Goal: Task Accomplishment & Management: Complete application form

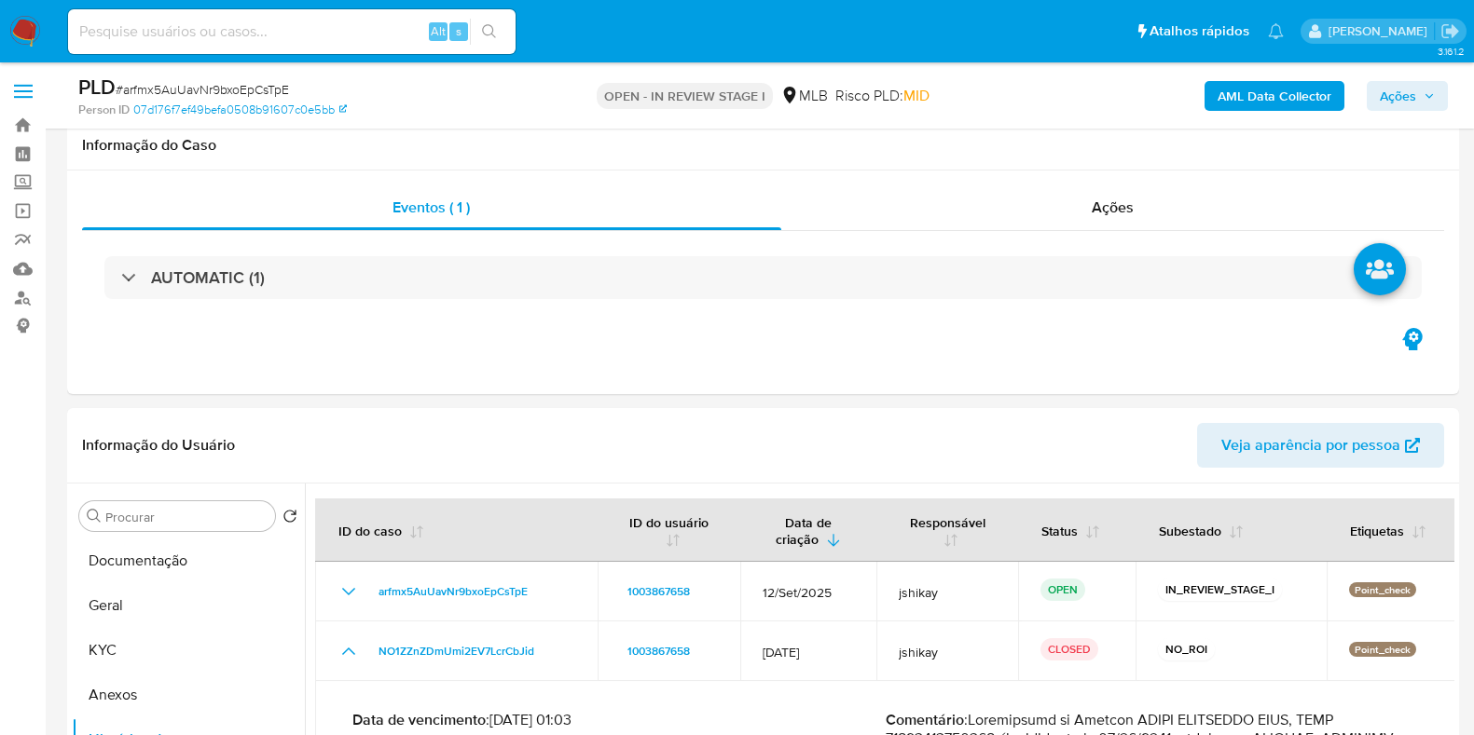
select select "10"
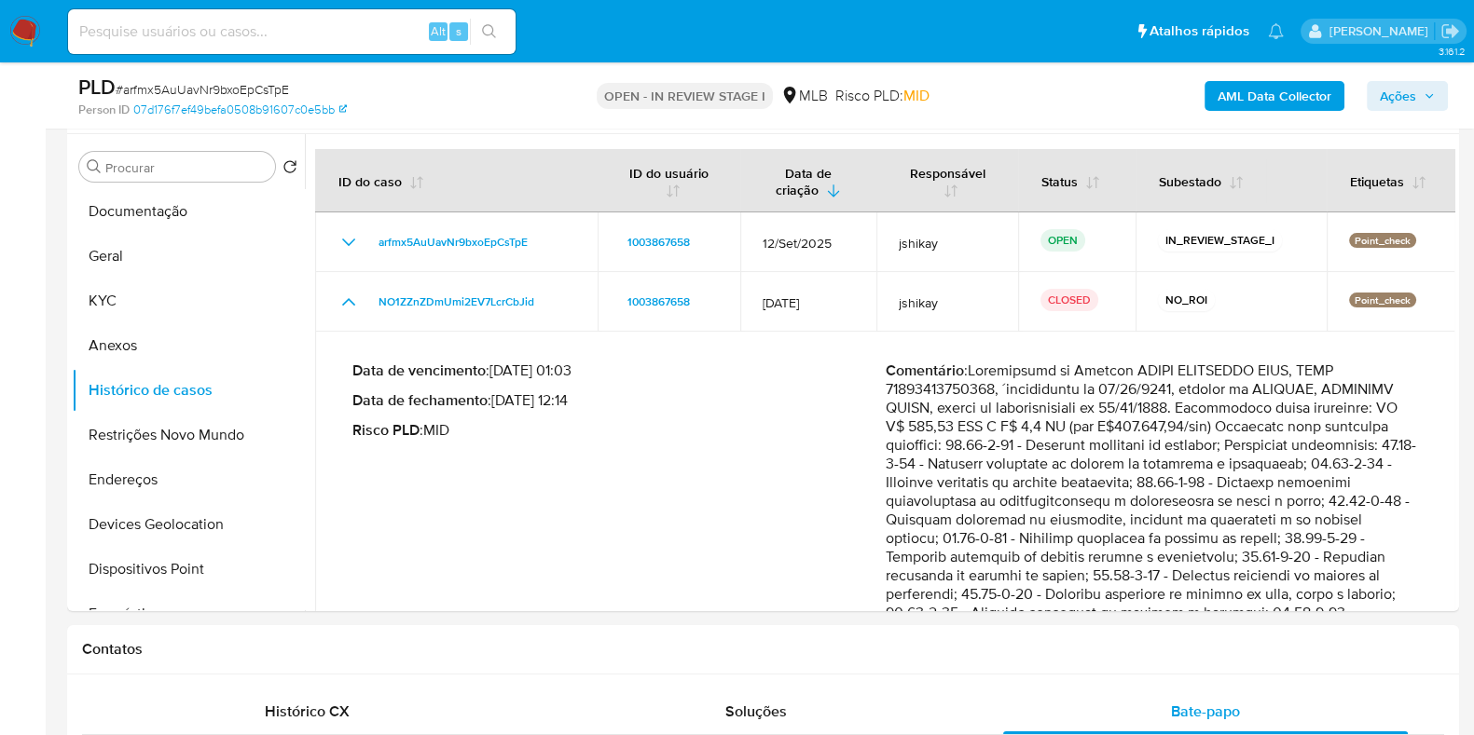
scroll to position [303, 0]
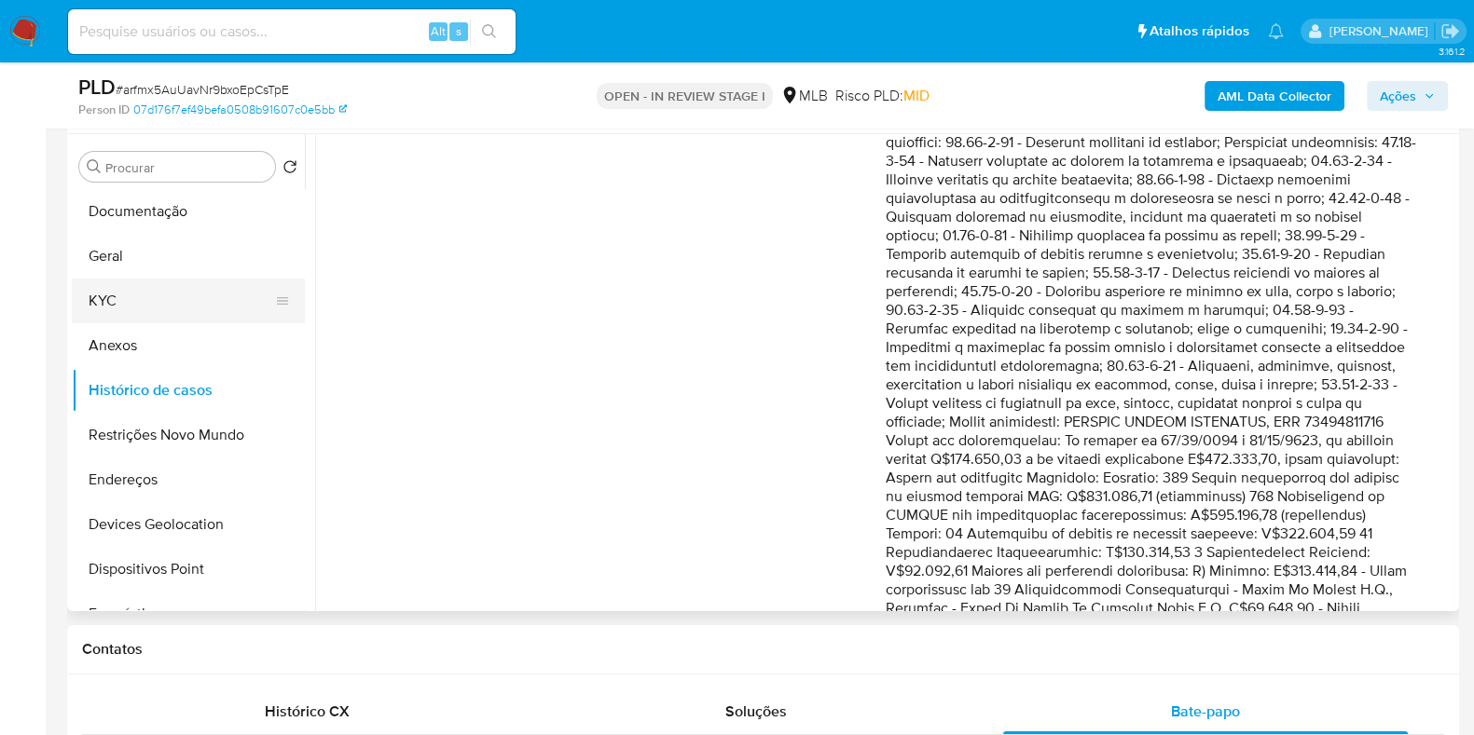
click at [166, 309] on button "KYC" at bounding box center [181, 301] width 218 height 45
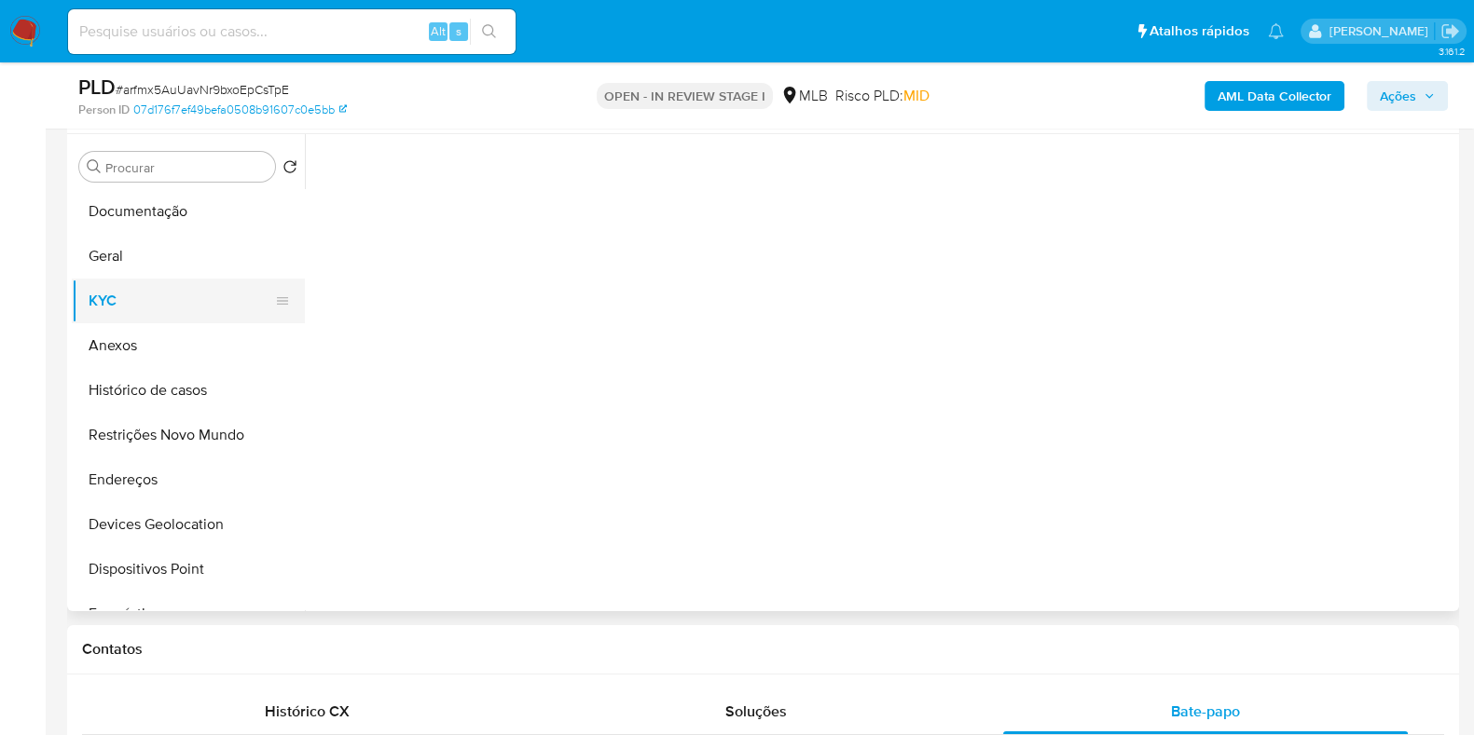
scroll to position [0, 0]
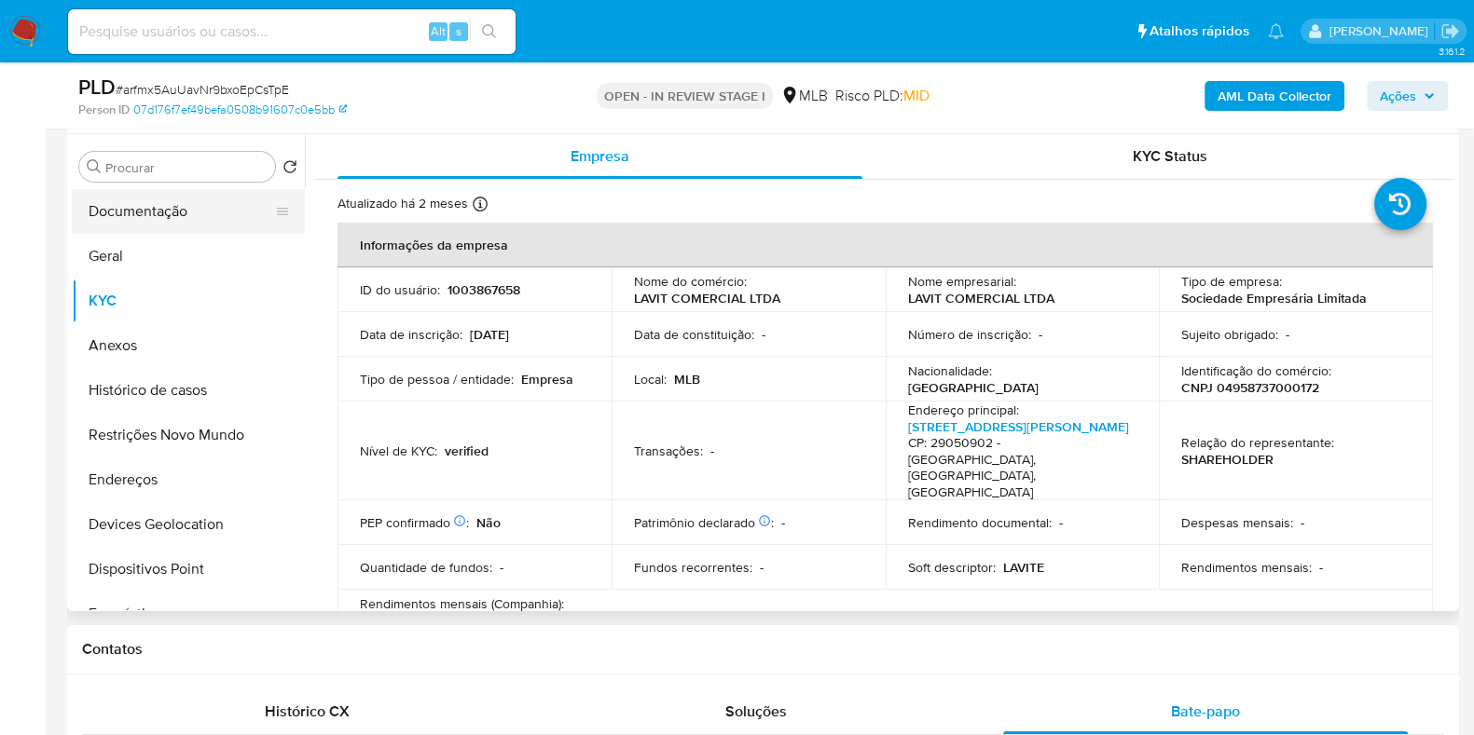
click at [156, 198] on button "Documentação" at bounding box center [181, 211] width 218 height 45
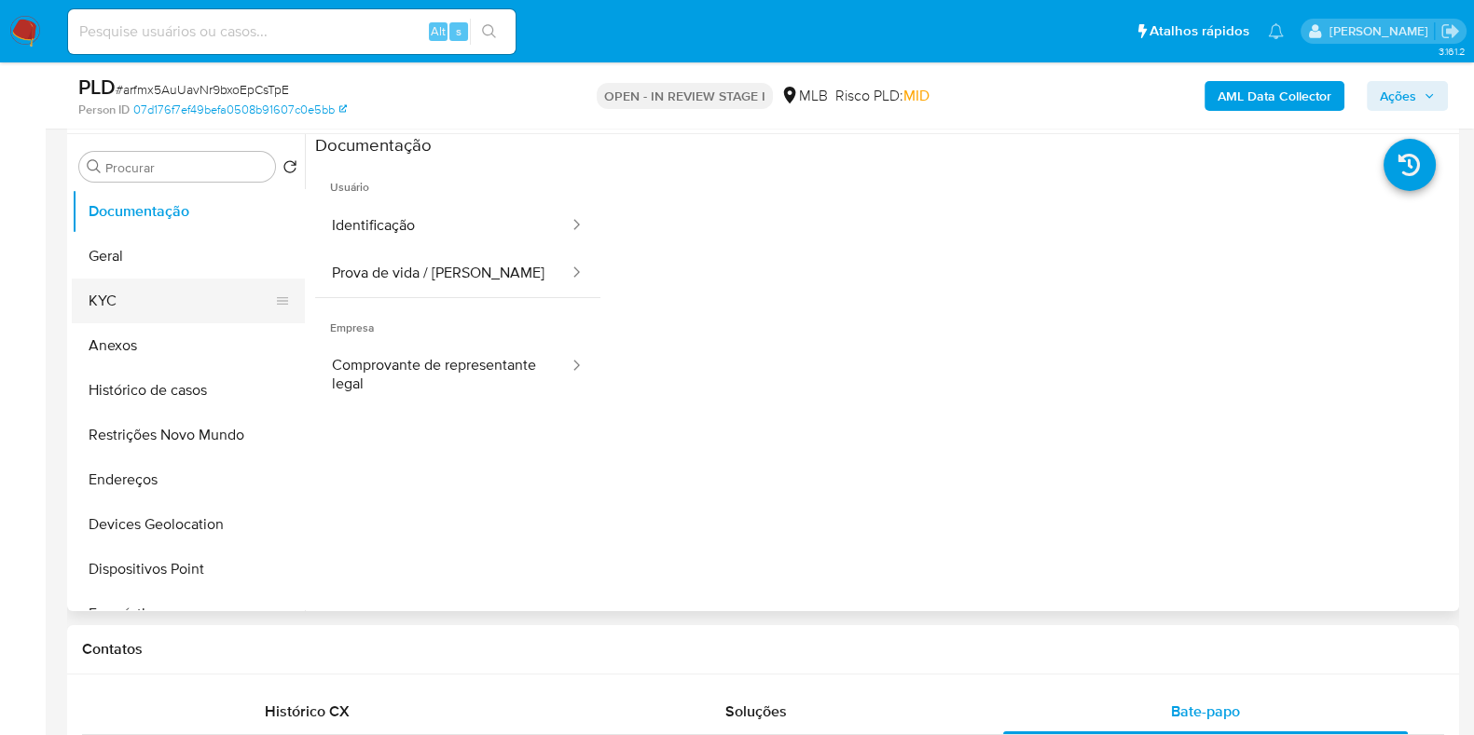
click at [130, 302] on button "KYC" at bounding box center [181, 301] width 218 height 45
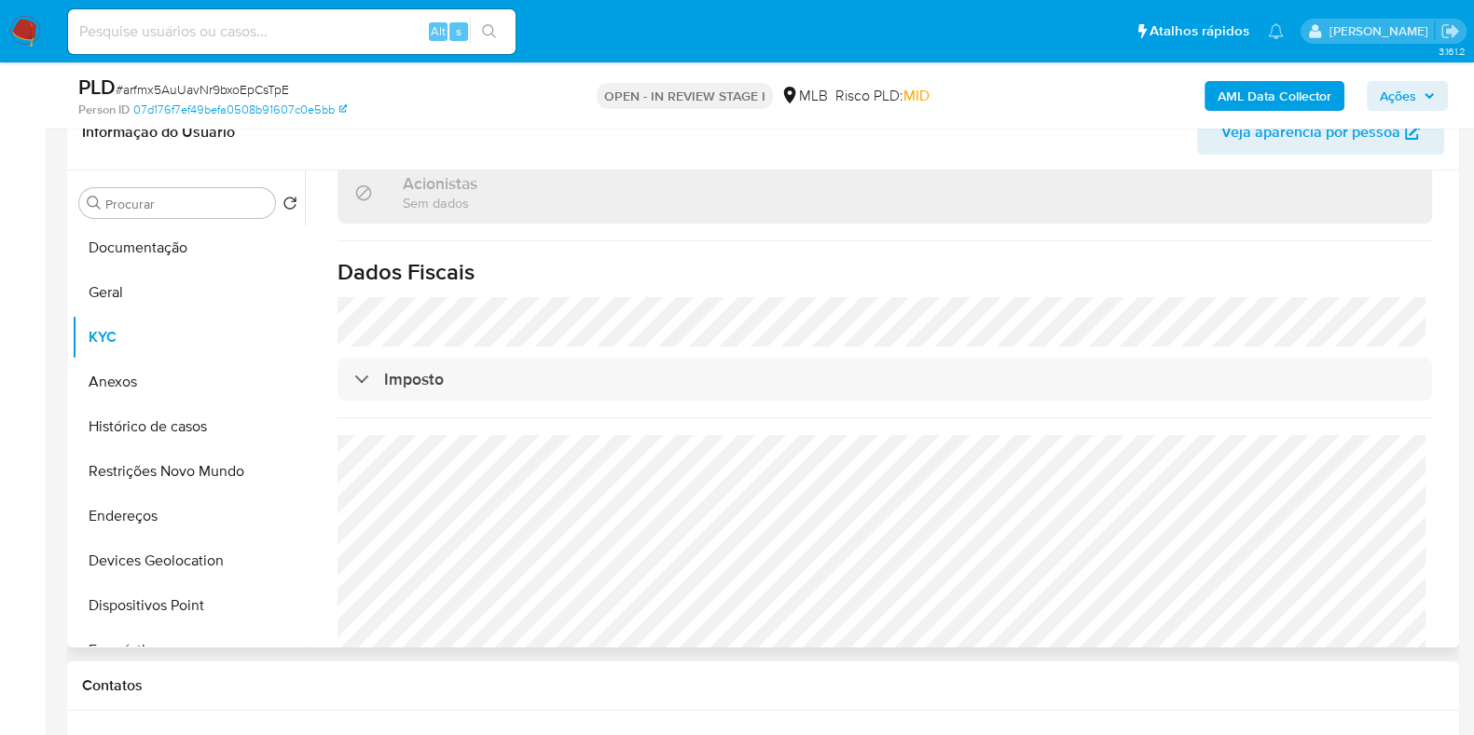
scroll to position [116, 0]
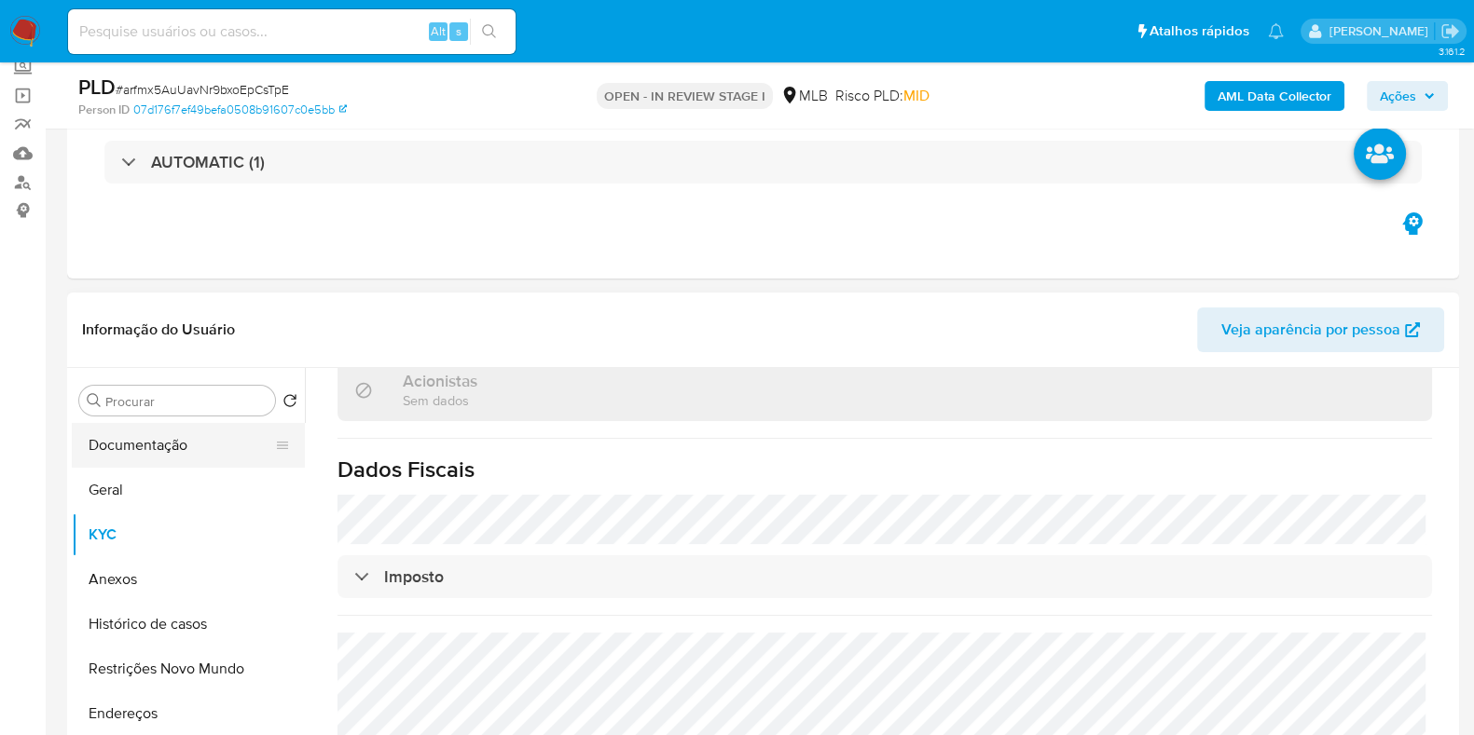
click at [156, 445] on button "Documentação" at bounding box center [181, 445] width 218 height 45
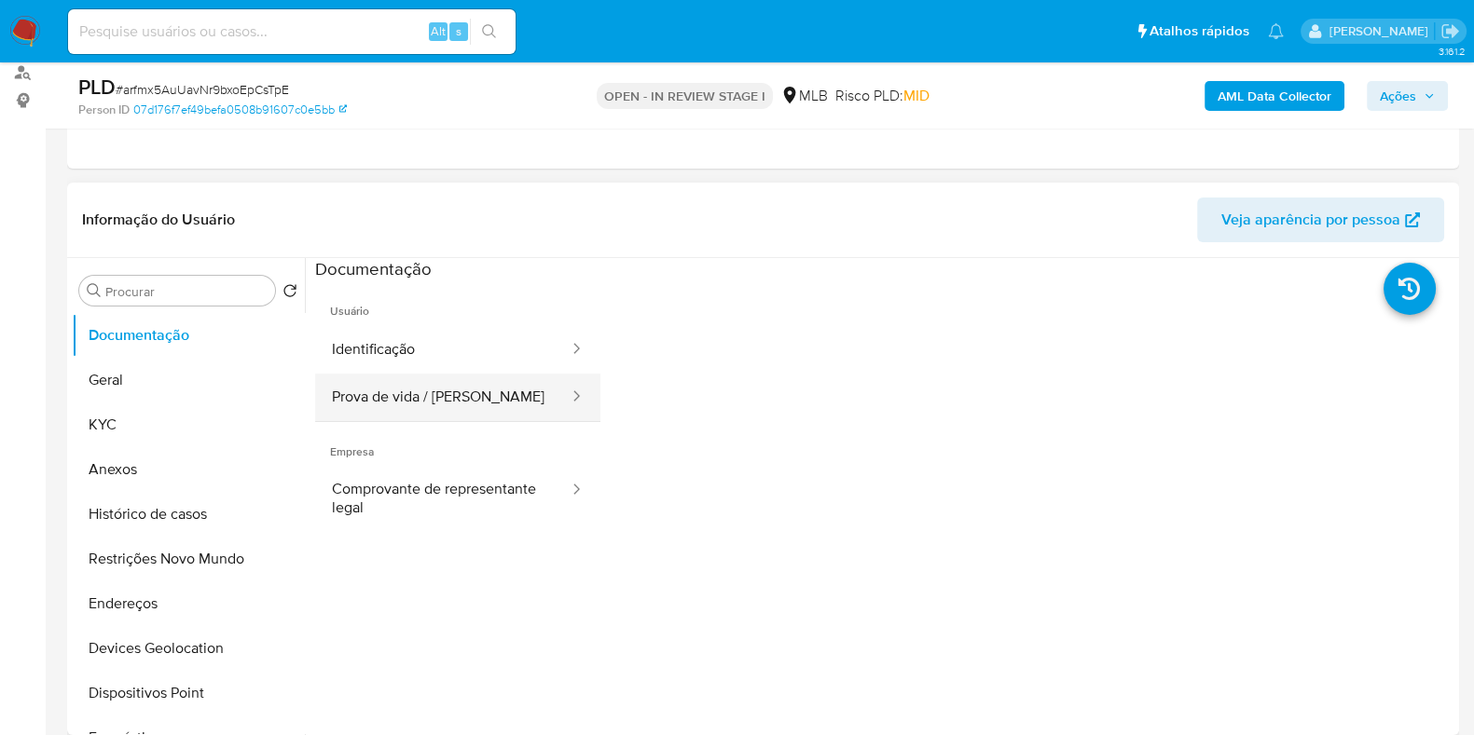
scroll to position [350, 0]
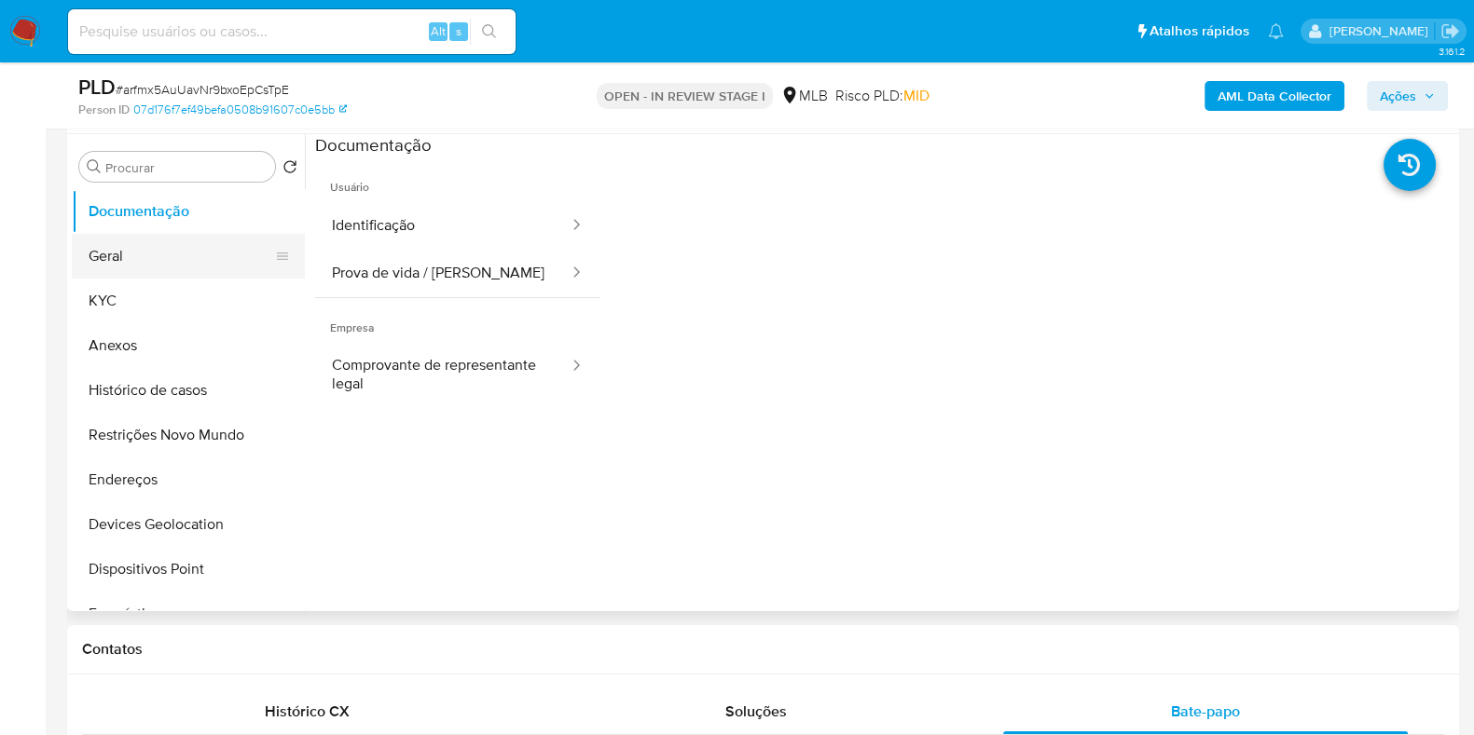
click at [144, 271] on button "Geral" at bounding box center [181, 256] width 218 height 45
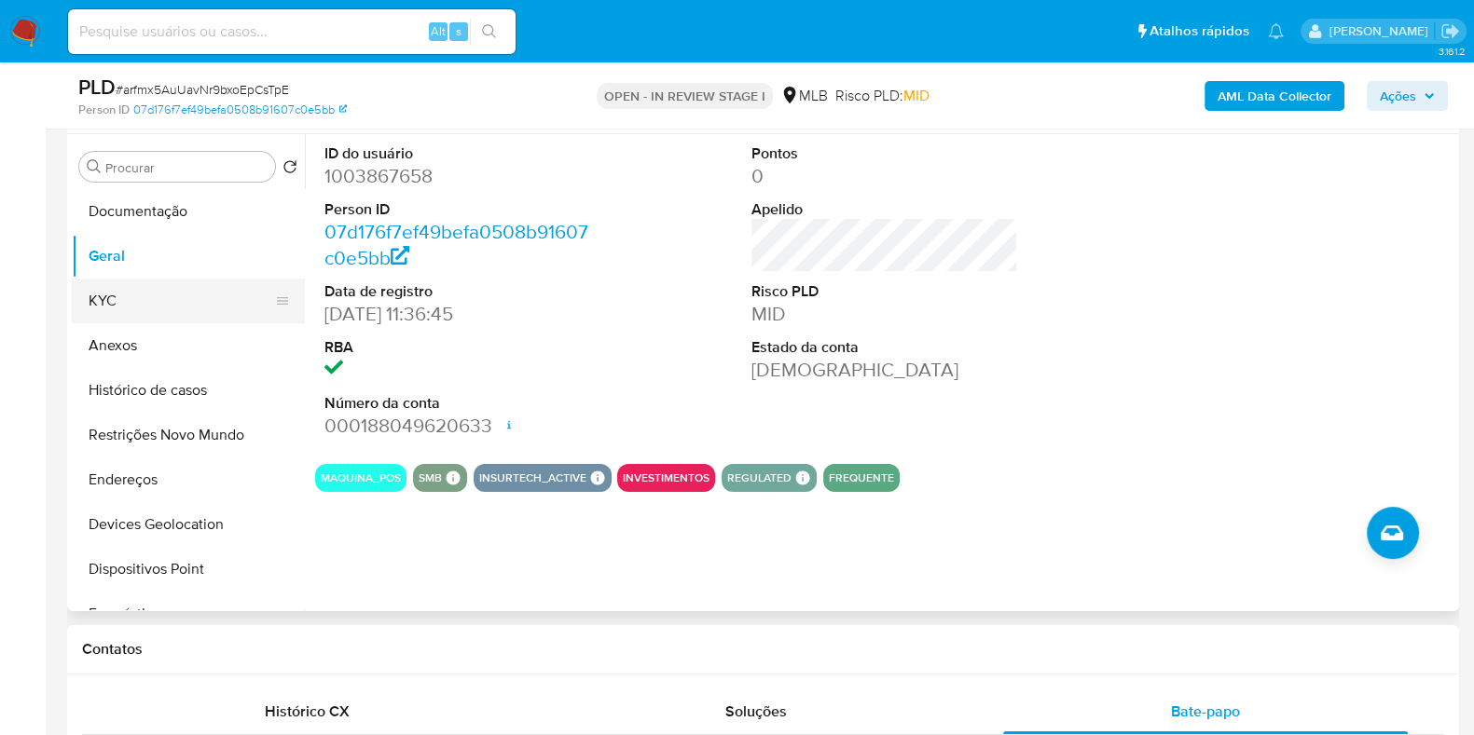
click at [152, 296] on button "KYC" at bounding box center [181, 301] width 218 height 45
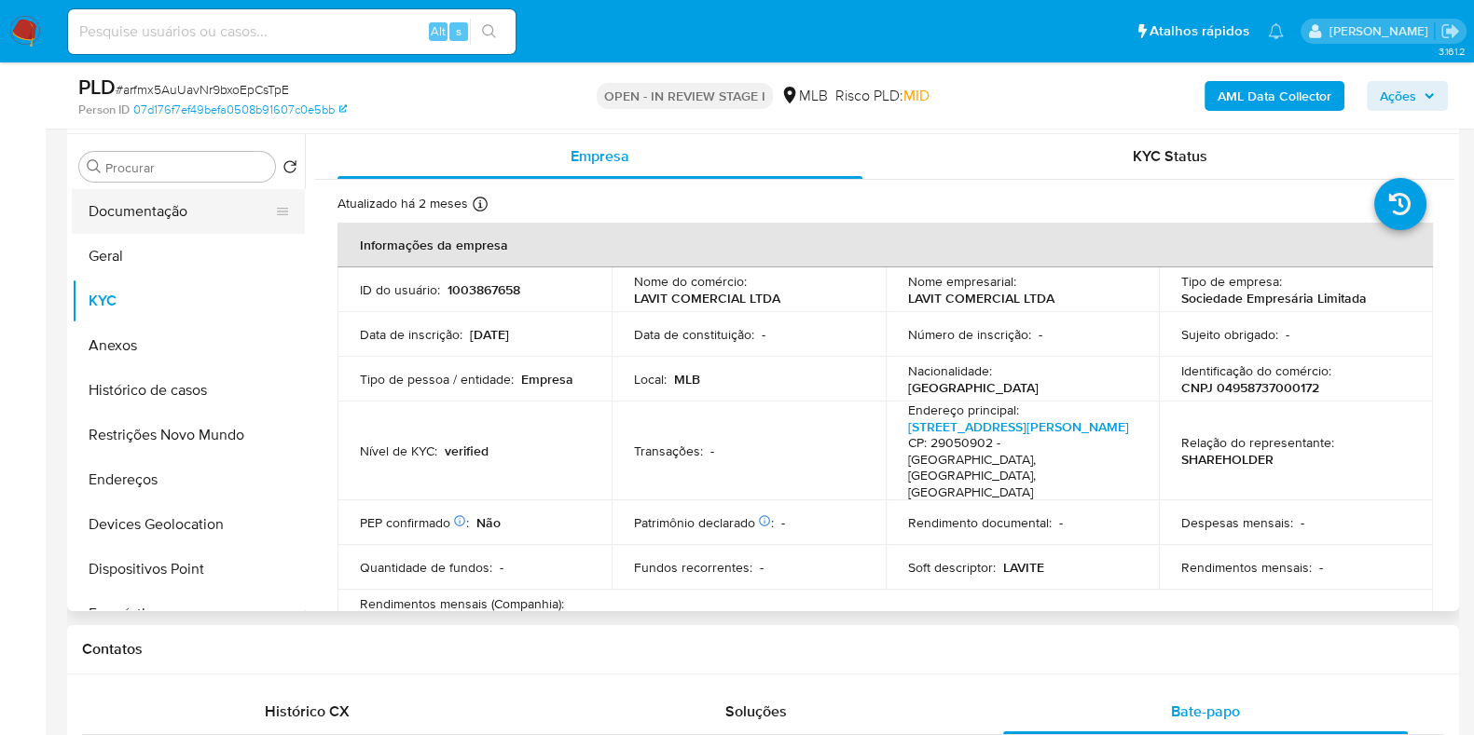
click at [140, 221] on button "Documentação" at bounding box center [181, 211] width 218 height 45
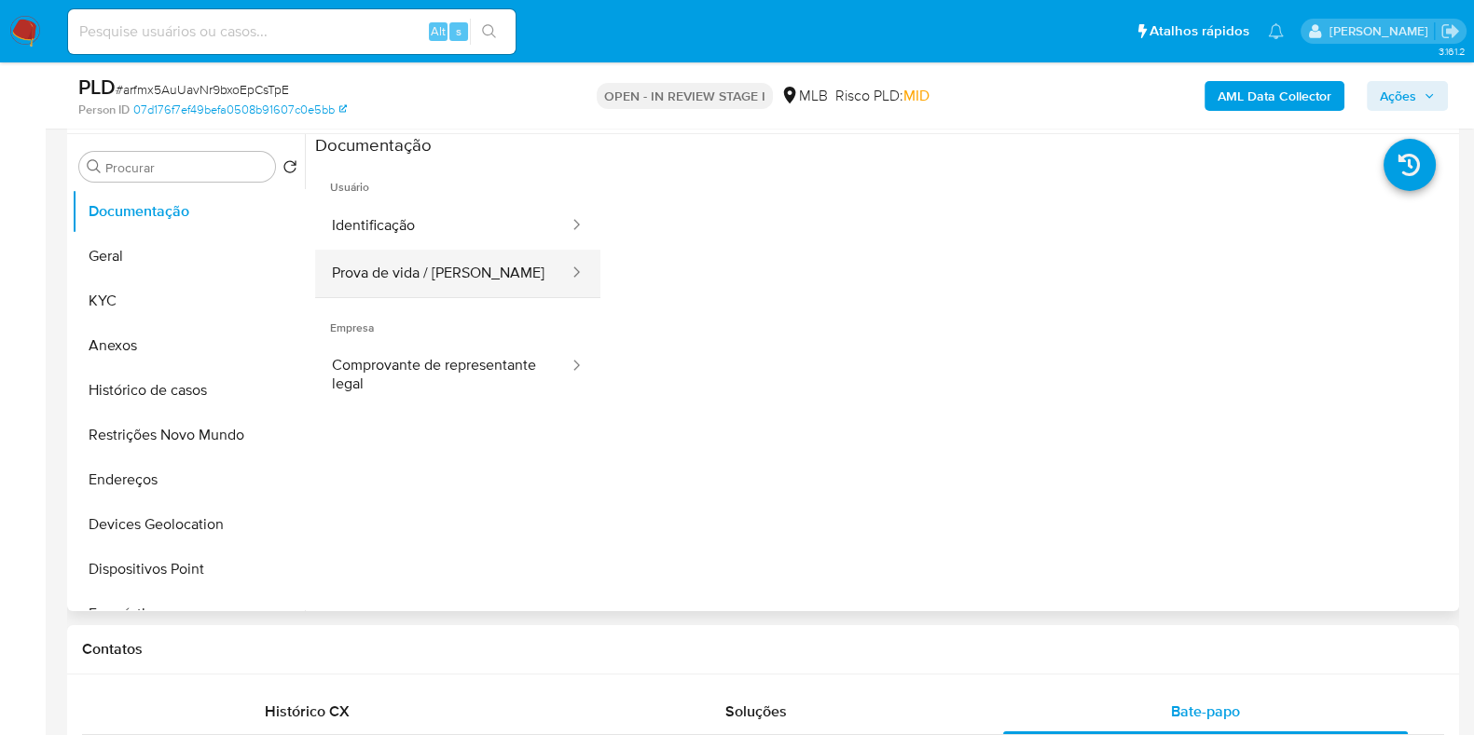
click at [438, 250] on button "Prova de vida / [PERSON_NAME]" at bounding box center [442, 274] width 255 height 48
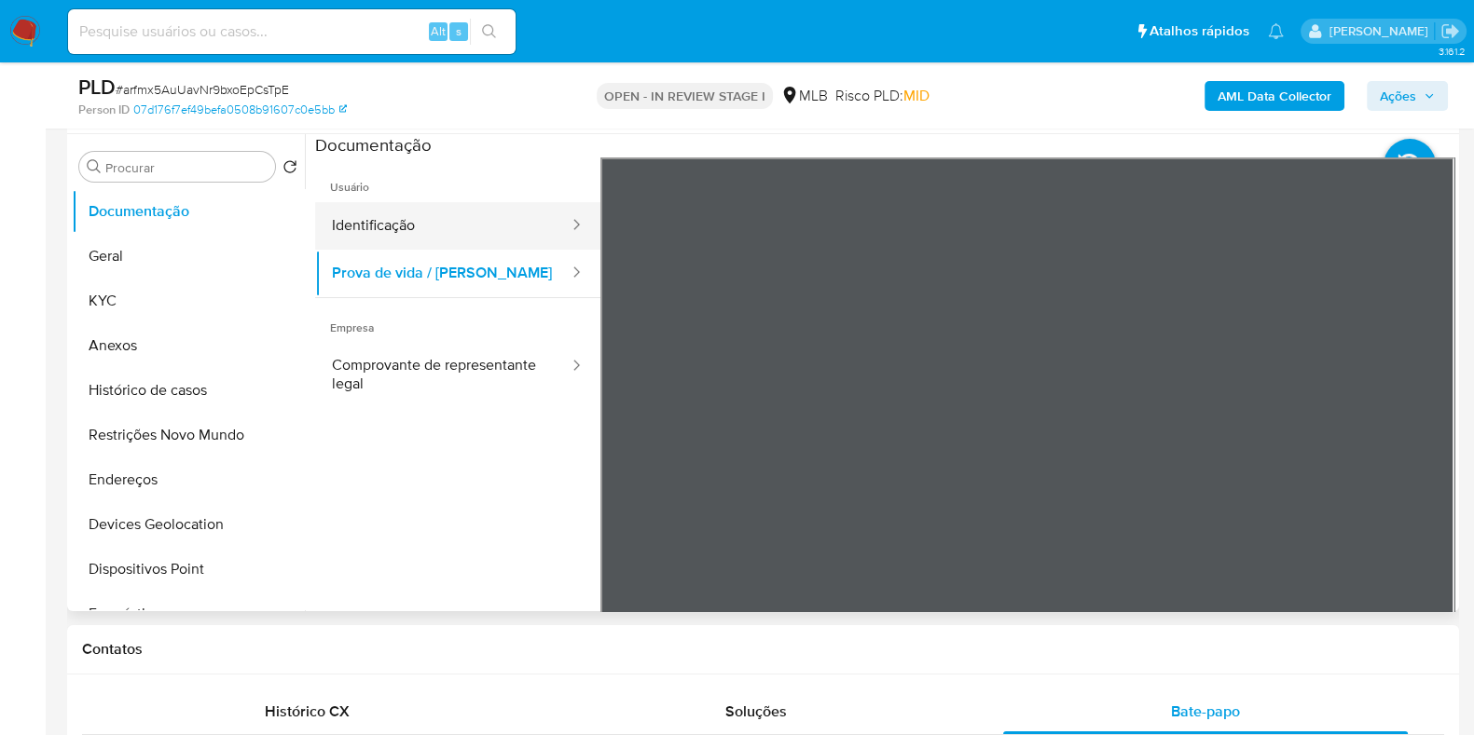
click at [439, 238] on button "Identificação" at bounding box center [442, 226] width 255 height 48
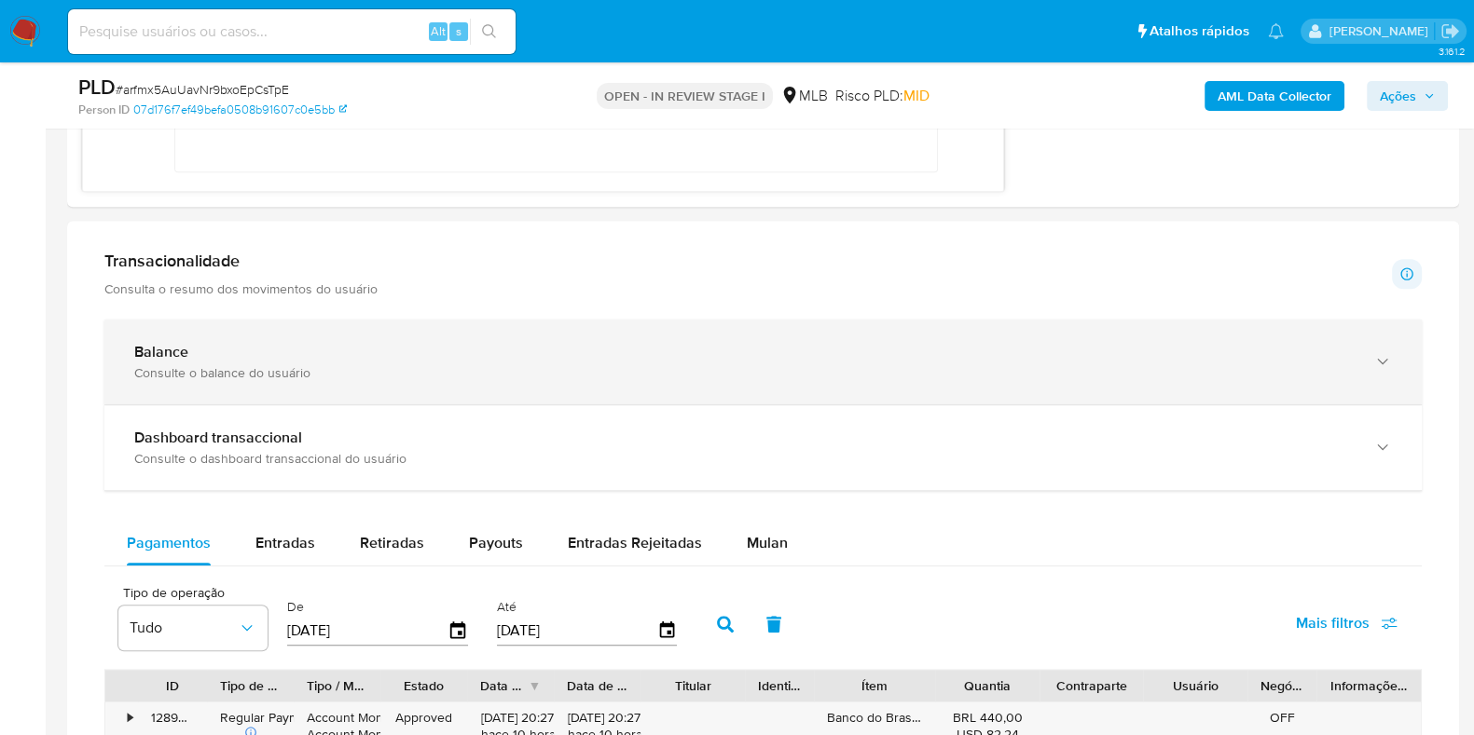
scroll to position [1514, 0]
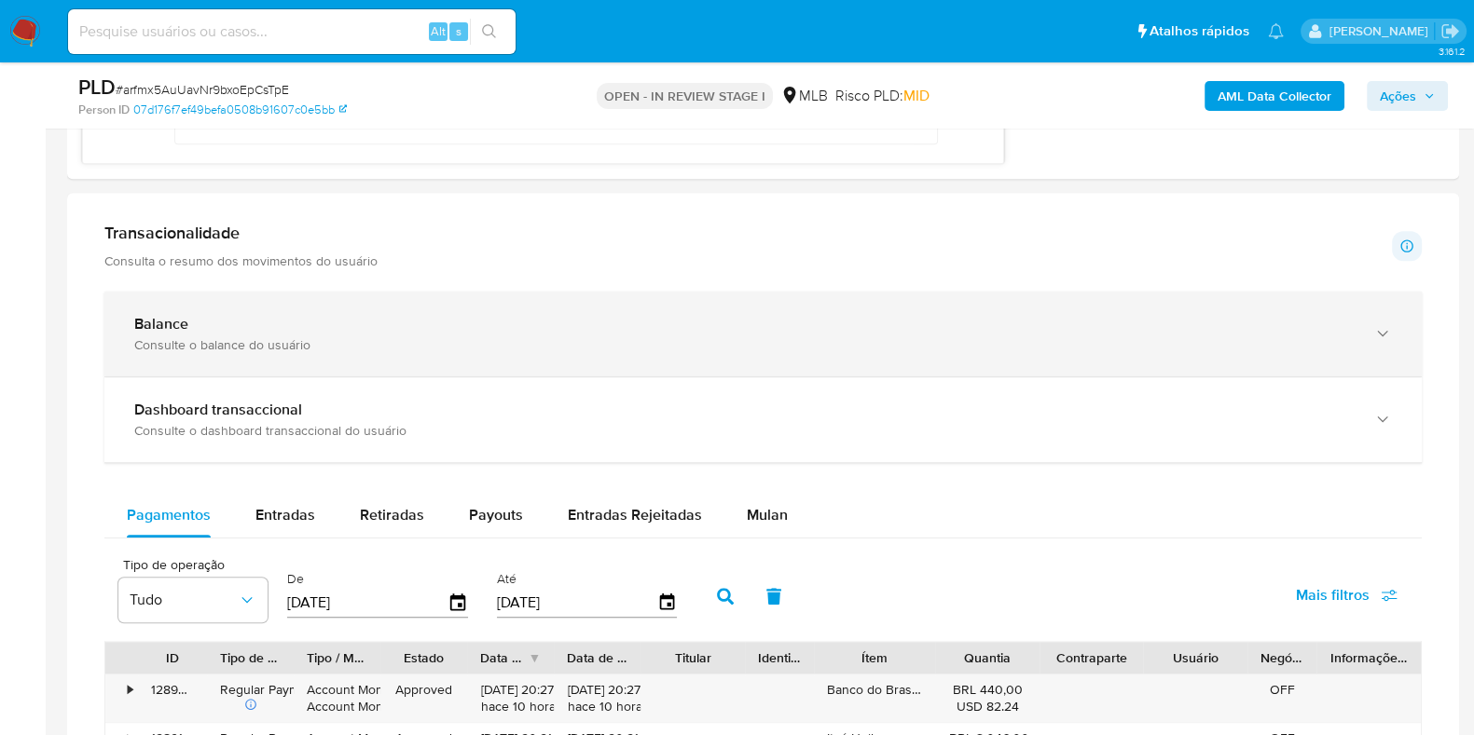
click at [376, 354] on div "Balance Consulte o balance do usuário" at bounding box center [762, 334] width 1317 height 85
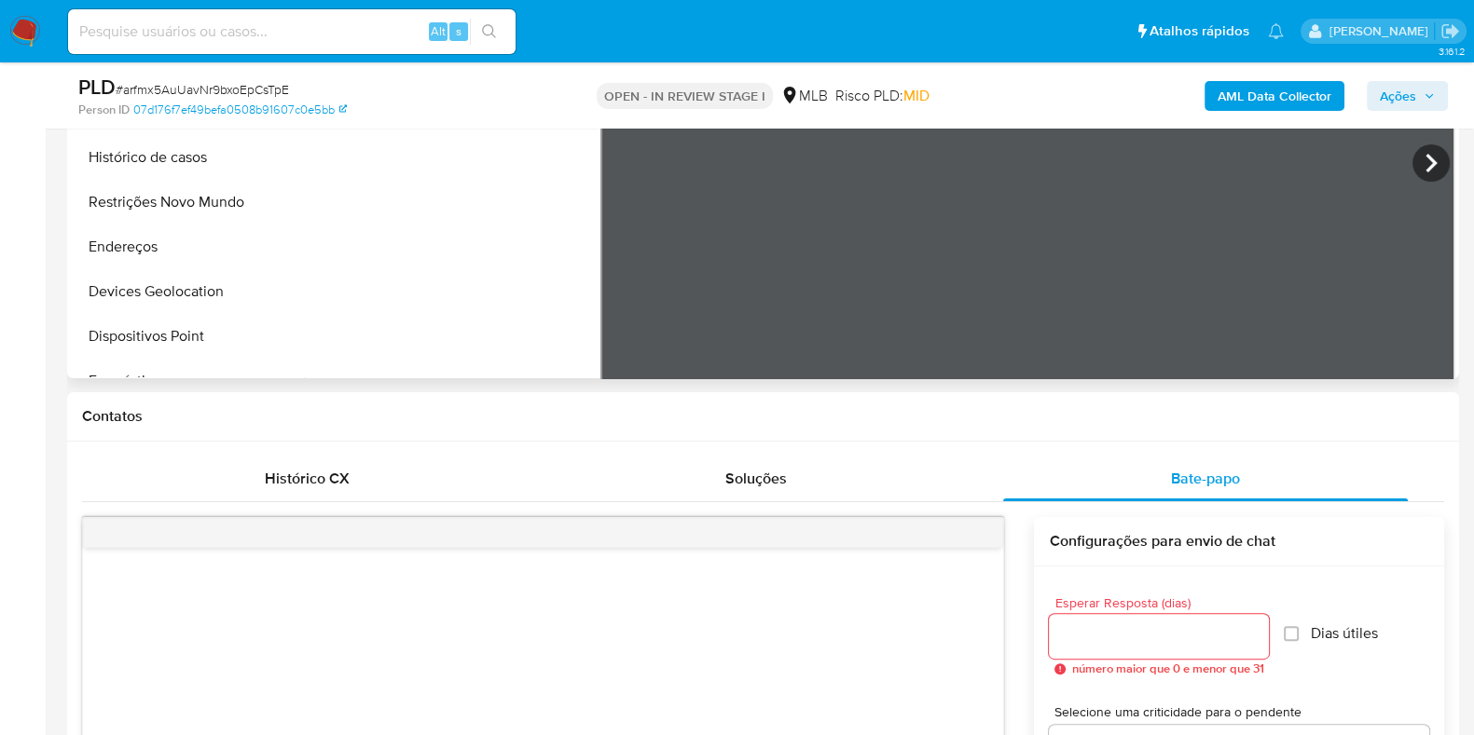
scroll to position [0, 0]
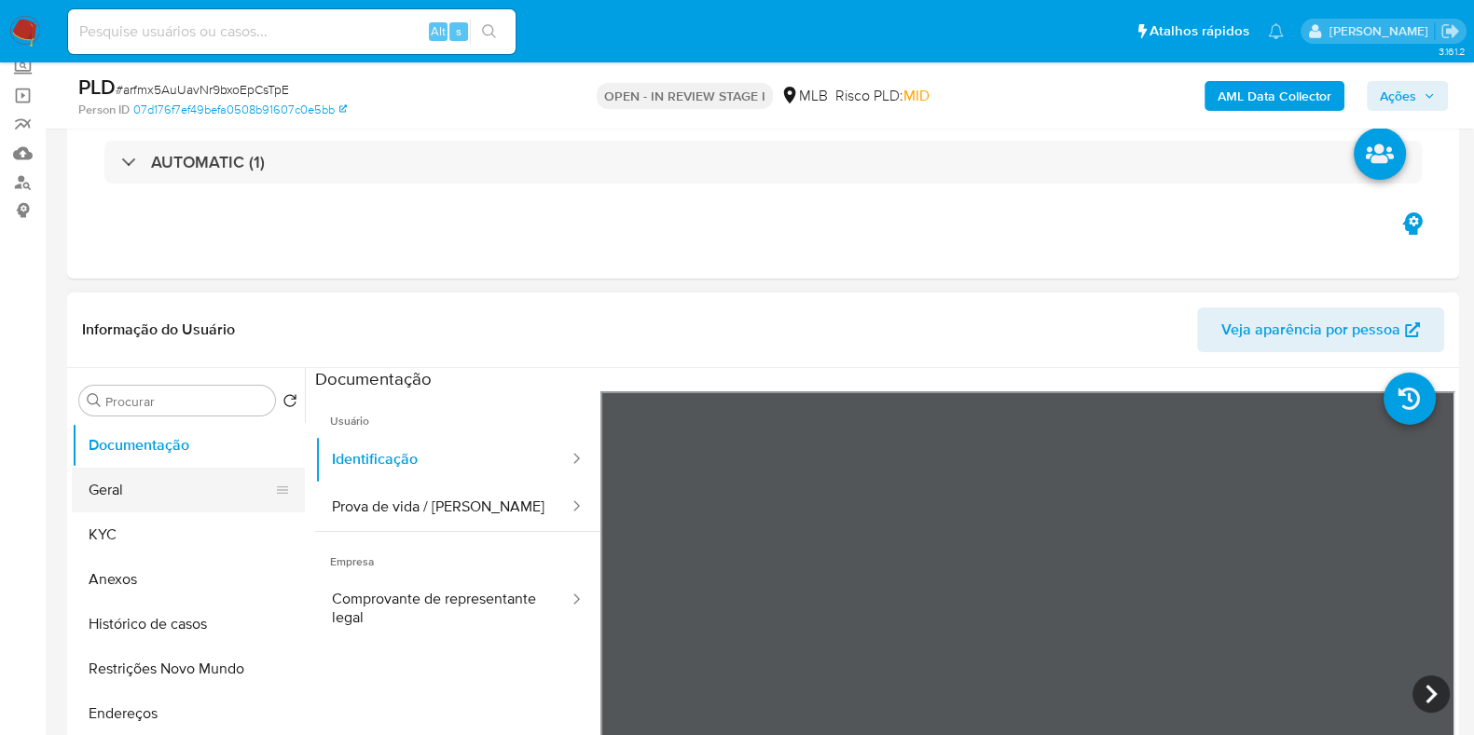
click at [130, 523] on button "KYC" at bounding box center [188, 535] width 233 height 45
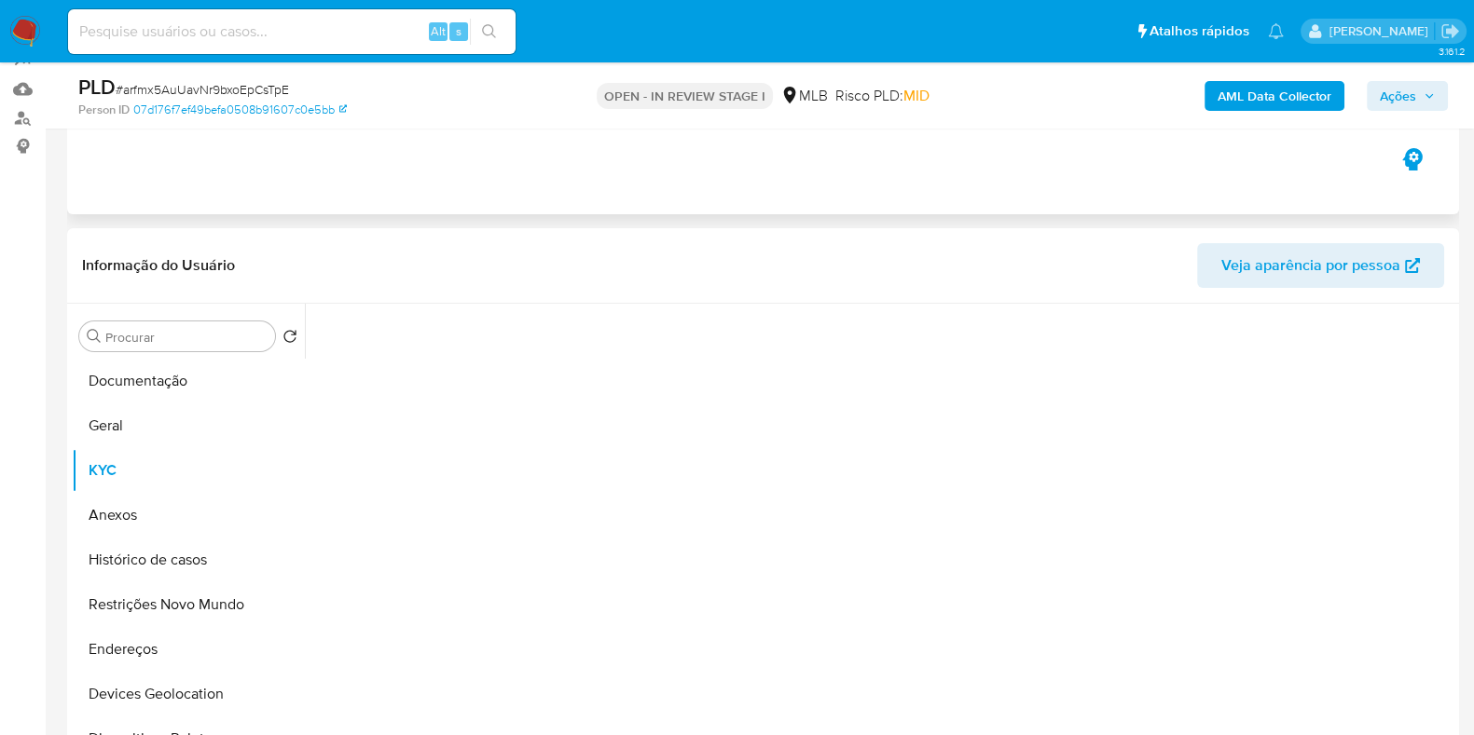
scroll to position [232, 0]
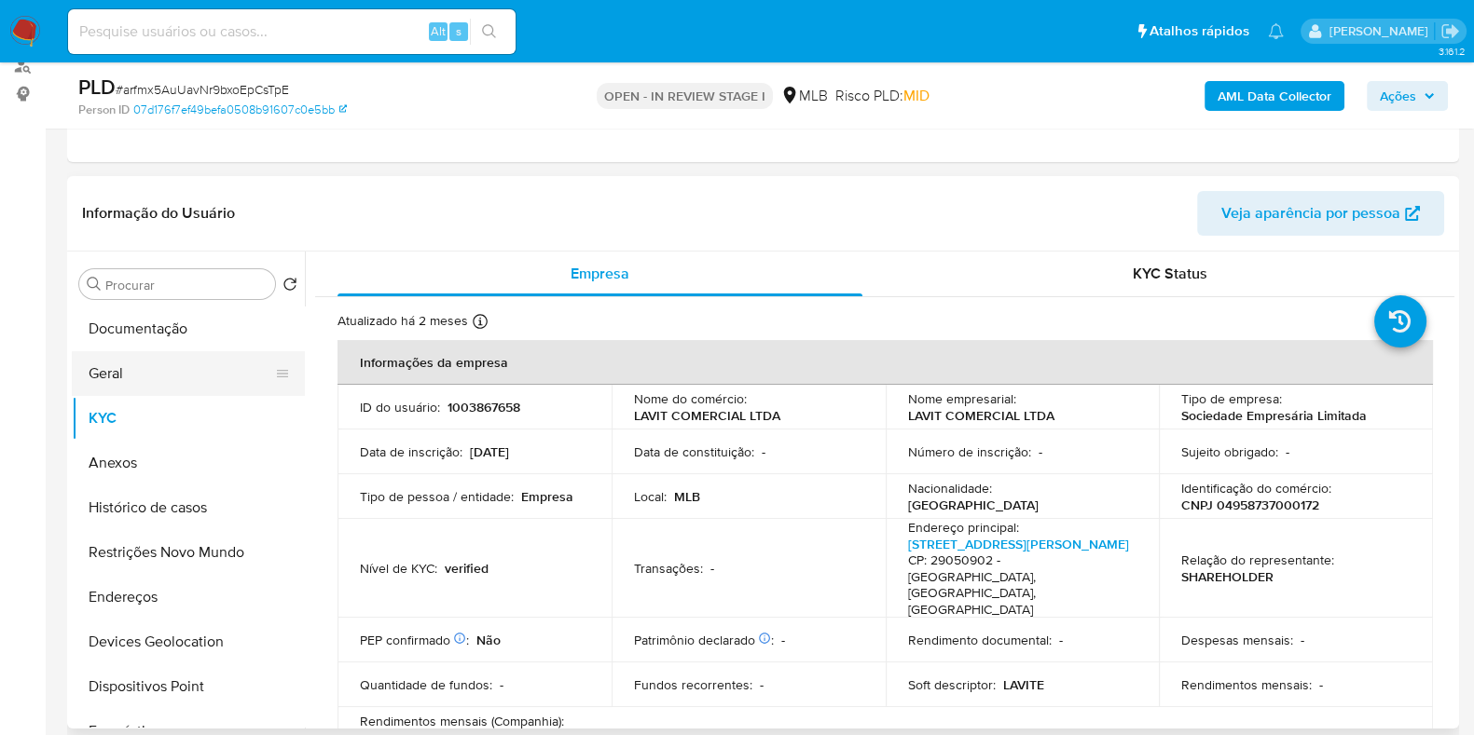
click at [152, 379] on button "Geral" at bounding box center [181, 373] width 218 height 45
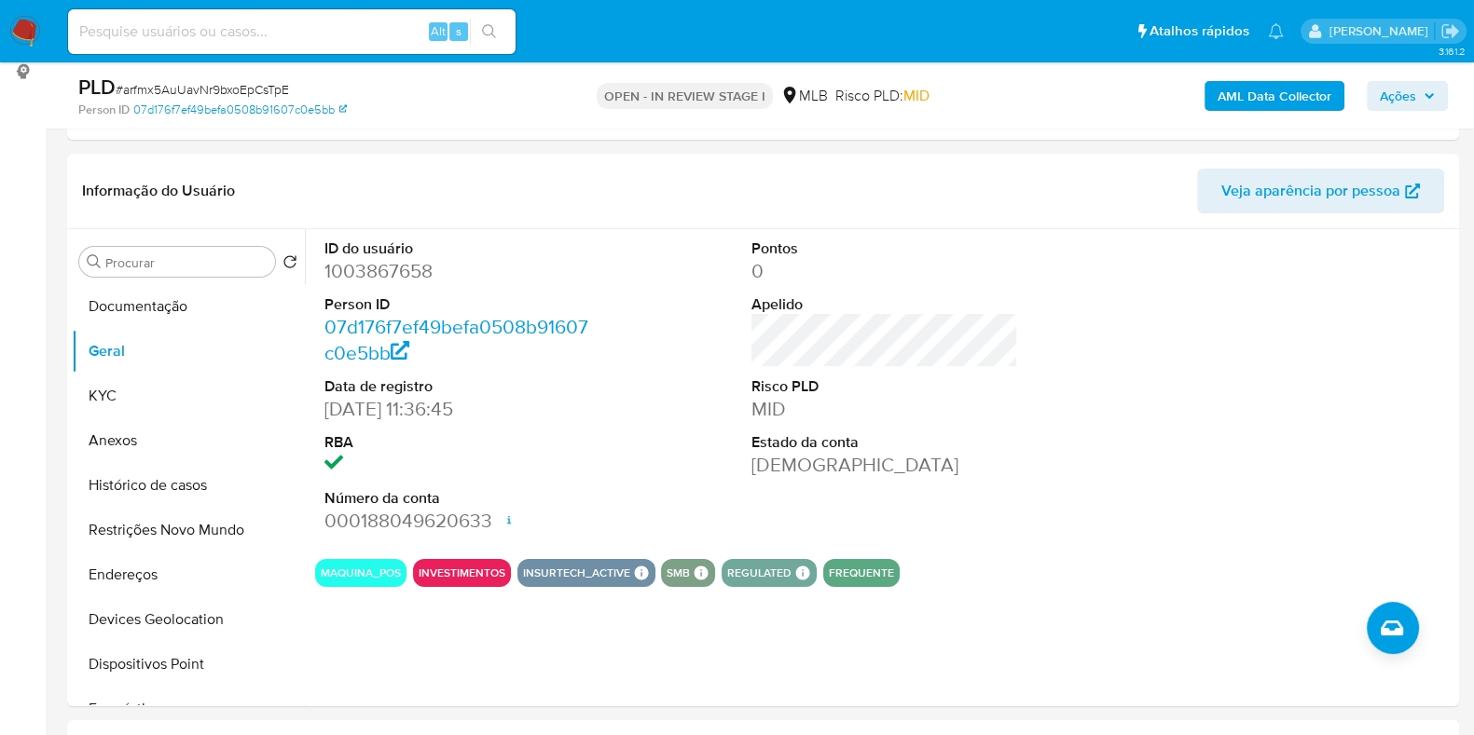
scroll to position [282, 0]
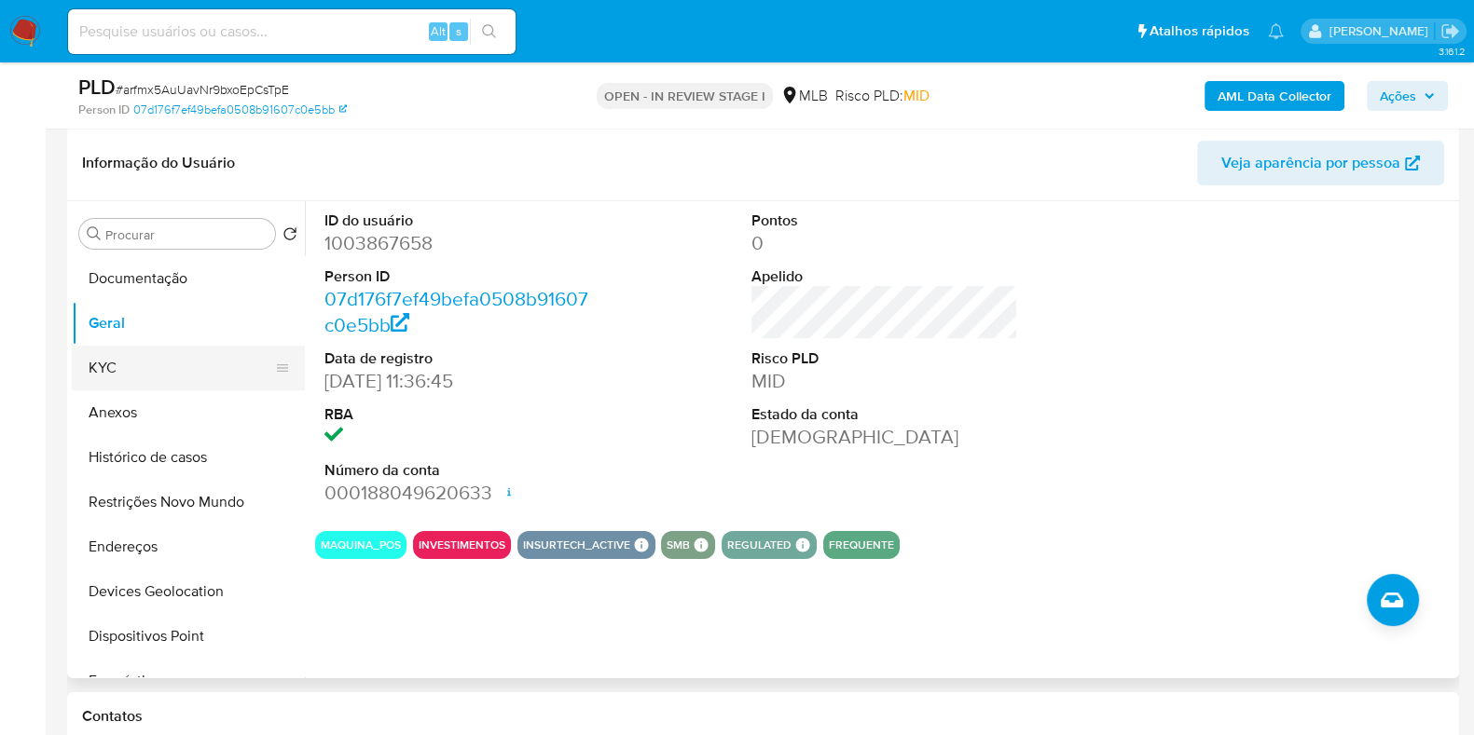
drag, startPoint x: 157, startPoint y: 365, endPoint x: 210, endPoint y: 364, distance: 53.1
click at [156, 365] on button "KYC" at bounding box center [181, 368] width 218 height 45
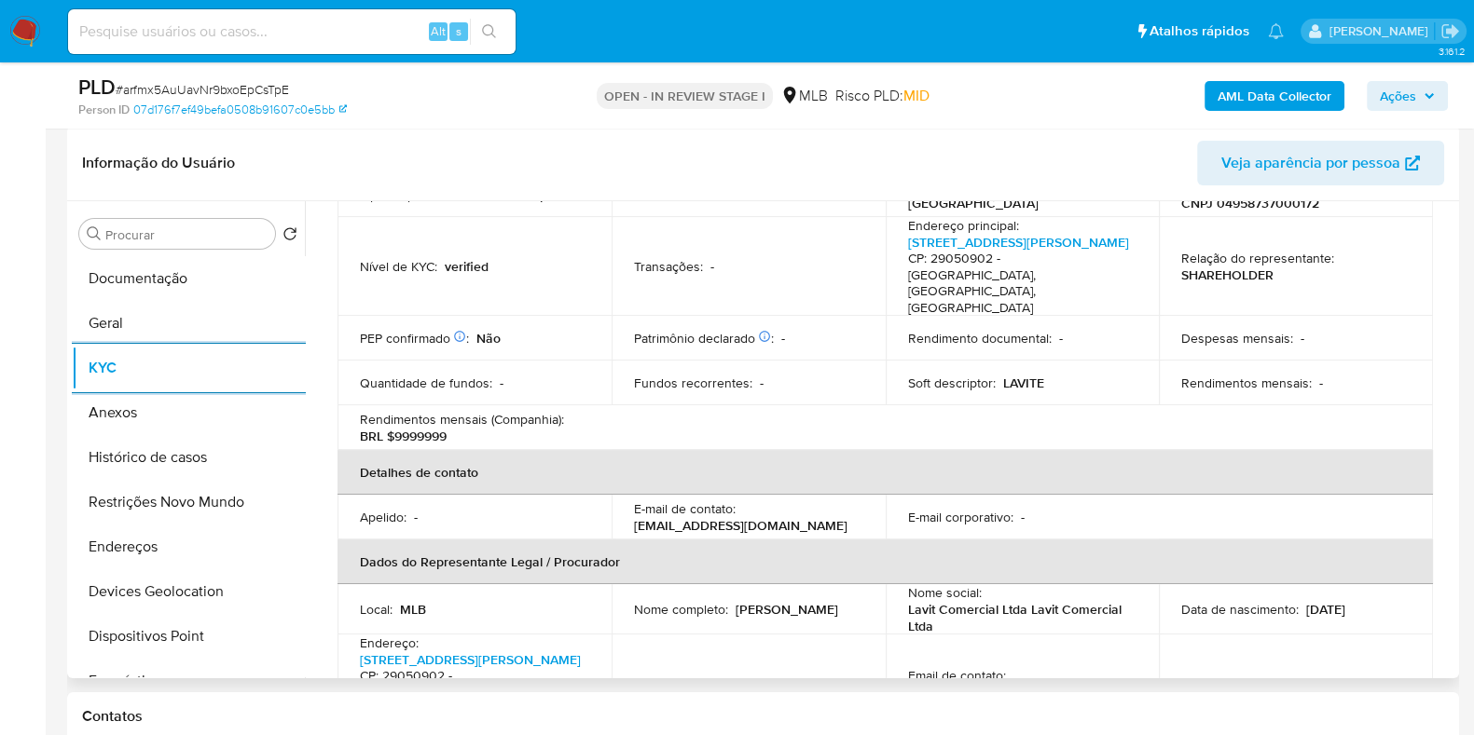
scroll to position [350, 0]
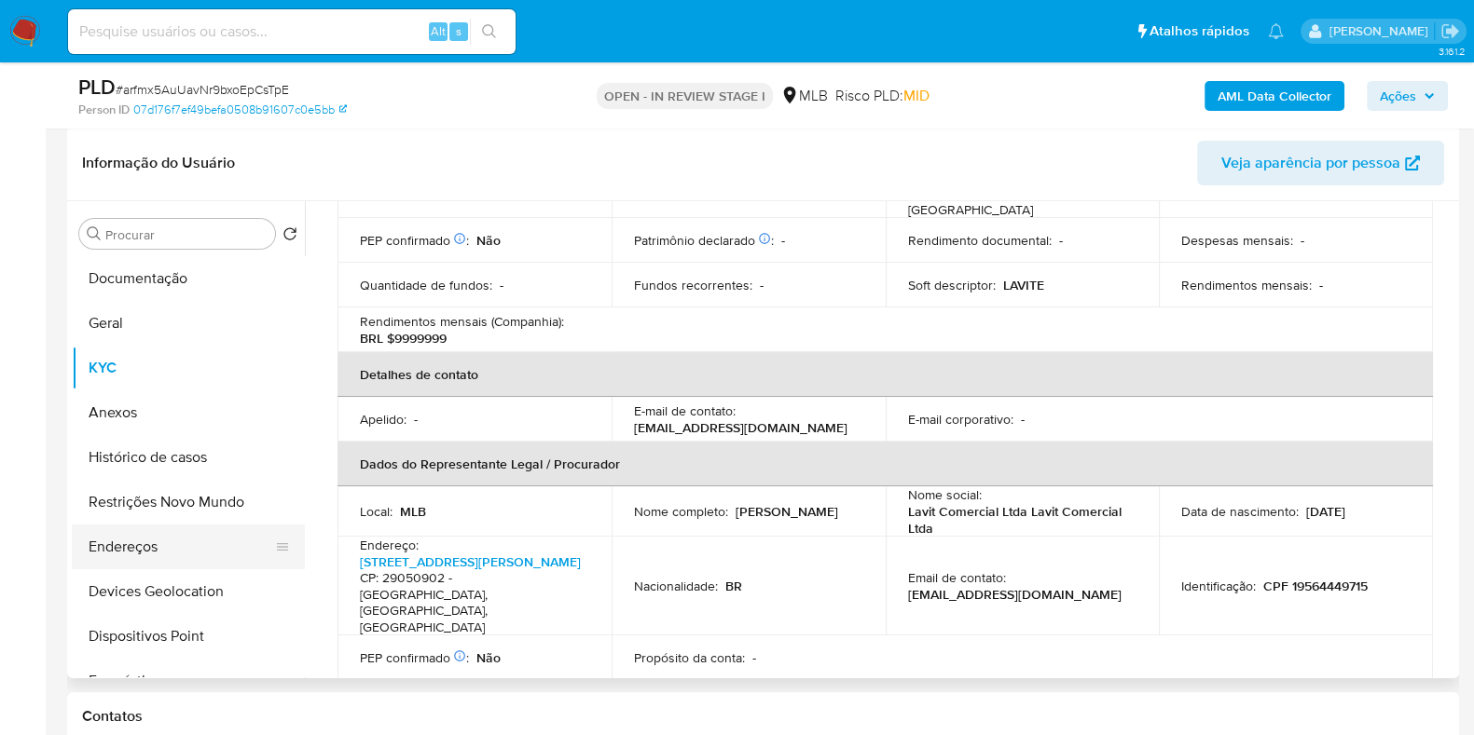
drag, startPoint x: 160, startPoint y: 566, endPoint x: 169, endPoint y: 548, distance: 19.6
click at [161, 565] on button "Endereços" at bounding box center [181, 547] width 218 height 45
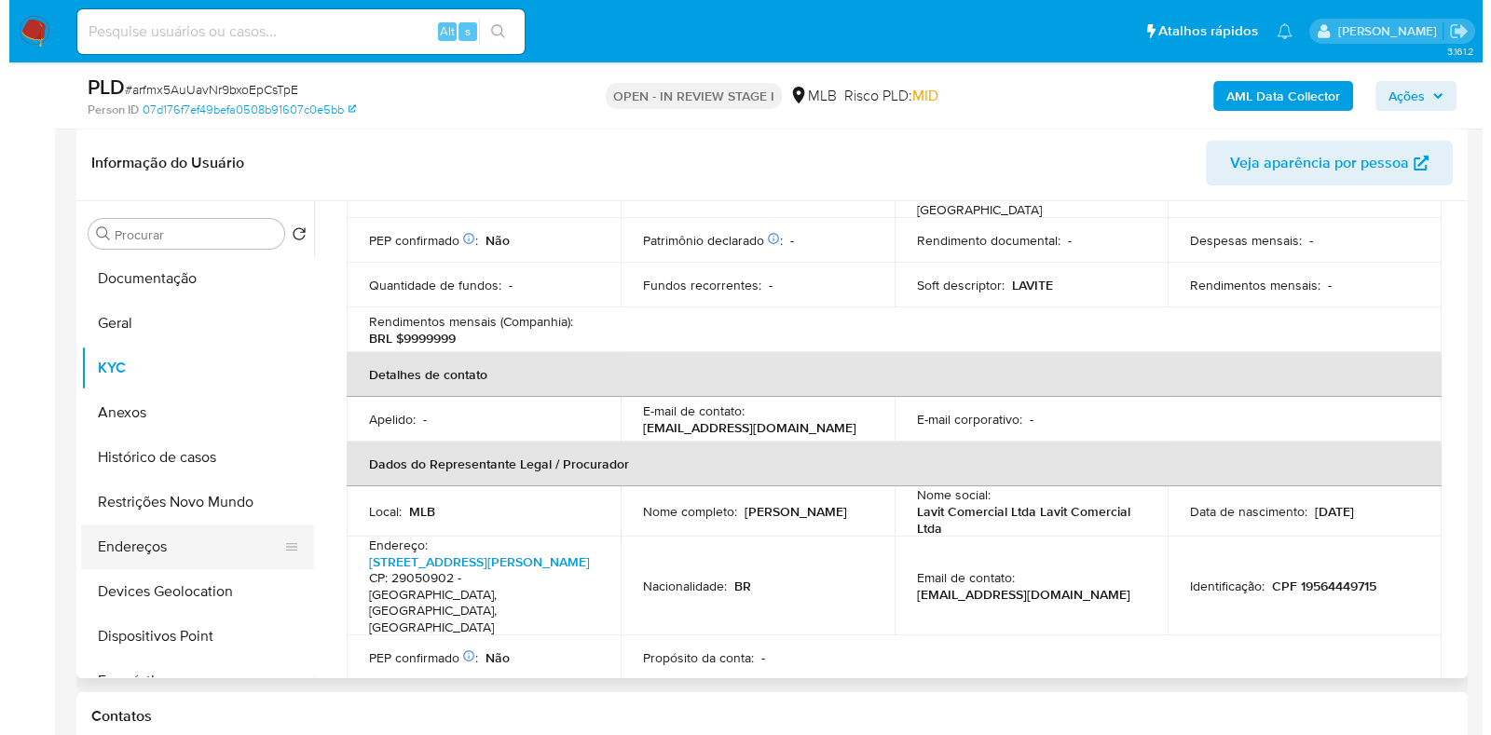
scroll to position [0, 0]
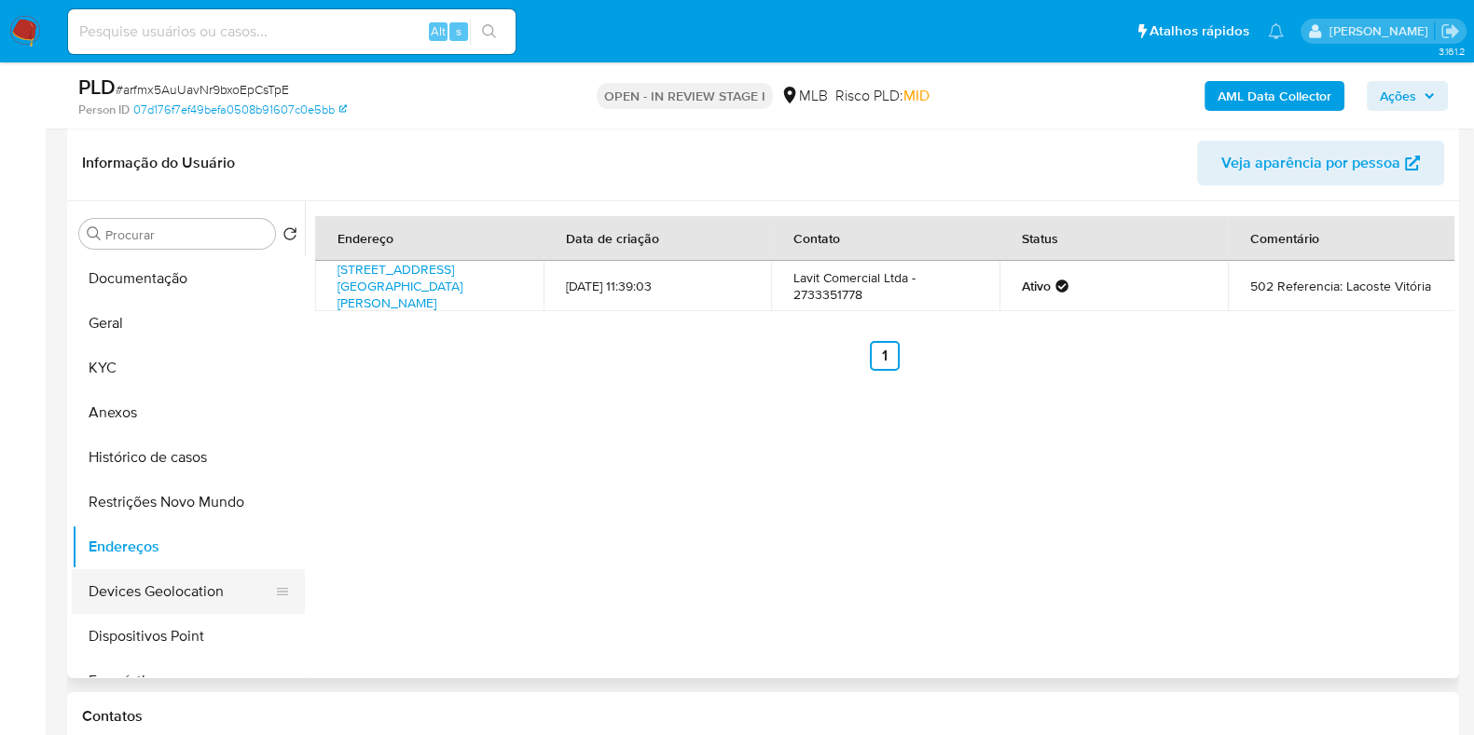
drag, startPoint x: 190, startPoint y: 589, endPoint x: 210, endPoint y: 581, distance: 21.3
click at [191, 589] on button "Devices Geolocation" at bounding box center [181, 591] width 218 height 45
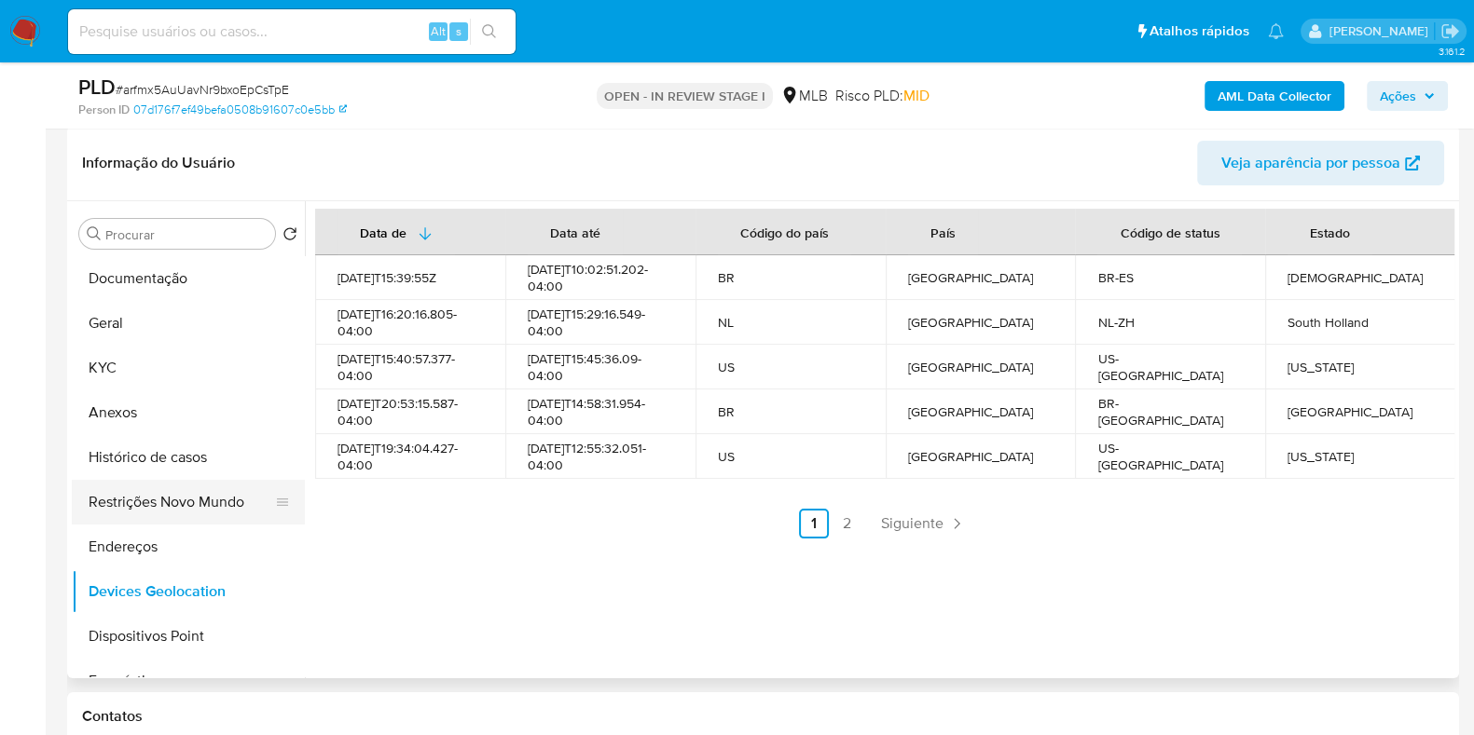
click at [213, 500] on button "Restrições Novo Mundo" at bounding box center [181, 502] width 218 height 45
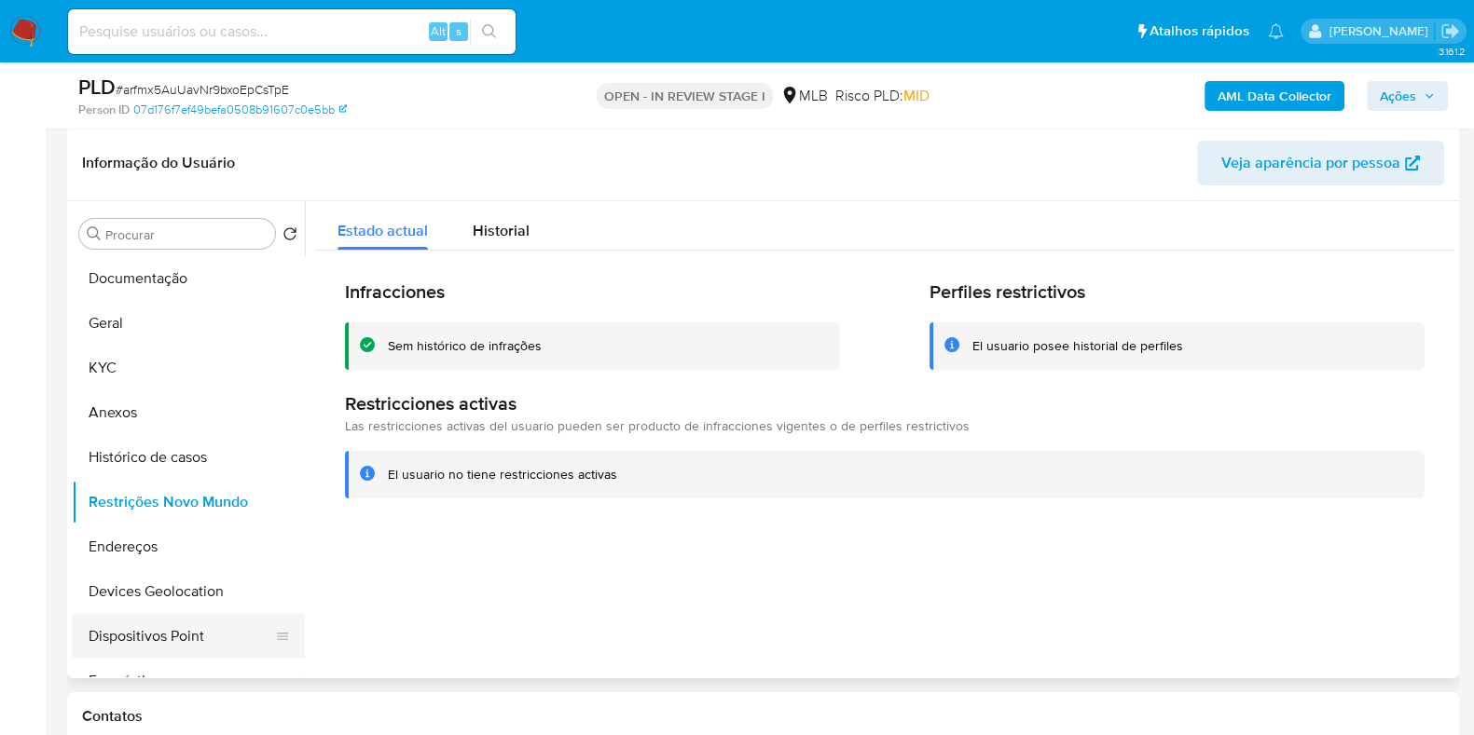
drag, startPoint x: 173, startPoint y: 627, endPoint x: 683, endPoint y: 552, distance: 515.4
click at [175, 627] on button "Dispositivos Point" at bounding box center [188, 636] width 233 height 45
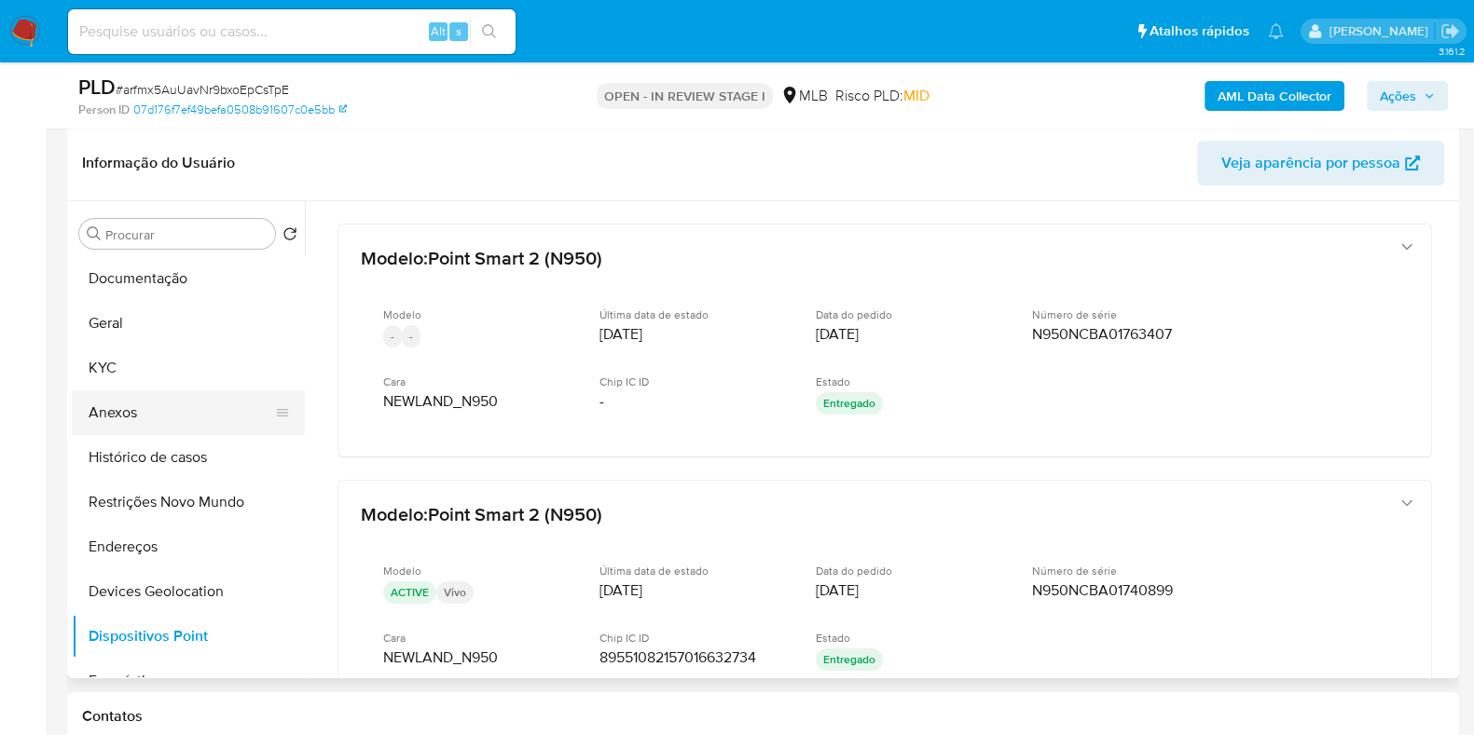
click at [127, 410] on button "Anexos" at bounding box center [181, 413] width 218 height 45
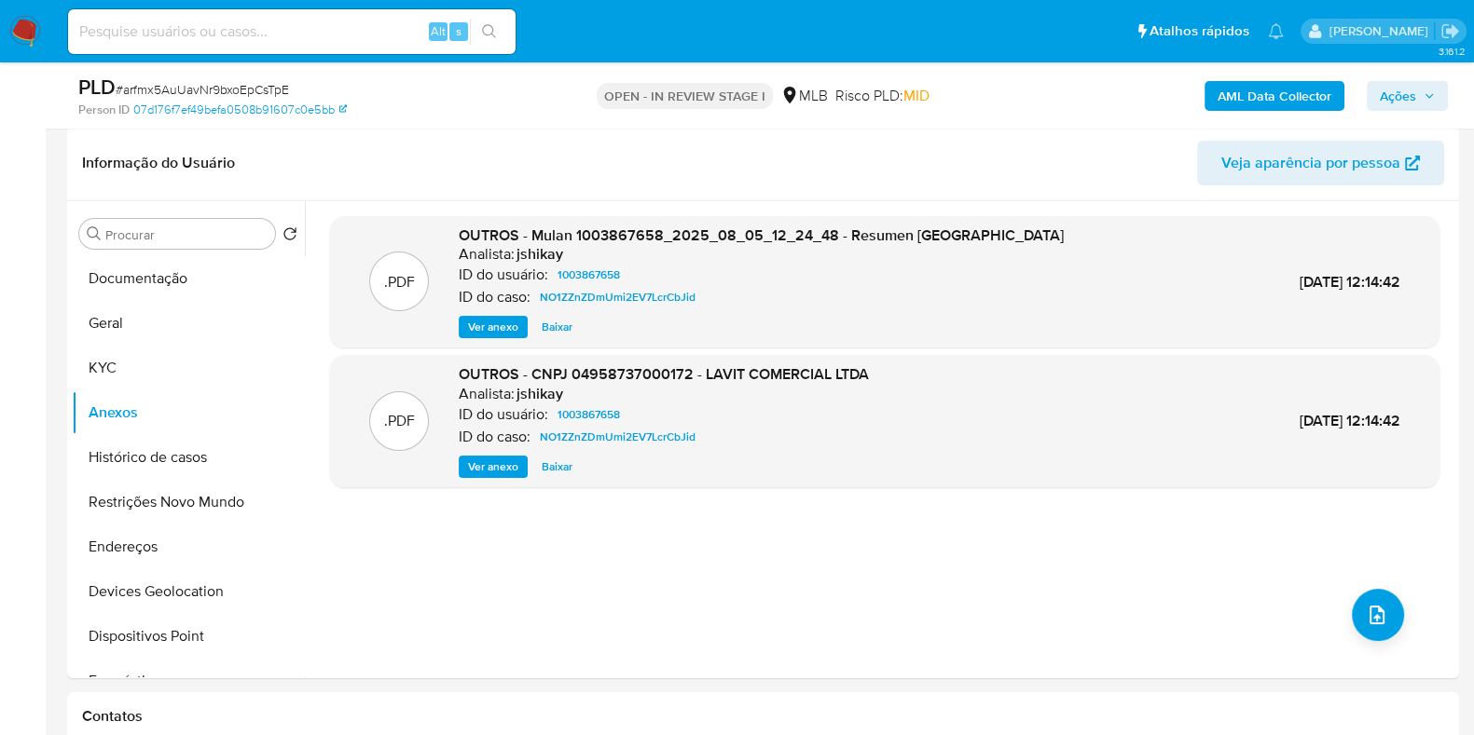
click at [1241, 93] on b "AML Data Collector" at bounding box center [1274, 96] width 114 height 30
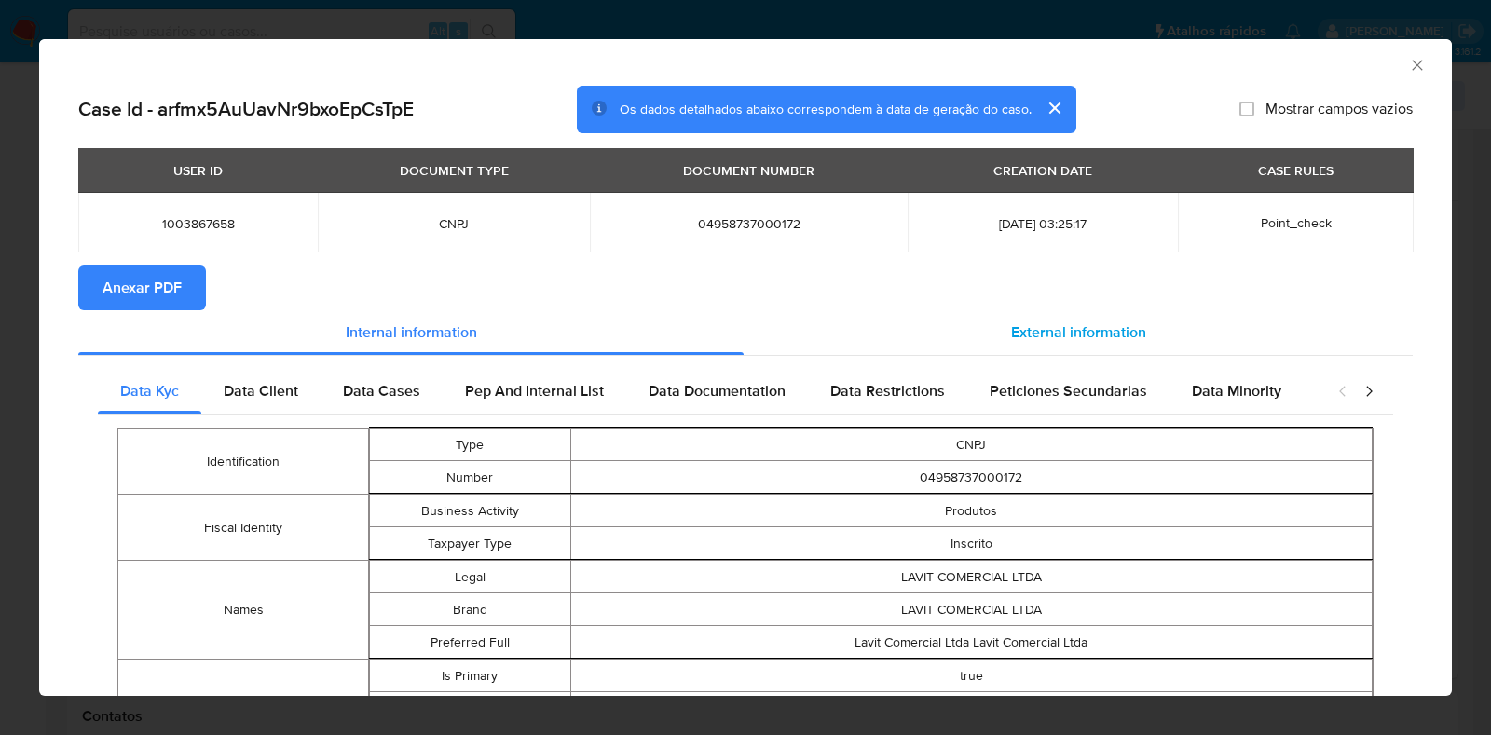
click at [1049, 327] on span "External information" at bounding box center [1078, 332] width 135 height 21
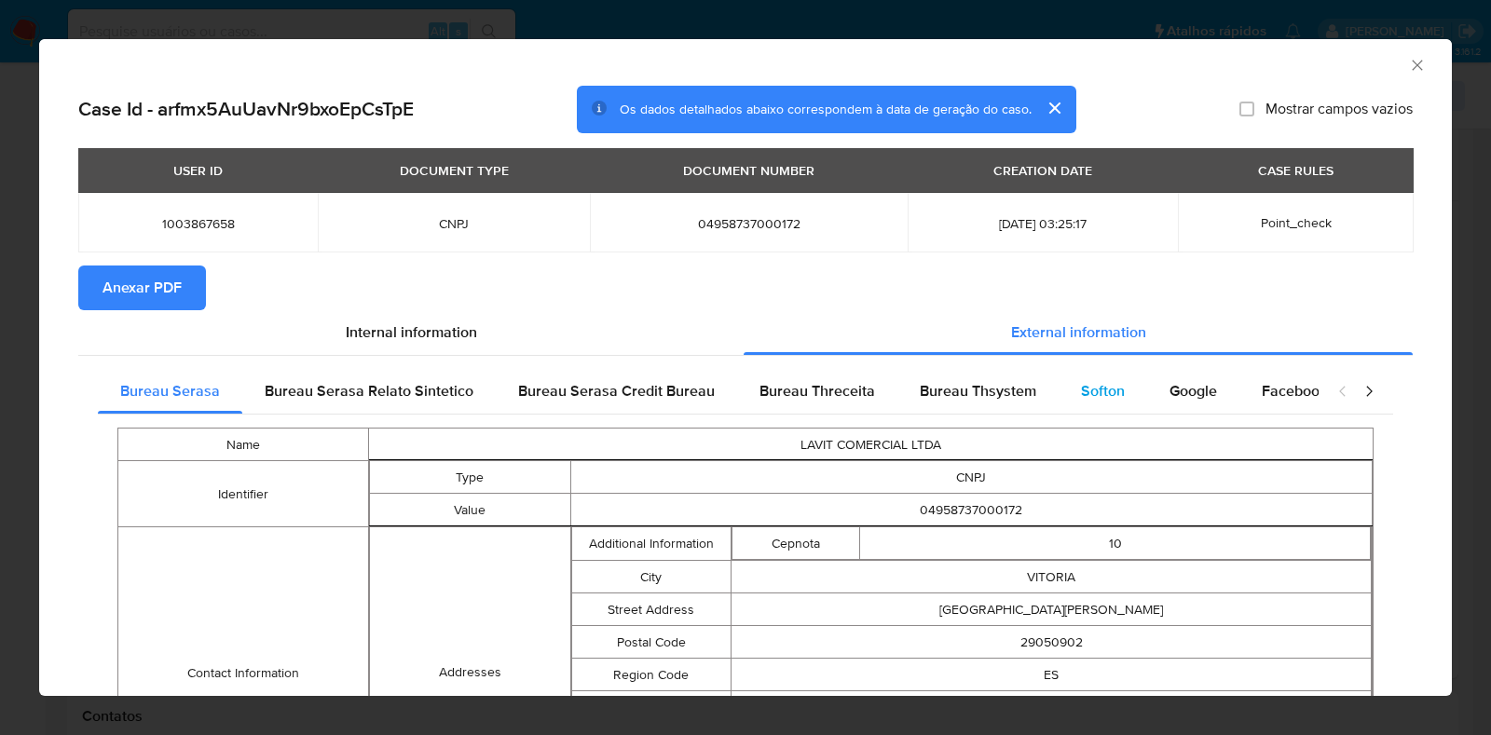
click at [1081, 398] on span "Softon" at bounding box center [1103, 390] width 44 height 21
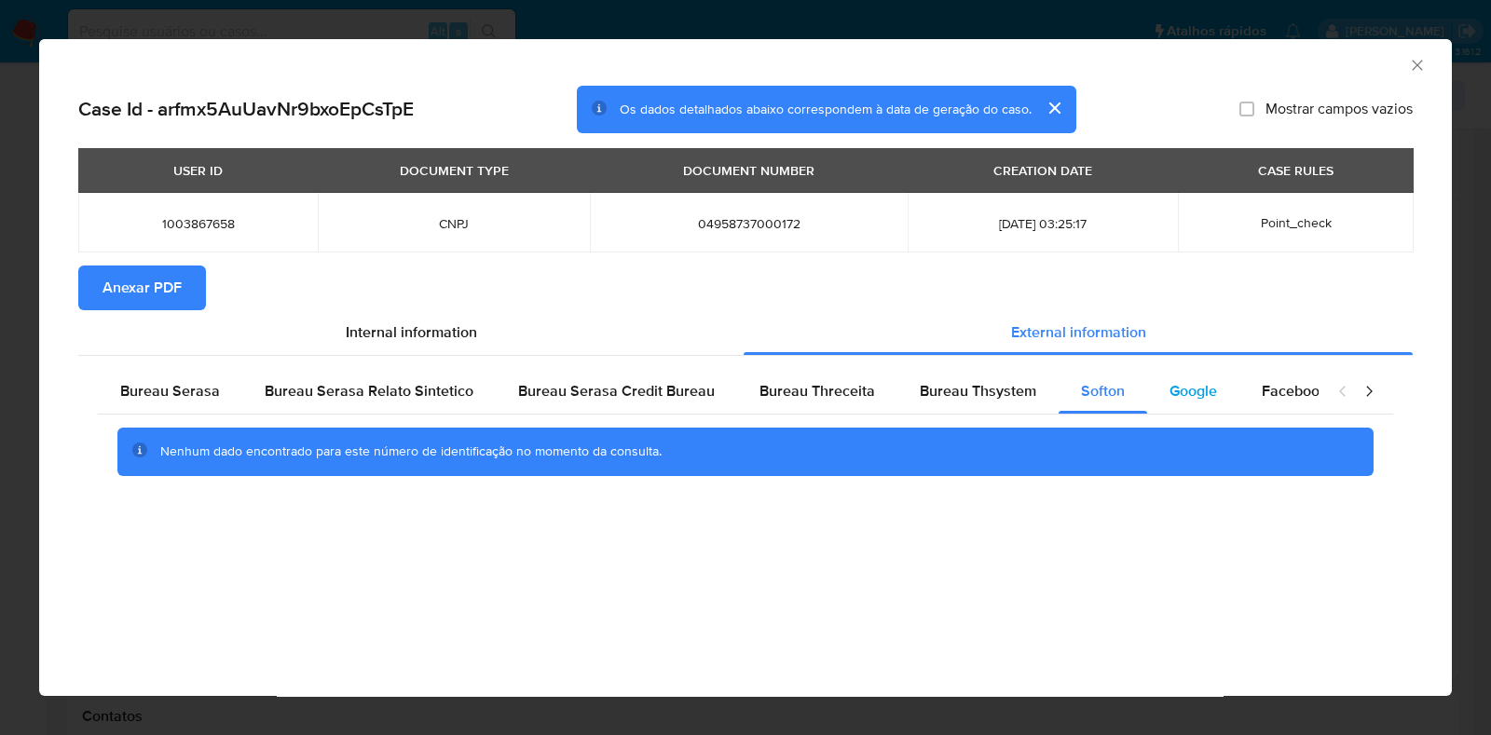
click at [1198, 393] on span "Google" at bounding box center [1194, 390] width 48 height 21
click at [100, 282] on button "Anexar PDF" at bounding box center [142, 288] width 128 height 45
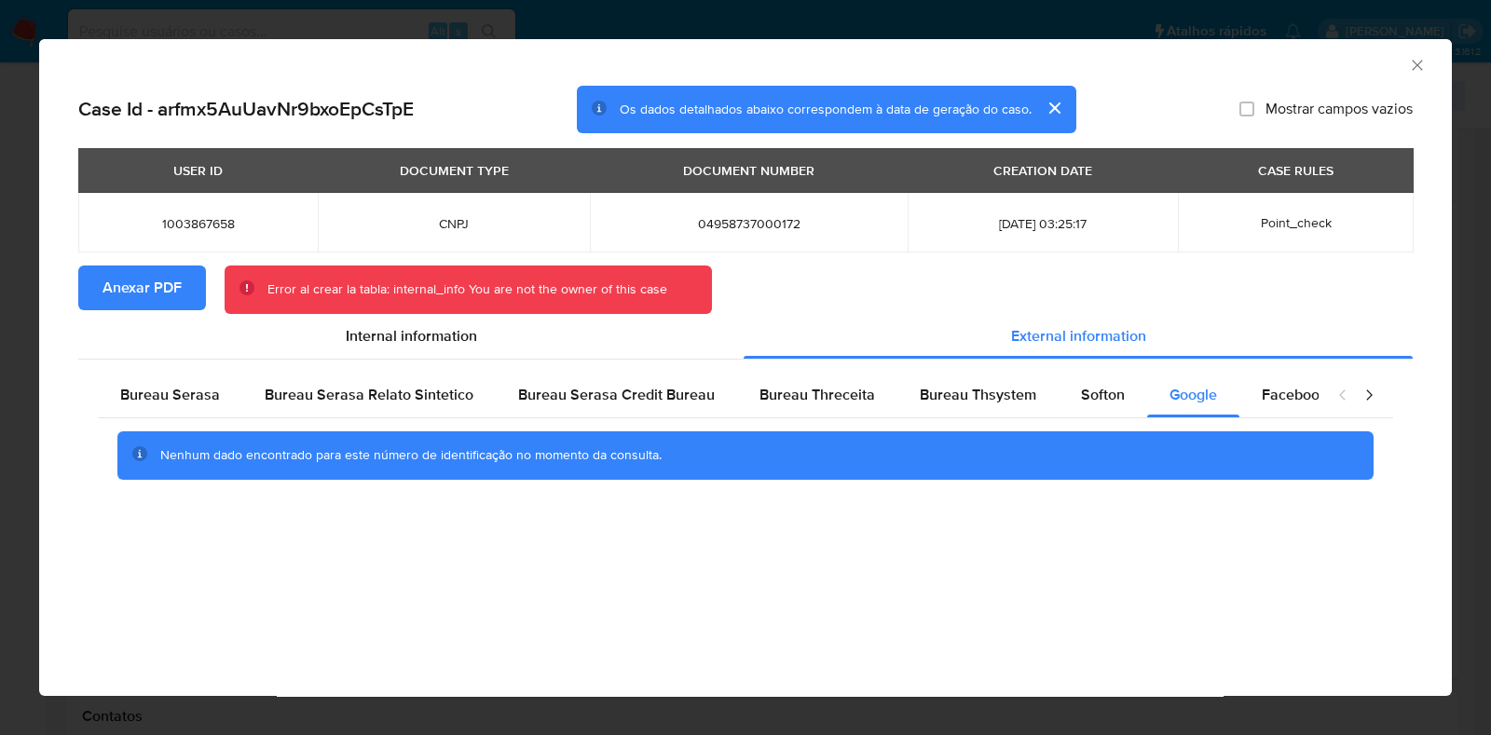
click at [1418, 60] on icon "Fechar a janela" at bounding box center [1417, 65] width 19 height 19
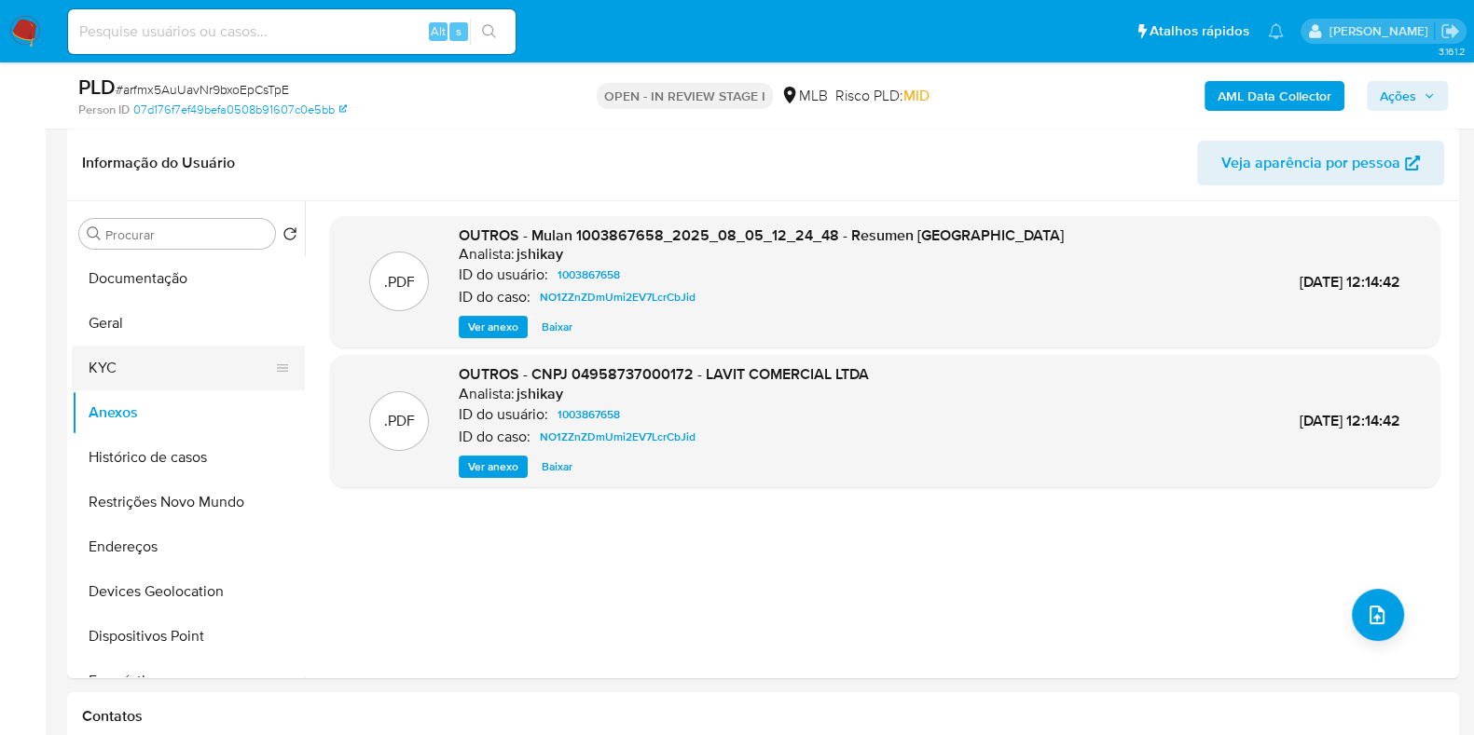
drag, startPoint x: 154, startPoint y: 354, endPoint x: 149, endPoint y: 363, distance: 10.4
click at [154, 353] on button "KYC" at bounding box center [181, 368] width 218 height 45
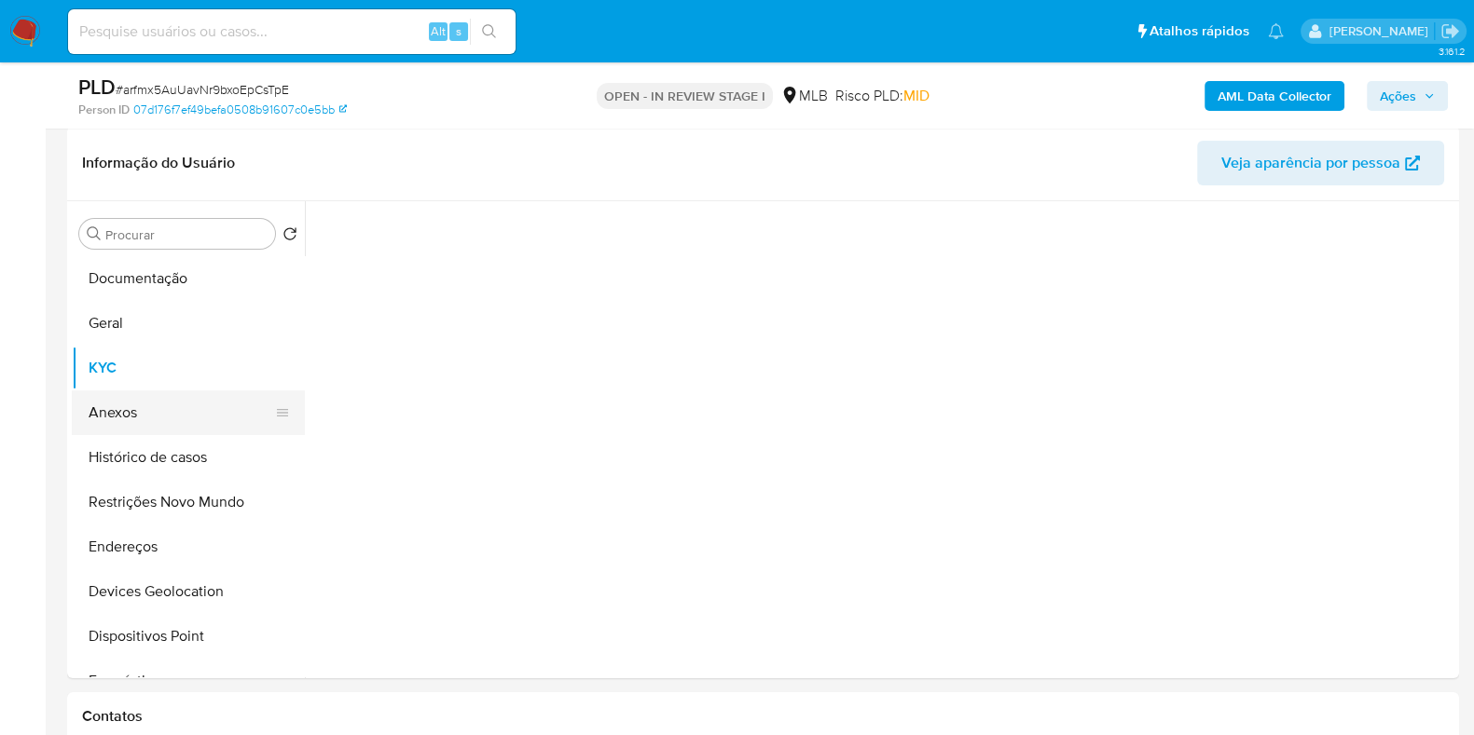
click at [143, 398] on button "Anexos" at bounding box center [181, 413] width 218 height 45
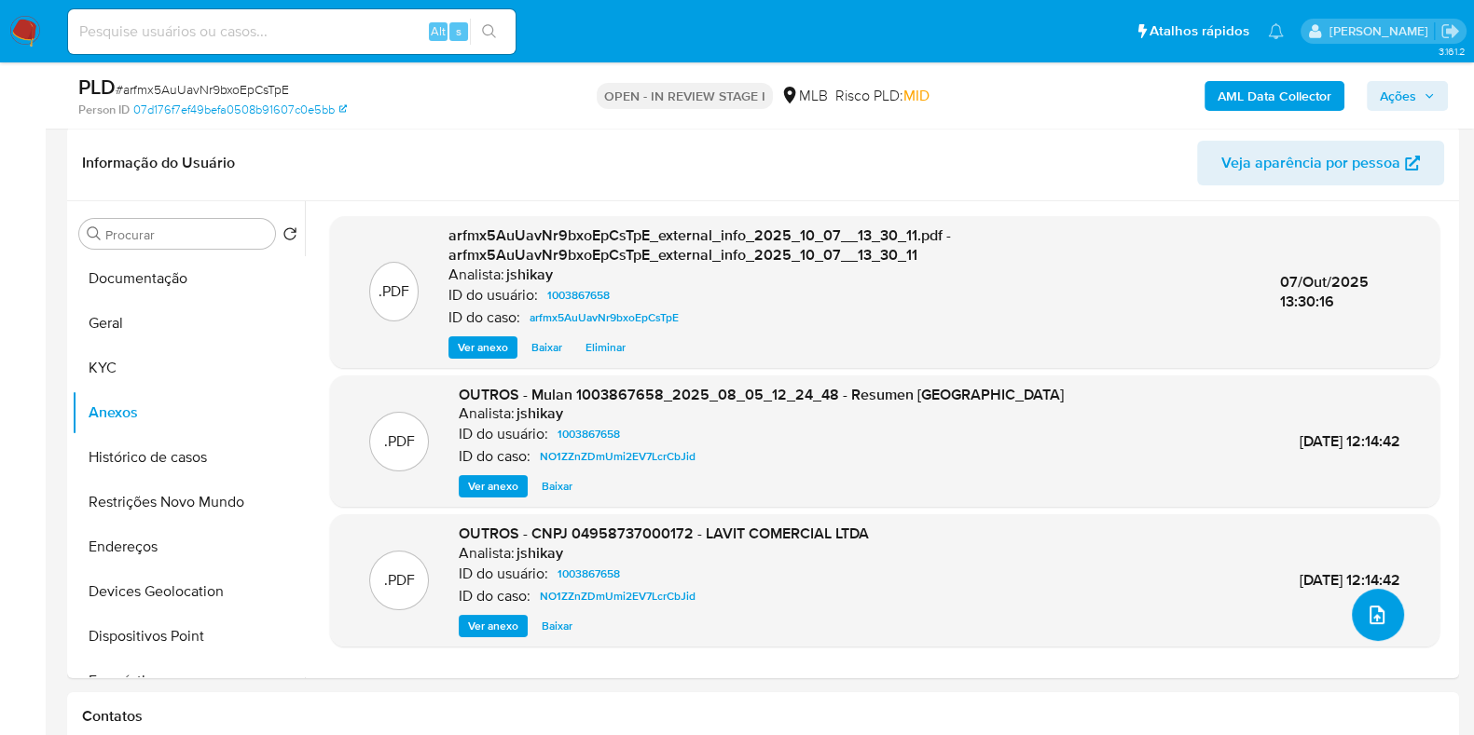
click at [1368, 610] on icon "upload-file" at bounding box center [1376, 615] width 22 height 22
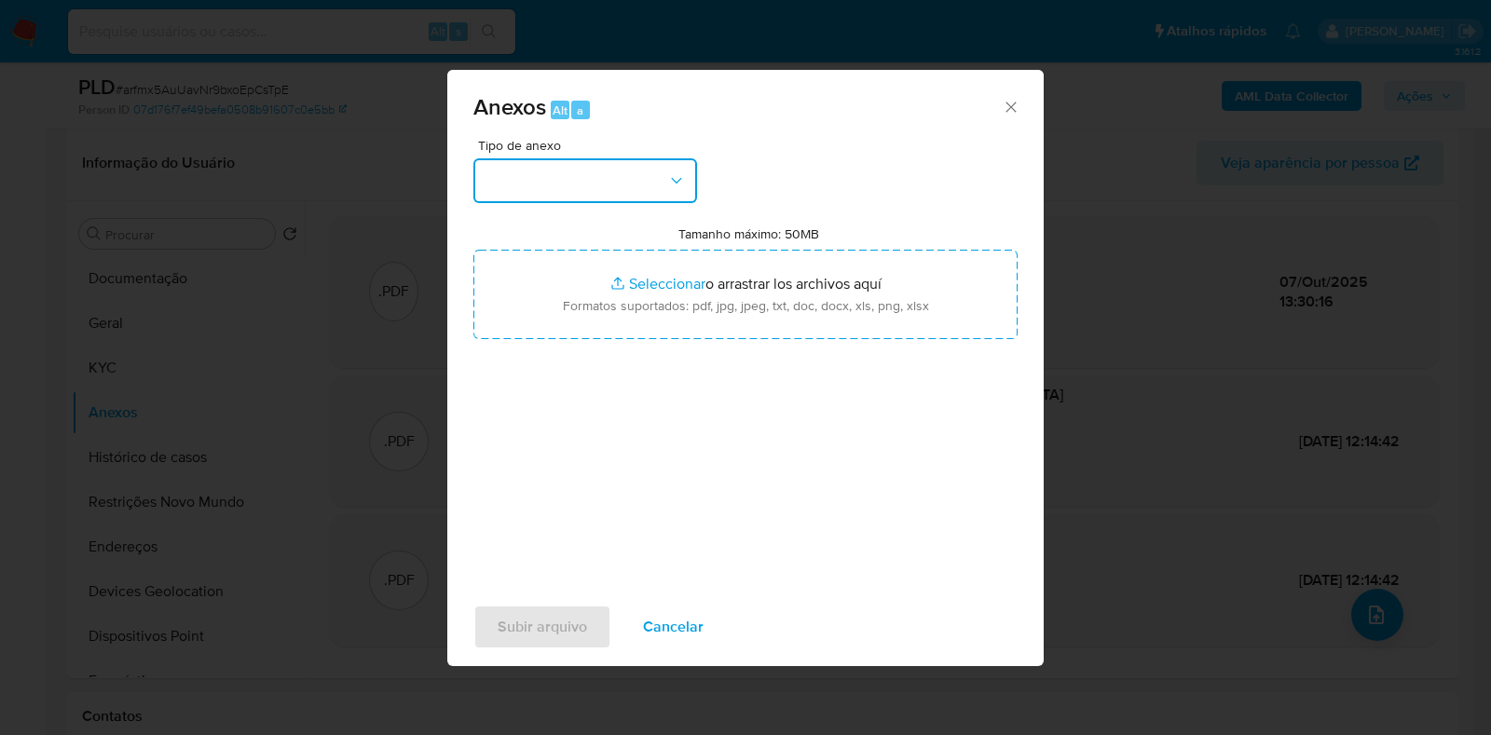
click at [585, 165] on button "button" at bounding box center [585, 180] width 224 height 45
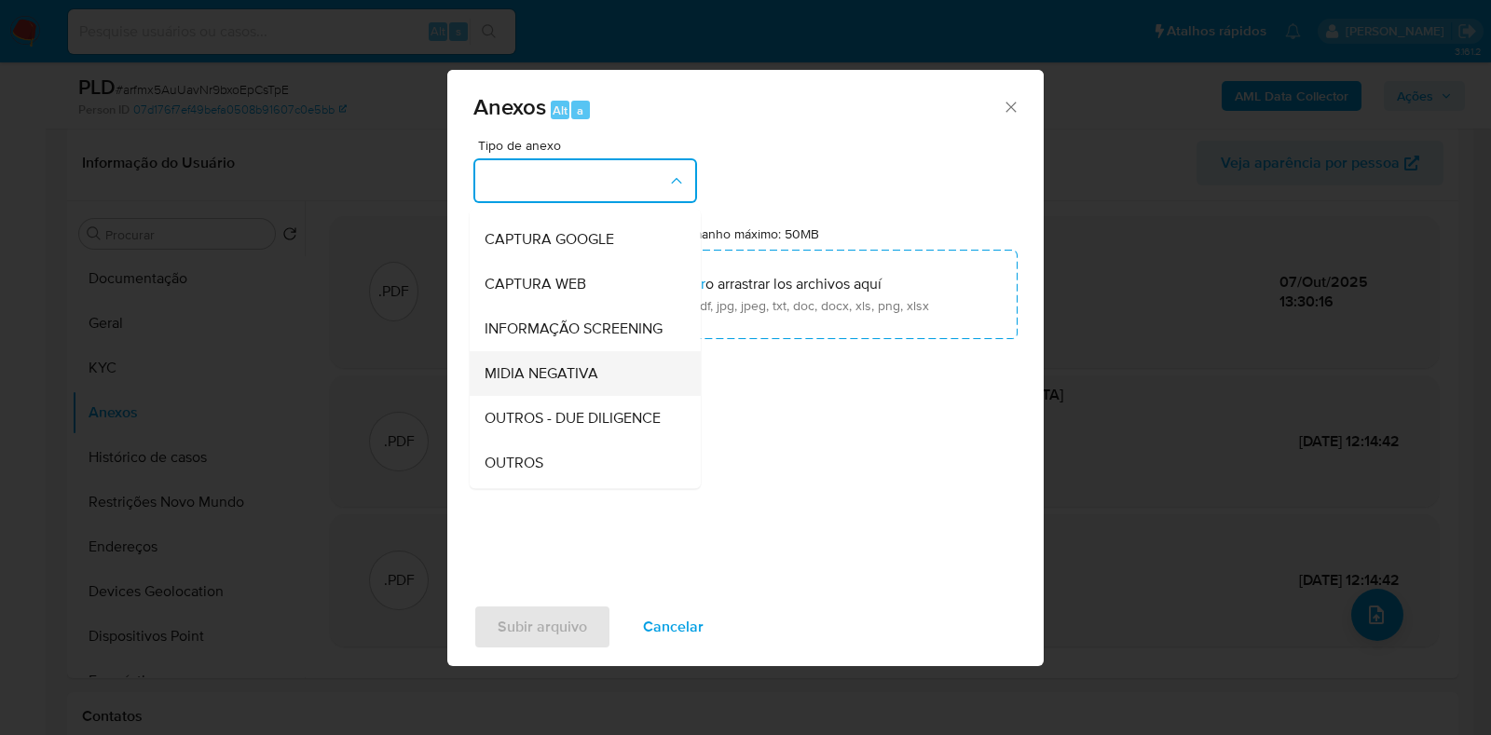
scroll to position [116, 0]
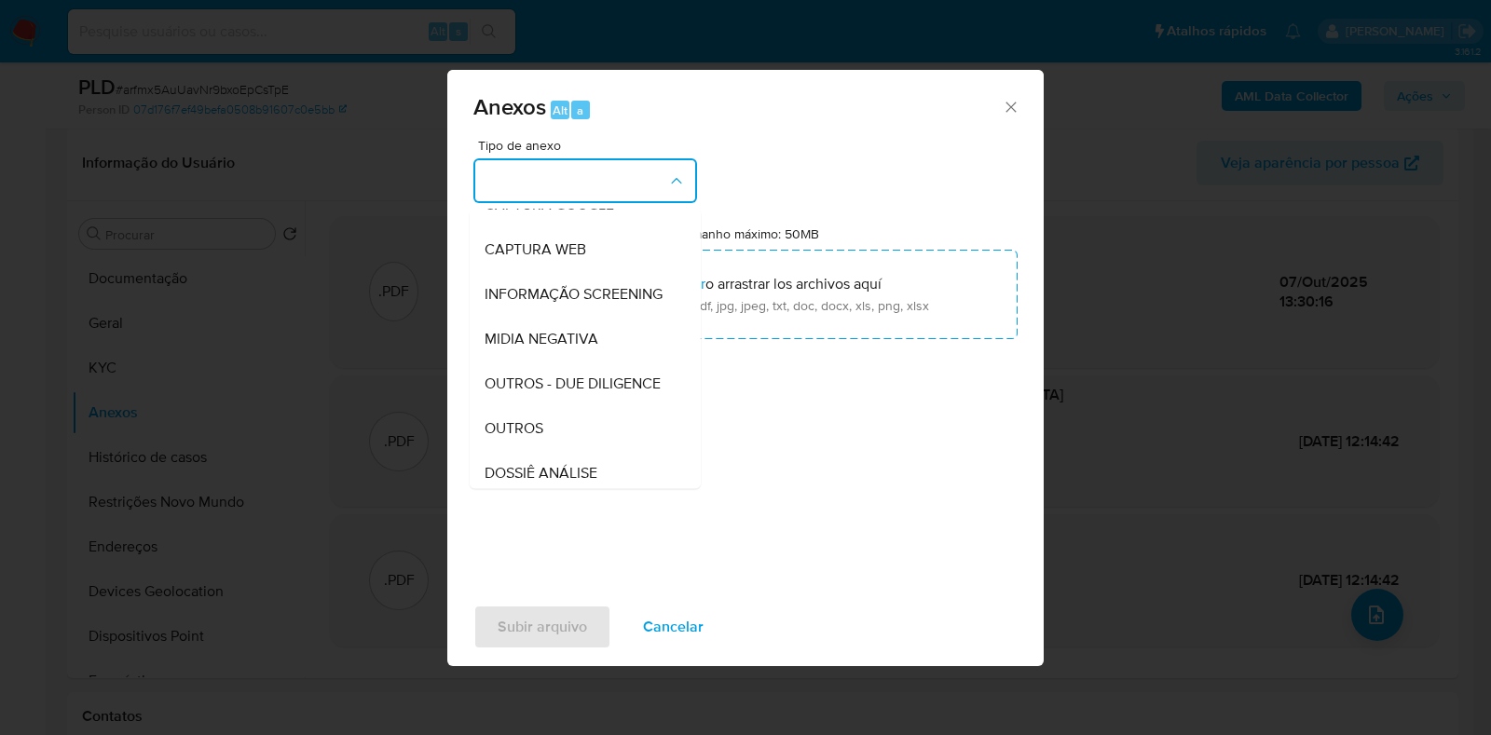
drag, startPoint x: 535, startPoint y: 466, endPoint x: 563, endPoint y: 380, distance: 90.2
click at [533, 438] on span "OUTROS" at bounding box center [514, 428] width 59 height 19
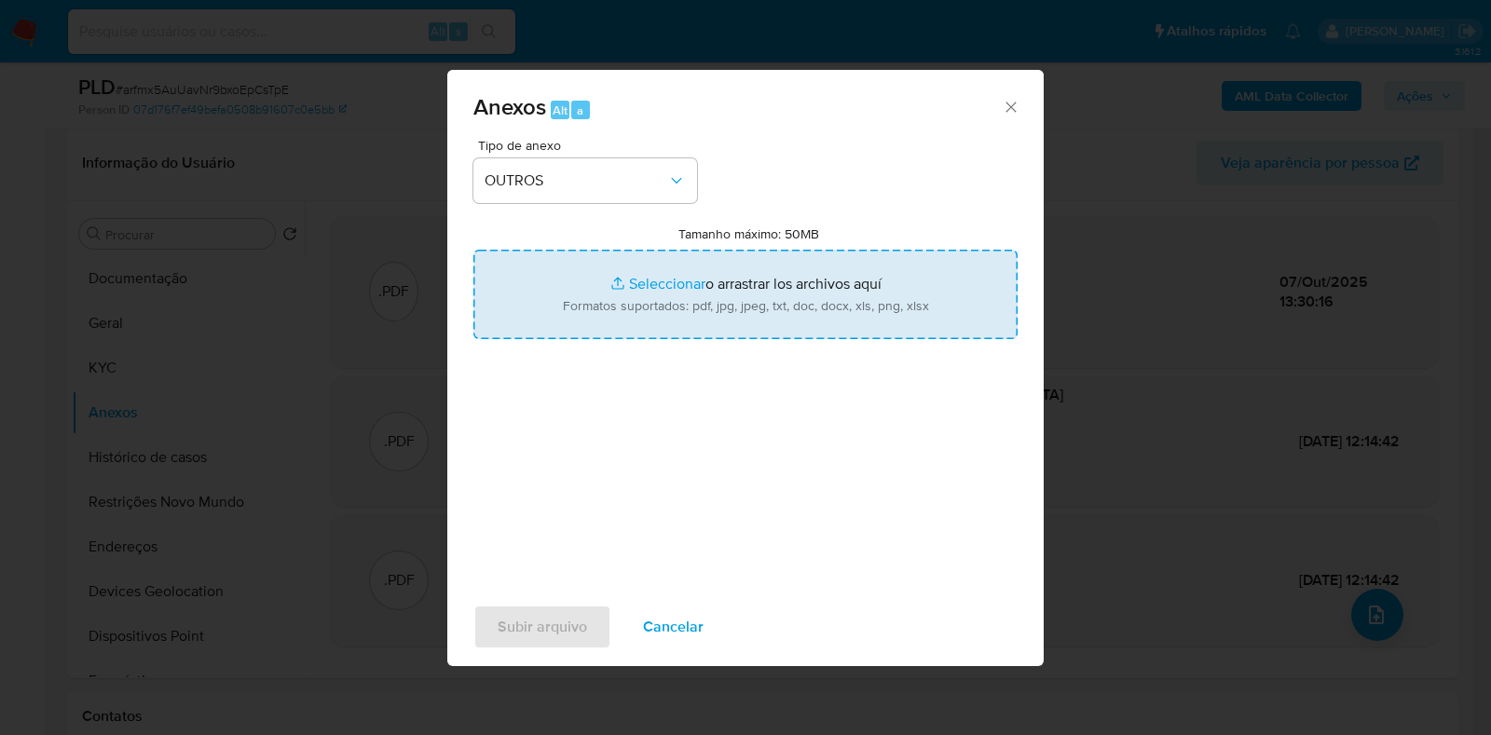
click at [594, 322] on input "Tamanho máximo: 50MB Seleccionar archivos" at bounding box center [745, 294] width 544 height 89
type input "C:\fakepath\Mulan 1003867658_2025_10_06_17_17_09 - Resumen TX.pdf"
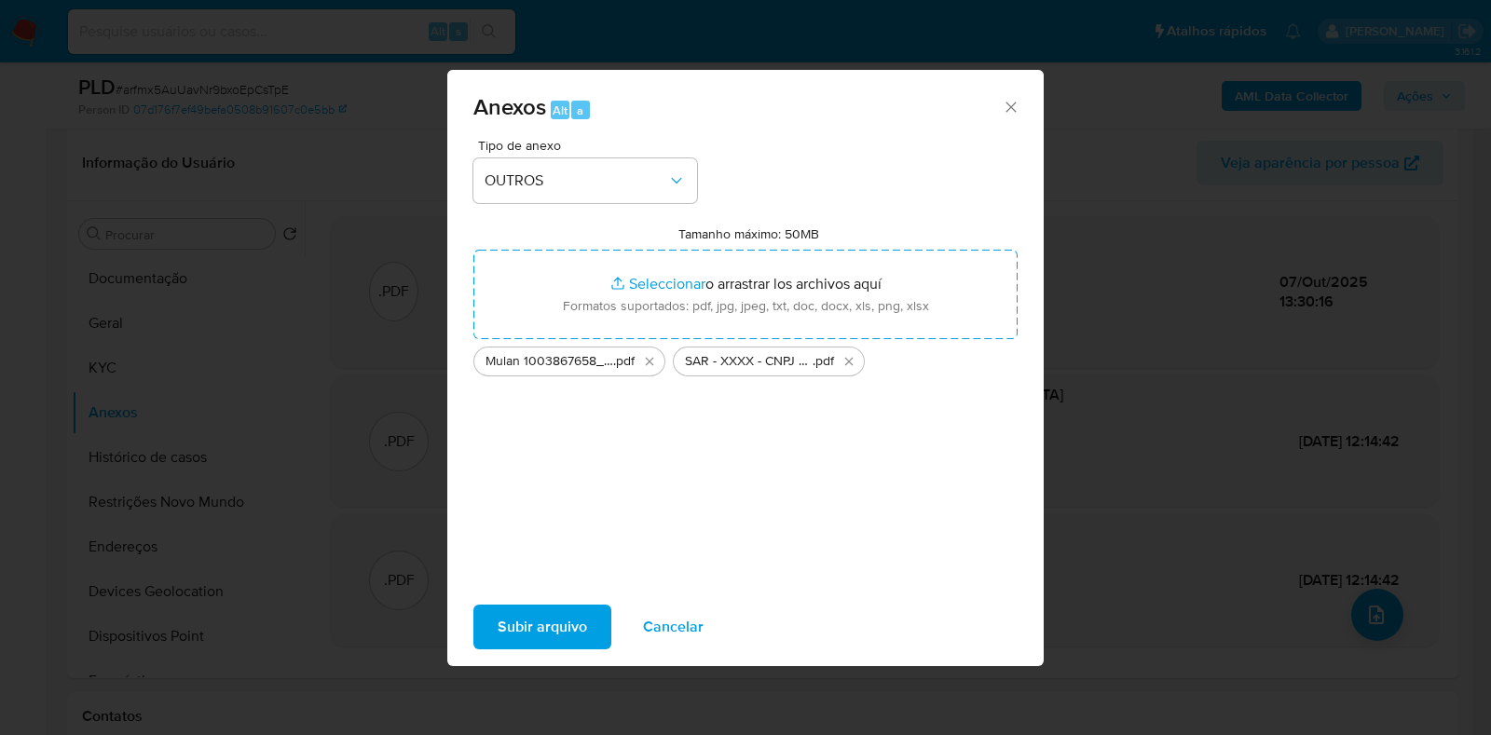
click at [542, 617] on span "Subir arquivo" at bounding box center [542, 627] width 89 height 41
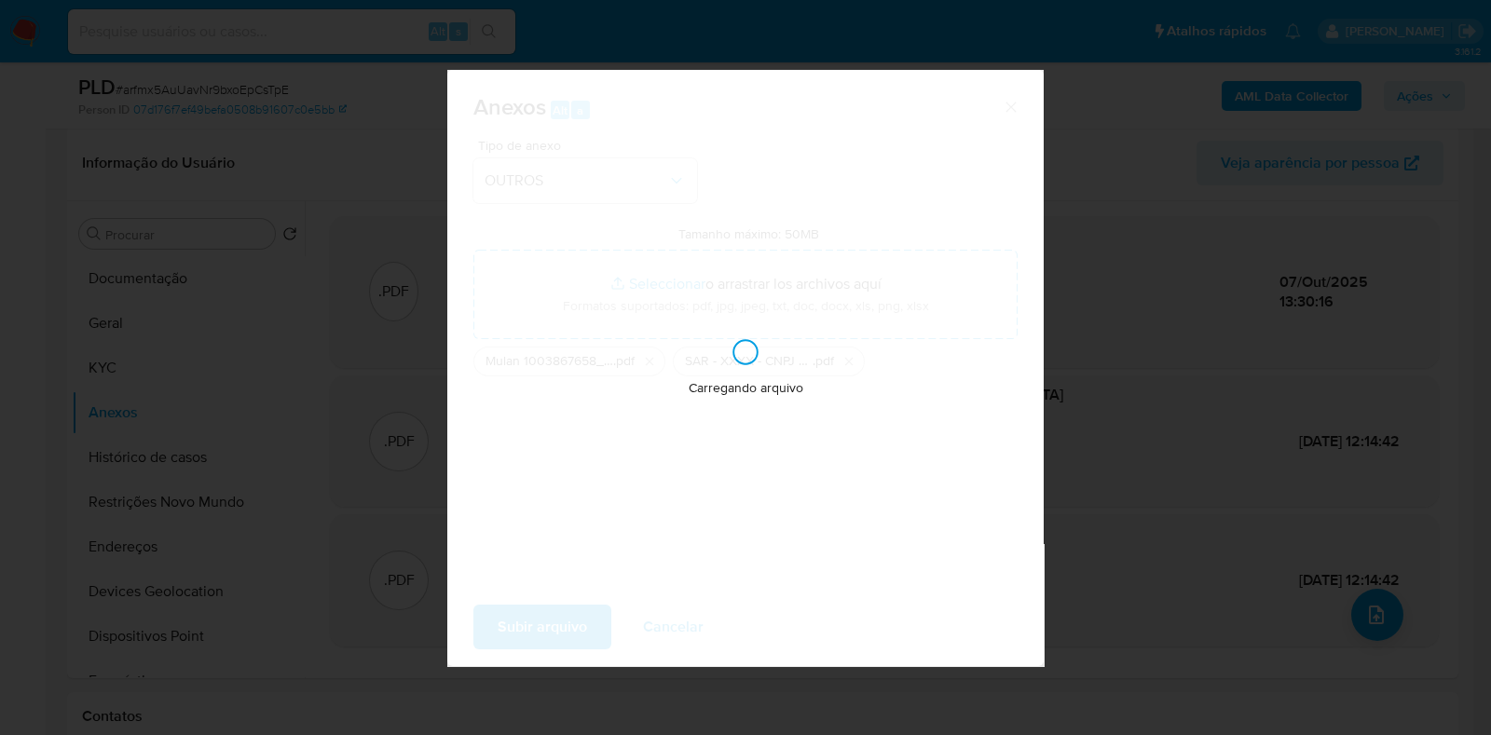
click at [626, 483] on div "Carregando arquivo" at bounding box center [745, 368] width 596 height 596
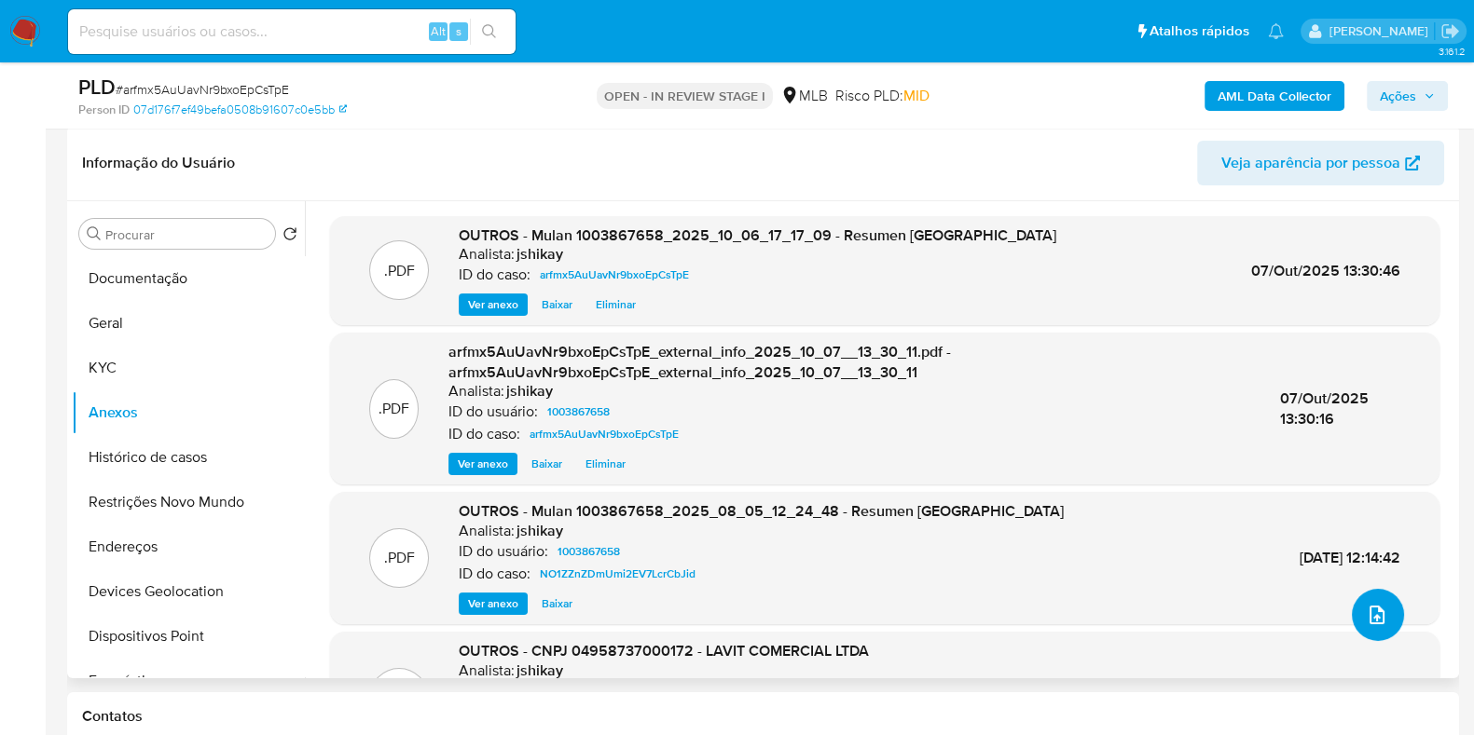
click at [1365, 604] on span "upload-file" at bounding box center [1376, 615] width 22 height 22
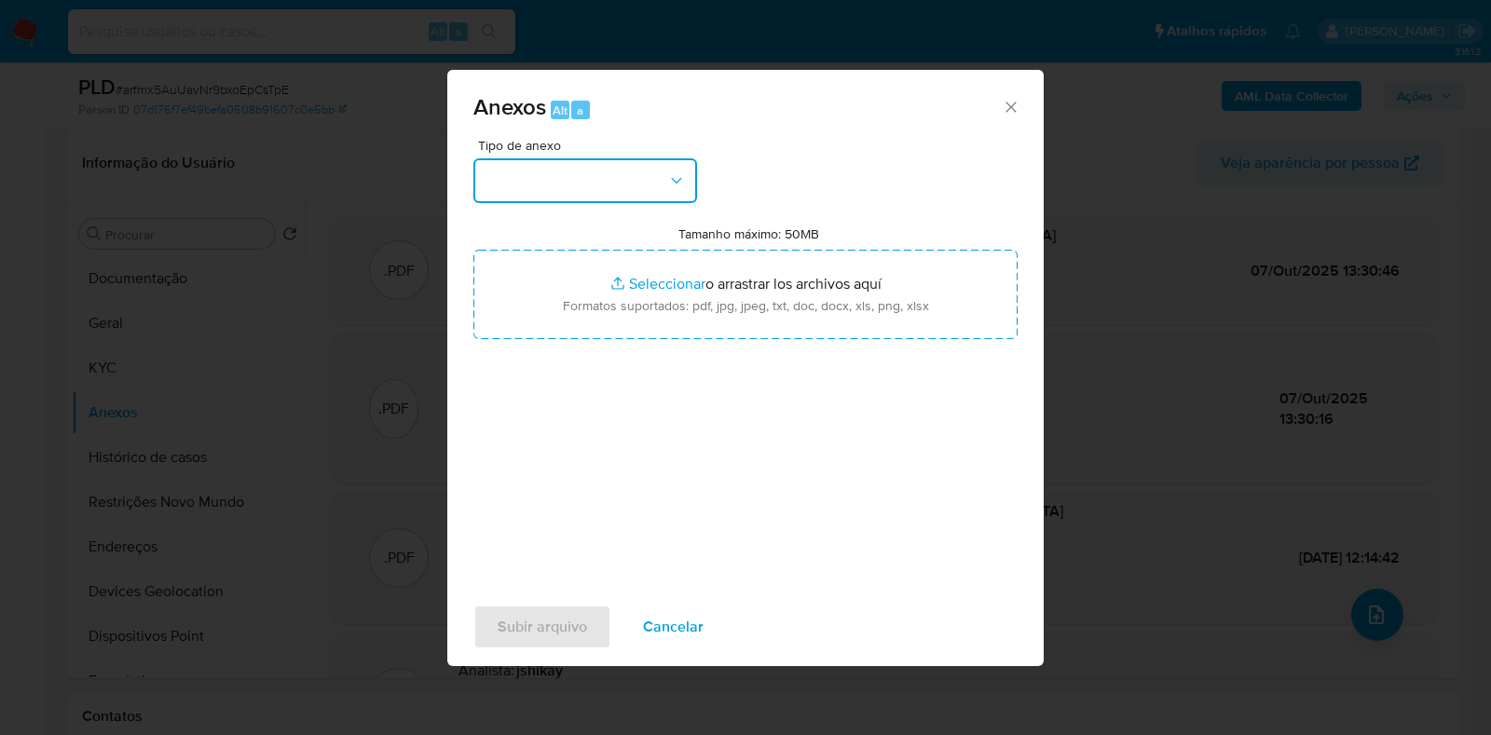
click at [607, 173] on button "button" at bounding box center [585, 180] width 224 height 45
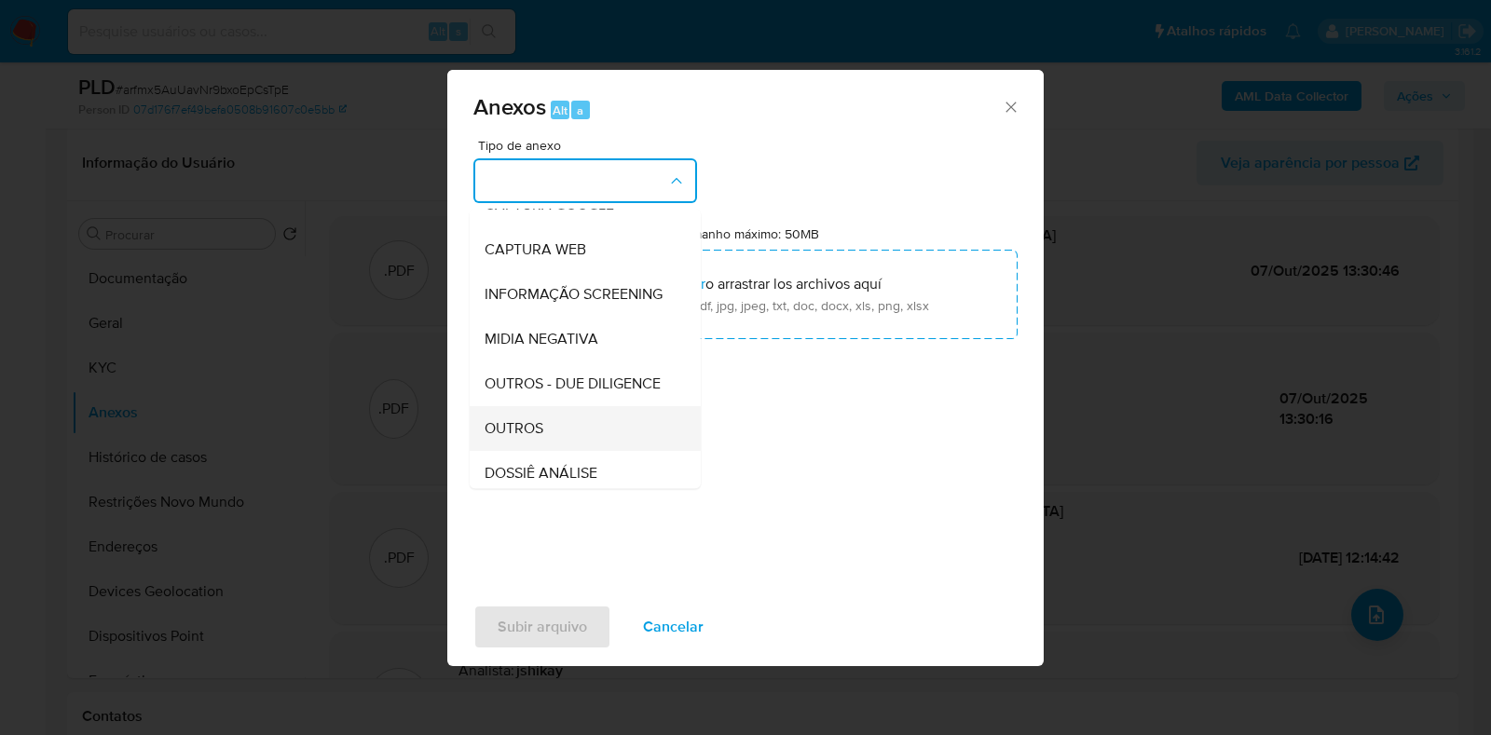
click at [558, 451] on div "OUTROS" at bounding box center [580, 428] width 190 height 45
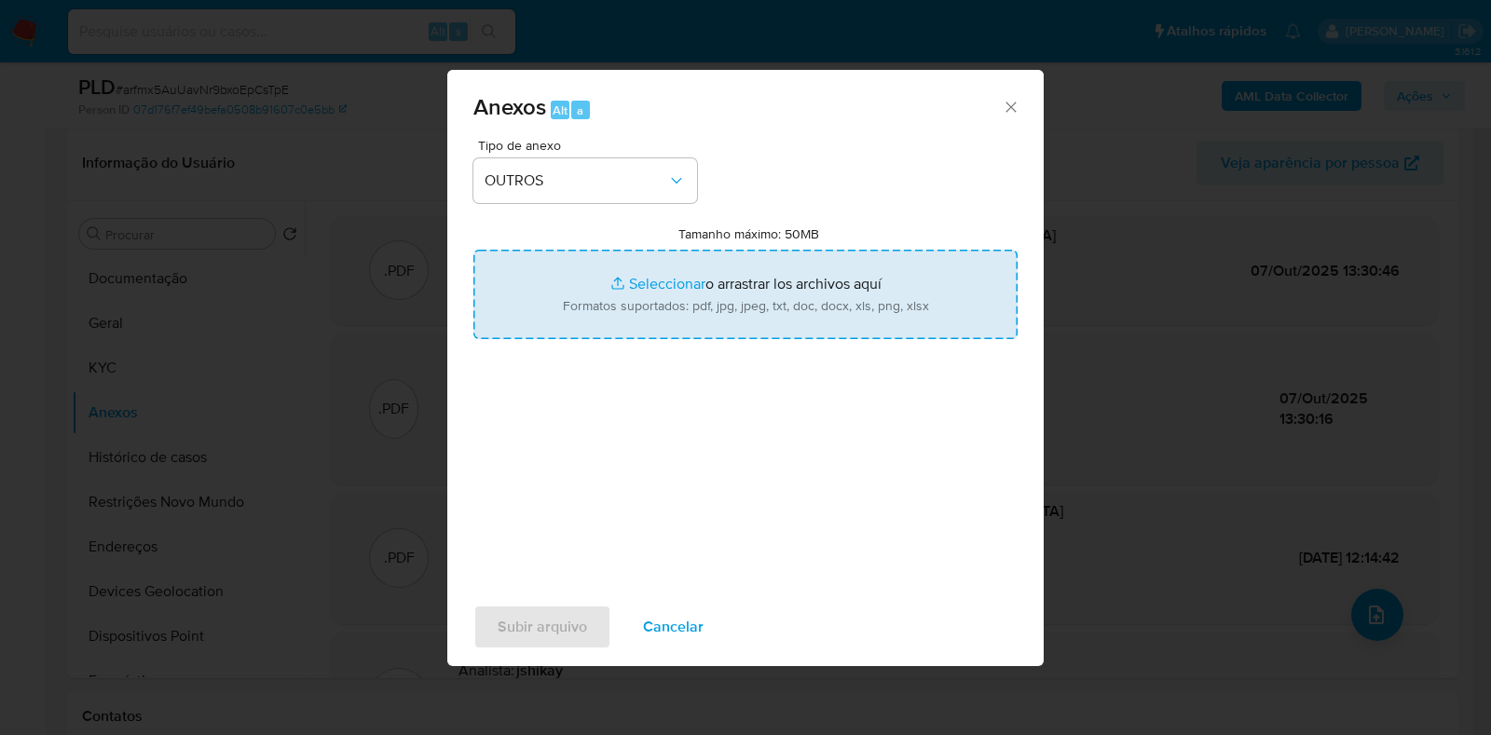
click at [663, 280] on input "Tamanho máximo: 50MB Seleccionar archivos" at bounding box center [745, 294] width 544 height 89
type input "C:\fakepath\SAR - XXXX - CNPJ 04958737000172 - LAVIT COMERCIAL LTDA.pdf"
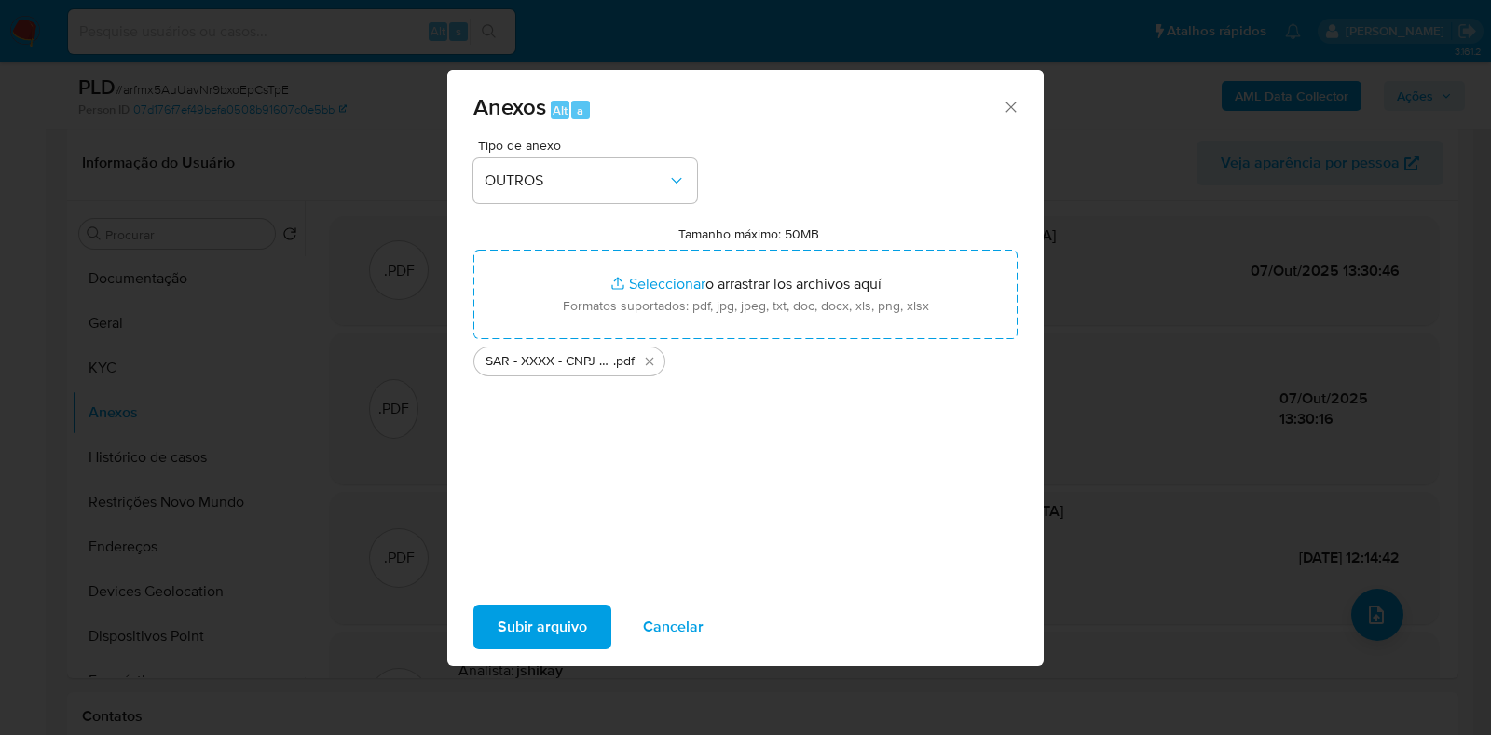
click at [583, 622] on span "Subir arquivo" at bounding box center [542, 627] width 89 height 41
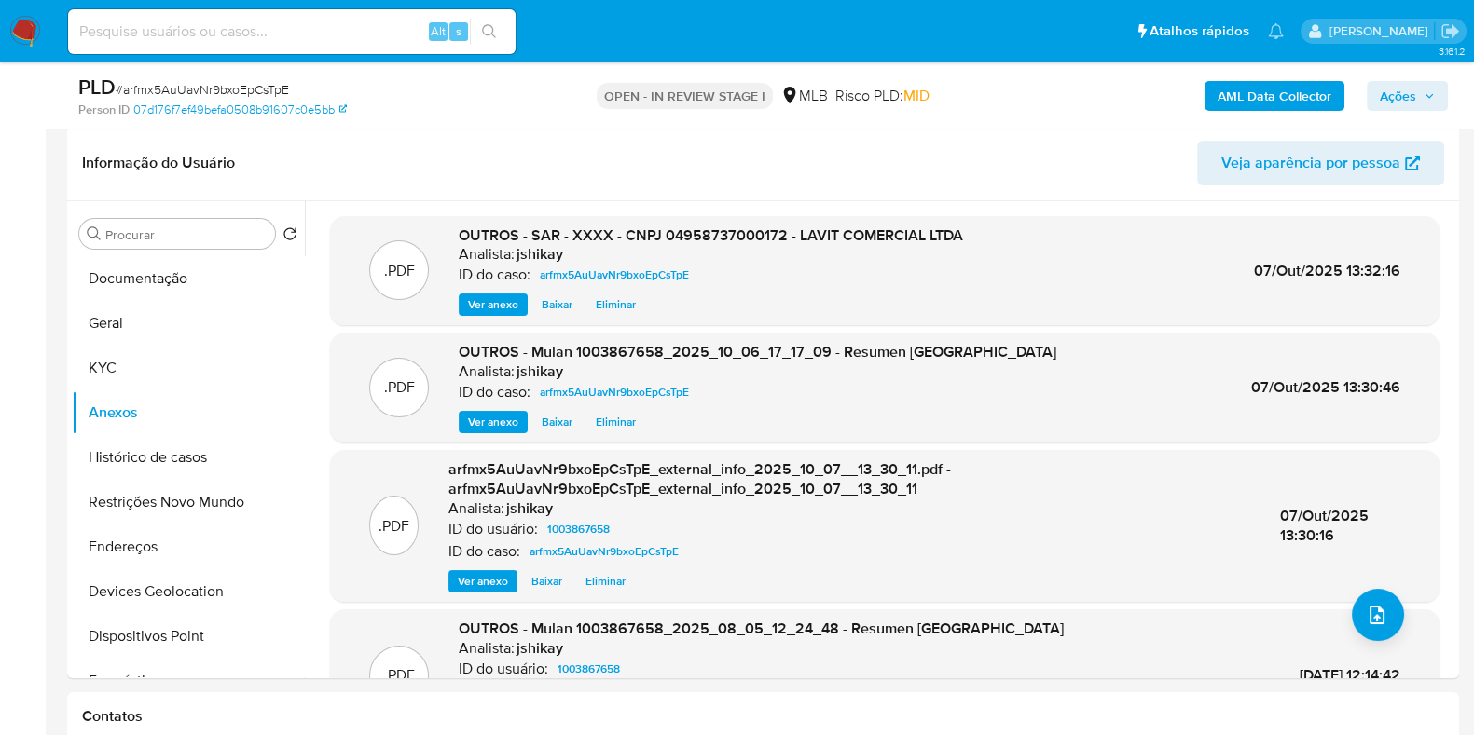
click at [1398, 92] on span "Ações" at bounding box center [1397, 96] width 36 height 30
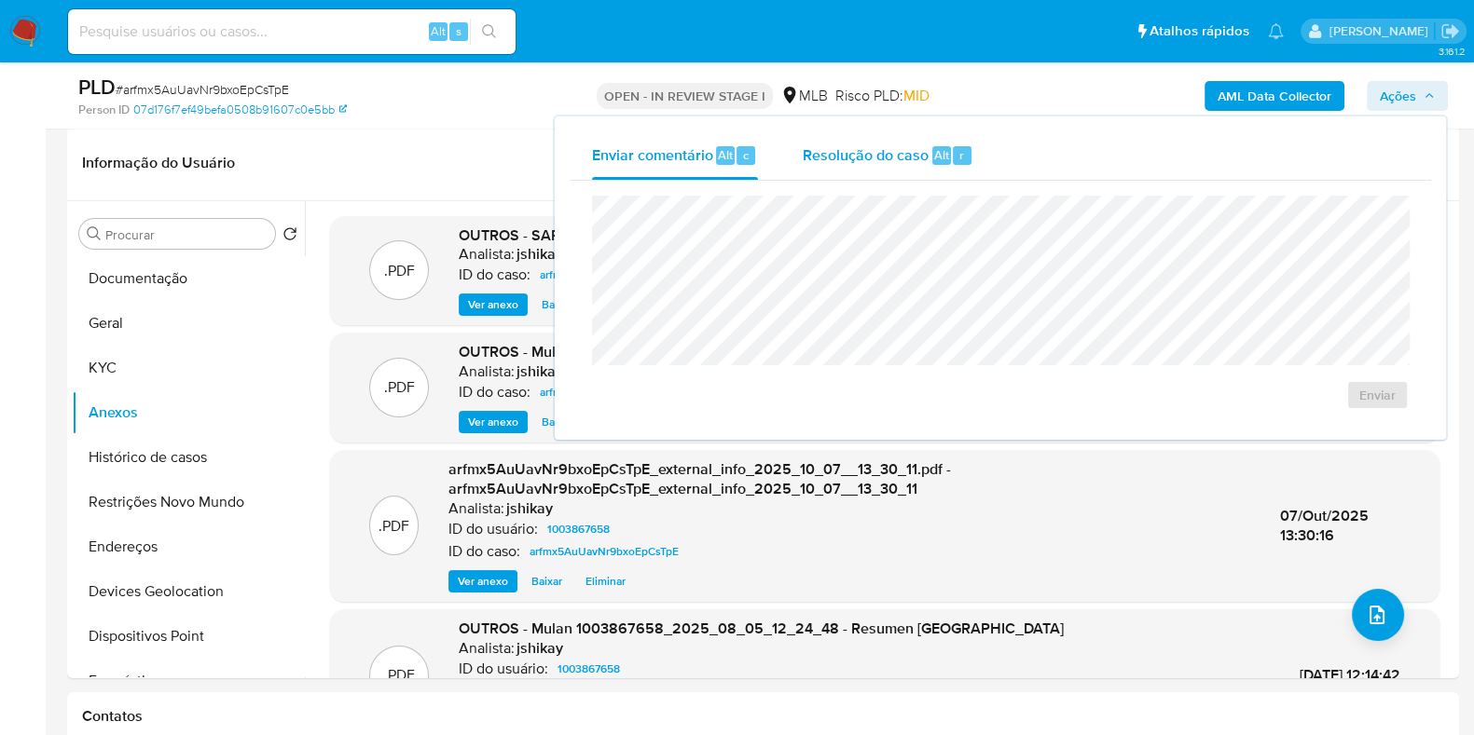
click at [890, 151] on span "Resolução do caso" at bounding box center [865, 154] width 126 height 21
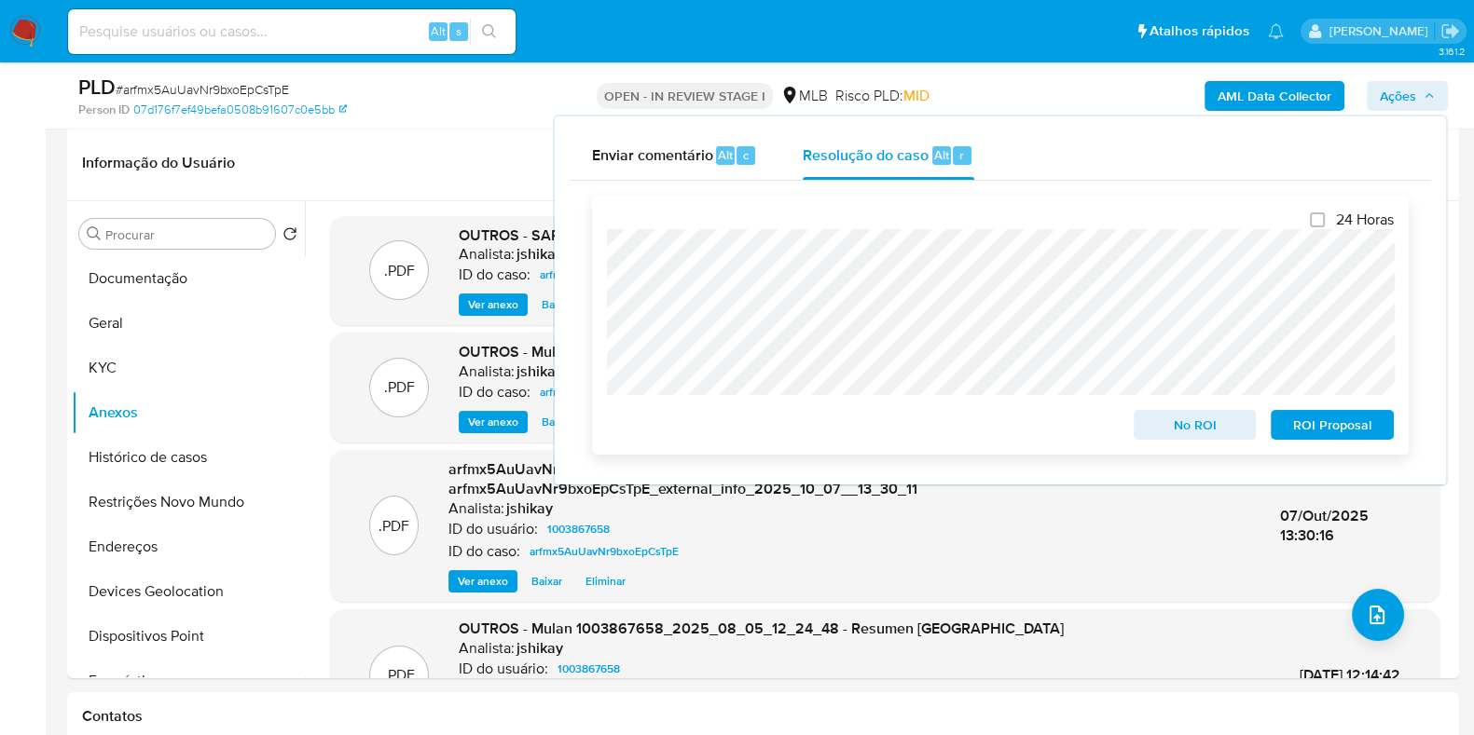
click at [1323, 423] on span "ROI Proposal" at bounding box center [1331, 425] width 97 height 26
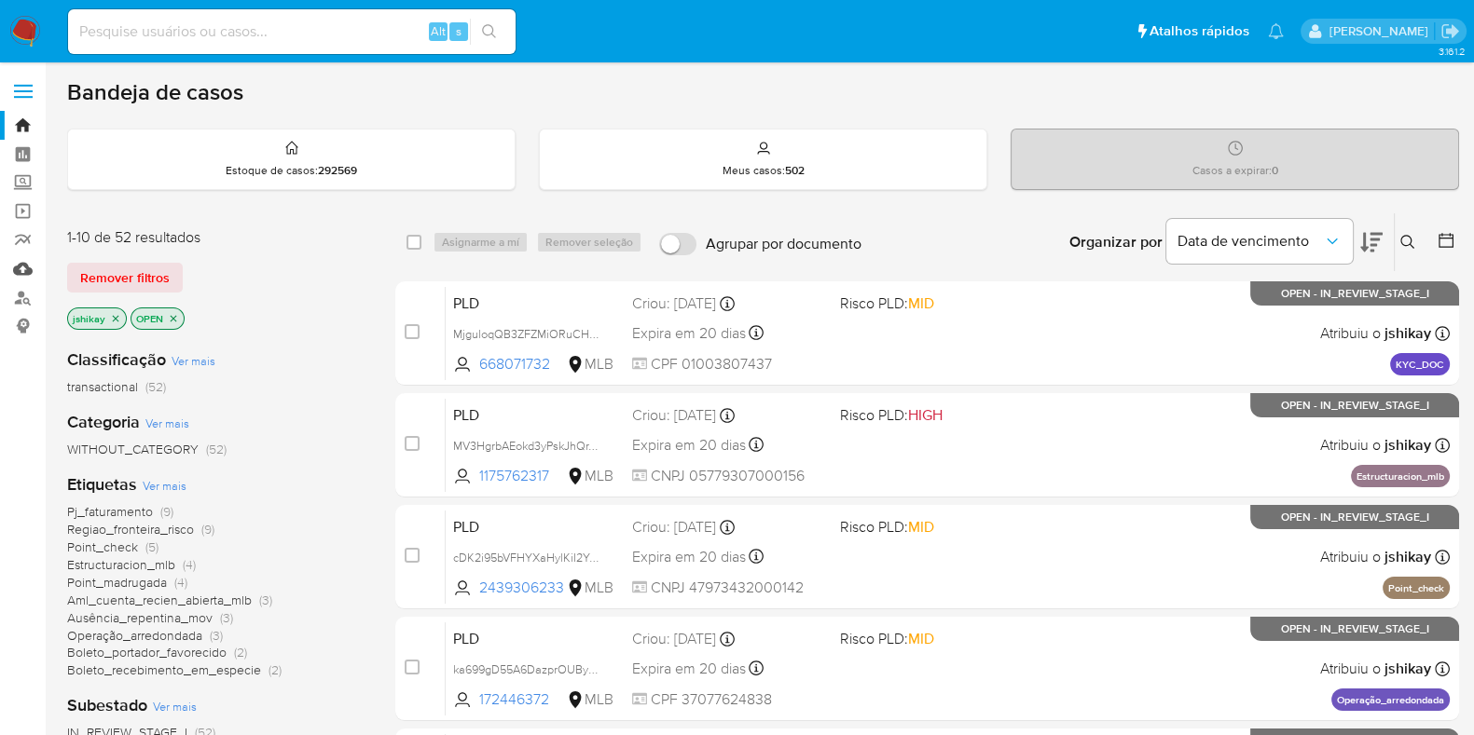
click at [24, 259] on link "Mulan" at bounding box center [111, 268] width 222 height 29
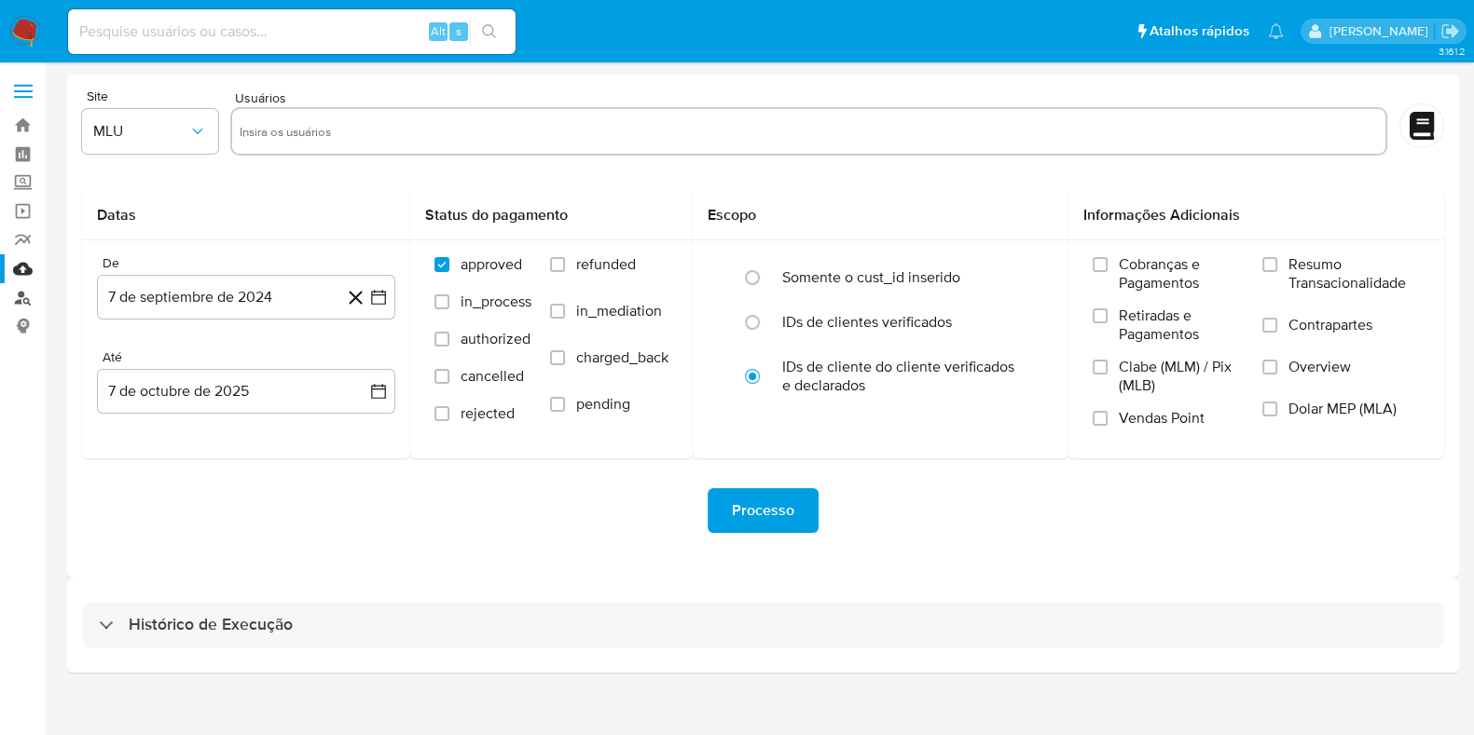
click at [24, 292] on link "Localizador de pessoas" at bounding box center [111, 297] width 222 height 29
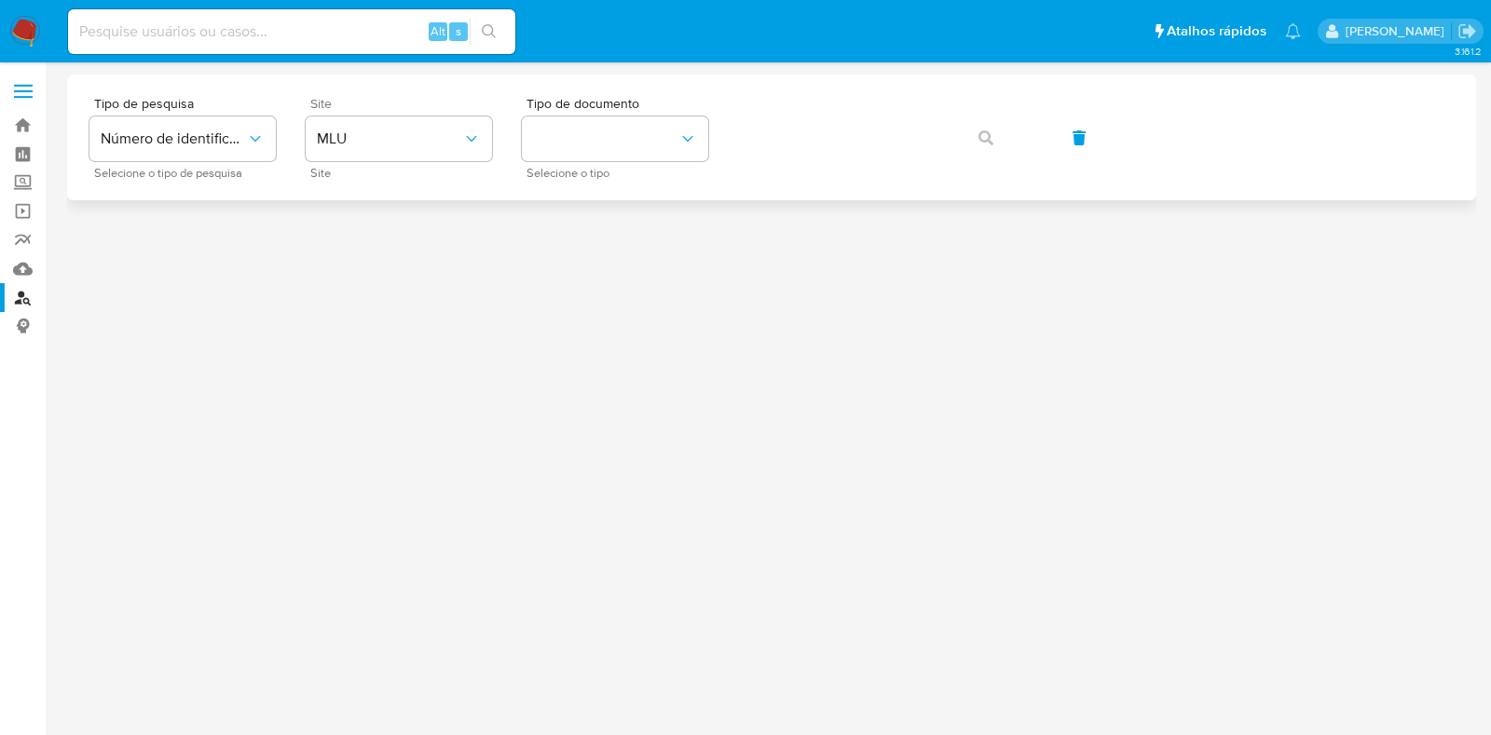
click at [377, 103] on span "Site" at bounding box center [403, 103] width 186 height 13
click at [379, 146] on span "MLU" at bounding box center [389, 139] width 145 height 19
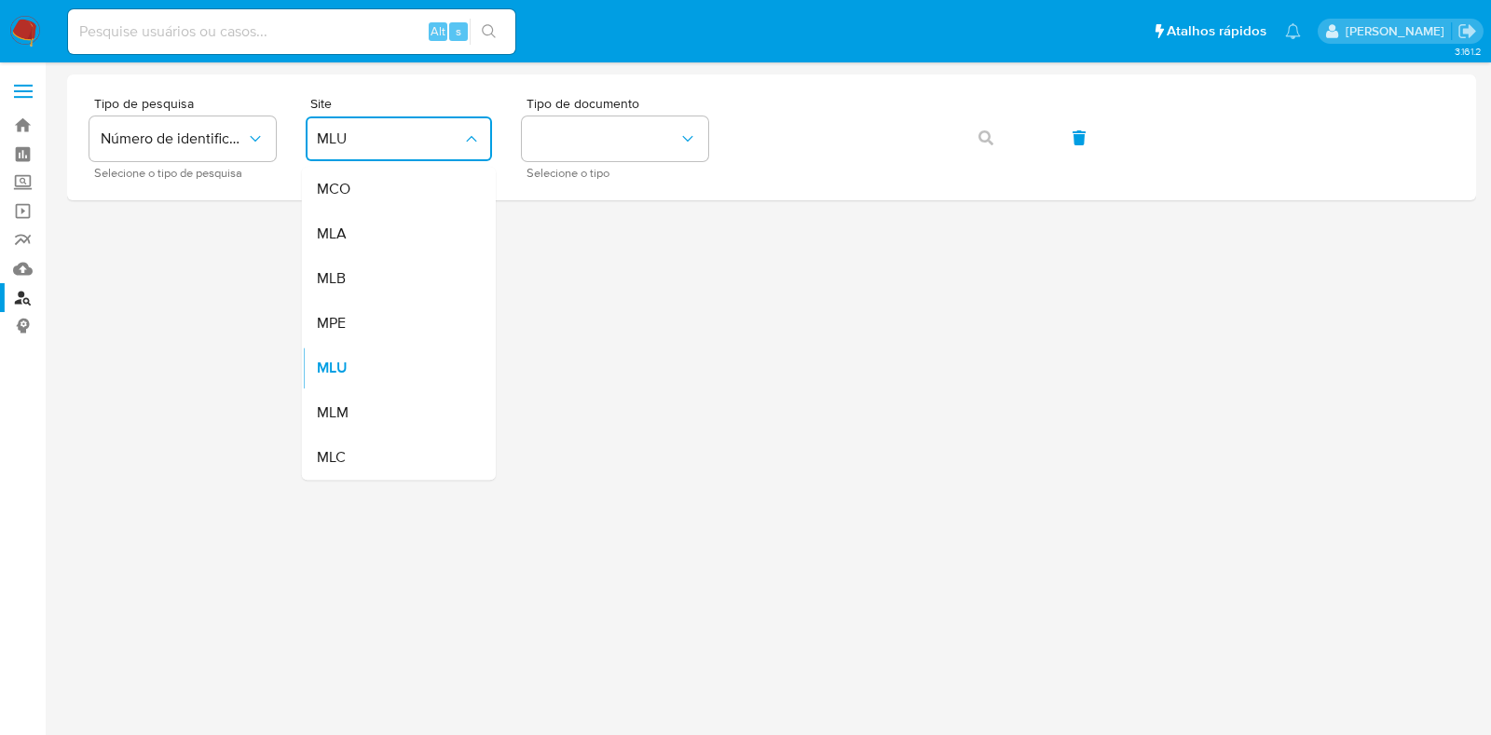
drag, startPoint x: 377, startPoint y: 281, endPoint x: 519, endPoint y: 203, distance: 162.7
click at [377, 280] on div "MLB" at bounding box center [393, 278] width 153 height 45
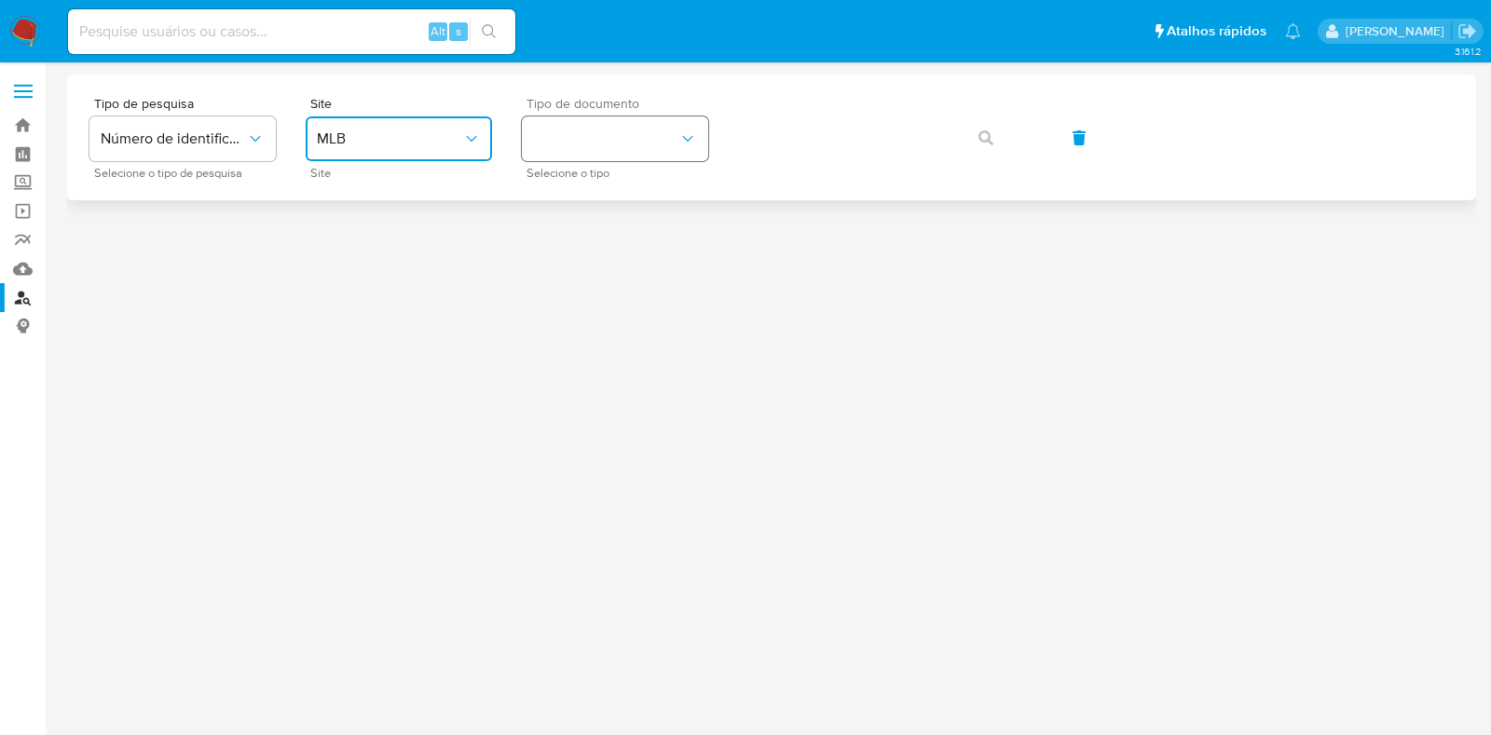
click at [622, 146] on button "identificationType" at bounding box center [615, 139] width 186 height 45
click at [608, 256] on div "CPF CPF" at bounding box center [609, 261] width 153 height 63
click at [994, 133] on button "button" at bounding box center [985, 138] width 63 height 45
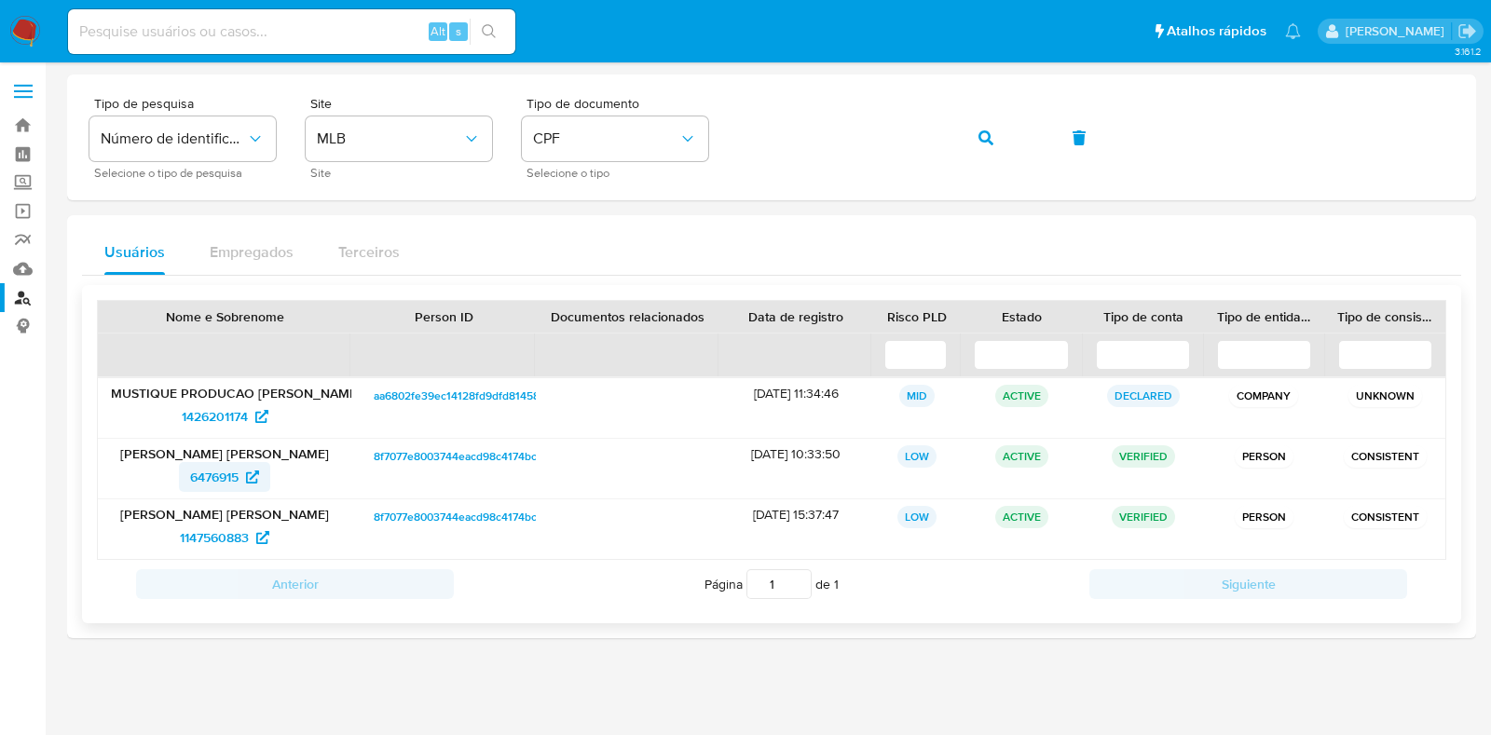
click at [217, 474] on span "6476915" at bounding box center [214, 477] width 48 height 30
click at [288, 17] on div "Alt s" at bounding box center [291, 31] width 447 height 45
click at [284, 27] on input at bounding box center [291, 32] width 447 height 24
paste input "2557744757"
type input "2557744757"
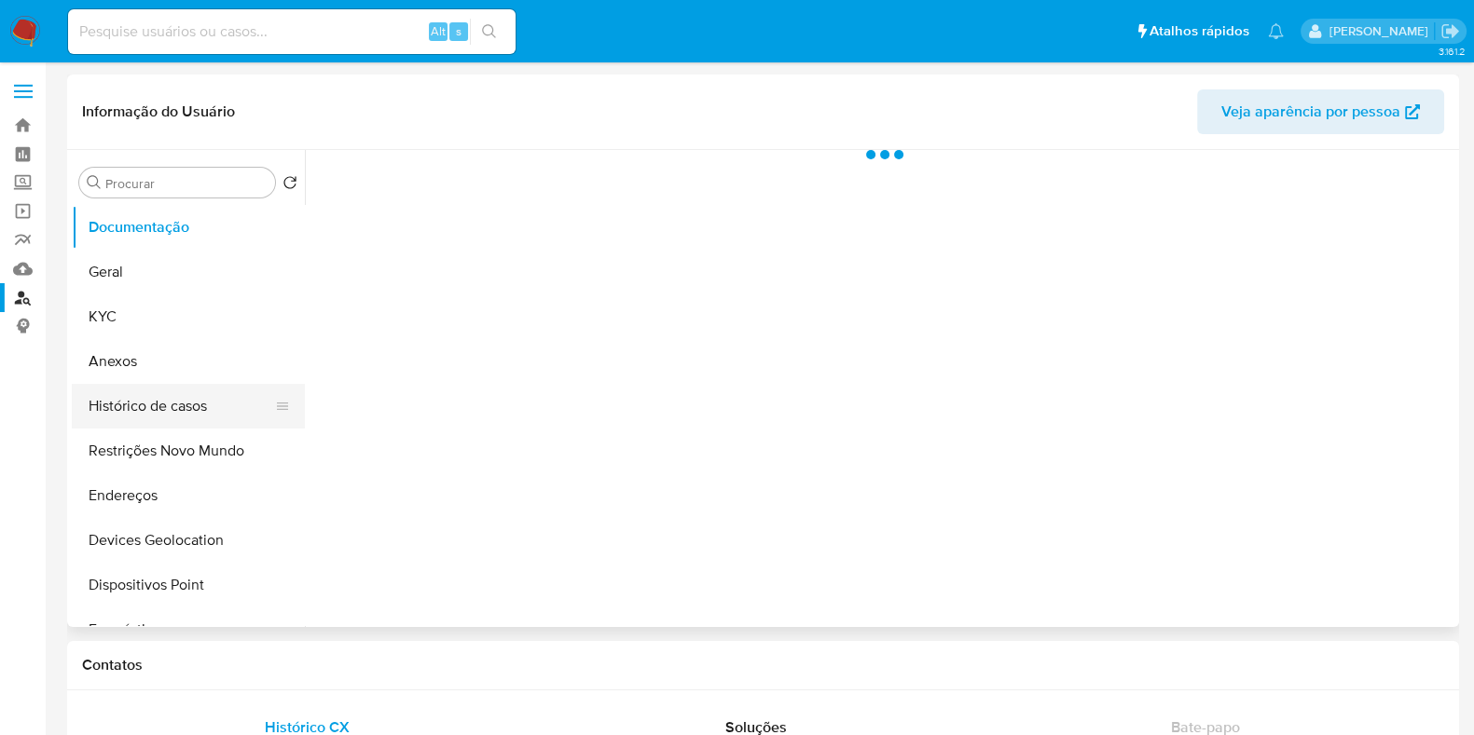
select select "10"
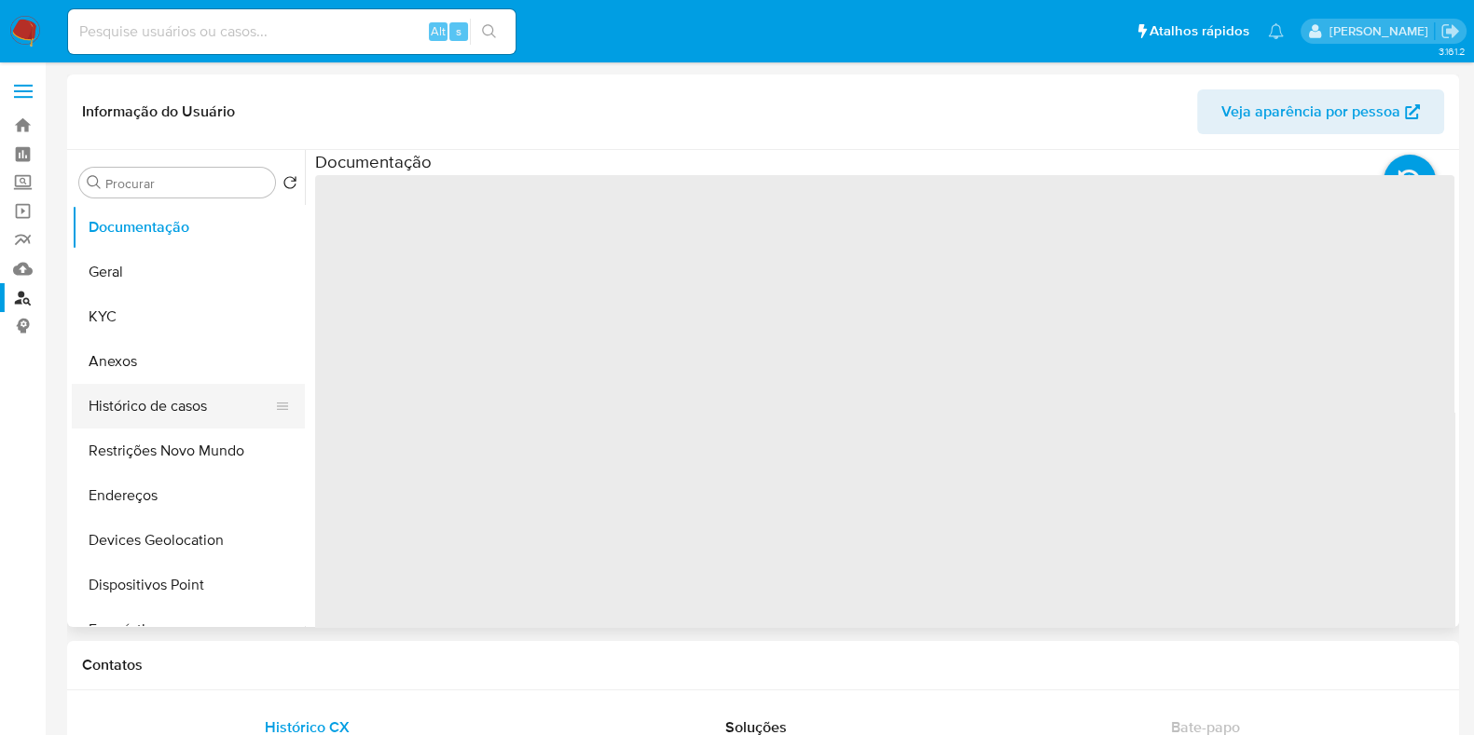
click at [170, 421] on button "Histórico de casos" at bounding box center [181, 406] width 218 height 45
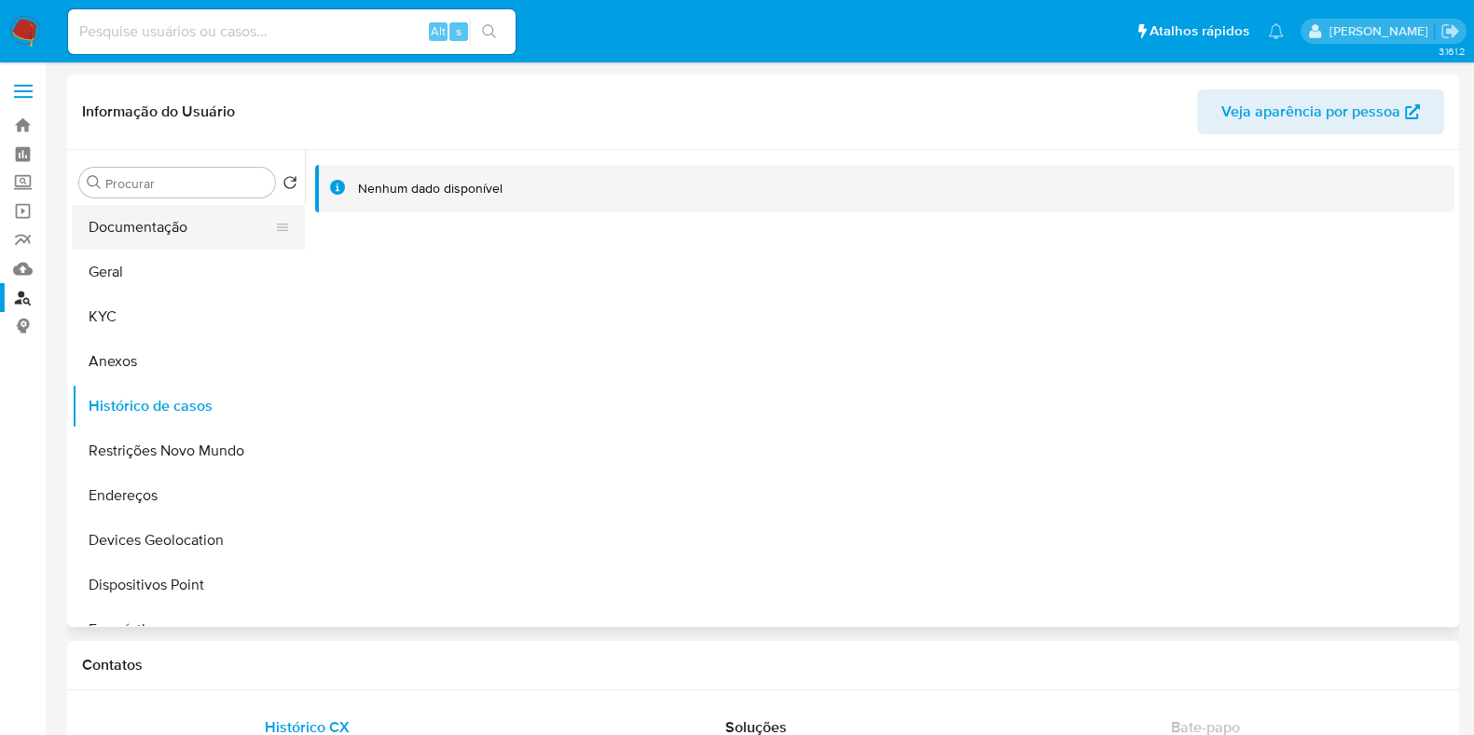
click at [177, 237] on button "Documentação" at bounding box center [181, 227] width 218 height 45
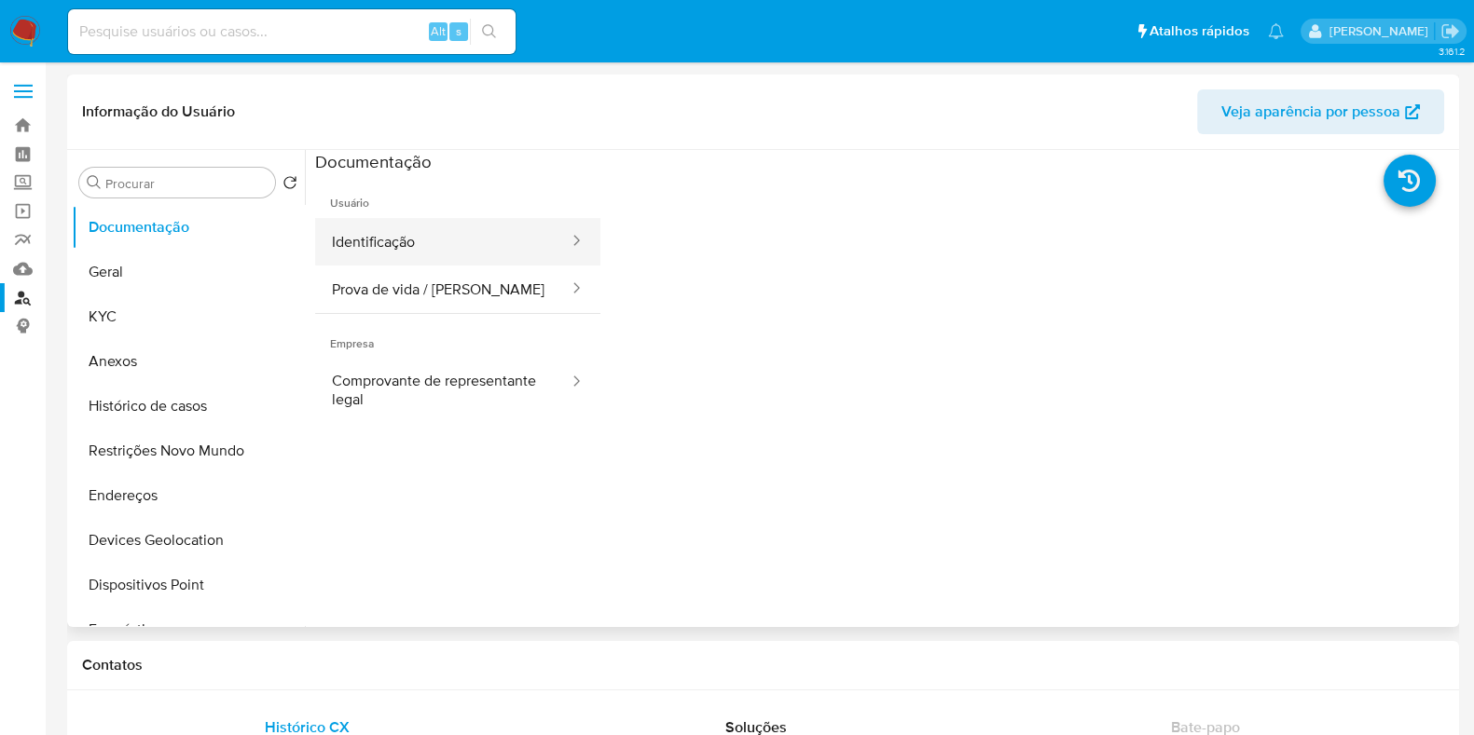
click at [435, 247] on button "Identificação" at bounding box center [442, 242] width 255 height 48
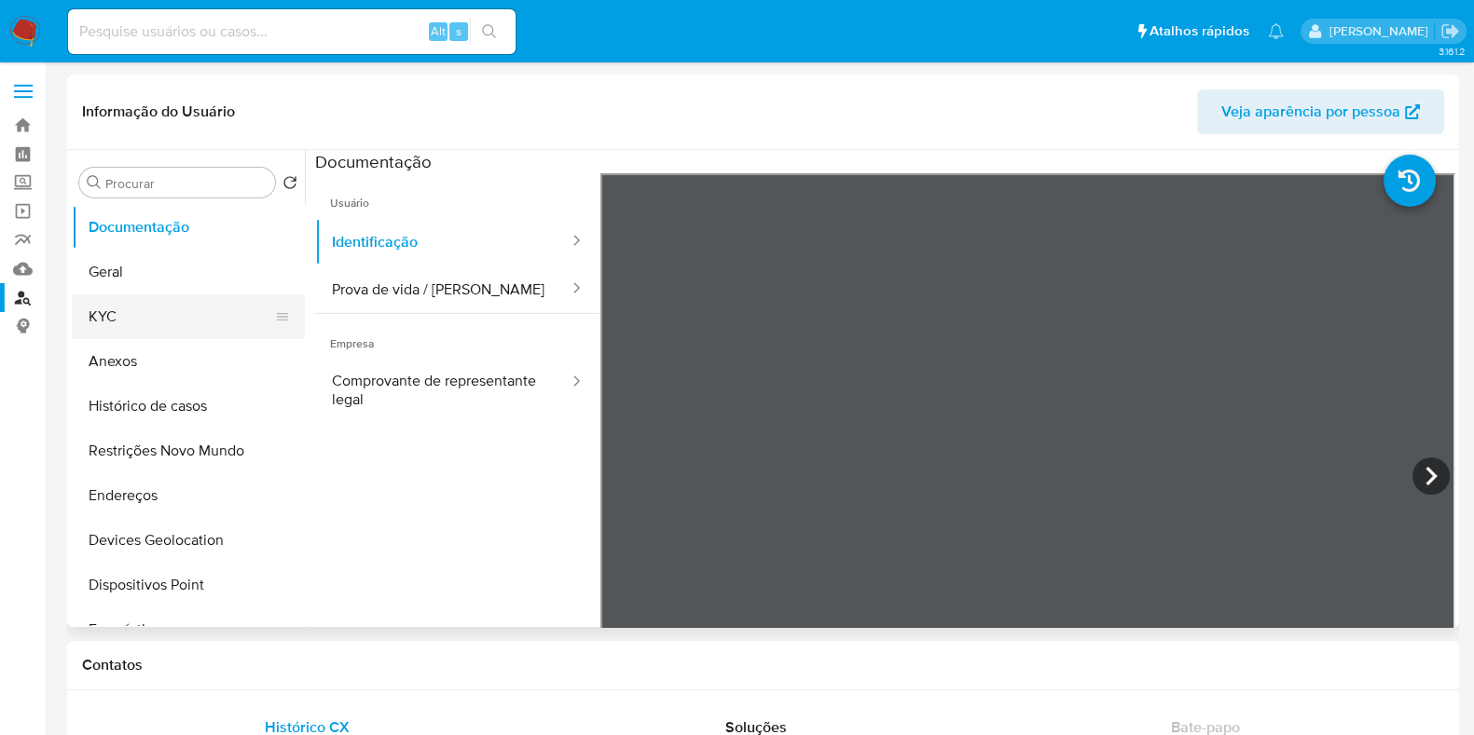
click at [146, 318] on button "KYC" at bounding box center [181, 317] width 218 height 45
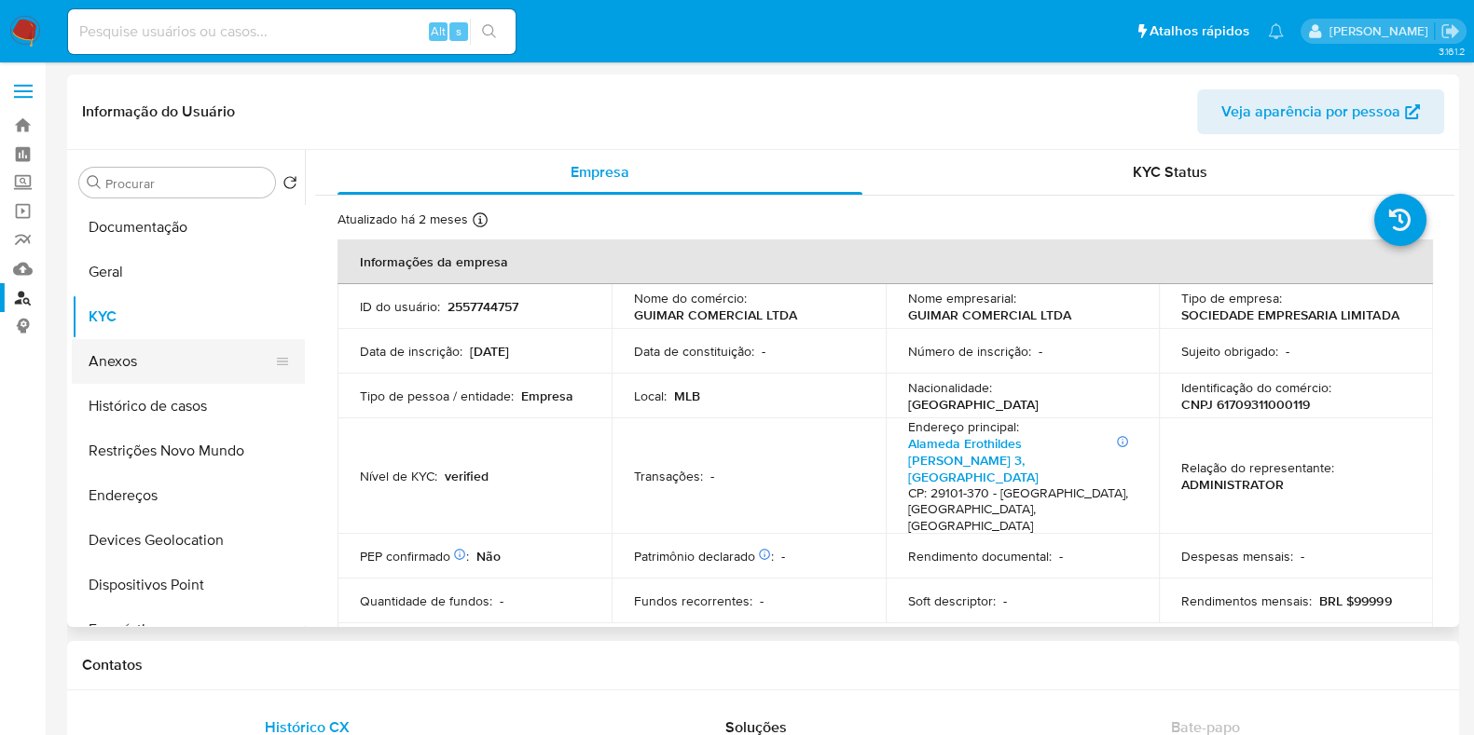
click at [144, 365] on button "Anexos" at bounding box center [181, 361] width 218 height 45
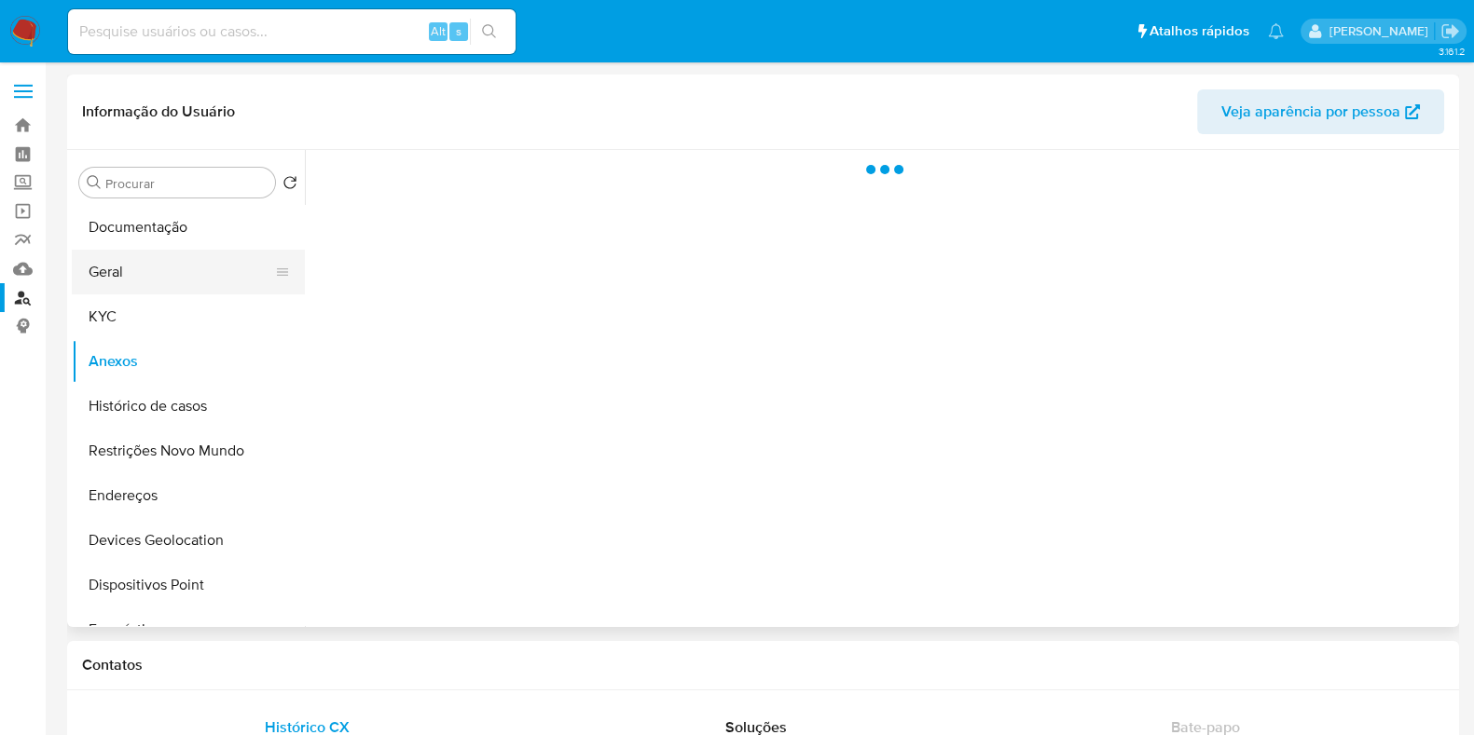
click at [154, 275] on button "Geral" at bounding box center [181, 272] width 218 height 45
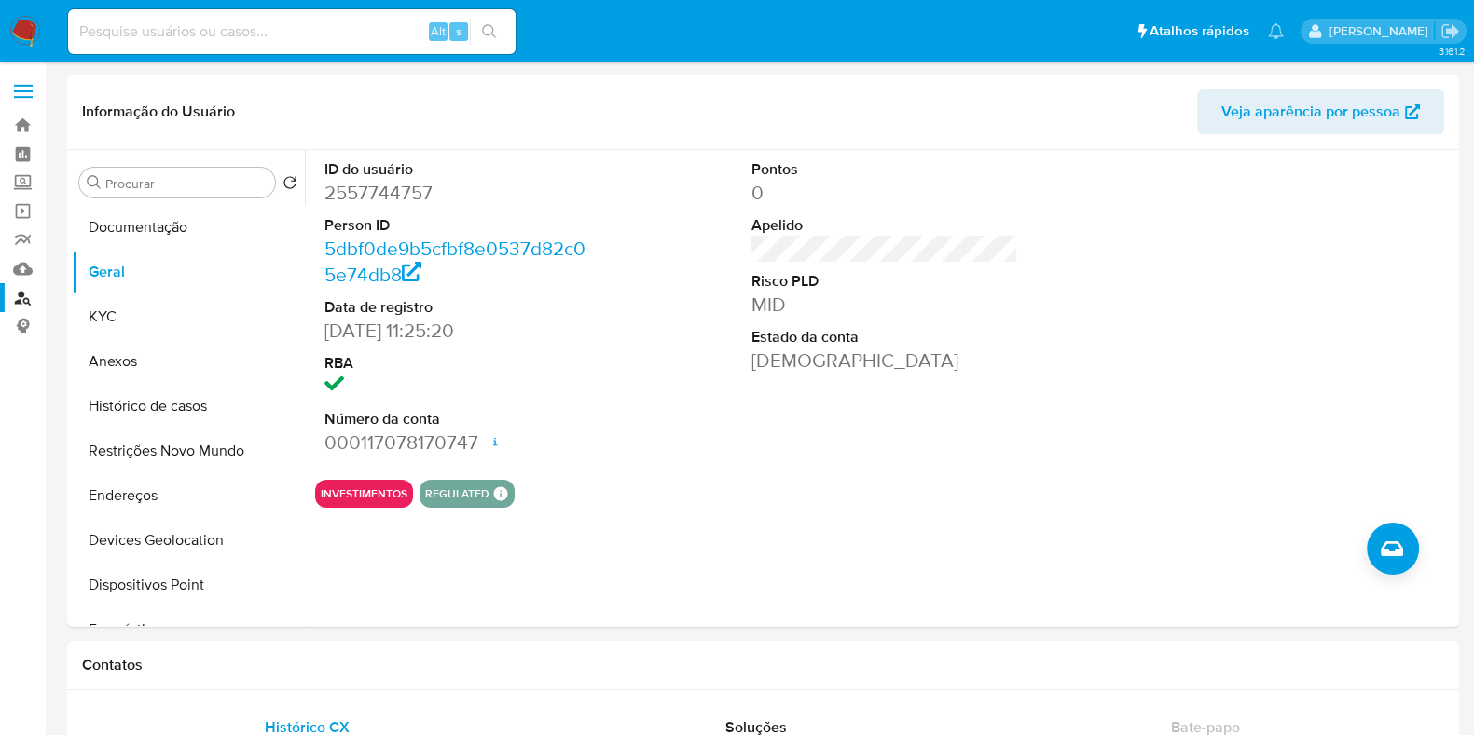
click at [19, 21] on img at bounding box center [25, 32] width 32 height 32
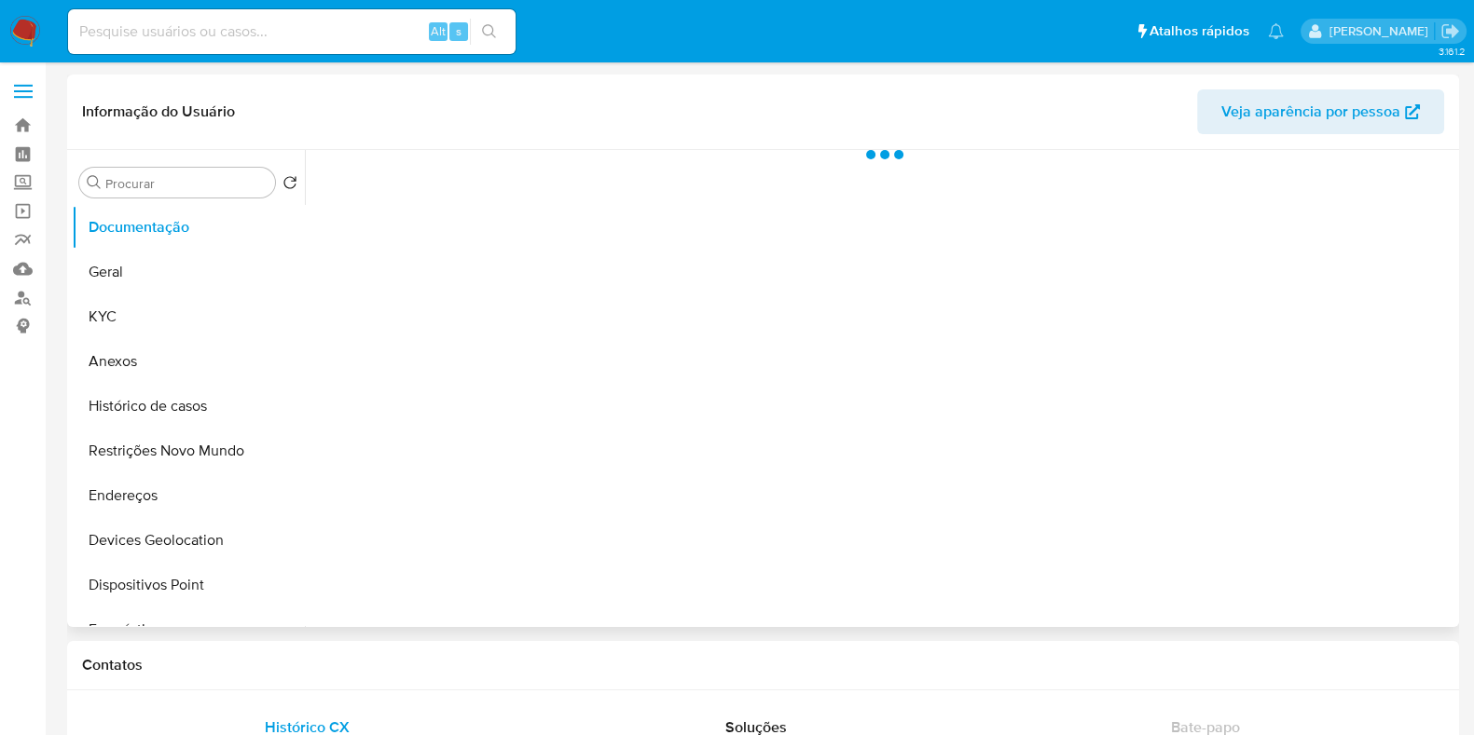
select select "10"
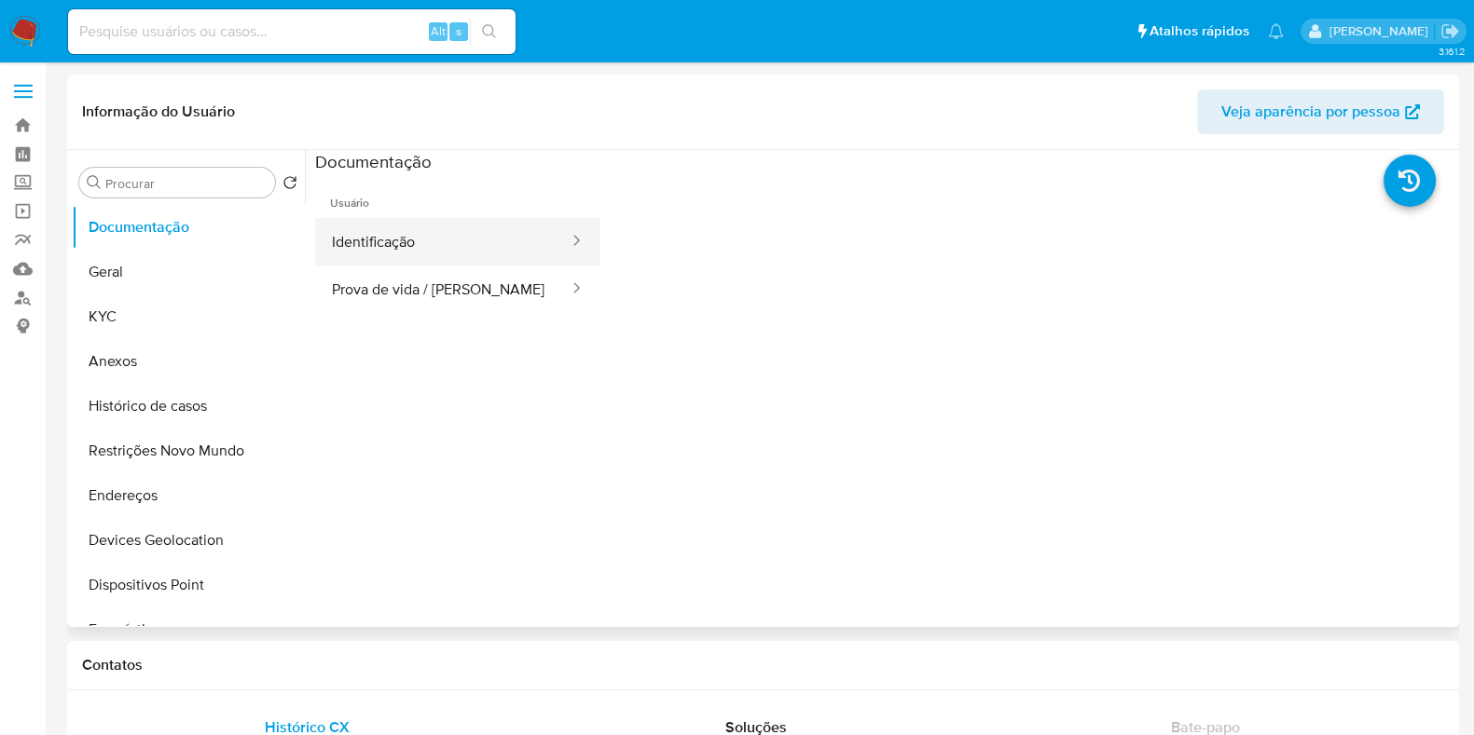
click at [419, 252] on button "Identificação" at bounding box center [442, 242] width 255 height 48
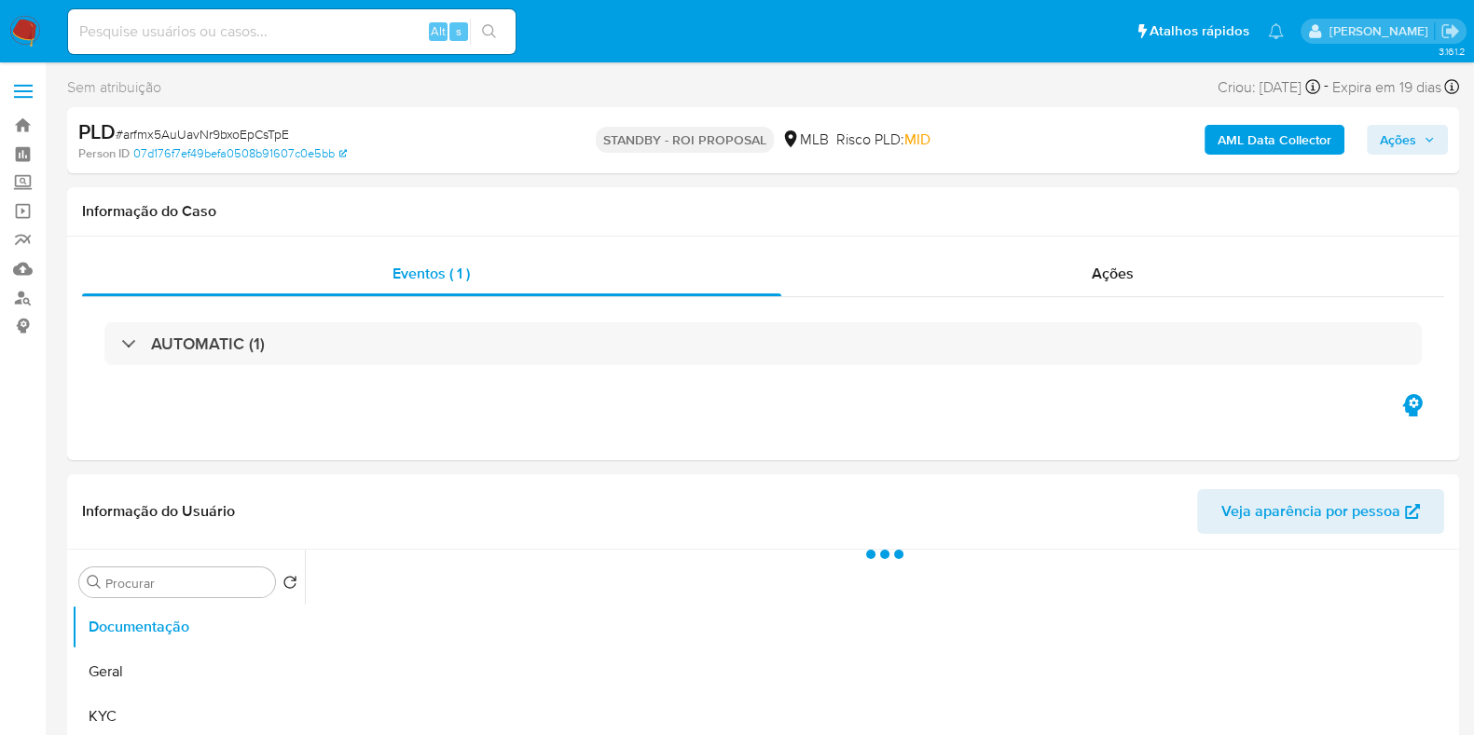
select select "10"
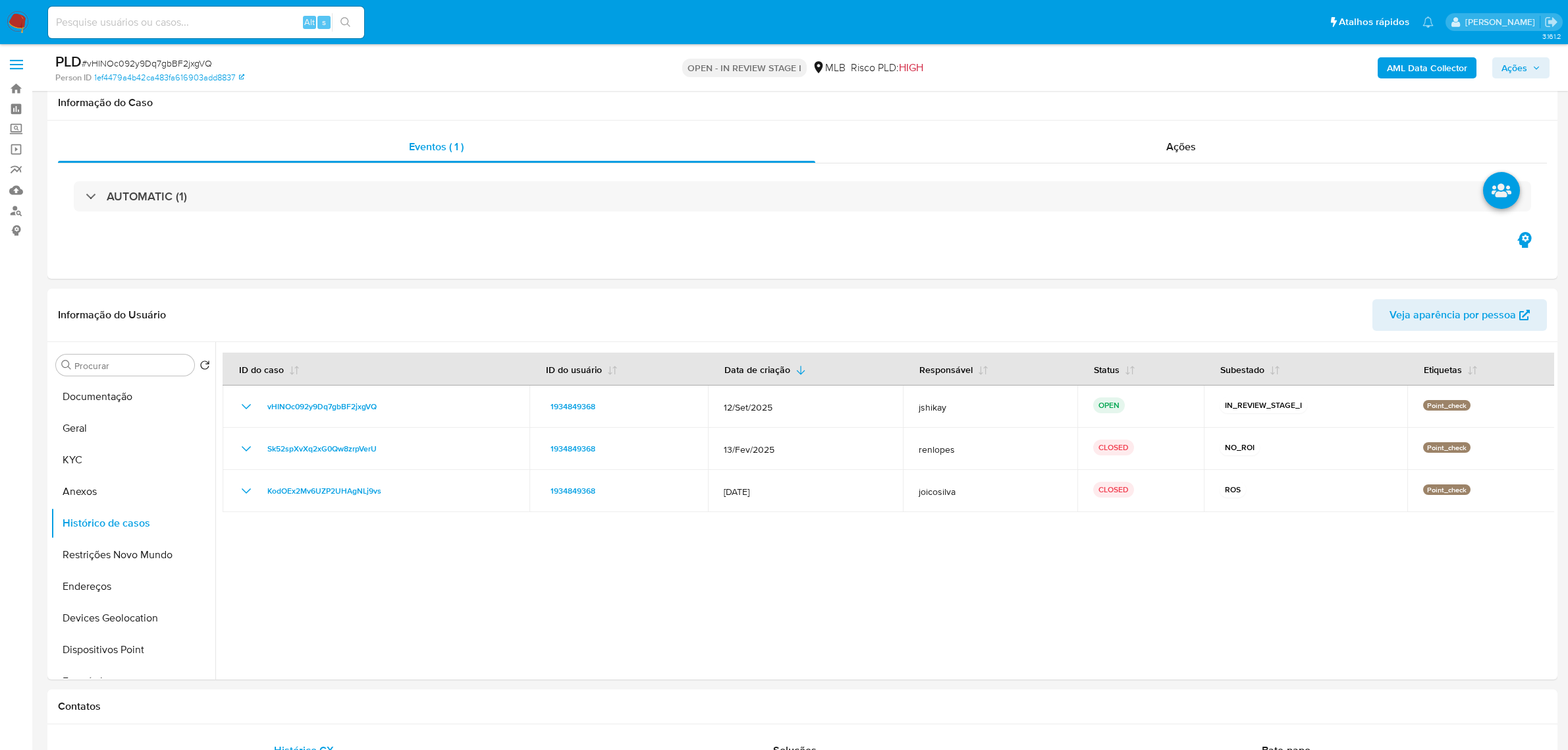
select select "10"
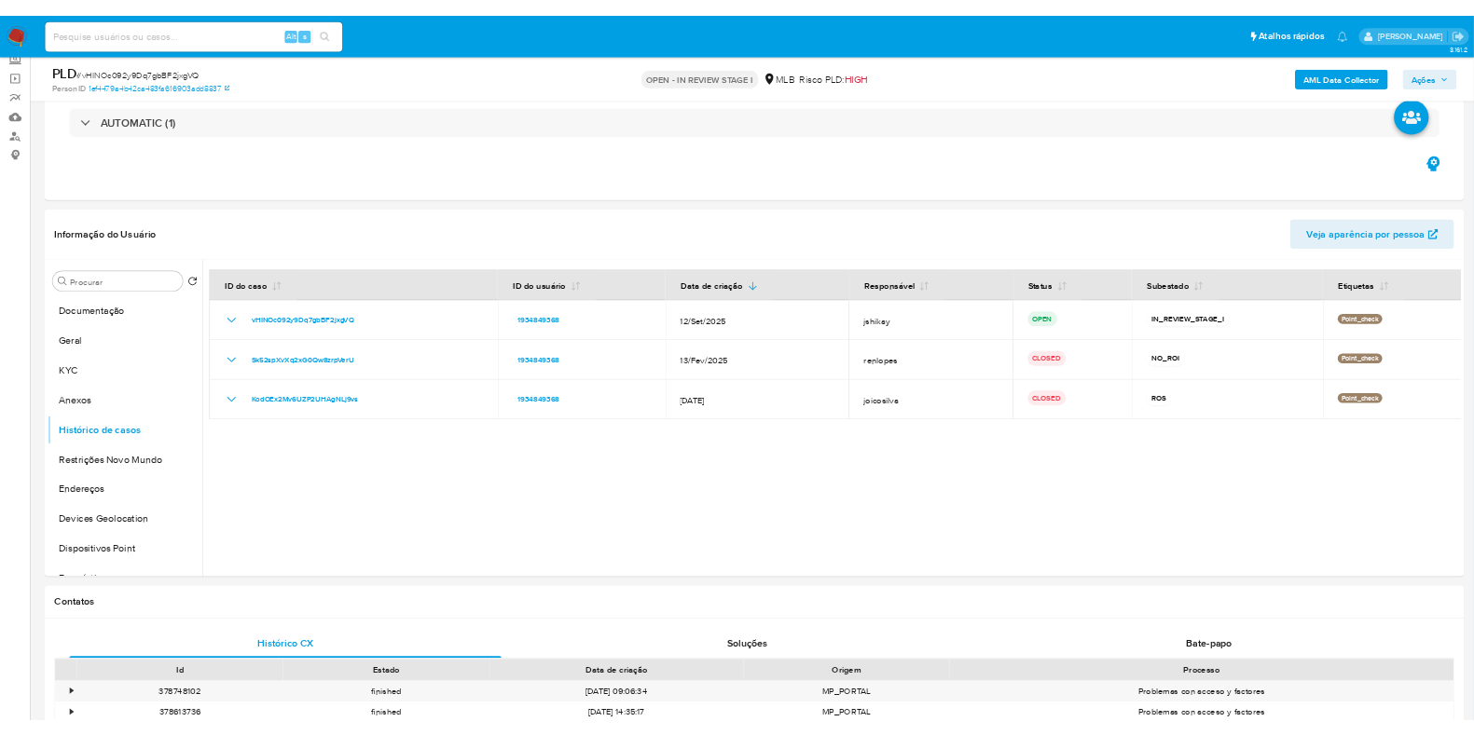
scroll to position [116, 0]
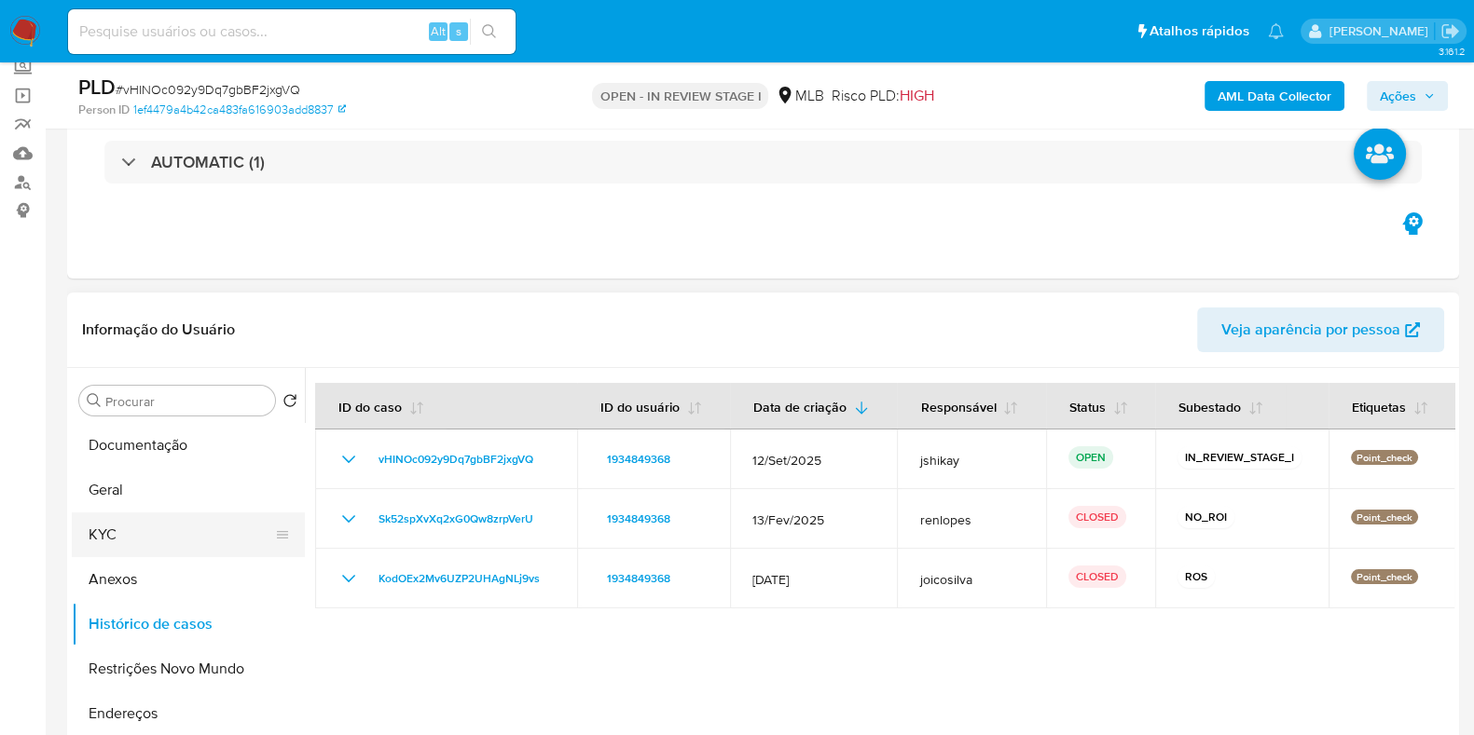
click at [173, 531] on button "KYC" at bounding box center [181, 535] width 218 height 45
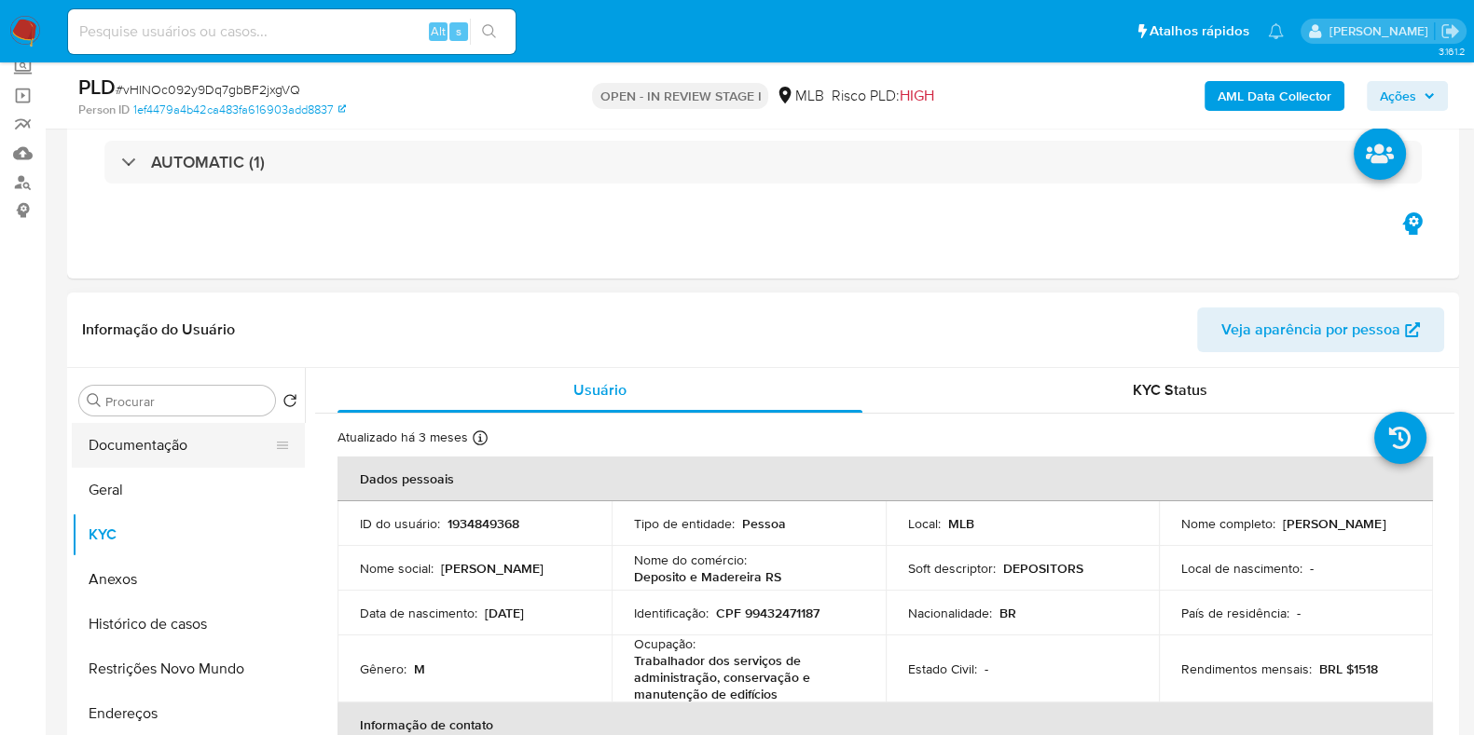
click at [109, 432] on button "Documentação" at bounding box center [181, 445] width 218 height 45
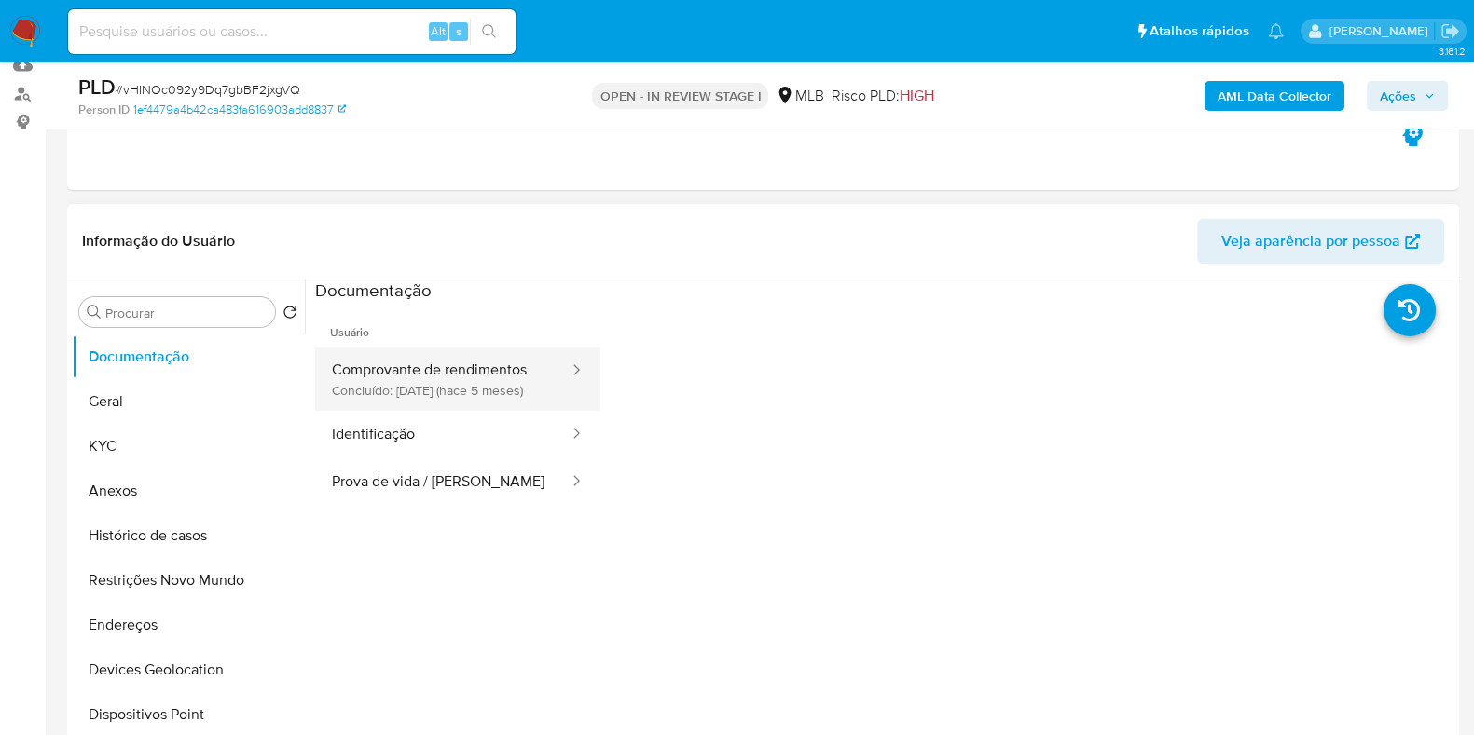
scroll to position [350, 0]
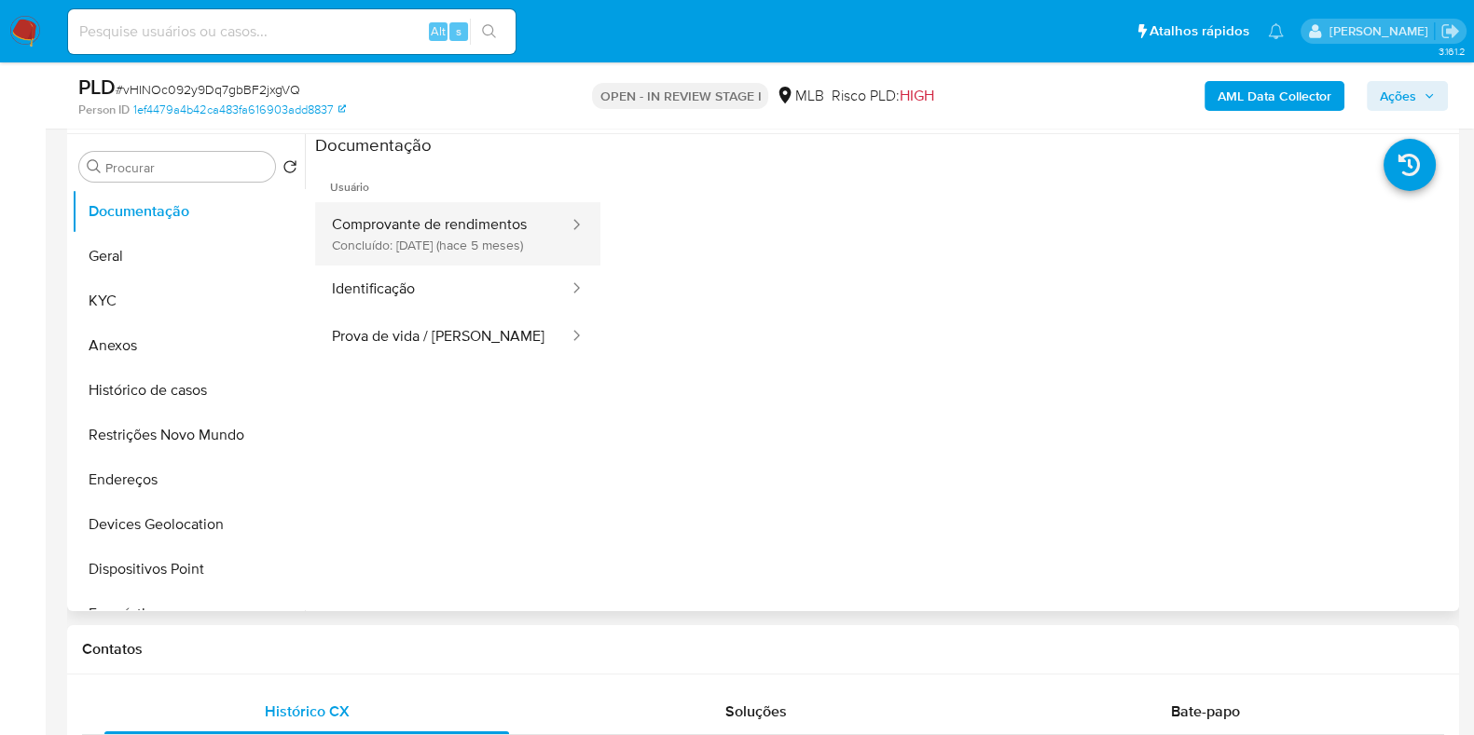
click at [460, 222] on button "Comprovante de rendimentos Concluído: 22/04/2025 (hace 5 meses)" at bounding box center [442, 233] width 255 height 63
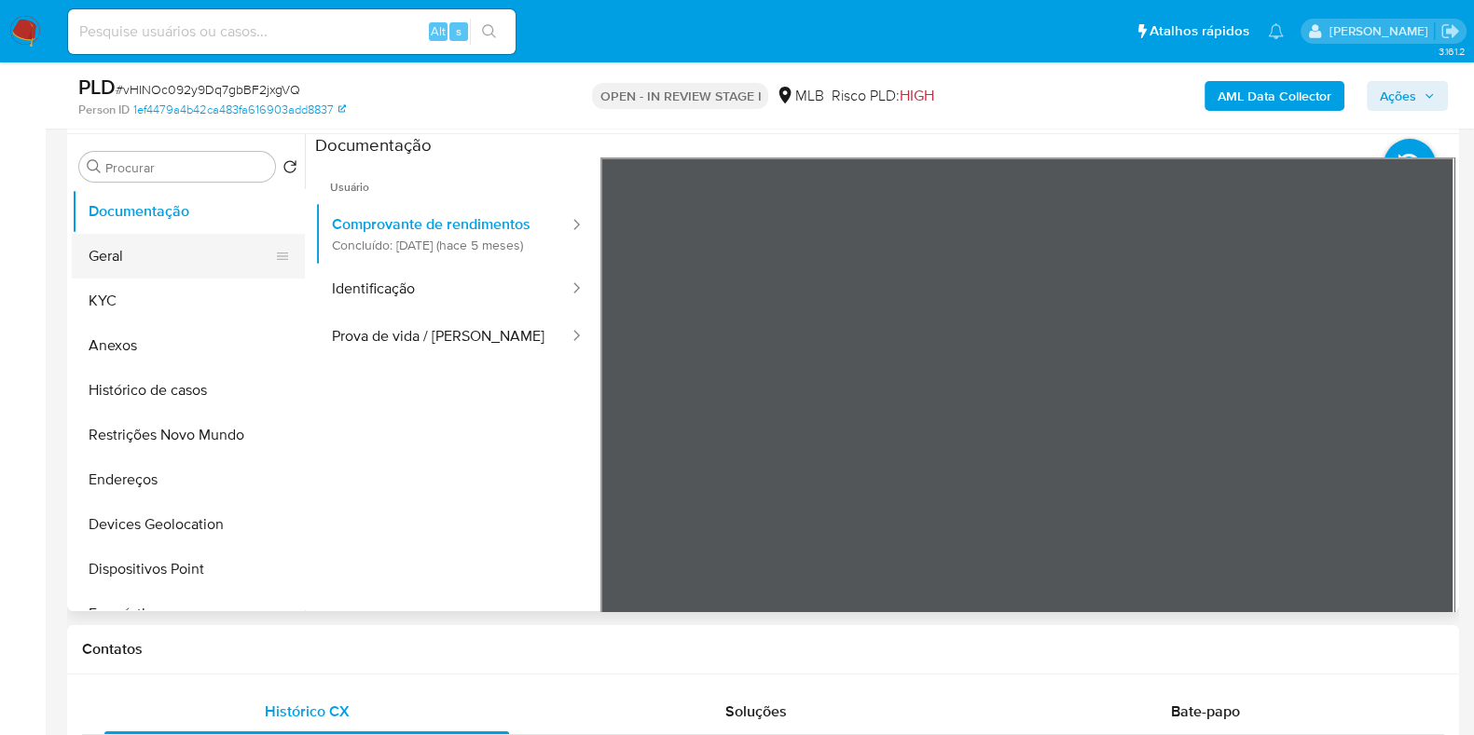
click at [166, 263] on button "Geral" at bounding box center [181, 256] width 218 height 45
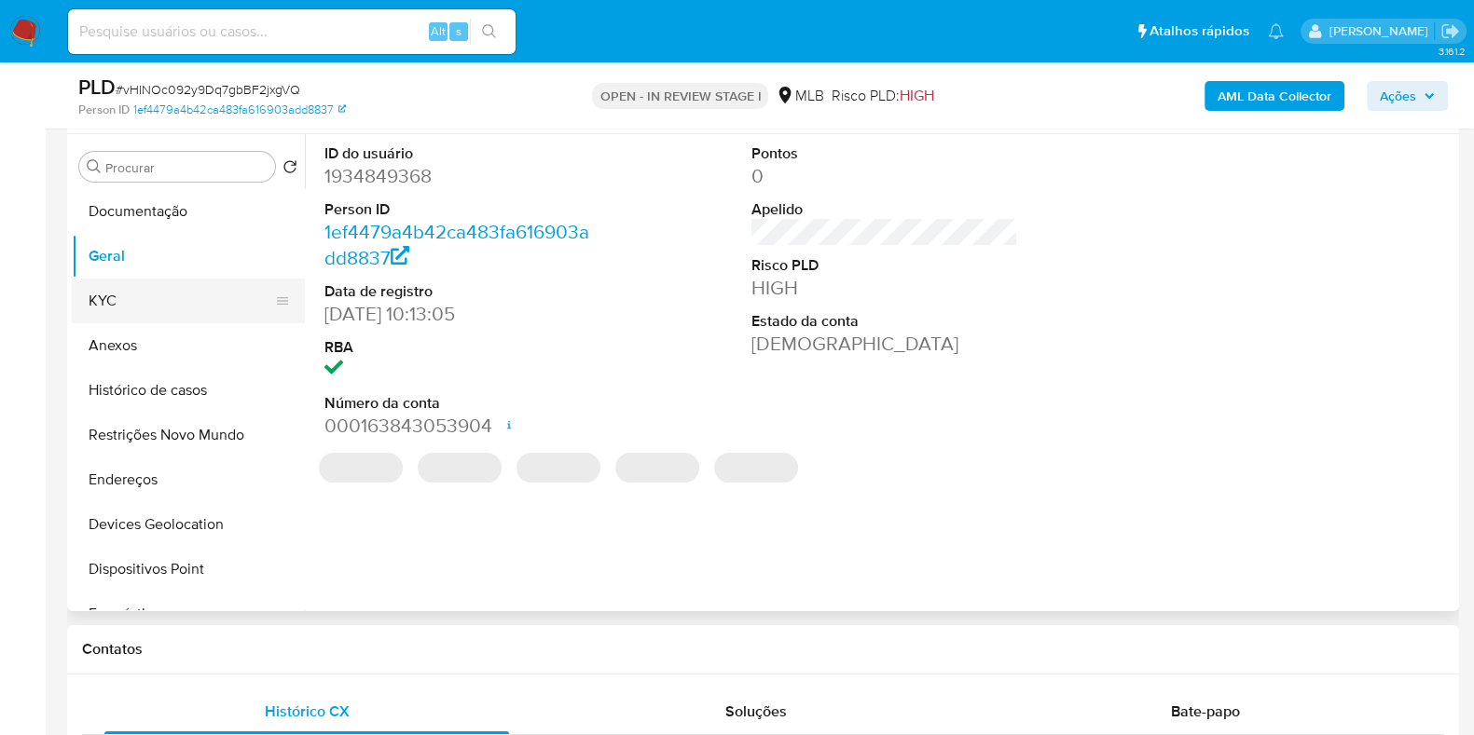
click at [154, 314] on button "KYC" at bounding box center [181, 301] width 218 height 45
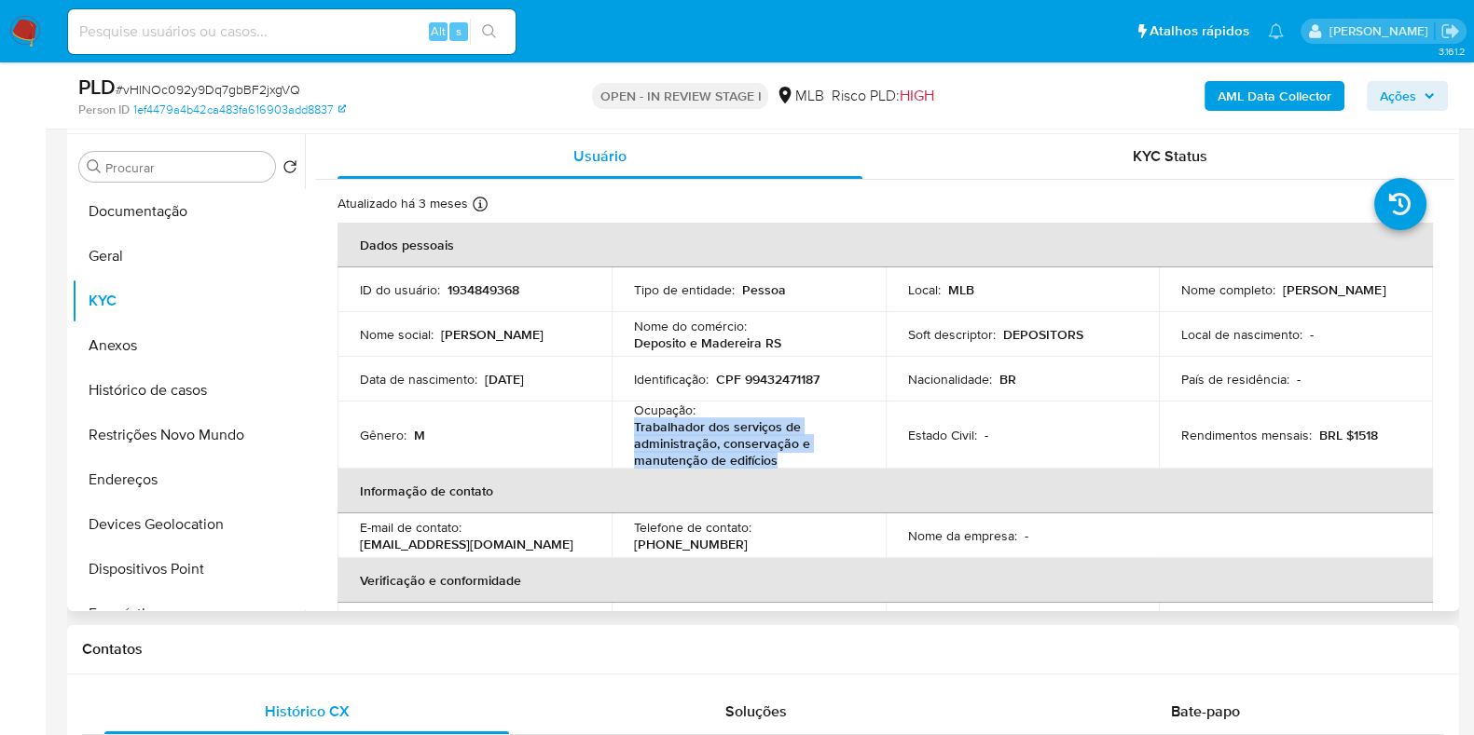
drag, startPoint x: 632, startPoint y: 428, endPoint x: 778, endPoint y: 462, distance: 150.3
click at [778, 462] on p "Trabalhador dos serviços de administração, conservação e manutenção de edifícios" at bounding box center [745, 443] width 222 height 50
copy p "Trabalhador dos serviços de administração, conservação e manutenção de edifícios"
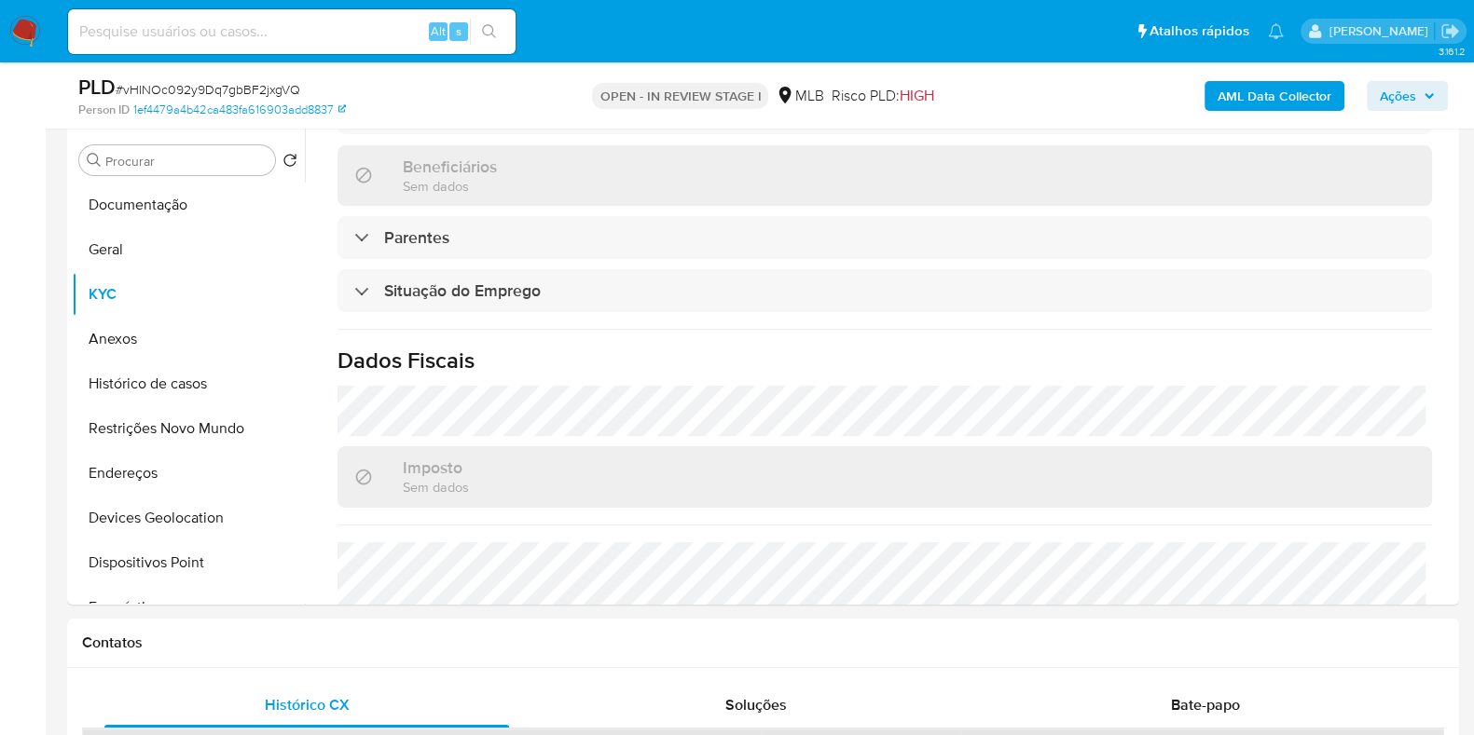
scroll to position [1049, 0]
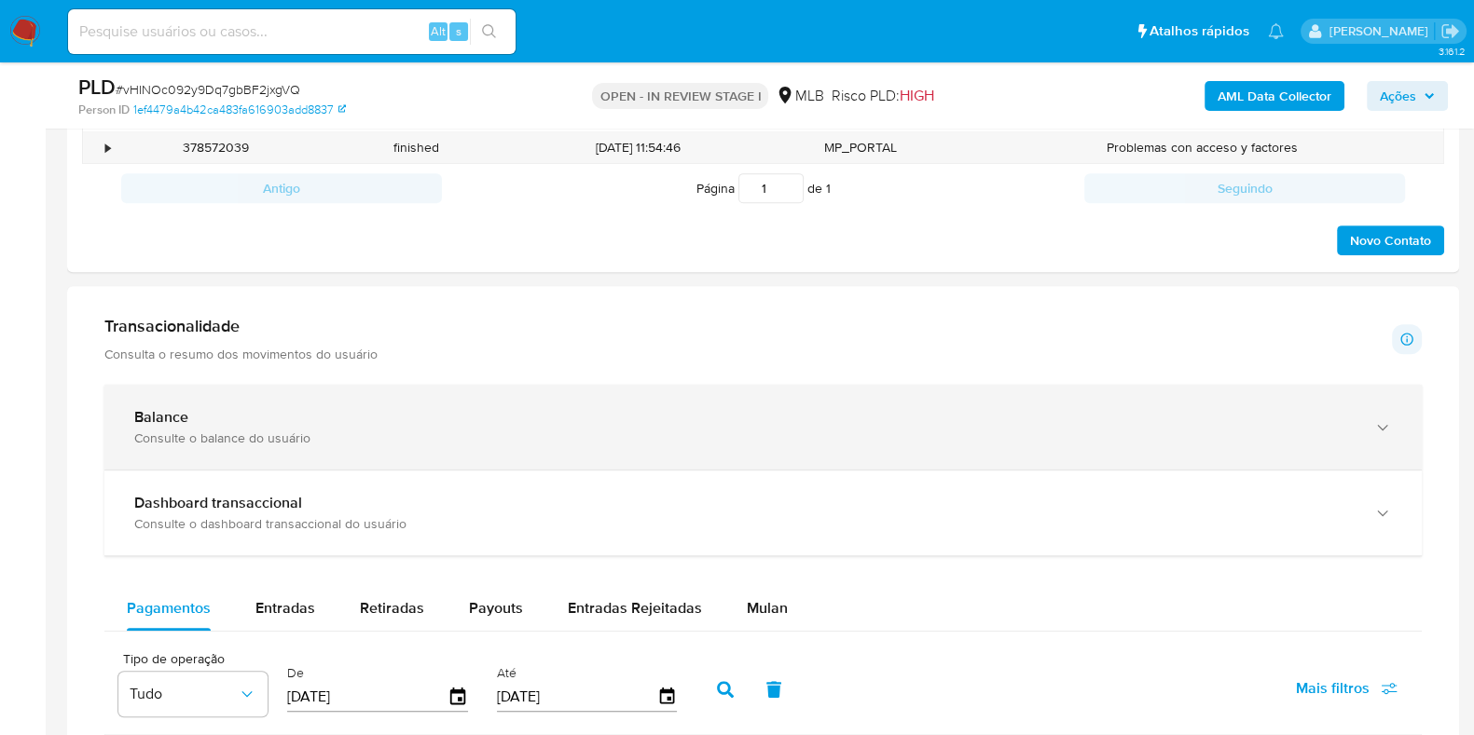
click at [520, 417] on div "Balance" at bounding box center [744, 417] width 1220 height 19
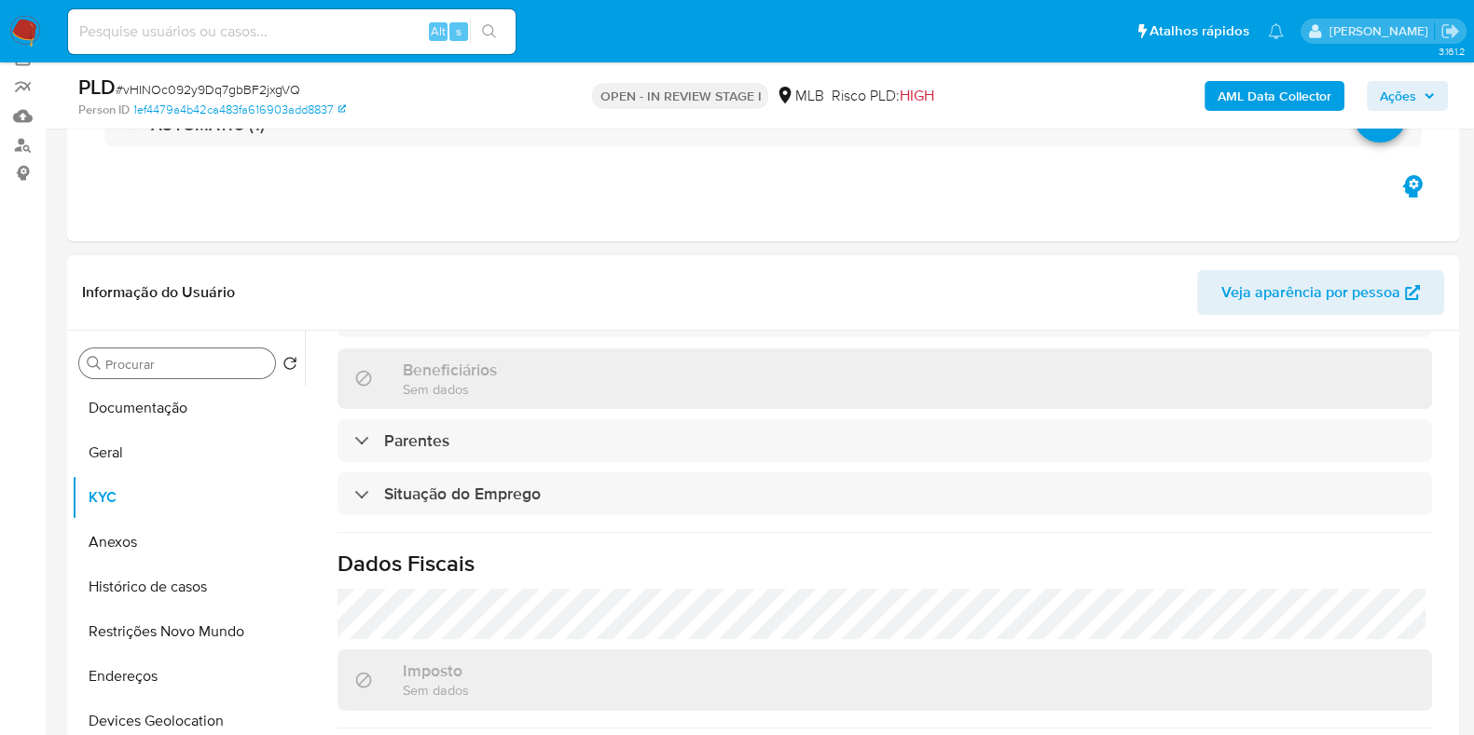
scroll to position [116, 0]
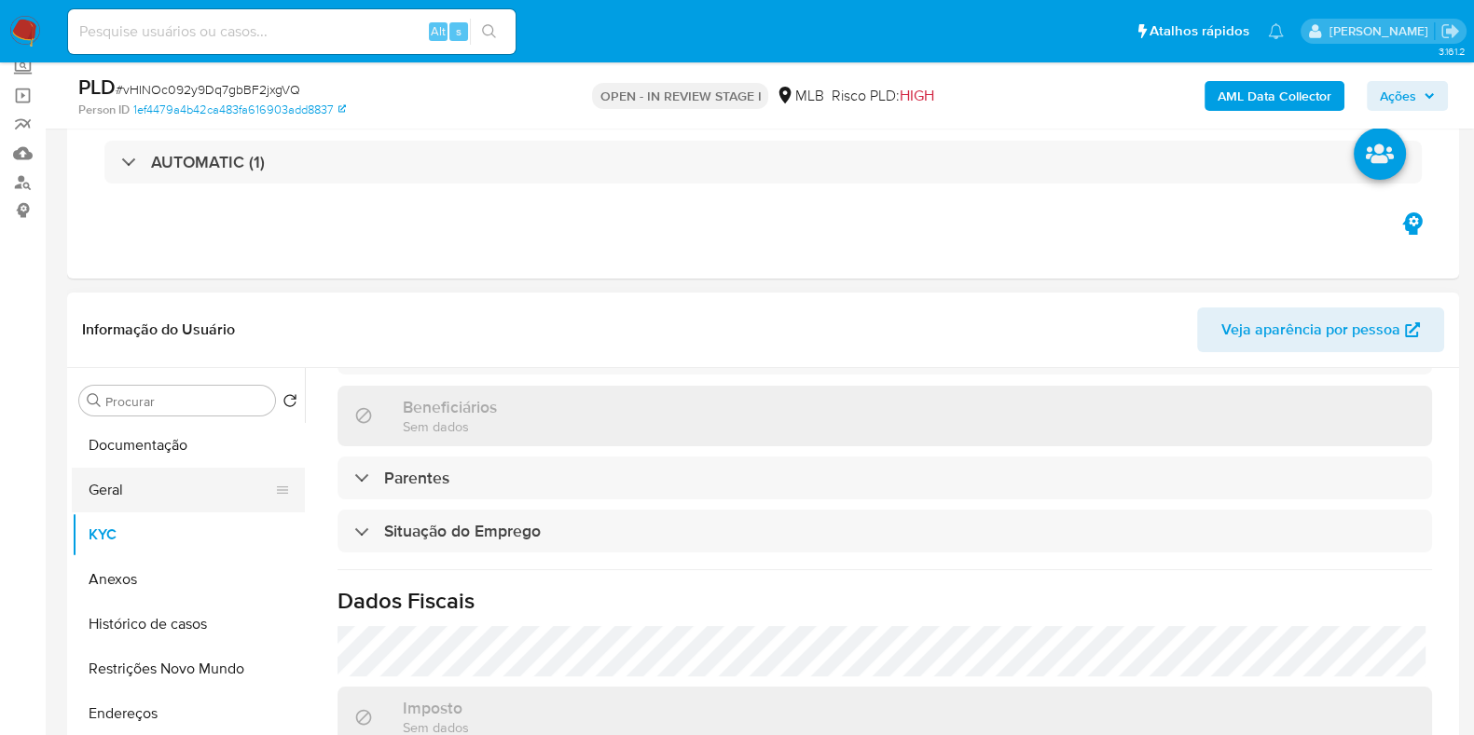
drag, startPoint x: 157, startPoint y: 487, endPoint x: 248, endPoint y: 467, distance: 93.4
click at [158, 487] on button "Geral" at bounding box center [181, 490] width 218 height 45
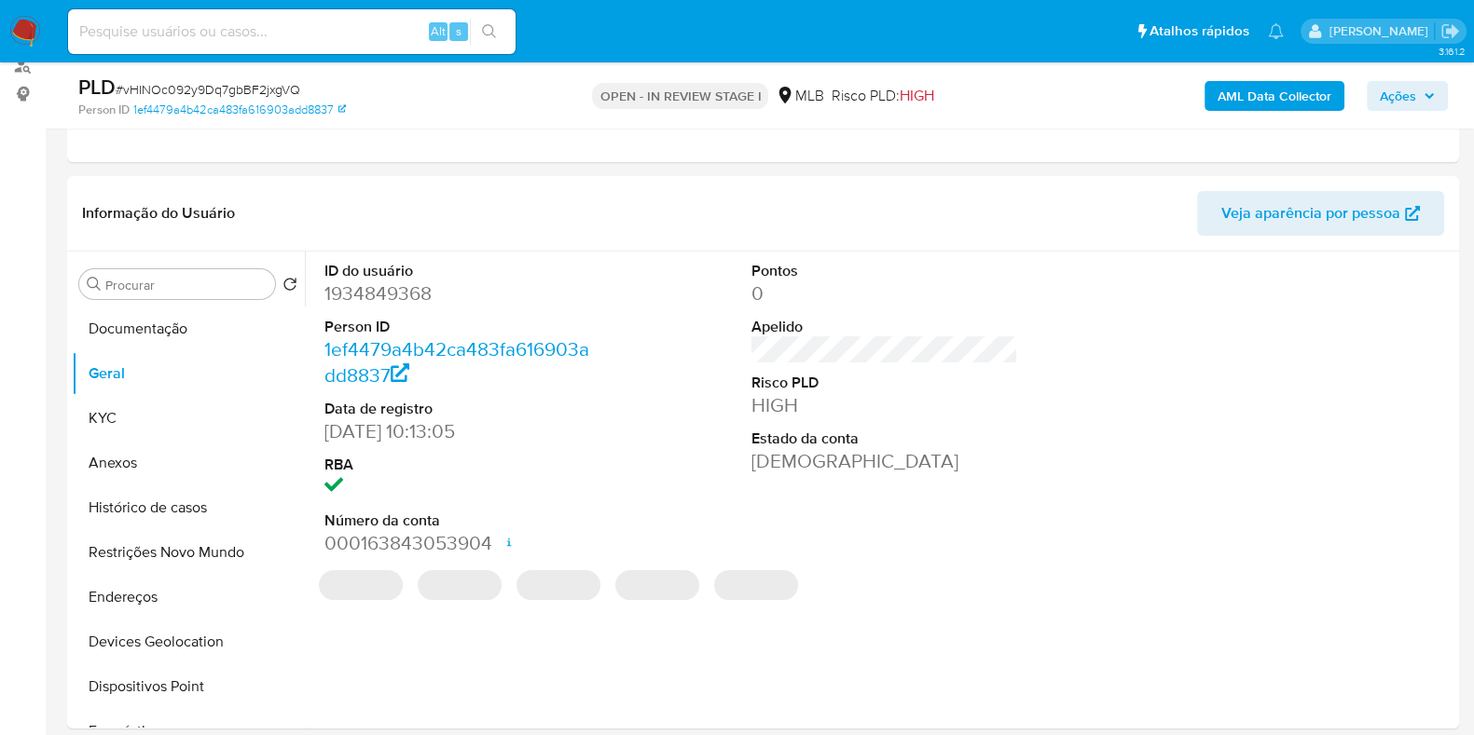
scroll to position [270, 0]
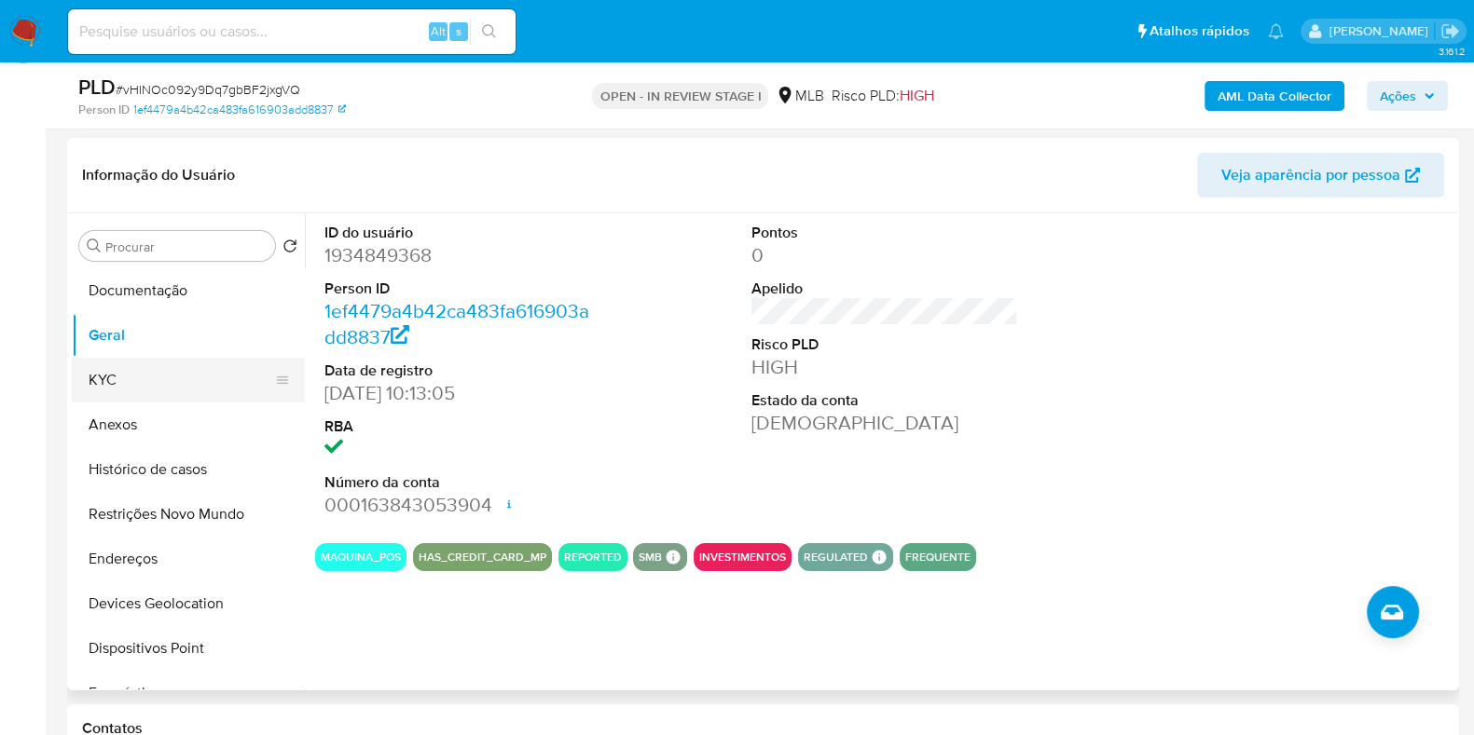
drag, startPoint x: 115, startPoint y: 360, endPoint x: 228, endPoint y: 363, distance: 113.8
click at [116, 360] on button "KYC" at bounding box center [181, 380] width 218 height 45
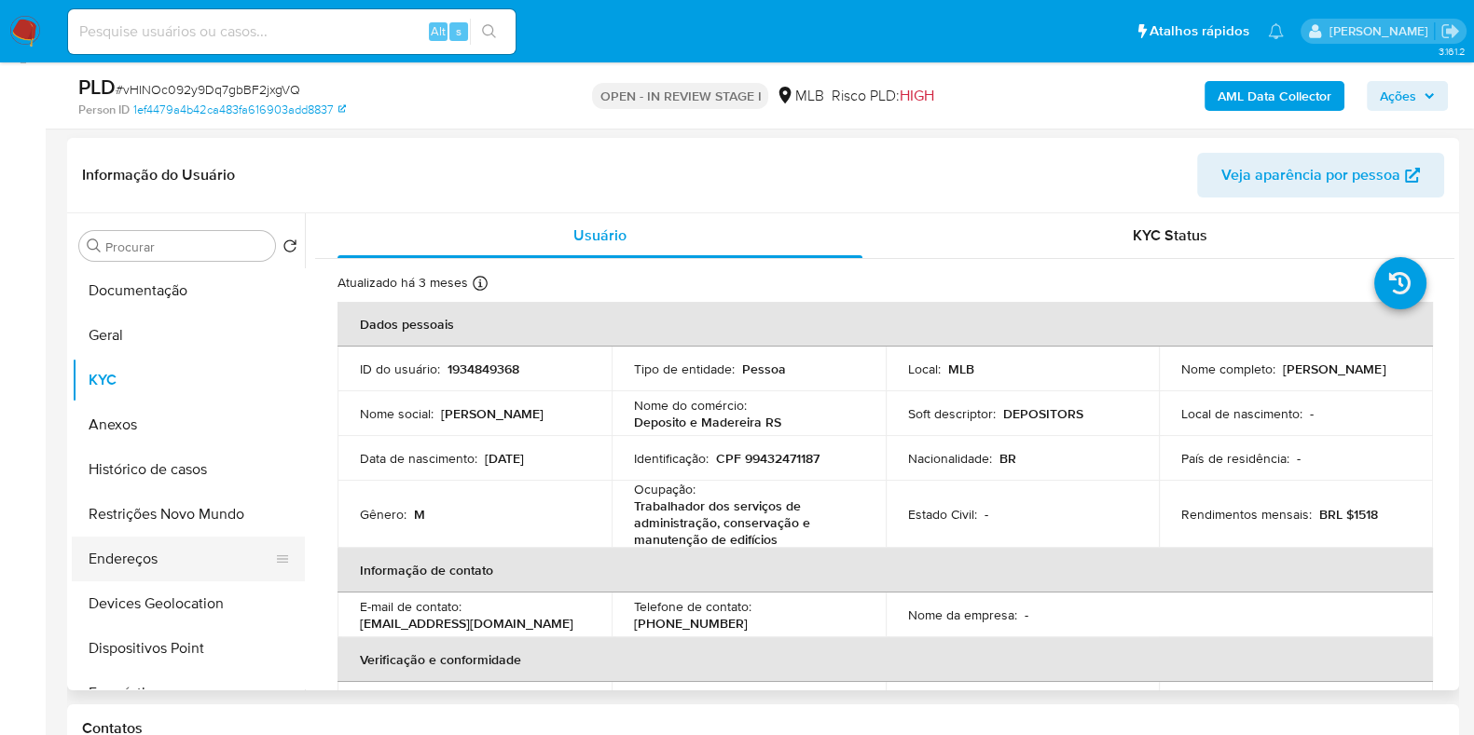
drag, startPoint x: 141, startPoint y: 556, endPoint x: 184, endPoint y: 556, distance: 42.9
click at [146, 556] on button "Endereços" at bounding box center [181, 559] width 218 height 45
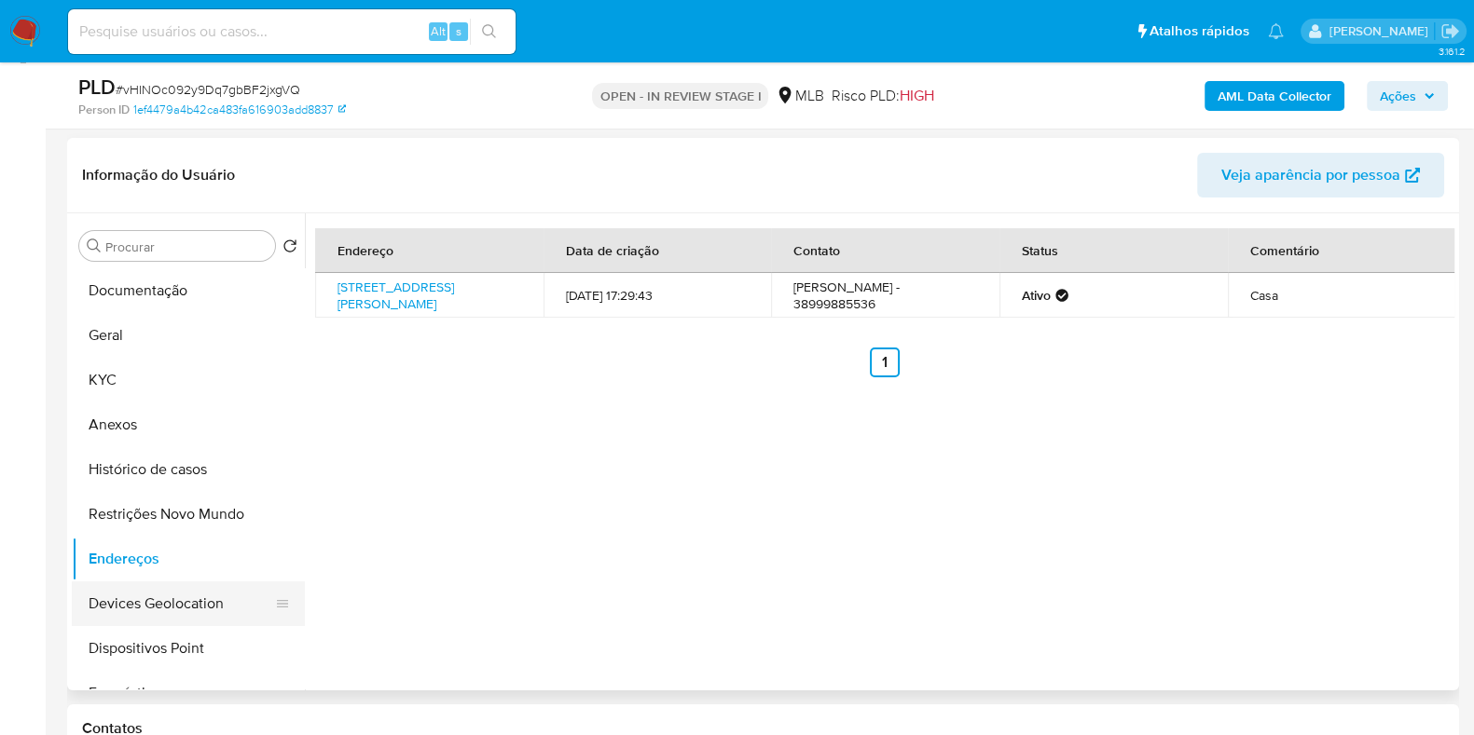
drag, startPoint x: 177, startPoint y: 598, endPoint x: 193, endPoint y: 592, distance: 17.1
click at [177, 598] on button "Devices Geolocation" at bounding box center [181, 604] width 218 height 45
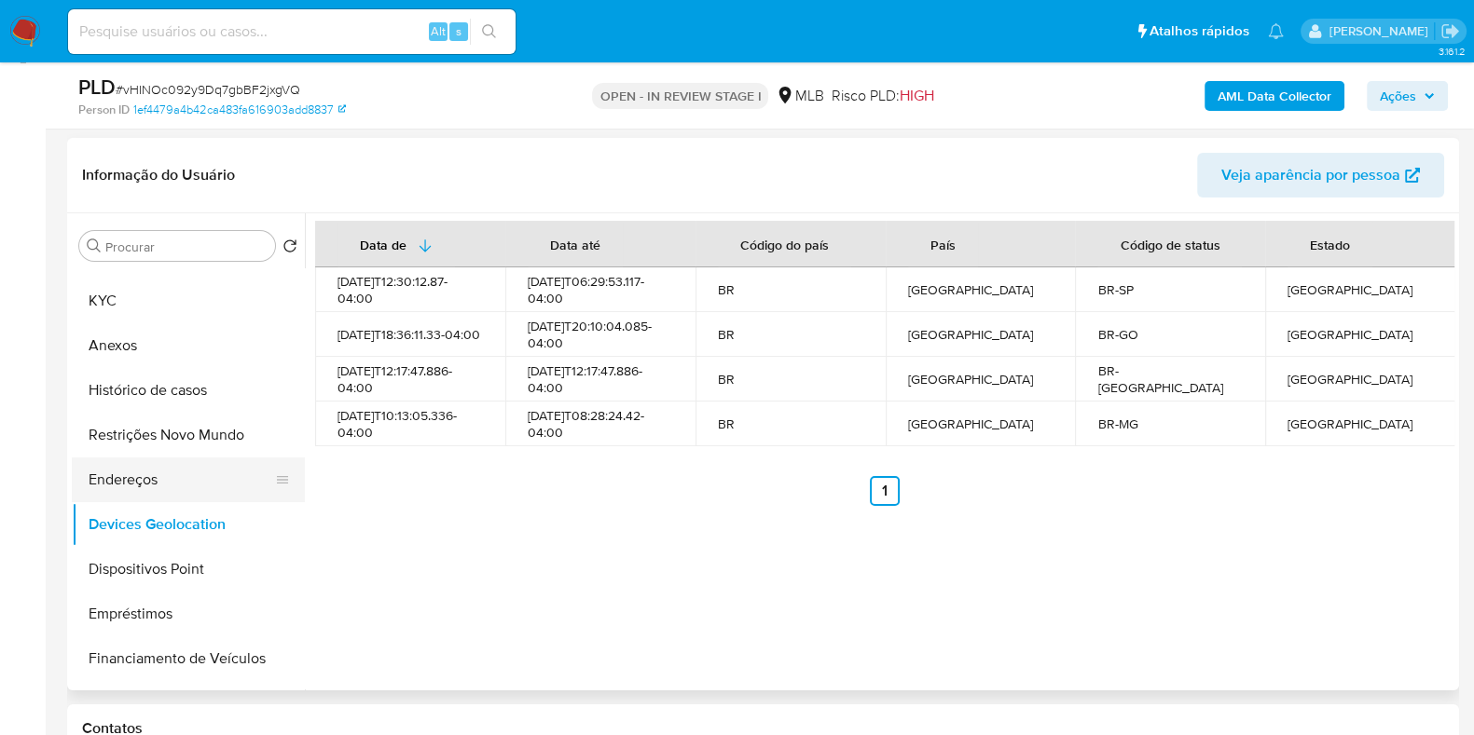
scroll to position [116, 0]
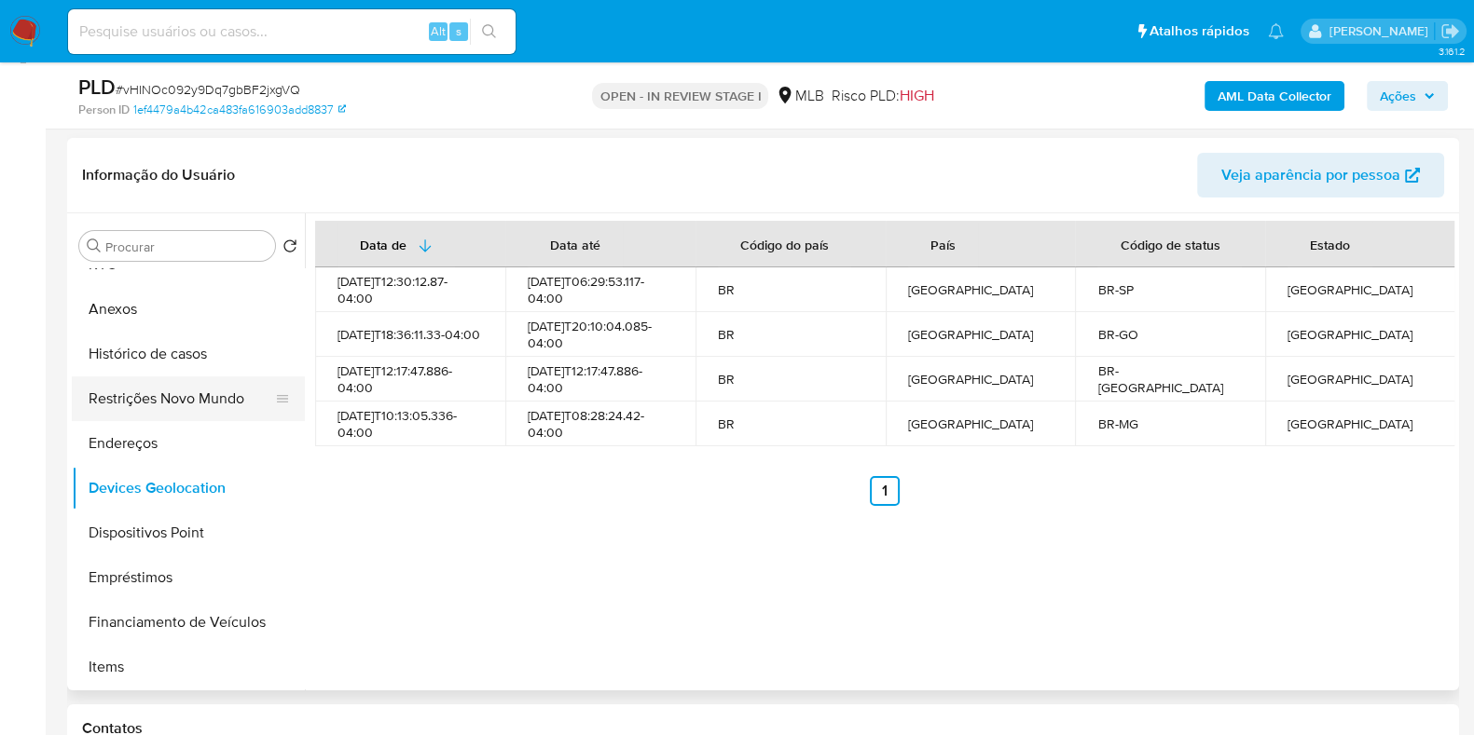
click at [222, 396] on button "Restrições Novo Mundo" at bounding box center [181, 399] width 218 height 45
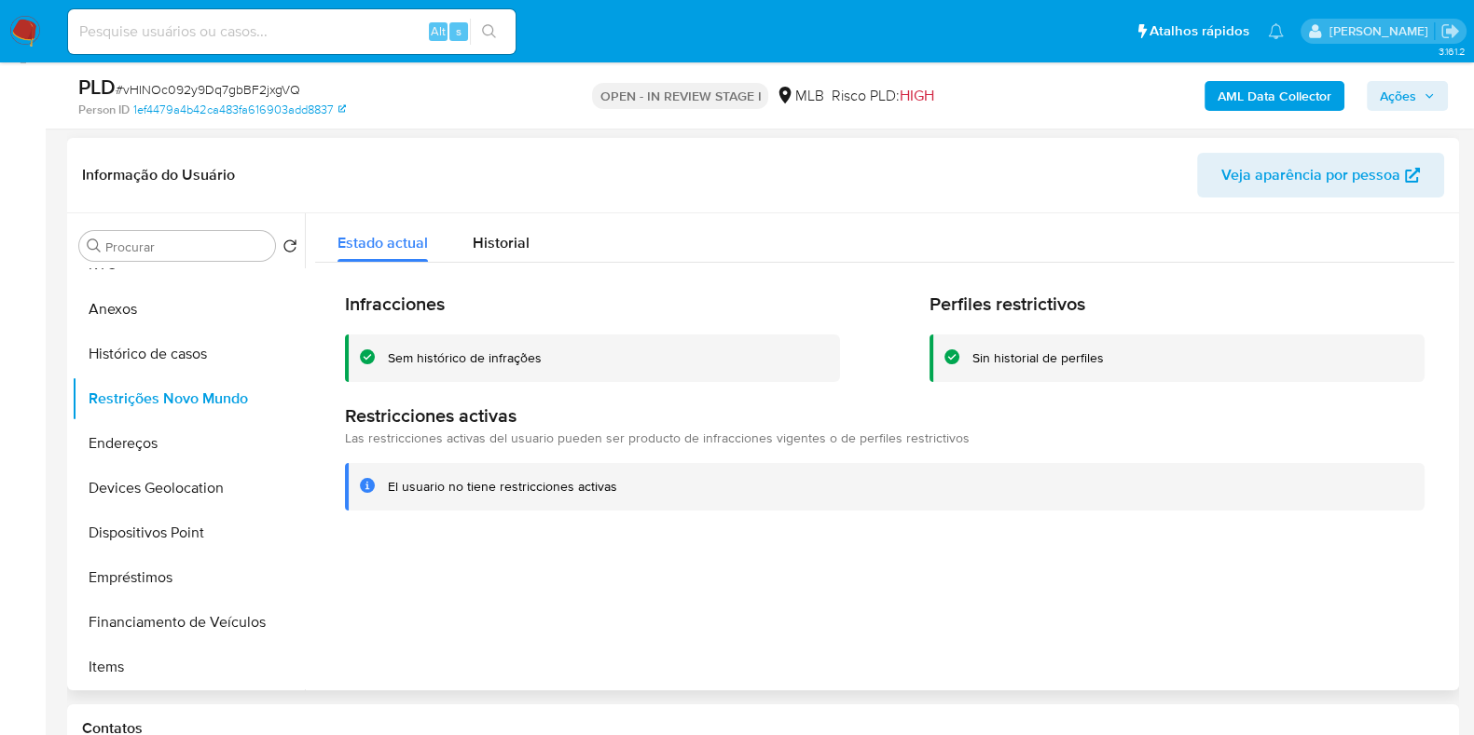
drag, startPoint x: 211, startPoint y: 519, endPoint x: 590, endPoint y: 517, distance: 379.3
click at [212, 519] on button "Dispositivos Point" at bounding box center [188, 533] width 233 height 45
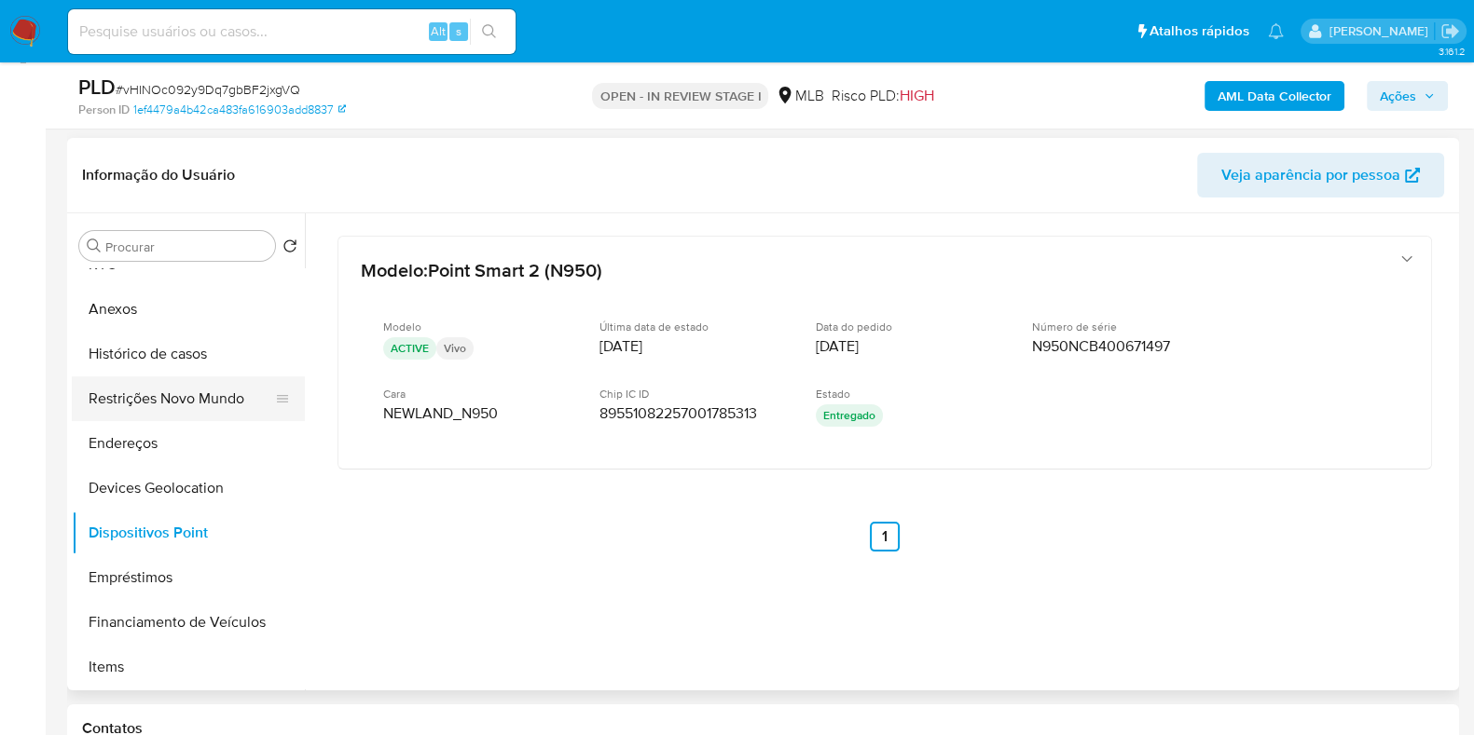
scroll to position [0, 0]
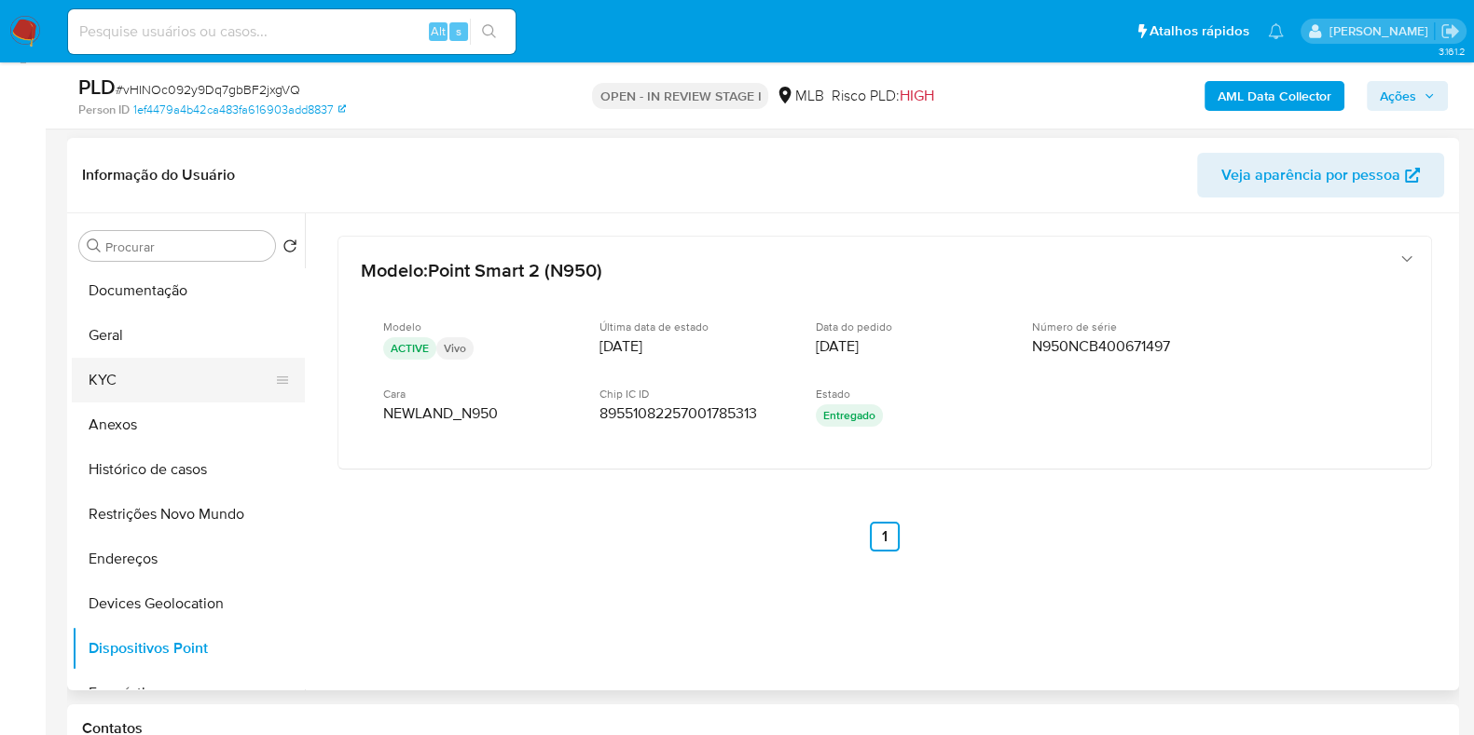
click at [137, 378] on button "KYC" at bounding box center [181, 380] width 218 height 45
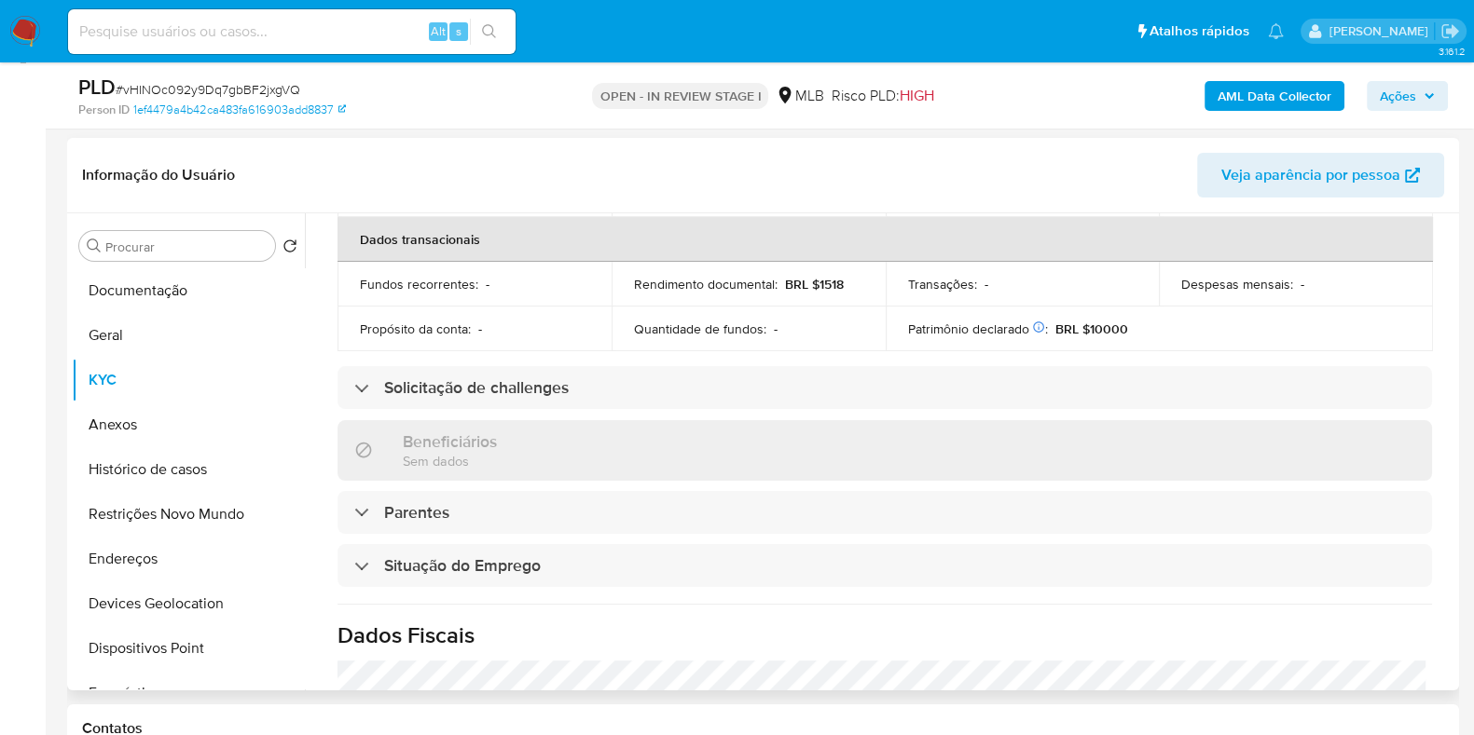
scroll to position [815, 0]
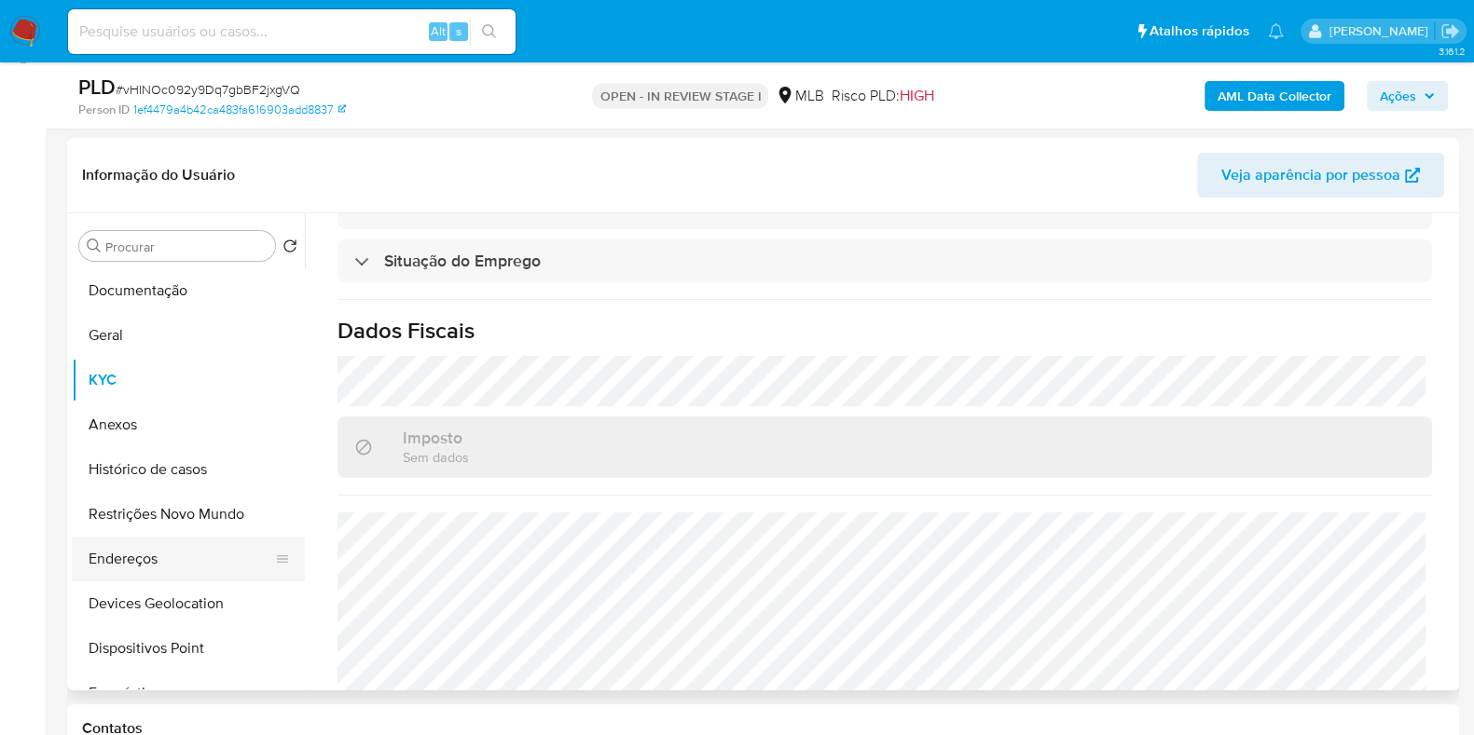
click at [136, 556] on button "Endereços" at bounding box center [181, 559] width 218 height 45
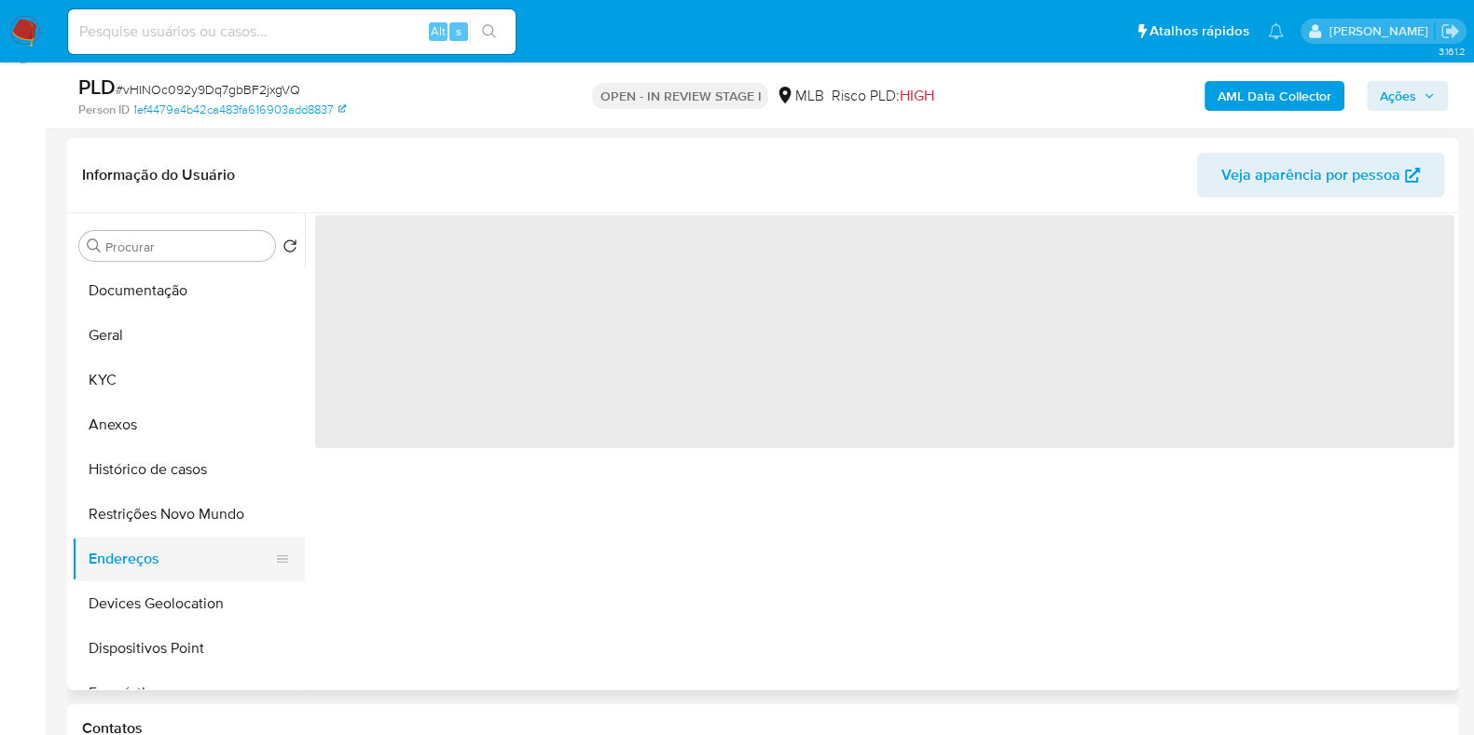
scroll to position [0, 0]
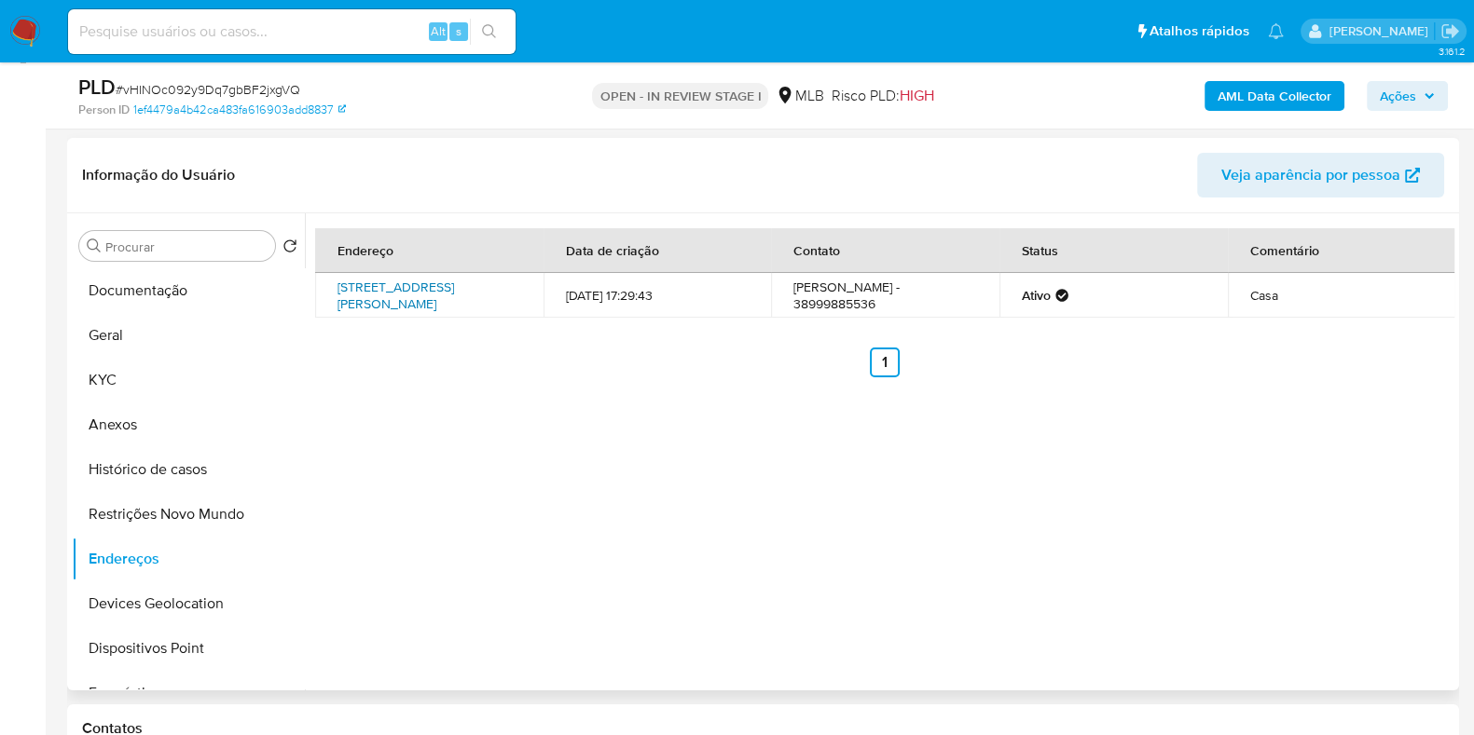
click at [378, 293] on link "Rua Timóteo Gomes Reis 64, Curvelo, Minas Gerais, 35798600, Brasil 64" at bounding box center [395, 295] width 117 height 35
click at [182, 381] on button "KYC" at bounding box center [181, 380] width 218 height 45
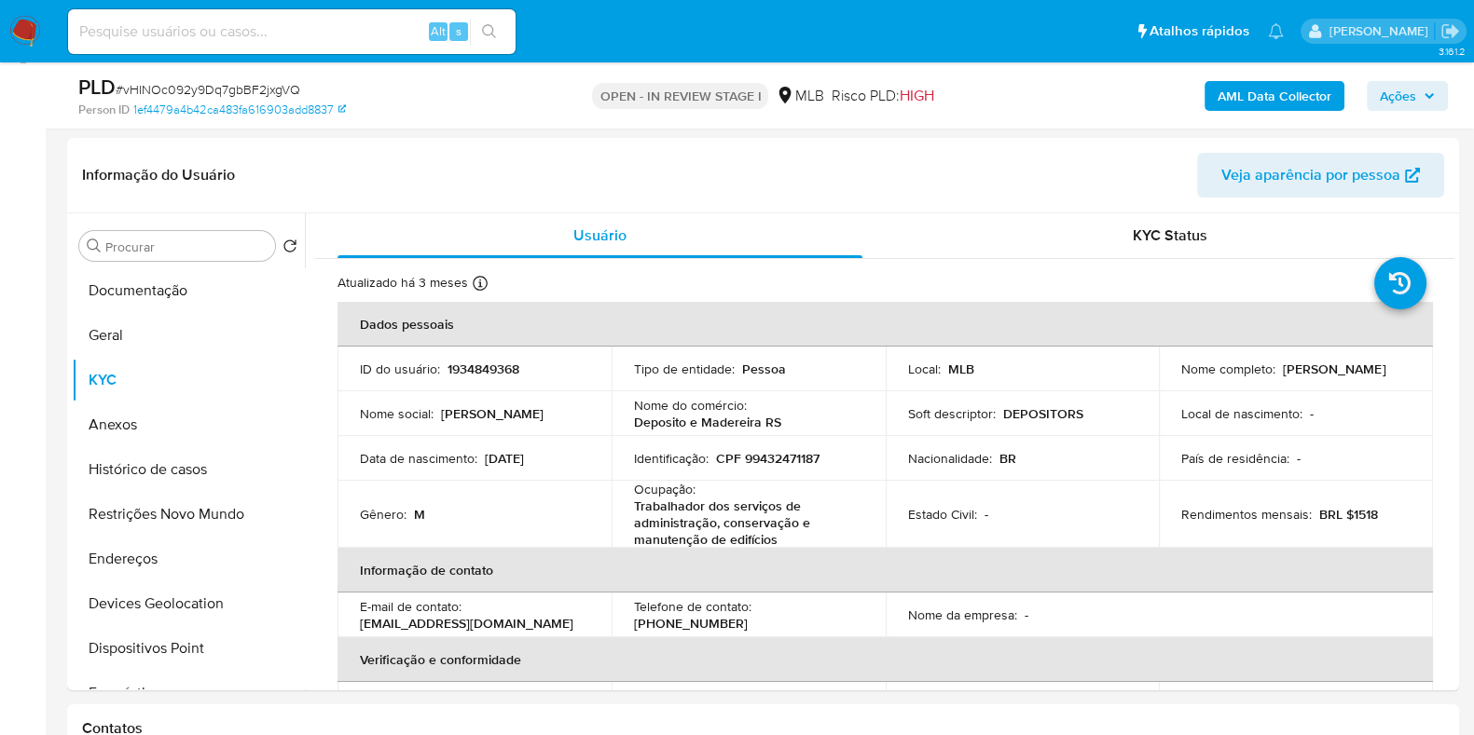
click at [1403, 100] on span "Ações" at bounding box center [1397, 96] width 36 height 30
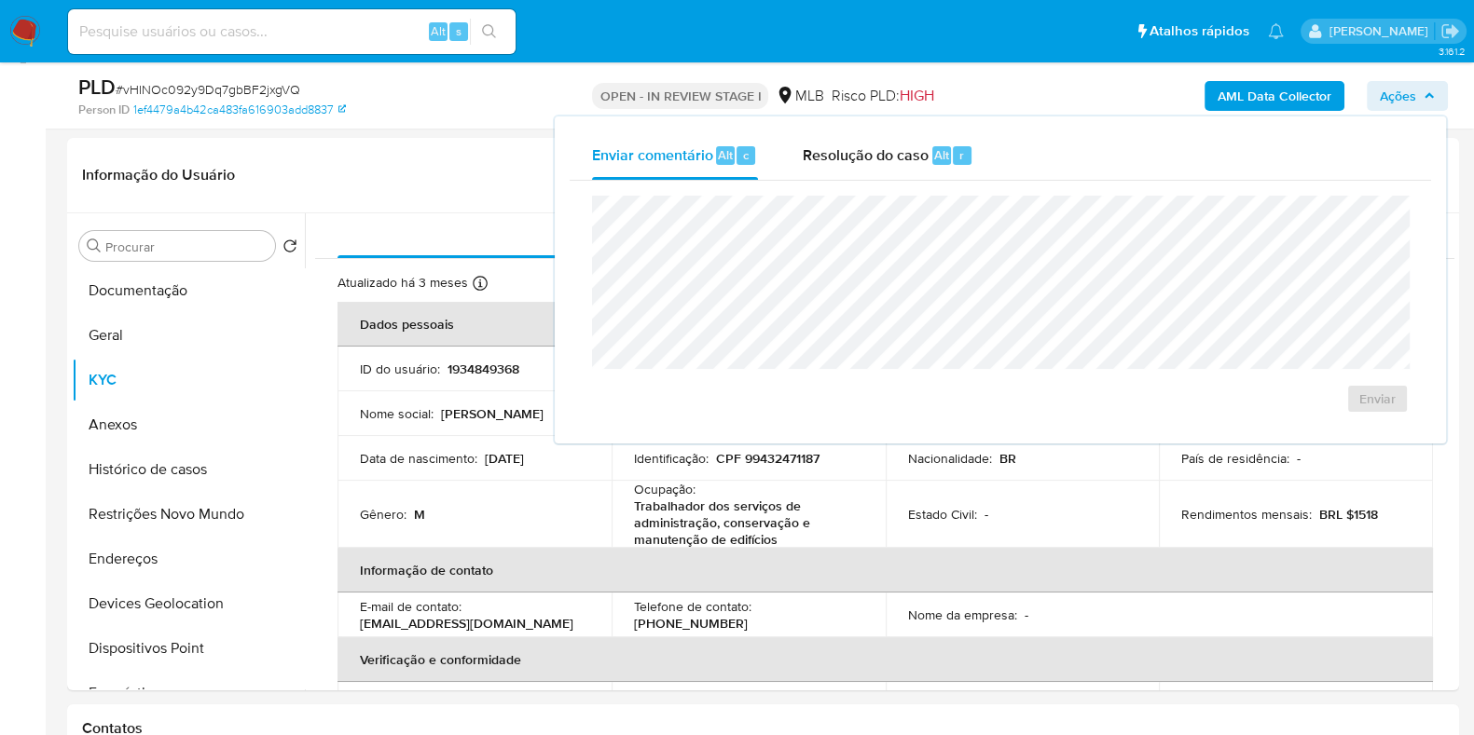
click at [1269, 104] on b "AML Data Collector" at bounding box center [1274, 96] width 114 height 30
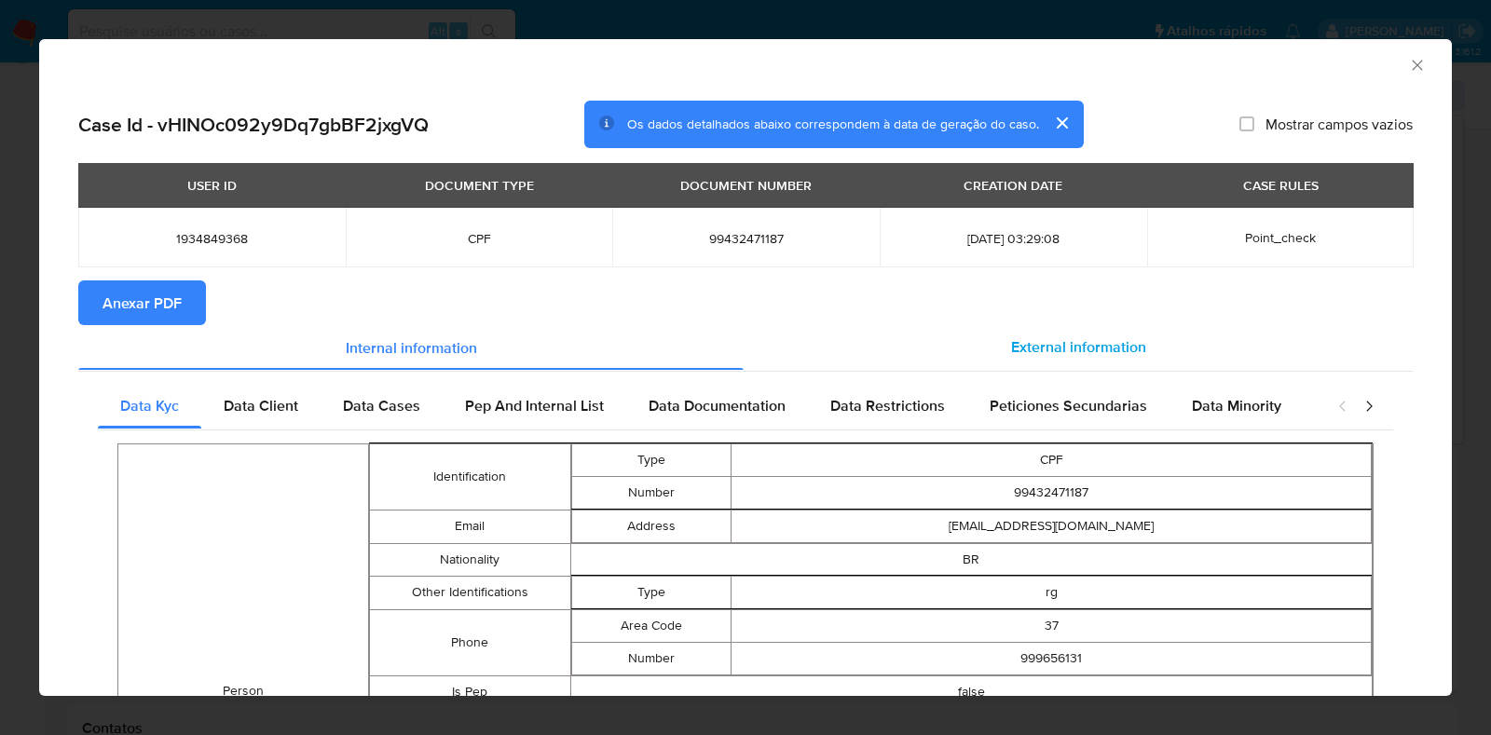
click at [980, 354] on div "External information" at bounding box center [1078, 347] width 669 height 45
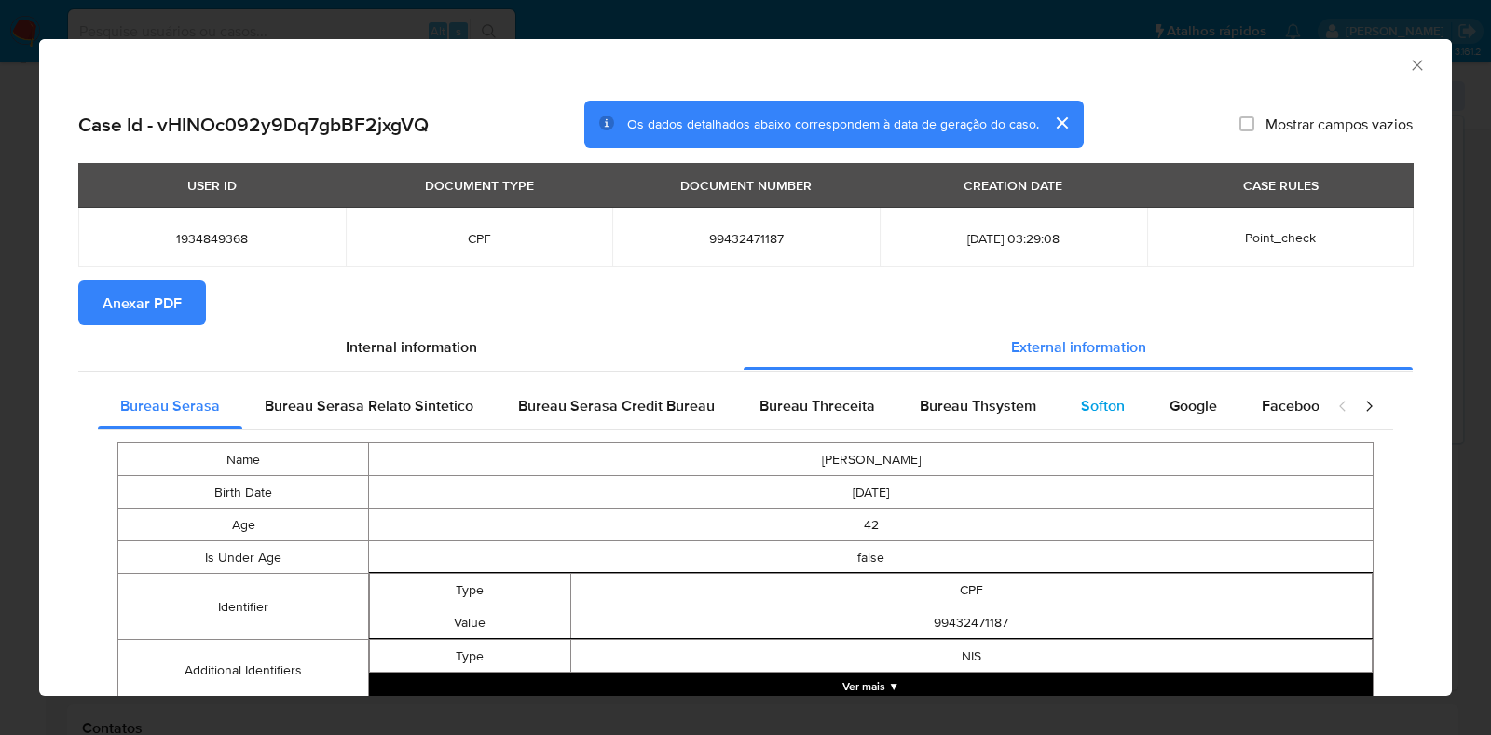
drag, startPoint x: 1027, startPoint y: 394, endPoint x: 1064, endPoint y: 400, distance: 37.7
click at [1029, 398] on div "Bureau Thsystem" at bounding box center [978, 406] width 161 height 45
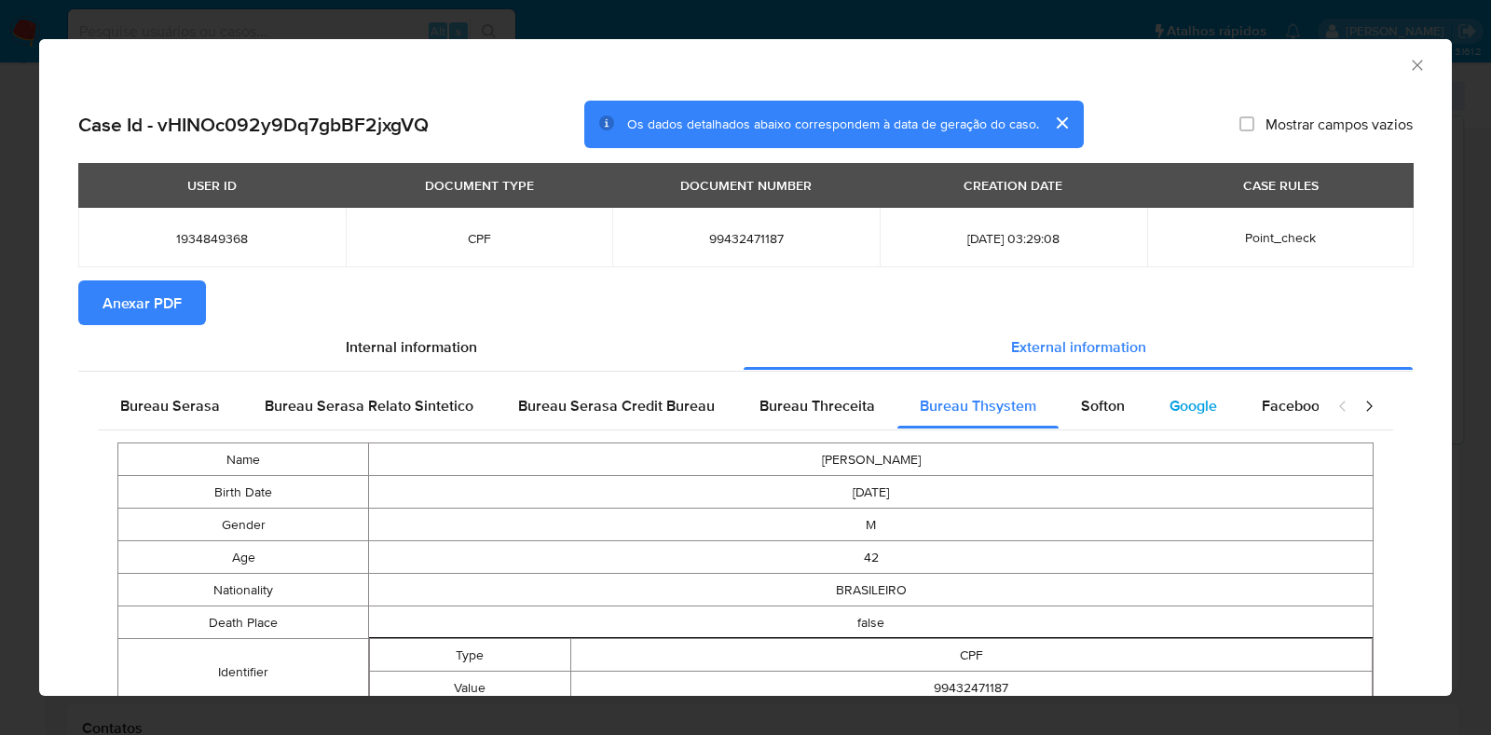
drag, startPoint x: 1088, startPoint y: 398, endPoint x: 1151, endPoint y: 399, distance: 63.4
click at [1089, 398] on span "Softon" at bounding box center [1103, 405] width 44 height 21
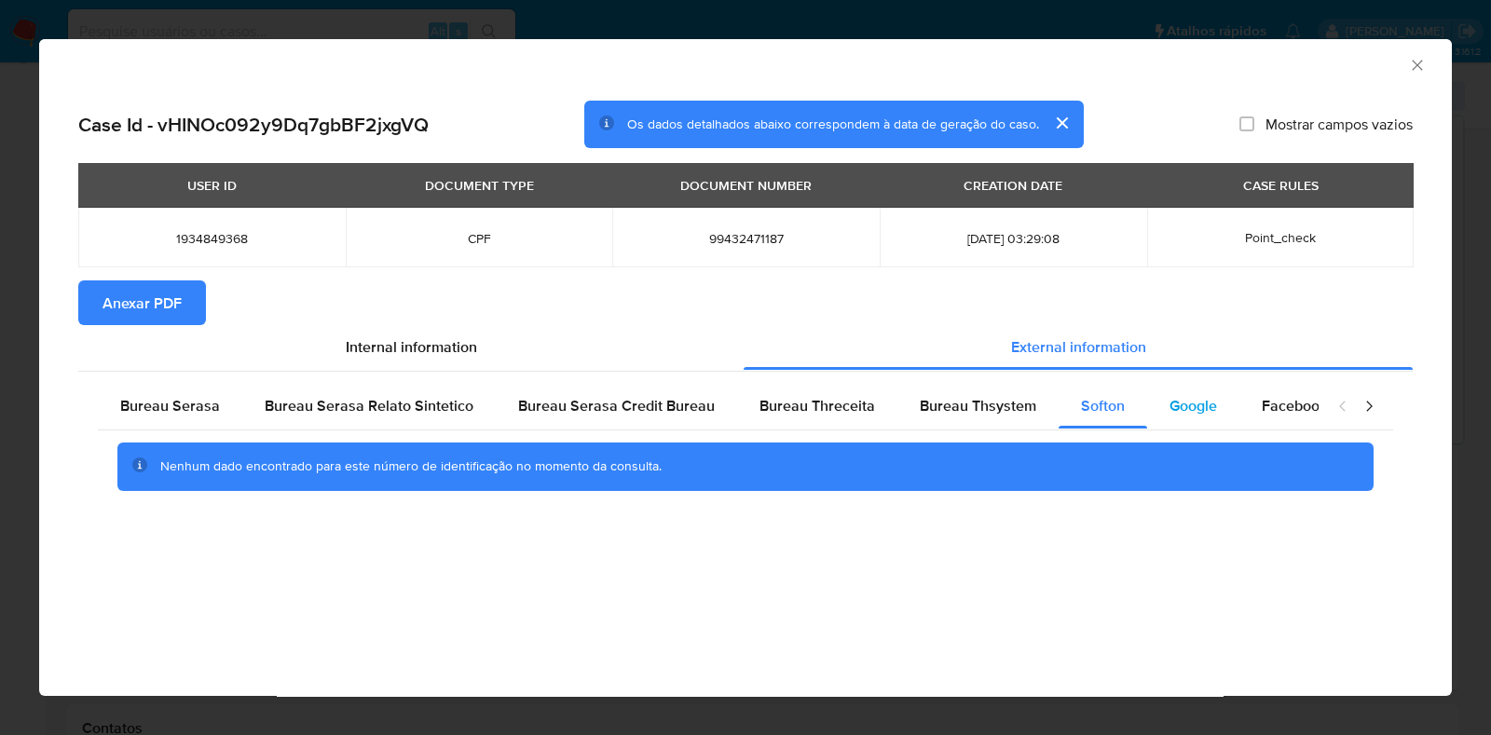
click at [1170, 398] on span "Google" at bounding box center [1194, 405] width 48 height 21
click at [150, 305] on span "Anexar PDF" at bounding box center [142, 302] width 79 height 41
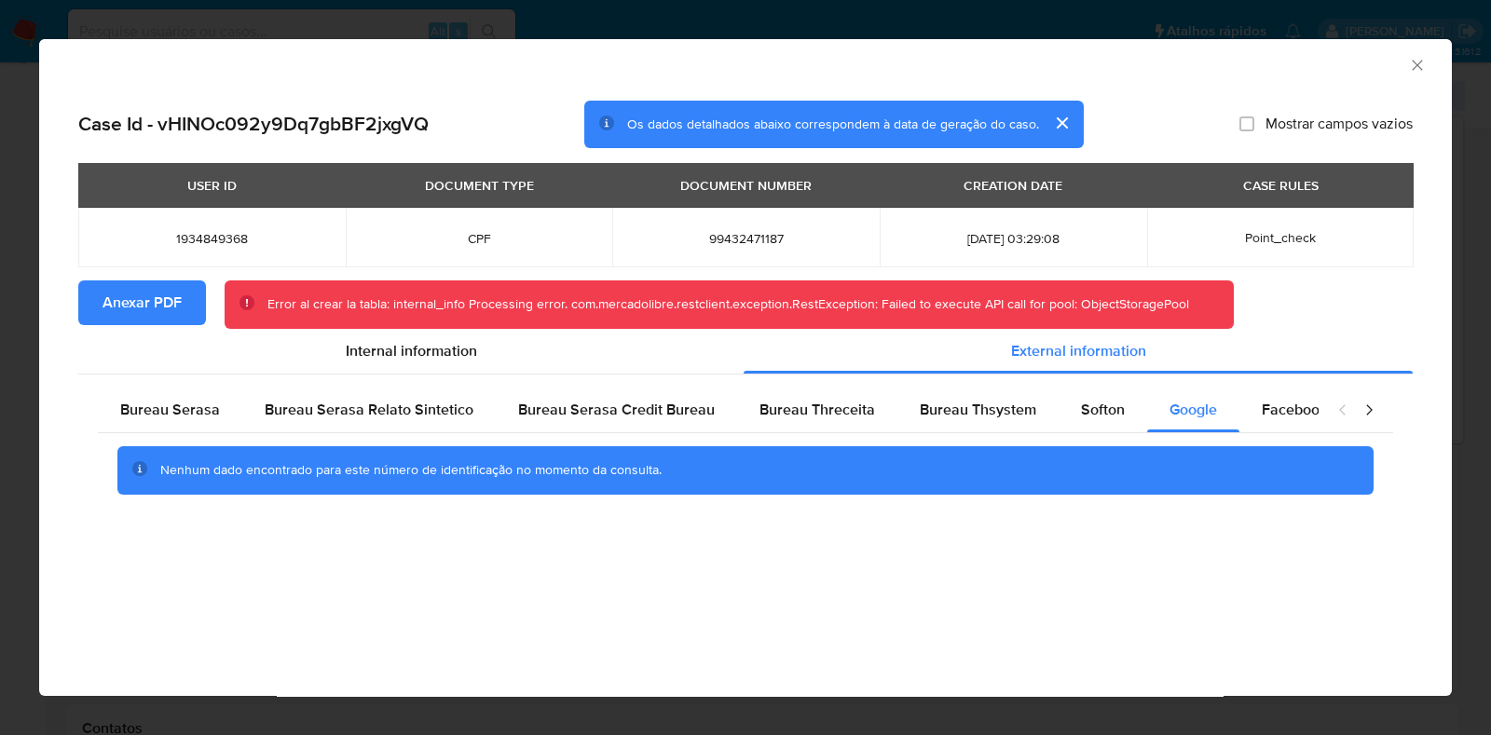
click at [1417, 72] on icon "Fechar a janela" at bounding box center [1417, 65] width 19 height 19
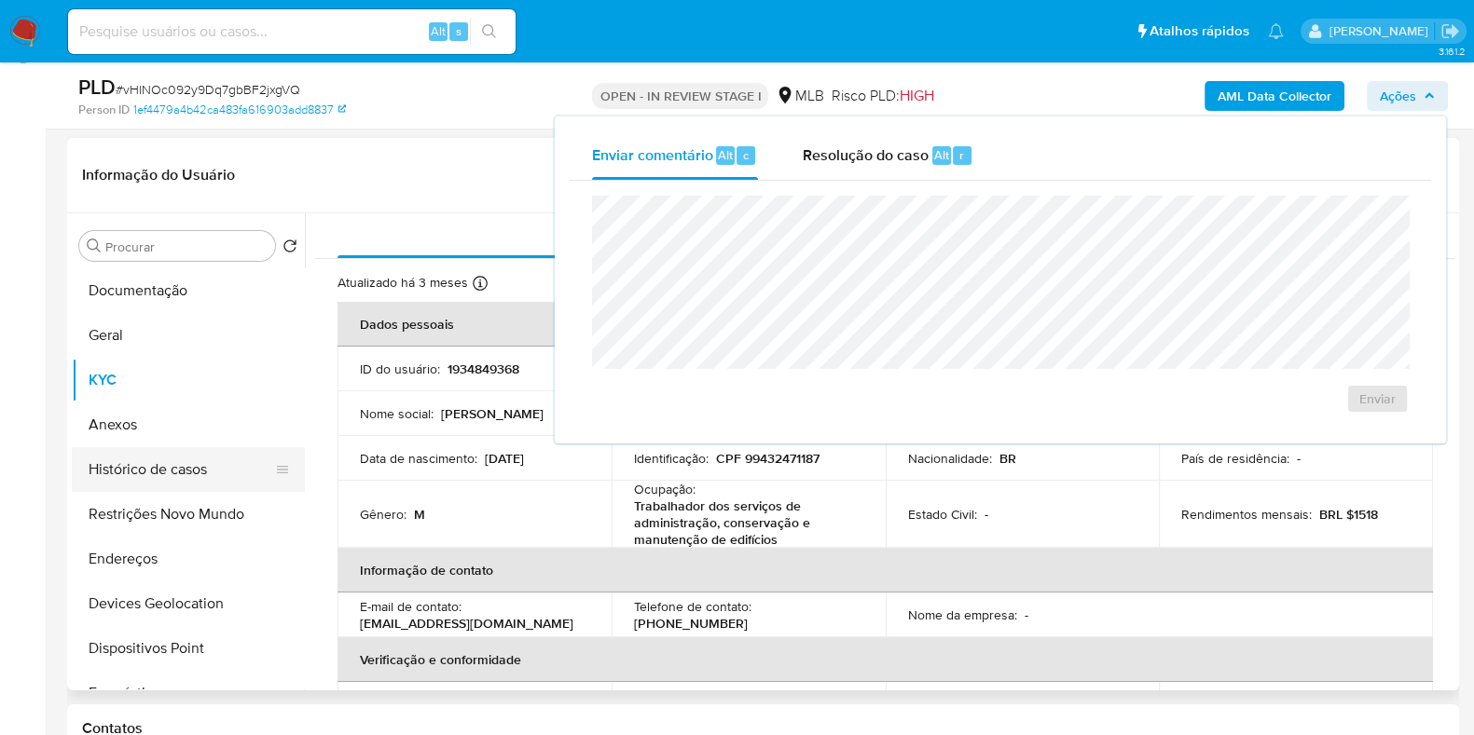
click at [208, 460] on button "Histórico de casos" at bounding box center [181, 469] width 218 height 45
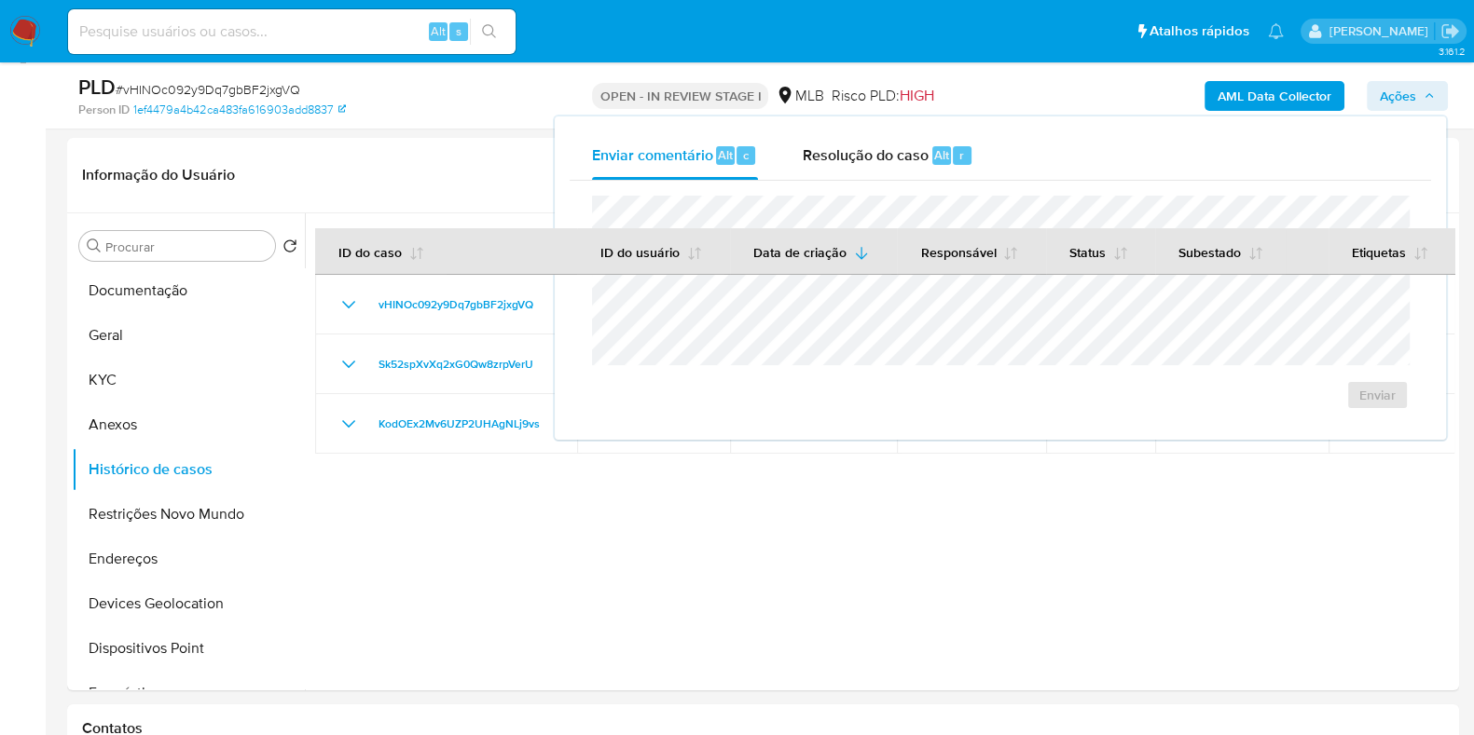
click at [1406, 94] on span "Ações" at bounding box center [1397, 96] width 36 height 30
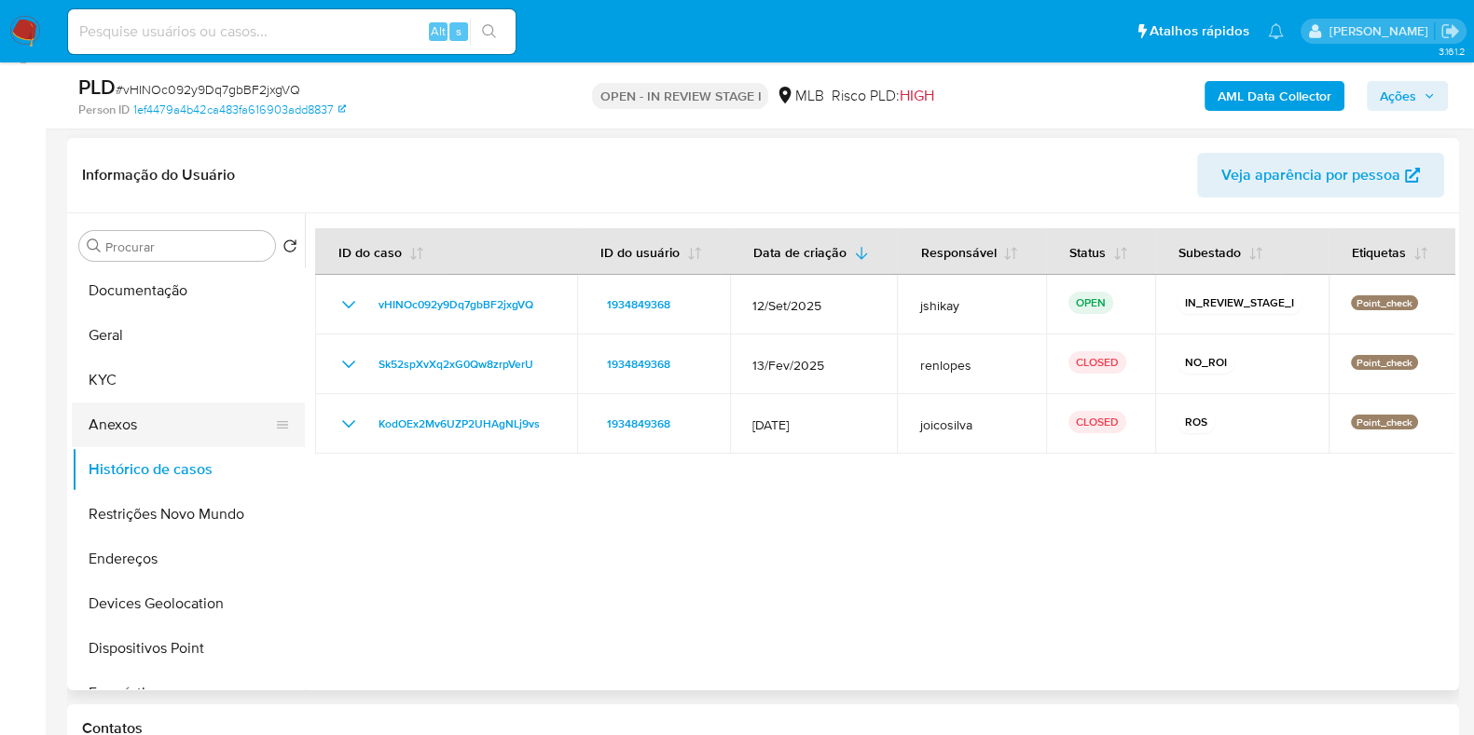
click at [105, 428] on button "Anexos" at bounding box center [181, 425] width 218 height 45
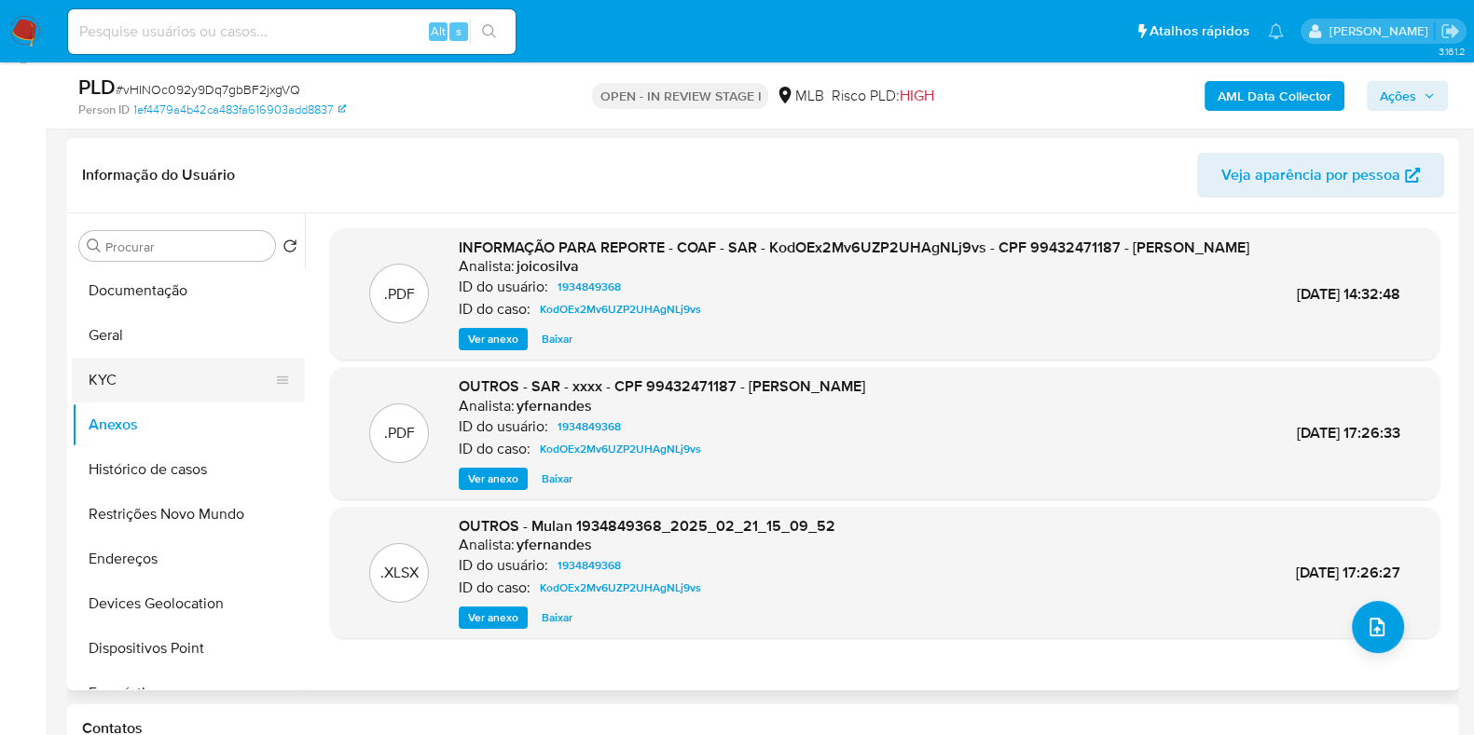
click at [149, 374] on button "KYC" at bounding box center [181, 380] width 218 height 45
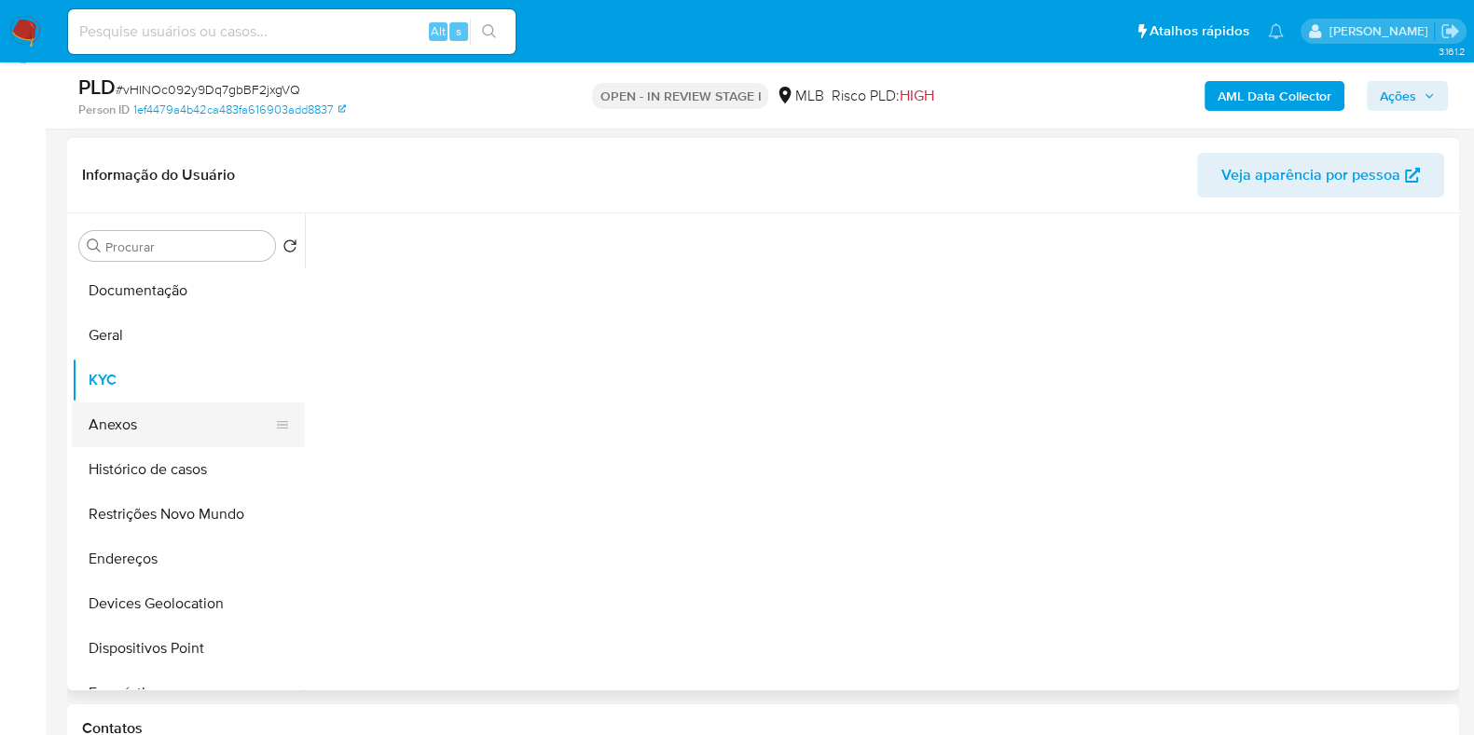
click at [144, 425] on button "Anexos" at bounding box center [181, 425] width 218 height 45
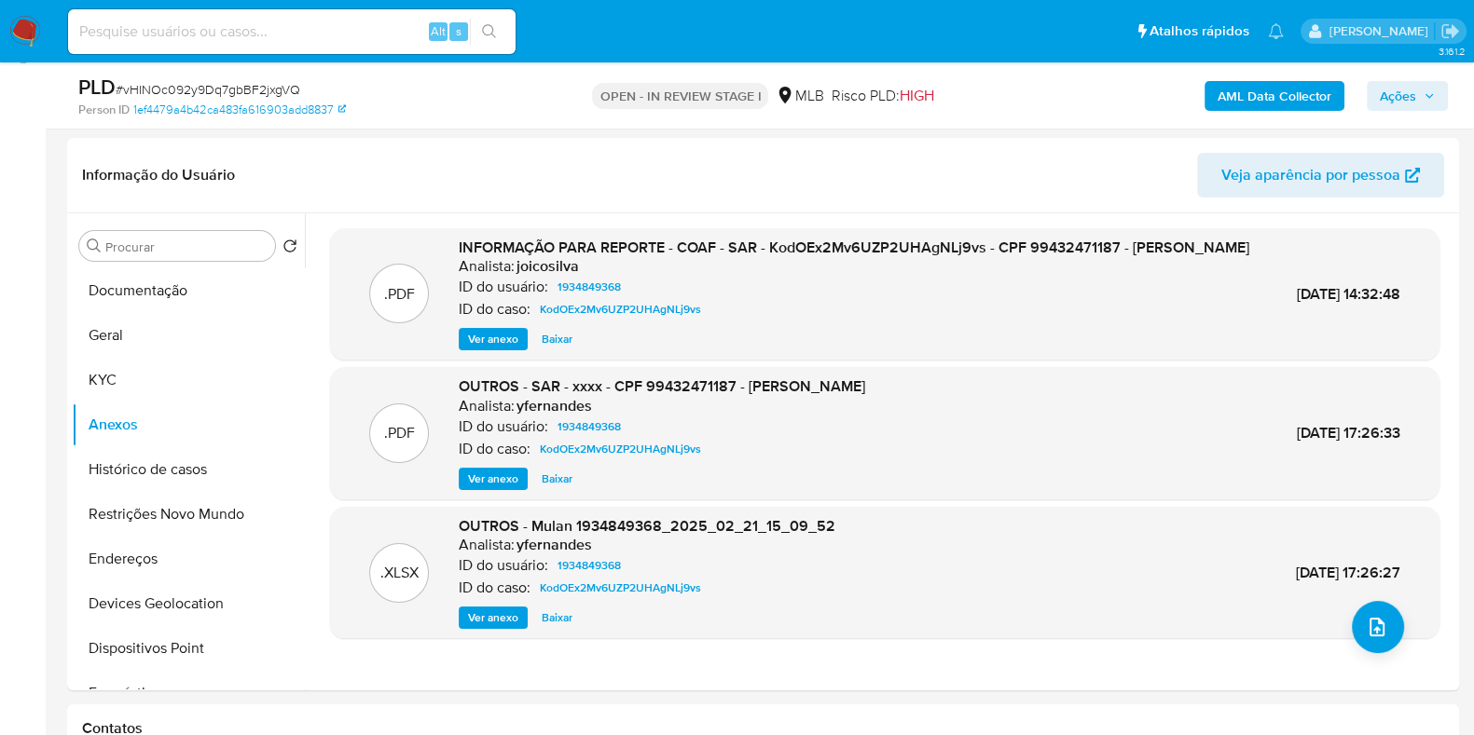
click at [1195, 85] on div "AML Data Collector Ações" at bounding box center [1221, 96] width 451 height 44
click at [1257, 116] on div "AML Data Collector Ações" at bounding box center [1221, 96] width 451 height 44
click at [1279, 99] on b "AML Data Collector" at bounding box center [1274, 96] width 114 height 30
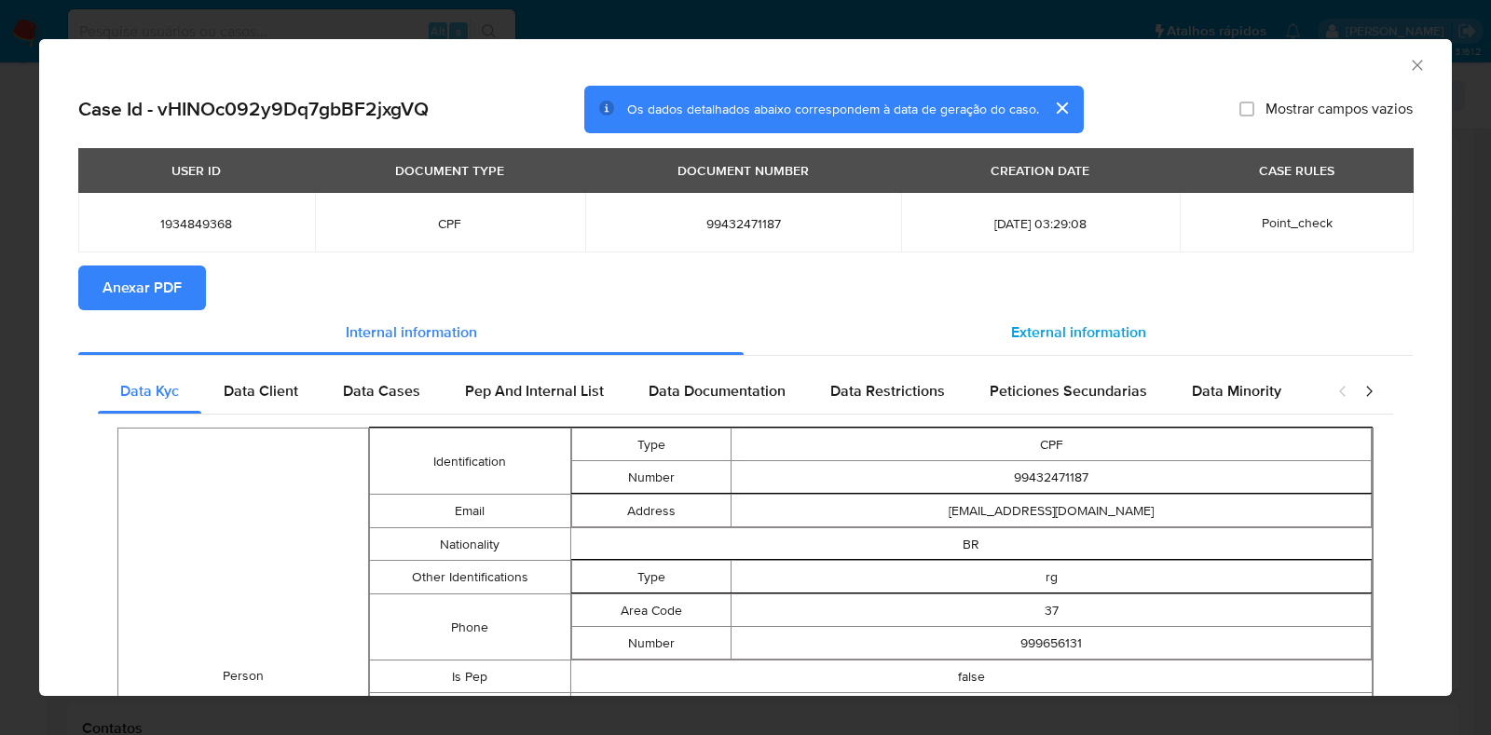
click at [1013, 316] on div "External information" at bounding box center [1078, 332] width 669 height 45
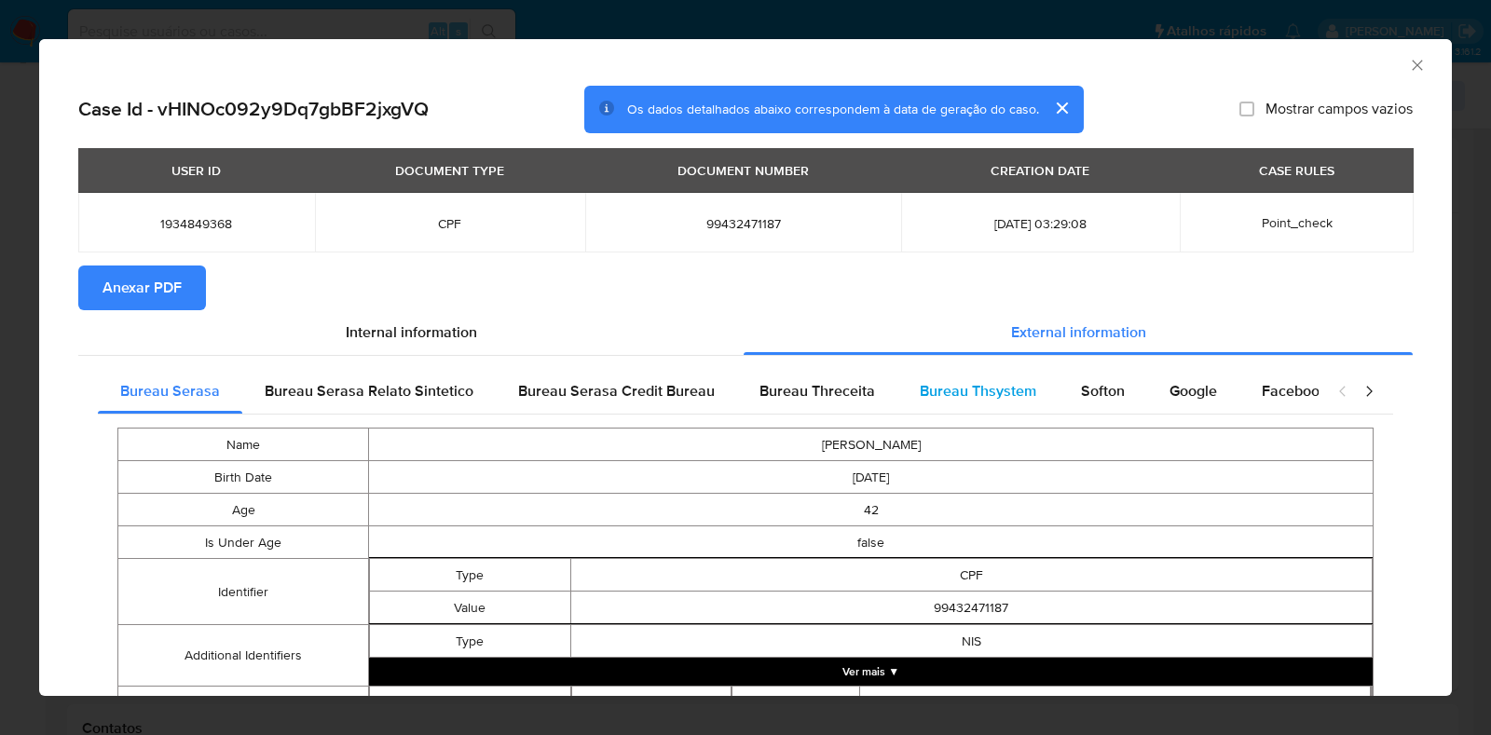
click at [940, 380] on span "Bureau Thsystem" at bounding box center [978, 390] width 117 height 21
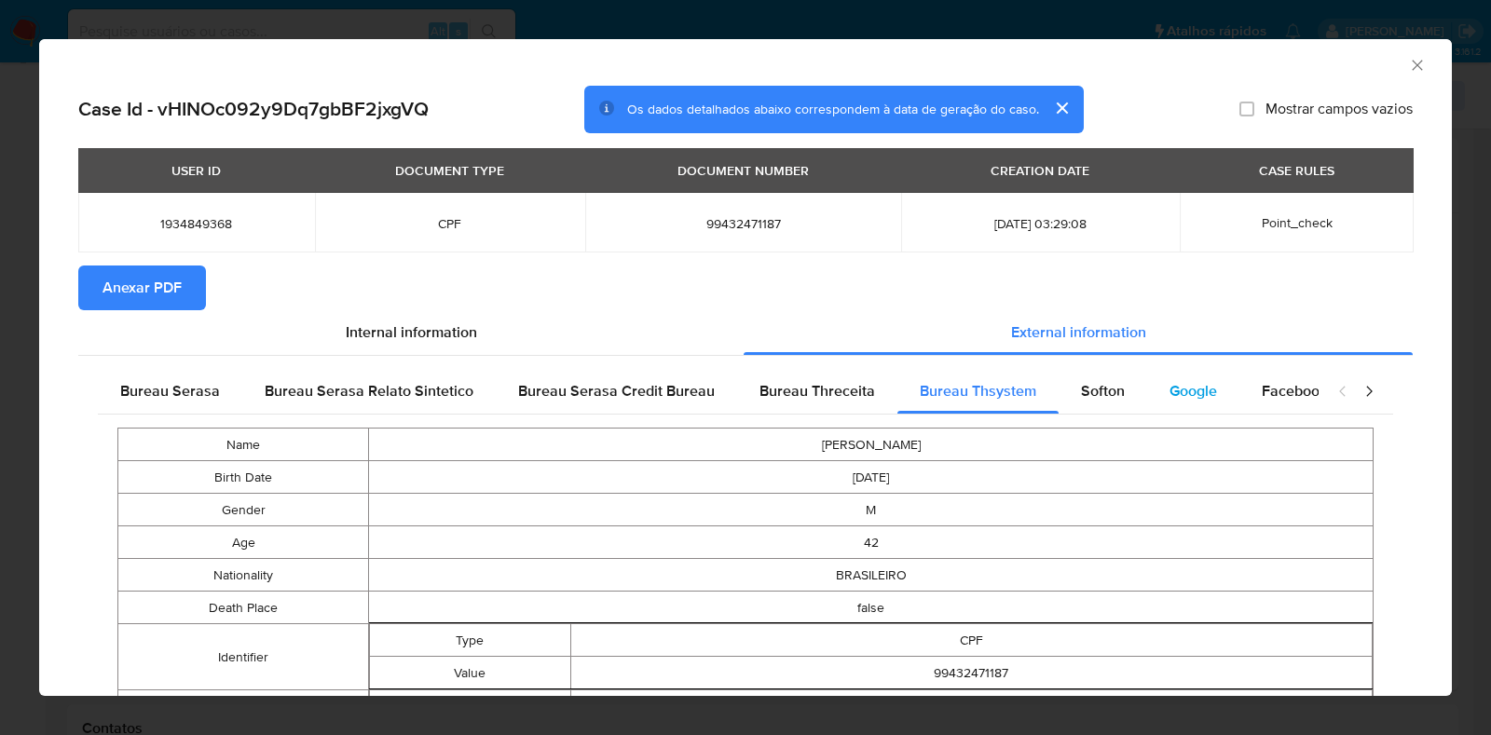
drag, startPoint x: 1095, startPoint y: 391, endPoint x: 1203, endPoint y: 399, distance: 108.4
click at [1098, 393] on span "Softon" at bounding box center [1103, 390] width 44 height 21
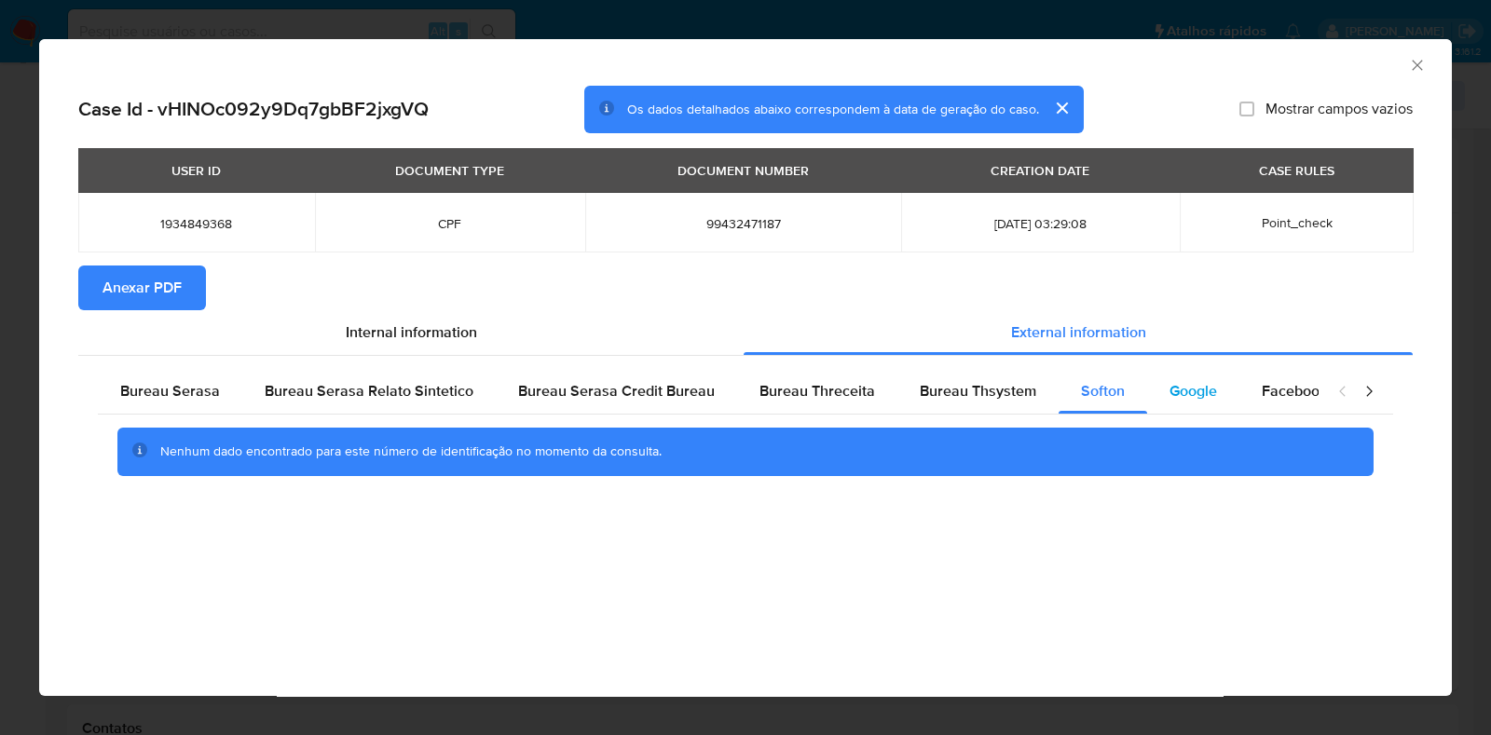
click at [1211, 400] on div "Google" at bounding box center [1193, 391] width 92 height 45
click at [128, 291] on span "Anexar PDF" at bounding box center [142, 287] width 79 height 41
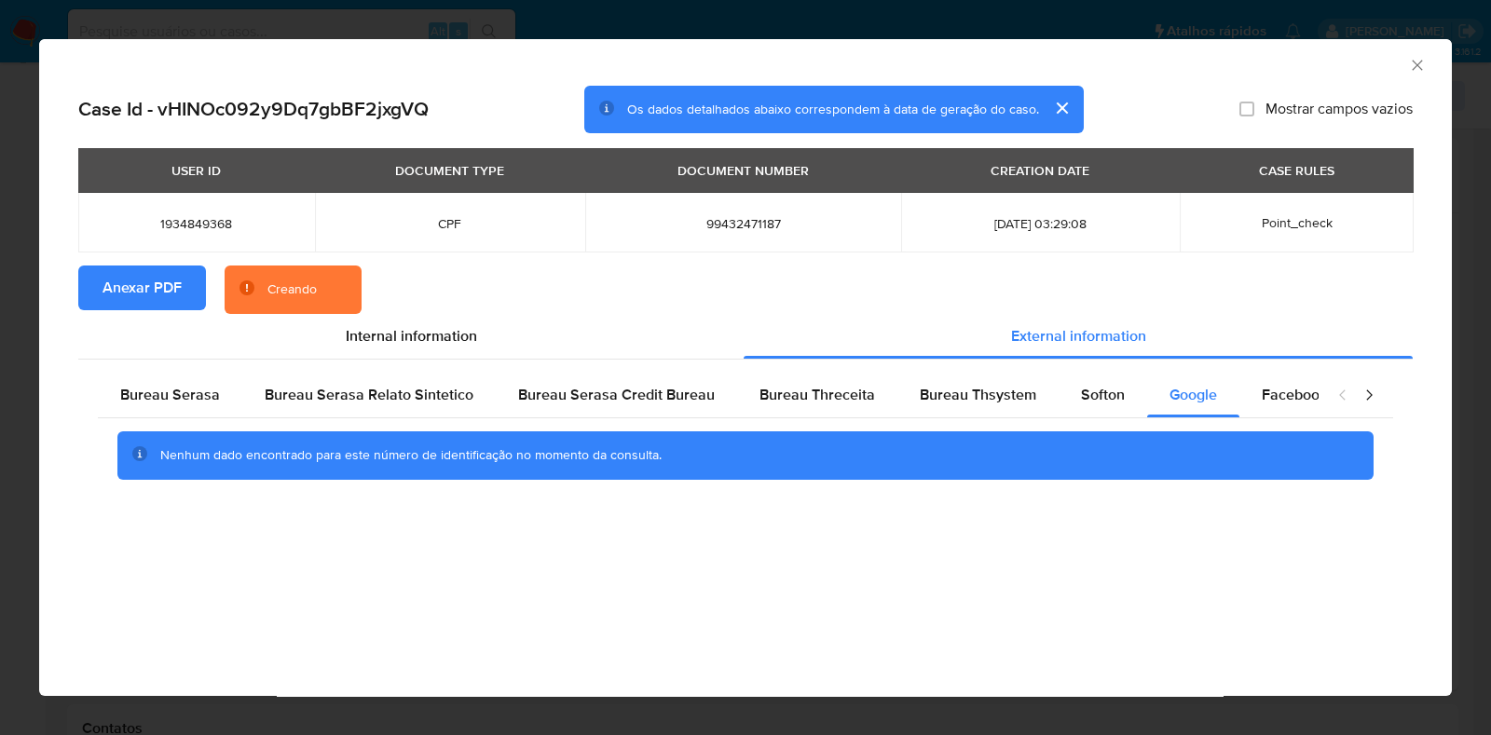
click at [1064, 115] on button "cerrar" at bounding box center [1061, 108] width 45 height 45
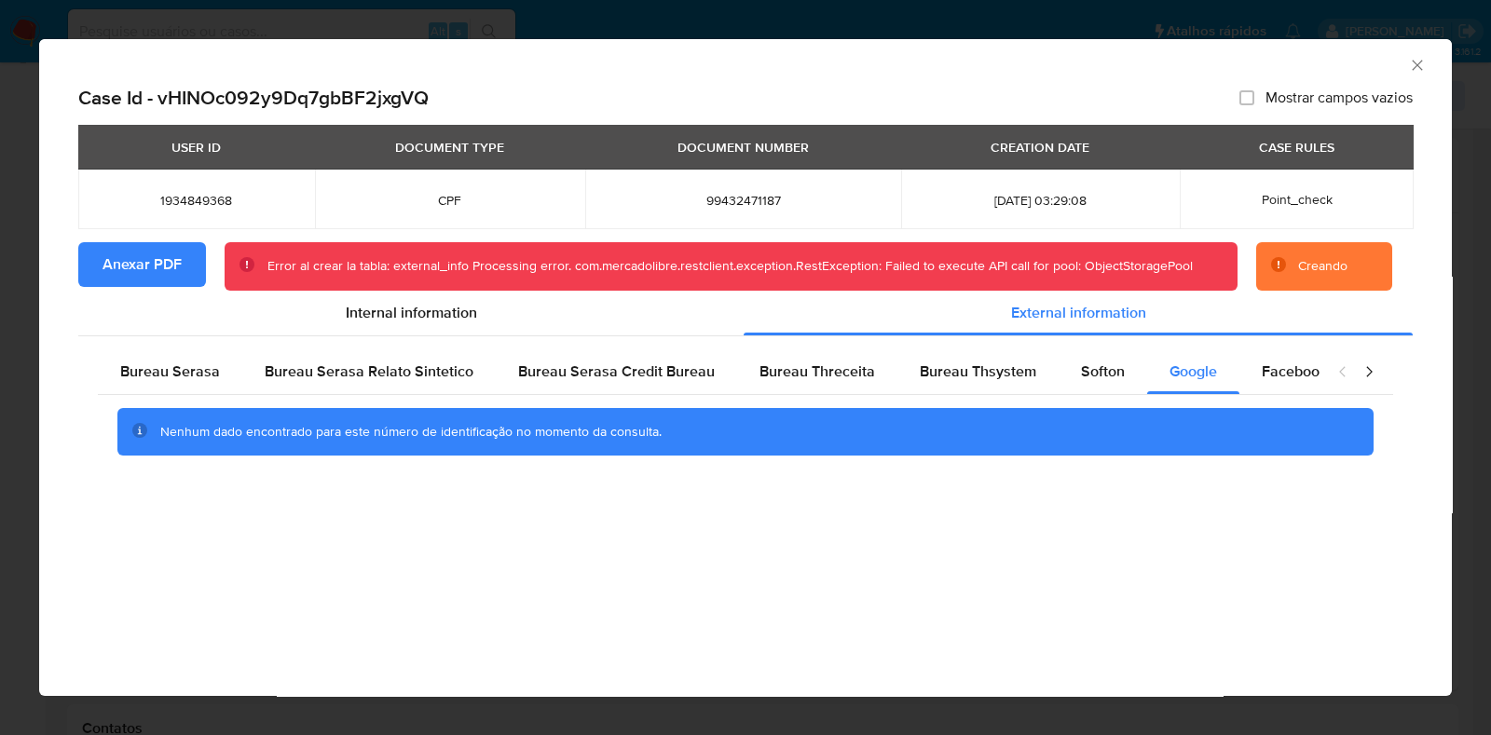
click at [1413, 67] on icon "Fechar a janela" at bounding box center [1417, 65] width 19 height 19
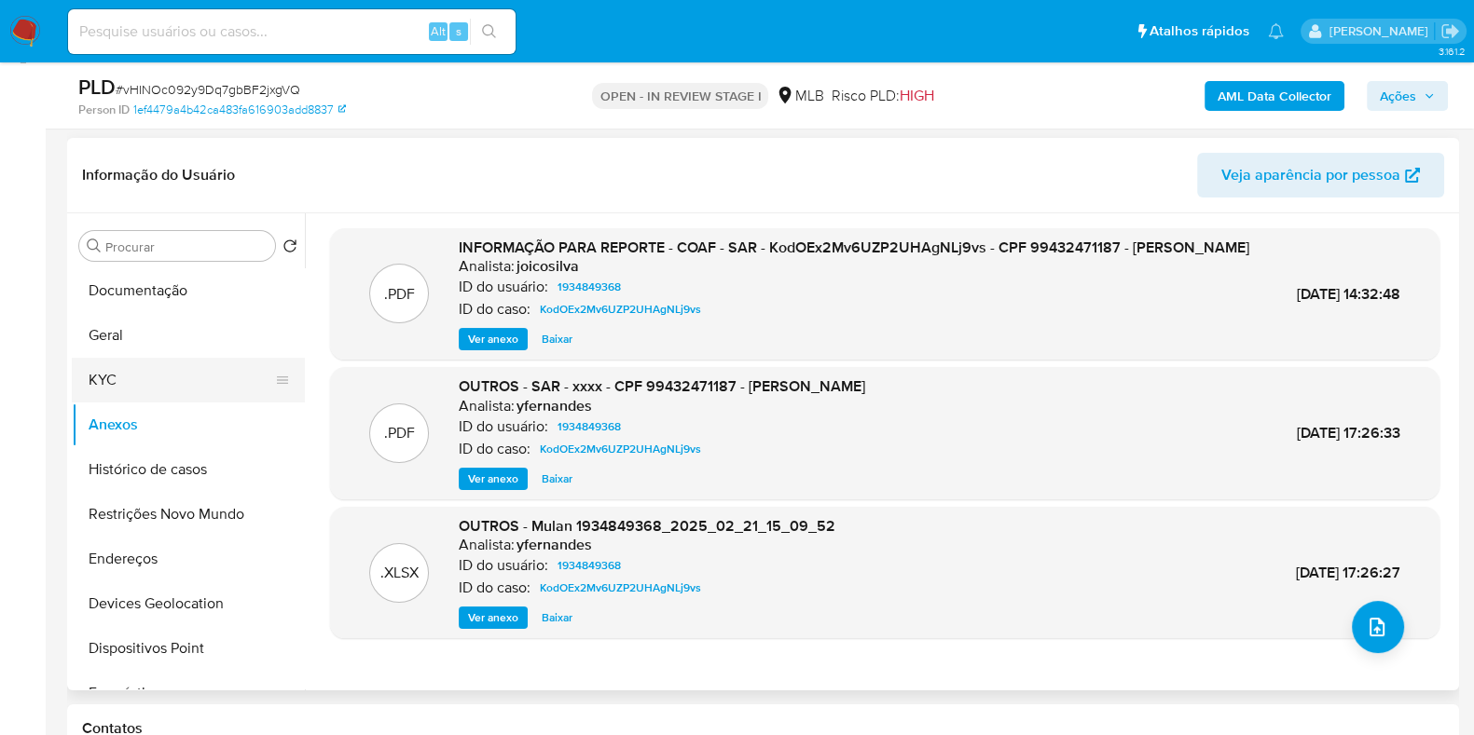
click at [115, 390] on button "KYC" at bounding box center [181, 380] width 218 height 45
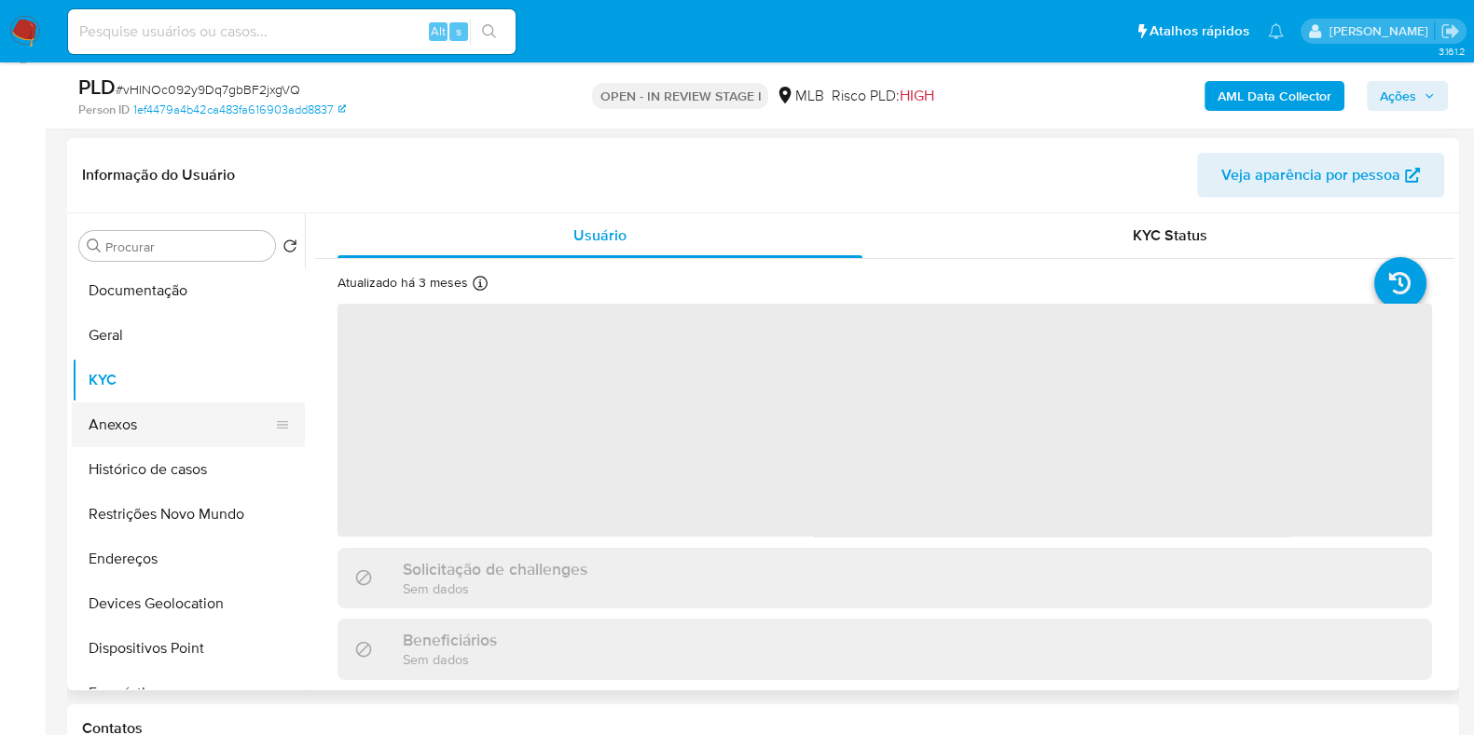
click at [126, 425] on button "Anexos" at bounding box center [181, 425] width 218 height 45
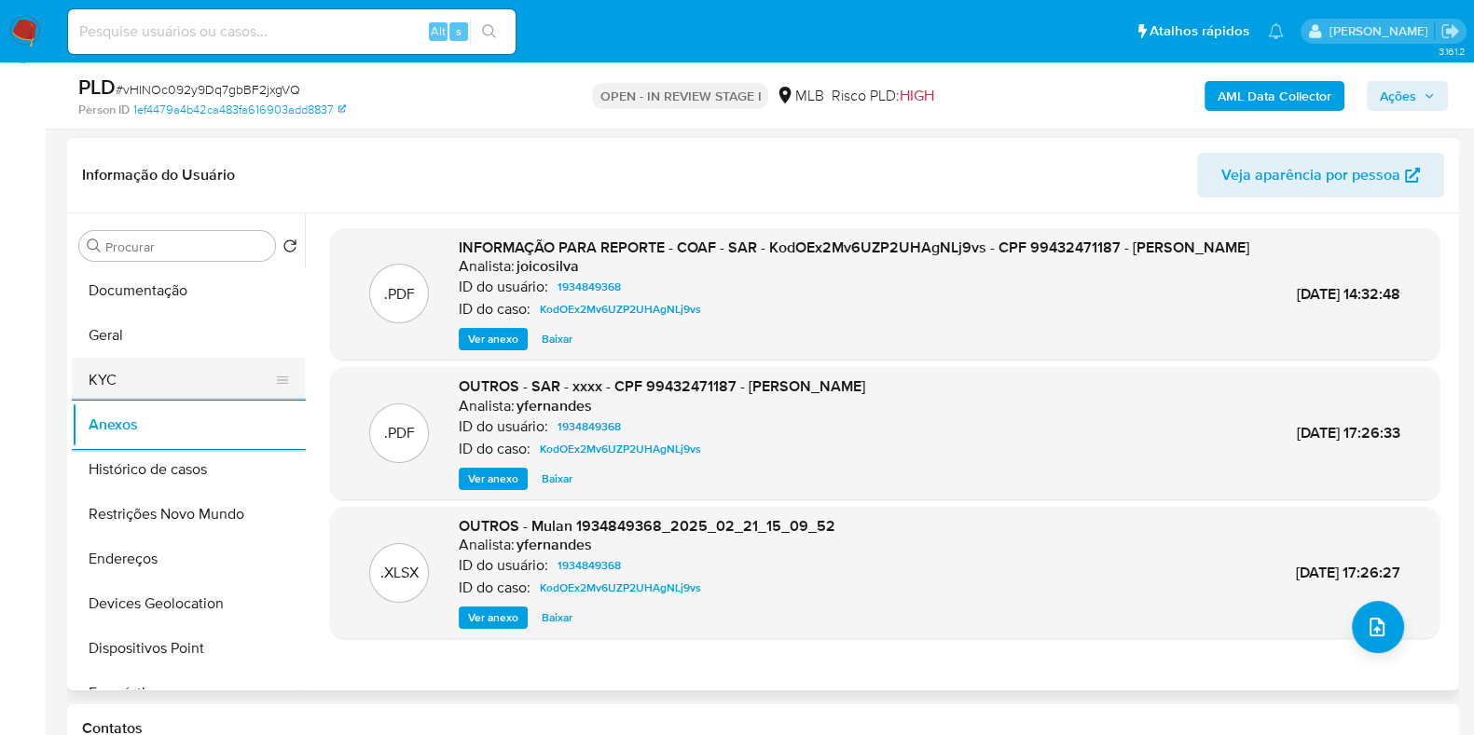
click at [135, 376] on button "KYC" at bounding box center [181, 380] width 218 height 45
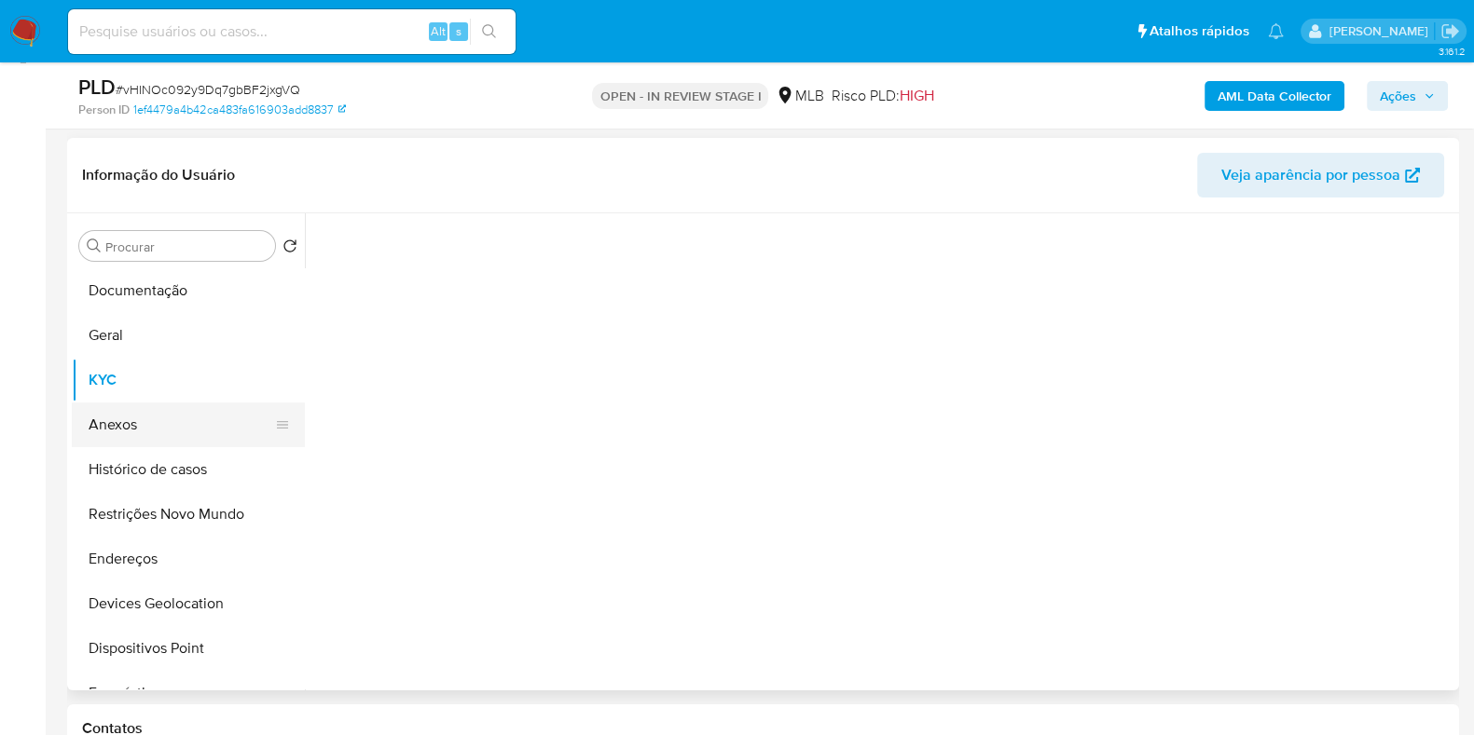
click at [144, 414] on button "Anexos" at bounding box center [181, 425] width 218 height 45
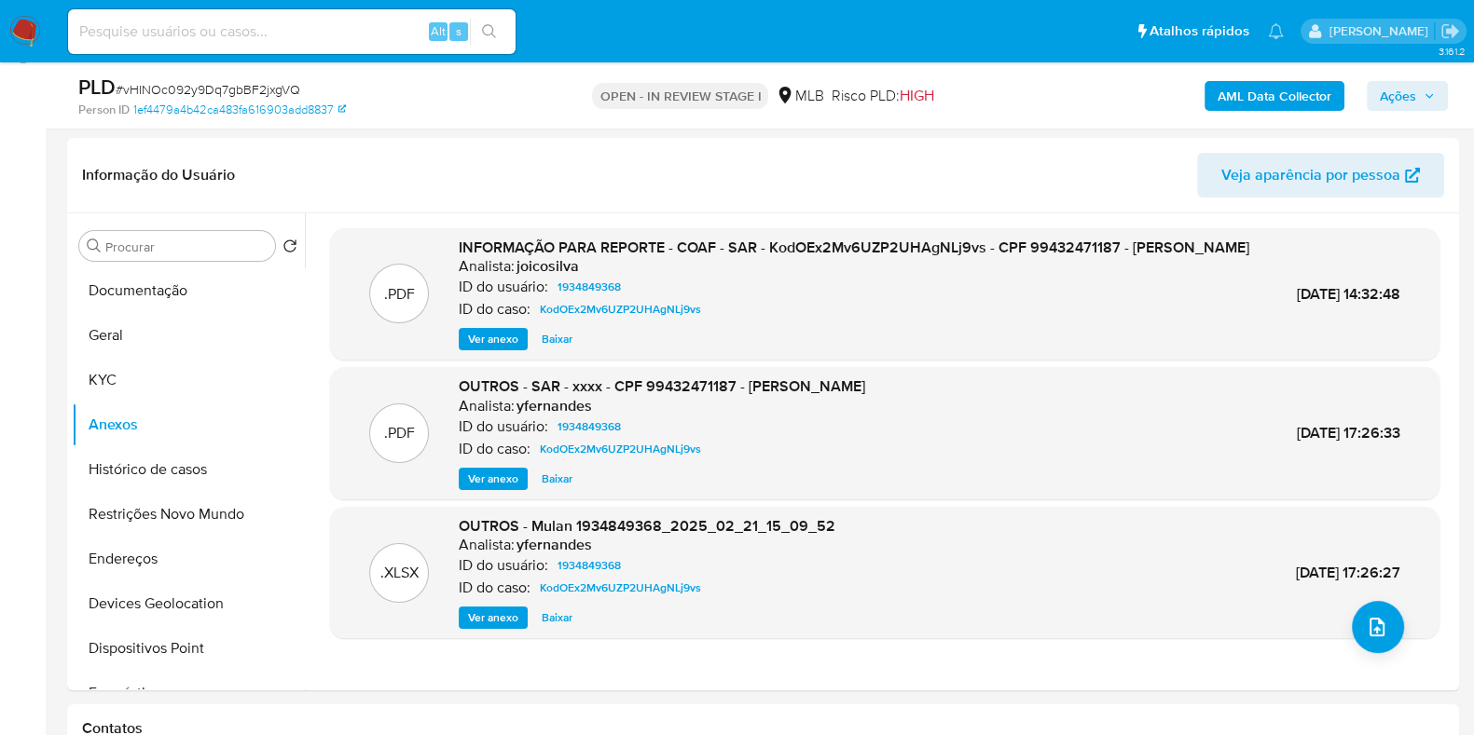
click at [1300, 86] on b "AML Data Collector" at bounding box center [1274, 96] width 114 height 30
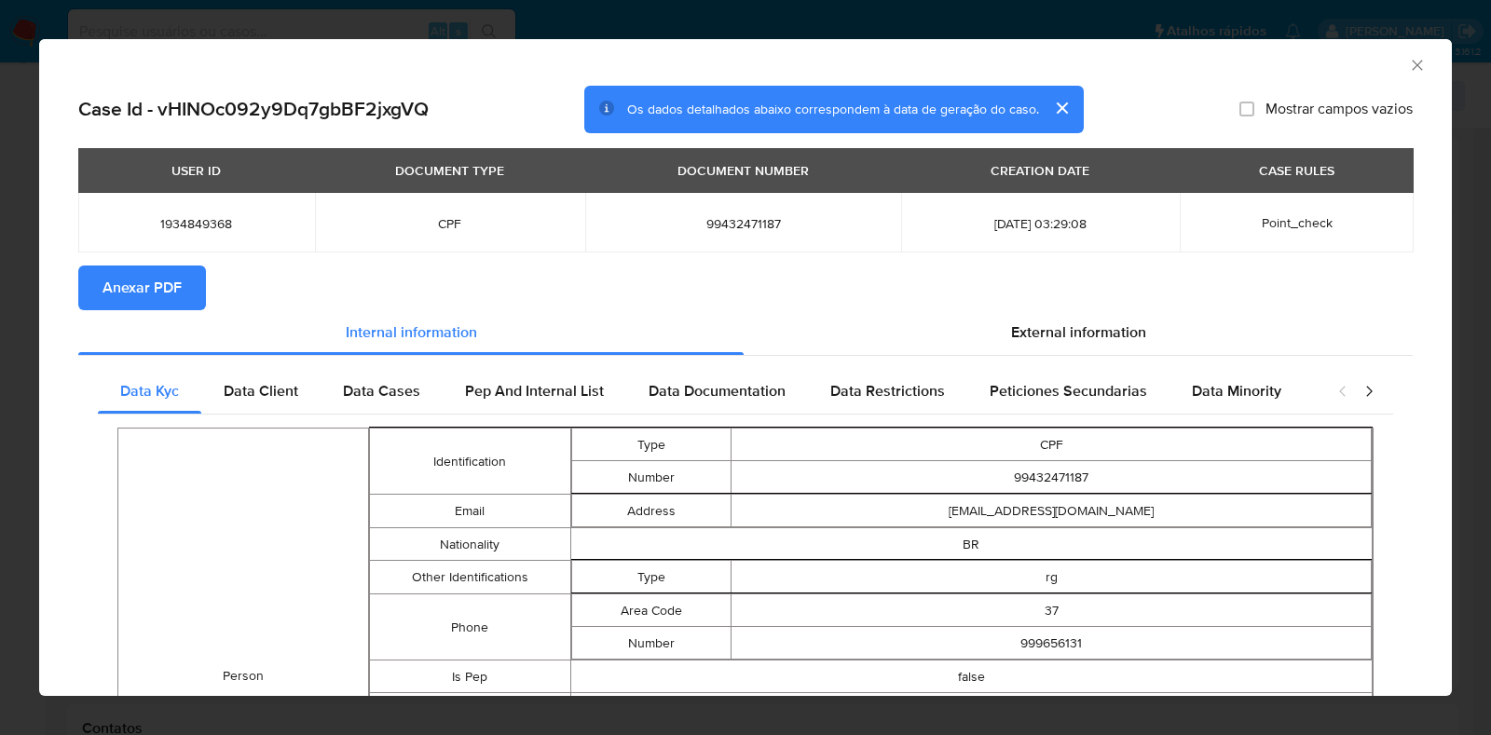
click at [132, 285] on span "Anexar PDF" at bounding box center [142, 287] width 79 height 41
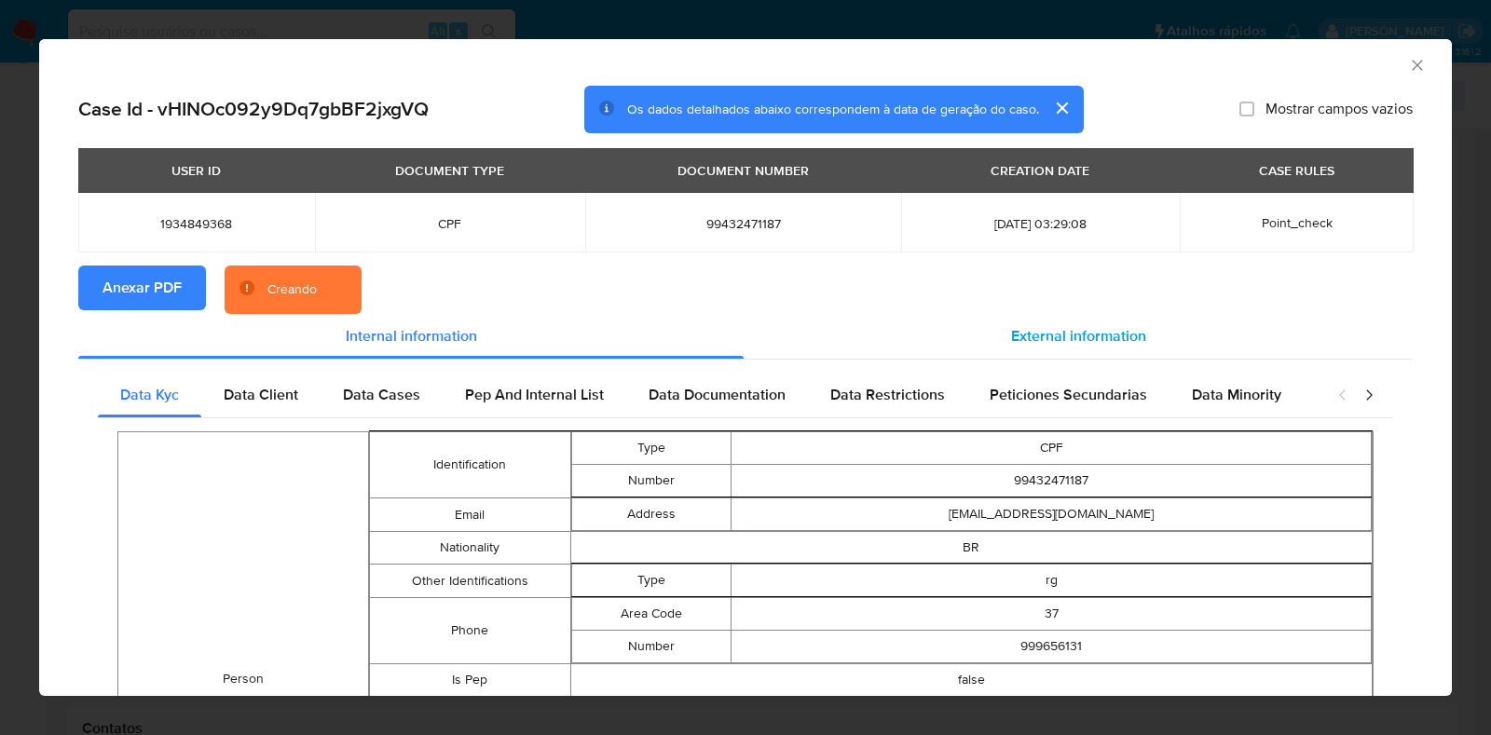
click at [1060, 318] on div "External information" at bounding box center [1078, 336] width 669 height 45
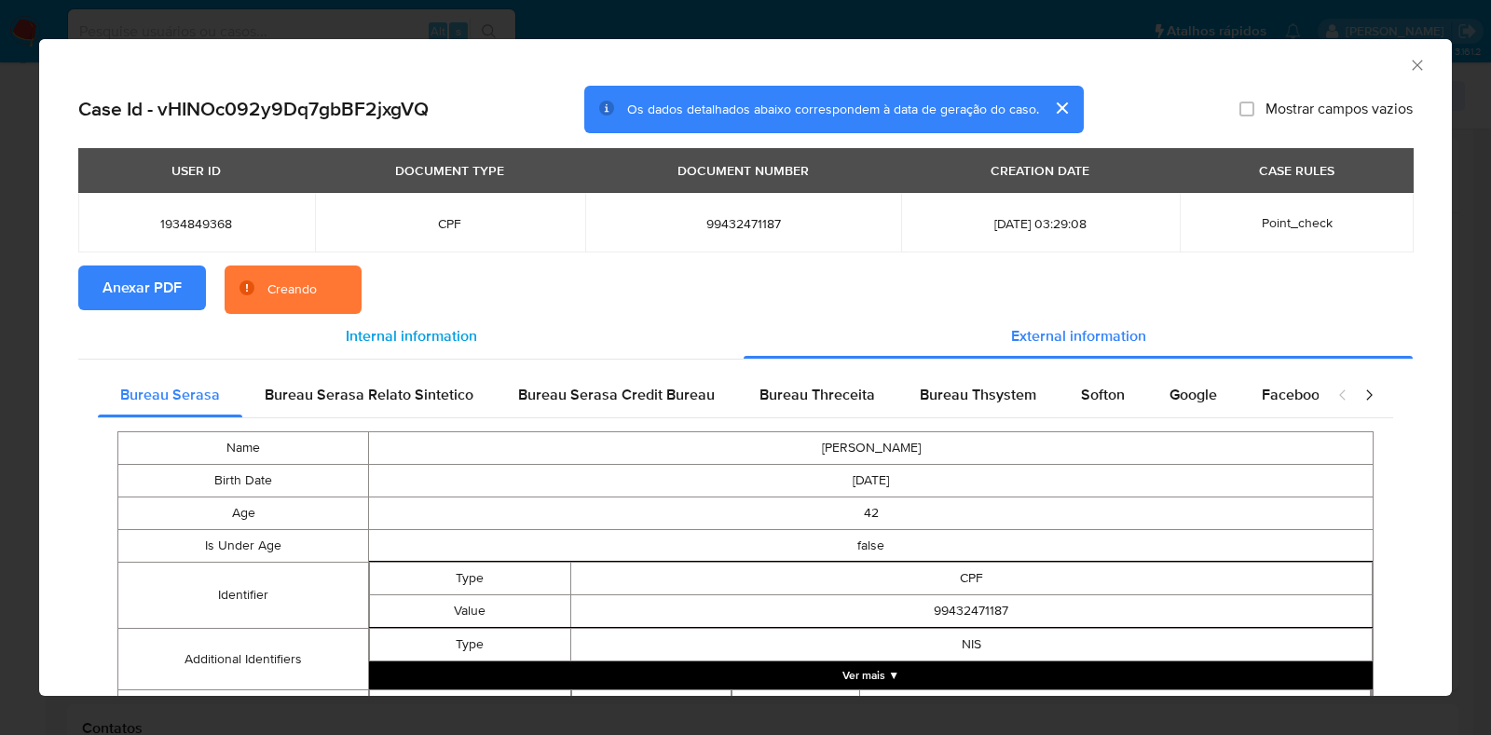
click at [569, 338] on div "Internal information" at bounding box center [410, 336] width 665 height 45
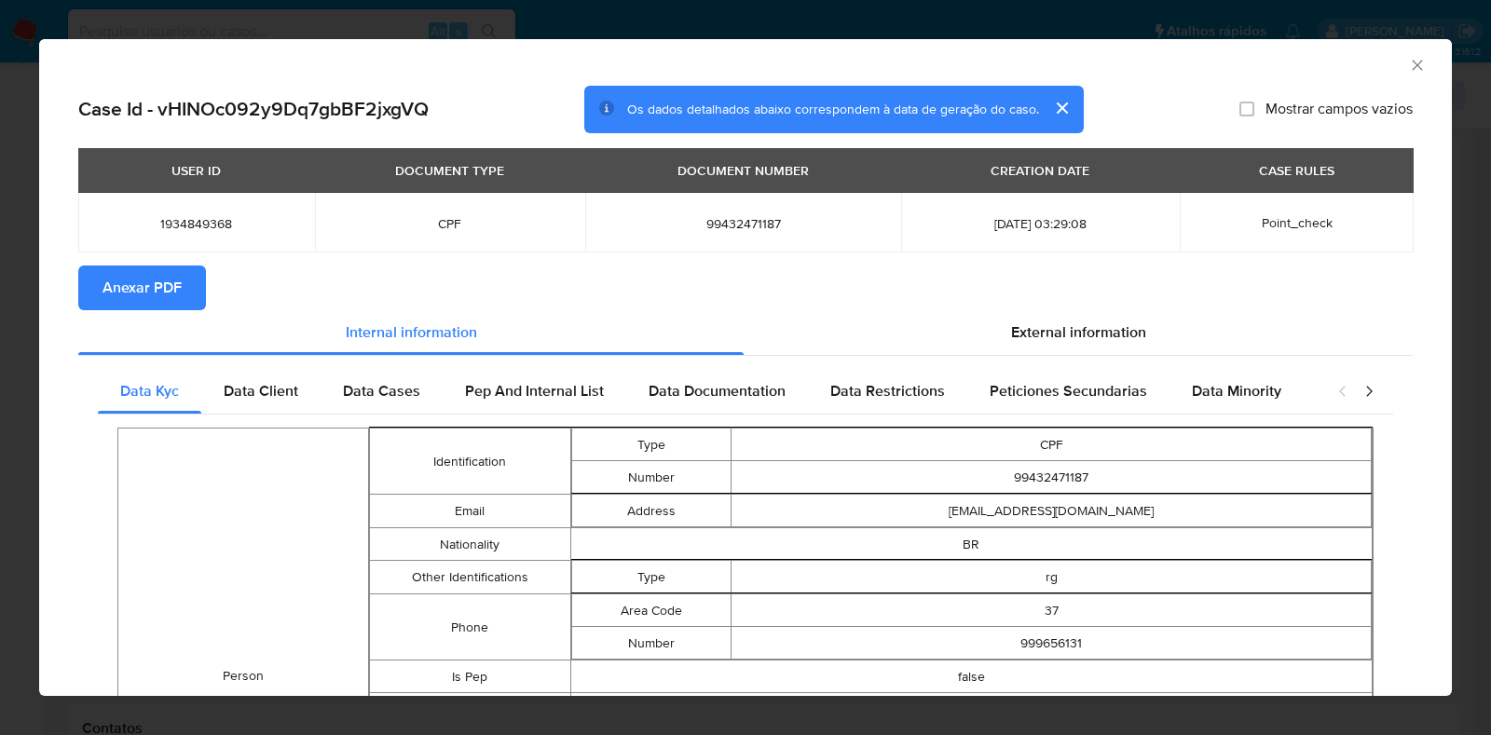
click at [1408, 61] on icon "Fechar a janela" at bounding box center [1417, 65] width 19 height 19
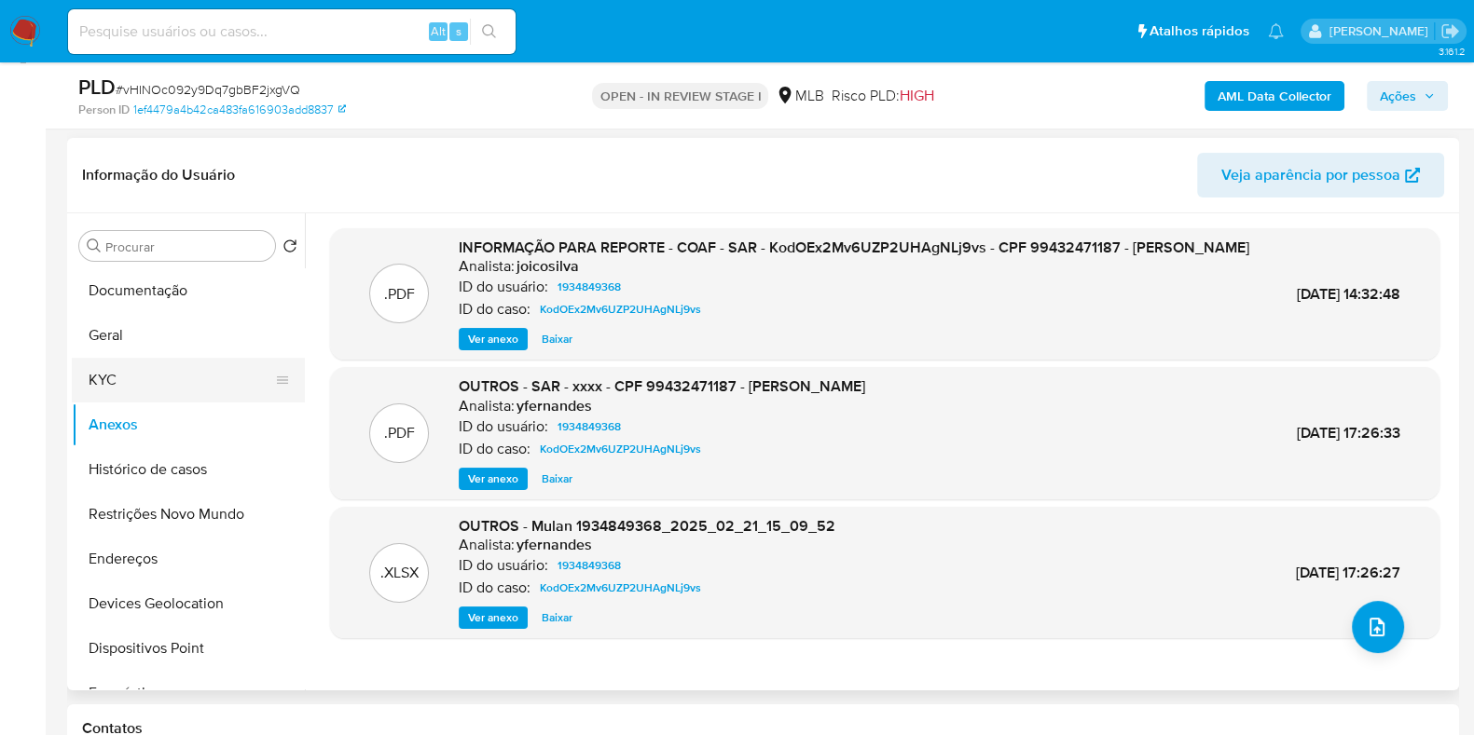
click at [155, 365] on button "KYC" at bounding box center [181, 380] width 218 height 45
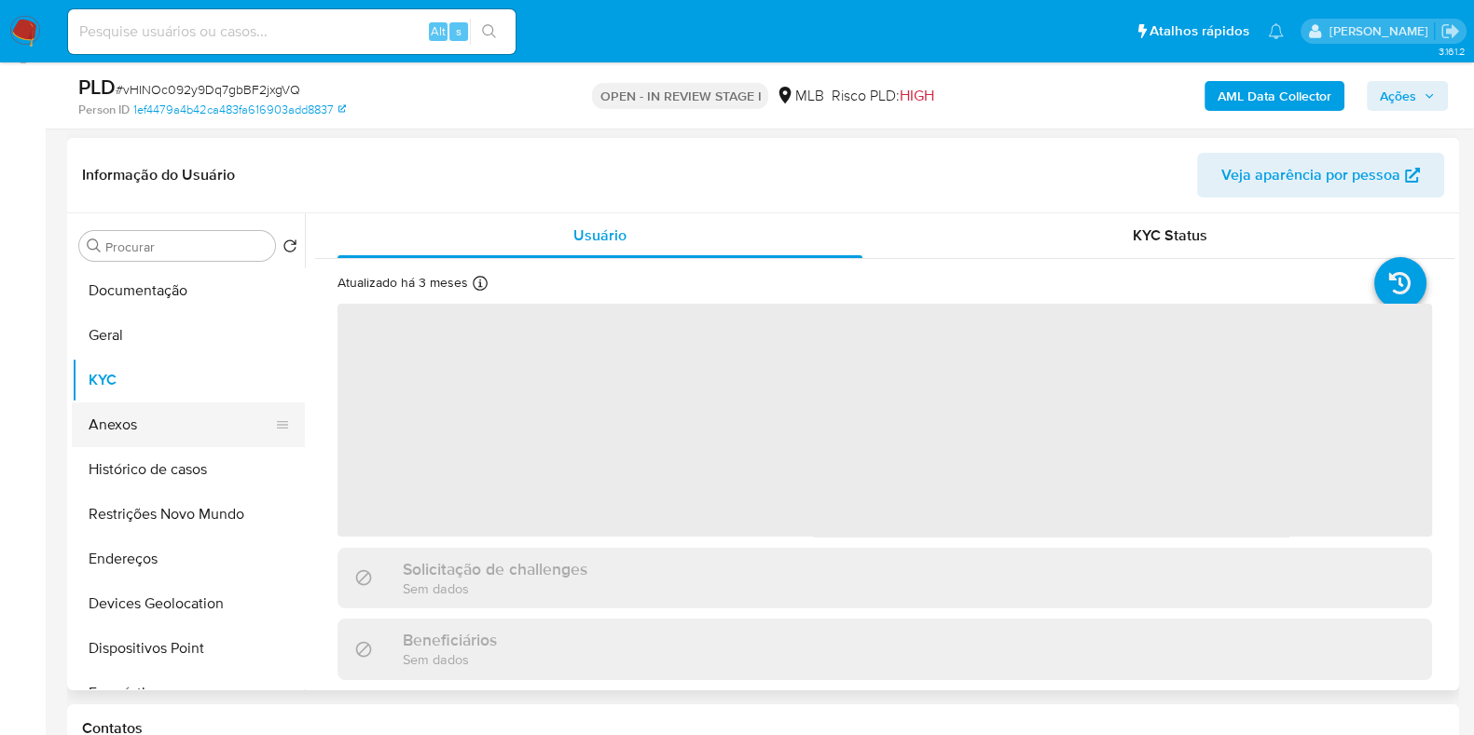
click at [158, 408] on button "Anexos" at bounding box center [181, 425] width 218 height 45
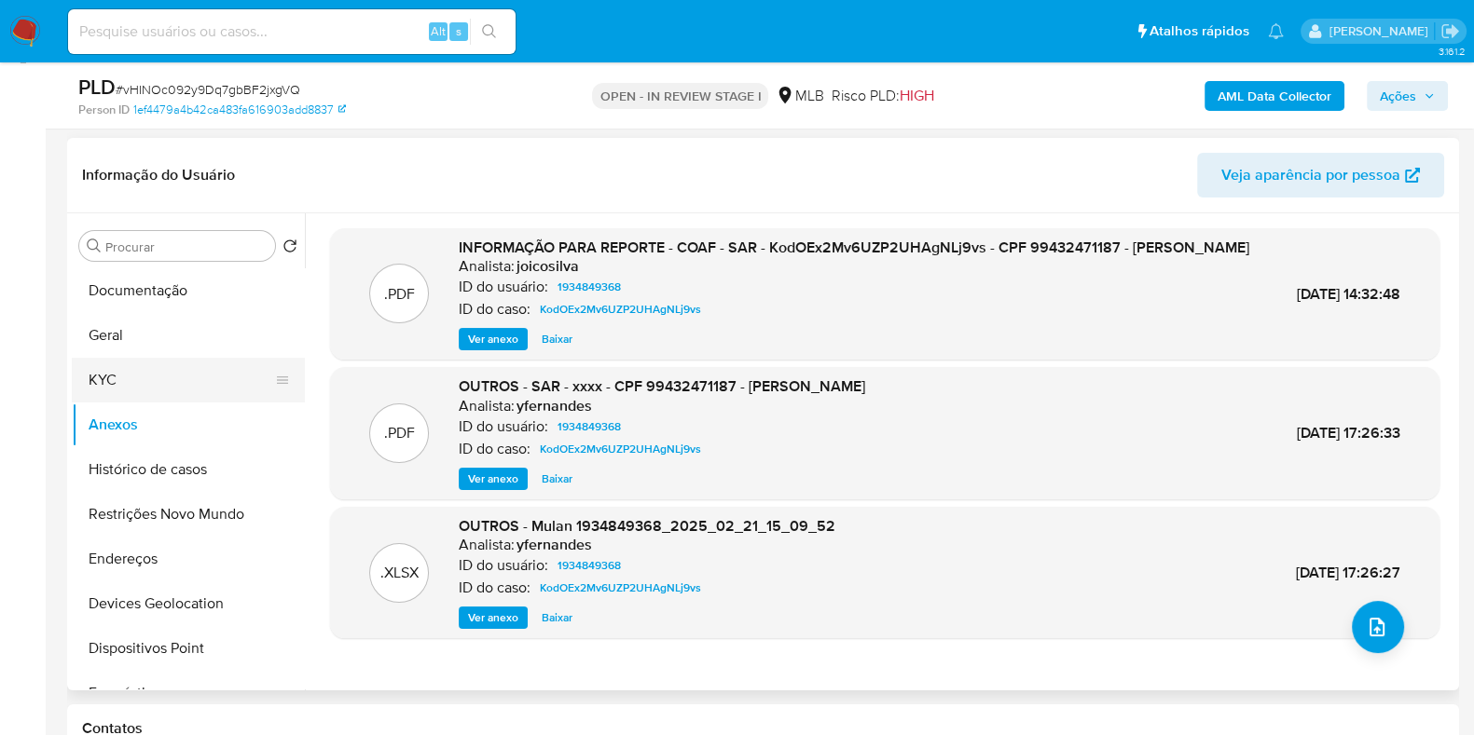
click at [172, 391] on button "KYC" at bounding box center [181, 380] width 218 height 45
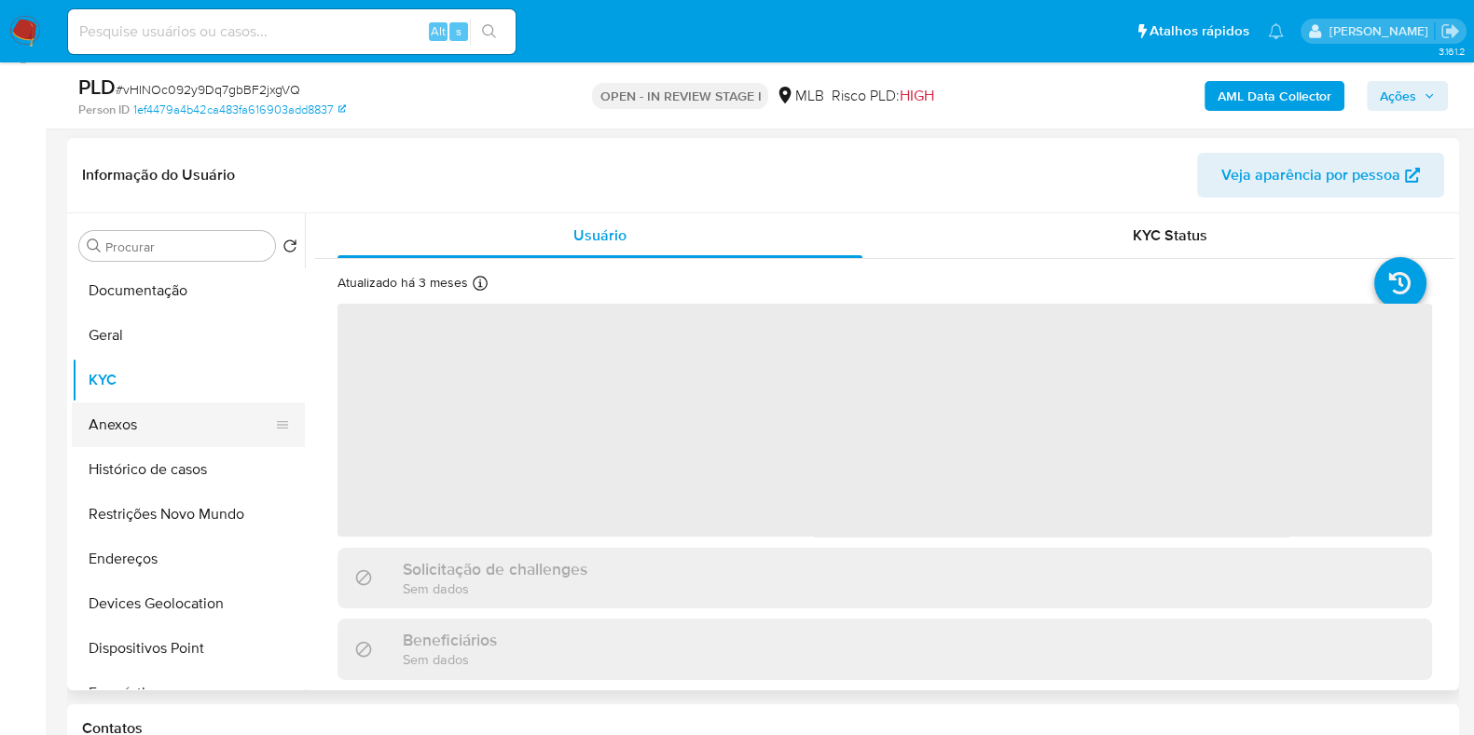
click at [157, 424] on button "Anexos" at bounding box center [181, 425] width 218 height 45
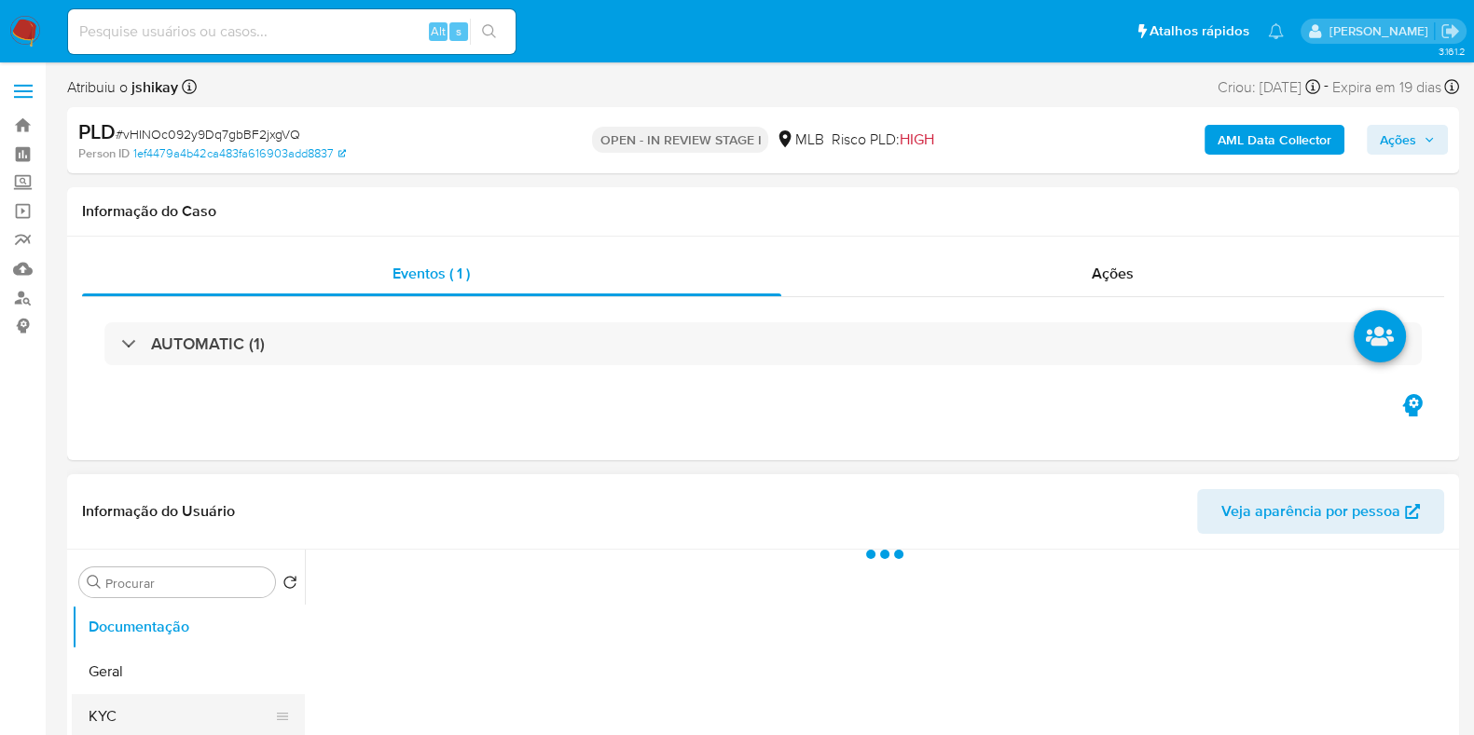
select select "10"
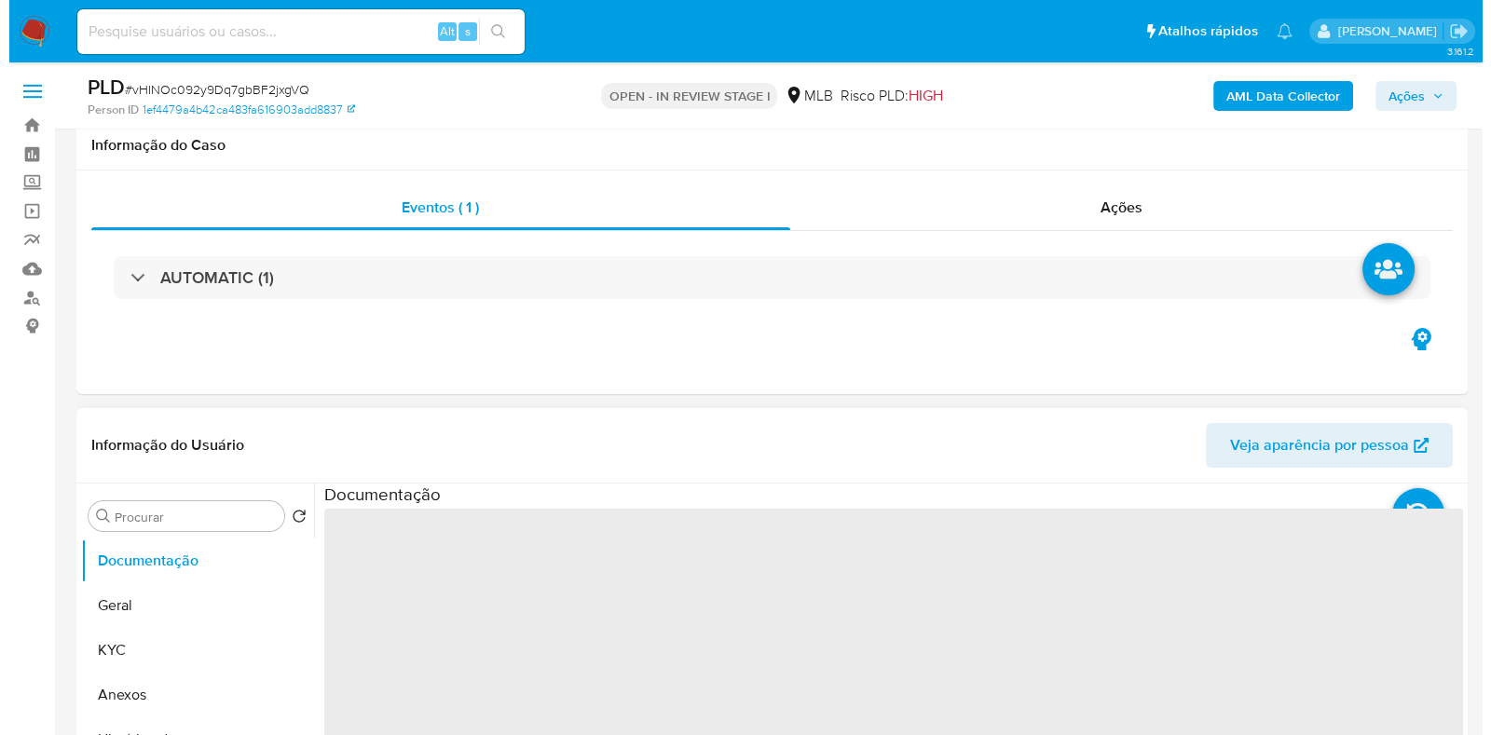
scroll to position [232, 0]
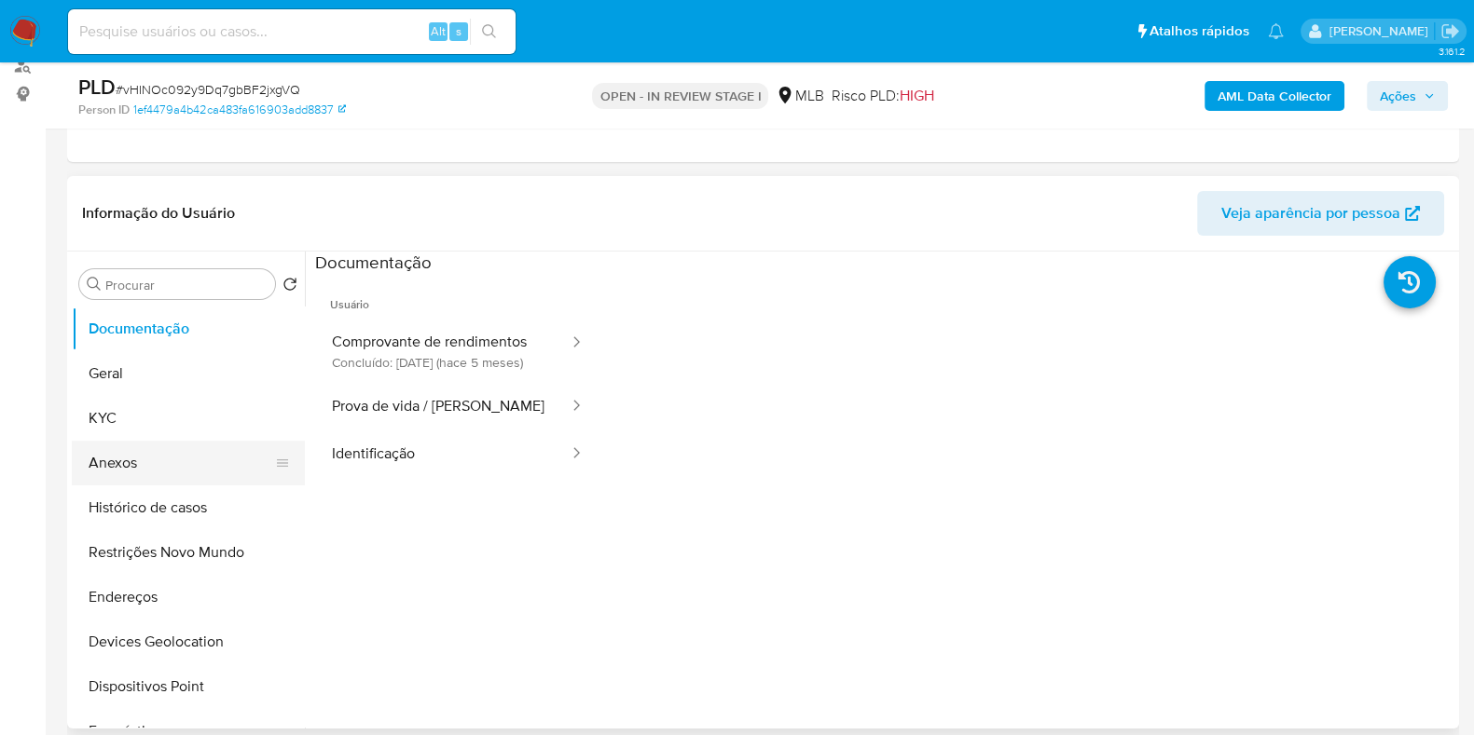
click at [156, 461] on button "Anexos" at bounding box center [181, 463] width 218 height 45
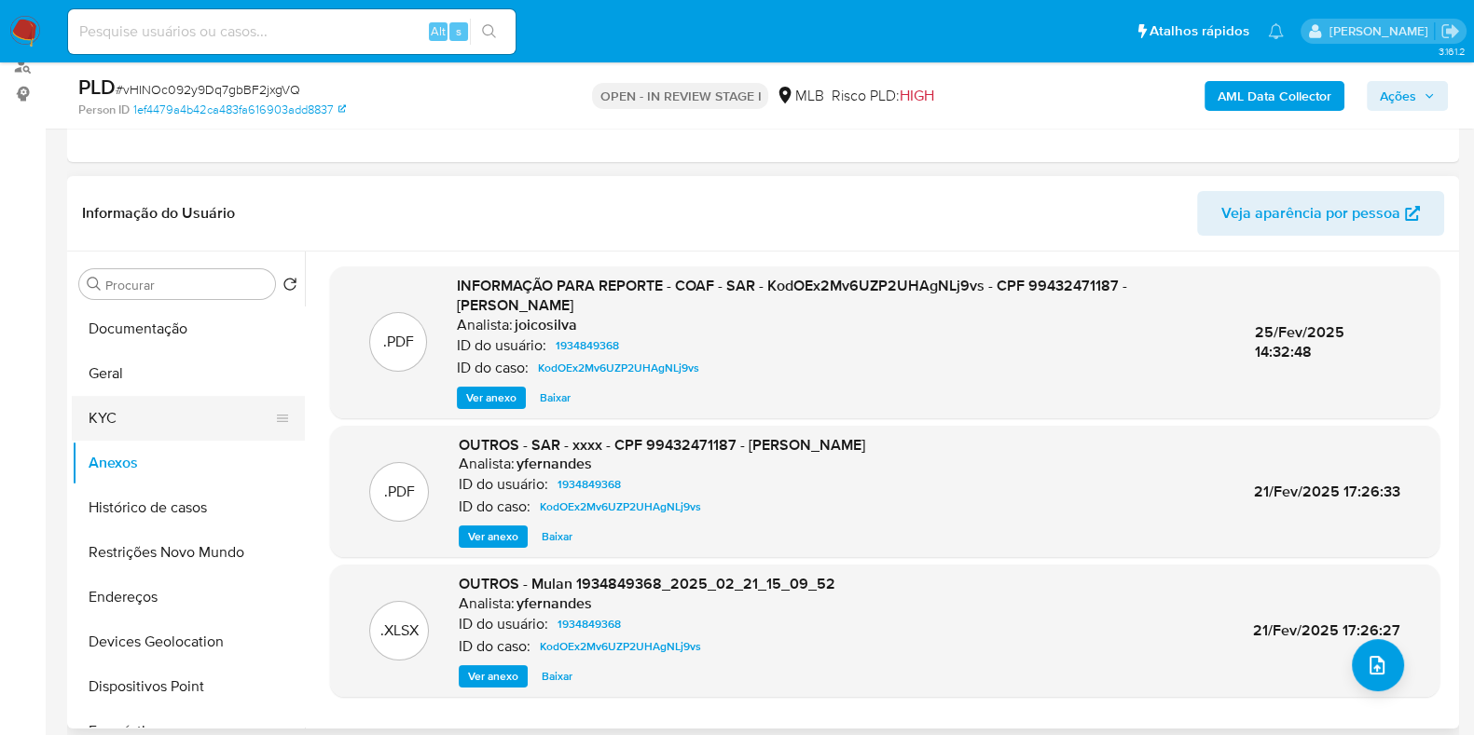
click at [140, 426] on button "KYC" at bounding box center [181, 418] width 218 height 45
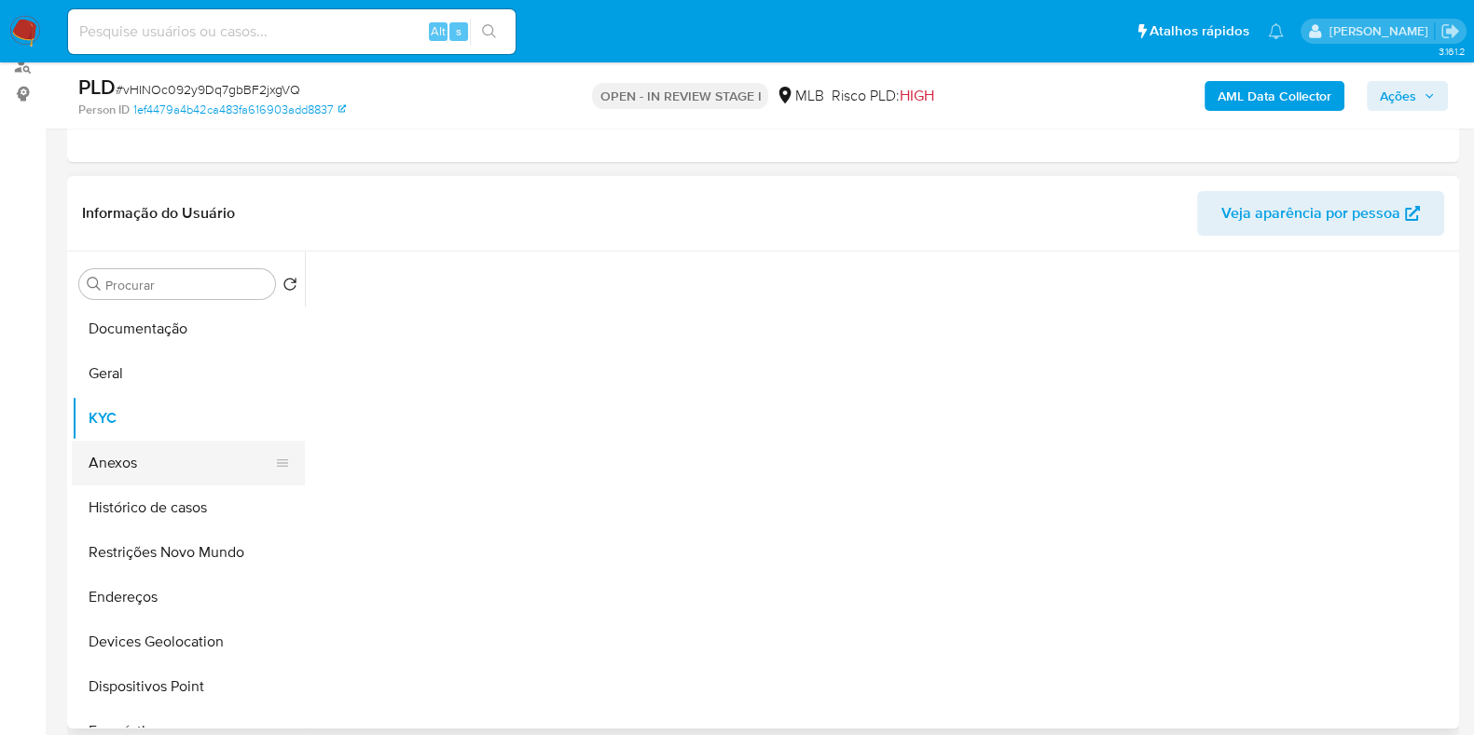
click at [144, 452] on button "Anexos" at bounding box center [181, 463] width 218 height 45
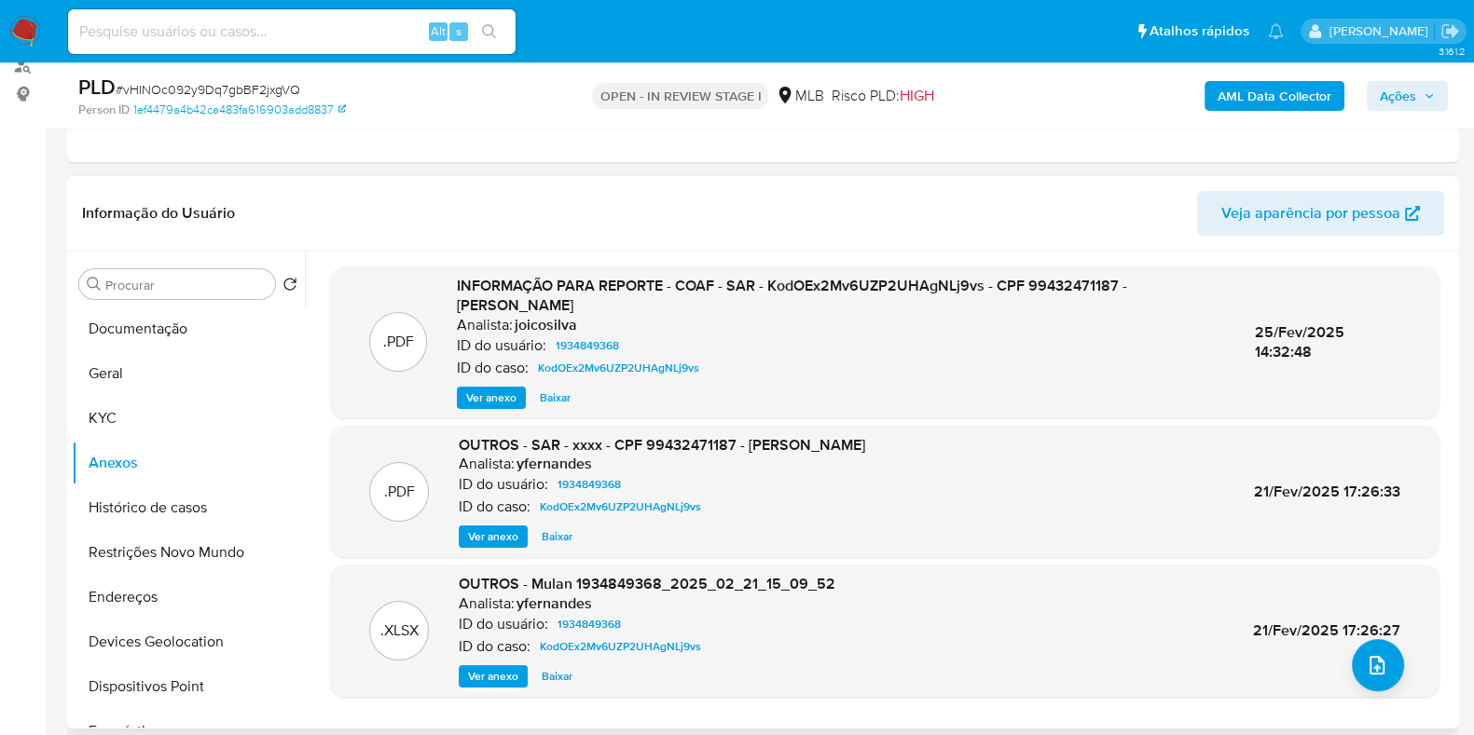
click at [1056, 205] on header "Informação do Usuário Veja aparência por pessoa" at bounding box center [763, 213] width 1362 height 45
click at [1278, 100] on b "AML Data Collector" at bounding box center [1274, 96] width 114 height 30
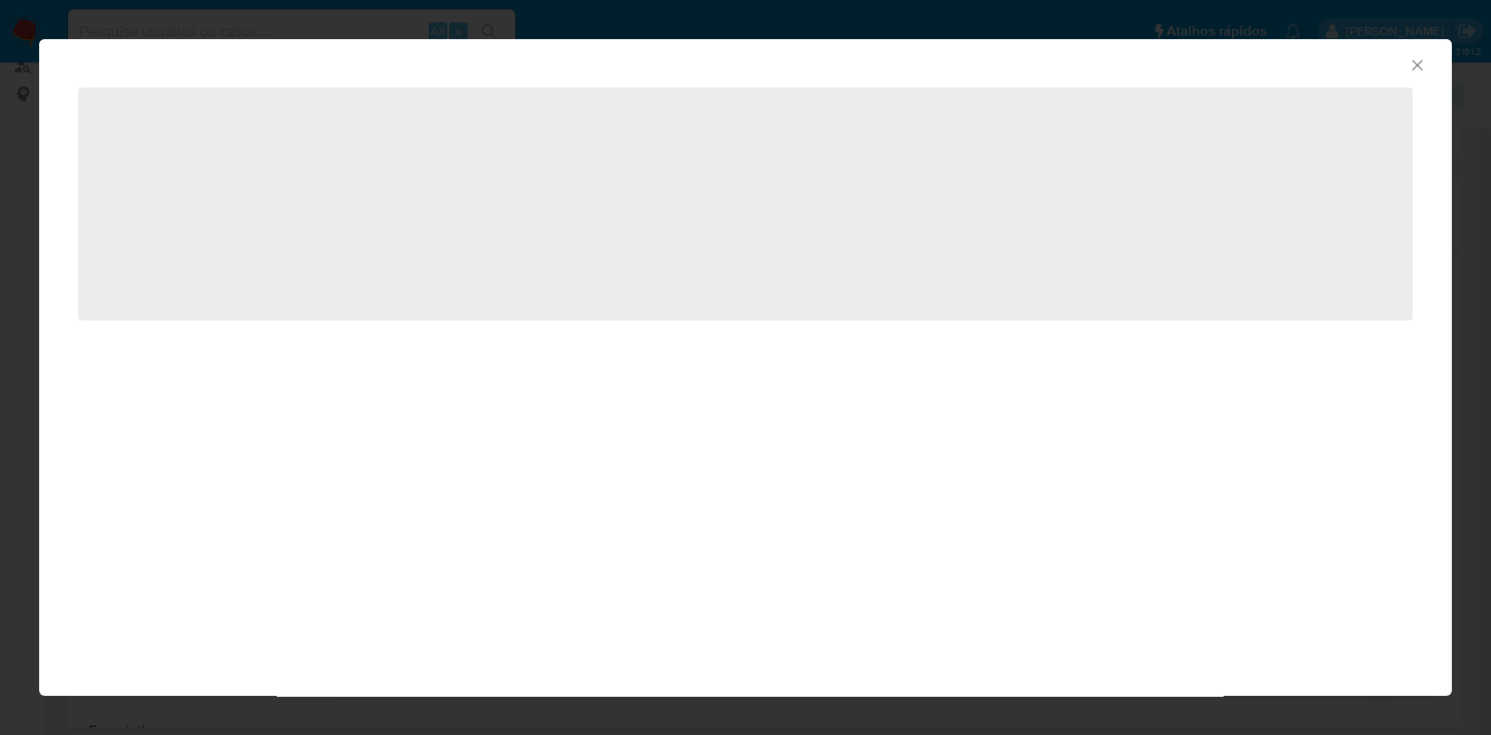
click at [1278, 100] on div "AML Data Collector ‌" at bounding box center [745, 367] width 1491 height 735
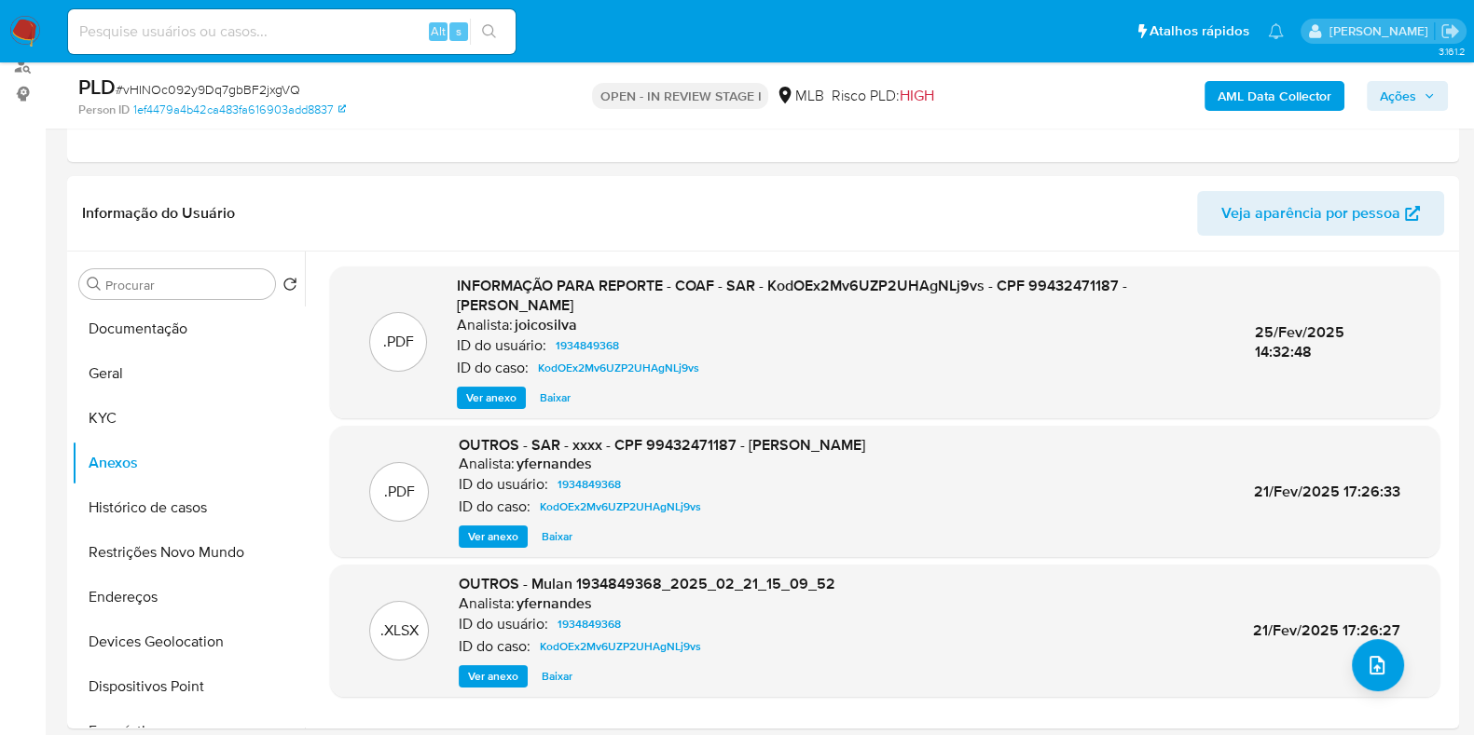
click at [1249, 94] on b "AML Data Collector" at bounding box center [1274, 96] width 114 height 30
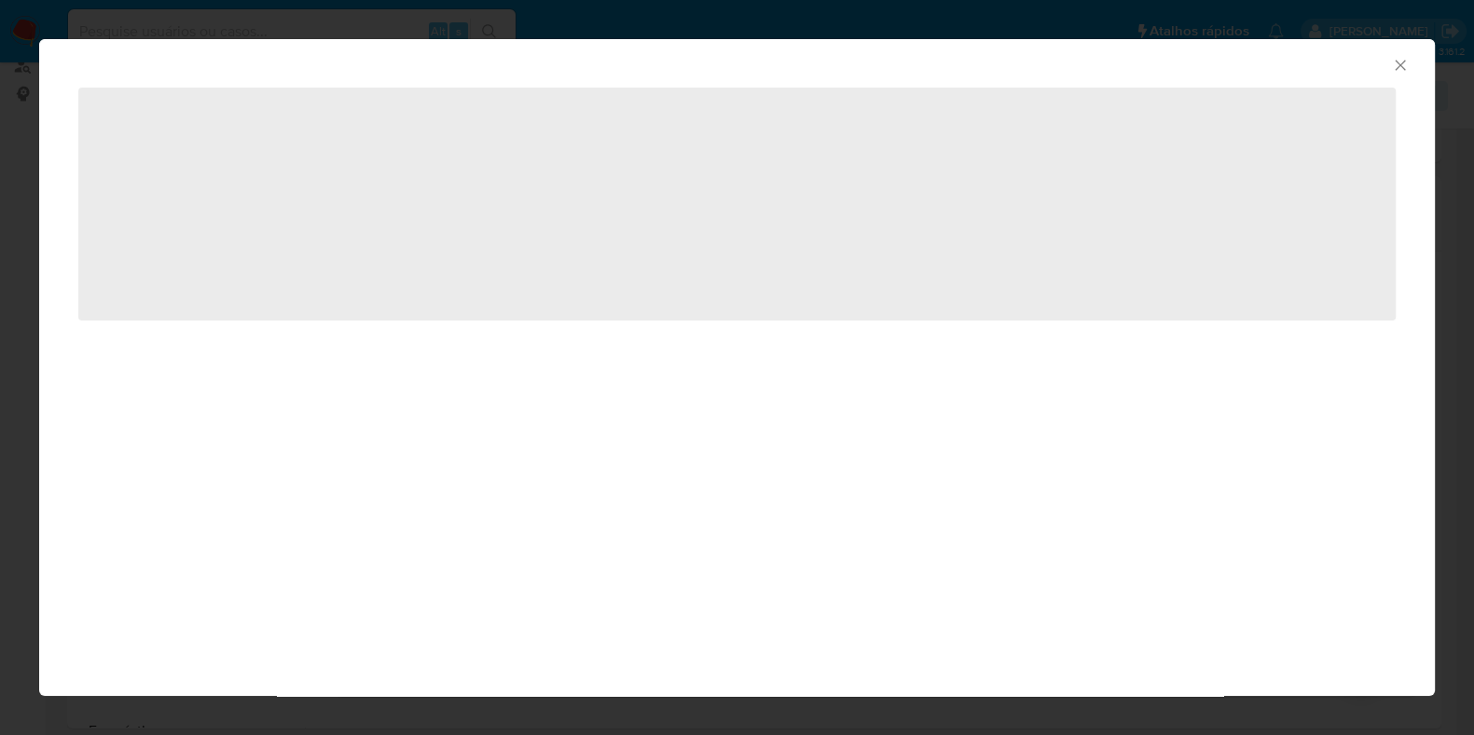
click at [1249, 94] on div "AML Data Collector ‌" at bounding box center [737, 367] width 1474 height 735
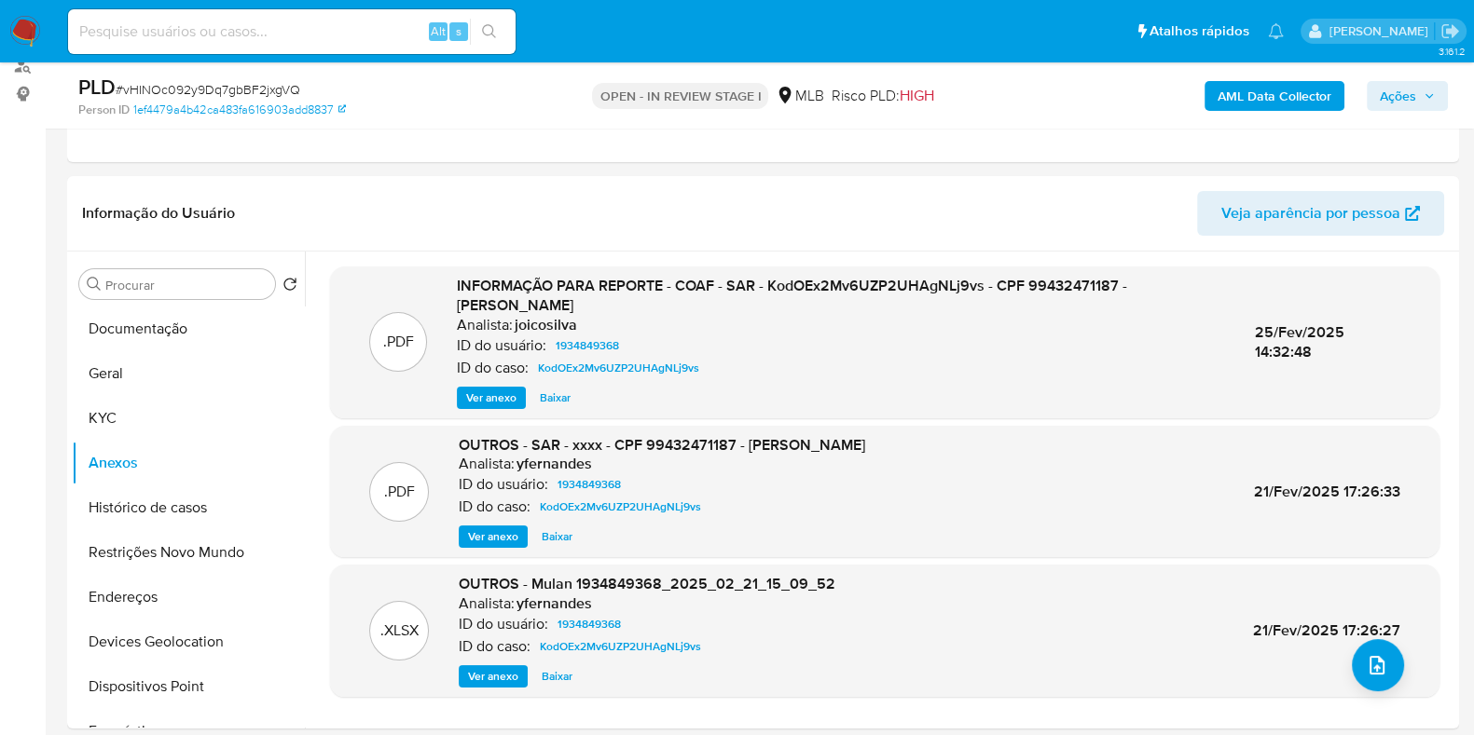
click at [1248, 109] on b "AML Data Collector" at bounding box center [1274, 96] width 114 height 30
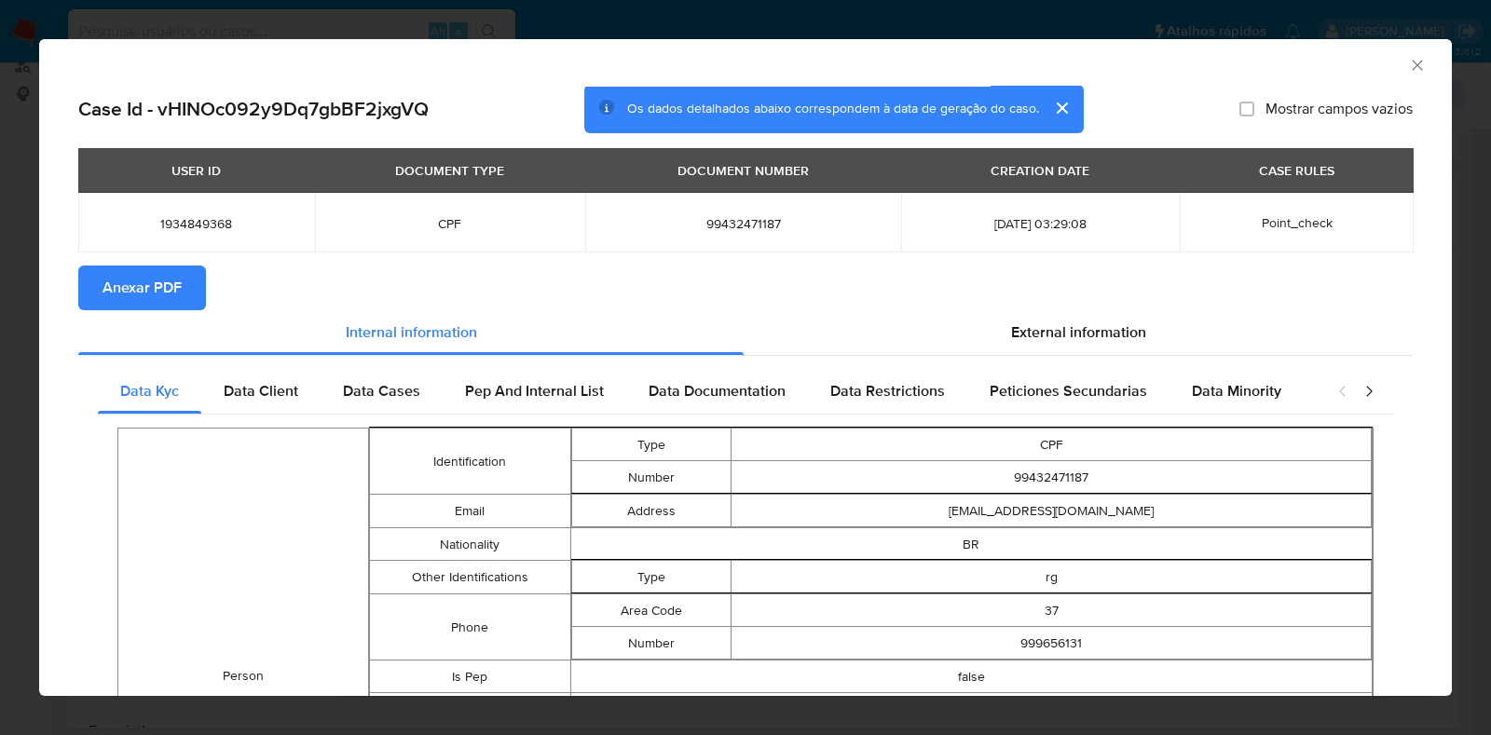
click at [171, 279] on span "Anexar PDF" at bounding box center [142, 287] width 79 height 41
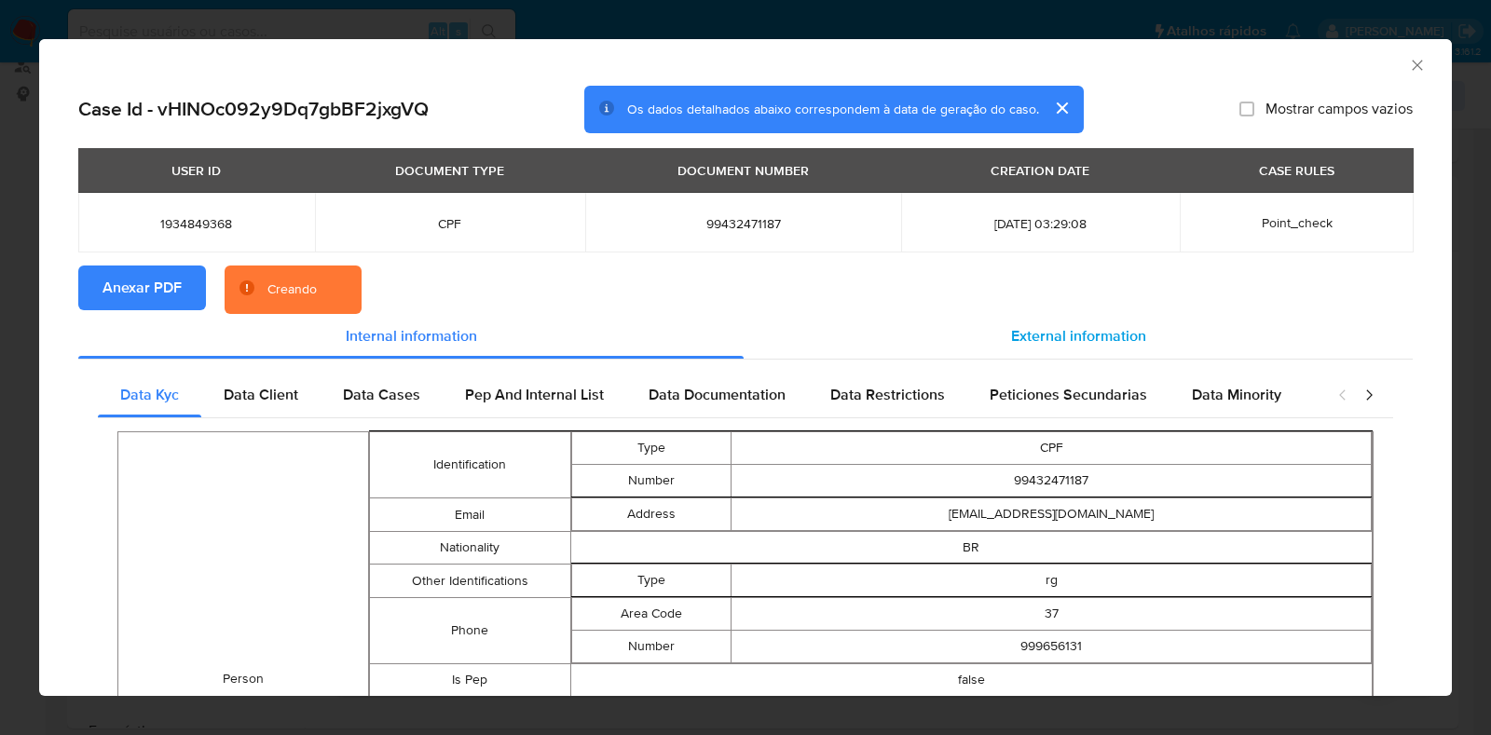
click at [980, 319] on div "External information" at bounding box center [1078, 336] width 669 height 45
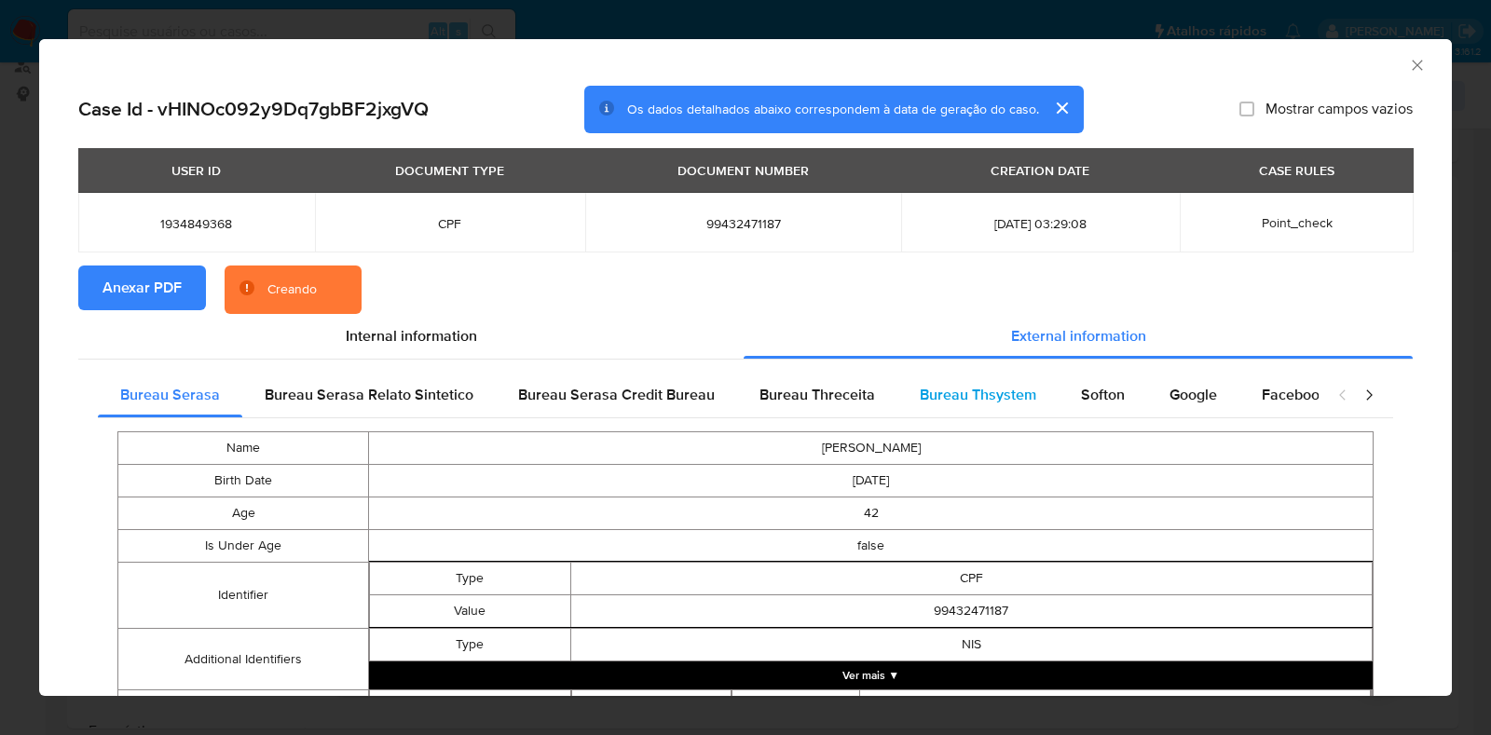
drag, startPoint x: 1008, startPoint y: 388, endPoint x: 1035, endPoint y: 391, distance: 27.3
click at [1009, 389] on span "Bureau Thsystem" at bounding box center [978, 394] width 117 height 21
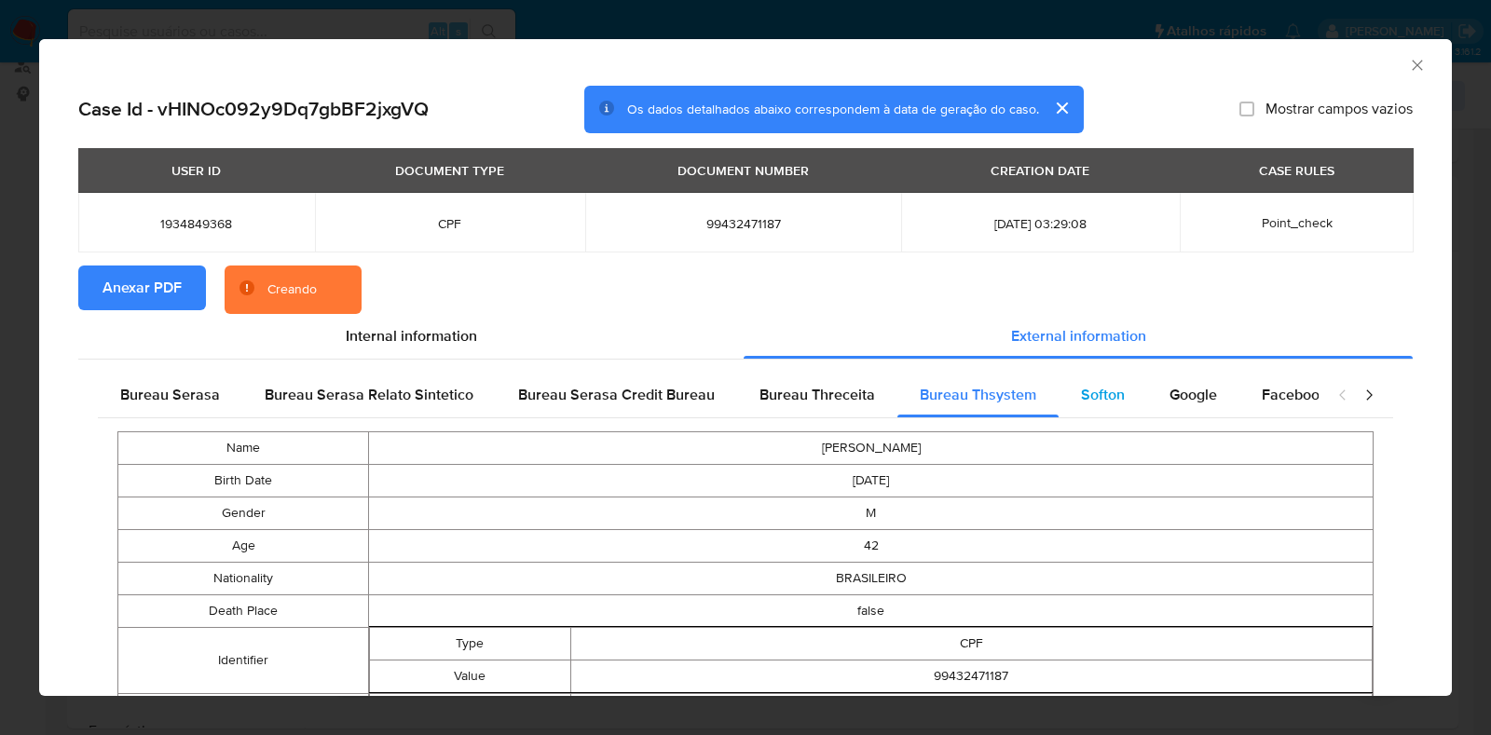
drag, startPoint x: 1058, startPoint y: 391, endPoint x: 1134, endPoint y: 395, distance: 76.6
click at [1062, 391] on div "Softon" at bounding box center [1103, 395] width 89 height 45
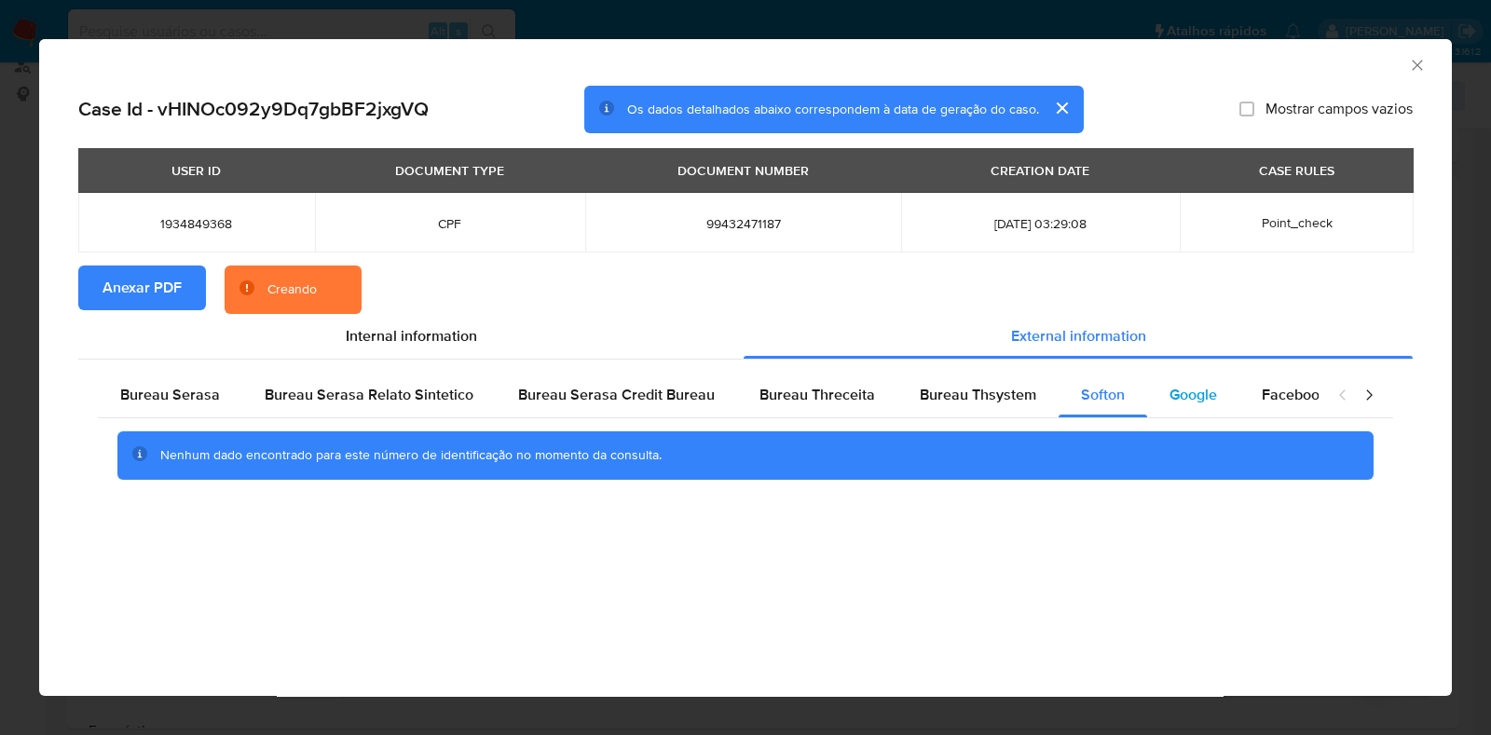
click at [1191, 394] on span "Google" at bounding box center [1194, 394] width 48 height 21
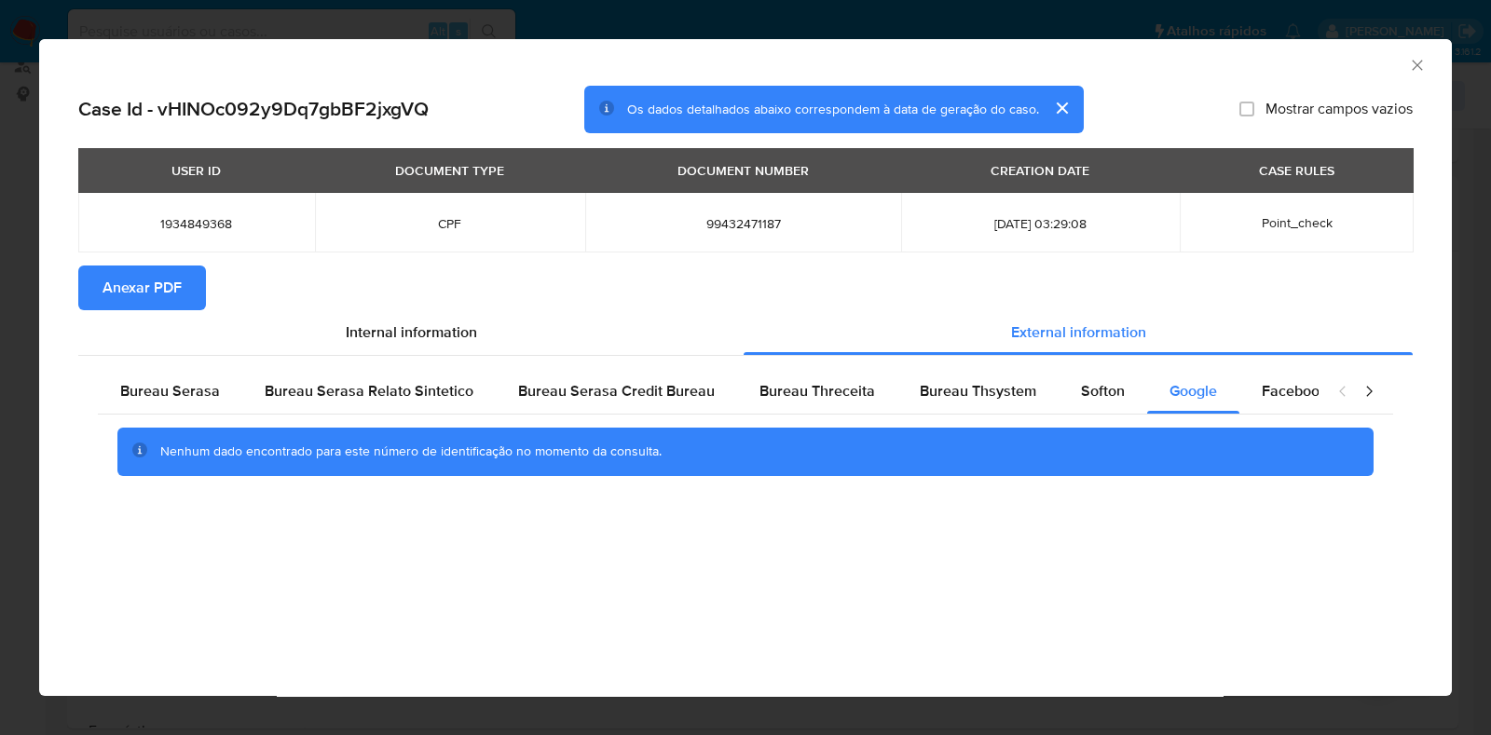
click at [1421, 62] on icon "Fechar a janela" at bounding box center [1417, 65] width 19 height 19
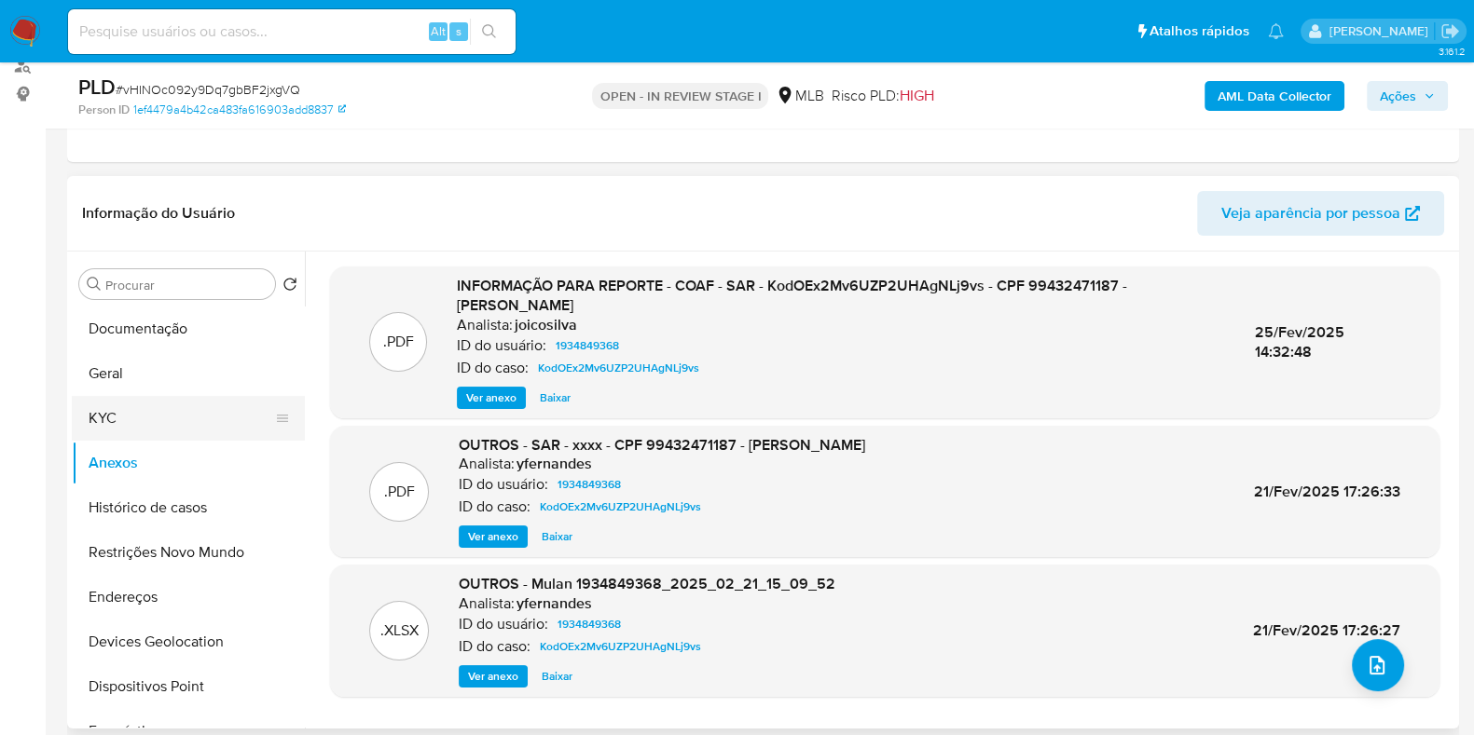
click at [121, 417] on button "KYC" at bounding box center [181, 418] width 218 height 45
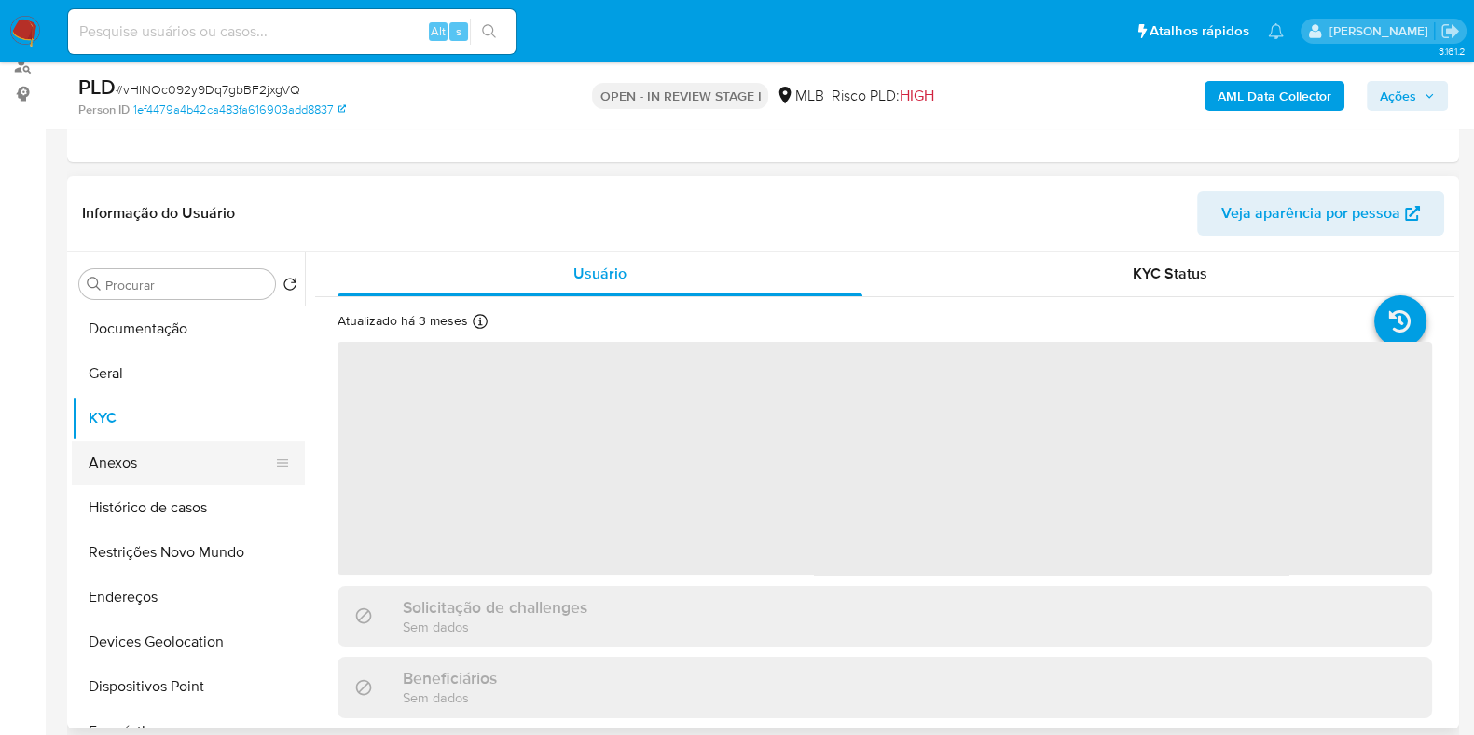
click at [131, 446] on button "Anexos" at bounding box center [181, 463] width 218 height 45
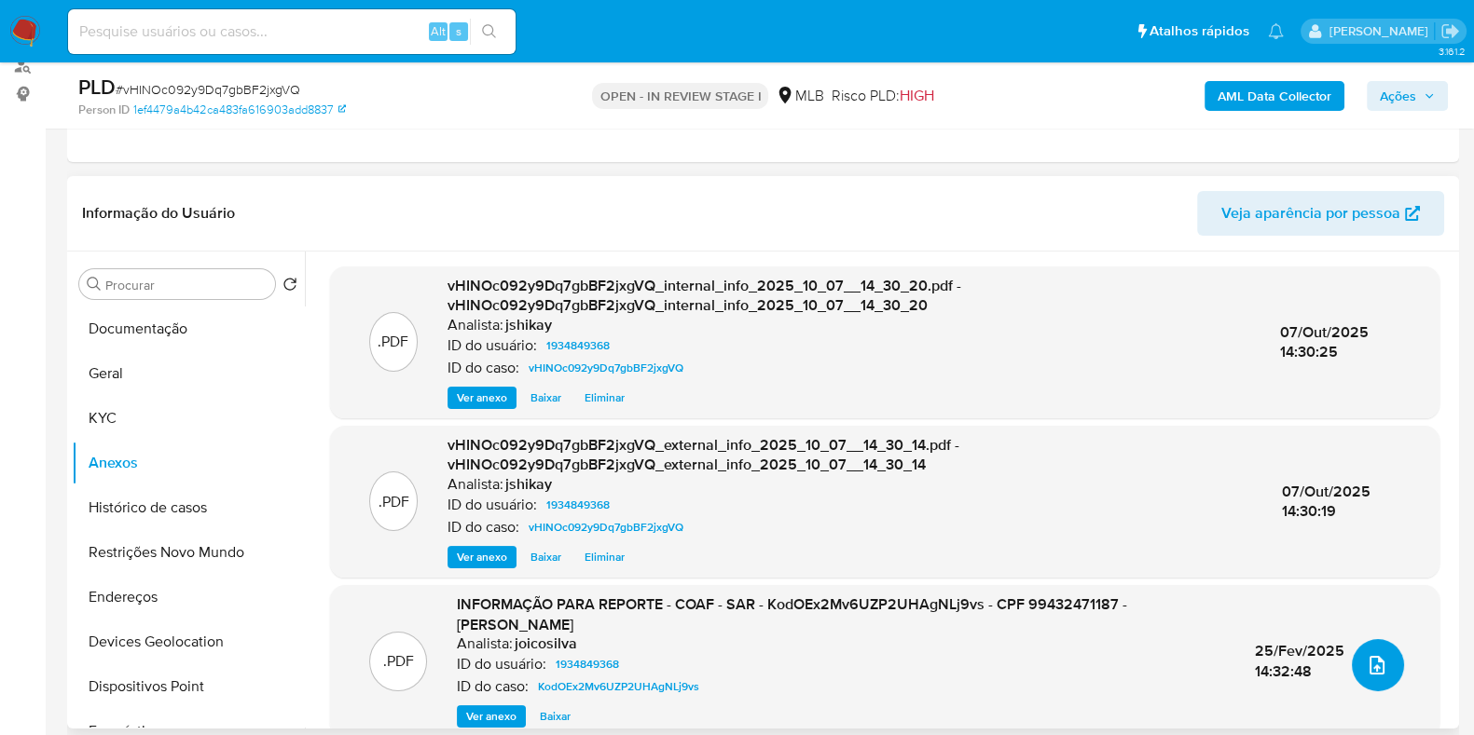
click at [1365, 657] on icon "upload-file" at bounding box center [1376, 665] width 22 height 22
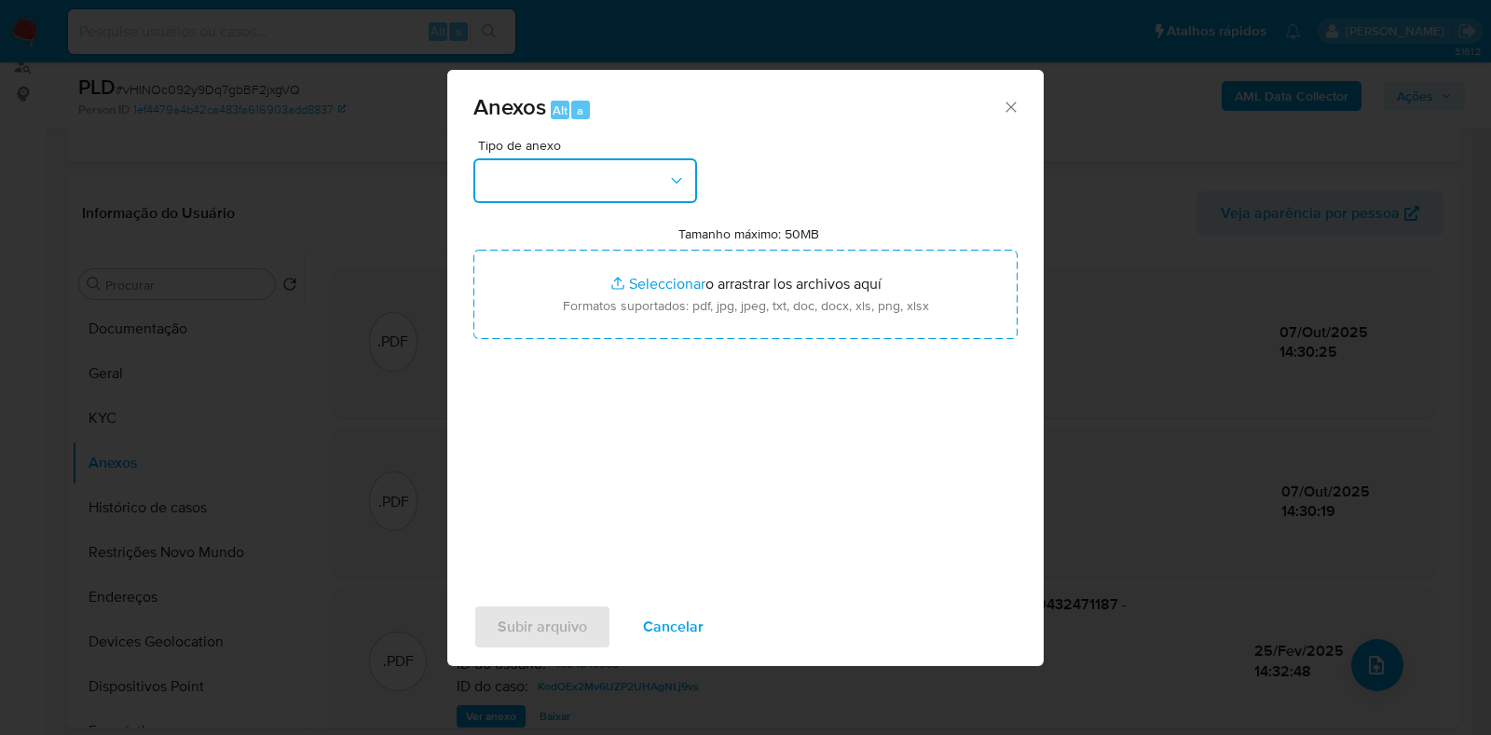
click at [576, 174] on button "button" at bounding box center [585, 180] width 224 height 45
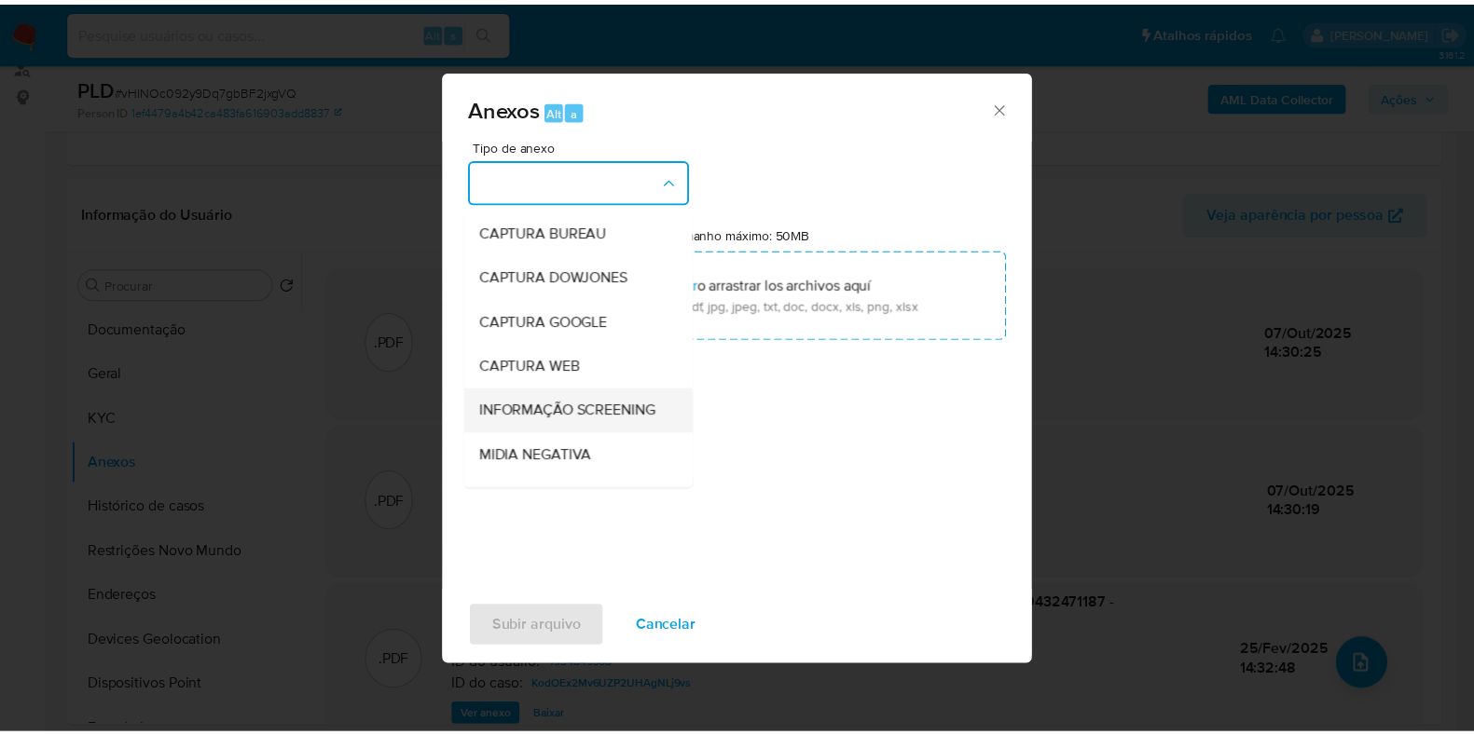
scroll to position [116, 0]
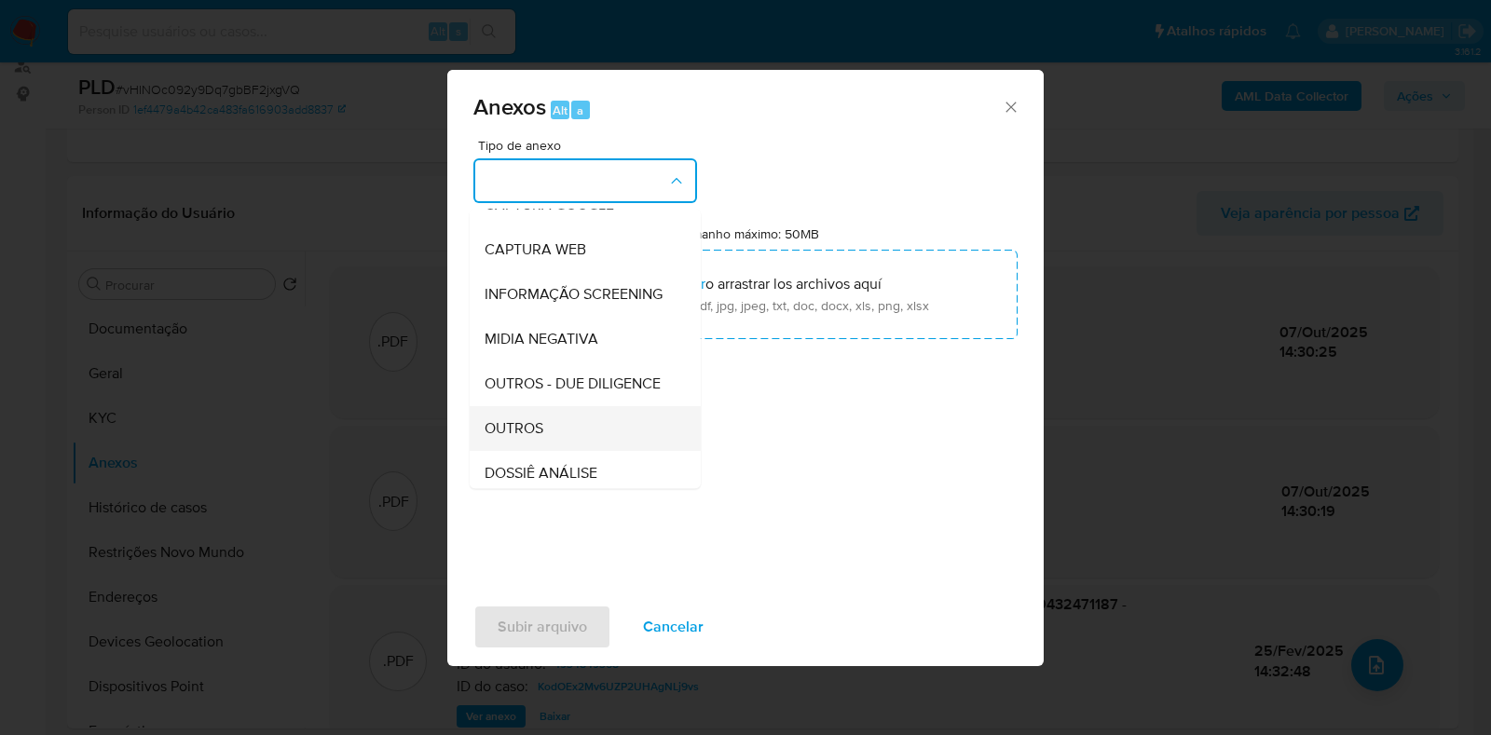
click at [535, 438] on span "OUTROS" at bounding box center [514, 428] width 59 height 19
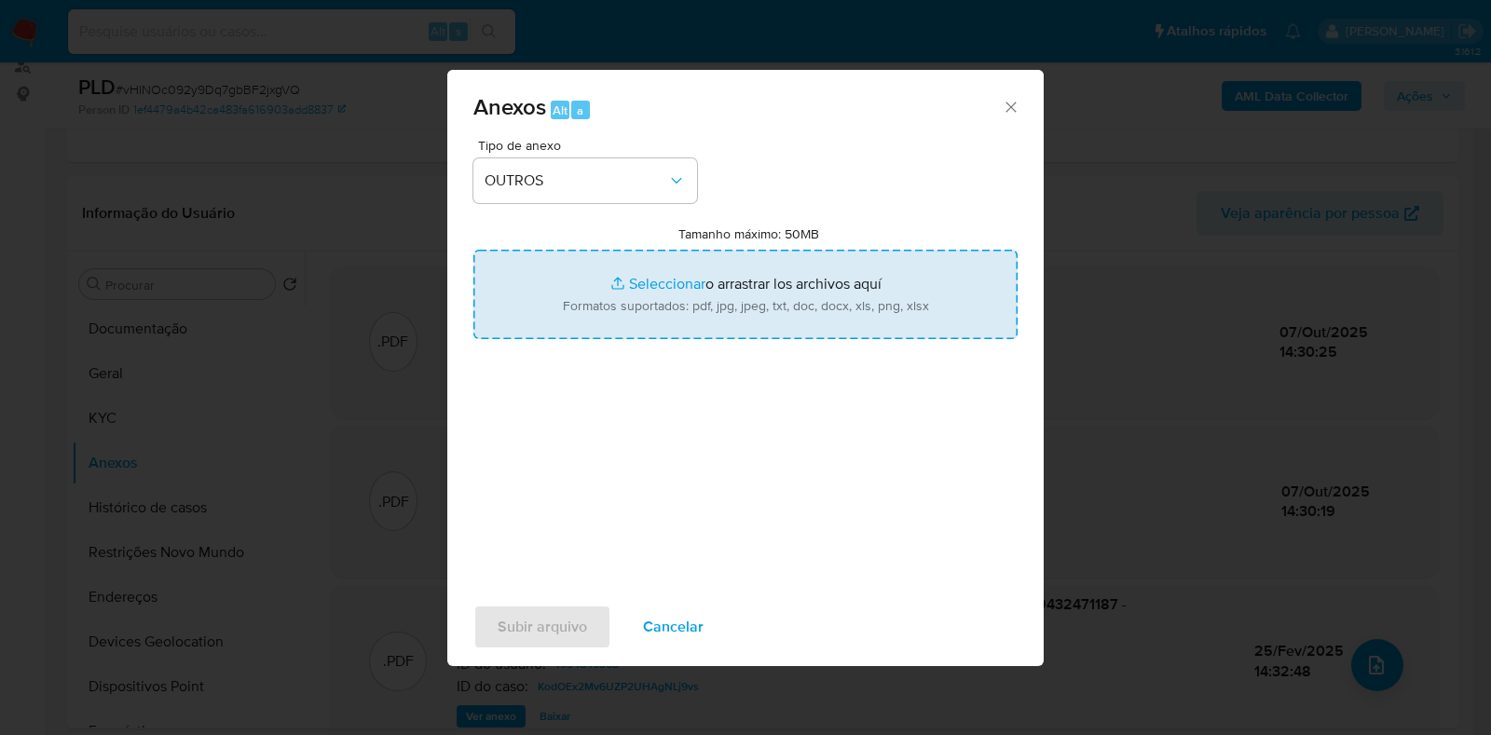
click at [610, 305] on input "Tamanho máximo: 50MB Seleccionar archivos" at bounding box center [745, 294] width 544 height 89
type input "C:\fakepath\2° SAR - XXXX - CPF 99432471187 - VILSON PEDRO VIEIRA JUNIOR.pdf"
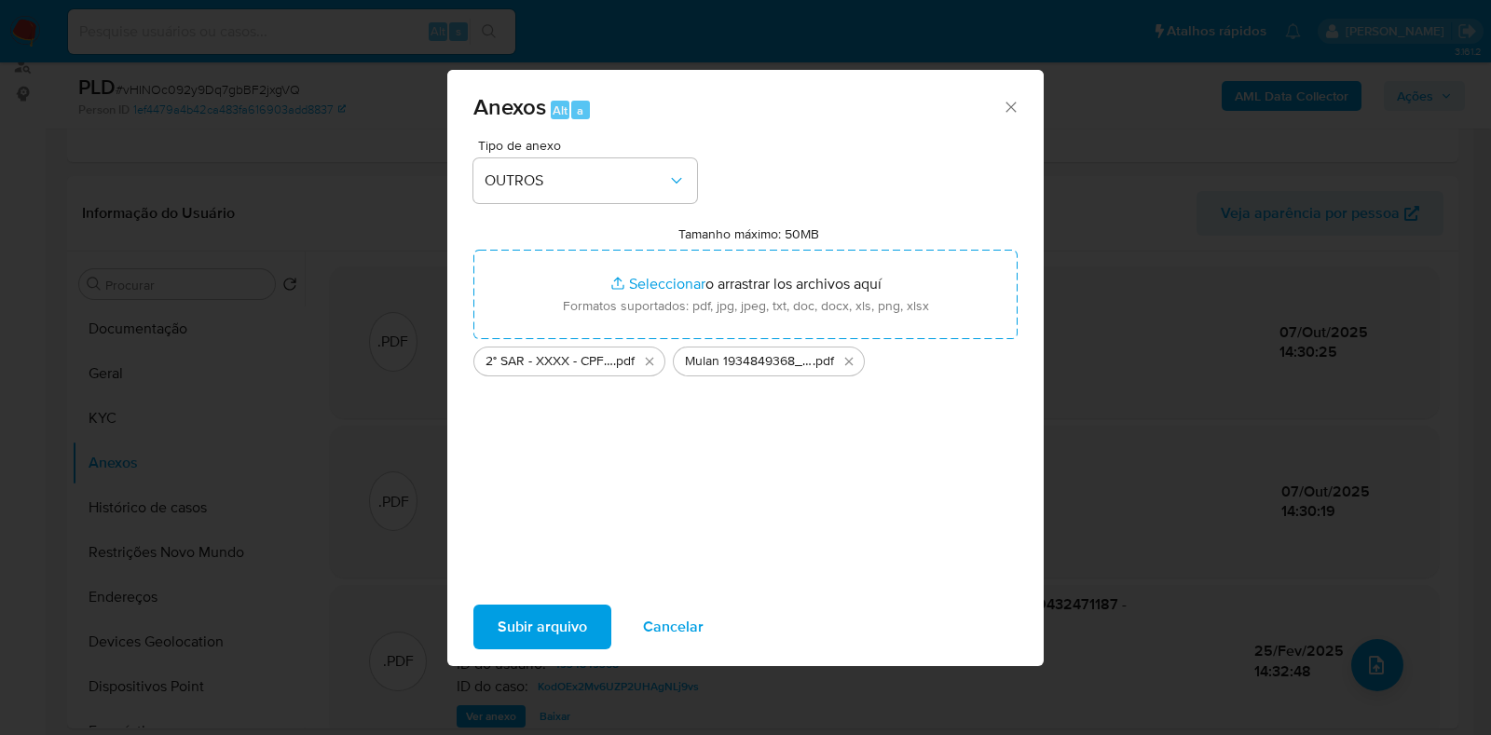
click at [533, 624] on span "Subir arquivo" at bounding box center [542, 627] width 89 height 41
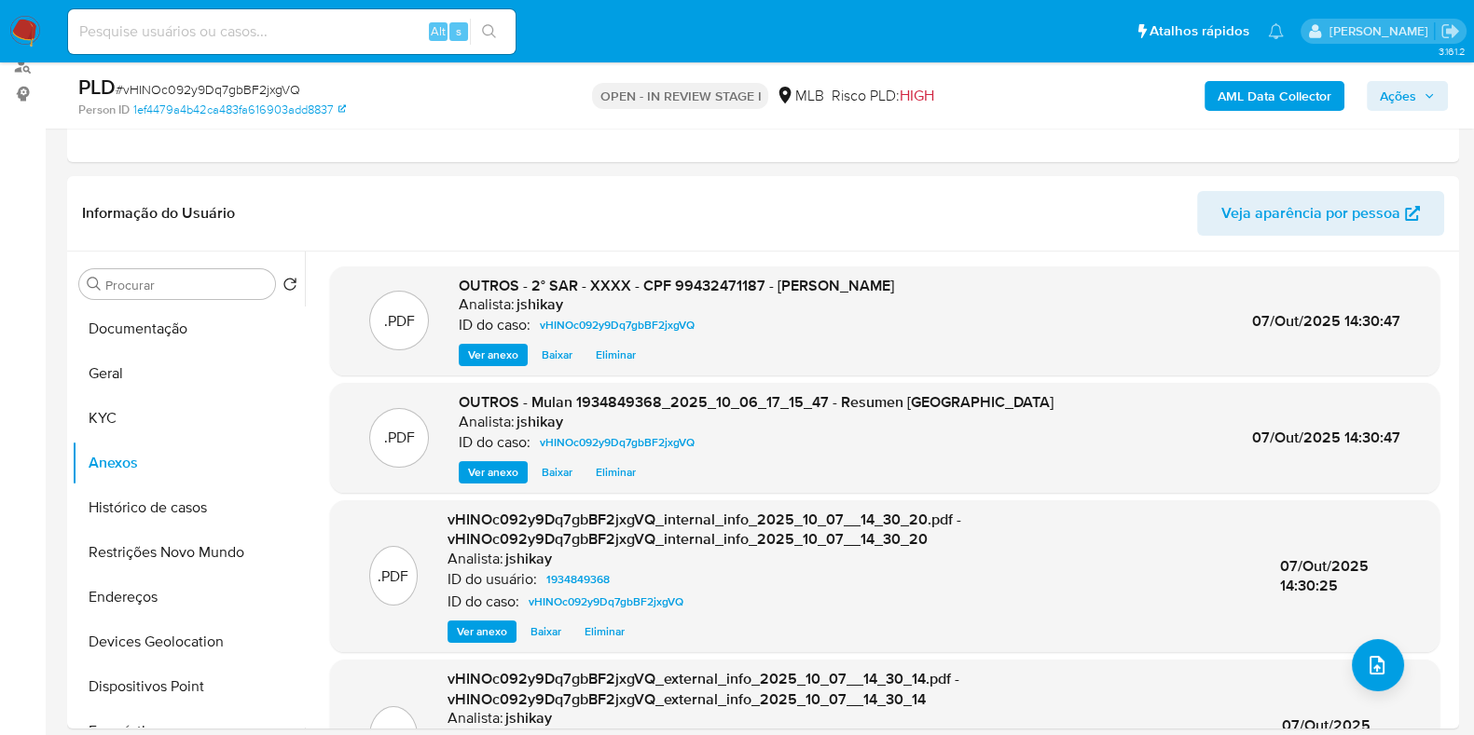
drag, startPoint x: 1400, startPoint y: 86, endPoint x: 1370, endPoint y: 97, distance: 31.9
click at [1401, 86] on span "Ações" at bounding box center [1397, 96] width 36 height 30
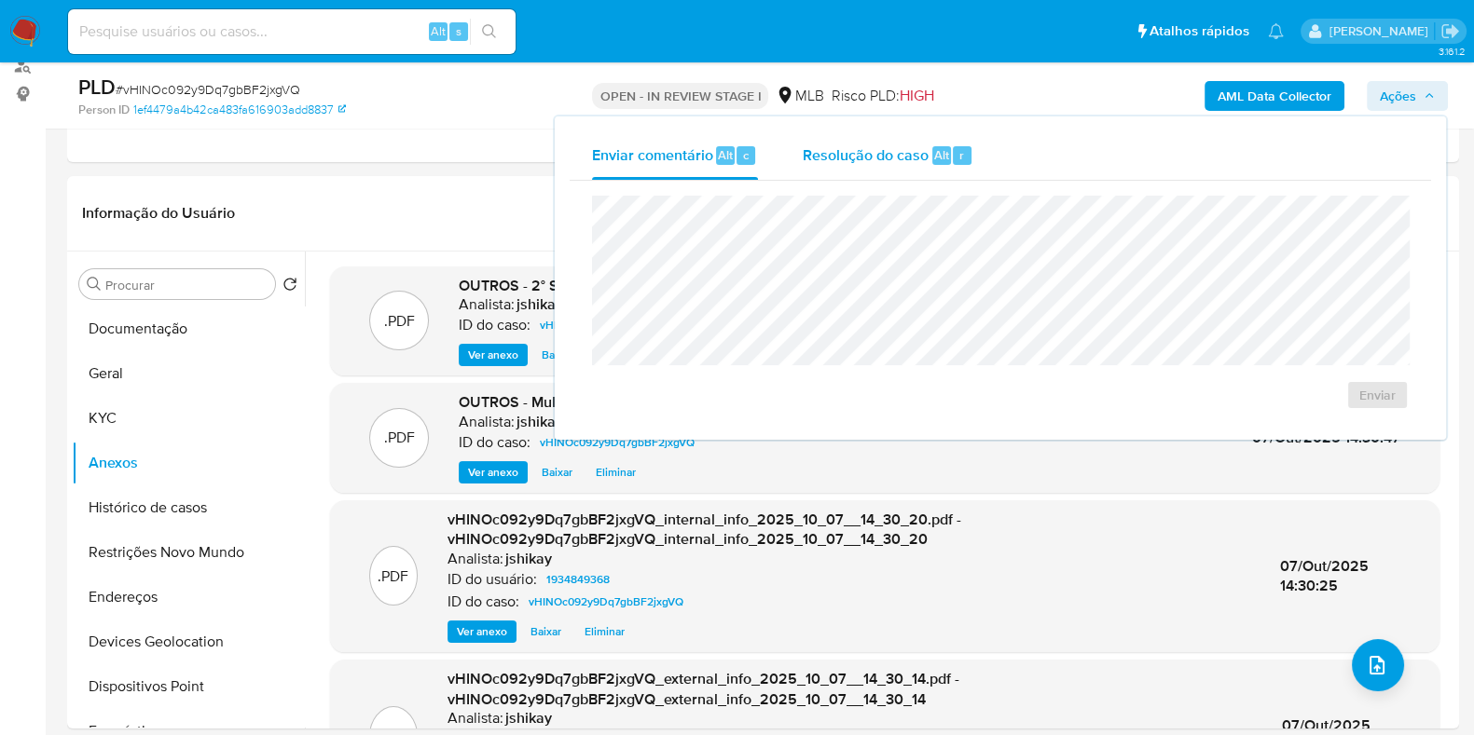
click at [881, 158] on span "Resolução do caso" at bounding box center [865, 154] width 126 height 21
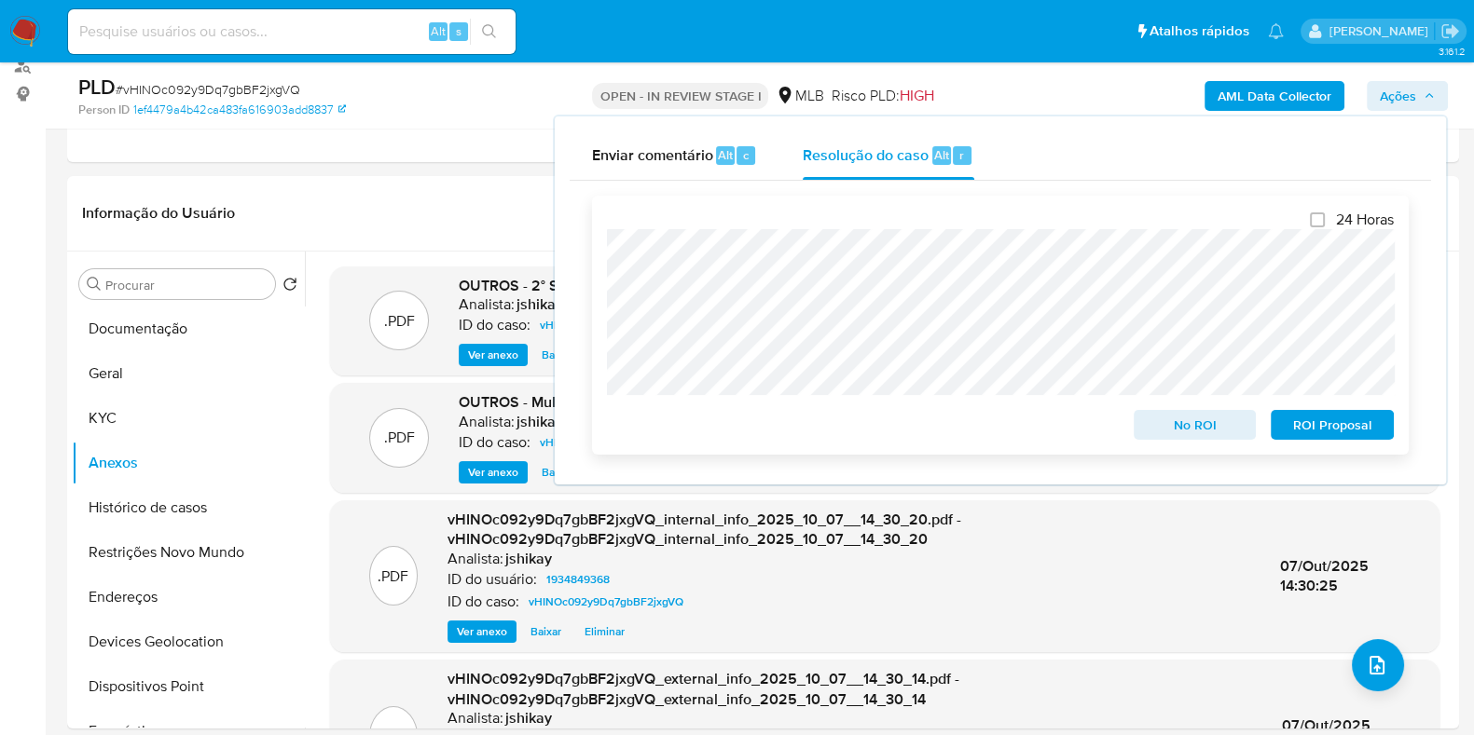
click at [1359, 431] on span "ROI Proposal" at bounding box center [1331, 425] width 97 height 26
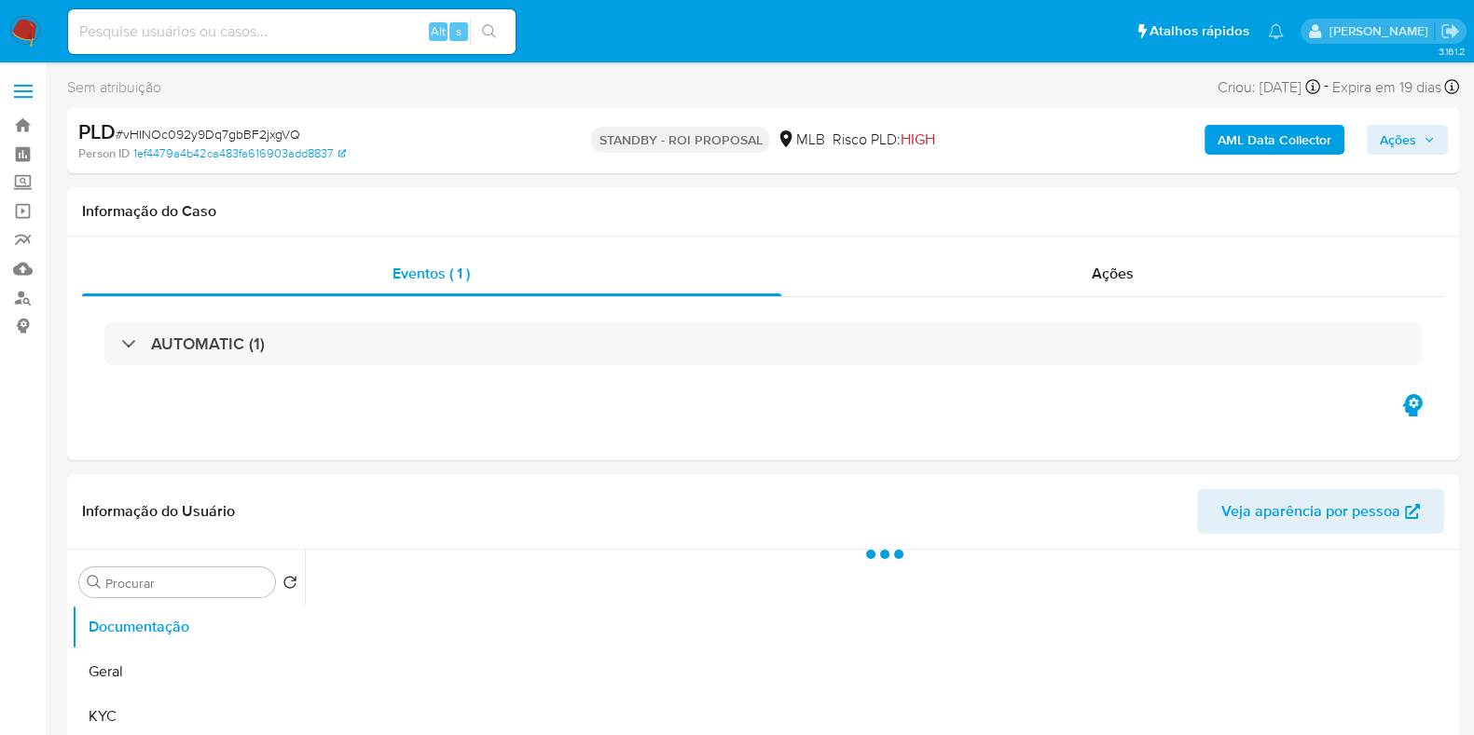
select select "10"
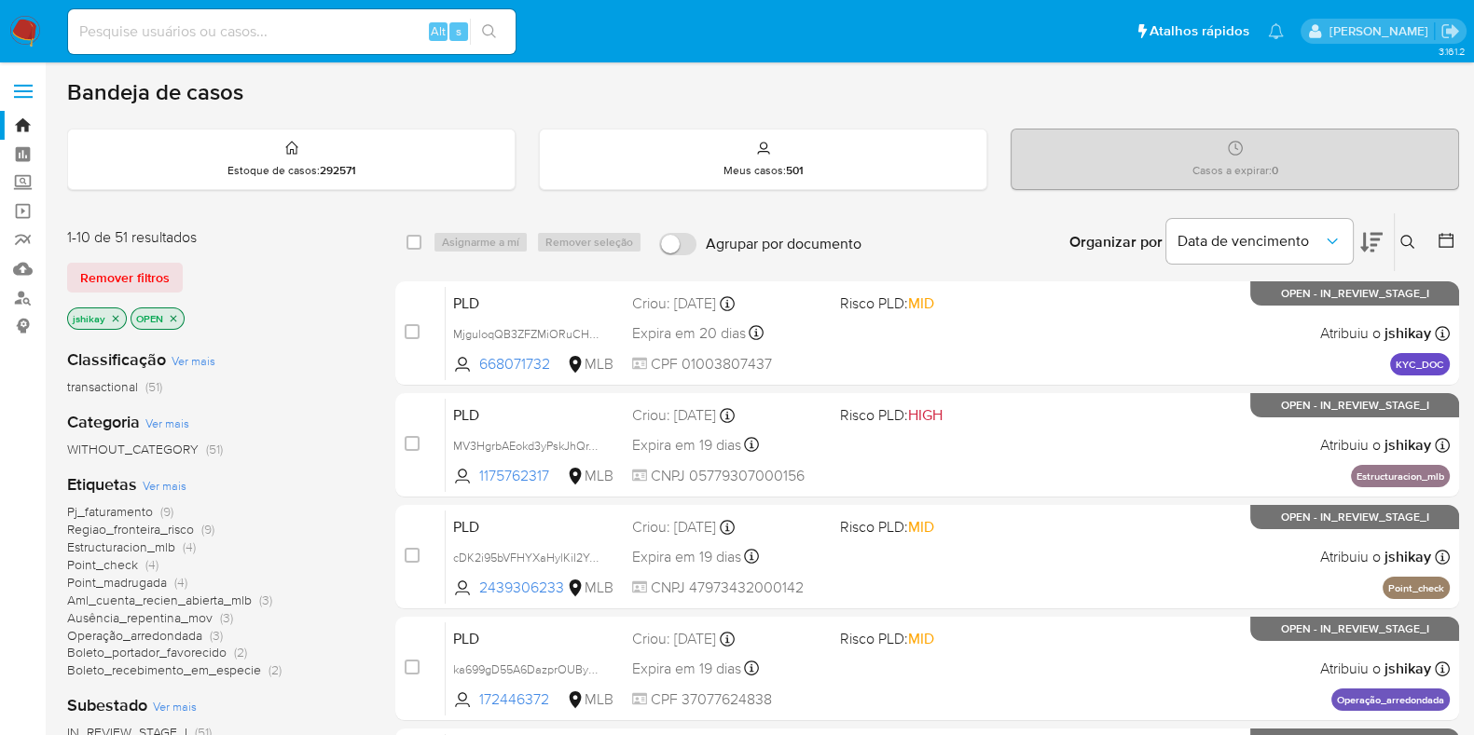
click at [27, 31] on img at bounding box center [25, 32] width 32 height 32
click at [276, 29] on input at bounding box center [291, 32] width 447 height 24
paste input "362658311"
type input "362658311"
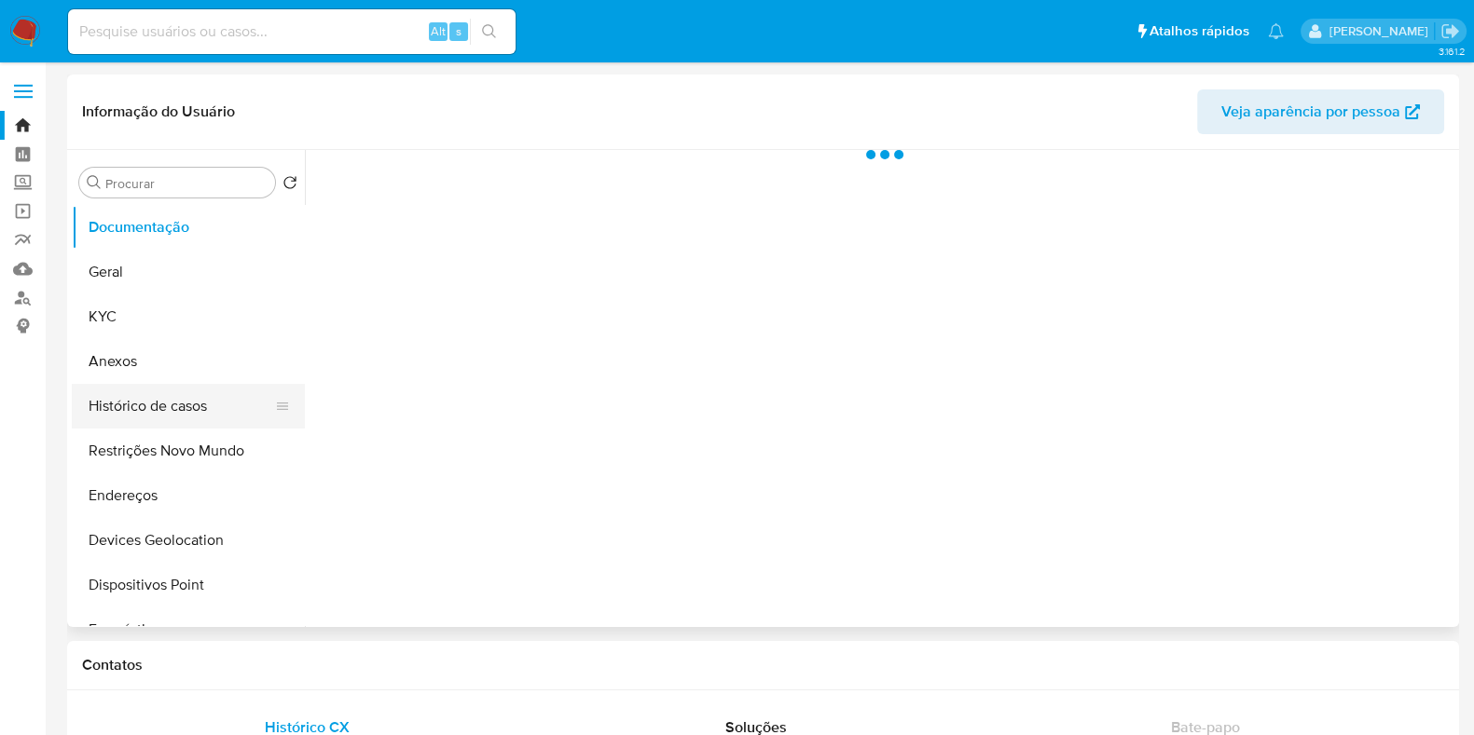
select select "10"
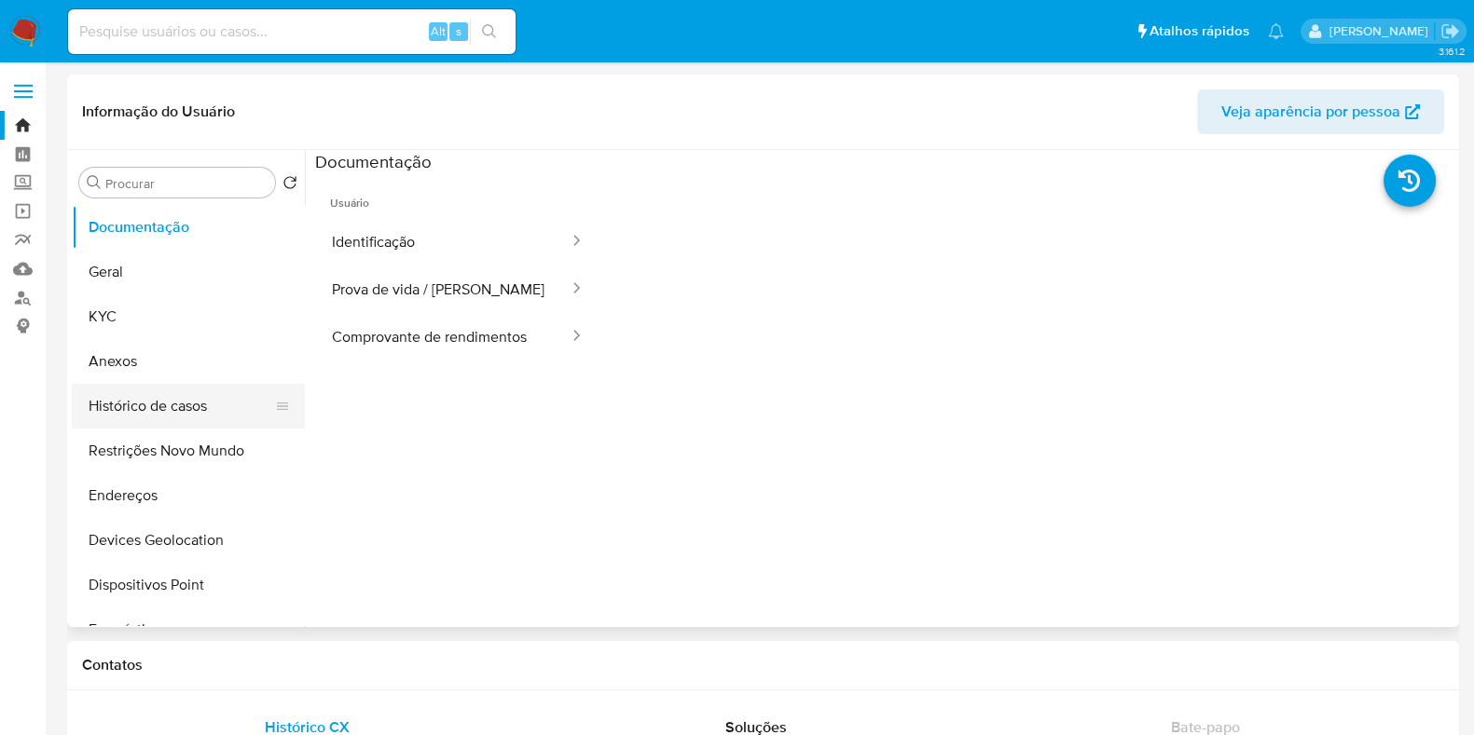
click at [160, 405] on button "Histórico de casos" at bounding box center [181, 406] width 218 height 45
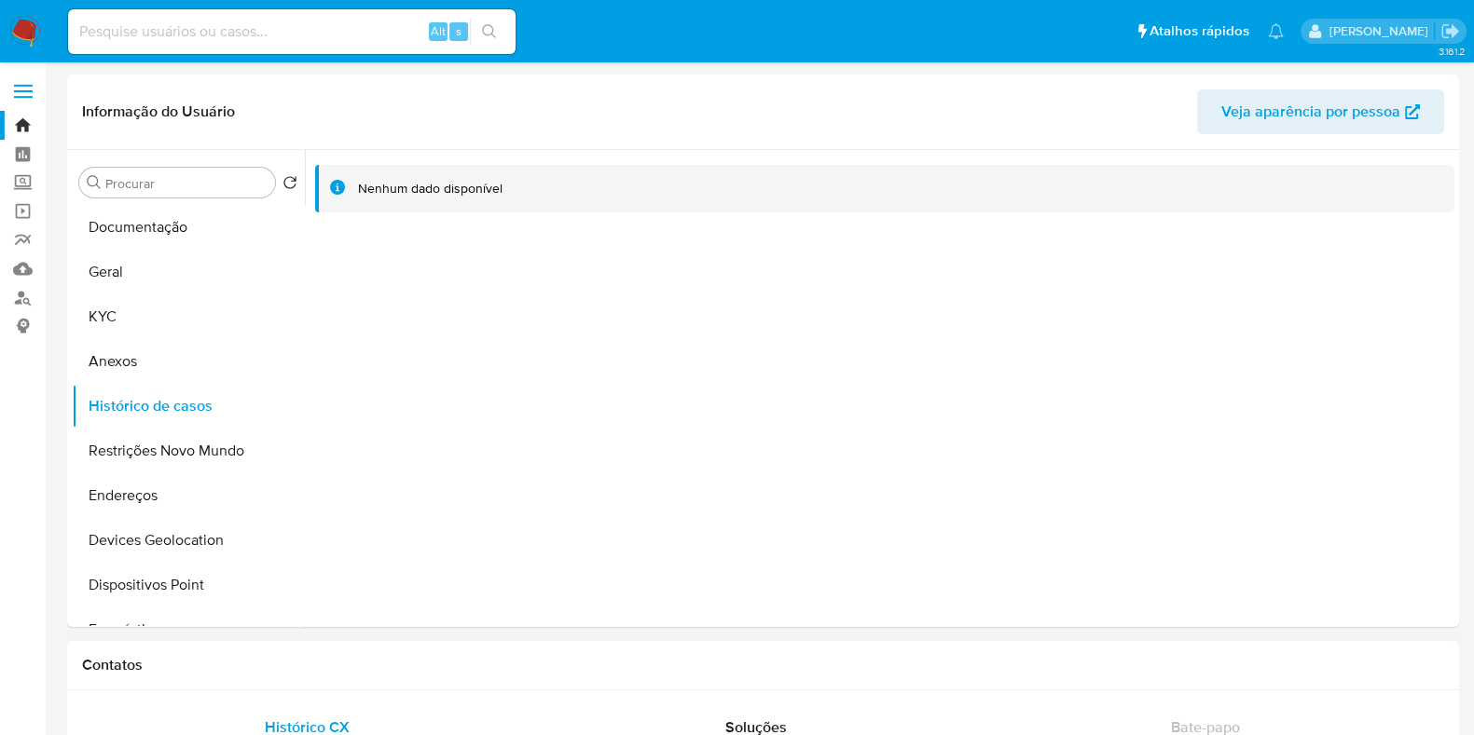
click at [24, 30] on img at bounding box center [25, 32] width 32 height 32
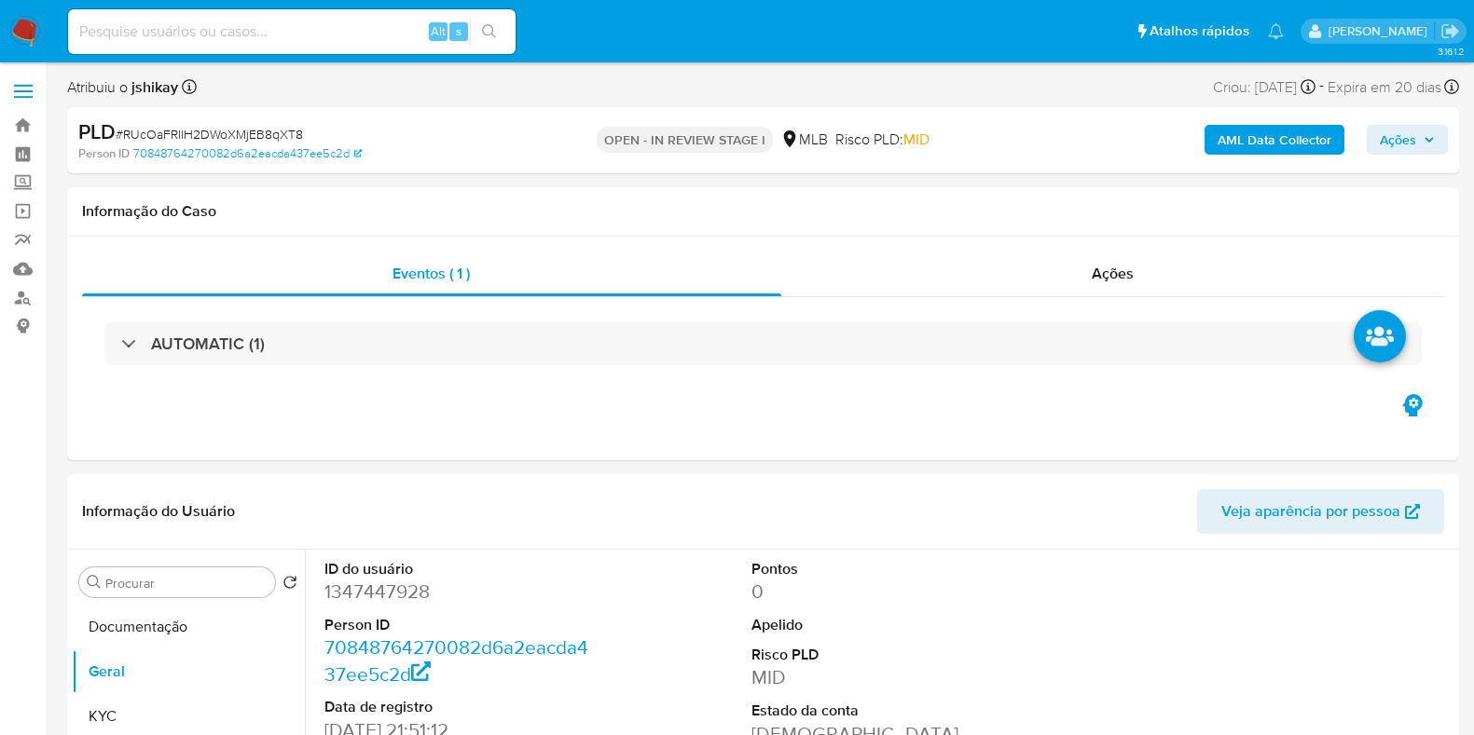
select select "10"
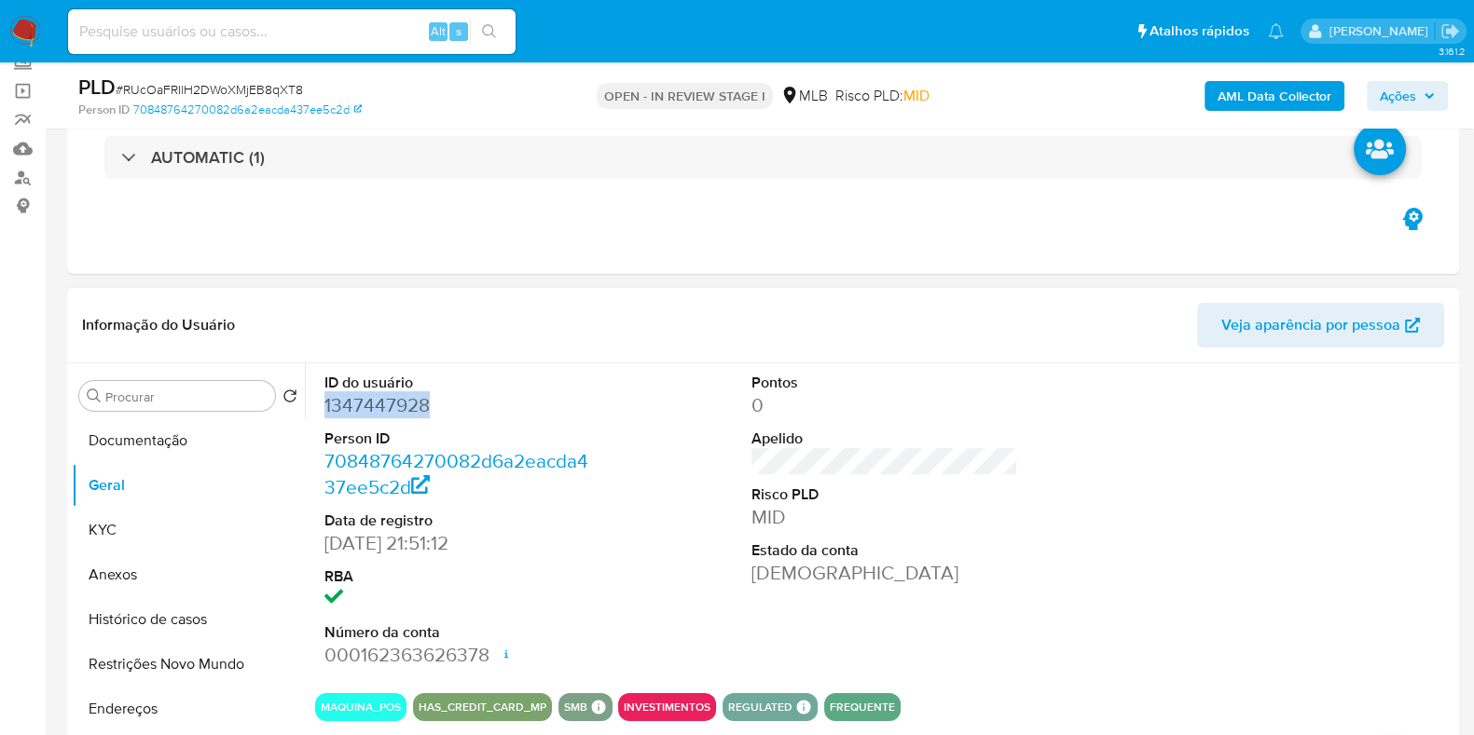
scroll to position [232, 0]
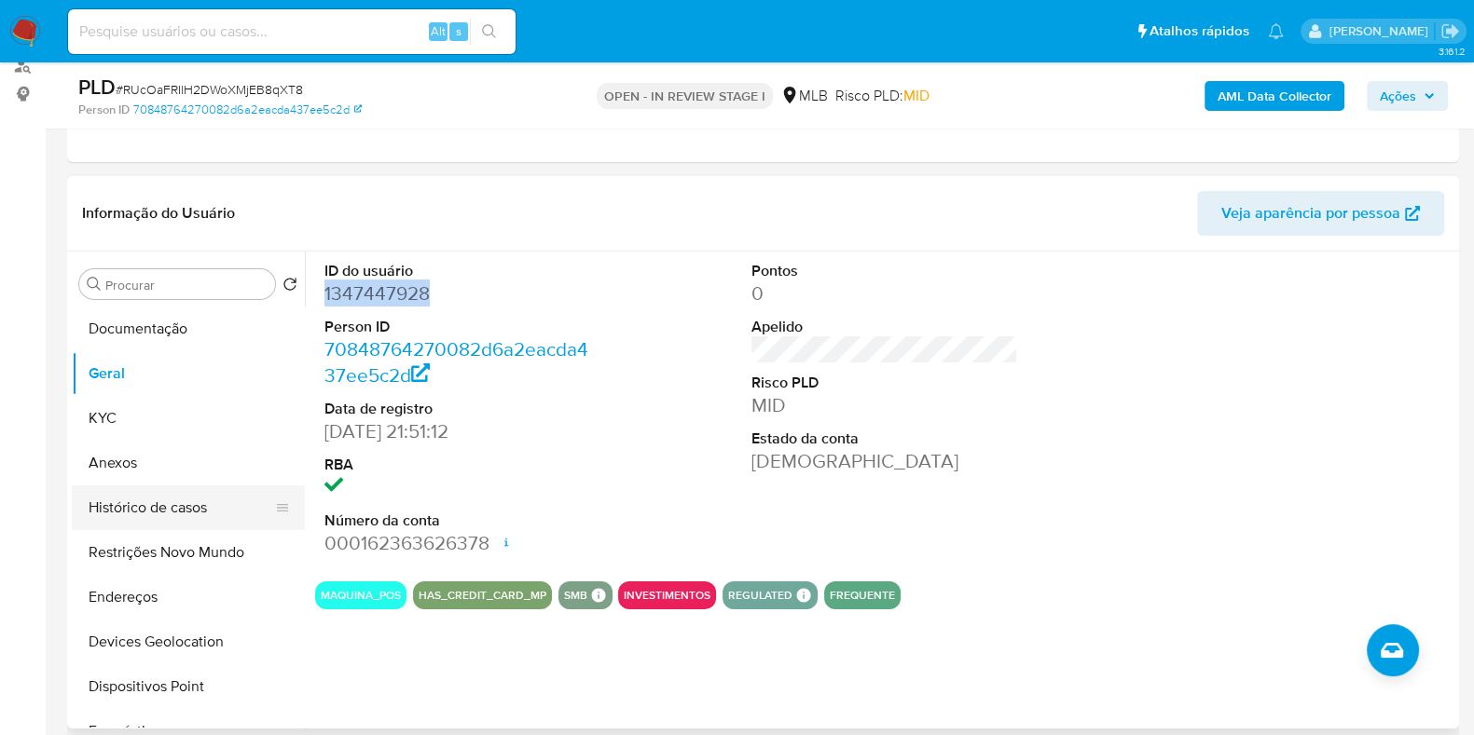
drag, startPoint x: 168, startPoint y: 514, endPoint x: 171, endPoint y: 503, distance: 11.8
click at [169, 514] on button "Histórico de casos" at bounding box center [181, 508] width 218 height 45
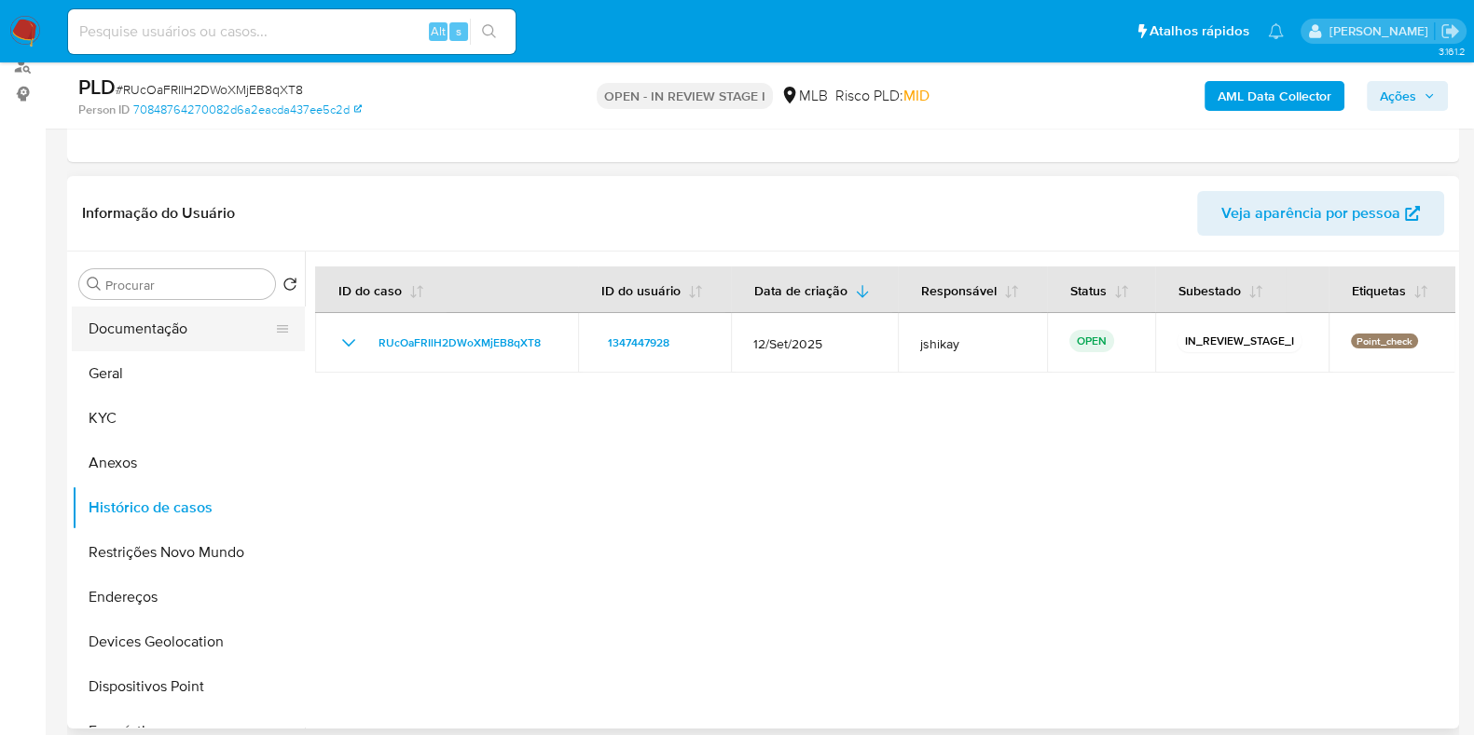
click at [172, 322] on button "Documentação" at bounding box center [181, 329] width 218 height 45
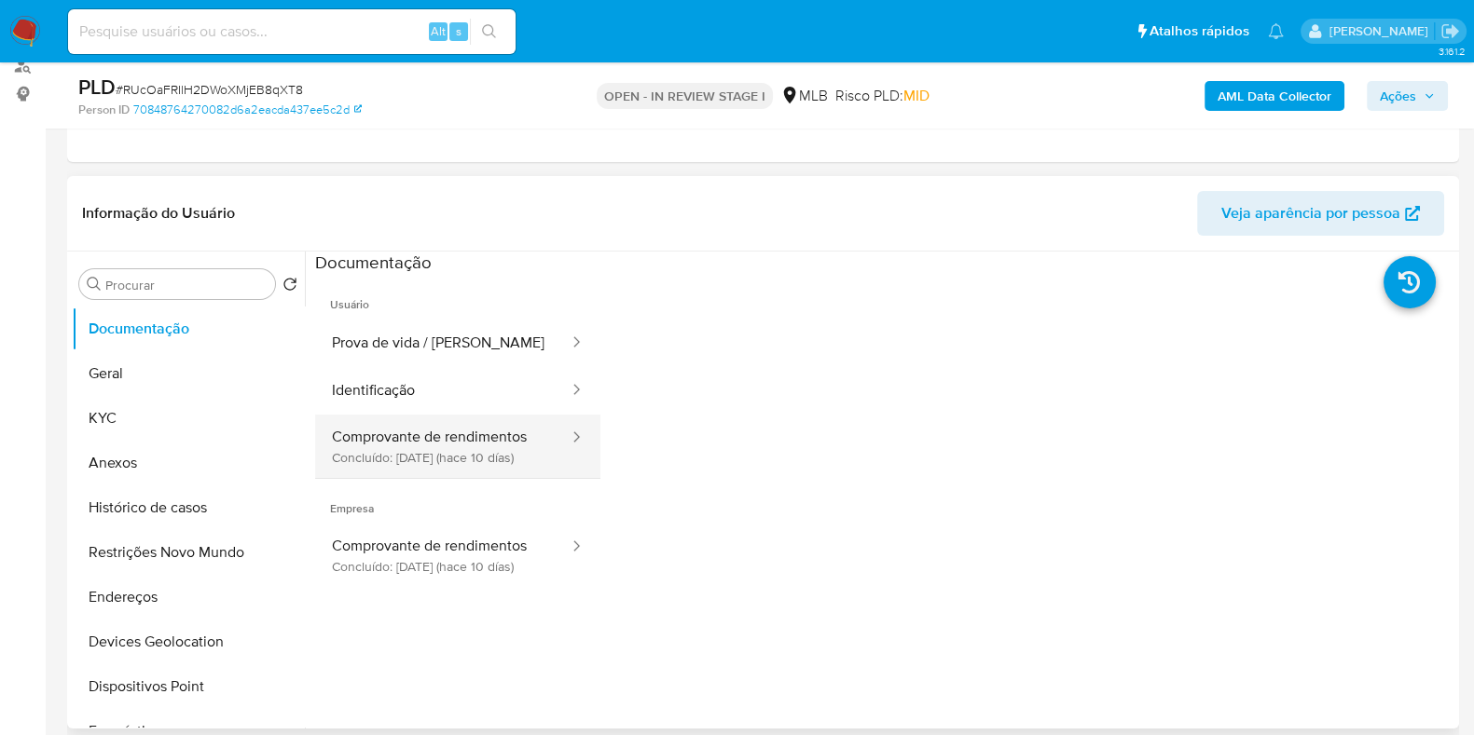
click at [440, 468] on button "Comprovante de rendimentos Concluído: [DATE] (hace 10 días)" at bounding box center [442, 446] width 255 height 63
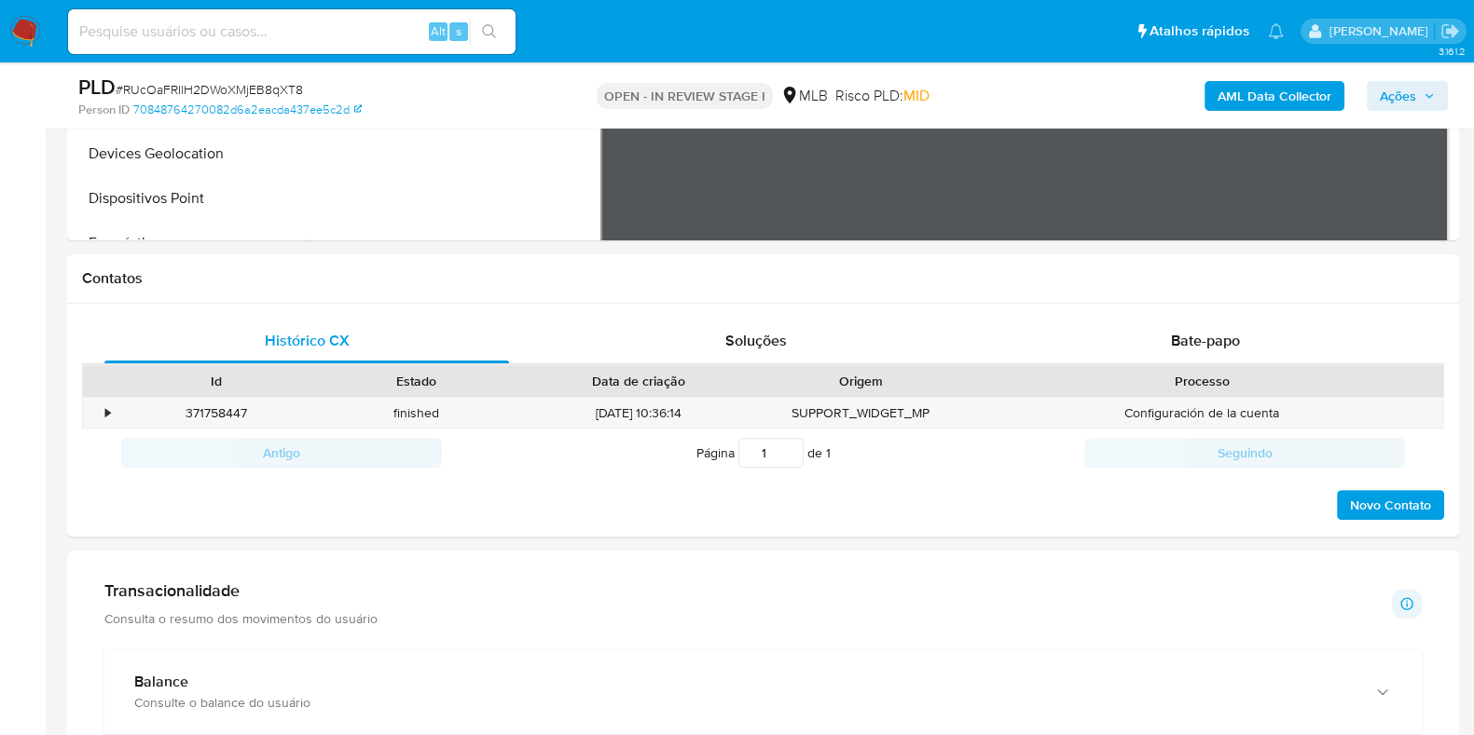
scroll to position [931, 0]
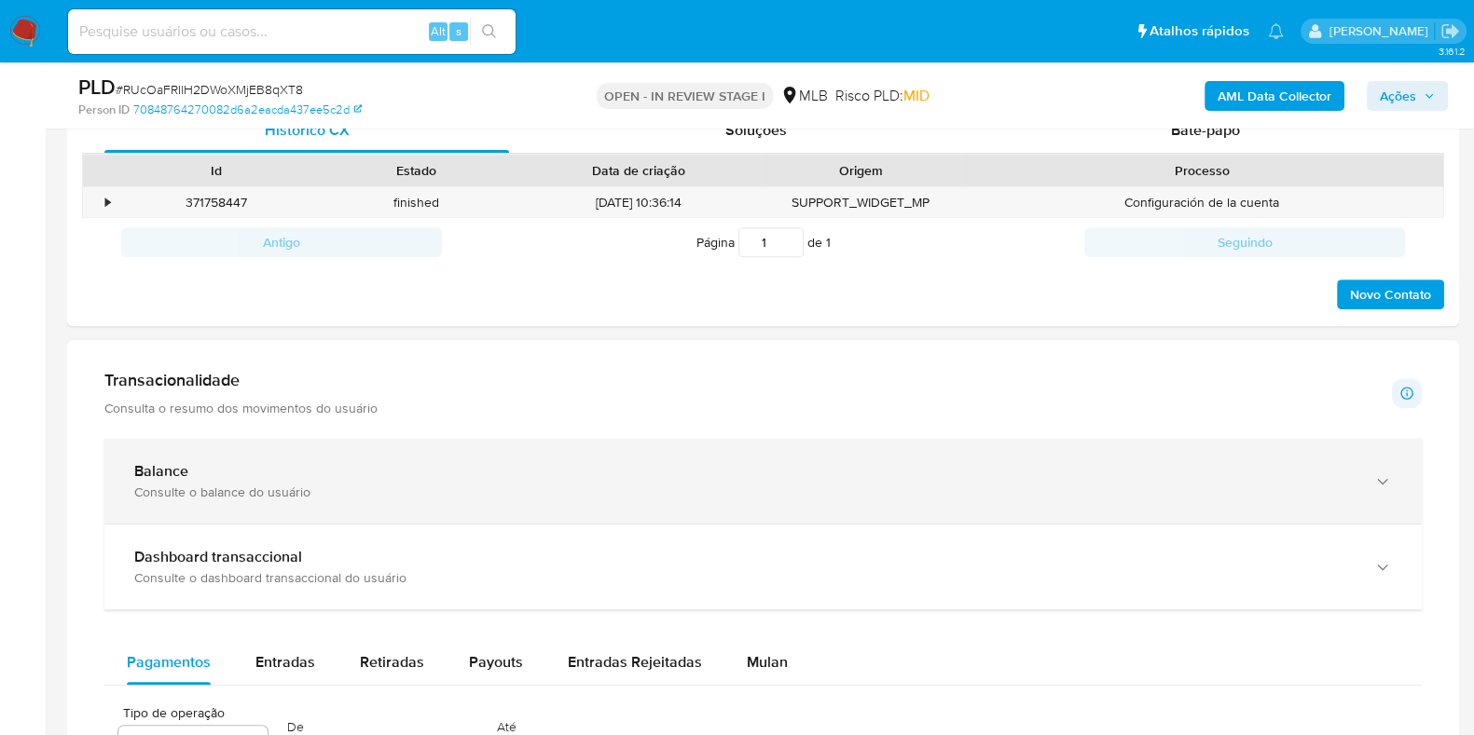
click at [438, 493] on div "Consulte o balance do usuário" at bounding box center [744, 492] width 1220 height 17
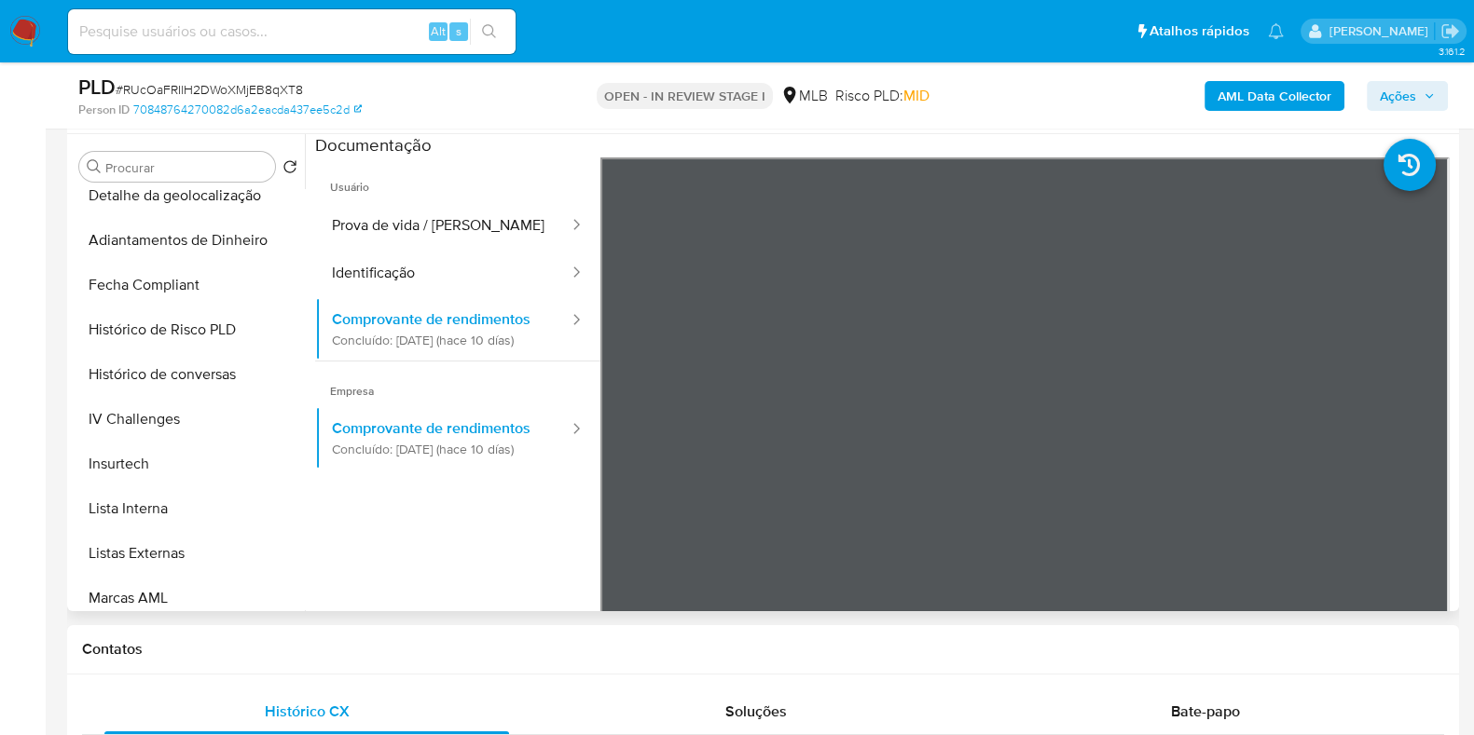
scroll to position [699, 0]
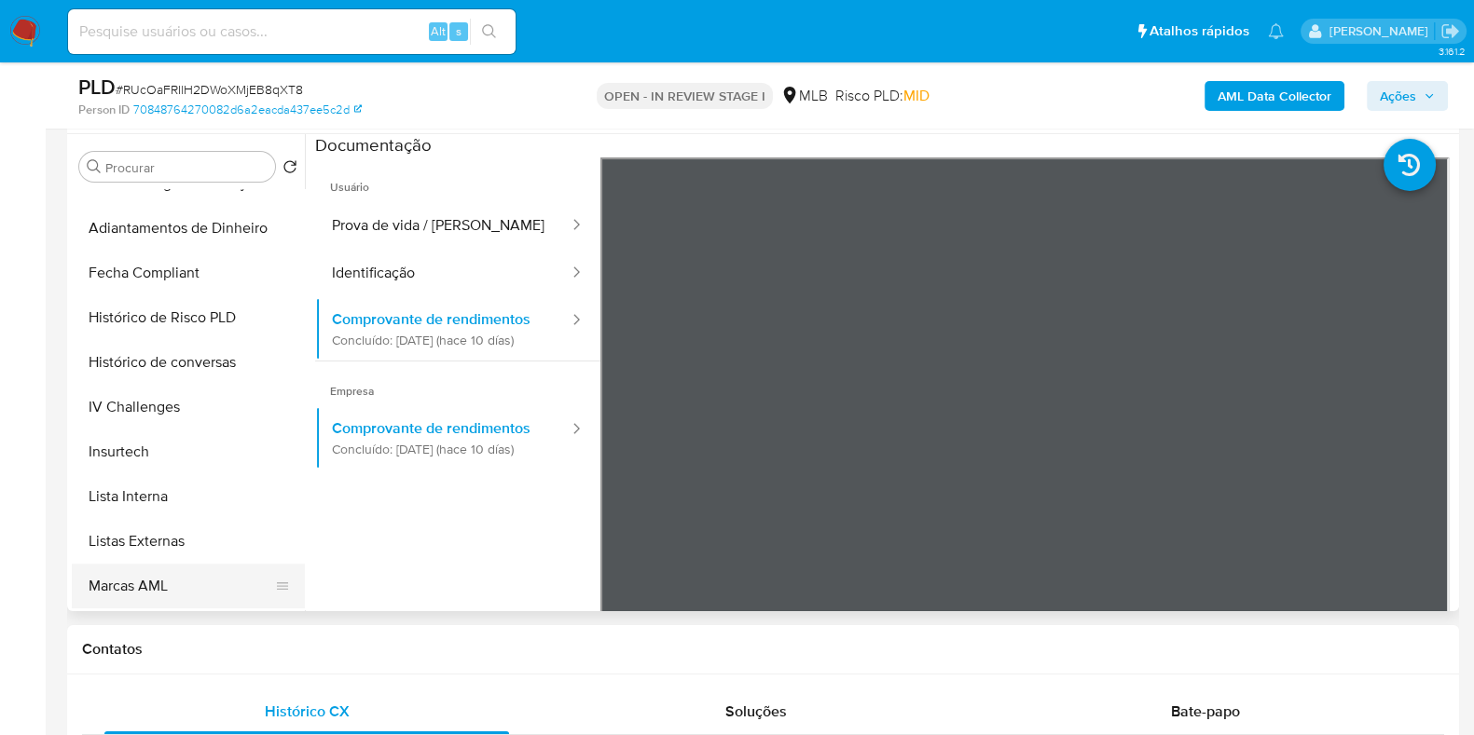
click at [168, 575] on button "Marcas AML" at bounding box center [181, 586] width 218 height 45
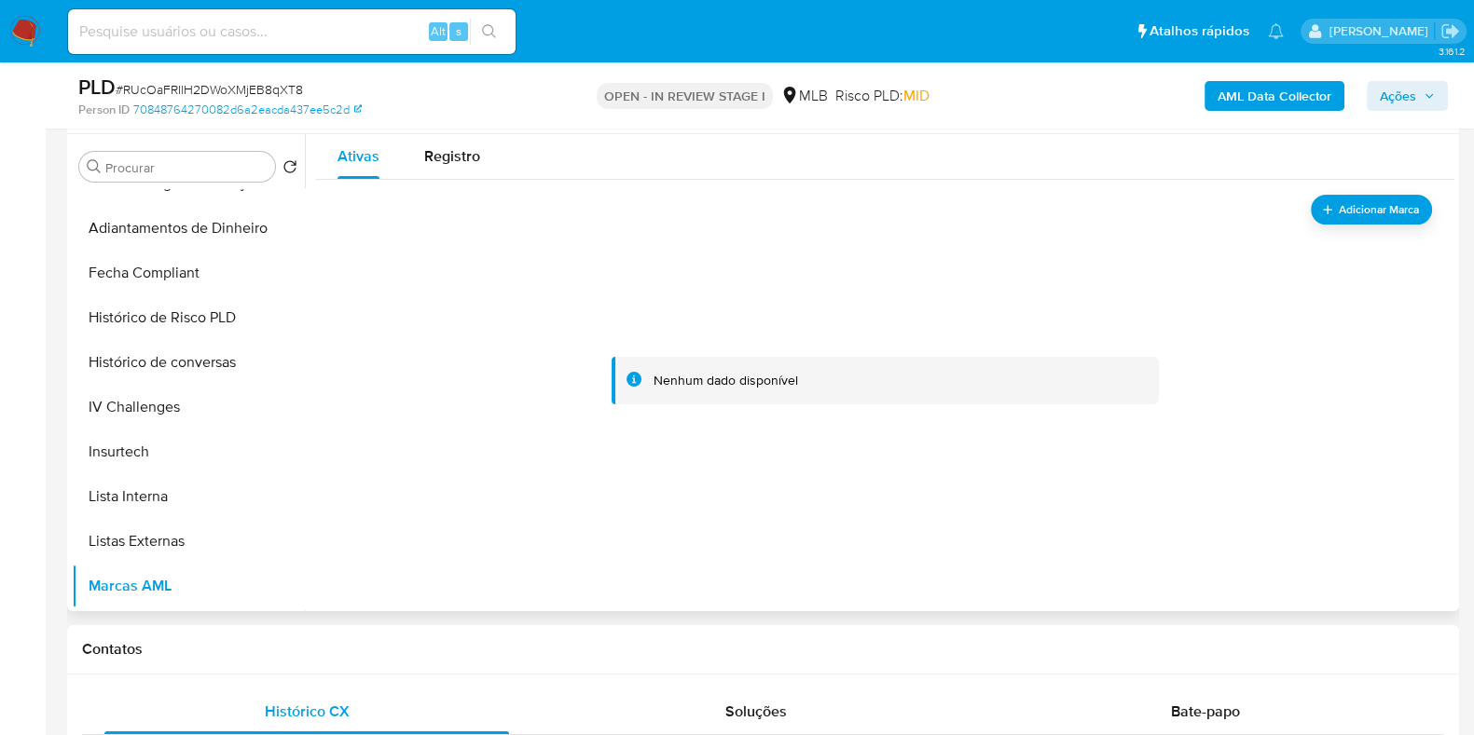
scroll to position [232, 0]
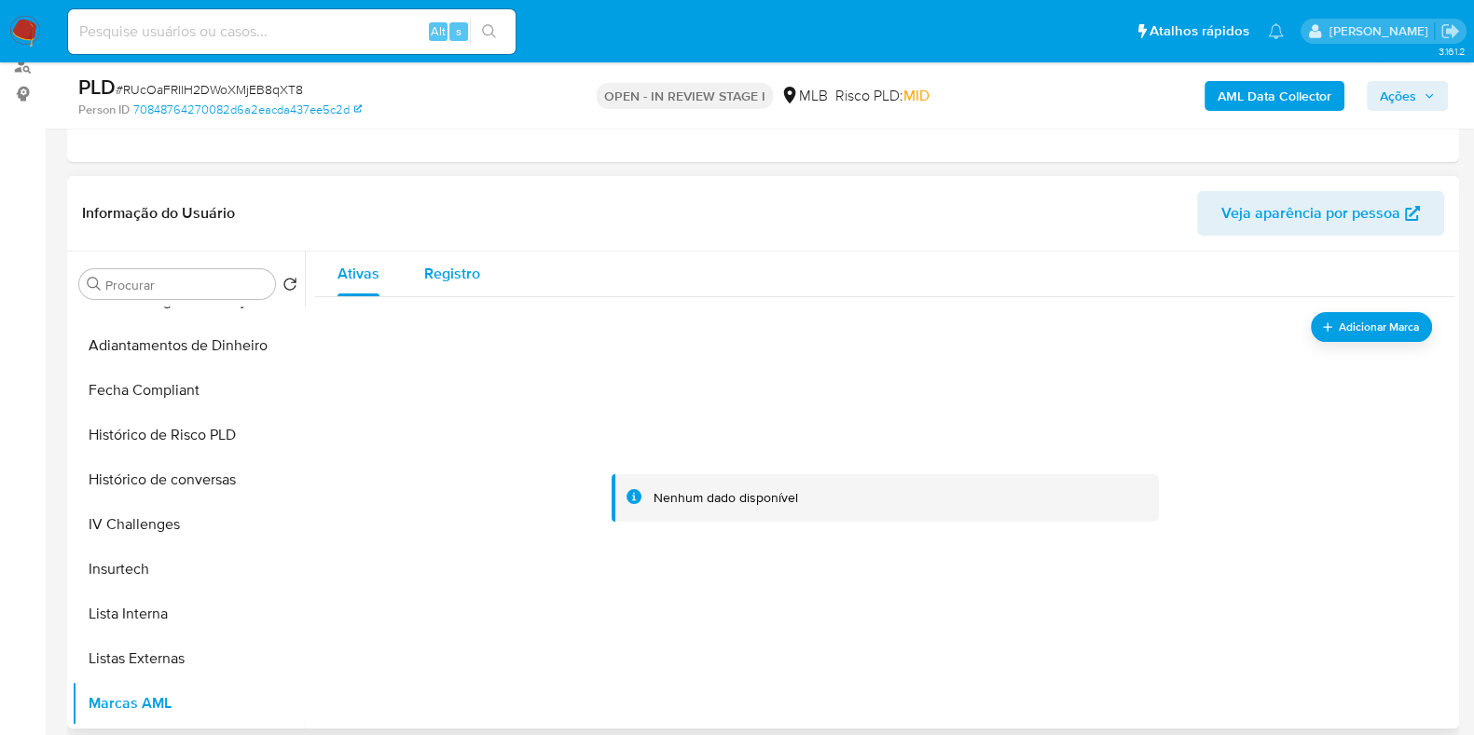
click at [452, 278] on span "Registro" at bounding box center [452, 273] width 56 height 21
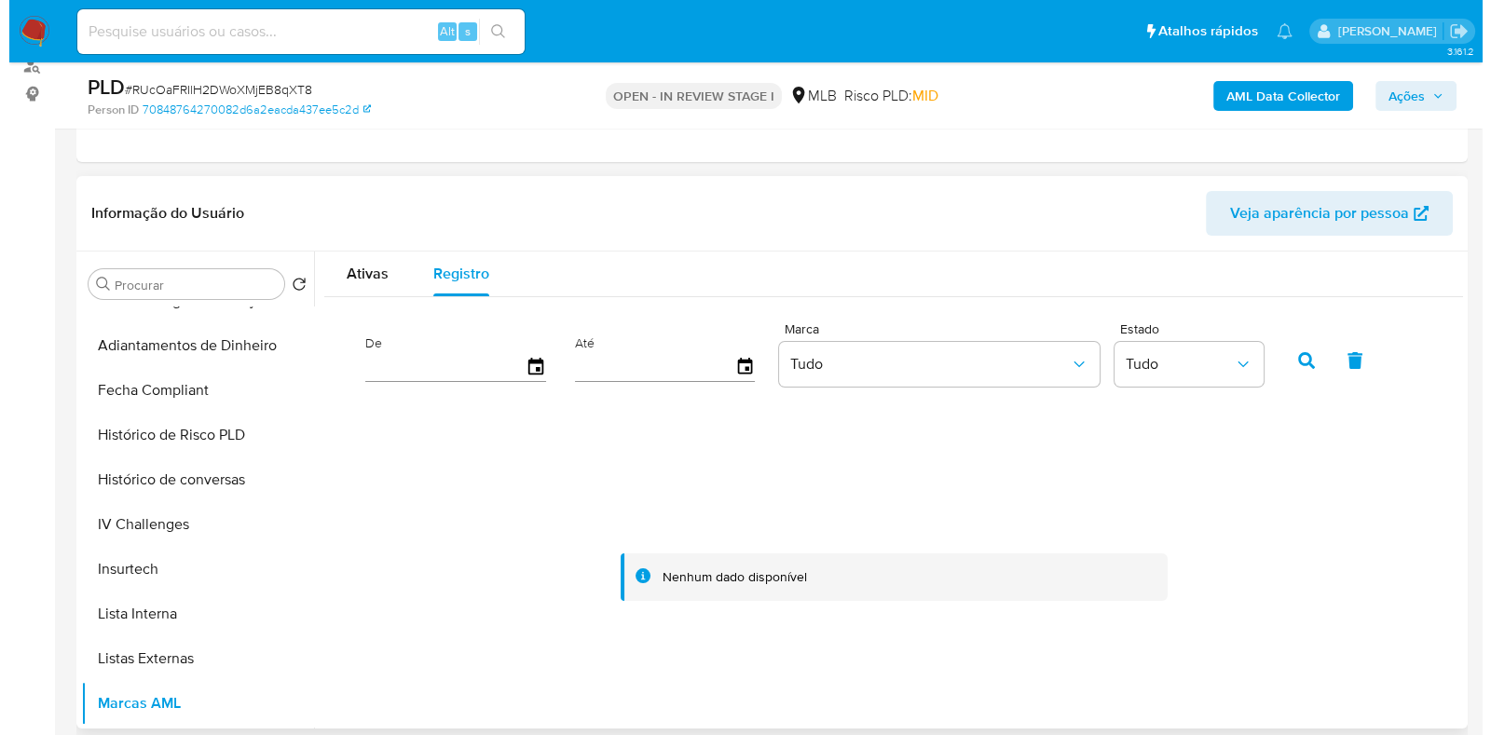
scroll to position [350, 0]
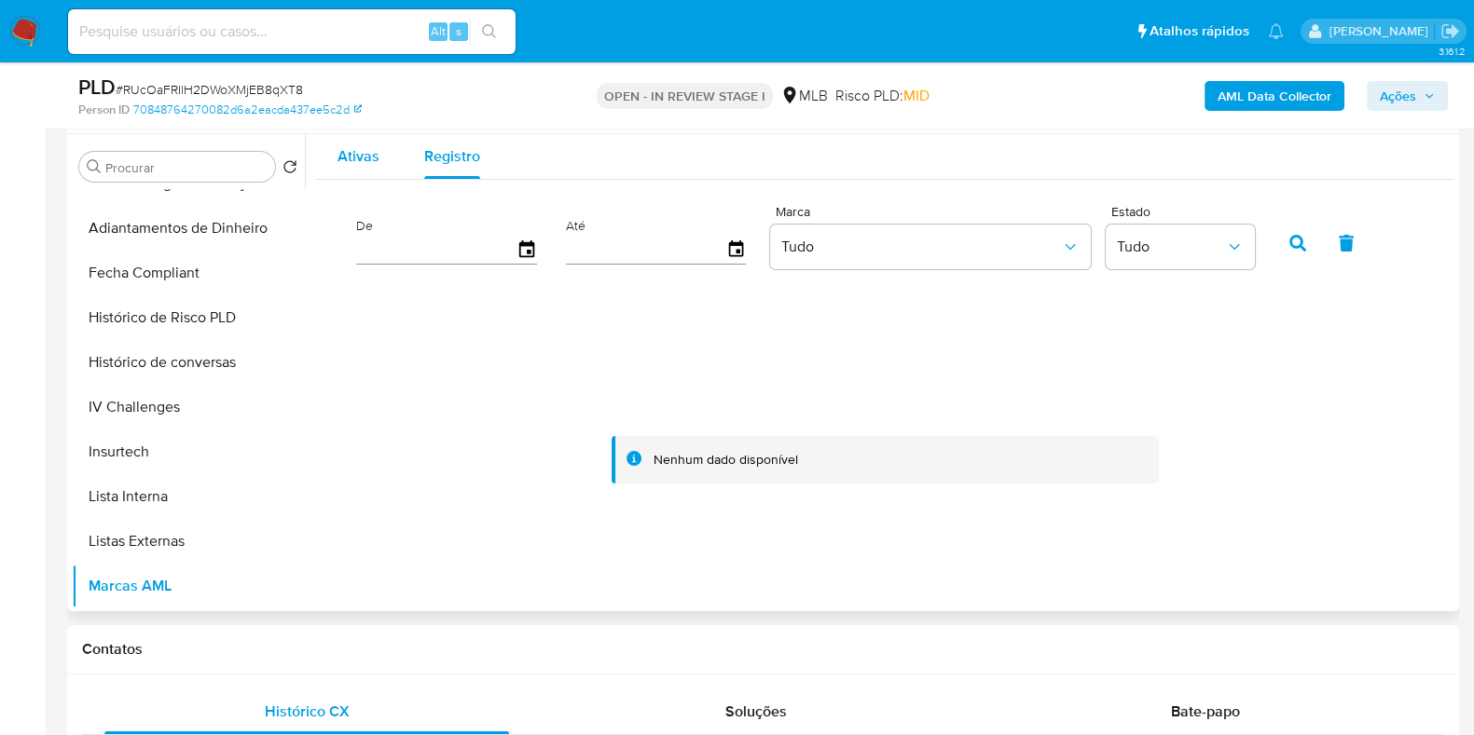
click at [352, 167] on div "Ativas" at bounding box center [358, 156] width 42 height 45
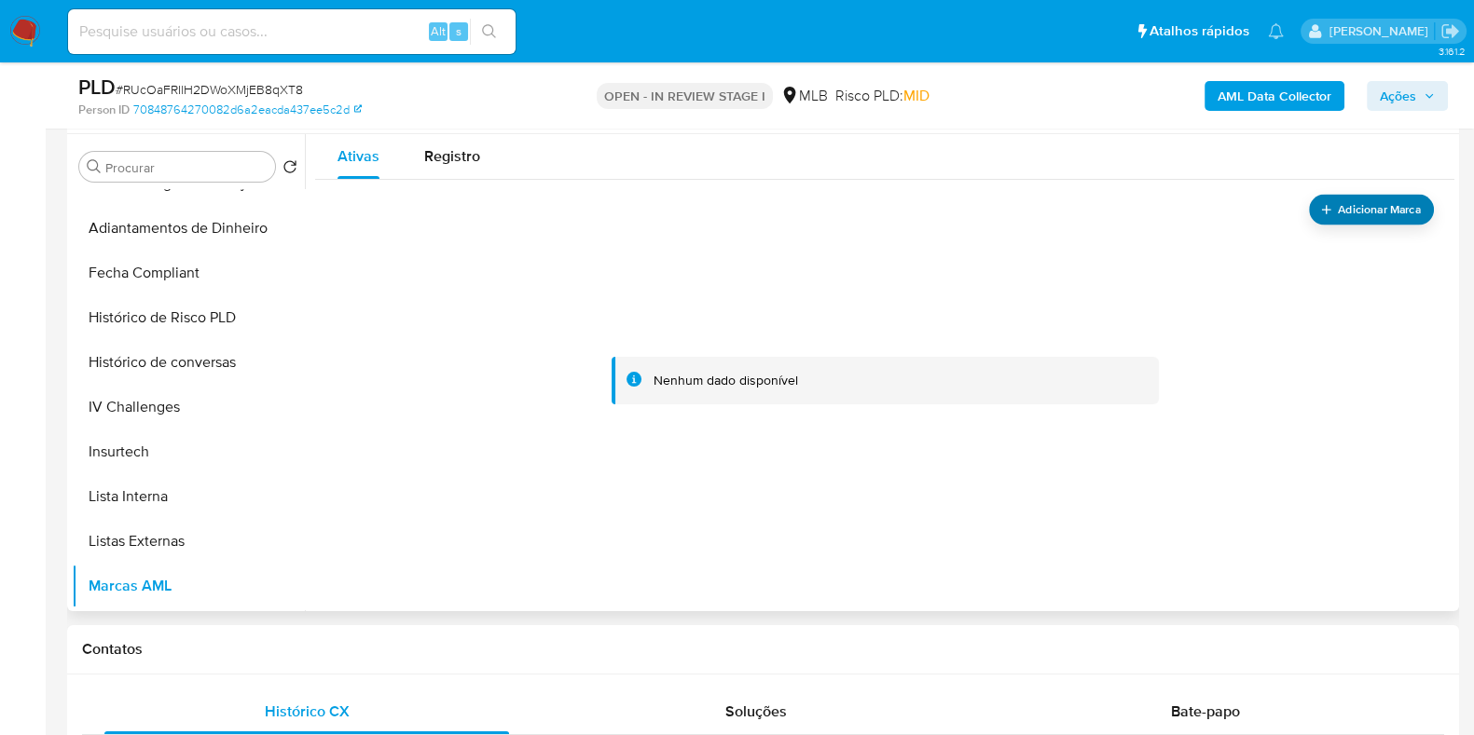
click at [1350, 208] on span "Adicionar Marca" at bounding box center [1378, 209] width 83 height 23
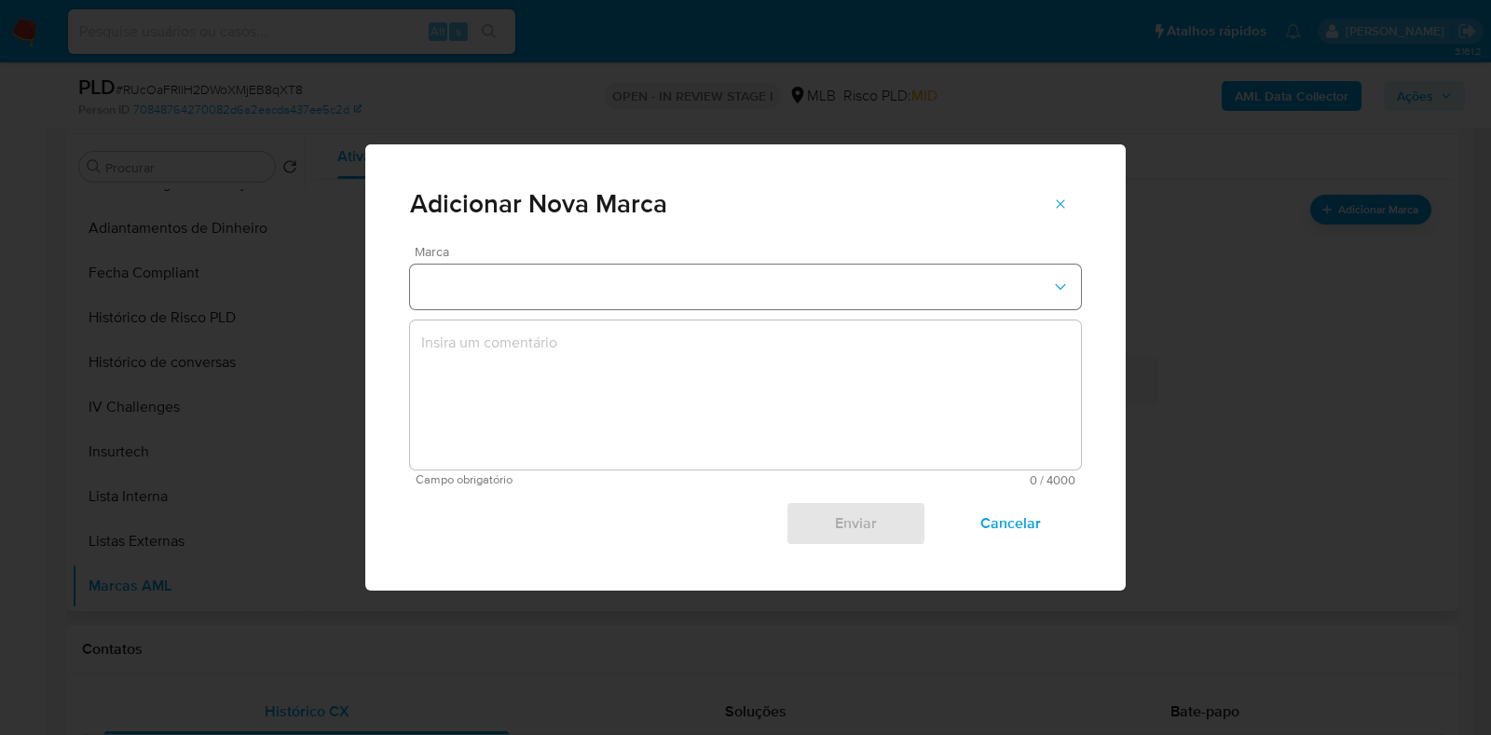
click at [522, 281] on button "marks-modal" at bounding box center [745, 287] width 671 height 45
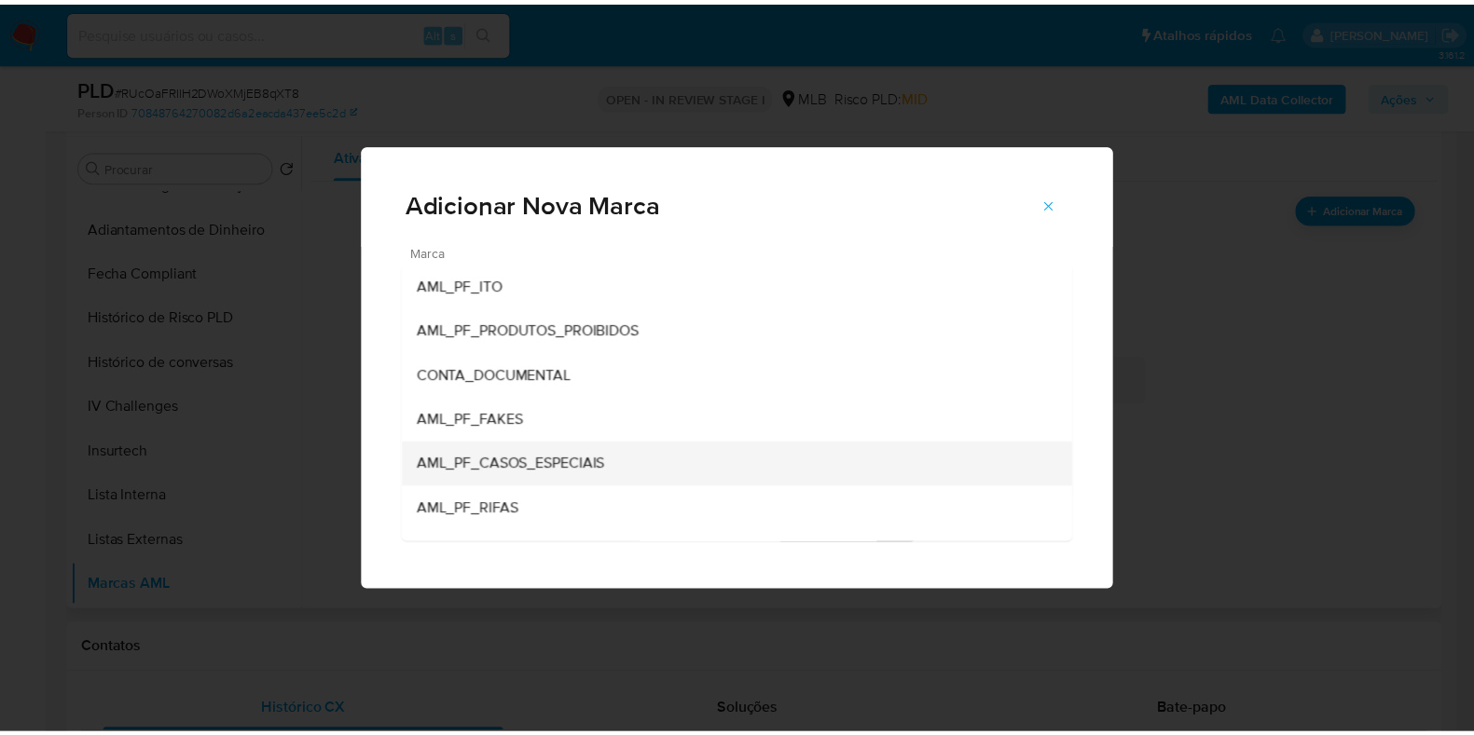
scroll to position [116, 0]
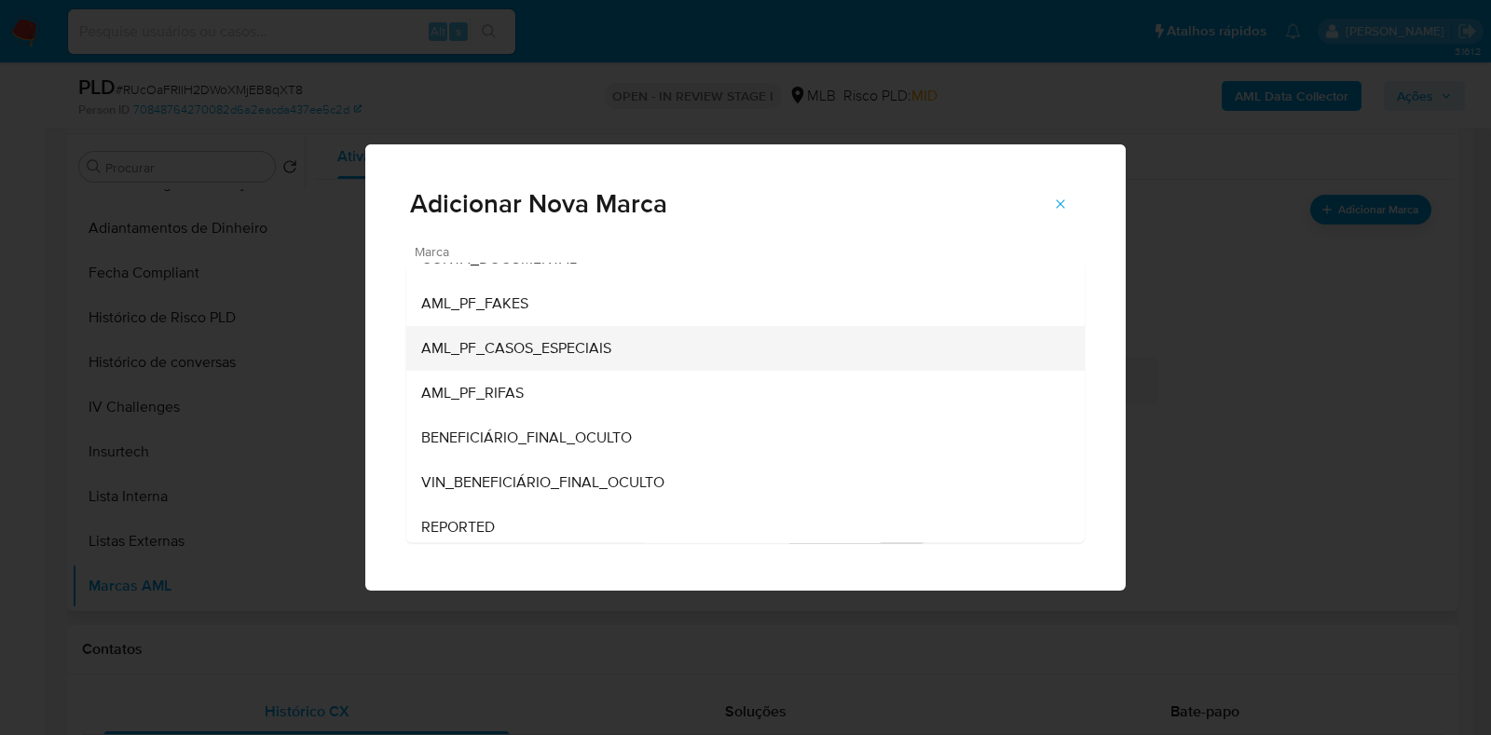
click at [581, 352] on span "AML_PF_CASOS_ESPECIAIS" at bounding box center [516, 348] width 190 height 19
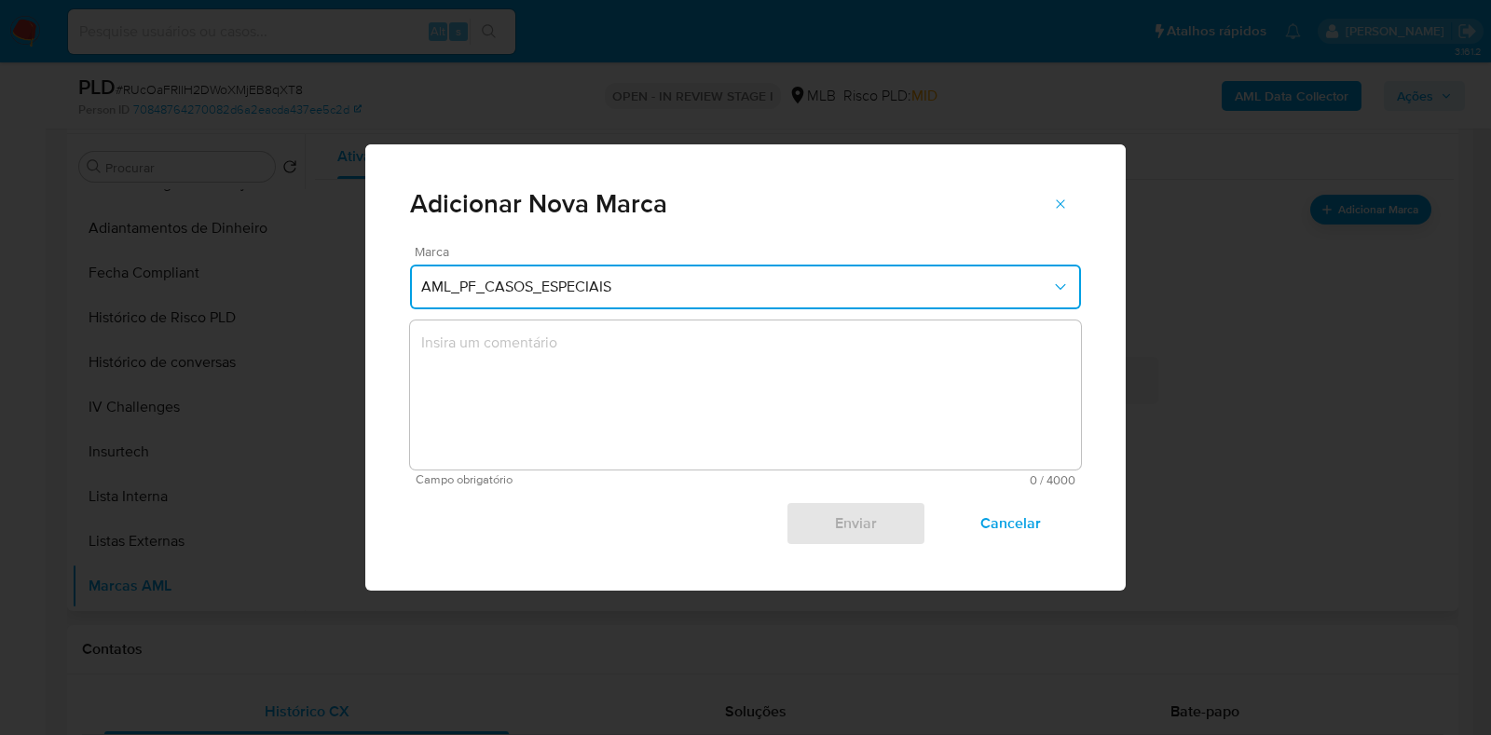
click at [553, 362] on textarea "marks-modal" at bounding box center [745, 395] width 671 height 149
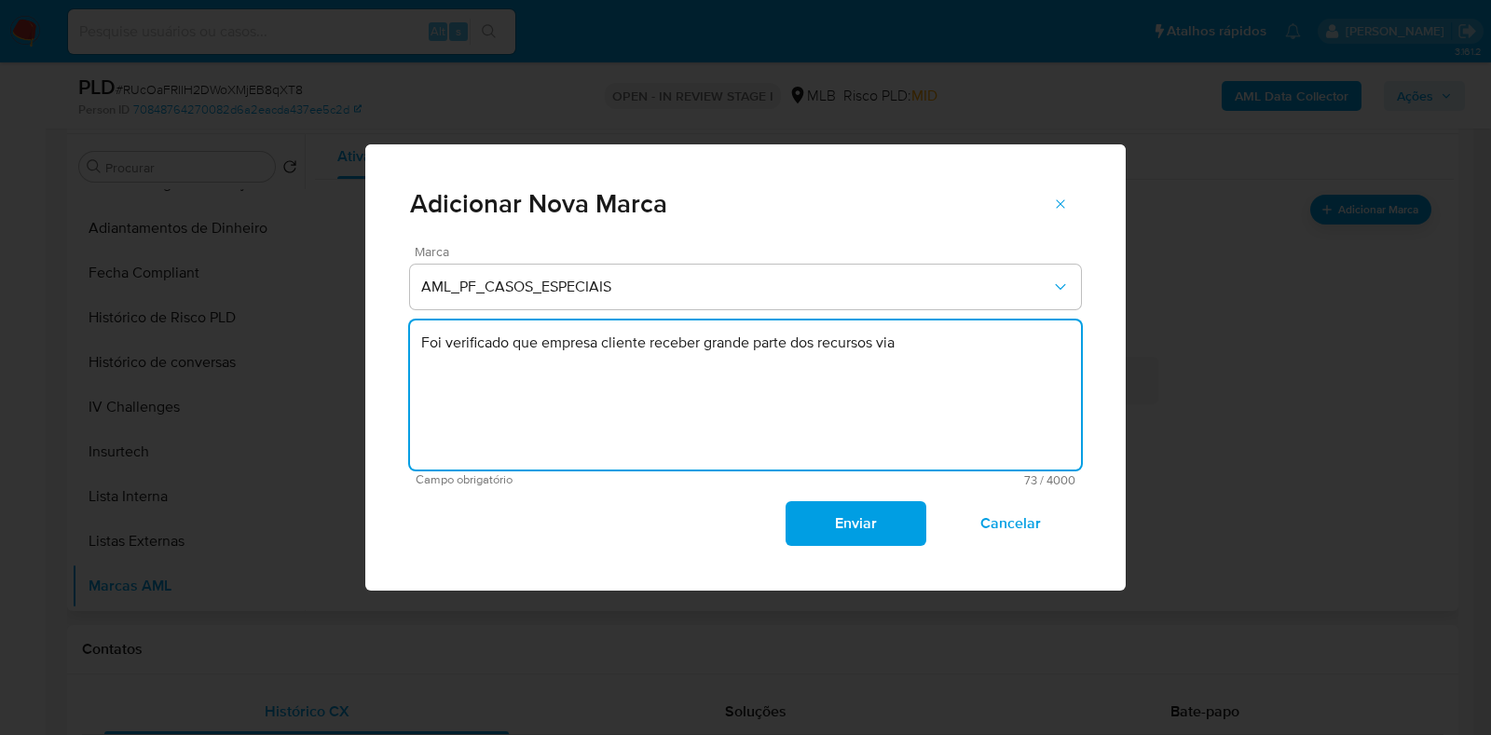
click at [926, 343] on textarea "Foi verificado que empresa cliente receber grande parte dos recursos via" at bounding box center [745, 395] width 671 height 149
paste textarea "máquina de cartões terminal POS"
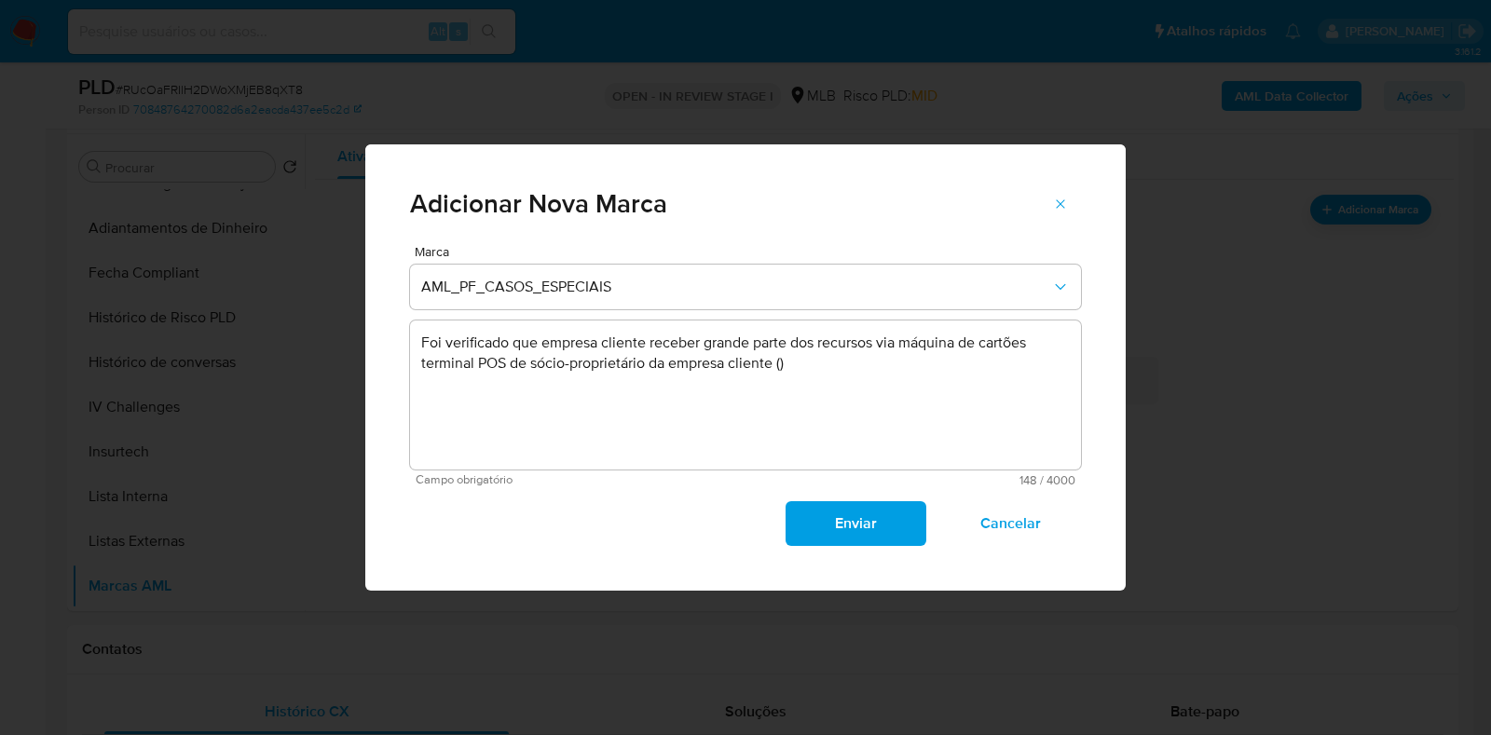
click at [782, 365] on textarea "Foi verificado que empresa cliente receber grande parte dos recursos via máquin…" at bounding box center [745, 395] width 671 height 149
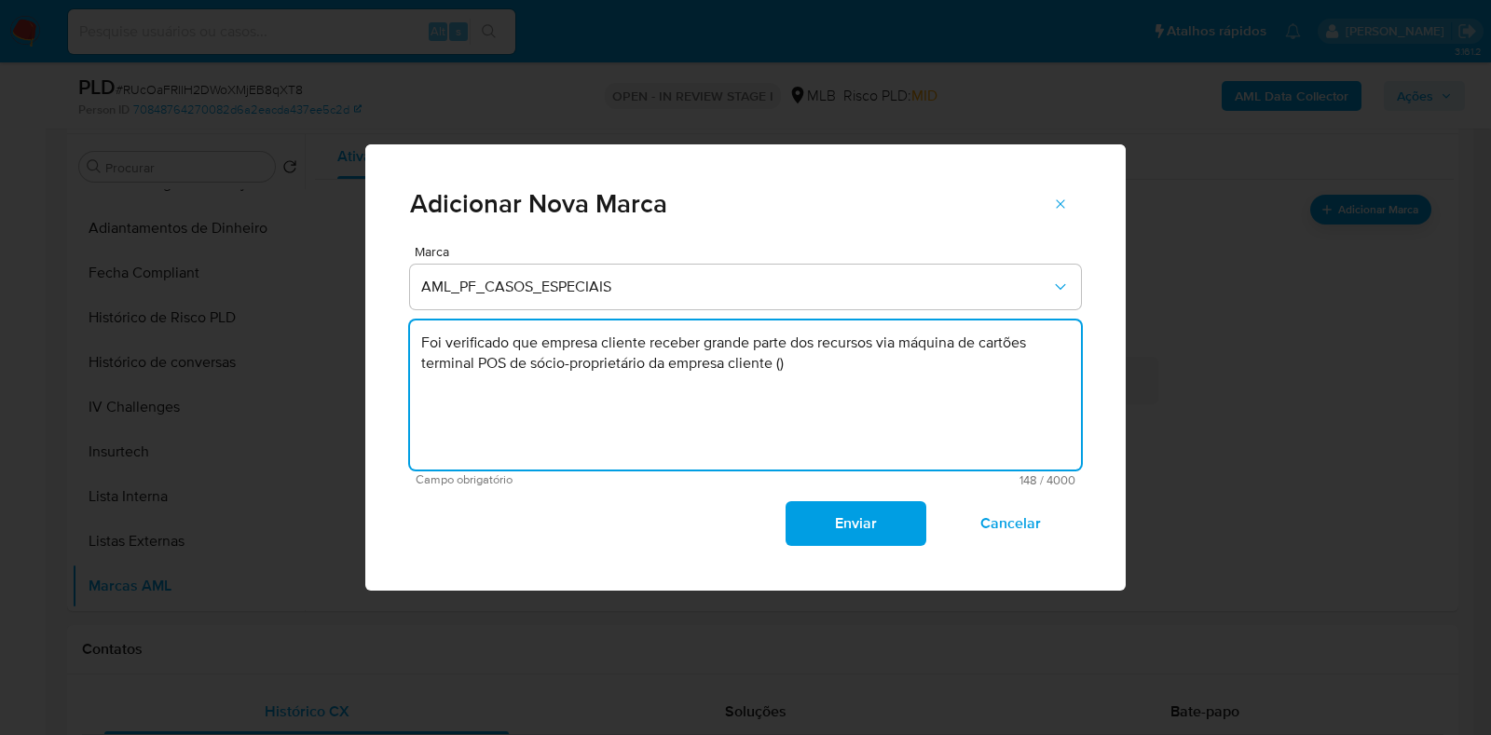
paste textarea "[PERSON_NAME] - CPF 97967580591"
click at [535, 395] on textarea "Foi verificado que empresa cliente receber grande parte dos recursos via máquin…" at bounding box center [745, 395] width 671 height 149
click at [539, 391] on textarea "Foi verificado que empresa cliente receber grande parte dos recursos via máquin…" at bounding box center [745, 395] width 671 height 149
click at [0, 0] on lt-span "através" at bounding box center [0, 0] width 0 height 0
click at [641, 379] on textarea "Foi verificado que empresa cliente receber grande parte dos recursos via máquin…" at bounding box center [745, 395] width 671 height 149
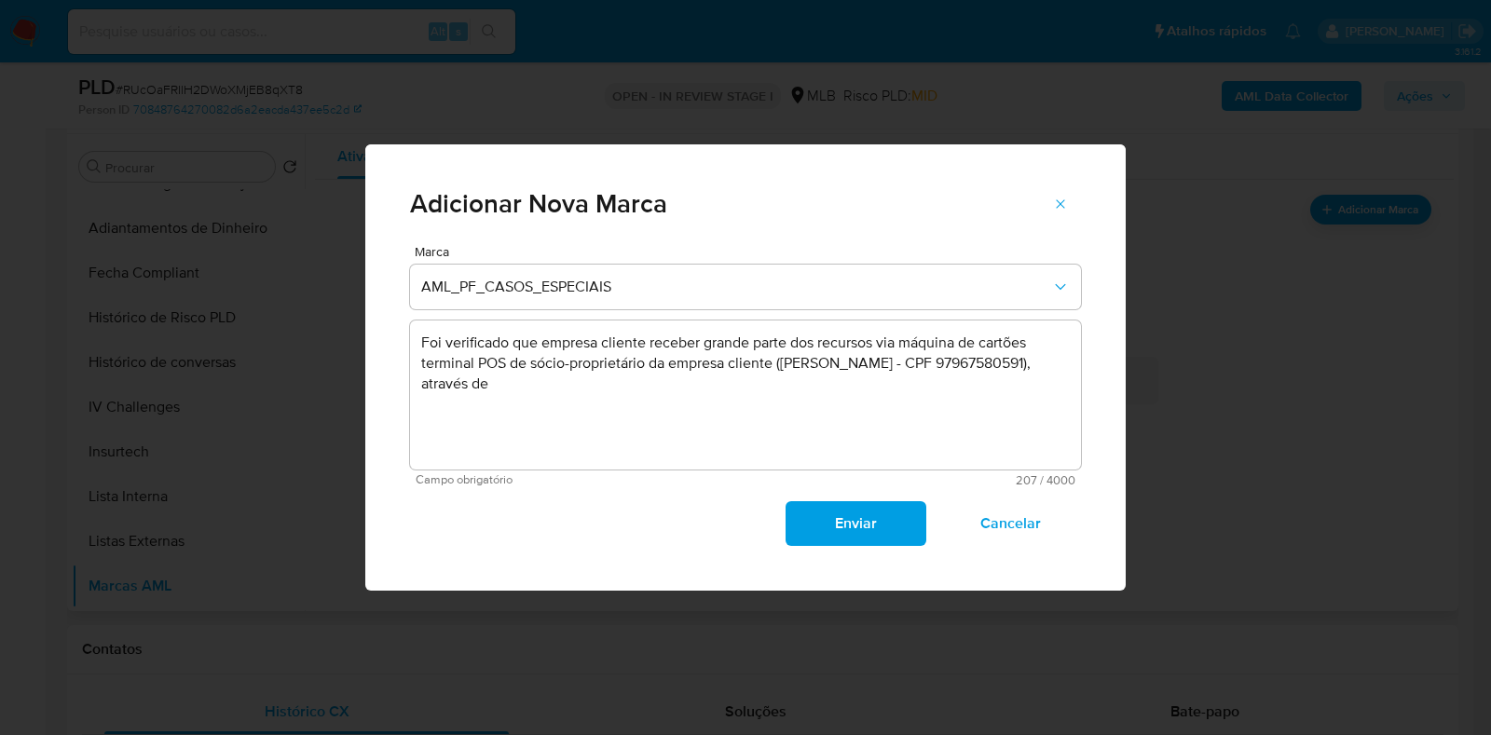
click at [634, 387] on textarea "Foi verificado que empresa cliente receber grande parte dos recursos via máquin…" at bounding box center [745, 395] width 671 height 149
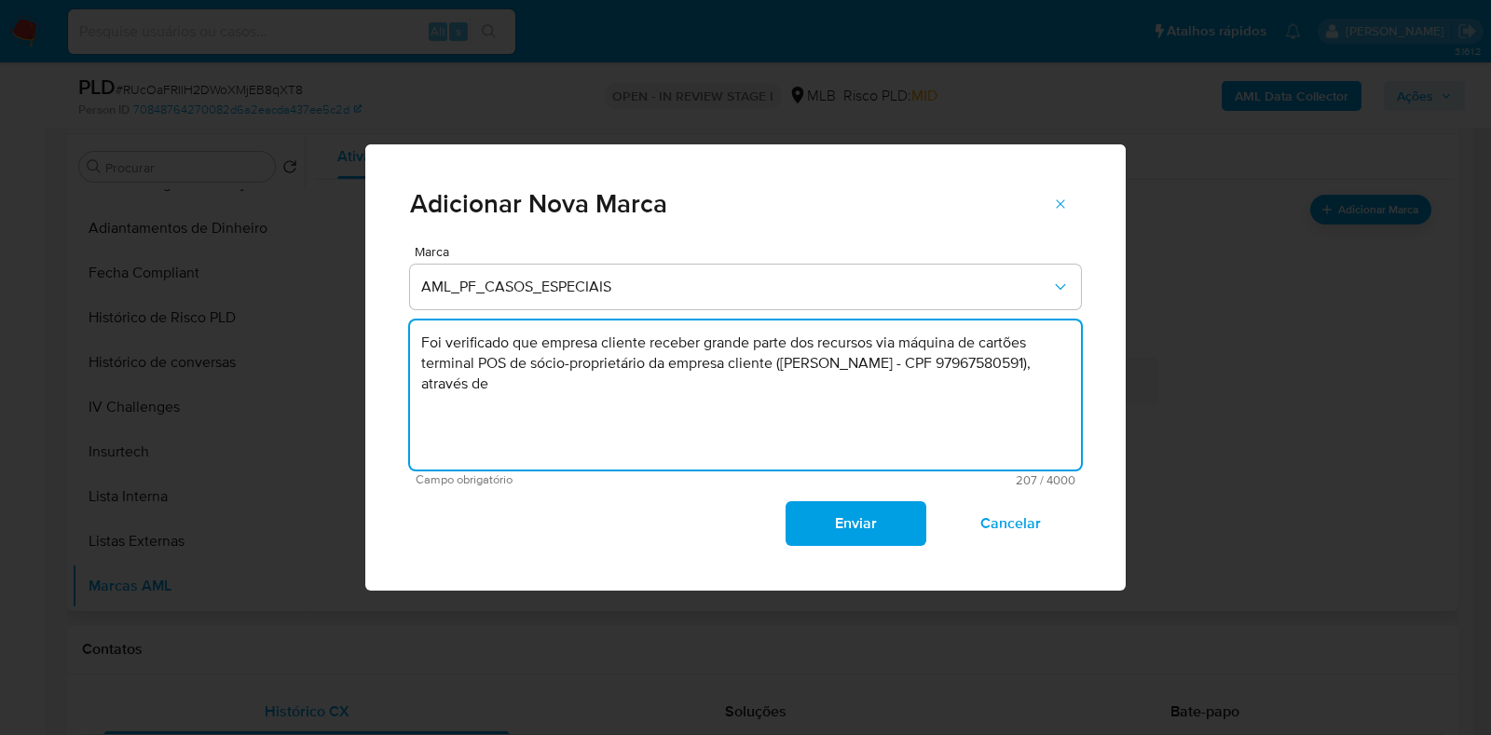
paste textarea "51"
click at [875, 389] on textarea "Foi verificado que empresa cliente receber grande parte dos recursos via máquin…" at bounding box center [745, 395] width 671 height 149
paste textarea "R$370.400,00"
click at [848, 384] on textarea "Foi verificado que empresa cliente receber grande parte dos recursos via máquin…" at bounding box center [745, 395] width 671 height 149
click at [953, 384] on textarea "Foi verificado que empresa cliente receber grande parte dos recursos via máquin…" at bounding box center [745, 395] width 671 height 149
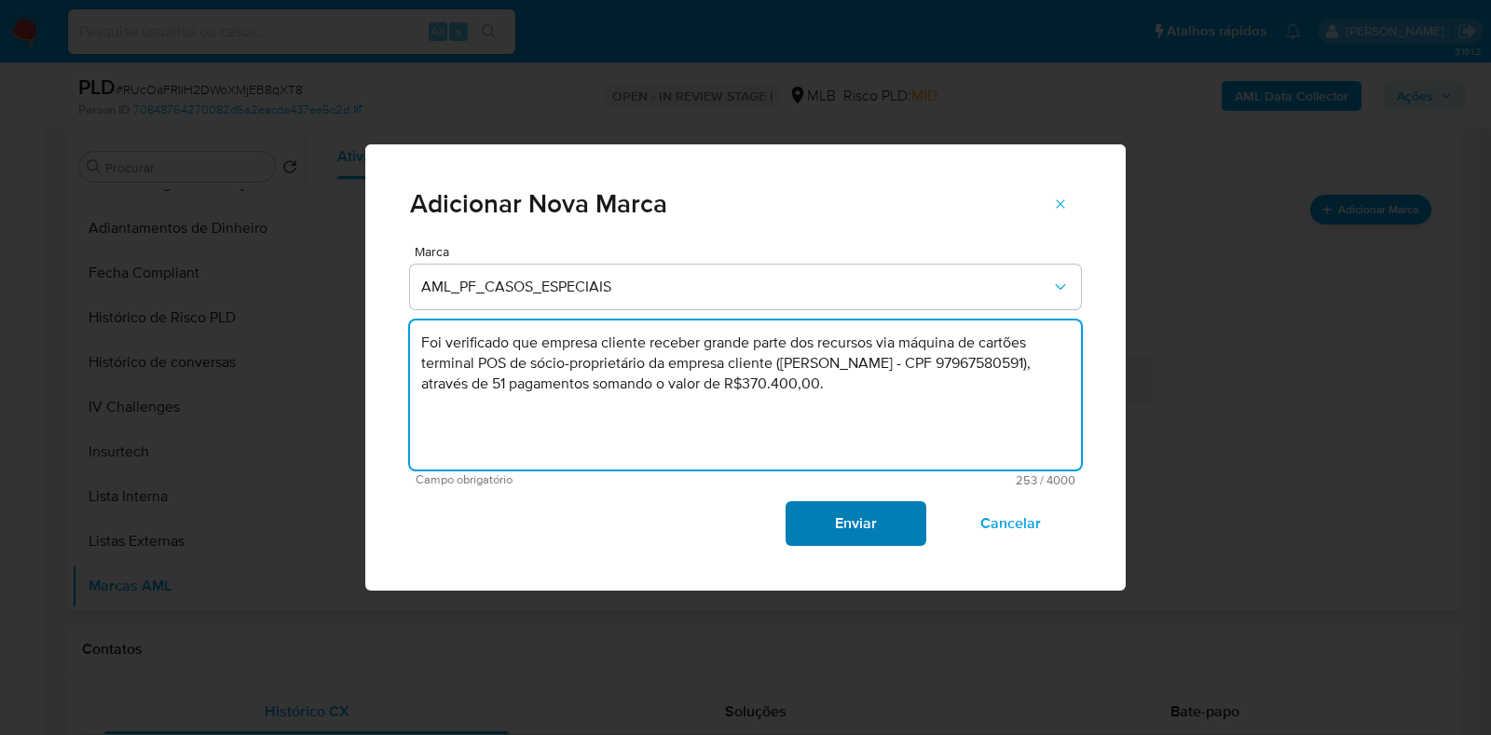
type textarea "Foi verificado que empresa cliente receber grande parte dos recursos via máquin…"
click at [842, 514] on span "Enviar" at bounding box center [855, 523] width 91 height 41
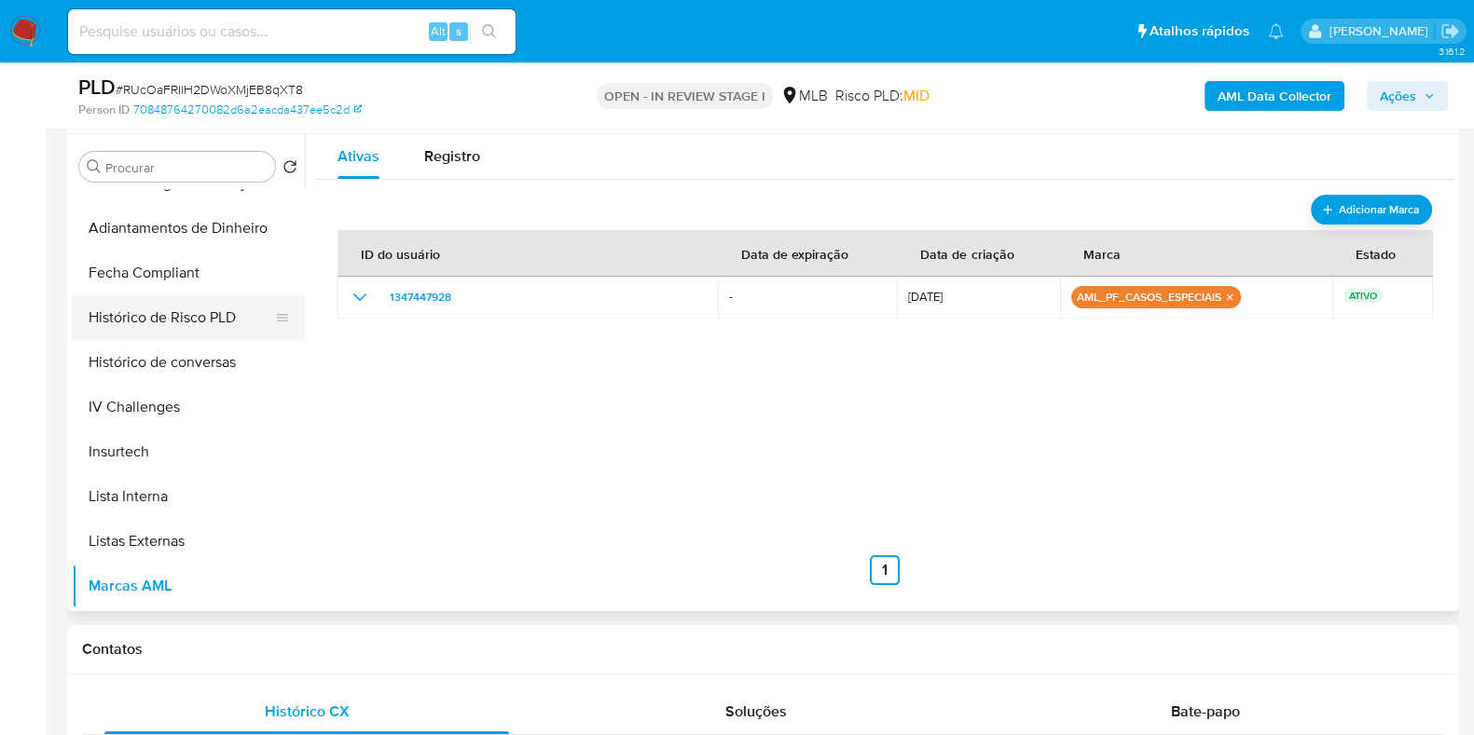
scroll to position [0, 0]
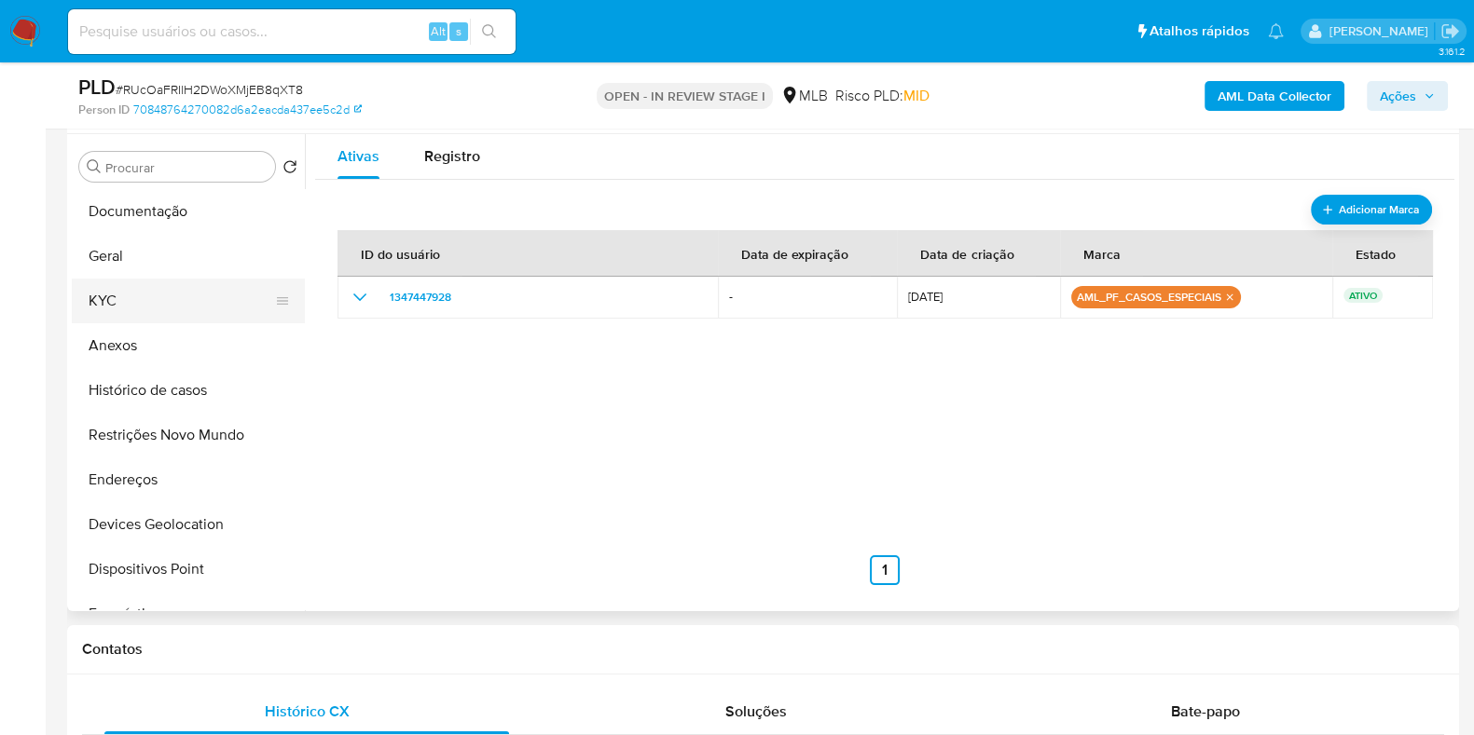
click at [151, 305] on button "KYC" at bounding box center [181, 301] width 218 height 45
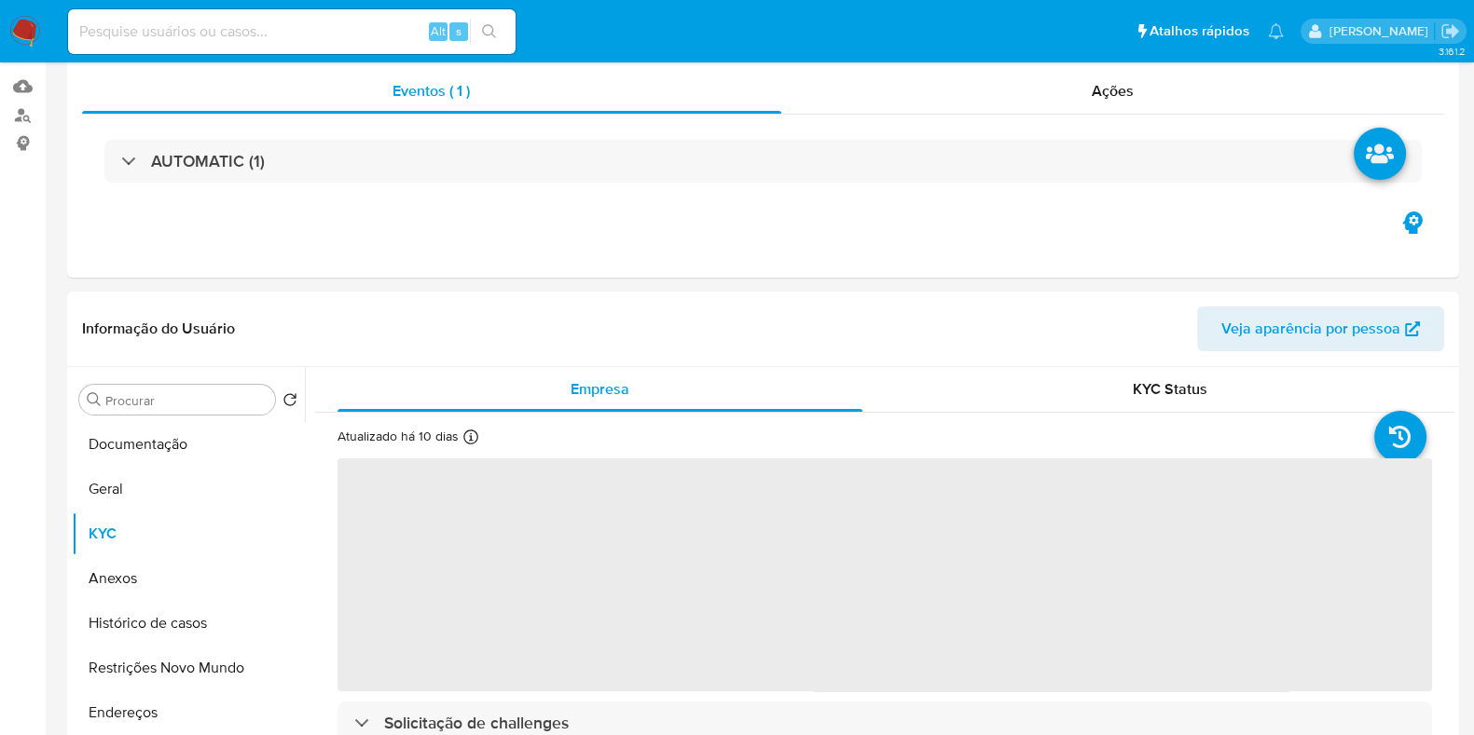
scroll to position [350, 0]
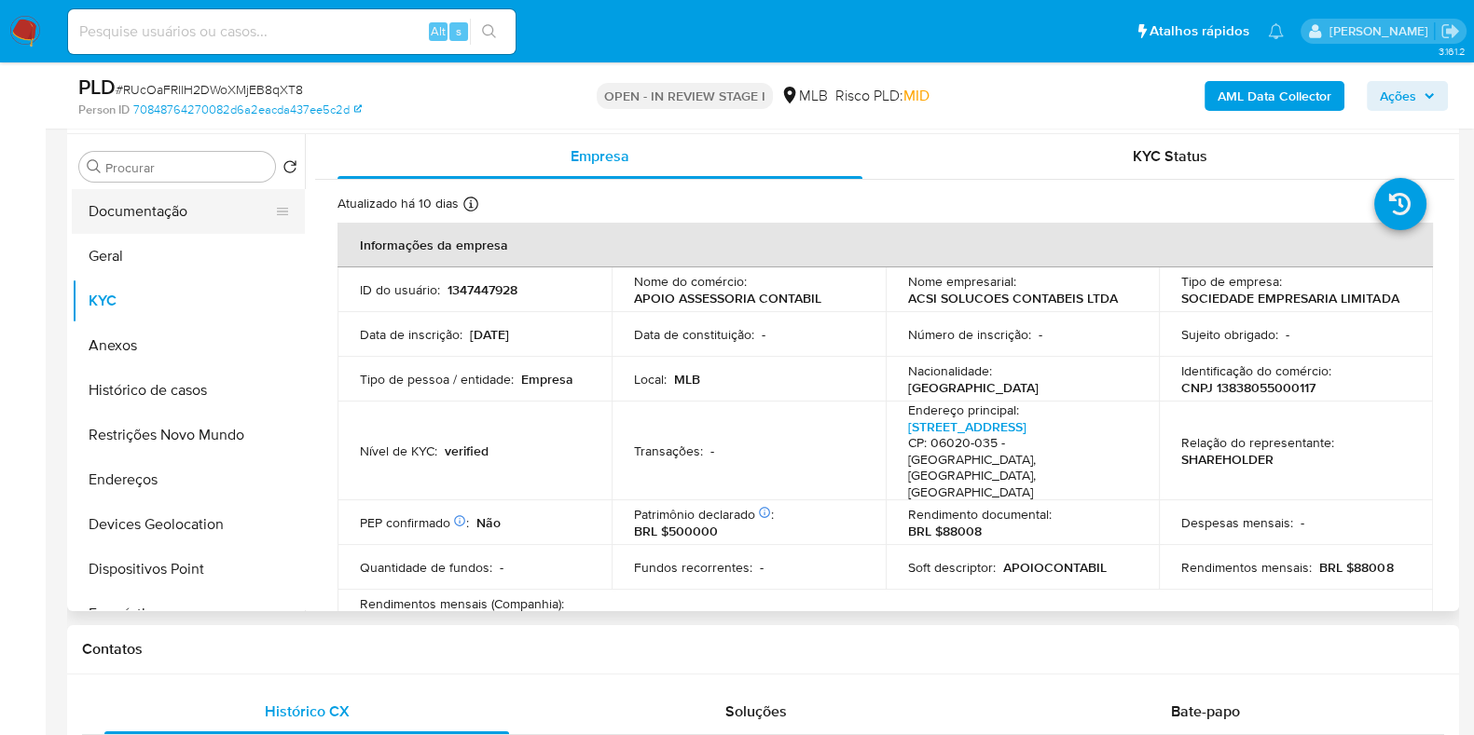
click at [148, 206] on button "Documentação" at bounding box center [181, 211] width 218 height 45
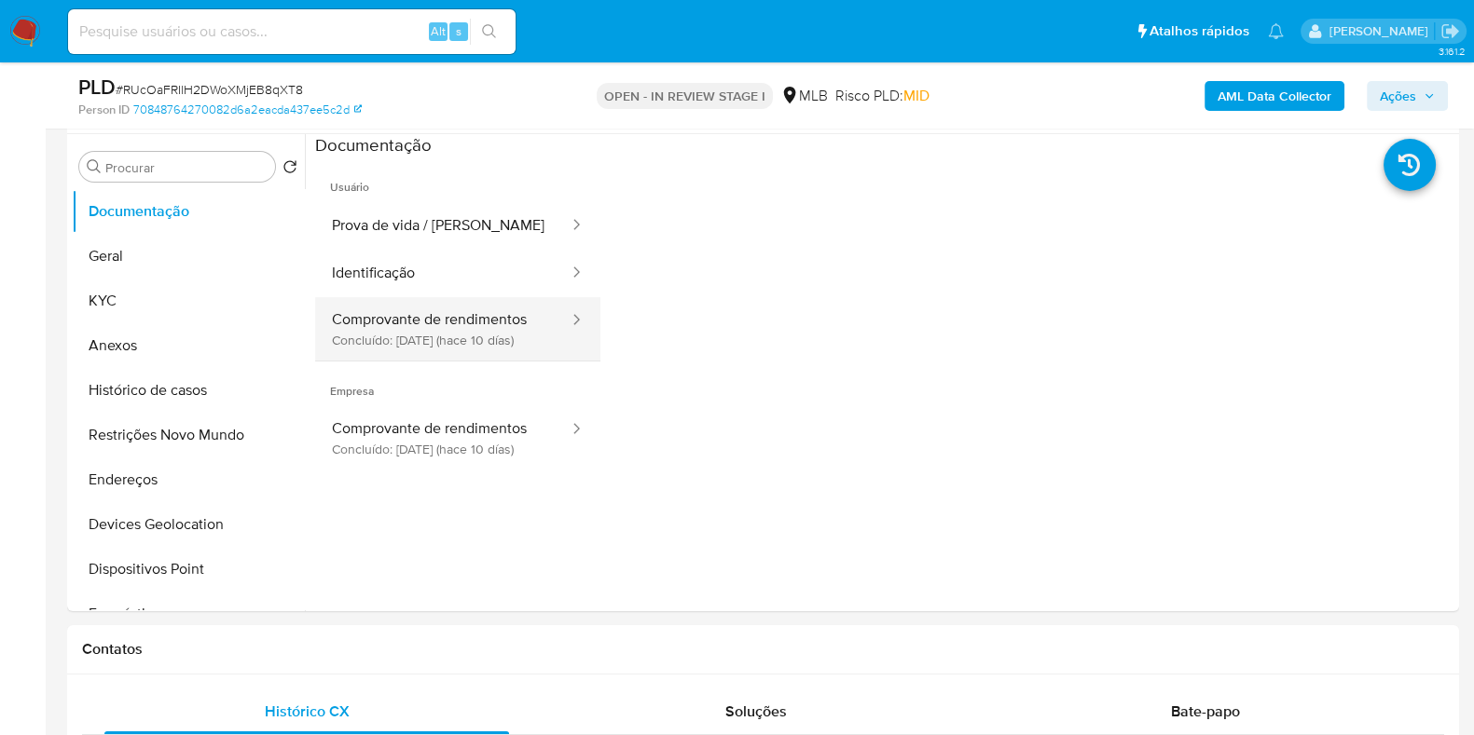
click at [482, 340] on button "Comprovante de rendimentos Concluído: 27/09/2025 (hace 10 días)" at bounding box center [442, 328] width 255 height 63
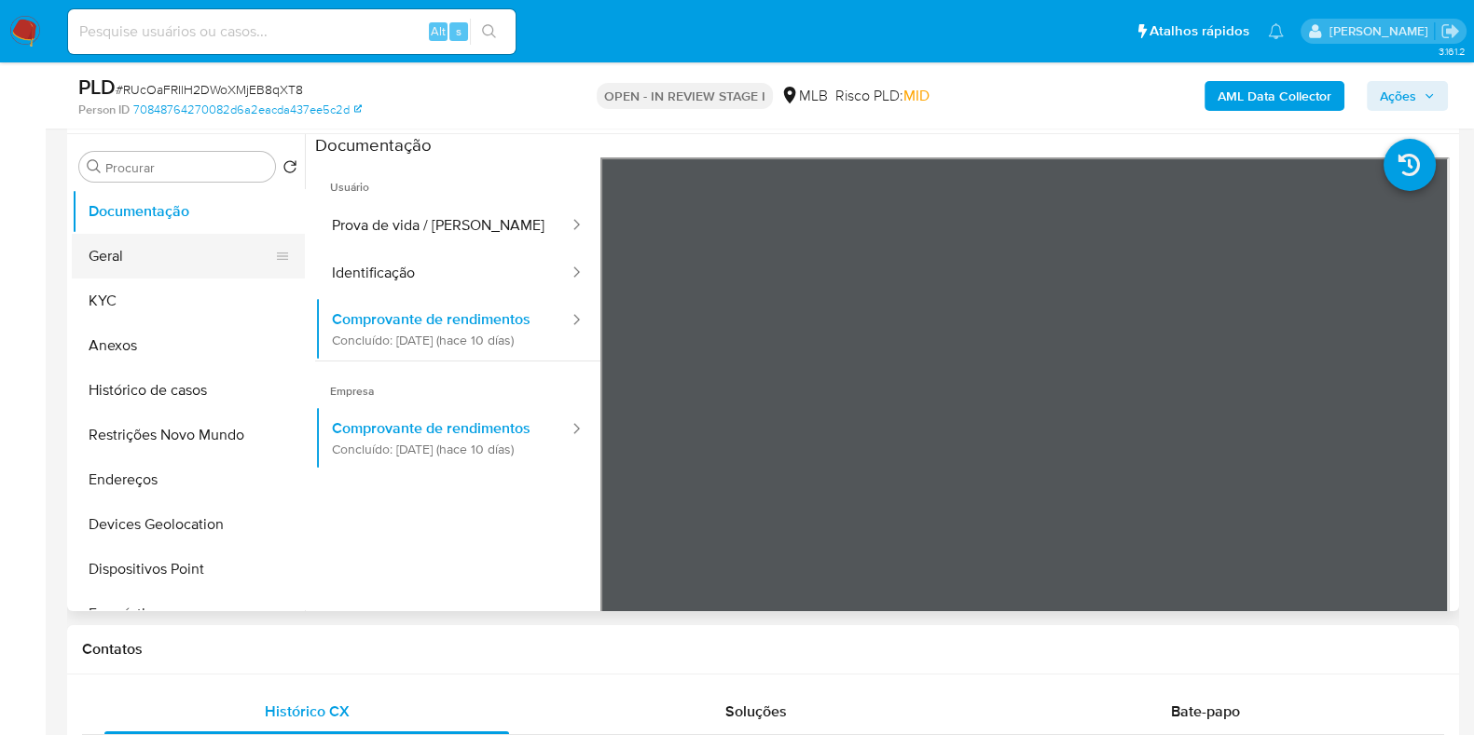
drag, startPoint x: 155, startPoint y: 241, endPoint x: 186, endPoint y: 241, distance: 31.7
click at [157, 241] on button "Geral" at bounding box center [181, 256] width 218 height 45
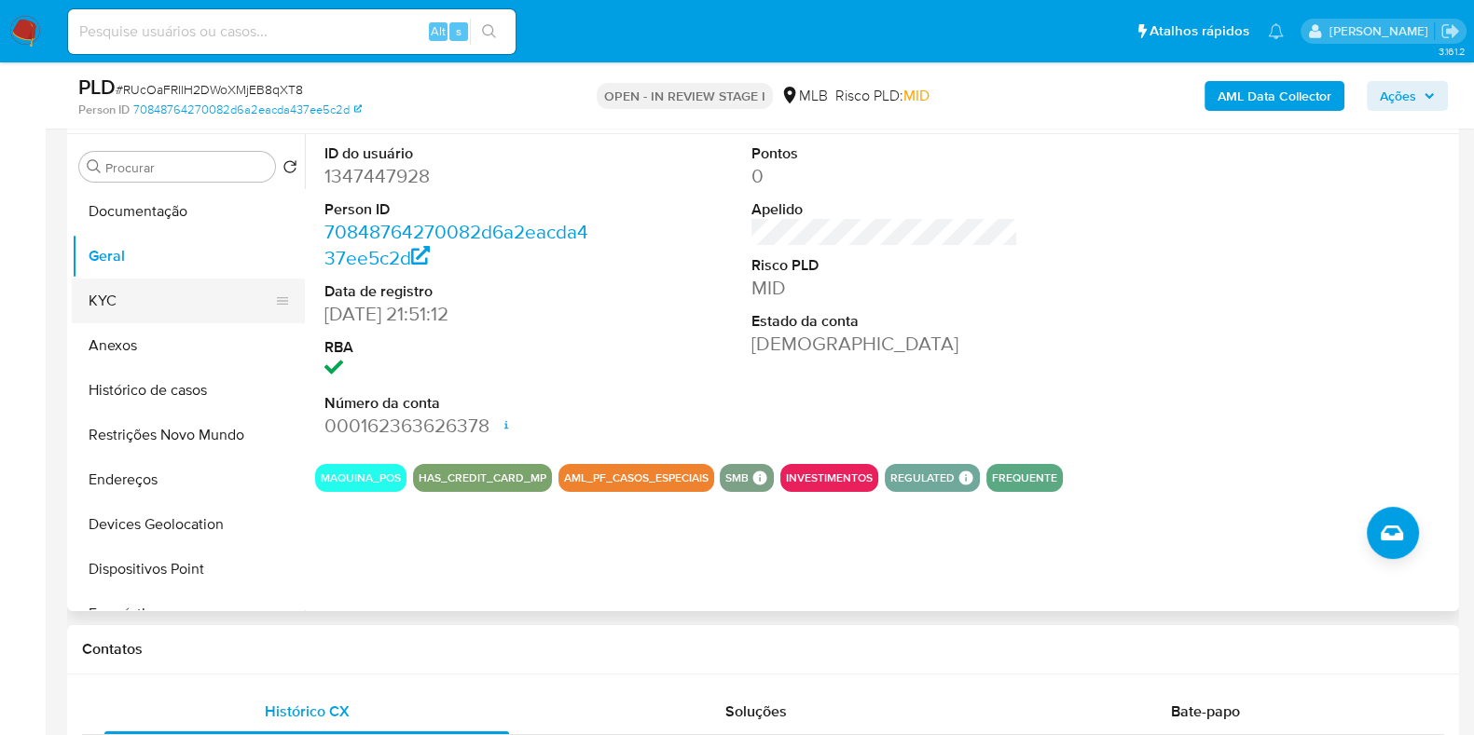
drag, startPoint x: 142, startPoint y: 302, endPoint x: 203, endPoint y: 301, distance: 61.5
click at [143, 301] on button "KYC" at bounding box center [181, 301] width 218 height 45
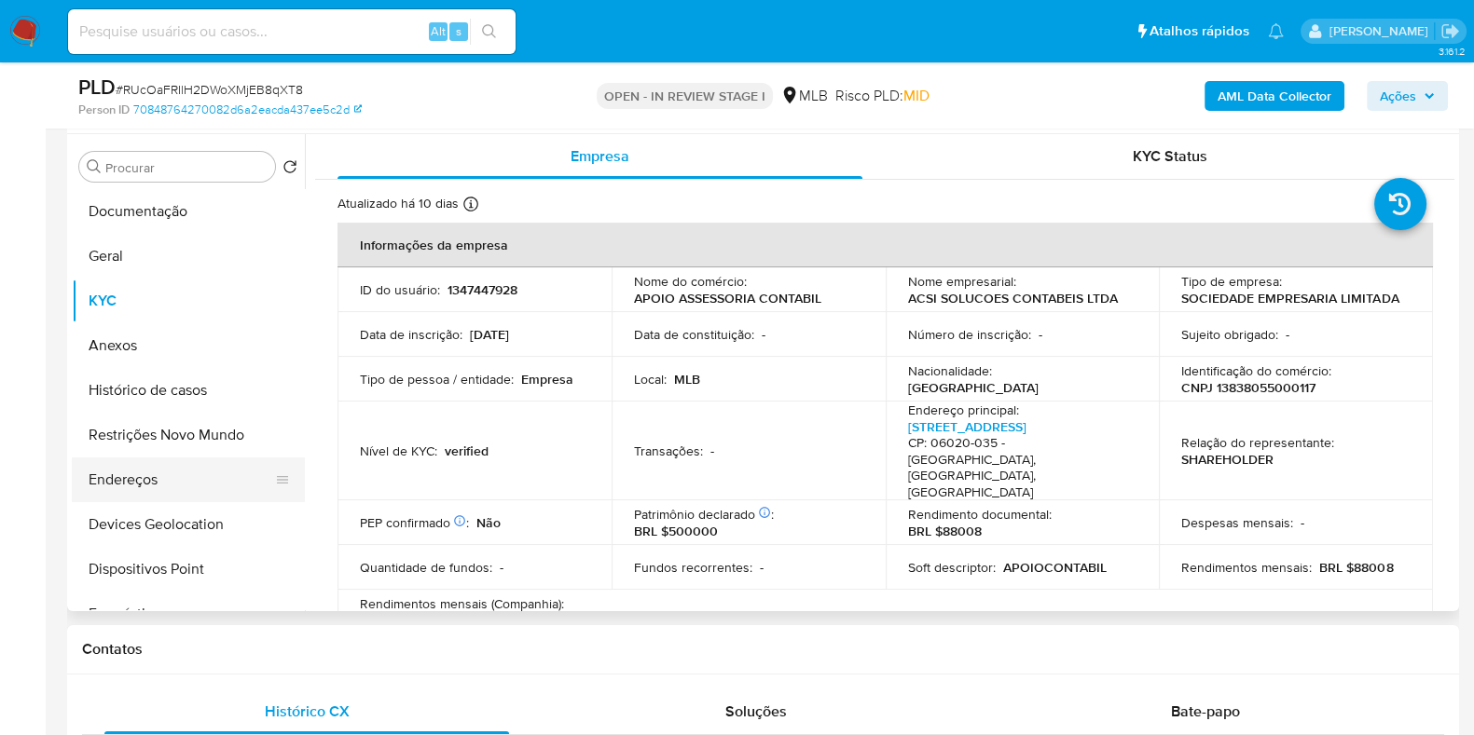
drag, startPoint x: 181, startPoint y: 483, endPoint x: 208, endPoint y: 483, distance: 27.0
click at [182, 483] on button "Endereços" at bounding box center [181, 480] width 218 height 45
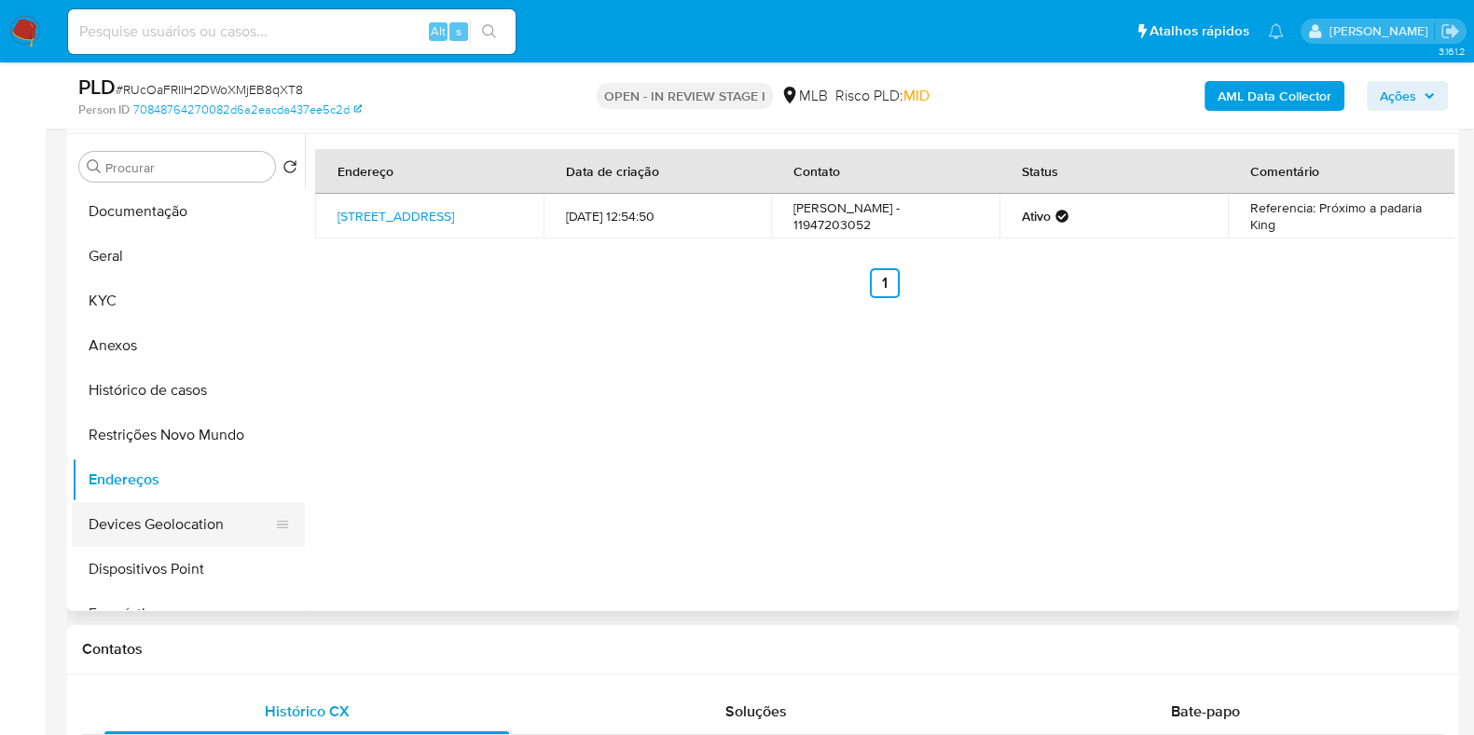
click at [185, 521] on button "Devices Geolocation" at bounding box center [181, 524] width 218 height 45
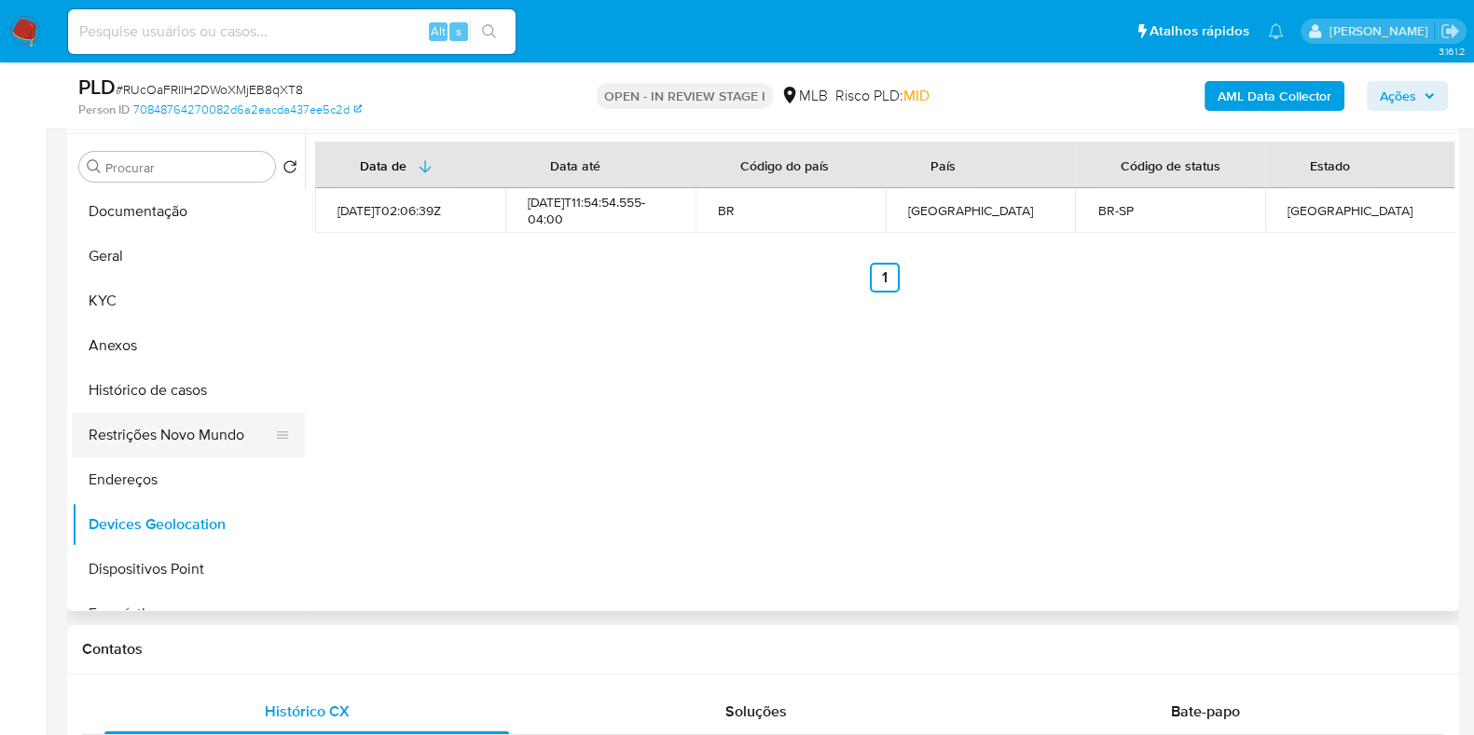
click at [171, 435] on button "Restrições Novo Mundo" at bounding box center [181, 435] width 218 height 45
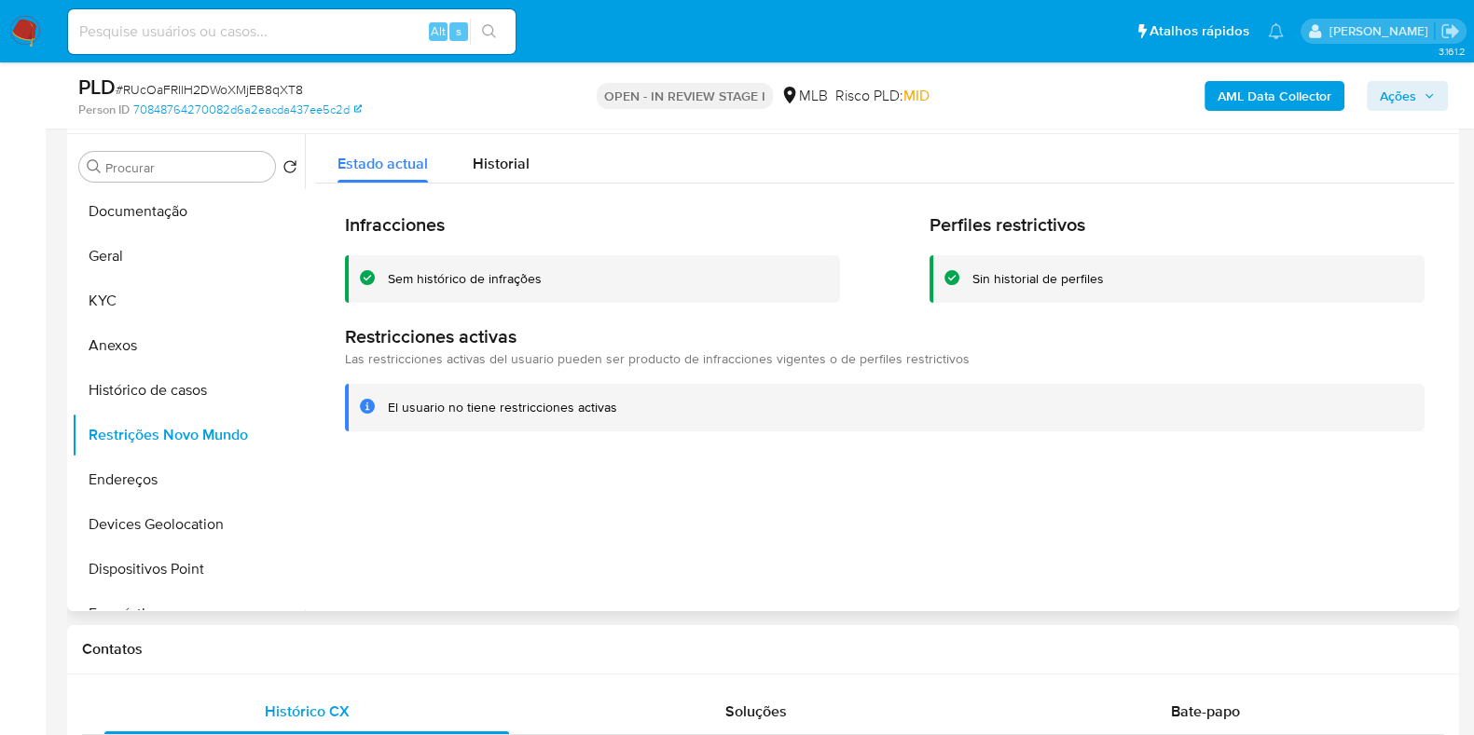
drag, startPoint x: 144, startPoint y: 571, endPoint x: 431, endPoint y: 538, distance: 289.0
click at [146, 571] on button "Dispositivos Point" at bounding box center [188, 569] width 233 height 45
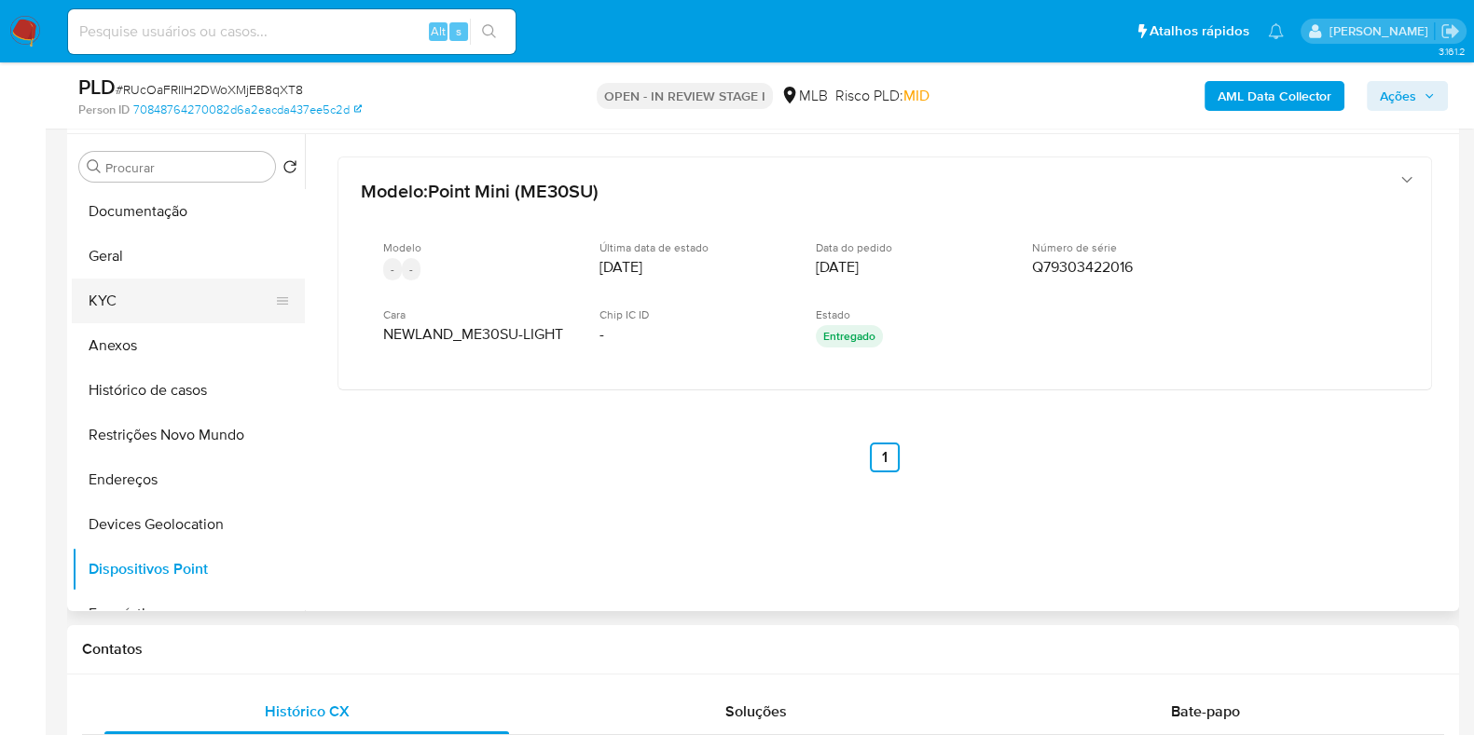
click at [157, 294] on button "KYC" at bounding box center [181, 301] width 218 height 45
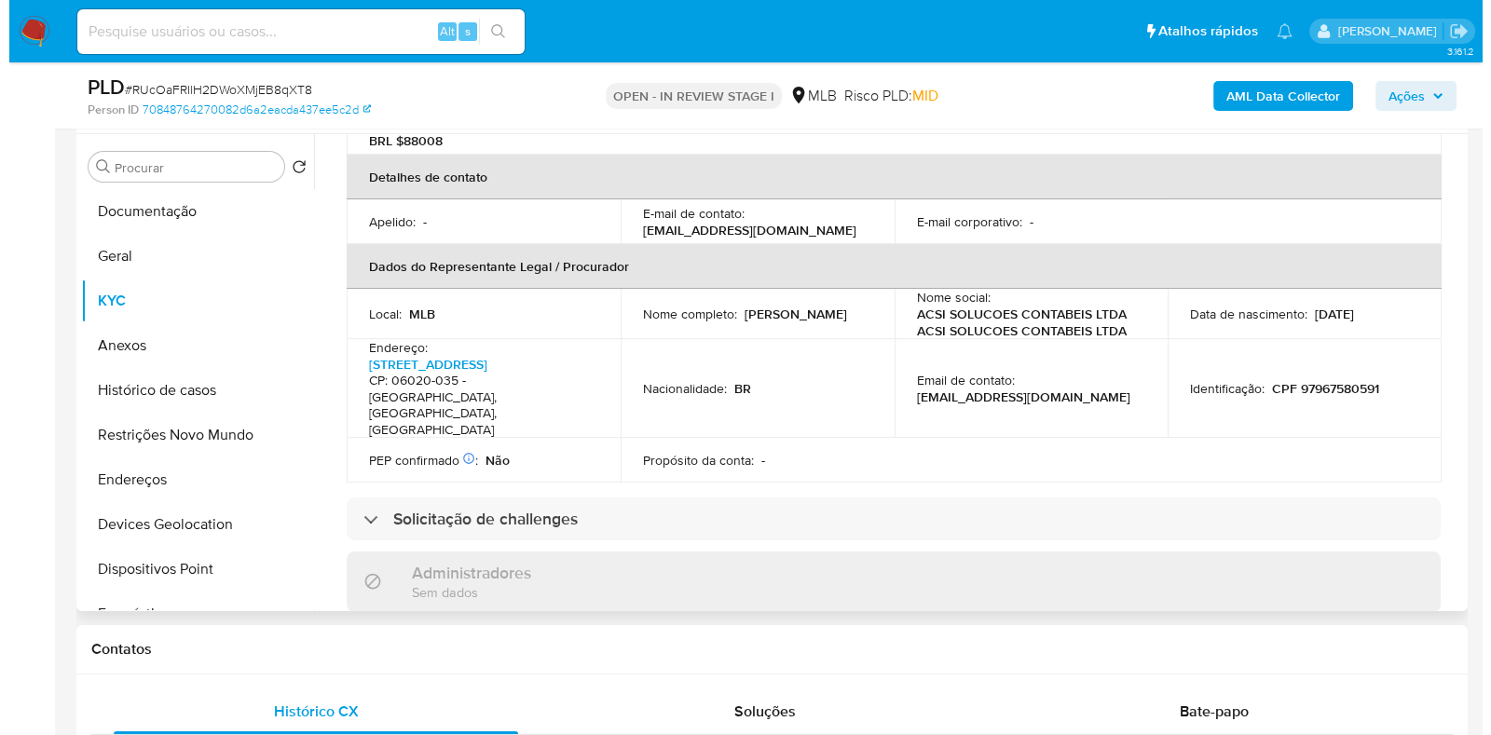
scroll to position [0, 0]
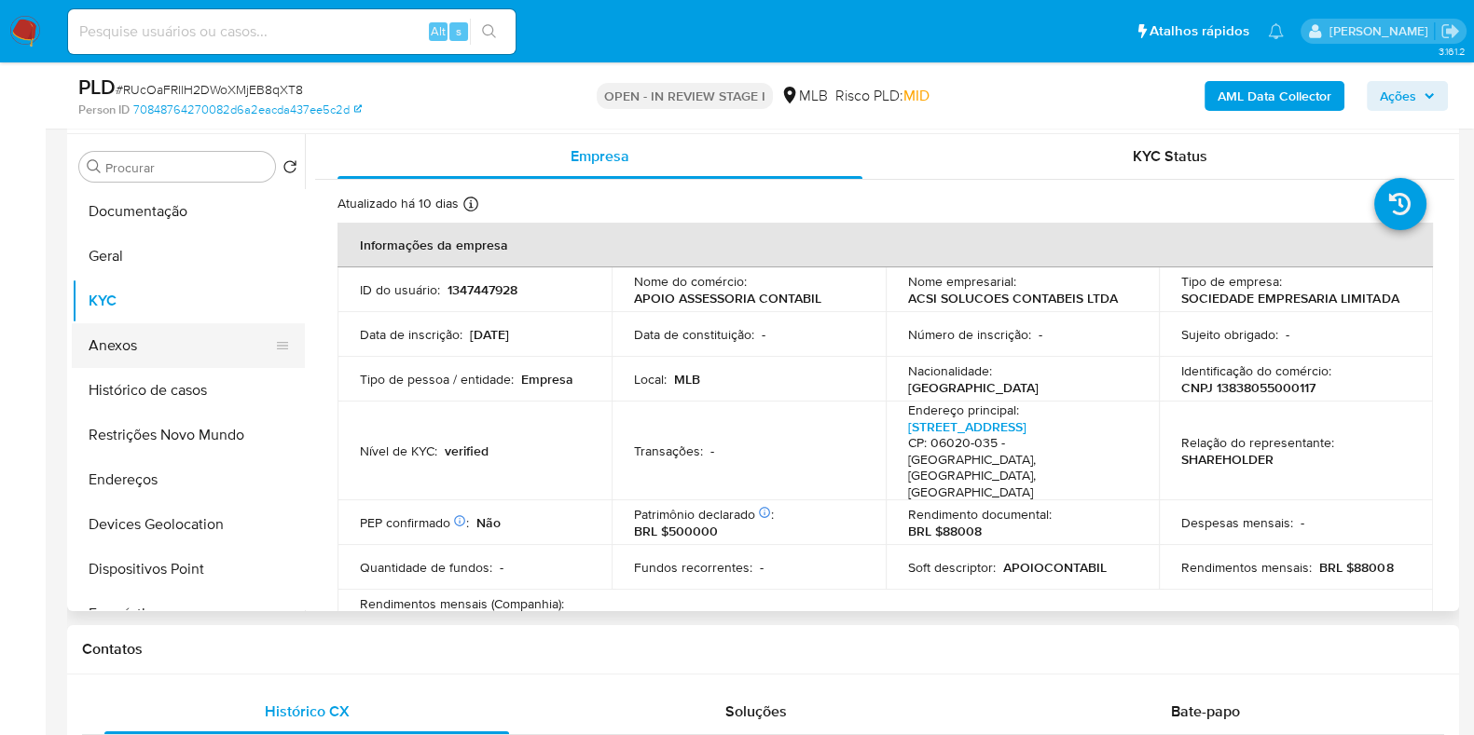
click at [123, 349] on button "Anexos" at bounding box center [181, 345] width 218 height 45
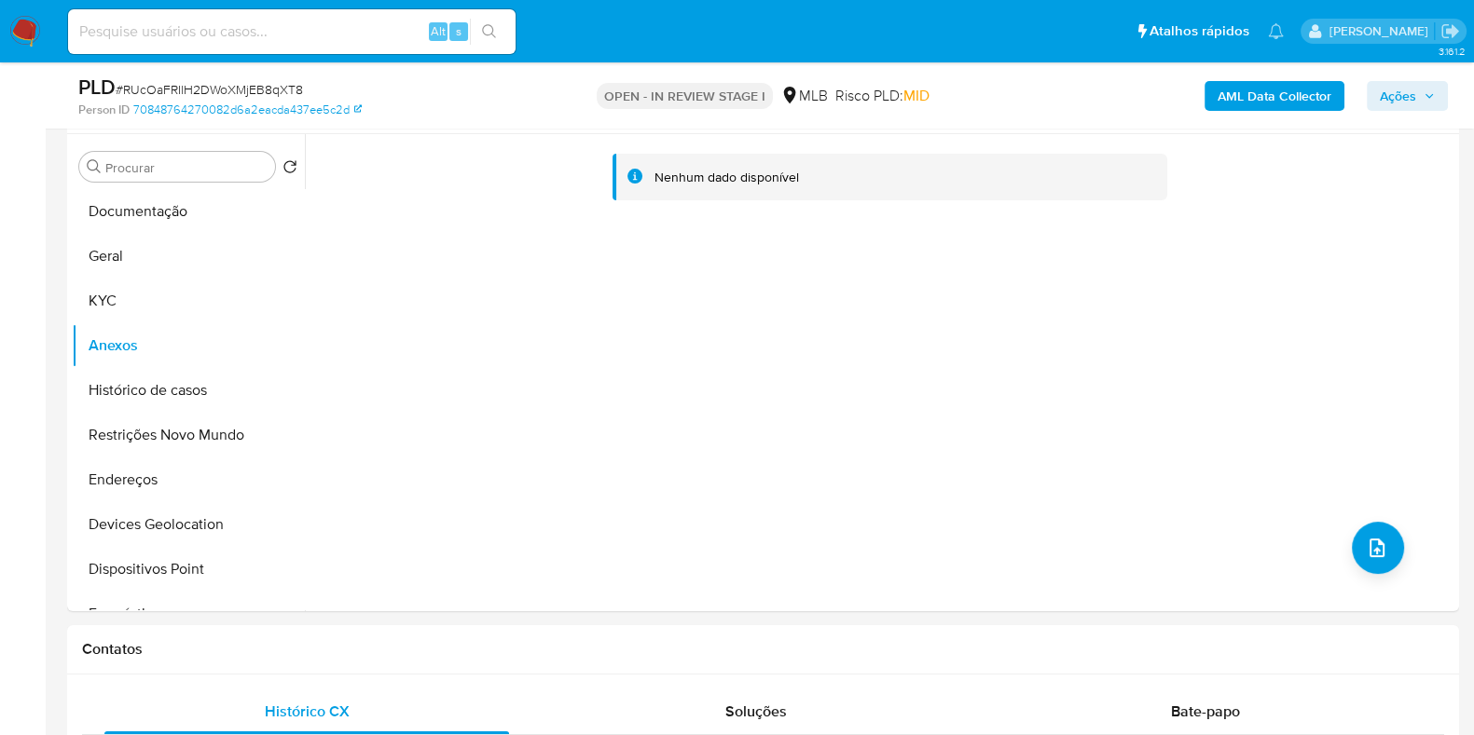
click at [1221, 102] on b "AML Data Collector" at bounding box center [1274, 96] width 114 height 30
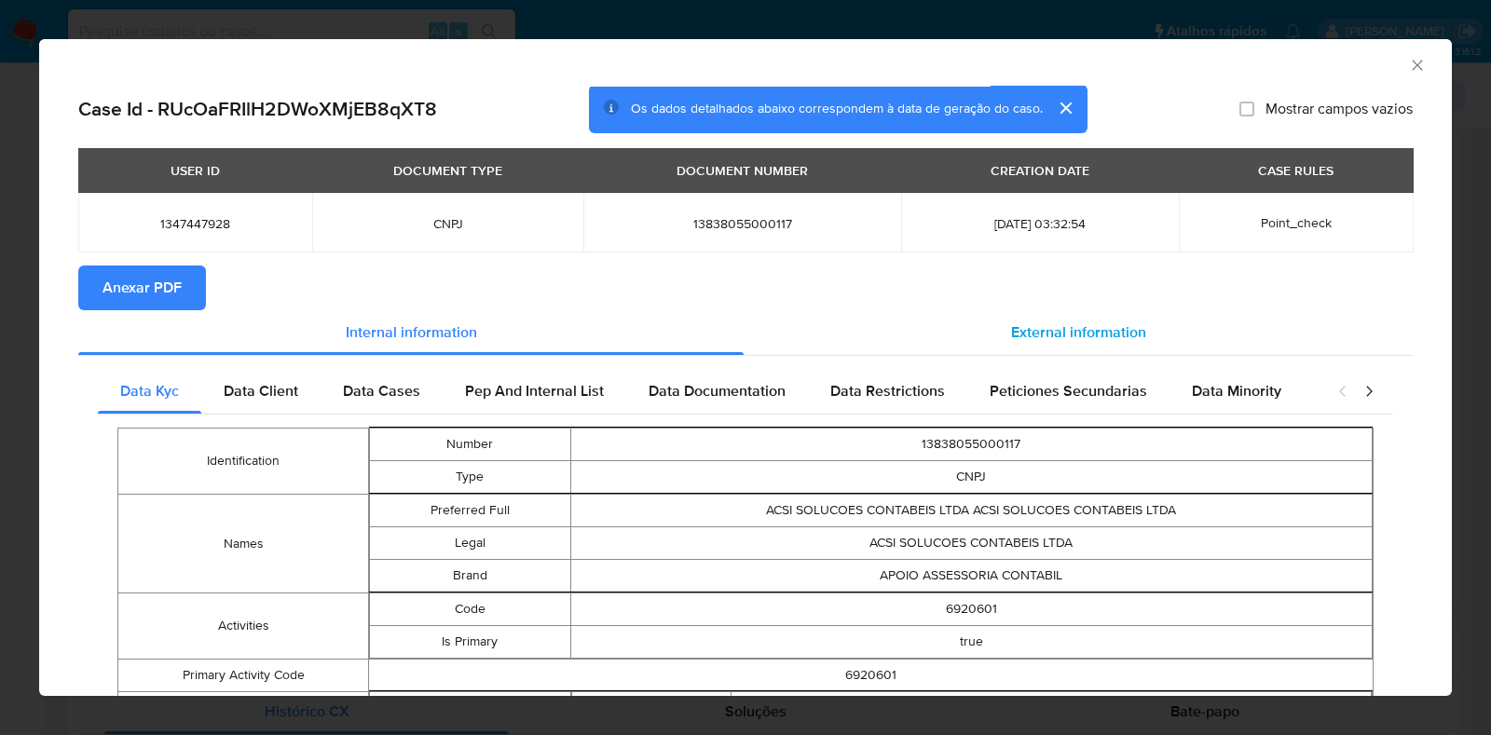
click at [1015, 326] on span "External information" at bounding box center [1078, 332] width 135 height 21
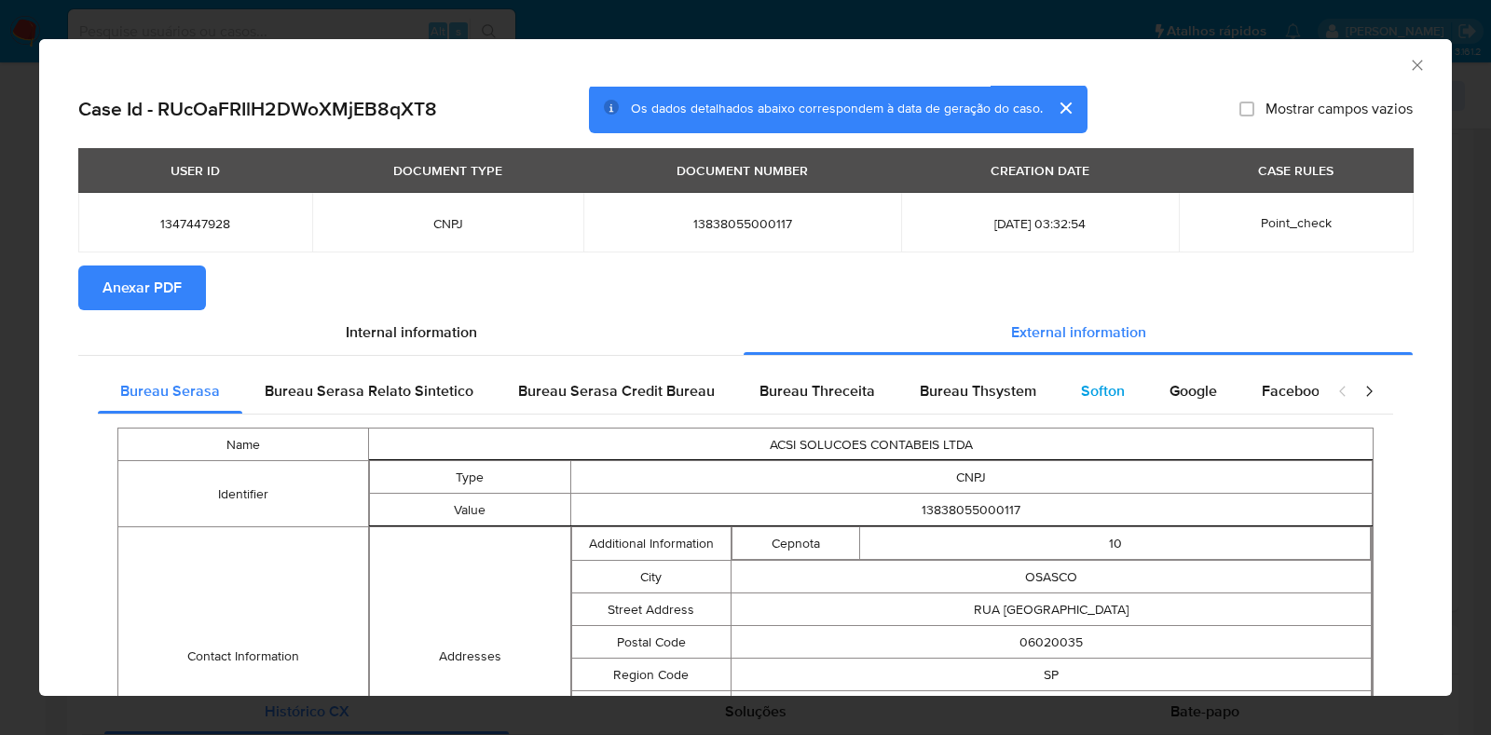
click at [1059, 381] on div "Softon" at bounding box center [1103, 391] width 89 height 45
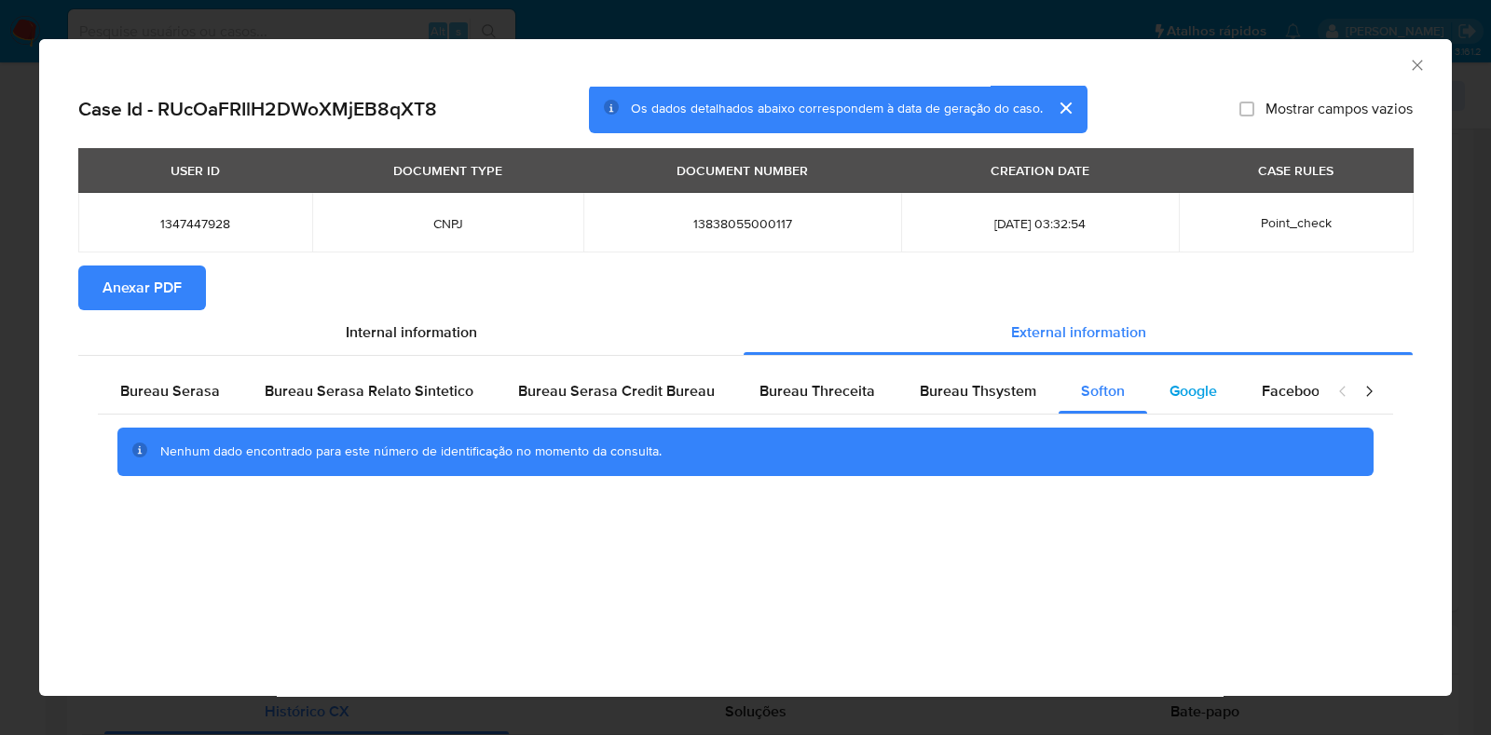
click at [1188, 389] on span "Google" at bounding box center [1194, 390] width 48 height 21
click at [956, 400] on span "Bureau Thsystem" at bounding box center [978, 390] width 117 height 21
click at [148, 285] on span "Anexar PDF" at bounding box center [142, 287] width 79 height 41
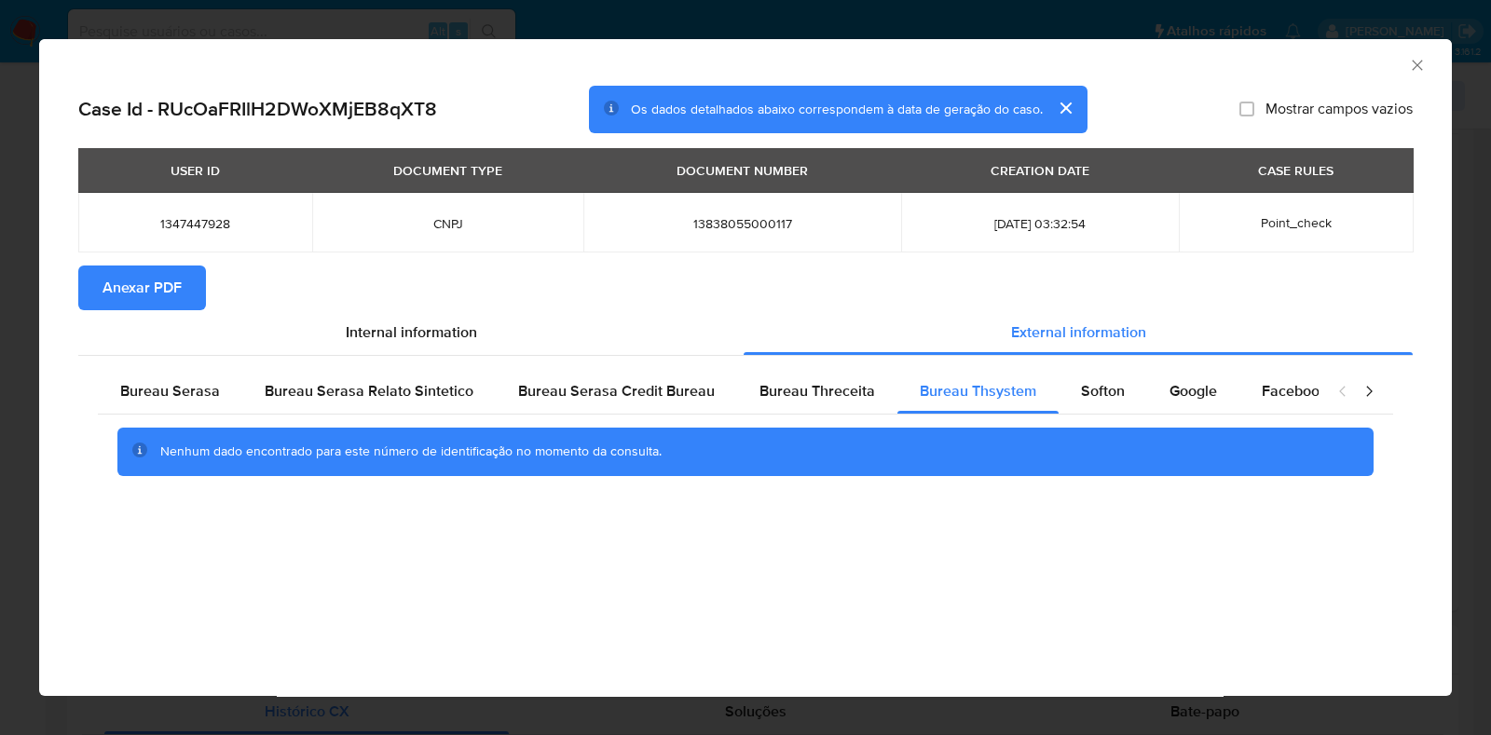
click at [1415, 63] on icon "Fechar a janela" at bounding box center [1417, 65] width 19 height 19
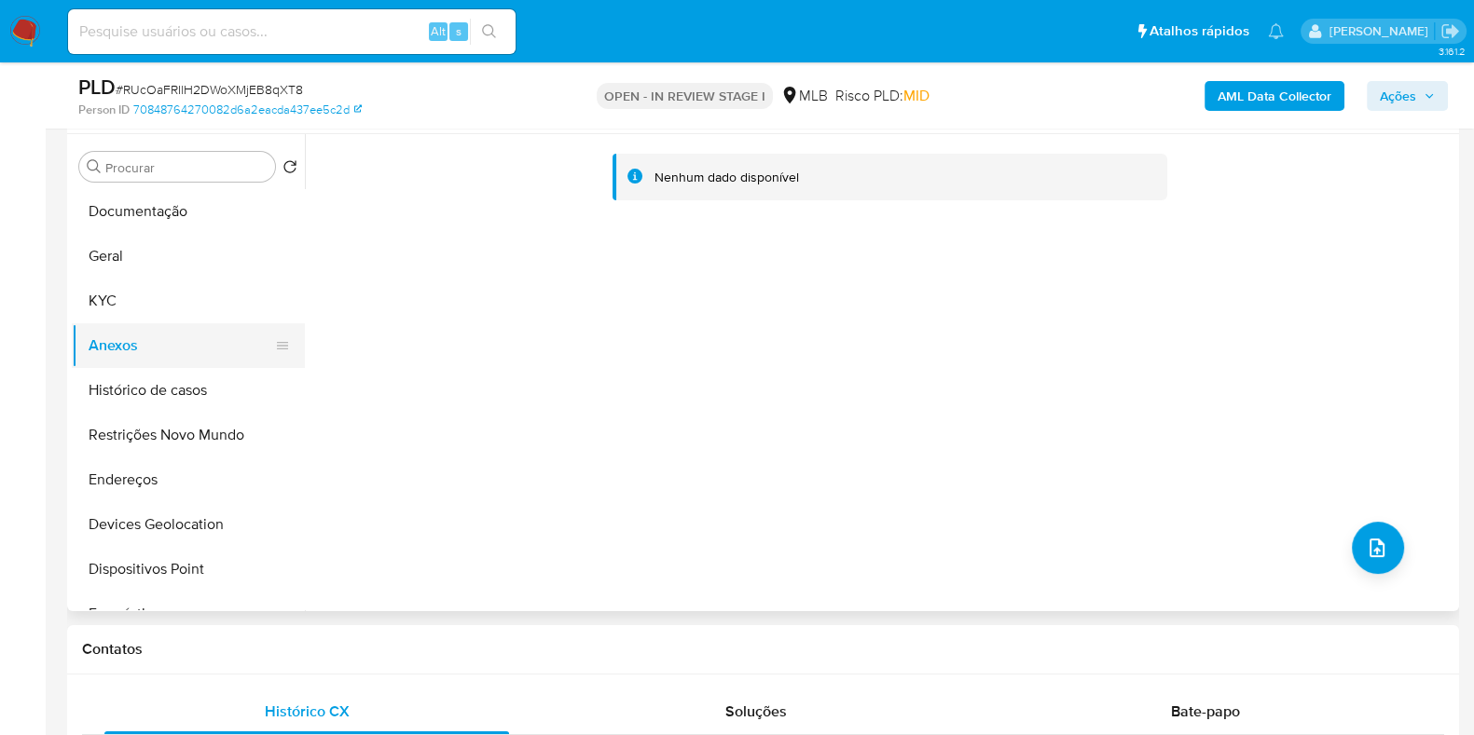
drag, startPoint x: 110, startPoint y: 311, endPoint x: 117, endPoint y: 322, distance: 12.9
click at [111, 311] on button "KYC" at bounding box center [188, 301] width 233 height 45
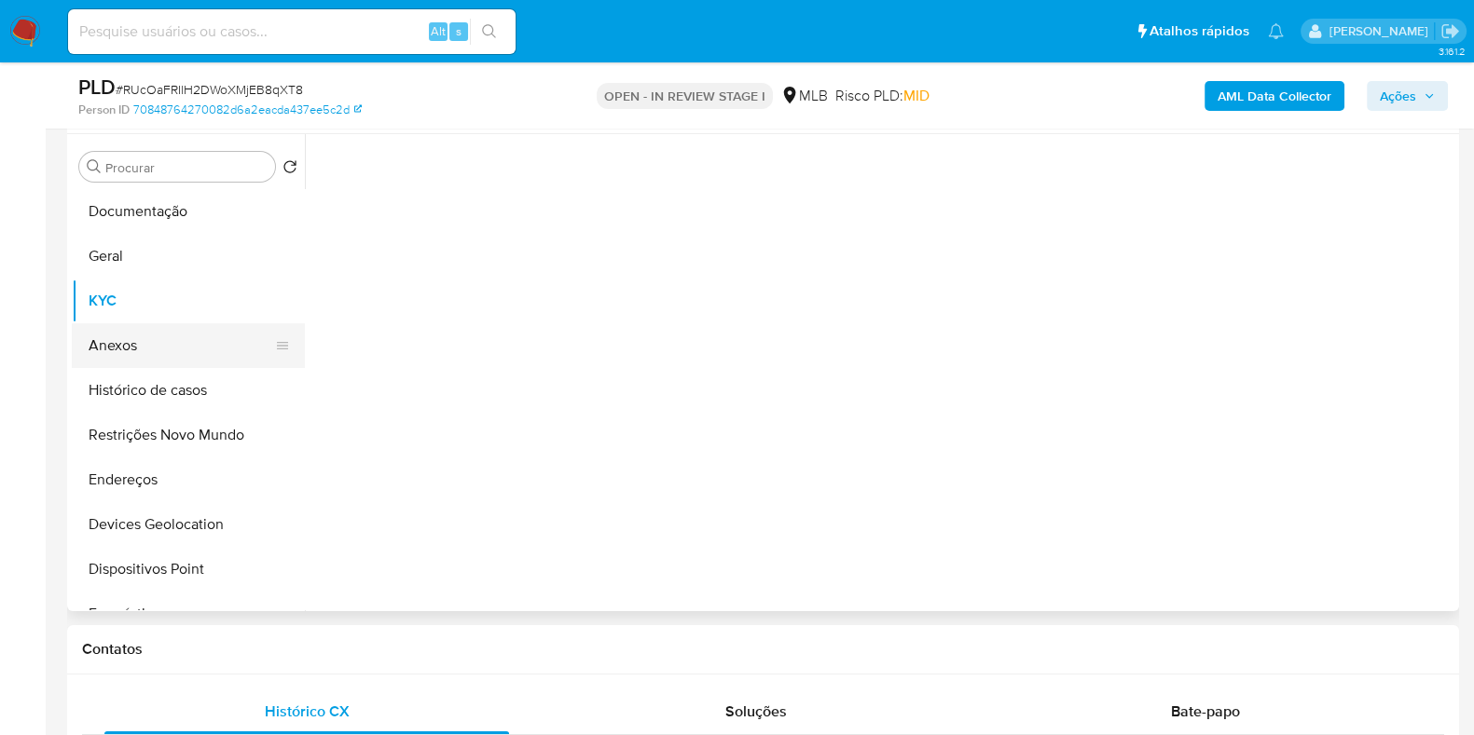
click at [124, 340] on button "Anexos" at bounding box center [181, 345] width 218 height 45
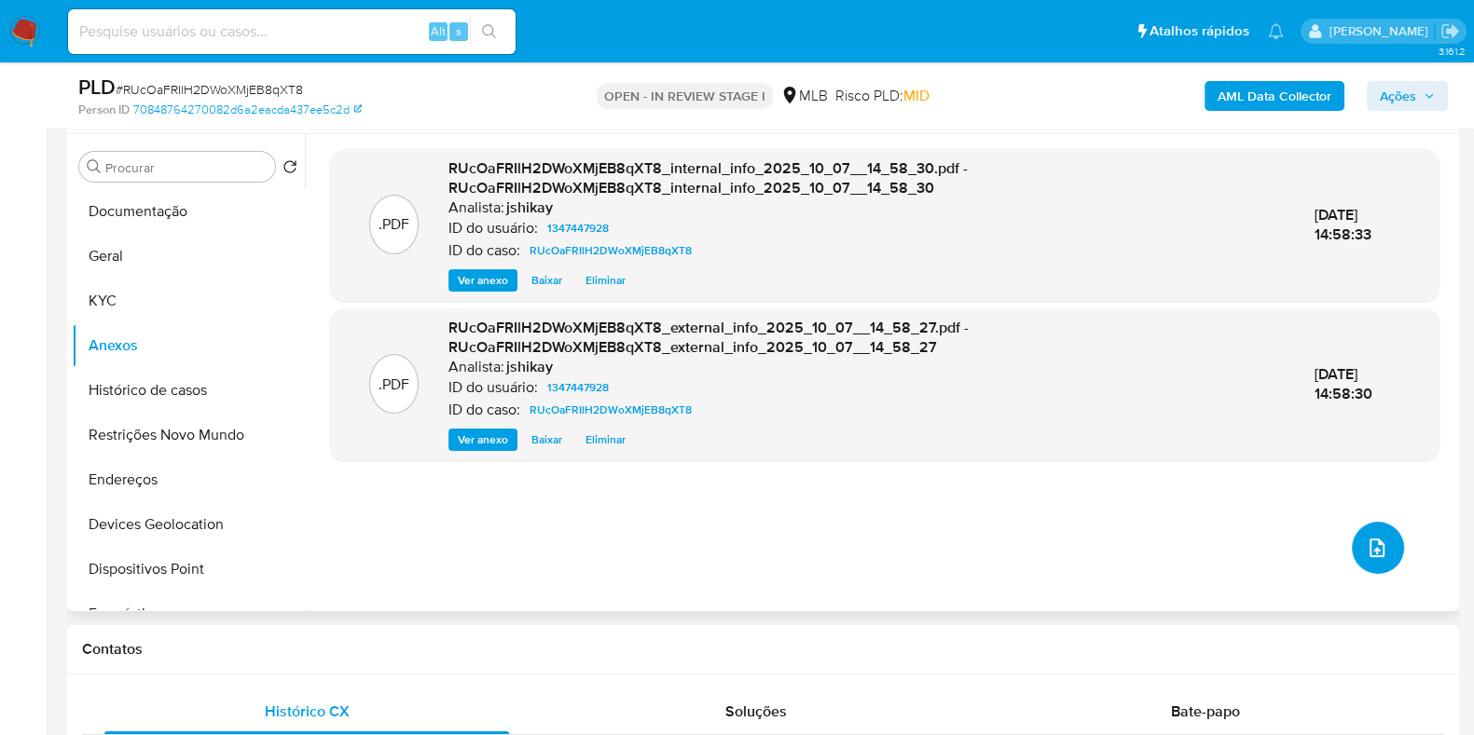
click at [1366, 554] on icon "upload-file" at bounding box center [1376, 548] width 22 height 22
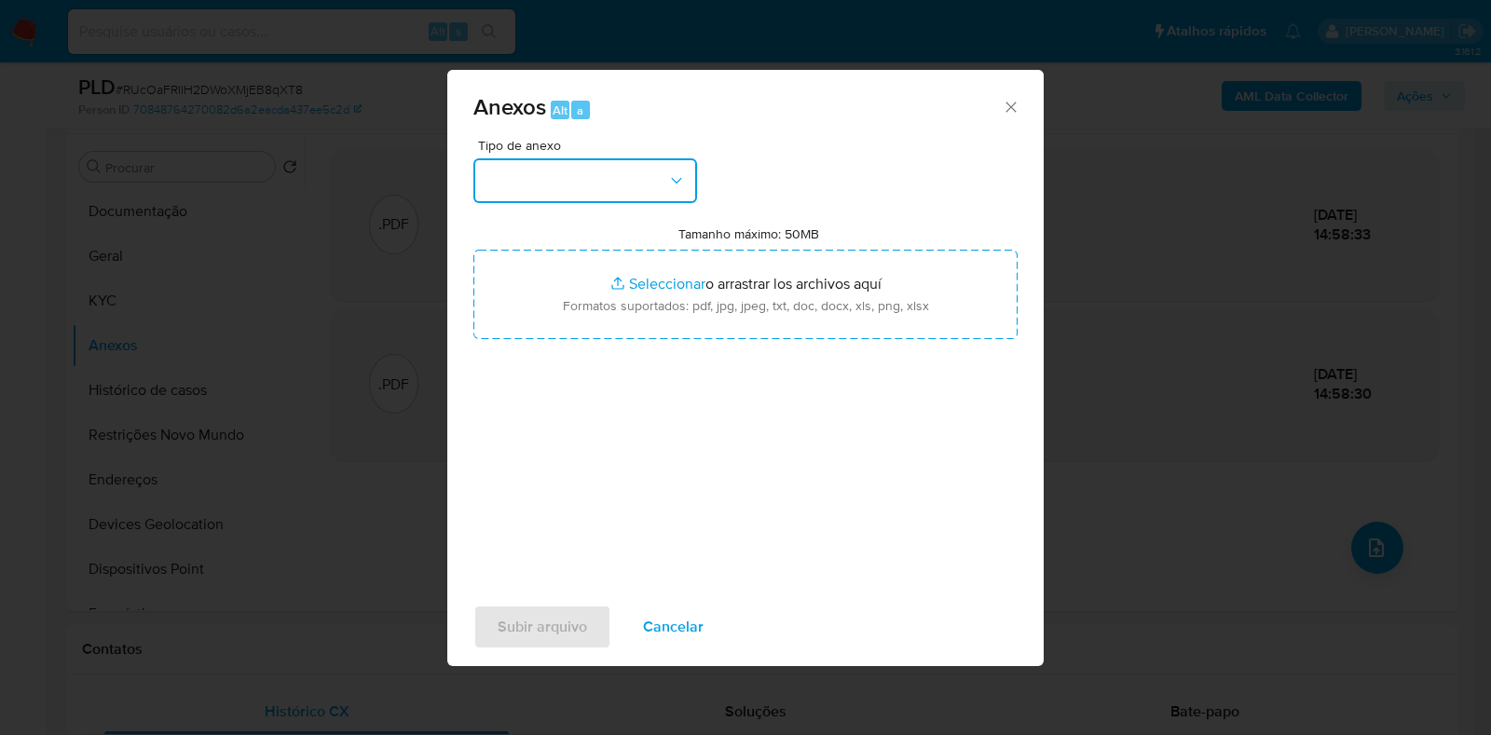
click at [532, 188] on button "button" at bounding box center [585, 180] width 224 height 45
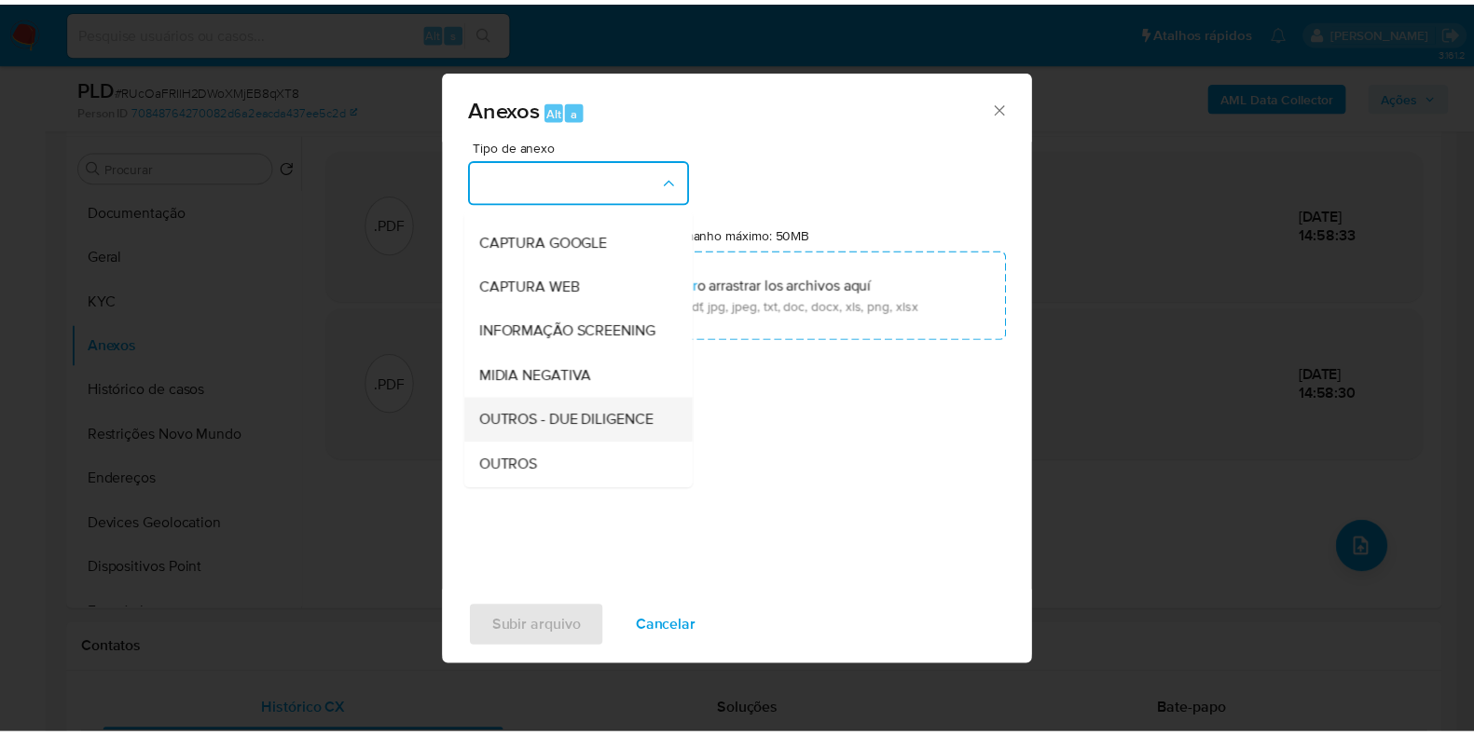
scroll to position [116, 0]
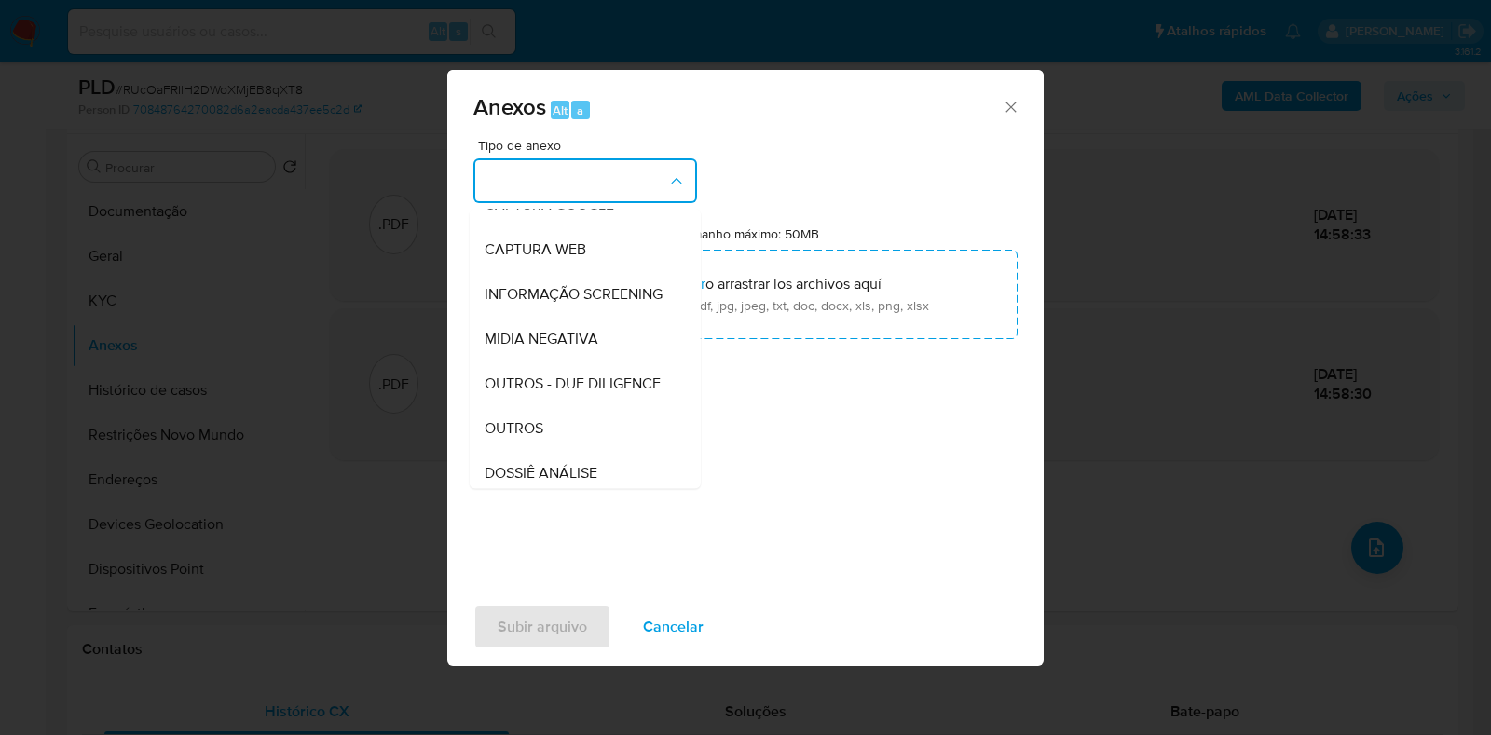
click at [547, 451] on div "OUTROS" at bounding box center [580, 428] width 190 height 45
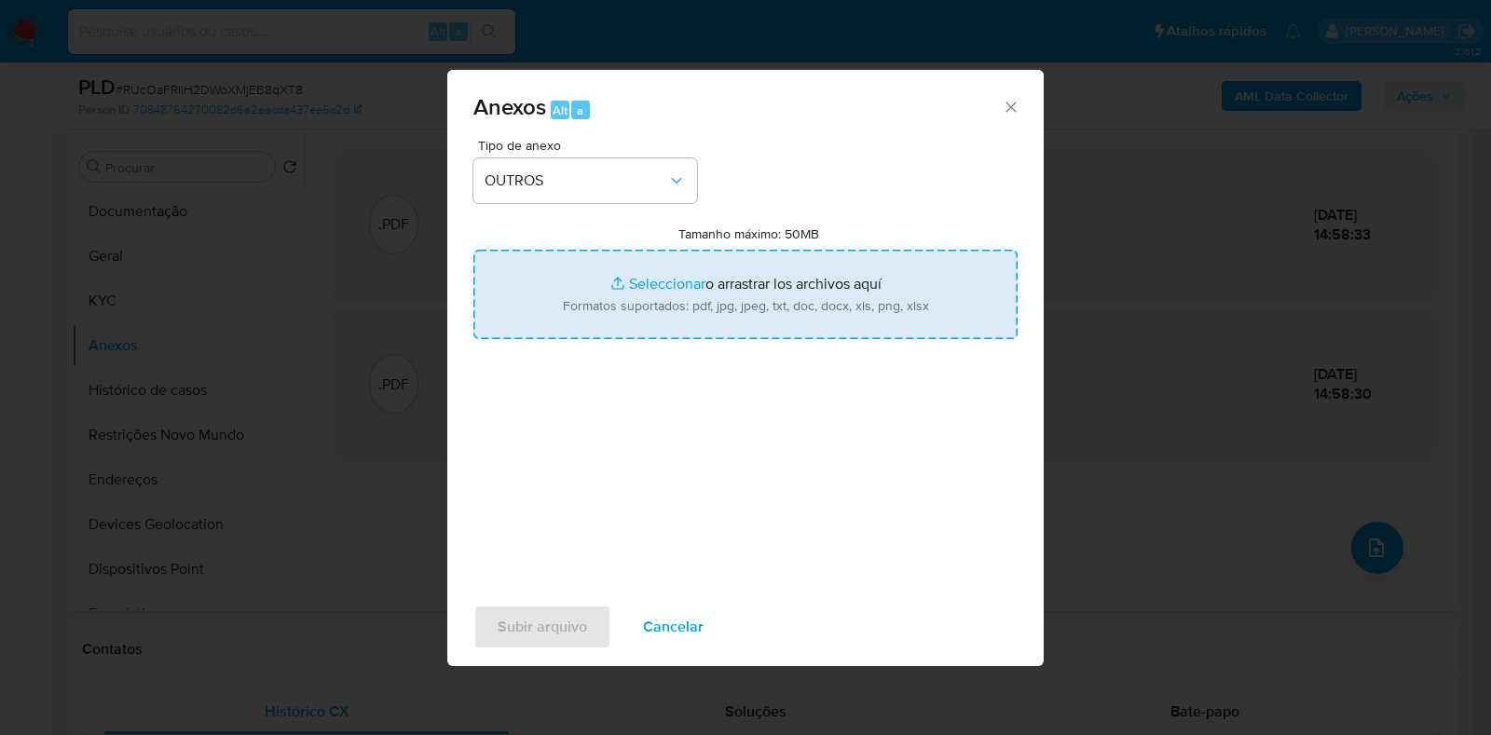
click at [699, 313] on input "Tamanho máximo: 50MB Seleccionar archivos" at bounding box center [745, 294] width 544 height 89
type input "C:\fakepath\SAR - XXXX - CNPJ 13838055000117 - ACSI SOLUCOES CONTABEIS LTDA.pdf"
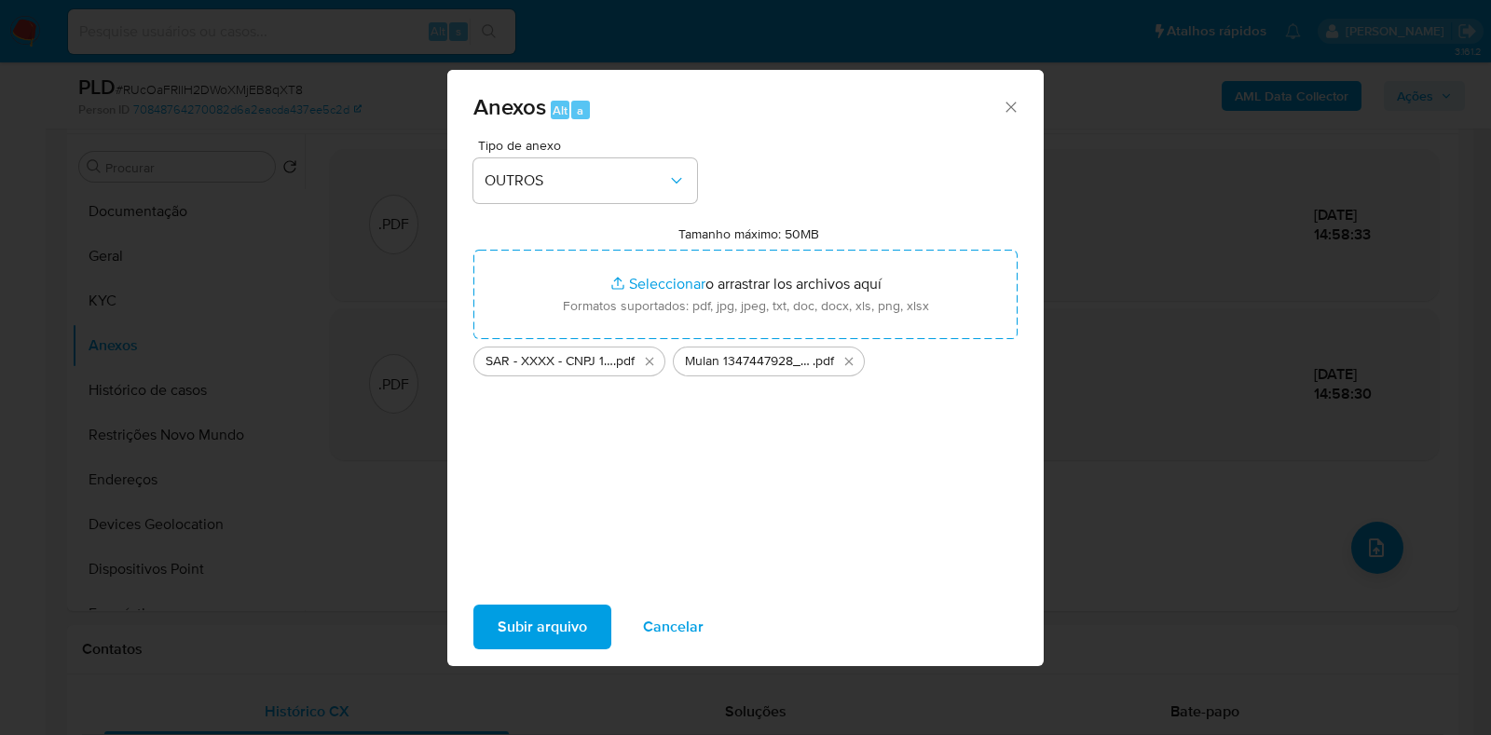
click at [559, 619] on span "Subir arquivo" at bounding box center [542, 627] width 89 height 41
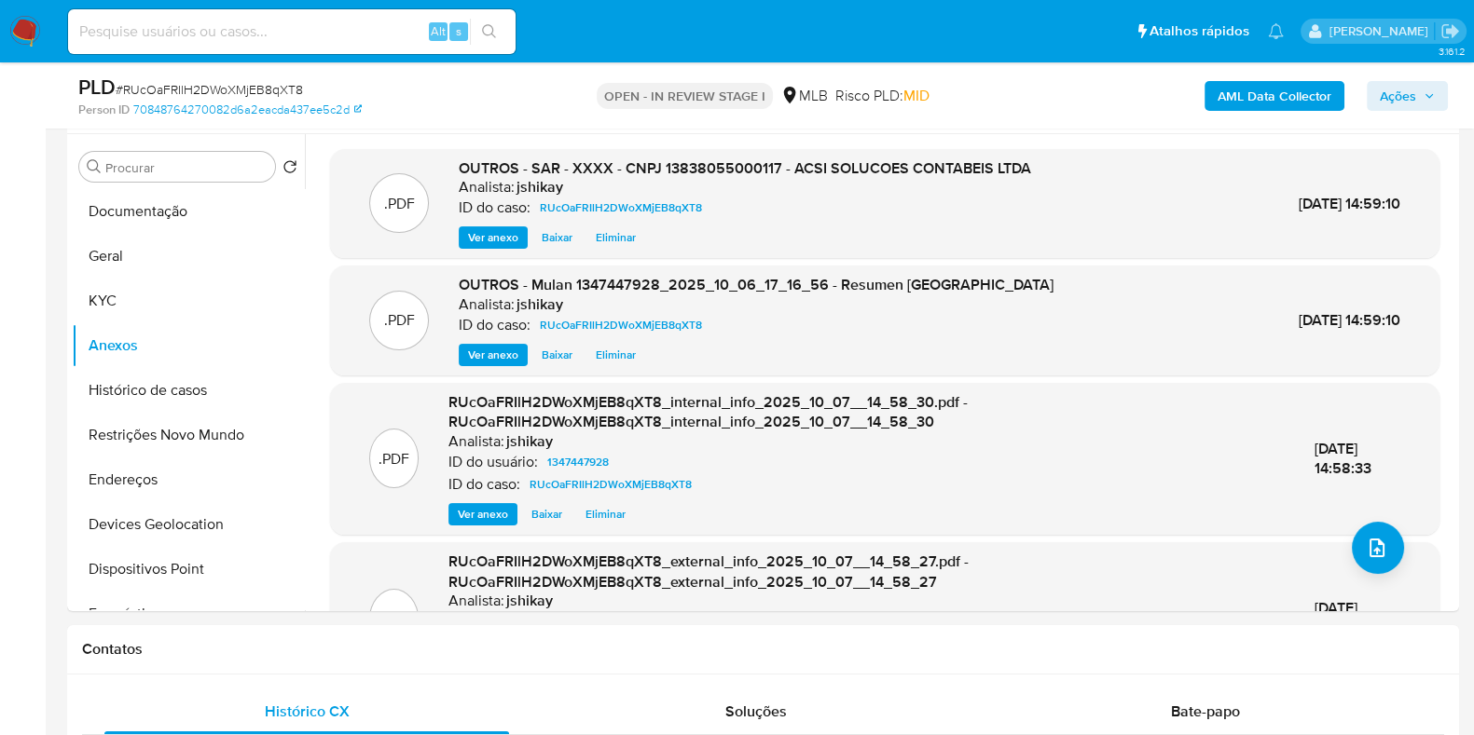
click at [1392, 101] on span "Ações" at bounding box center [1397, 96] width 36 height 30
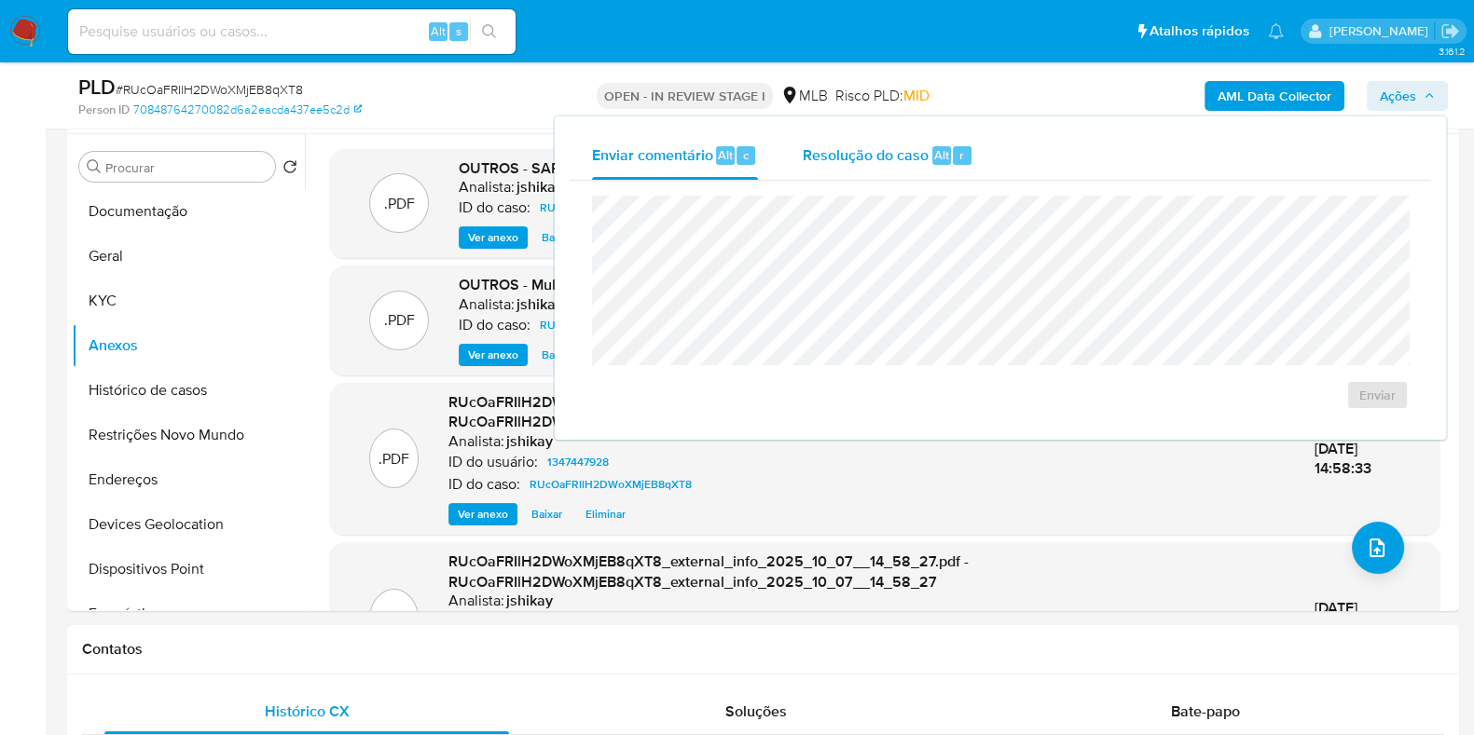
click at [849, 135] on div "Resolução do caso Alt r" at bounding box center [887, 155] width 171 height 48
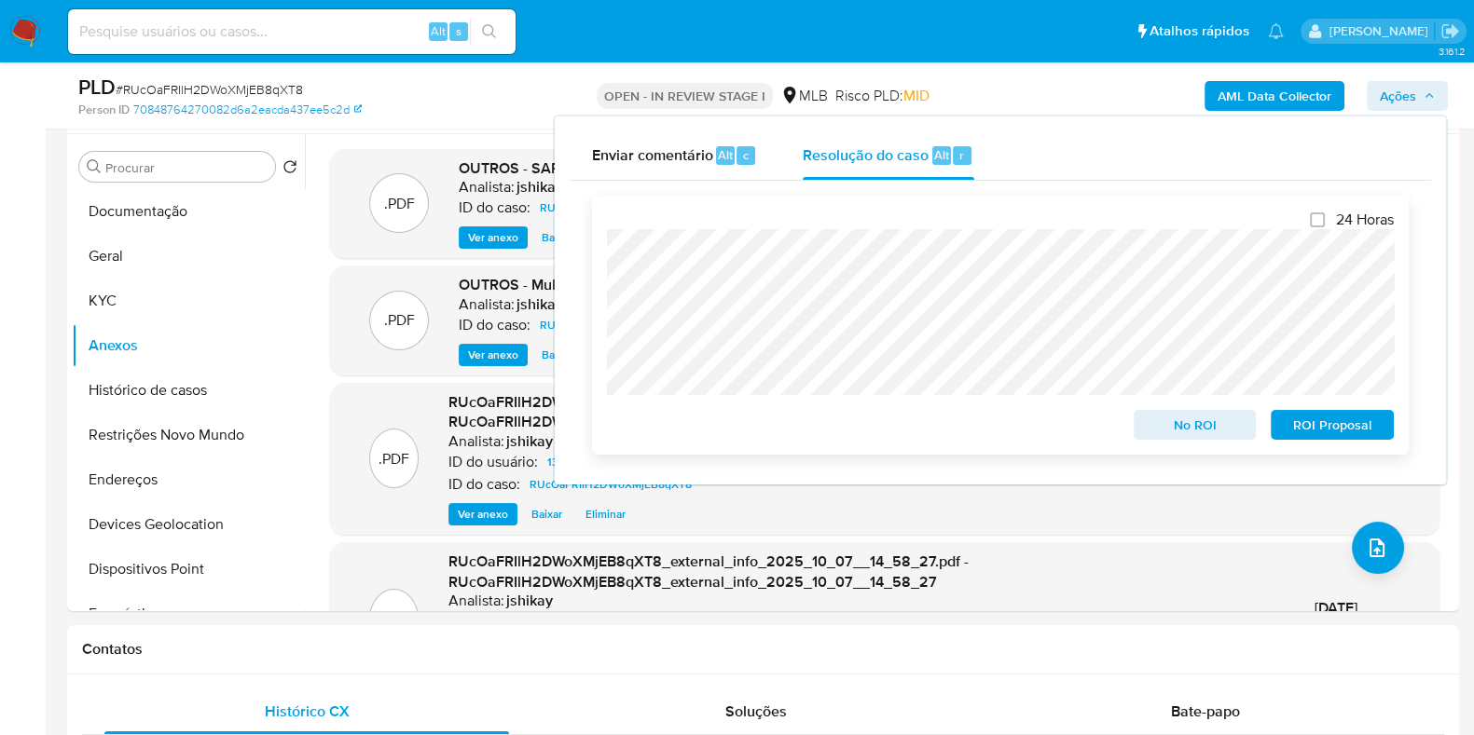
click at [1305, 432] on span "ROI Proposal" at bounding box center [1331, 425] width 97 height 26
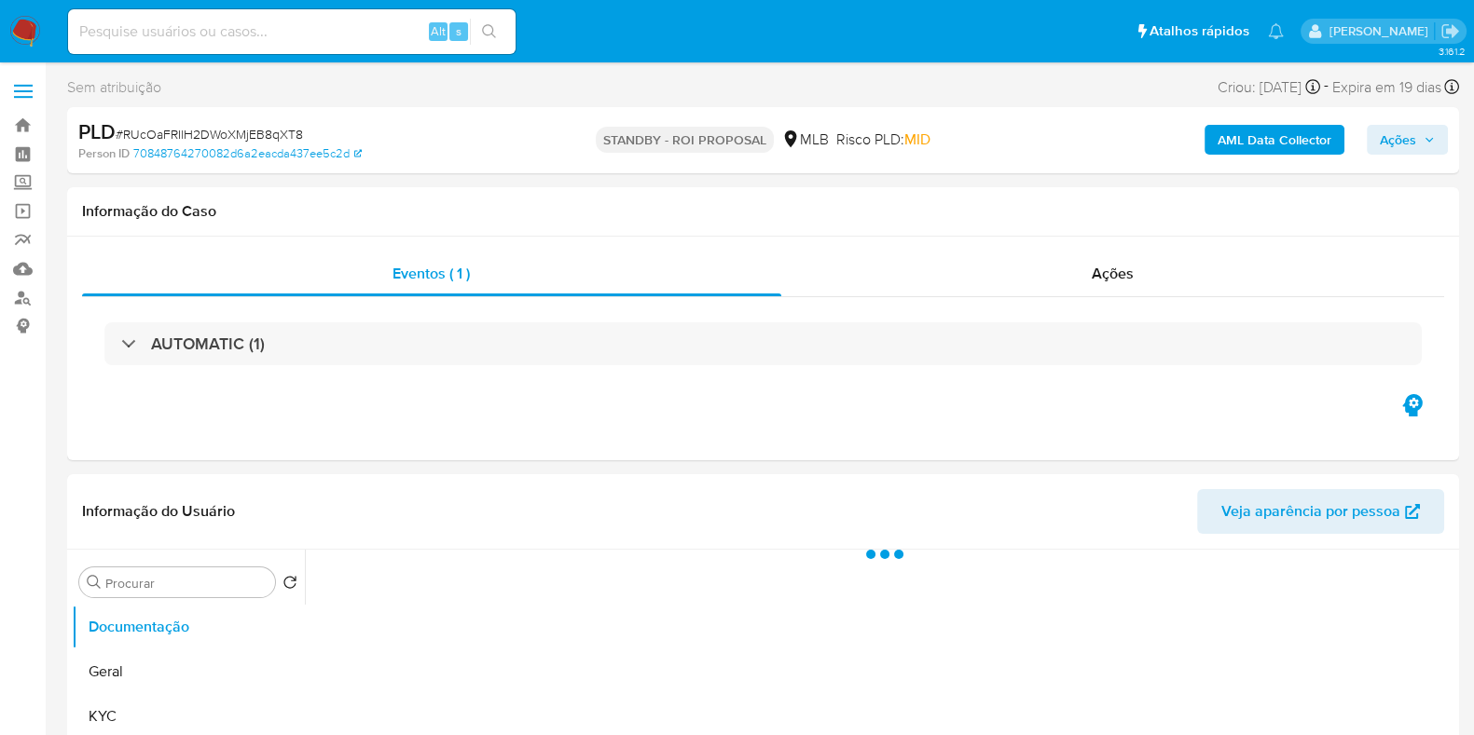
select select "10"
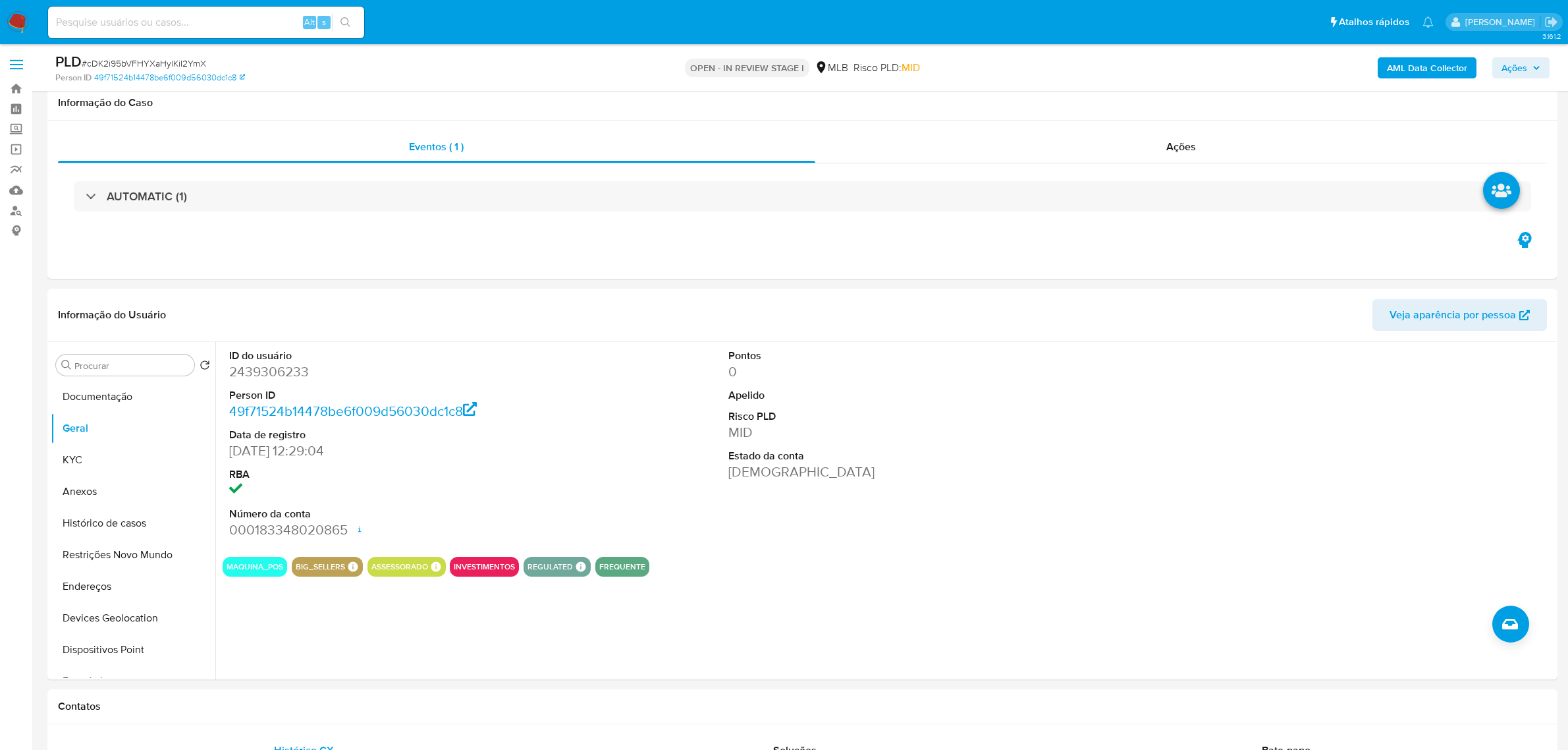
select select "10"
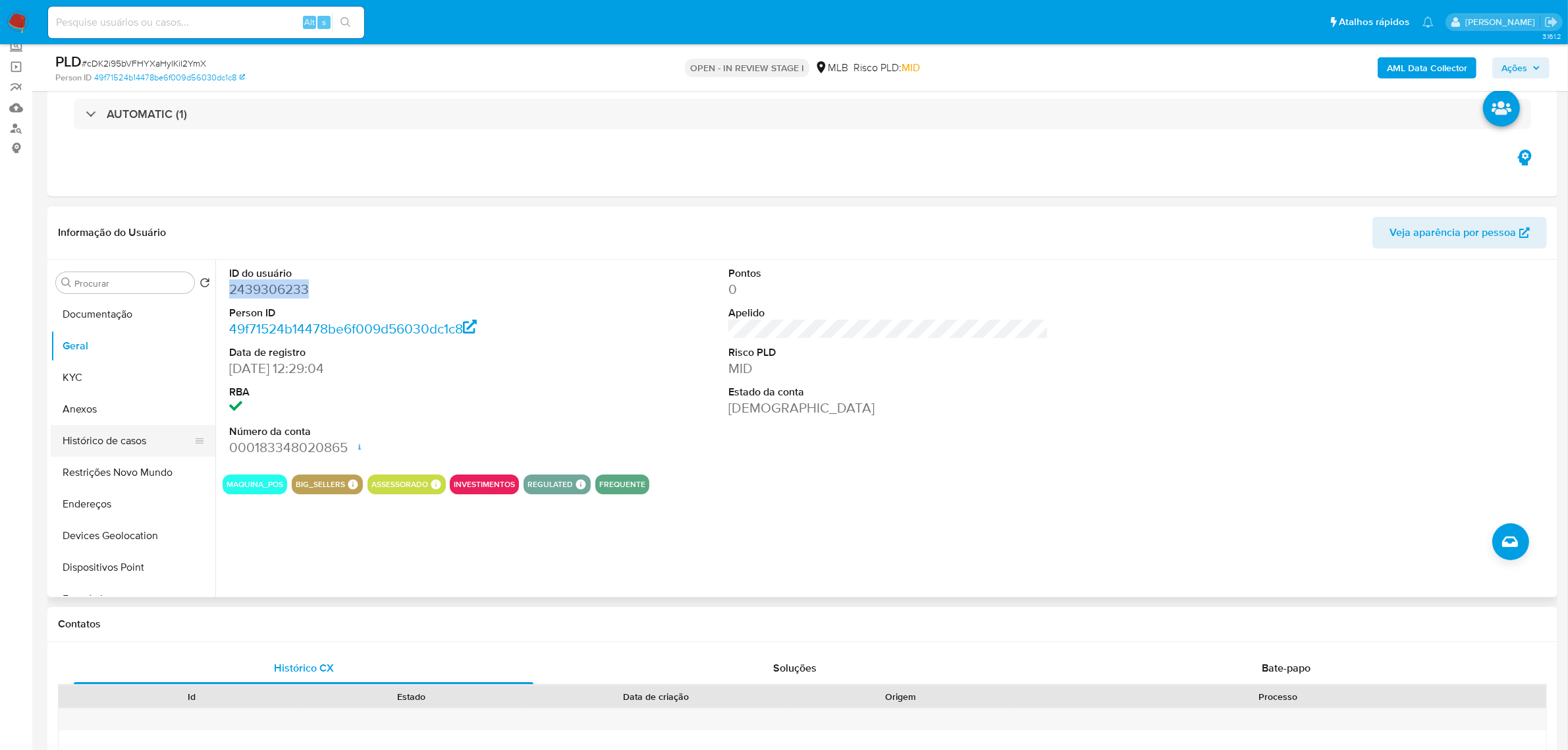
click at [140, 447] on button "Histórico de casos" at bounding box center [128, 440] width 154 height 32
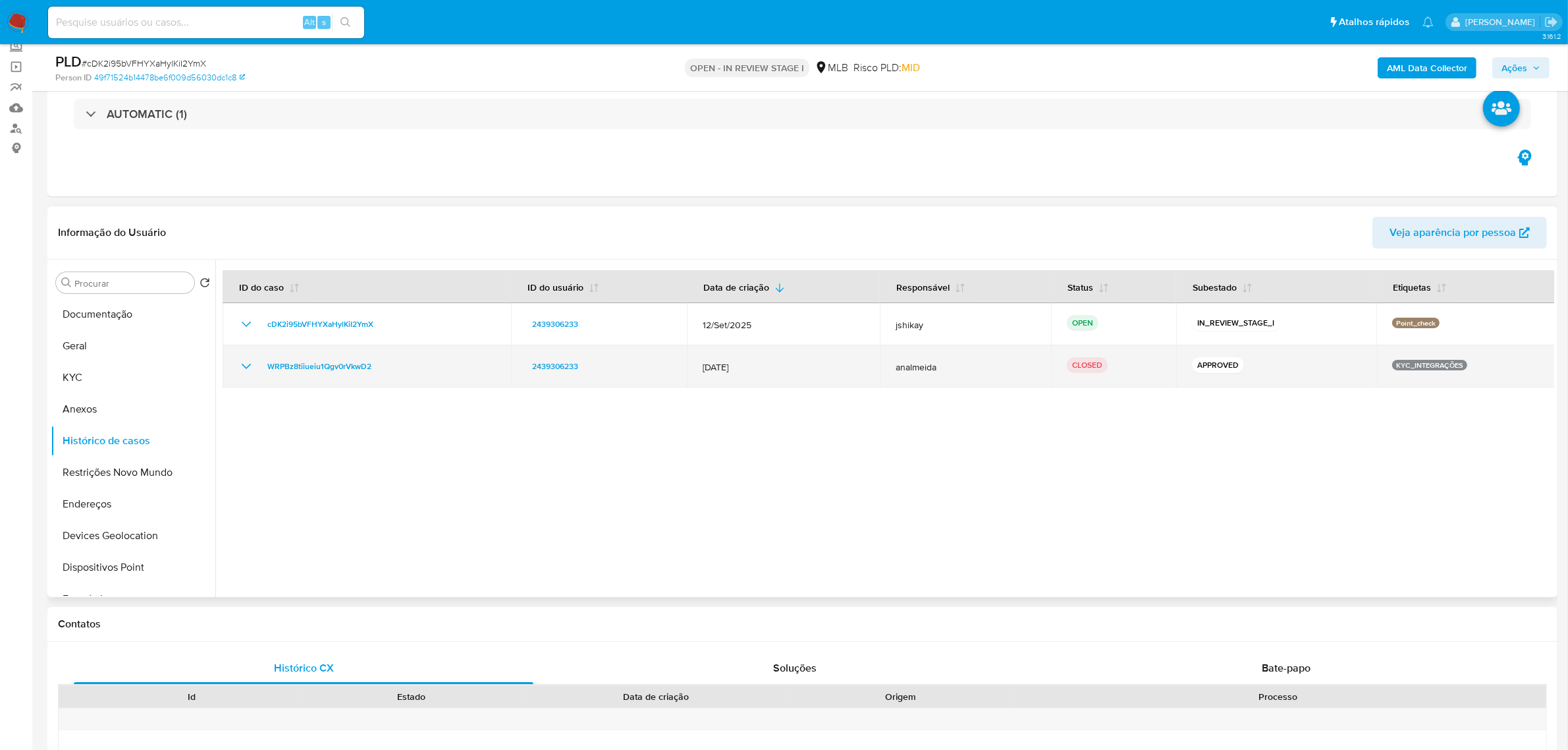
click at [254, 364] on div "WRPBz8tiiueiu1Qgv0rVkwD2" at bounding box center [366, 366] width 257 height 16
click at [247, 366] on icon "Mostrar/Ocultar" at bounding box center [246, 366] width 16 height 16
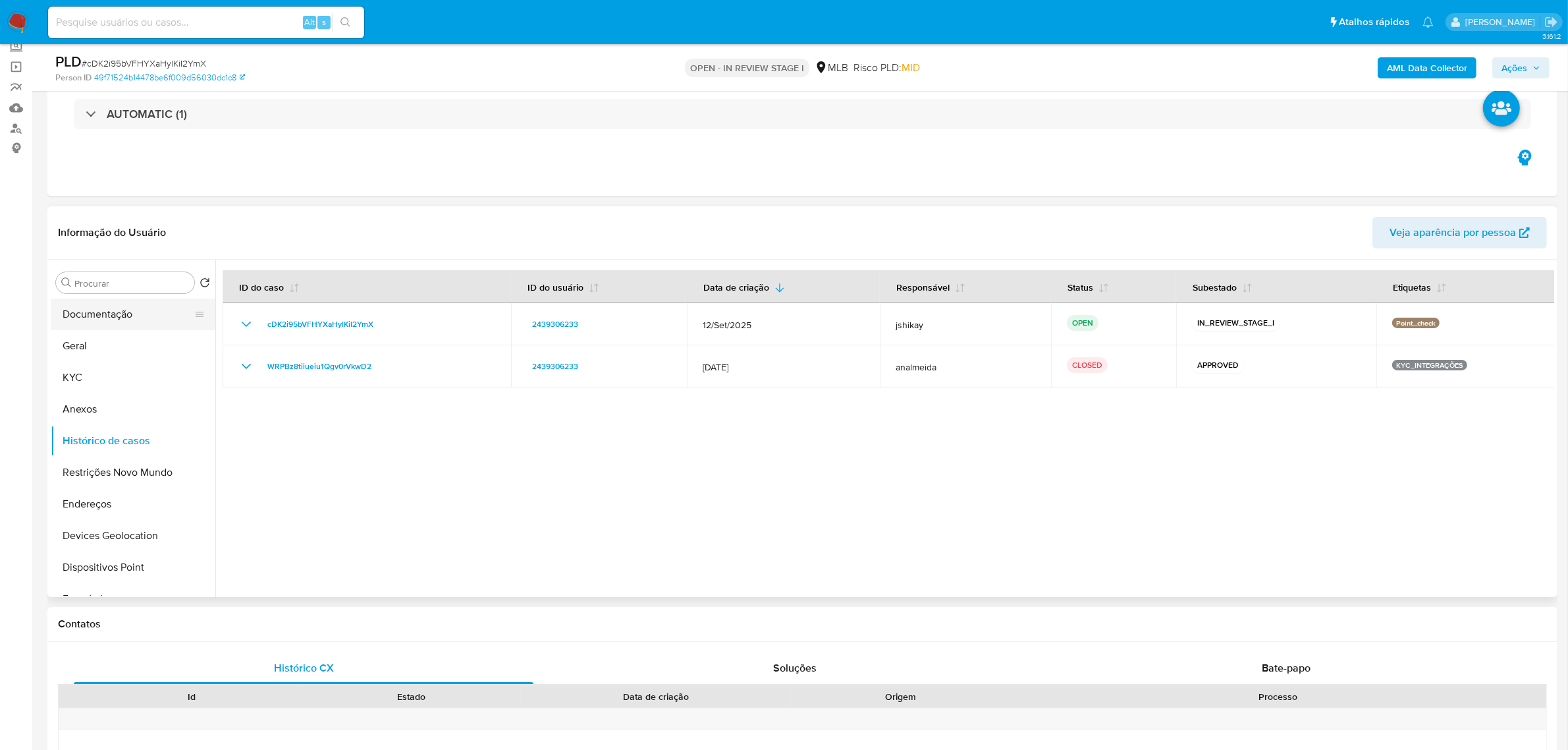
click at [113, 317] on button "Documentação" at bounding box center [128, 314] width 154 height 32
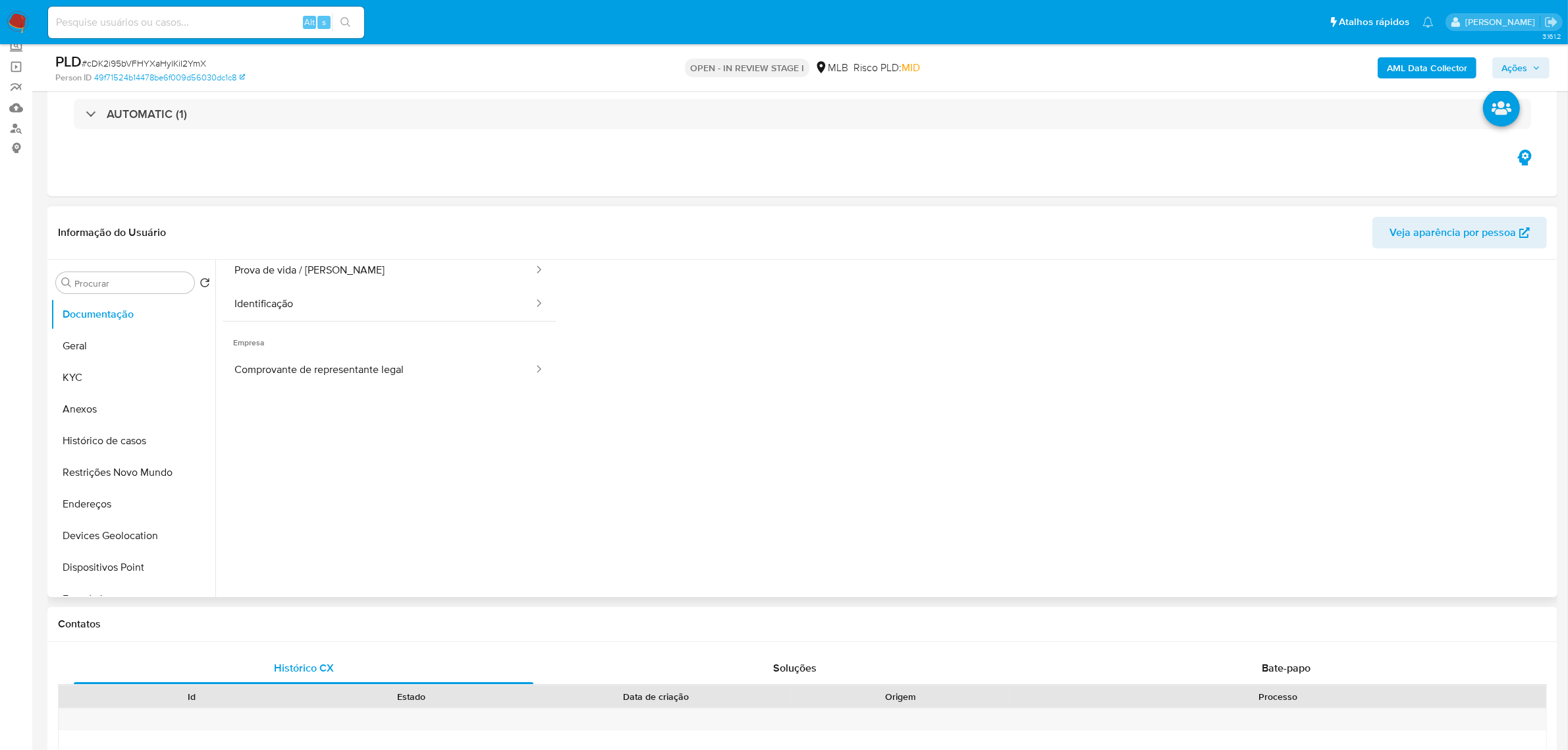
scroll to position [107, 0]
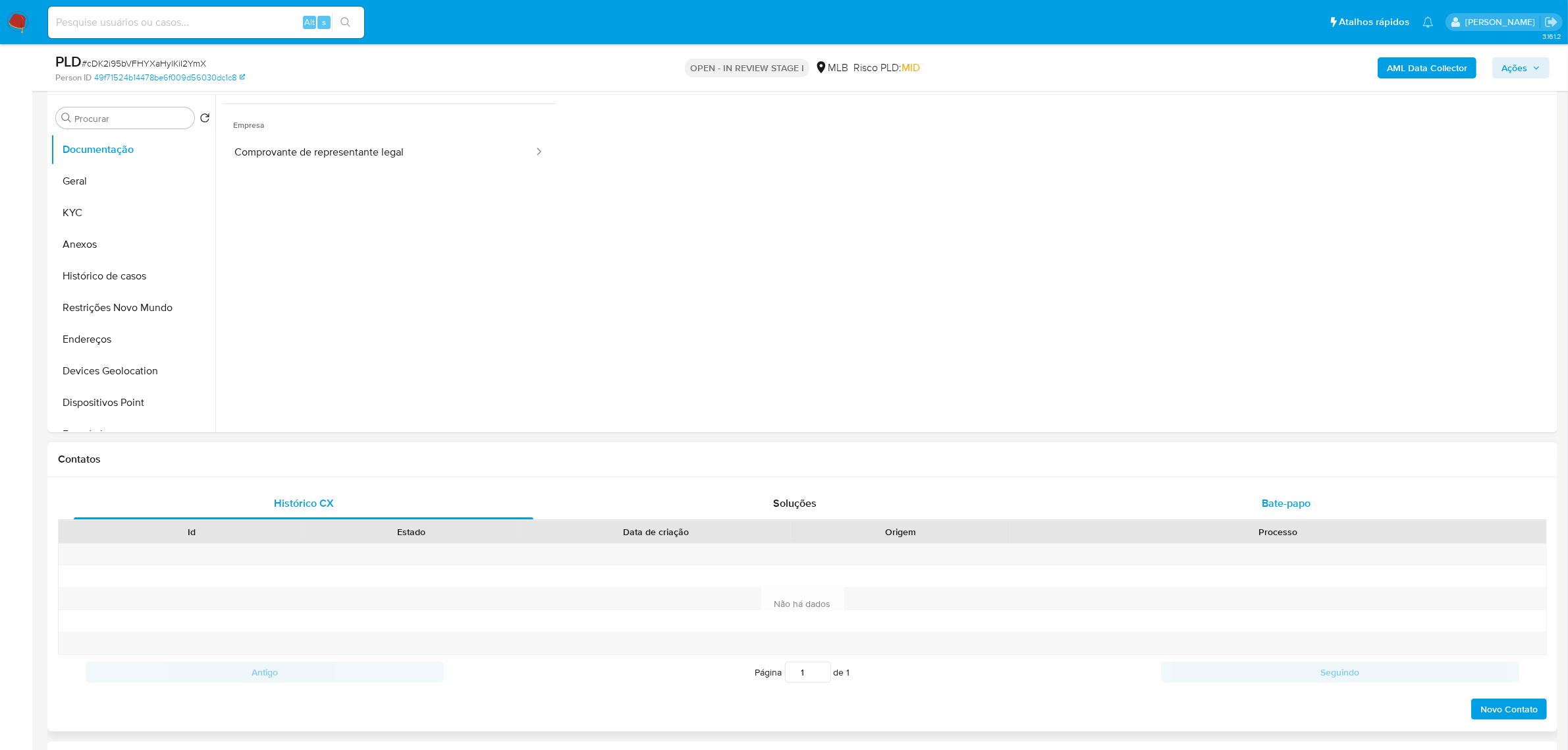
click at [1285, 499] on span "Bate-papo" at bounding box center [1286, 503] width 49 height 15
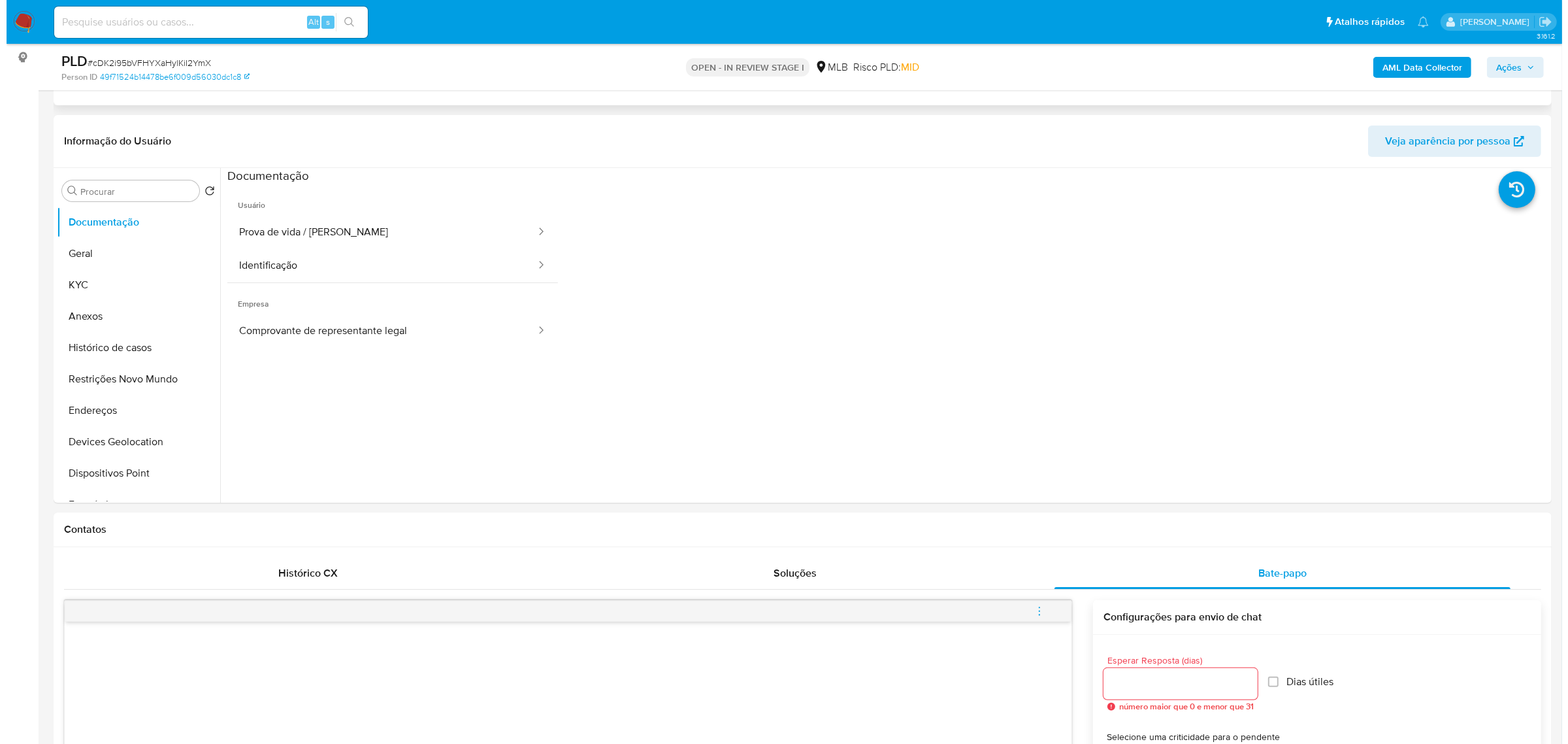
scroll to position [0, 0]
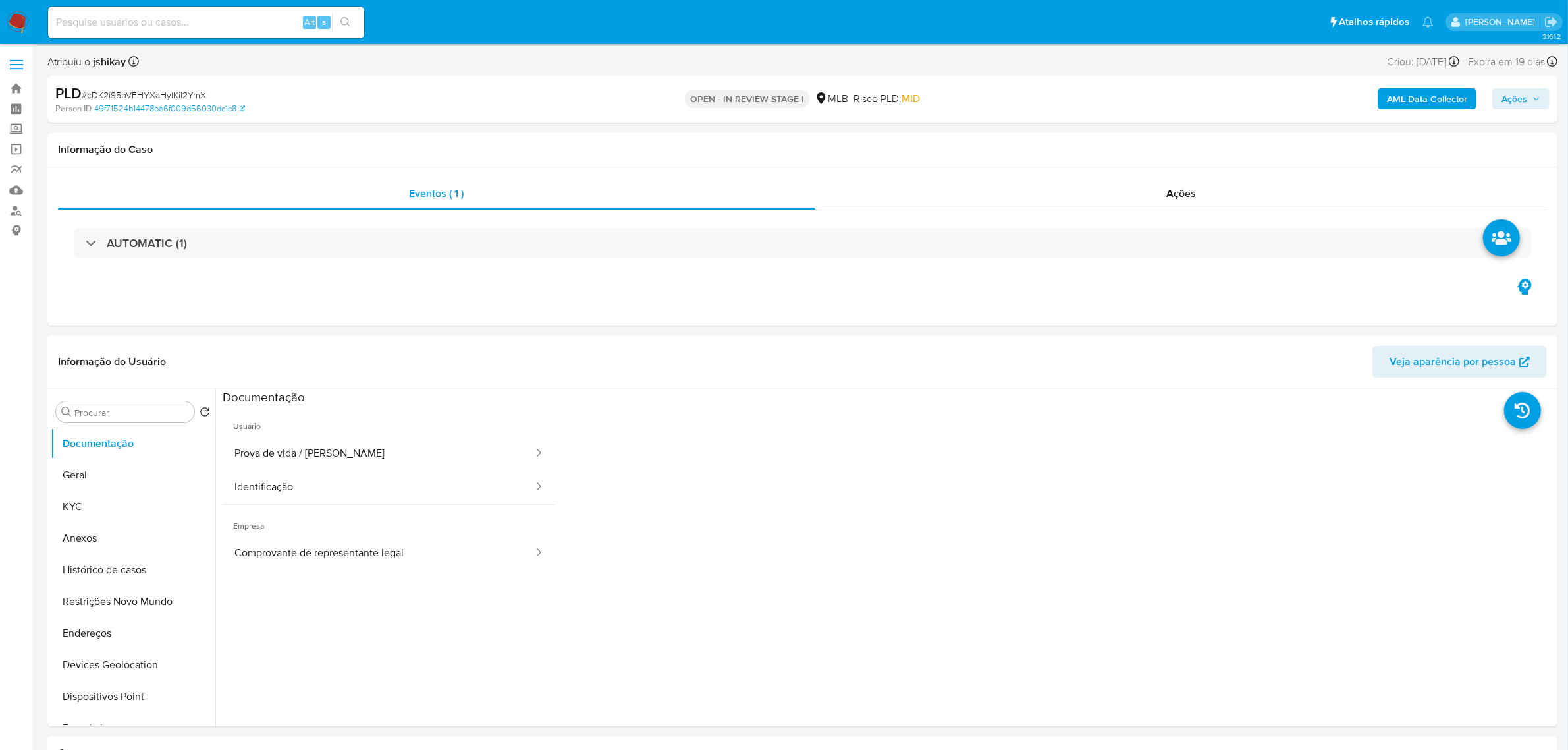
click at [1405, 93] on b "AML Data Collector" at bounding box center [1427, 99] width 81 height 21
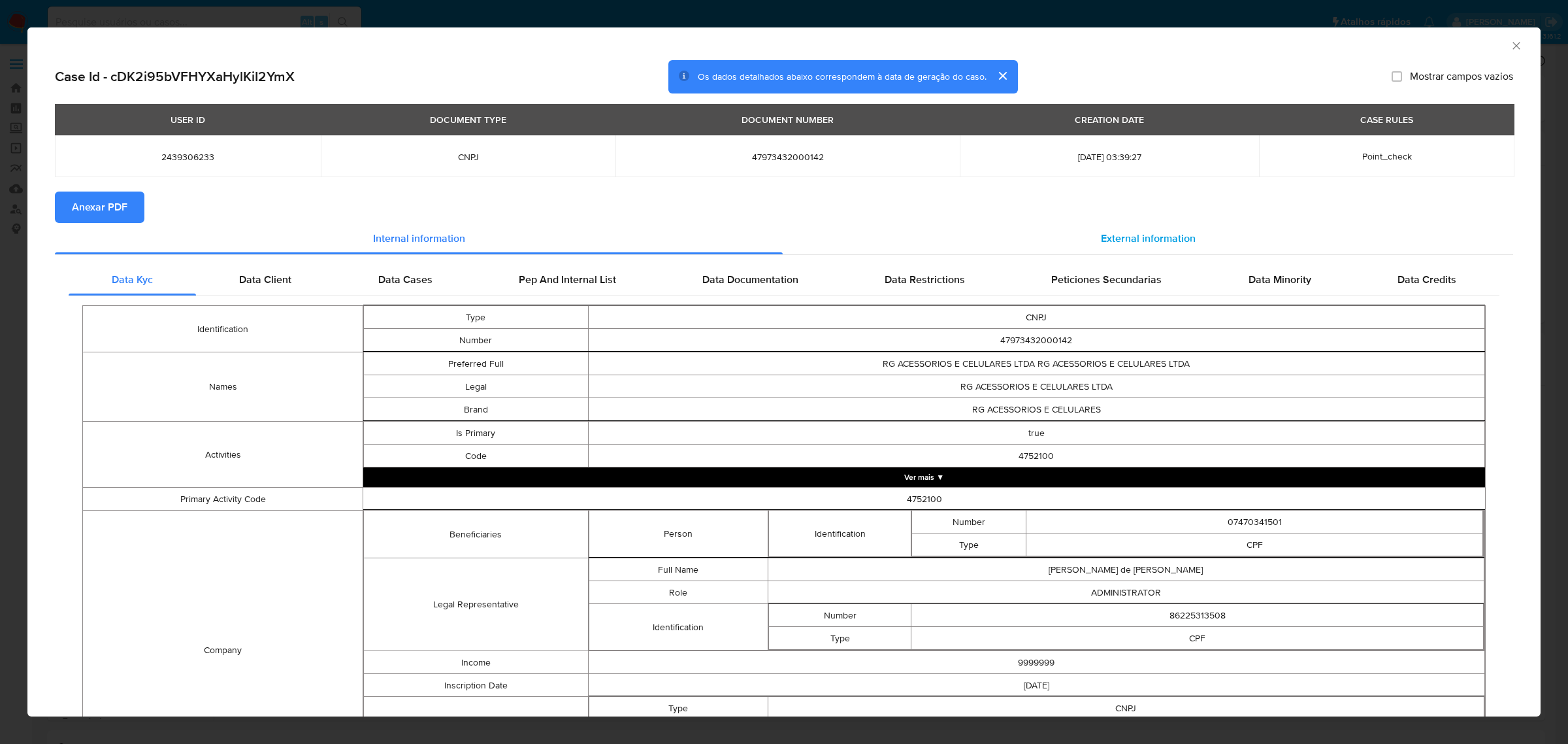
click at [1100, 237] on span "External information" at bounding box center [1147, 238] width 95 height 15
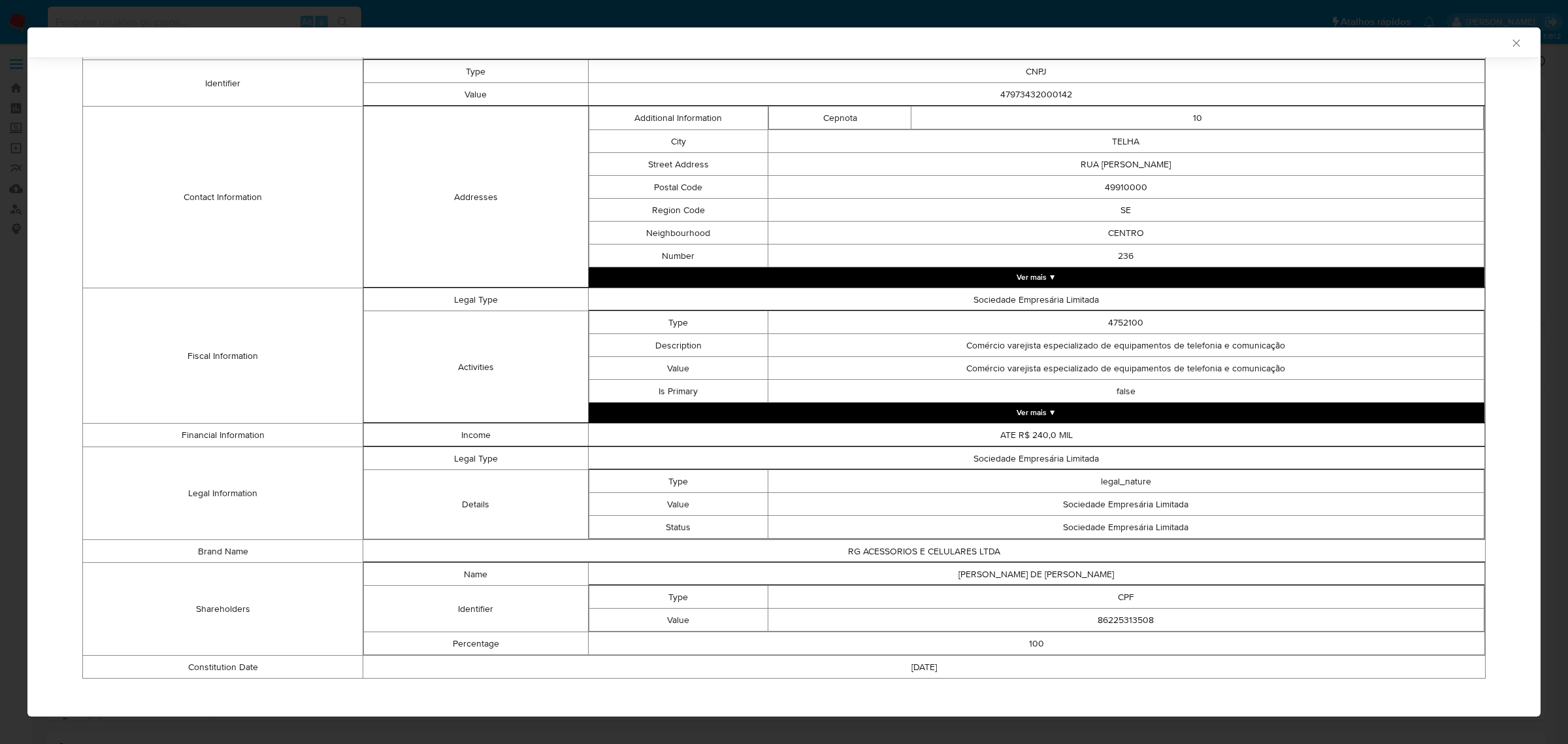
scroll to position [278, 0]
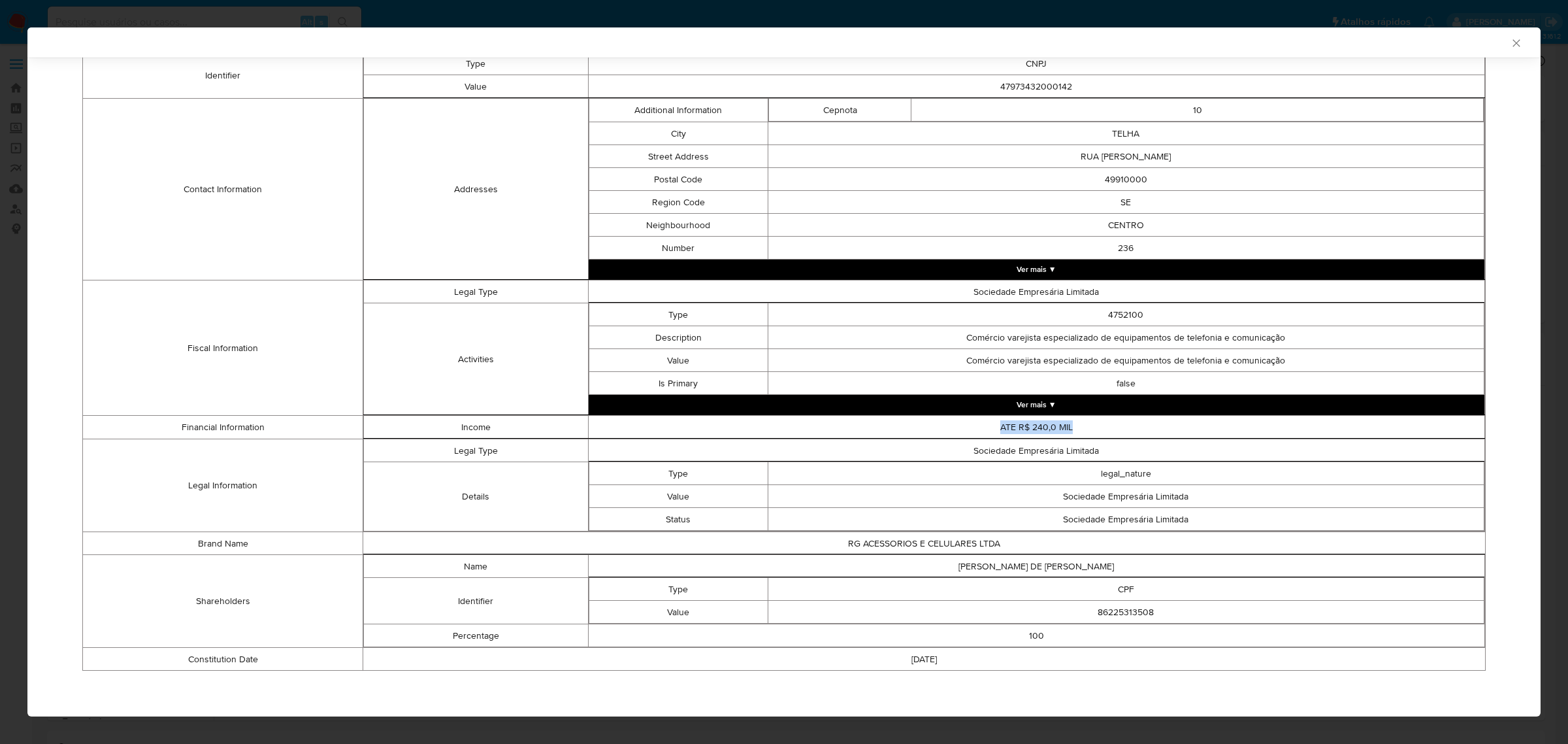
drag, startPoint x: 1068, startPoint y: 426, endPoint x: 992, endPoint y: 425, distance: 76.0
click at [992, 425] on td "ATE R$ 240,0 MIL" at bounding box center [1037, 427] width 897 height 23
copy td "ATE R$ 240,0 MIL"
drag, startPoint x: 432, startPoint y: 435, endPoint x: 1132, endPoint y: 432, distance: 700.0
click at [1132, 432] on tr "Financial Information Income ATE R$ 240,0 MIL" at bounding box center [784, 428] width 1403 height 24
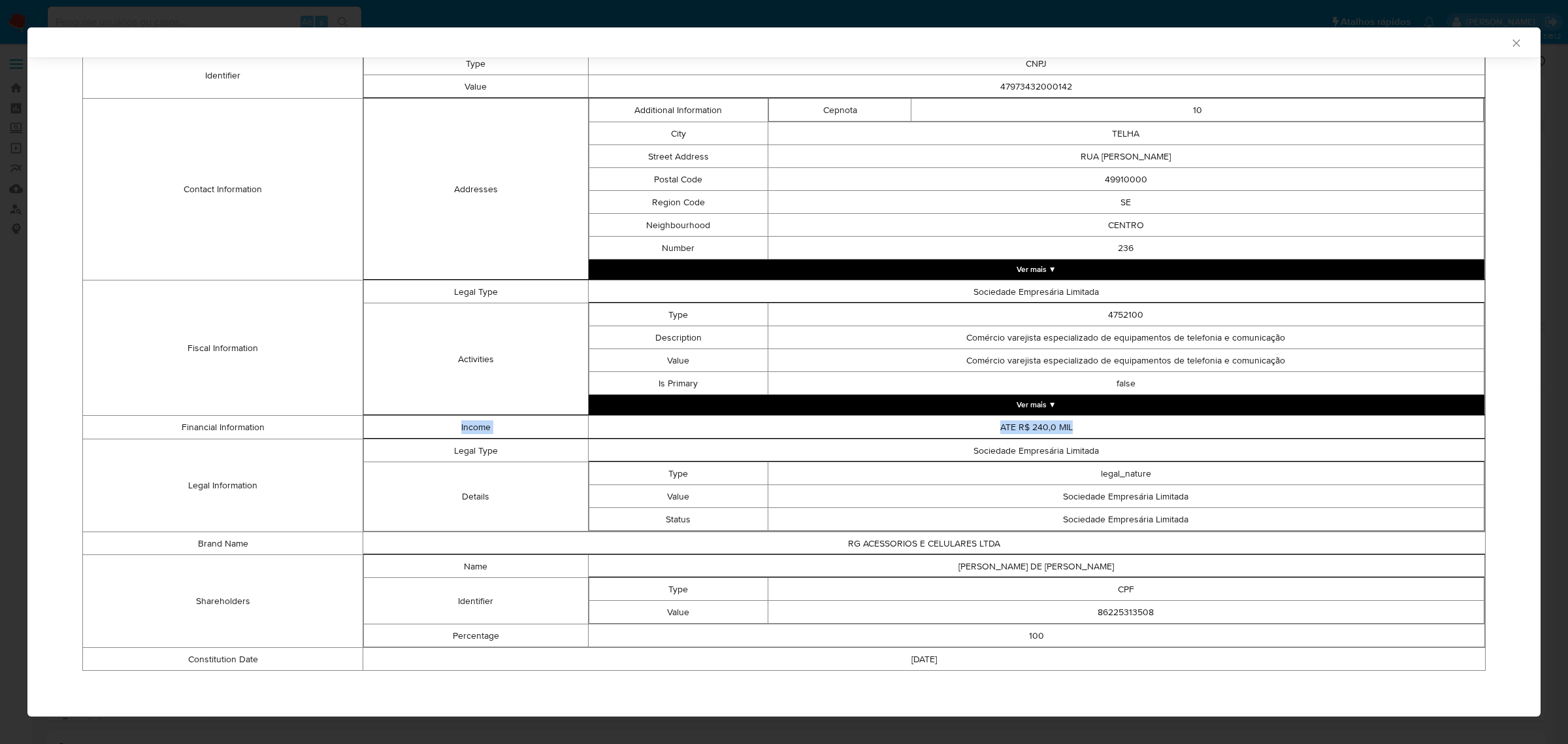
click at [1091, 419] on td "ATE R$ 240,0 MIL" at bounding box center [1037, 427] width 897 height 23
click at [1034, 424] on td "ATE R$ 240,0 MIL" at bounding box center [1037, 427] width 897 height 23
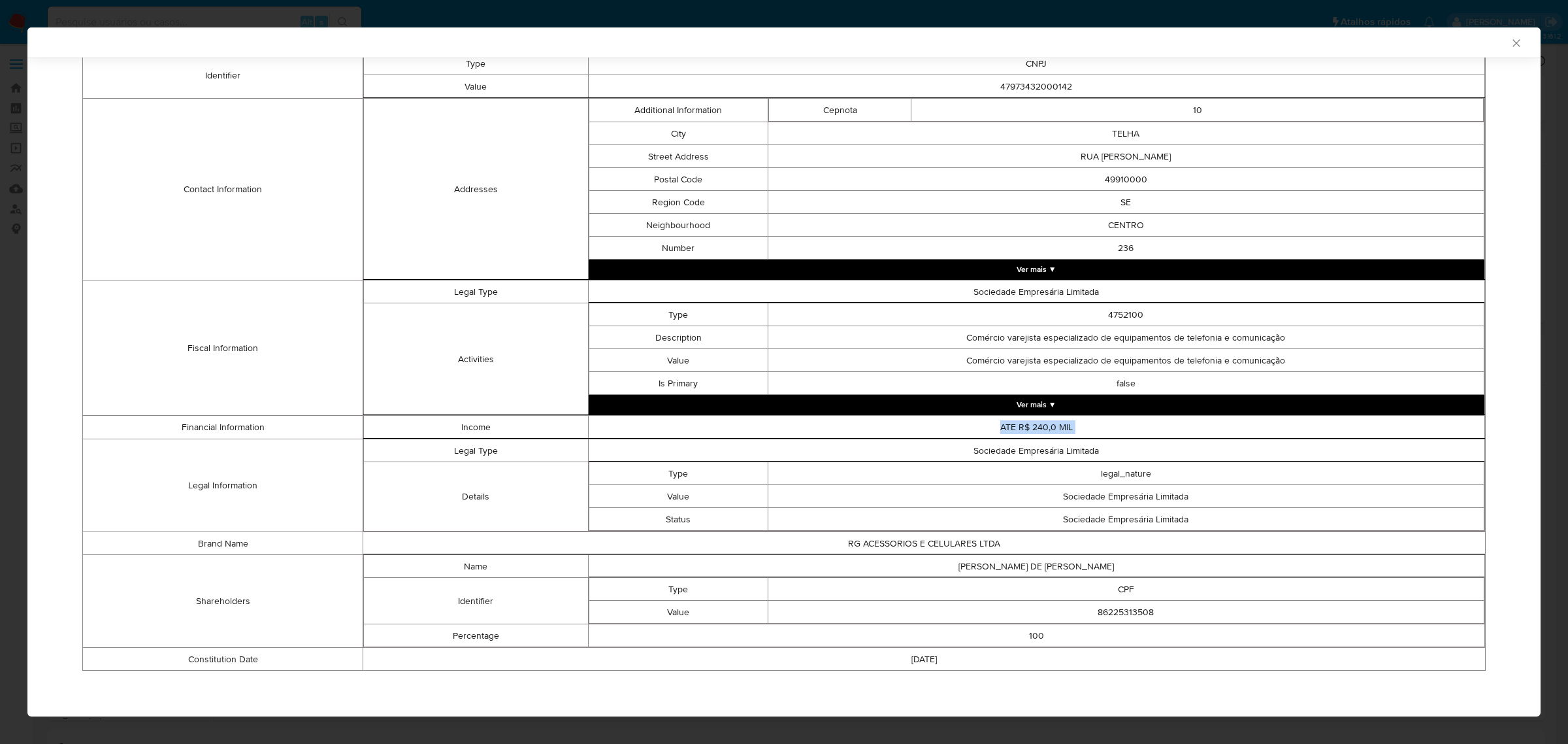
click at [1044, 400] on button "Ver mais ▼" at bounding box center [1037, 405] width 897 height 20
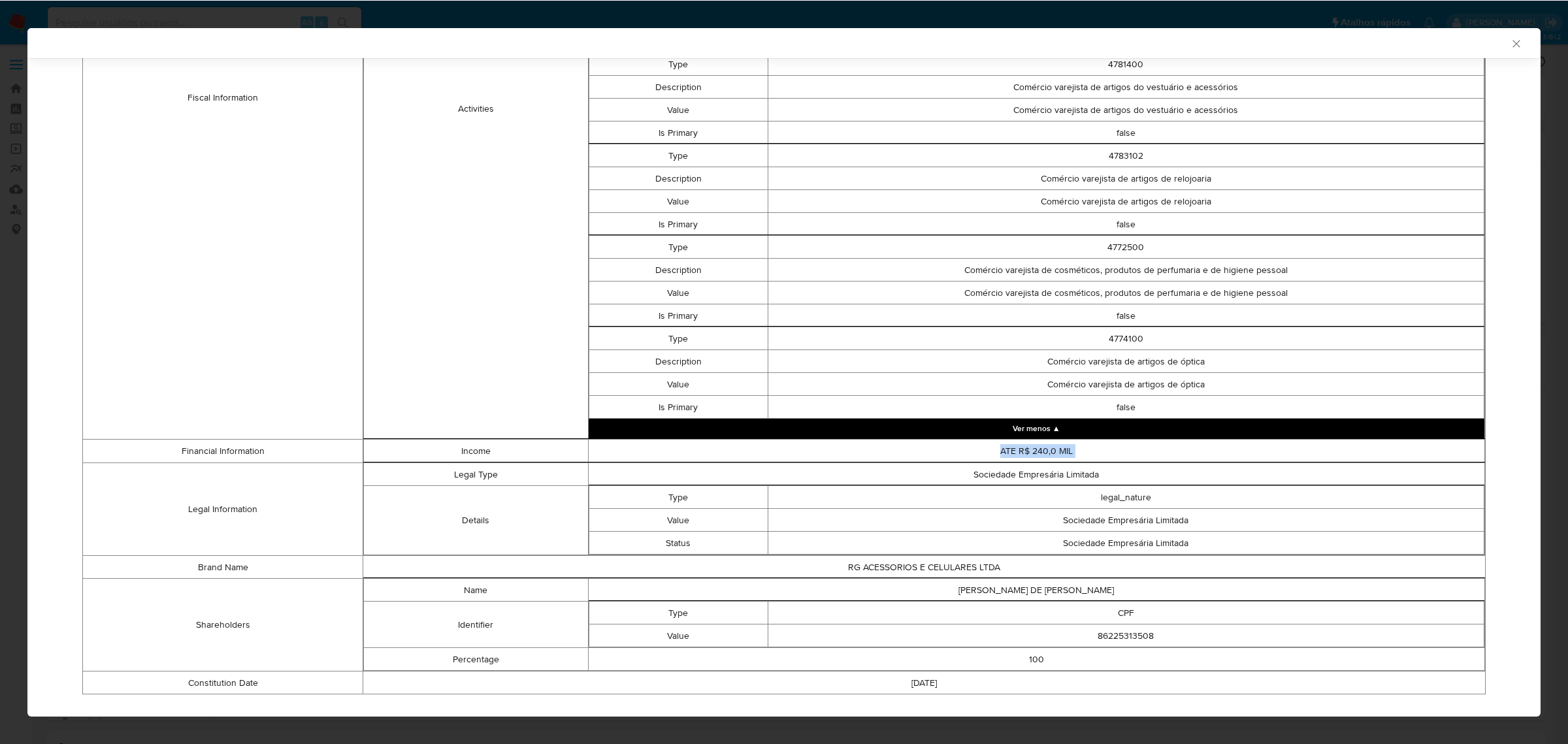
scroll to position [829, 0]
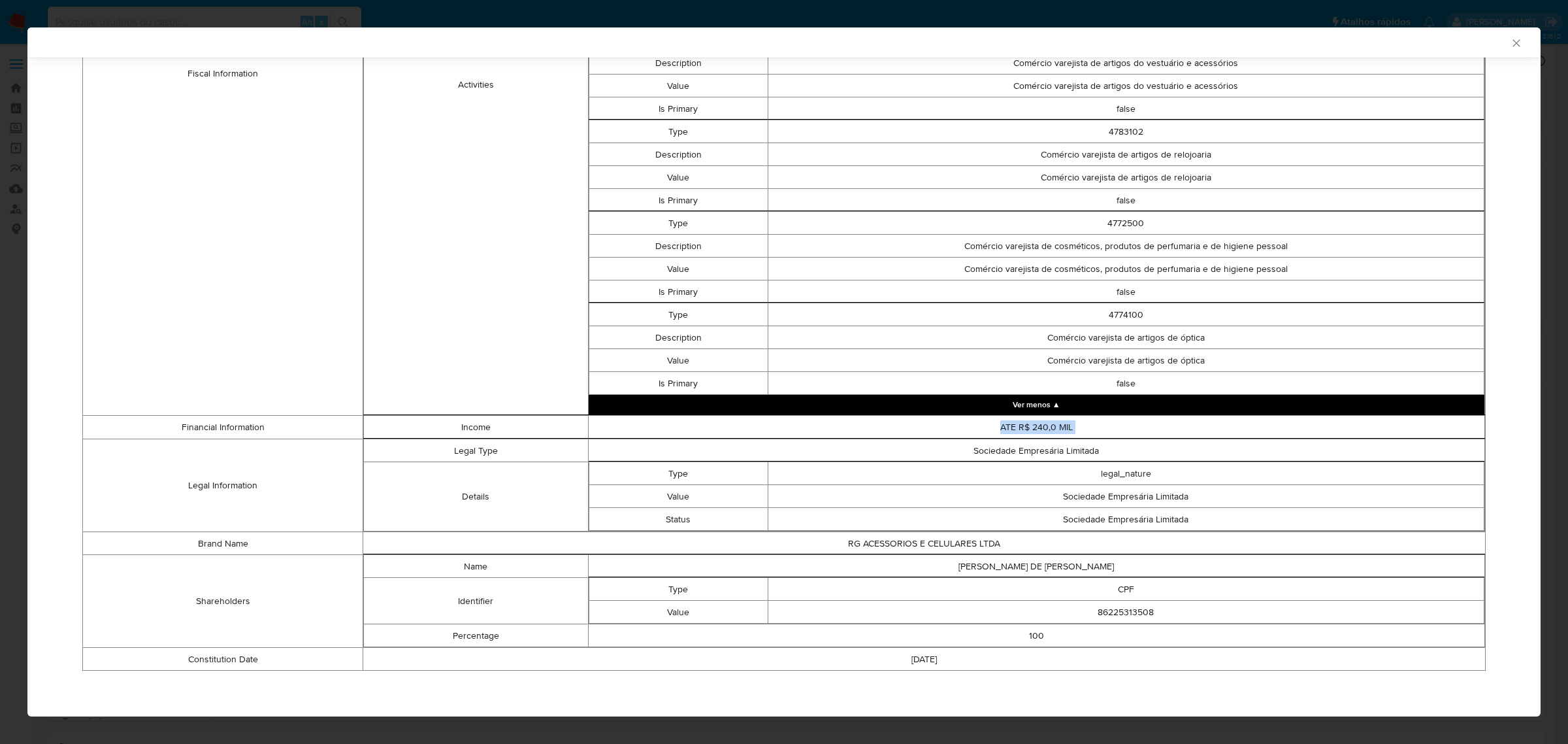
click at [1069, 429] on td "ATE R$ 240,0 MIL" at bounding box center [1037, 427] width 897 height 23
drag, startPoint x: 1072, startPoint y: 430, endPoint x: 974, endPoint y: 427, distance: 98.0
click at [974, 427] on td "ATE R$ 240,0 MIL" at bounding box center [1037, 427] width 897 height 23
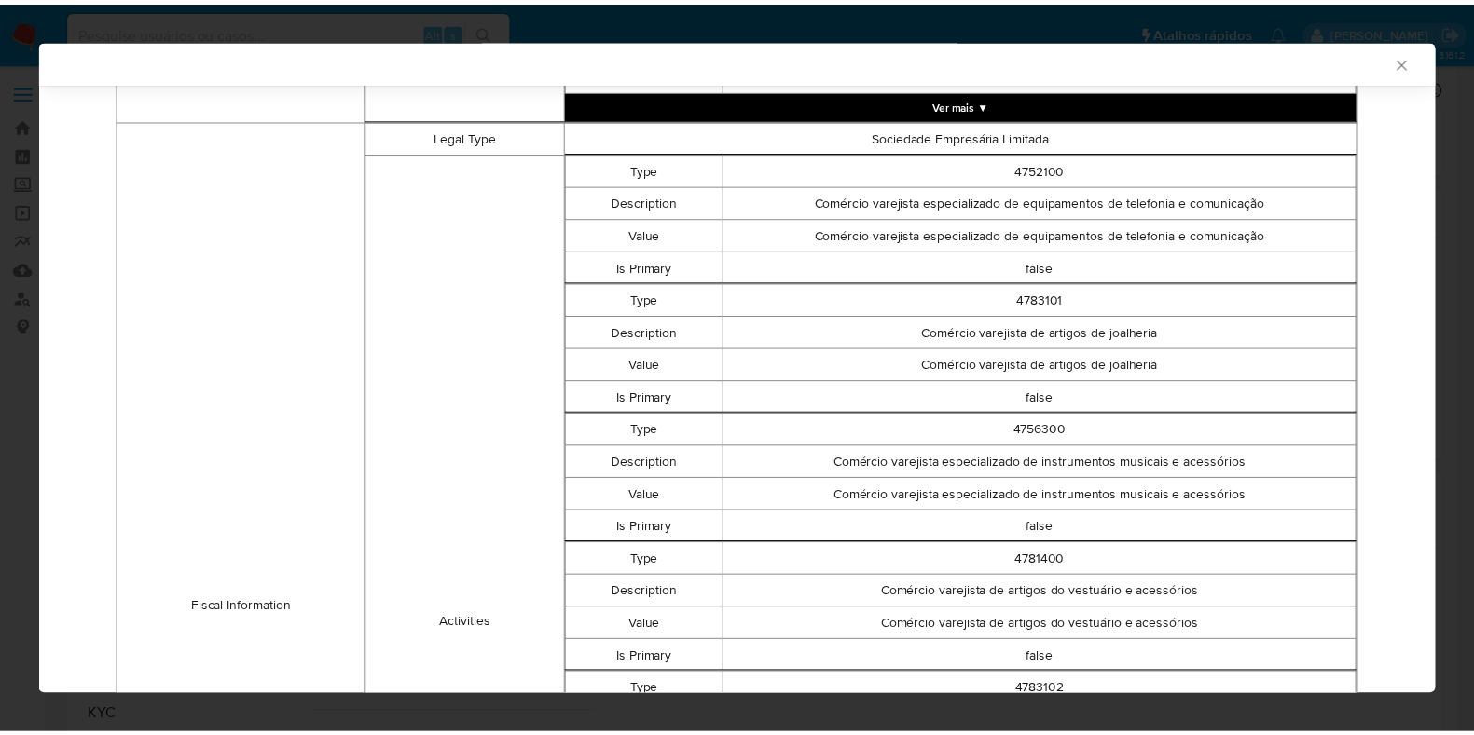
scroll to position [655, 0]
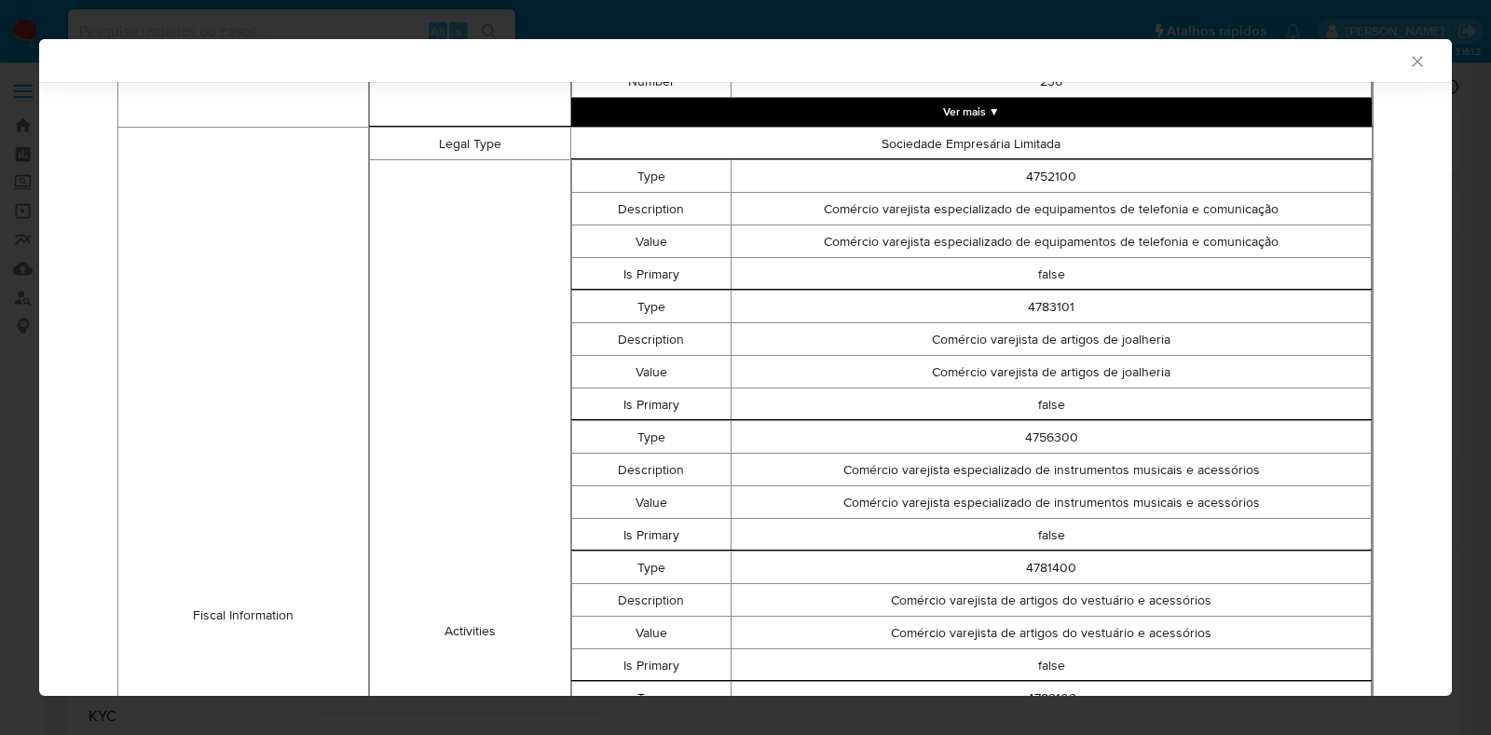
click at [1408, 66] on icon "Fechar a janela" at bounding box center [1417, 61] width 19 height 19
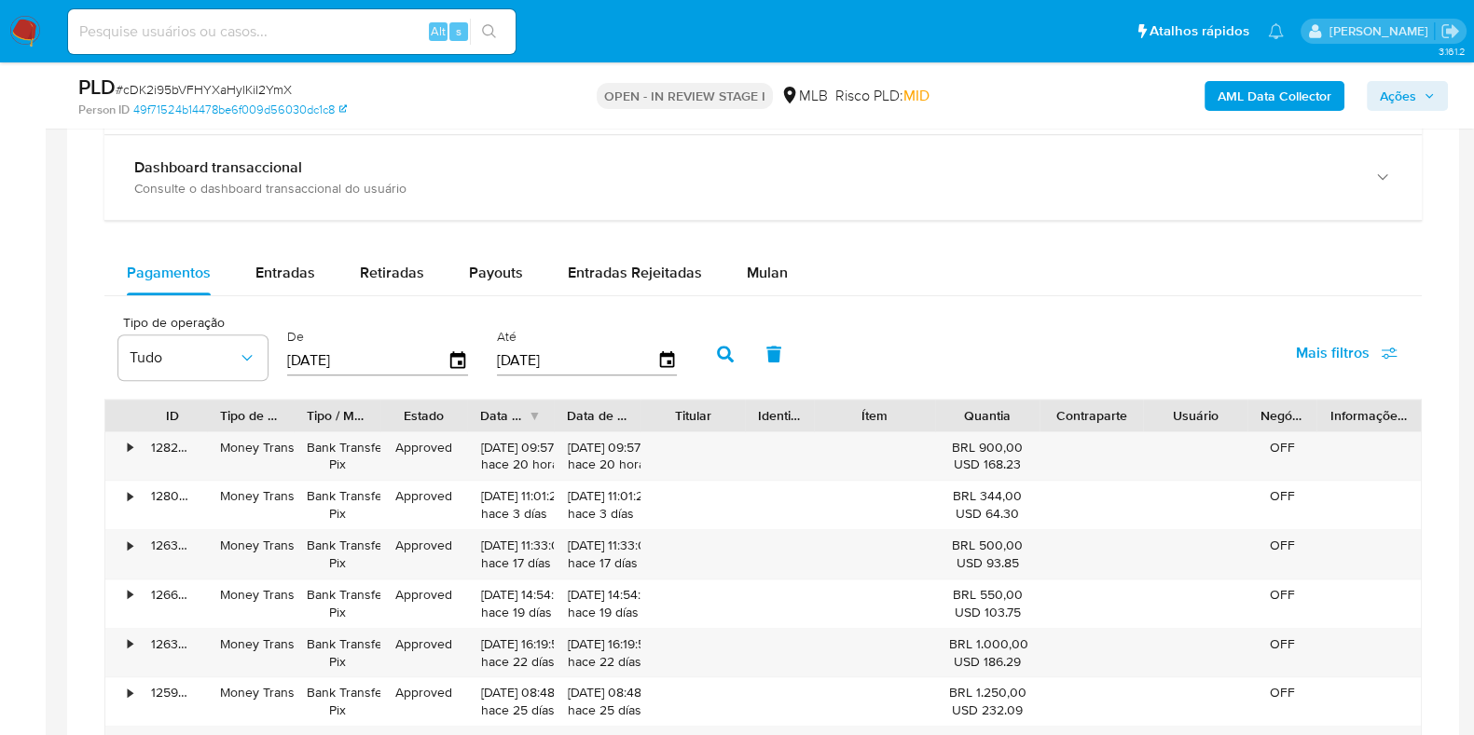
scroll to position [1398, 0]
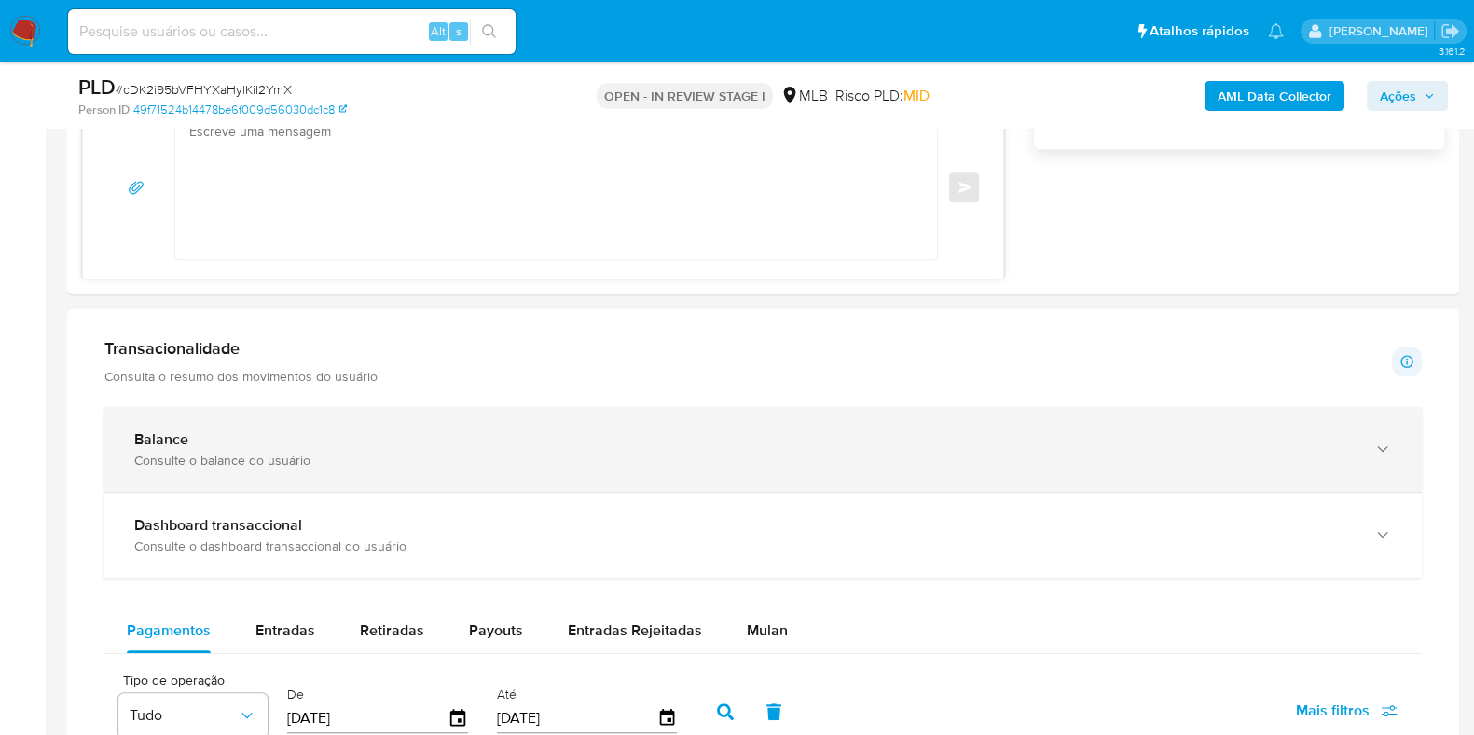
click at [512, 417] on div "Balance Consulte o balance do usuário" at bounding box center [762, 449] width 1317 height 85
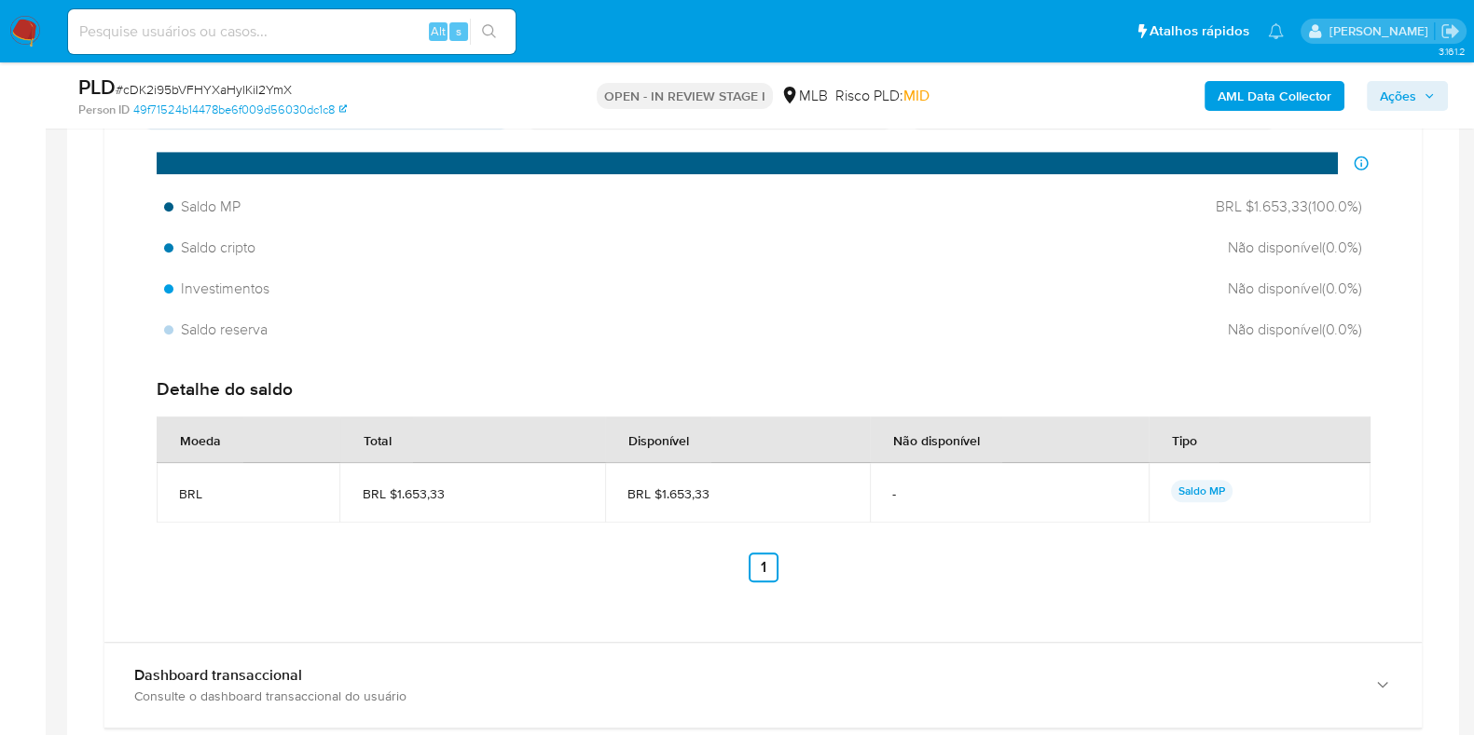
scroll to position [1981, 0]
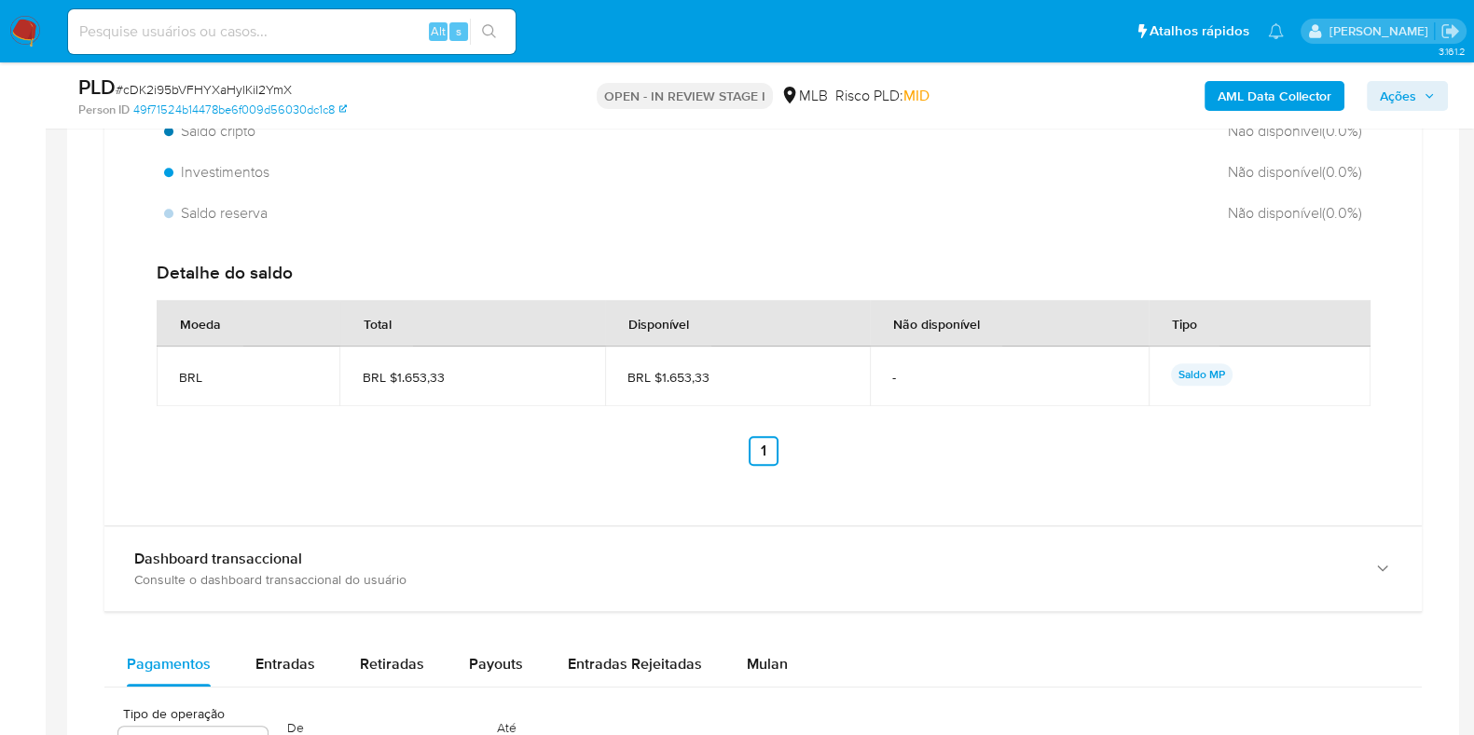
drag, startPoint x: 709, startPoint y: 379, endPoint x: 660, endPoint y: 383, distance: 49.5
click at [660, 383] on span "BRL $1.653,33" at bounding box center [737, 377] width 220 height 17
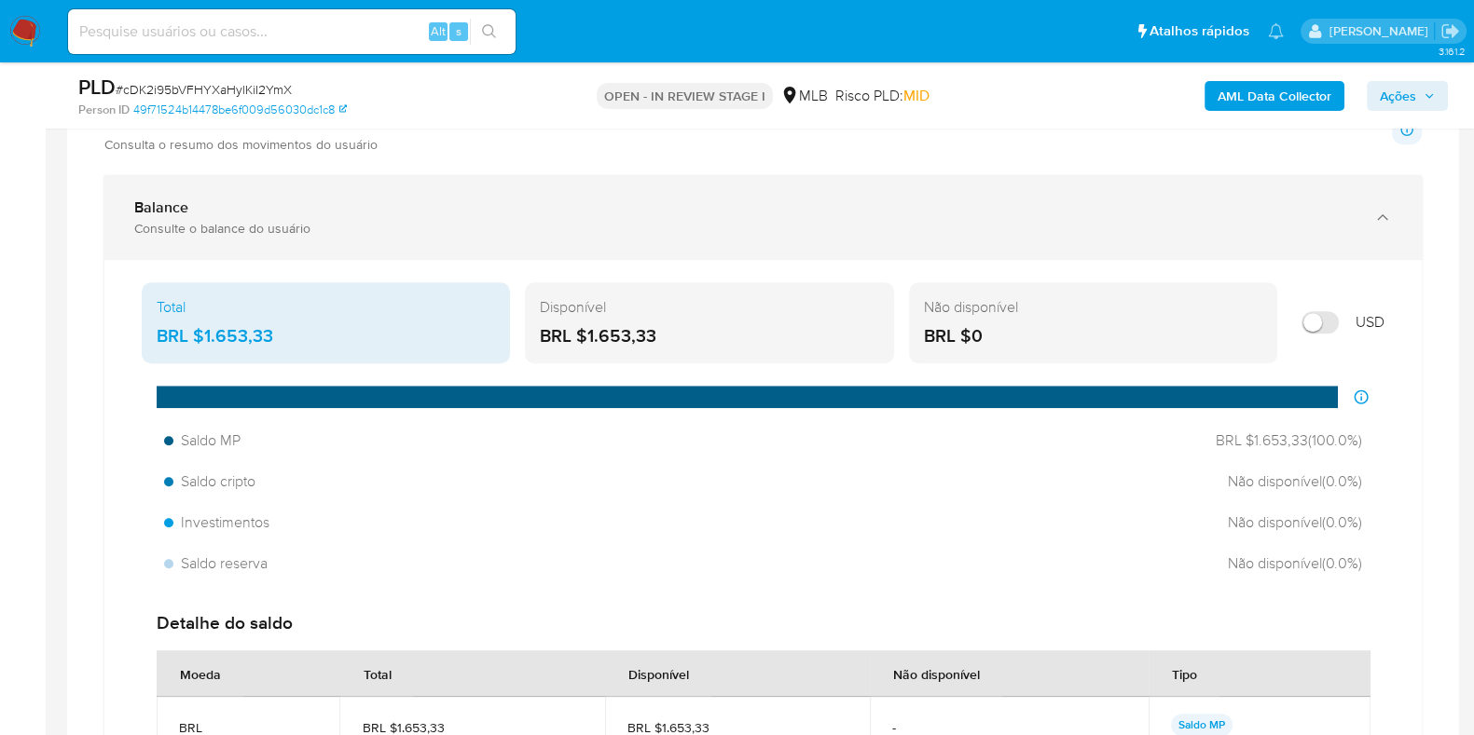
scroll to position [1514, 0]
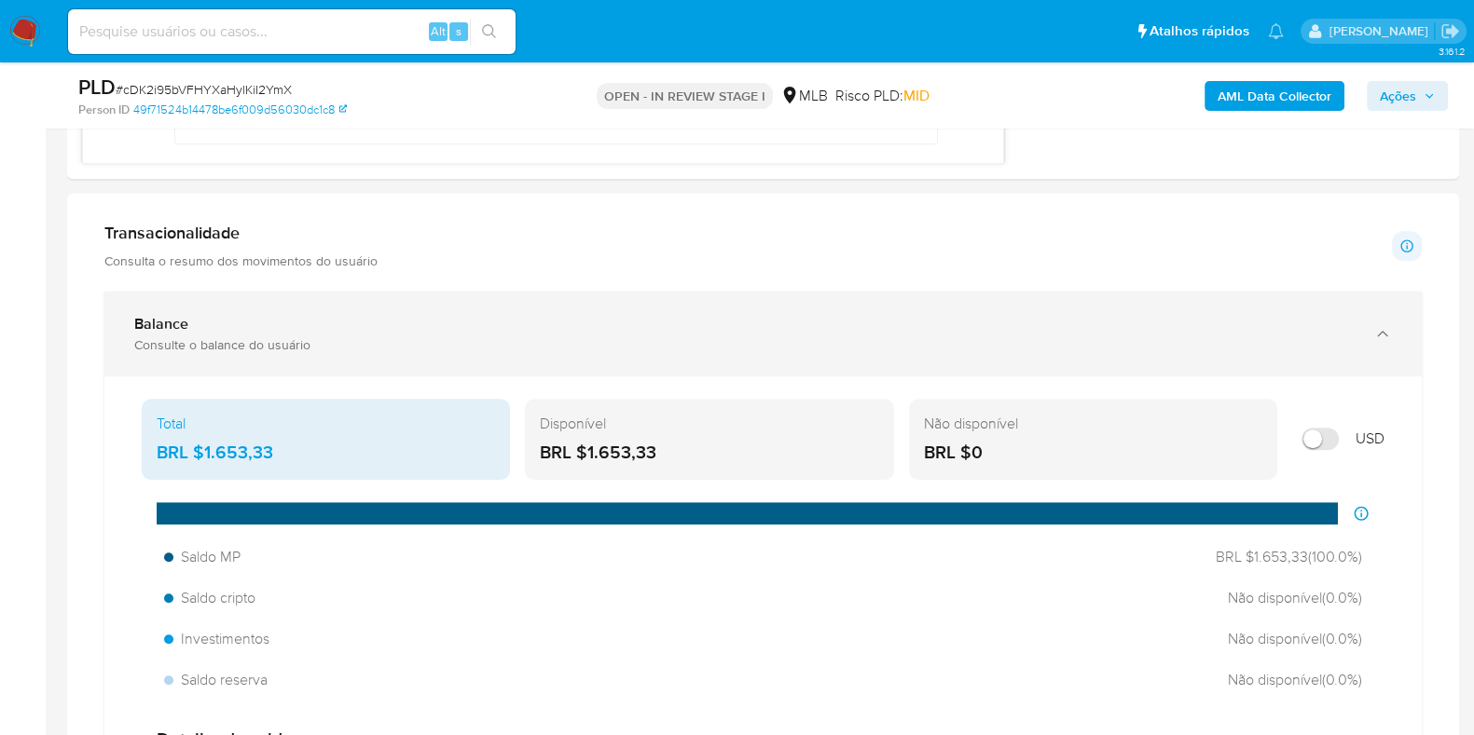
click at [621, 350] on div "Balance Consulte o balance do usuário" at bounding box center [762, 334] width 1317 height 85
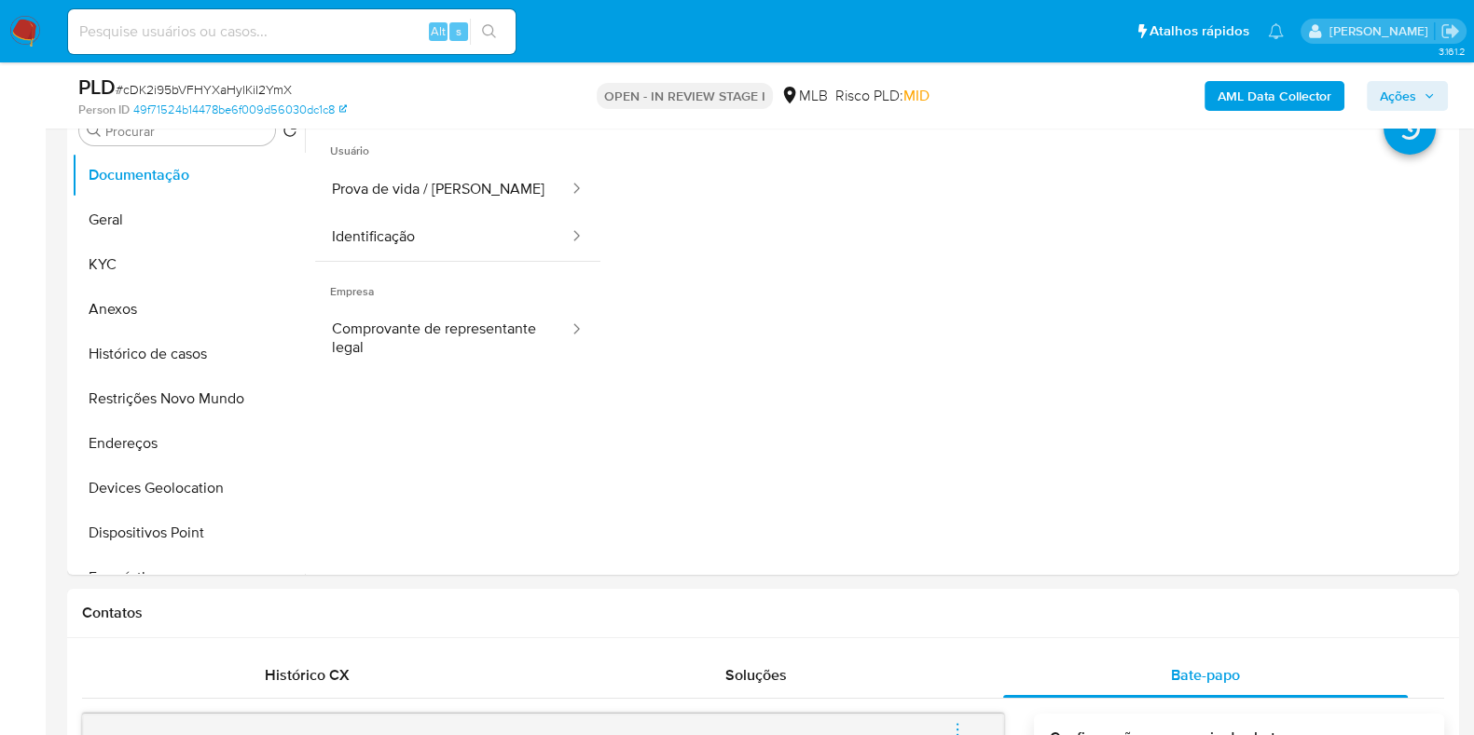
scroll to position [232, 0]
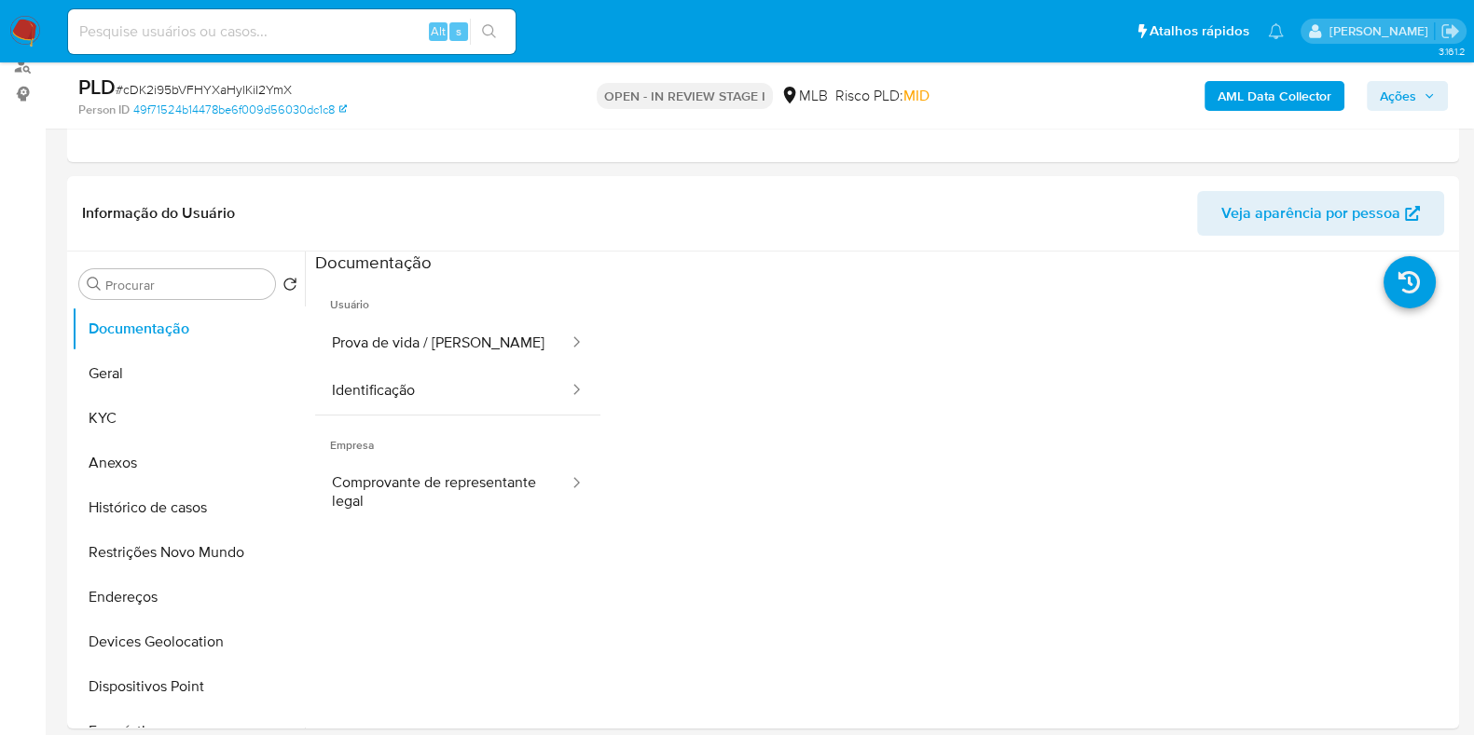
click at [1315, 91] on b "AML Data Collector" at bounding box center [1274, 96] width 114 height 30
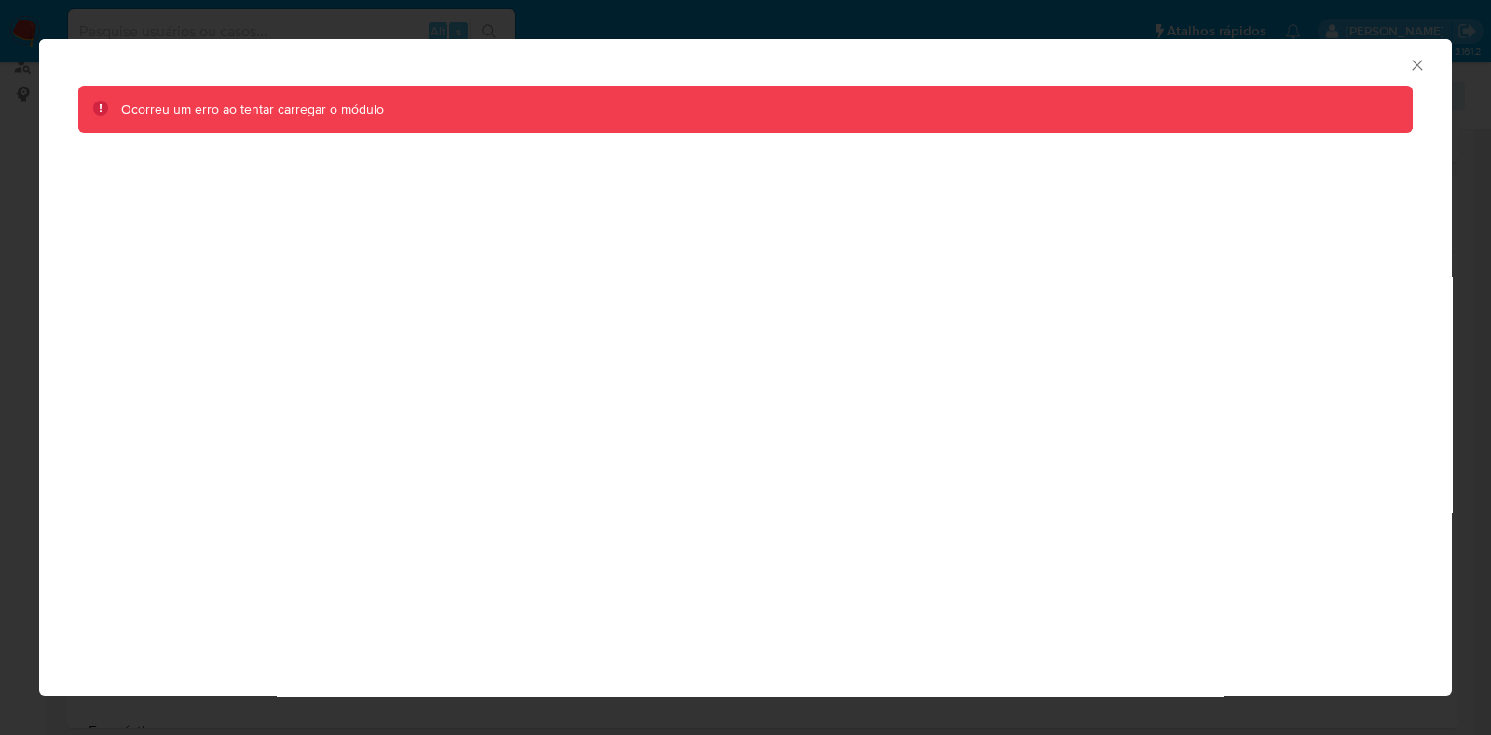
click at [1424, 59] on icon "Fechar a janela" at bounding box center [1417, 65] width 19 height 19
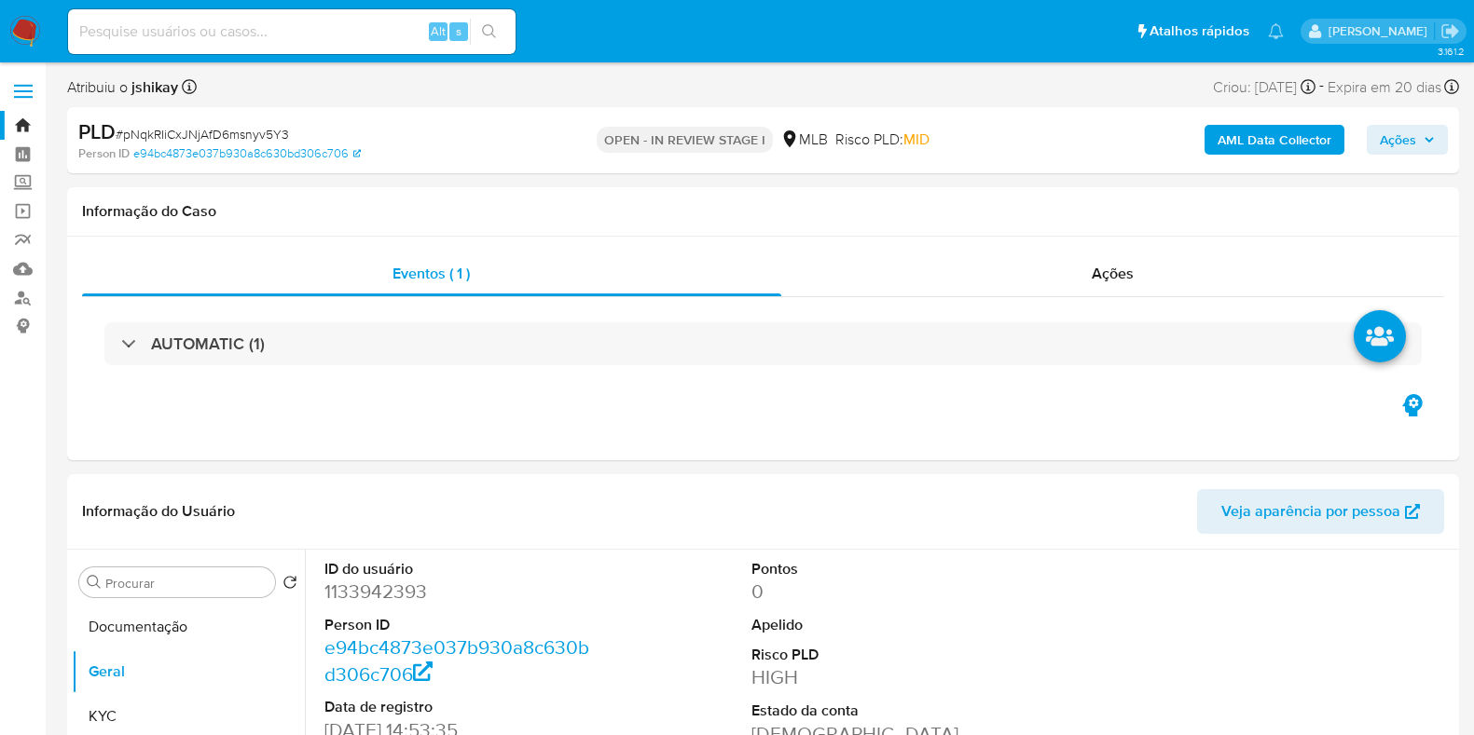
select select "10"
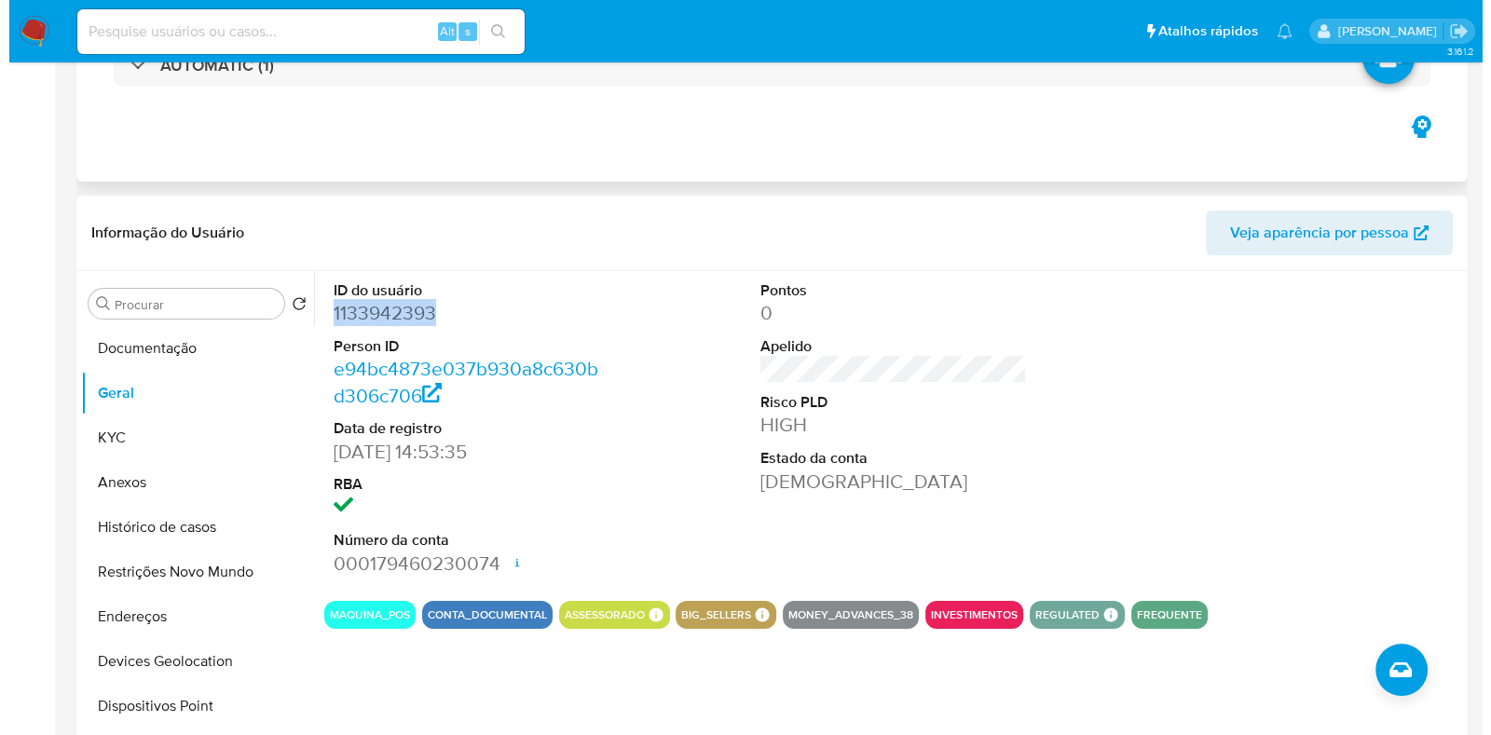
scroll to position [350, 0]
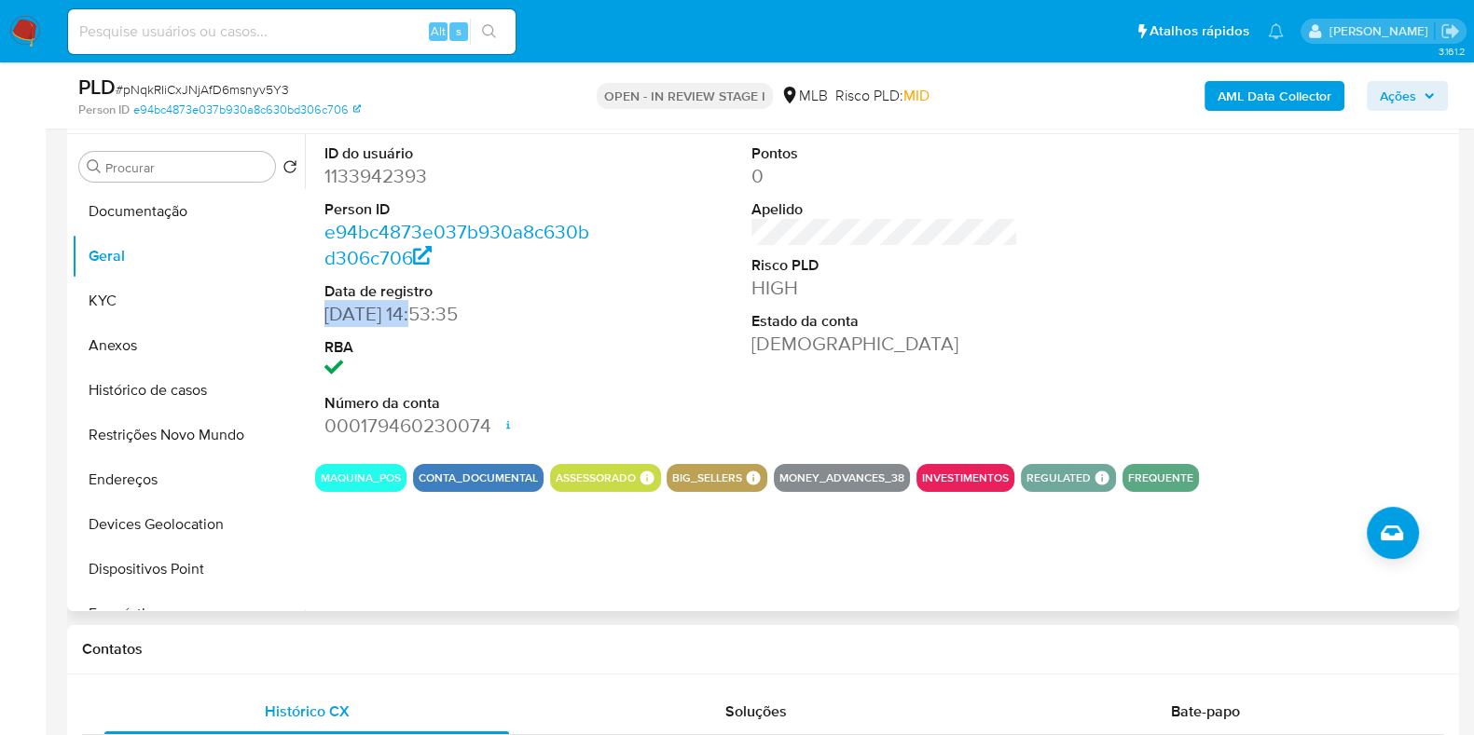
drag, startPoint x: 324, startPoint y: 314, endPoint x: 418, endPoint y: 314, distance: 94.1
click at [418, 314] on dd "31/05/2022 14:53:35" at bounding box center [457, 314] width 267 height 26
copy dd "31/05/2022"
click at [1231, 95] on b "AML Data Collector" at bounding box center [1274, 96] width 114 height 30
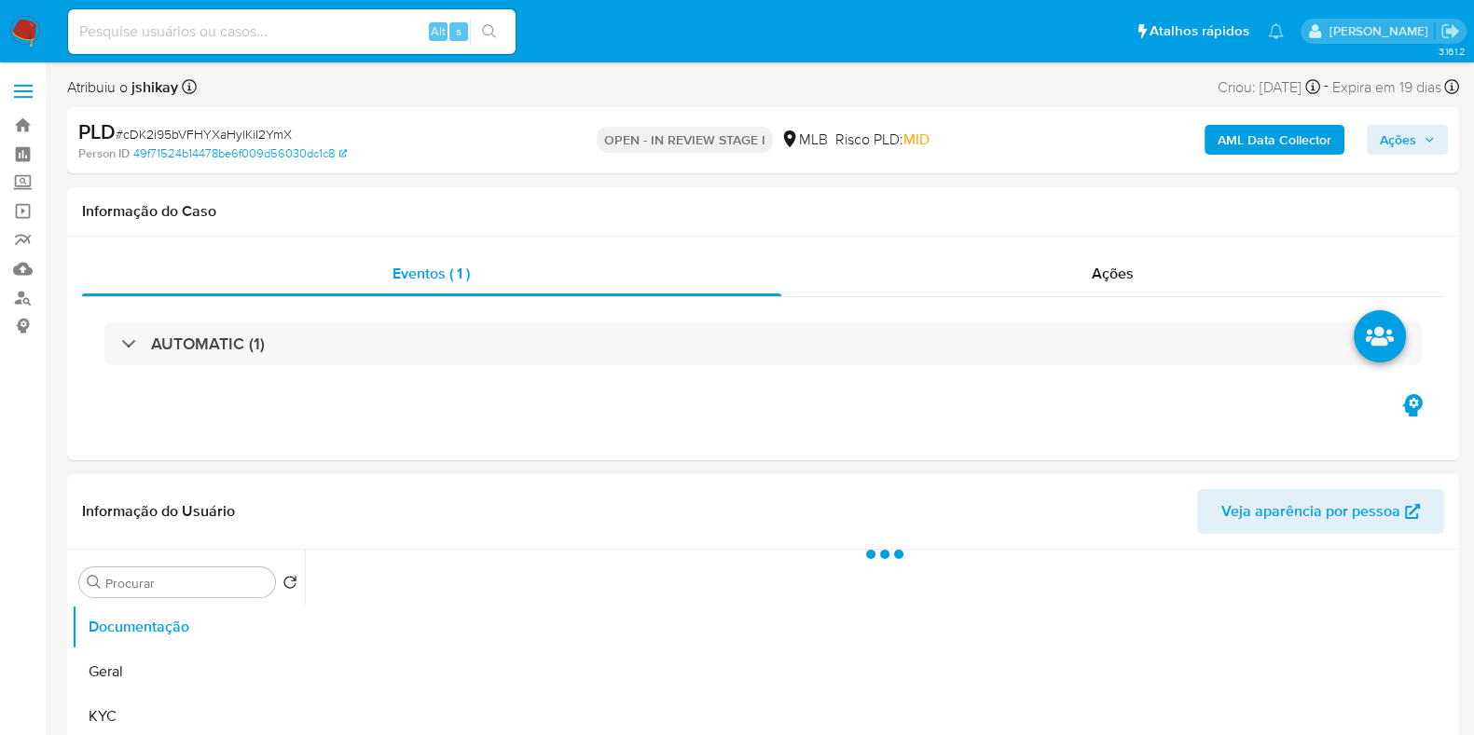
select select "10"
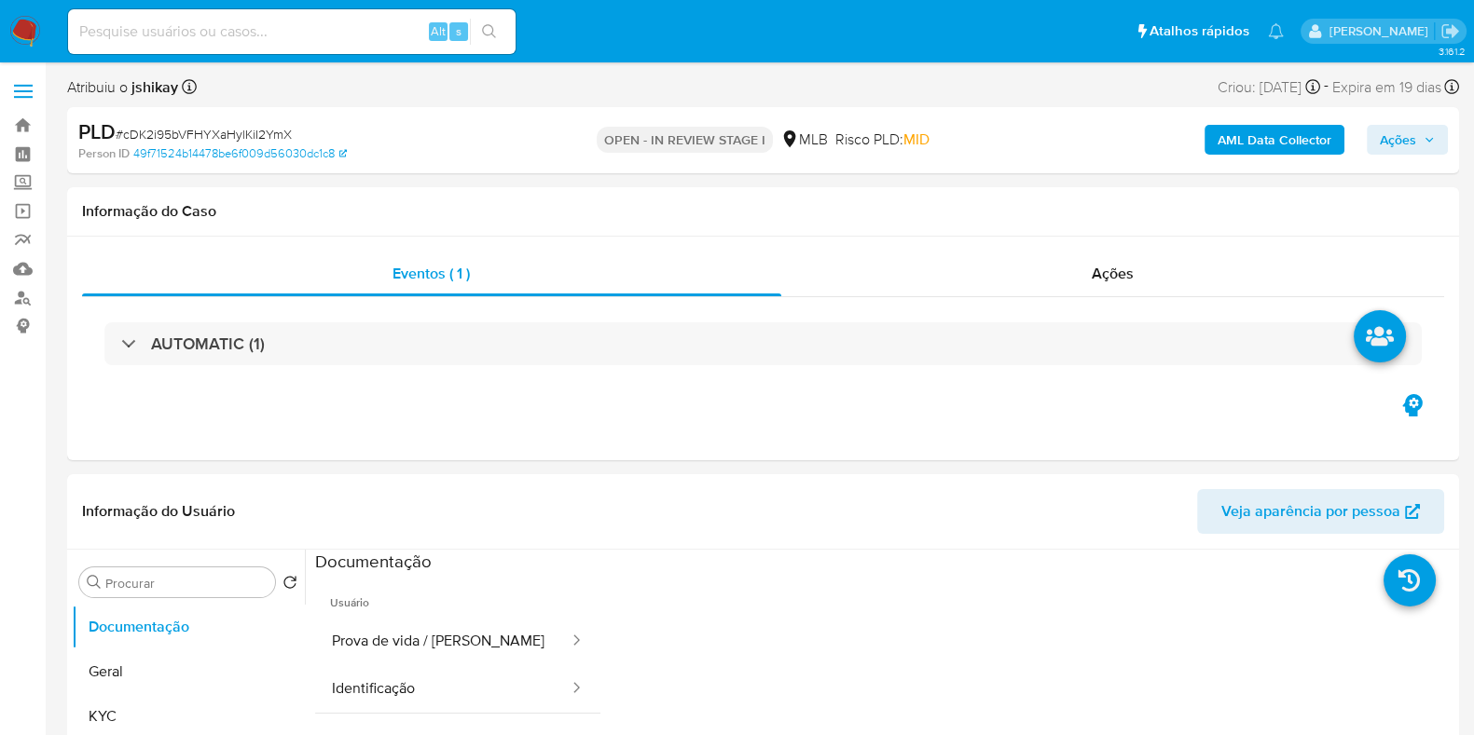
click at [1244, 136] on b "AML Data Collector" at bounding box center [1274, 140] width 114 height 30
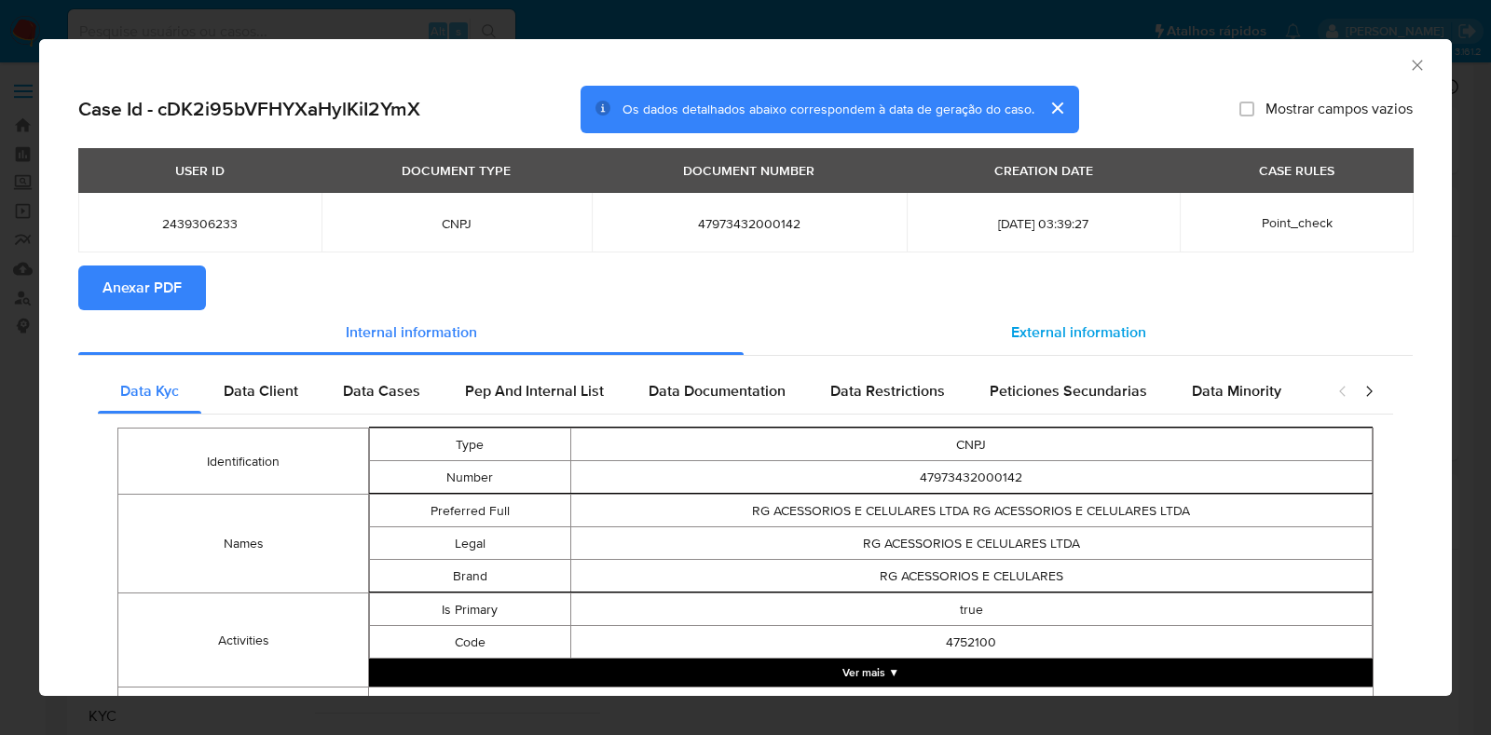
click at [1016, 328] on span "External information" at bounding box center [1078, 332] width 135 height 21
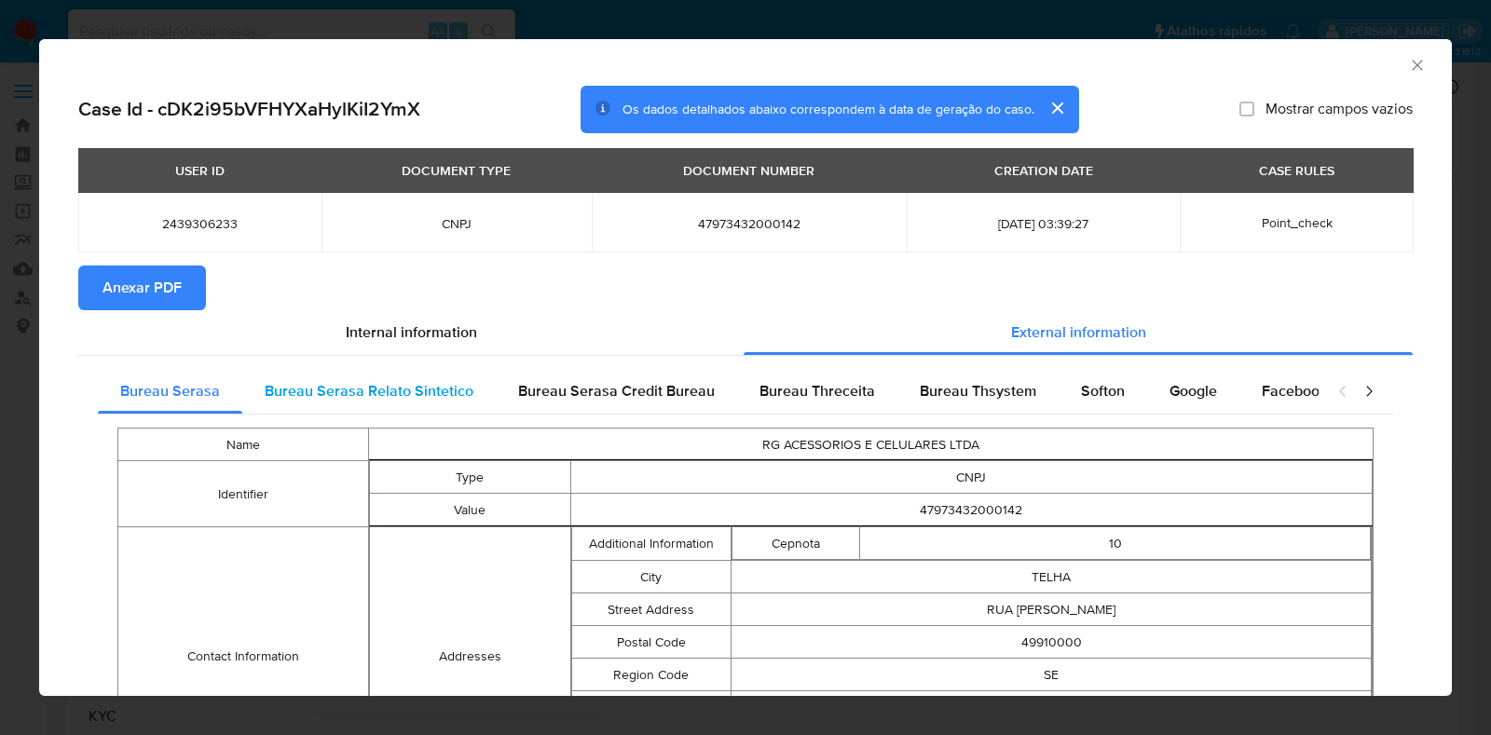
click at [414, 397] on span "Bureau Serasa Relato Sintetico" at bounding box center [369, 390] width 209 height 21
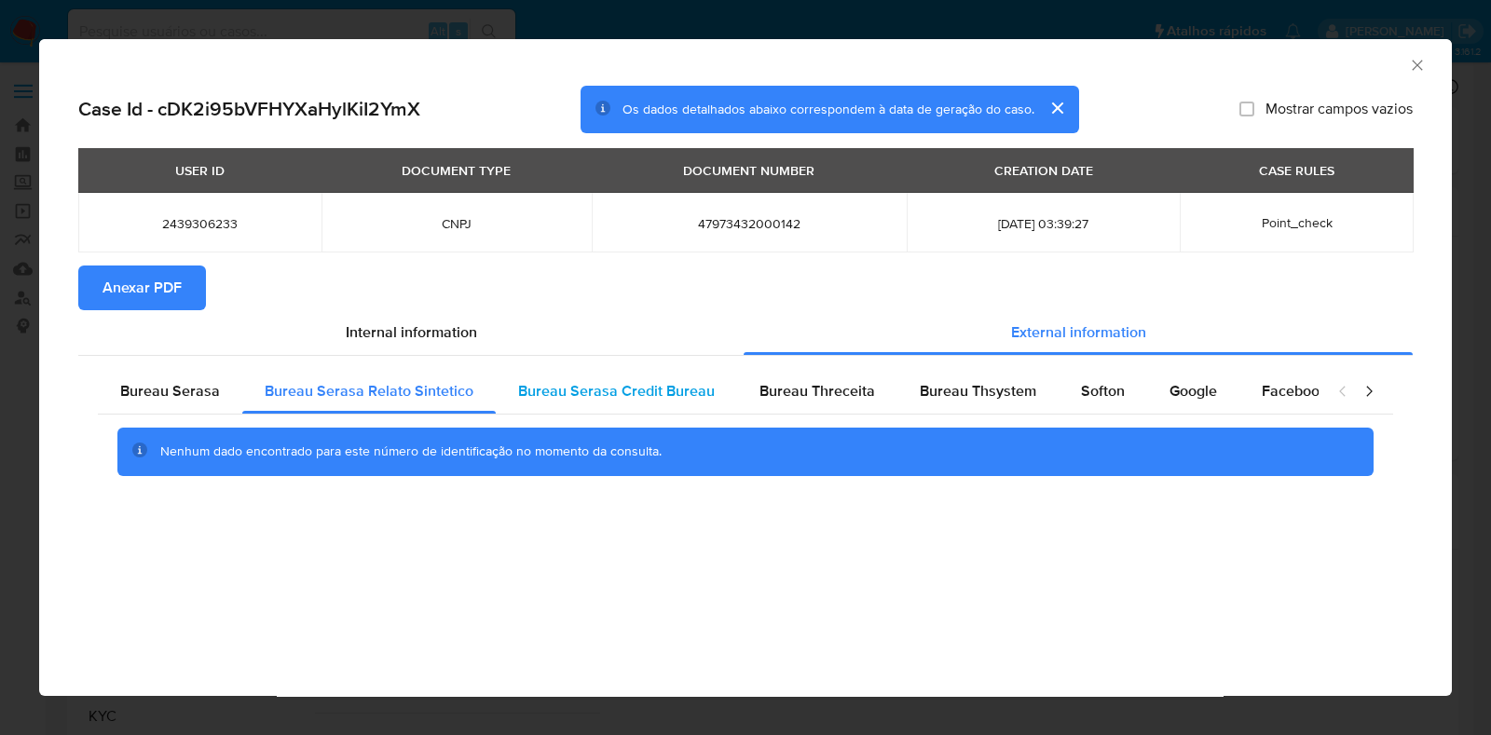
click at [596, 392] on span "Bureau Serasa Credit Bureau" at bounding box center [616, 390] width 197 height 21
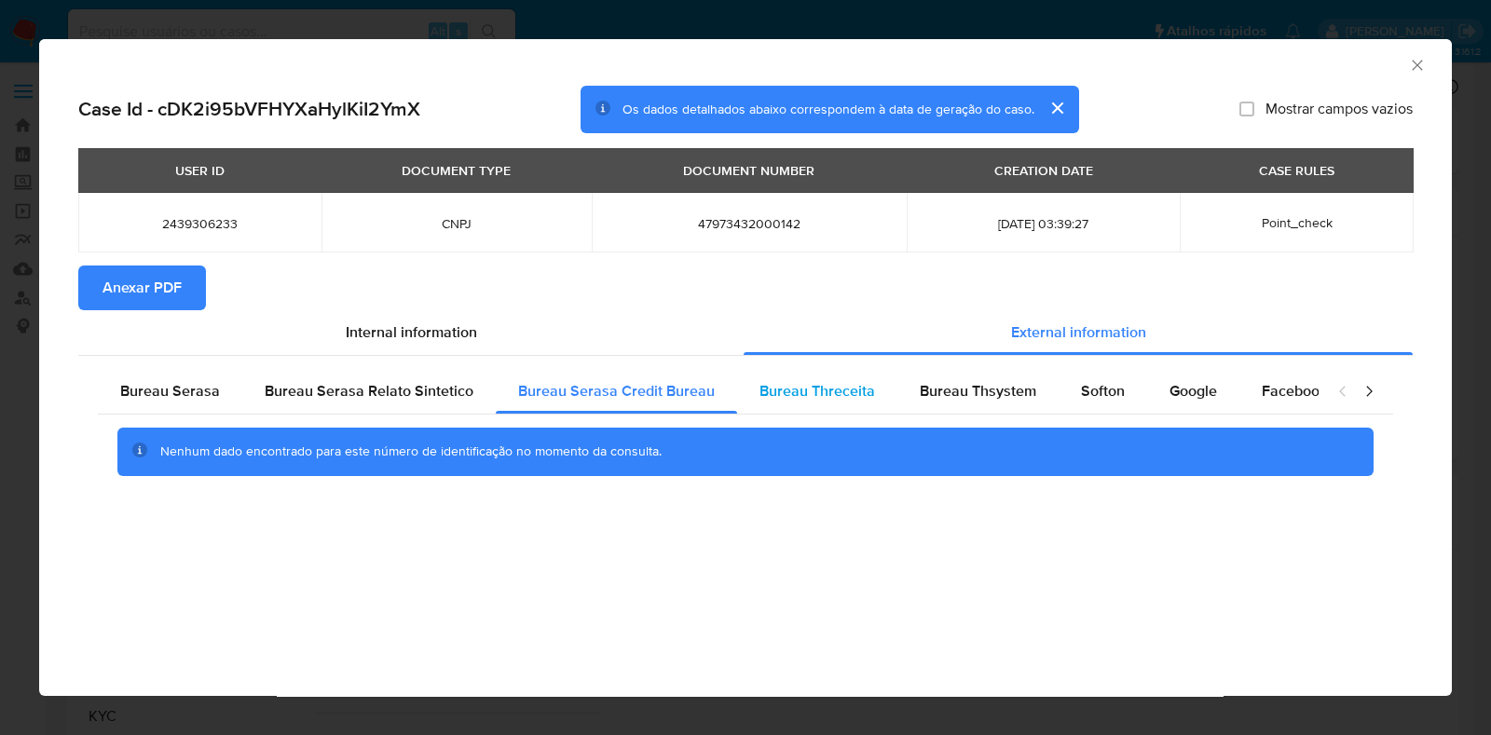
click at [798, 390] on span "Bureau Threceita" at bounding box center [818, 390] width 116 height 21
click at [946, 390] on span "Bureau Thsystem" at bounding box center [978, 390] width 117 height 21
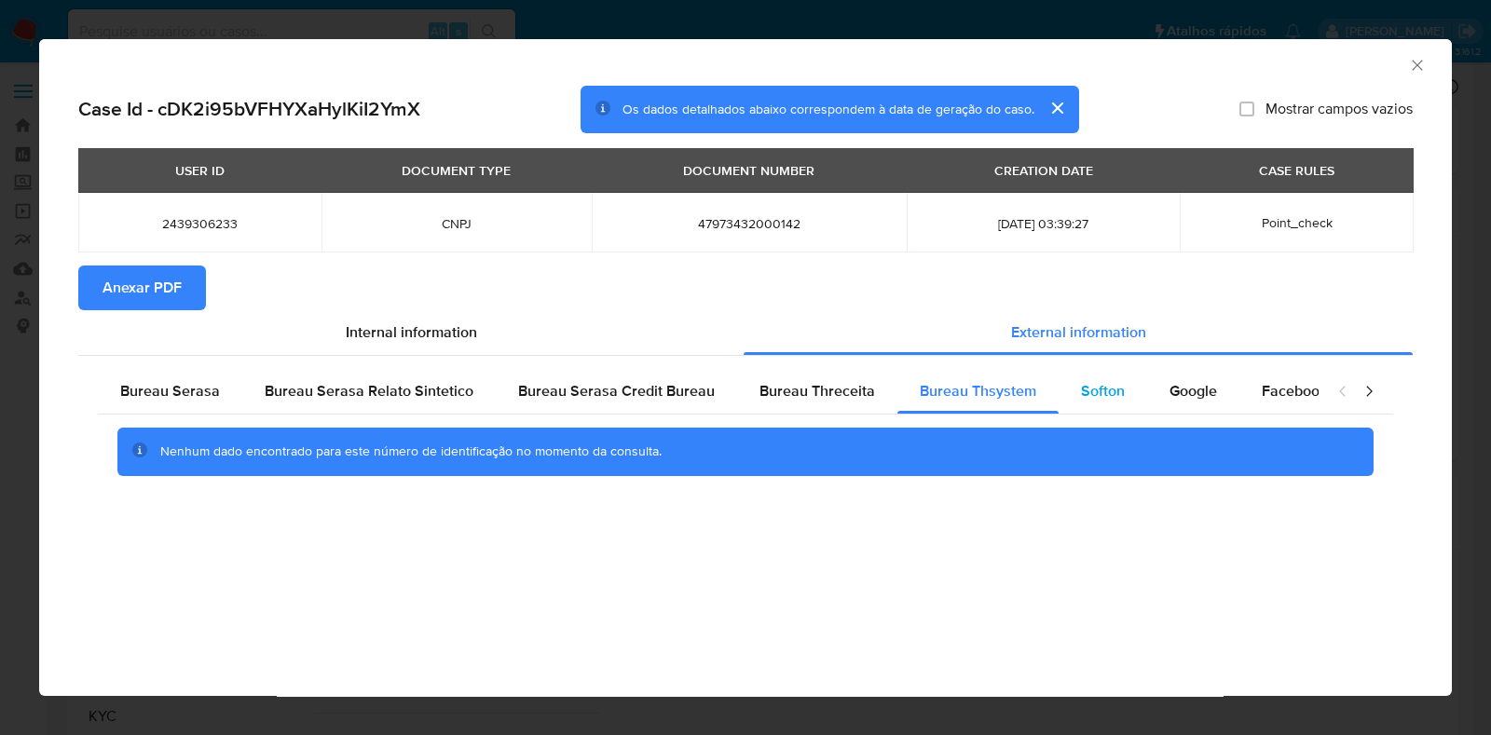
click at [1111, 391] on span "Softon" at bounding box center [1103, 390] width 44 height 21
click at [1179, 394] on span "Google" at bounding box center [1194, 390] width 48 height 21
click at [142, 390] on span "Bureau Serasa" at bounding box center [170, 390] width 100 height 21
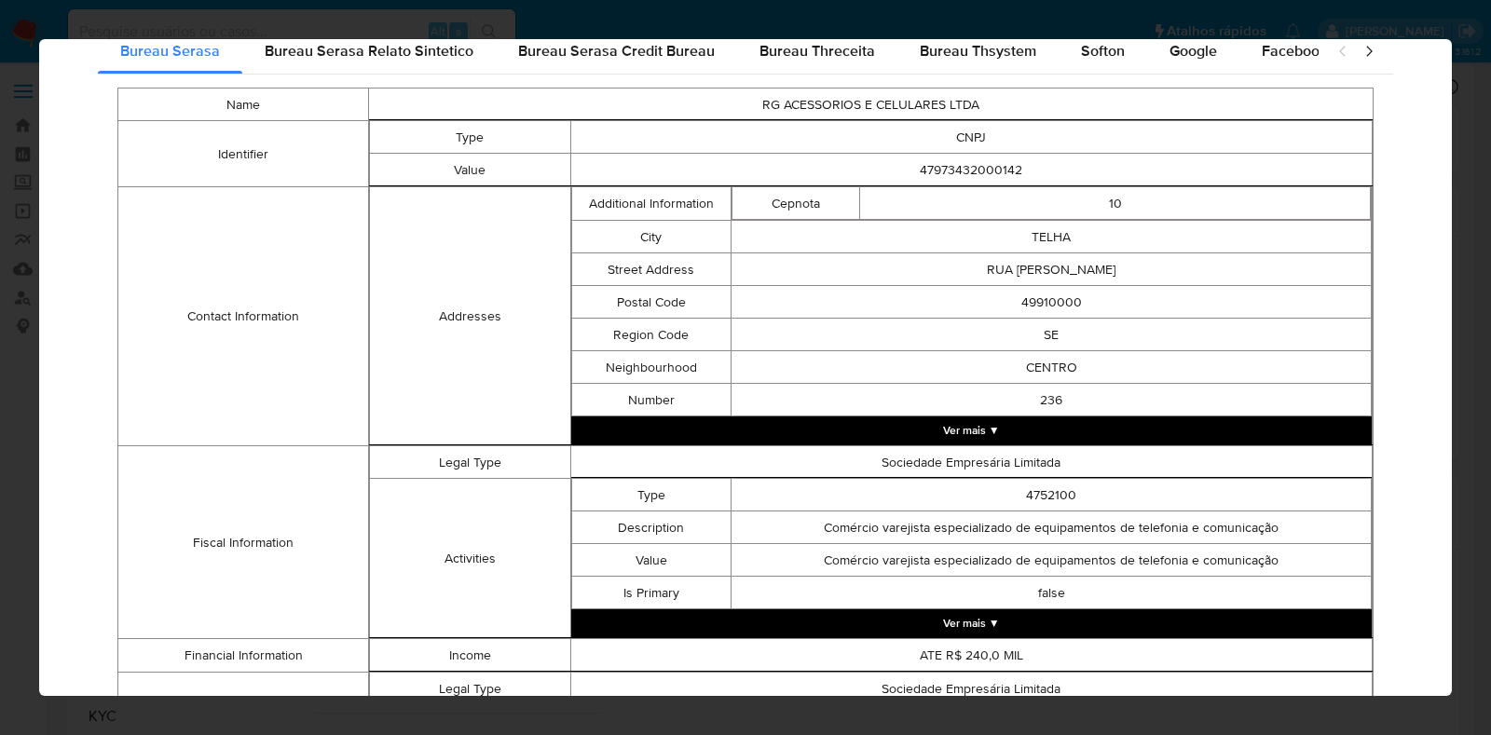
scroll to position [18, 0]
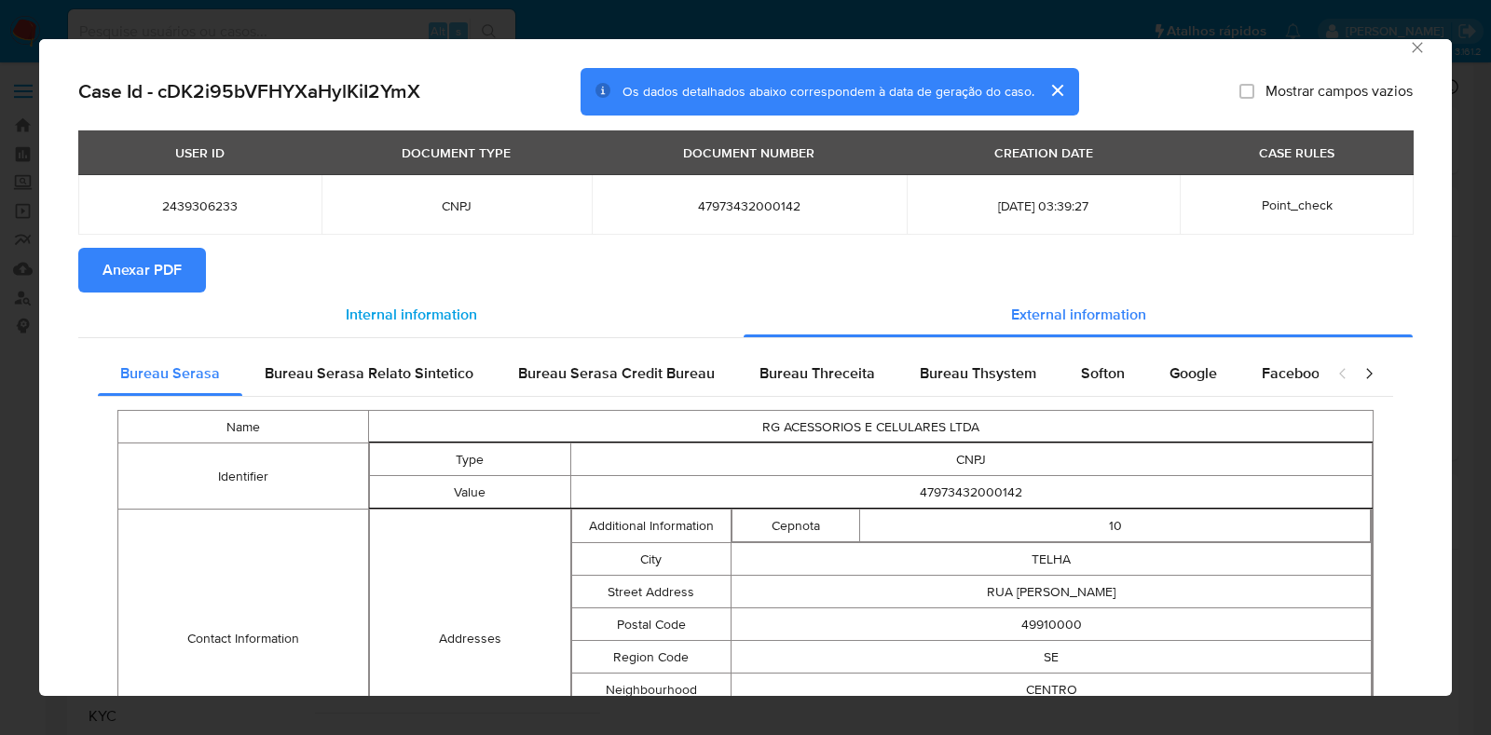
click at [455, 308] on span "Internal information" at bounding box center [411, 314] width 131 height 21
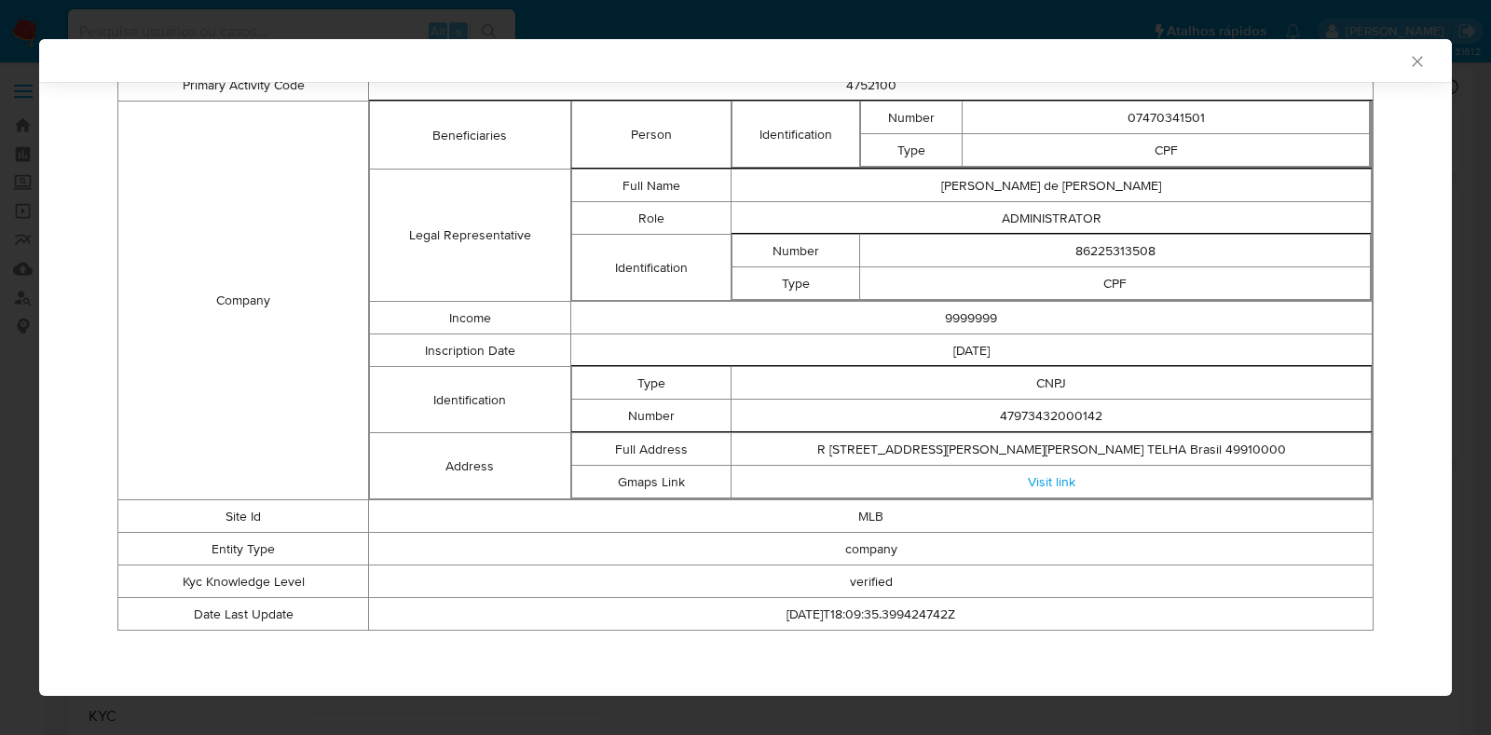
scroll to position [0, 0]
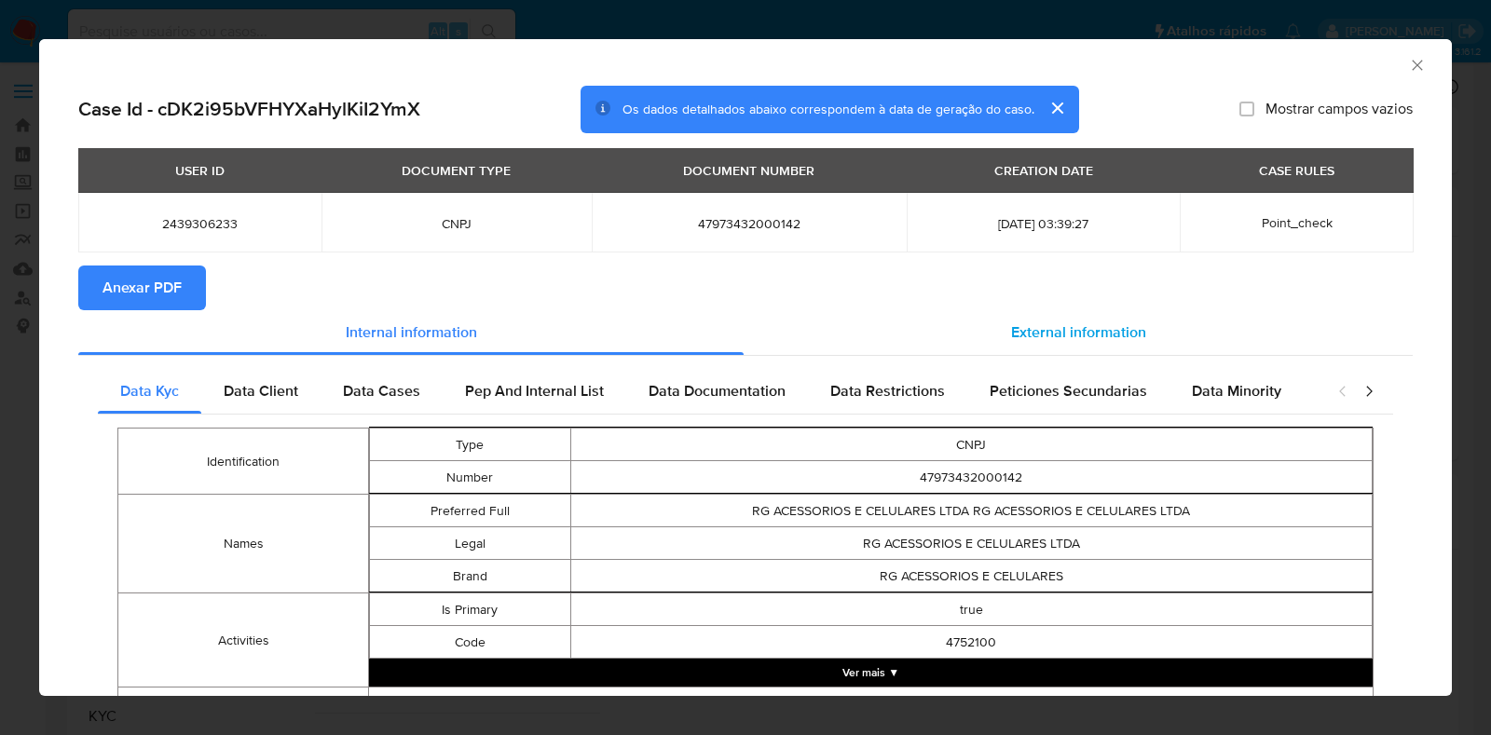
click at [976, 347] on div "External information" at bounding box center [1078, 332] width 669 height 45
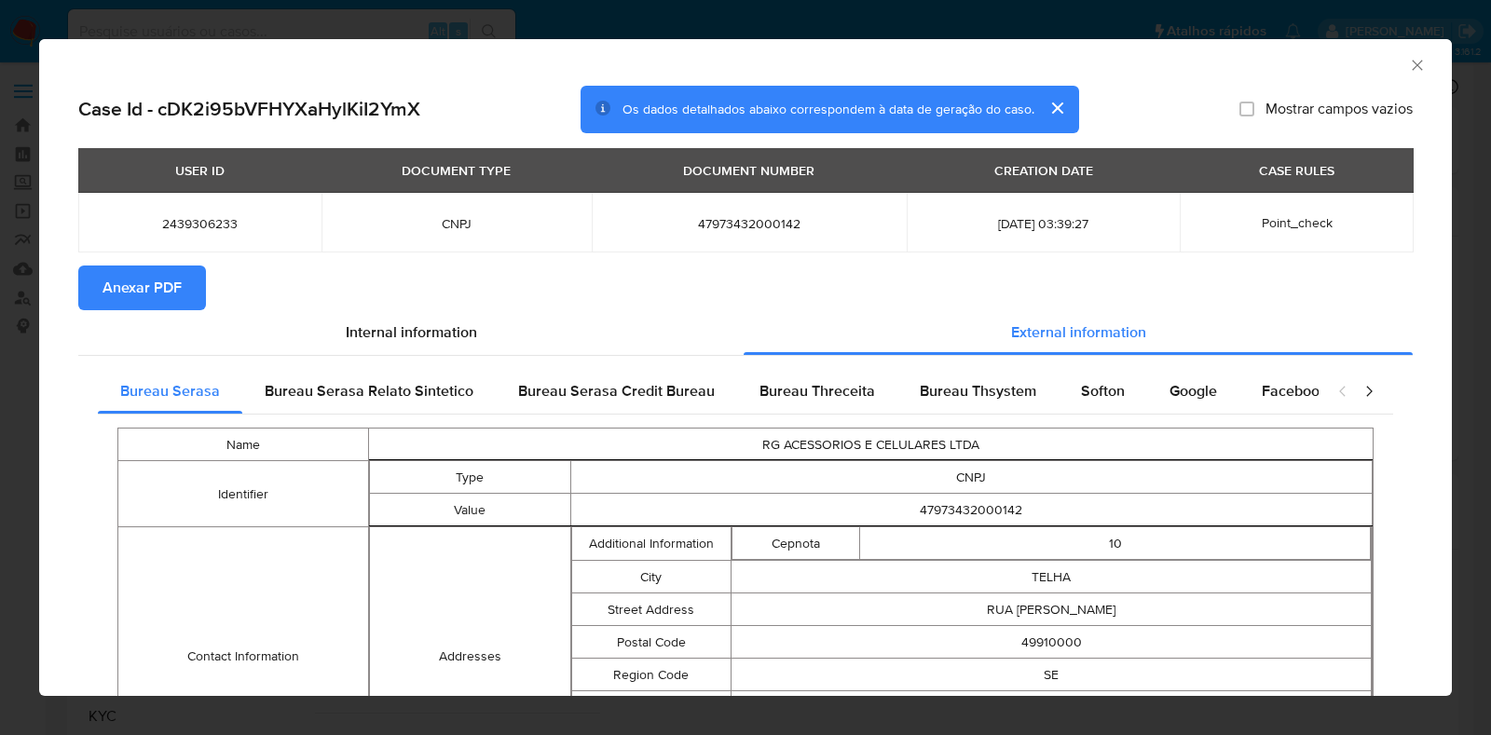
click at [1408, 59] on icon "Fechar a janela" at bounding box center [1417, 65] width 19 height 19
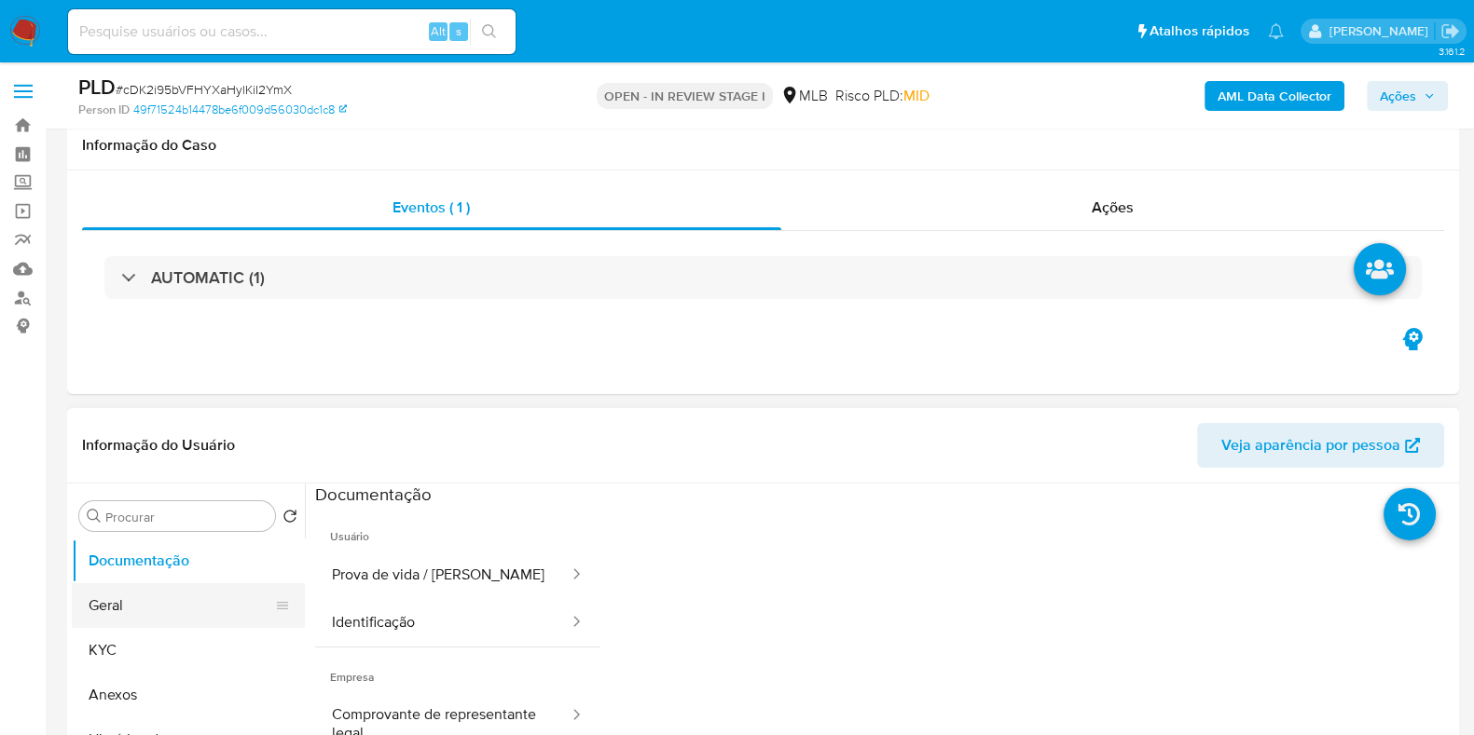
scroll to position [116, 0]
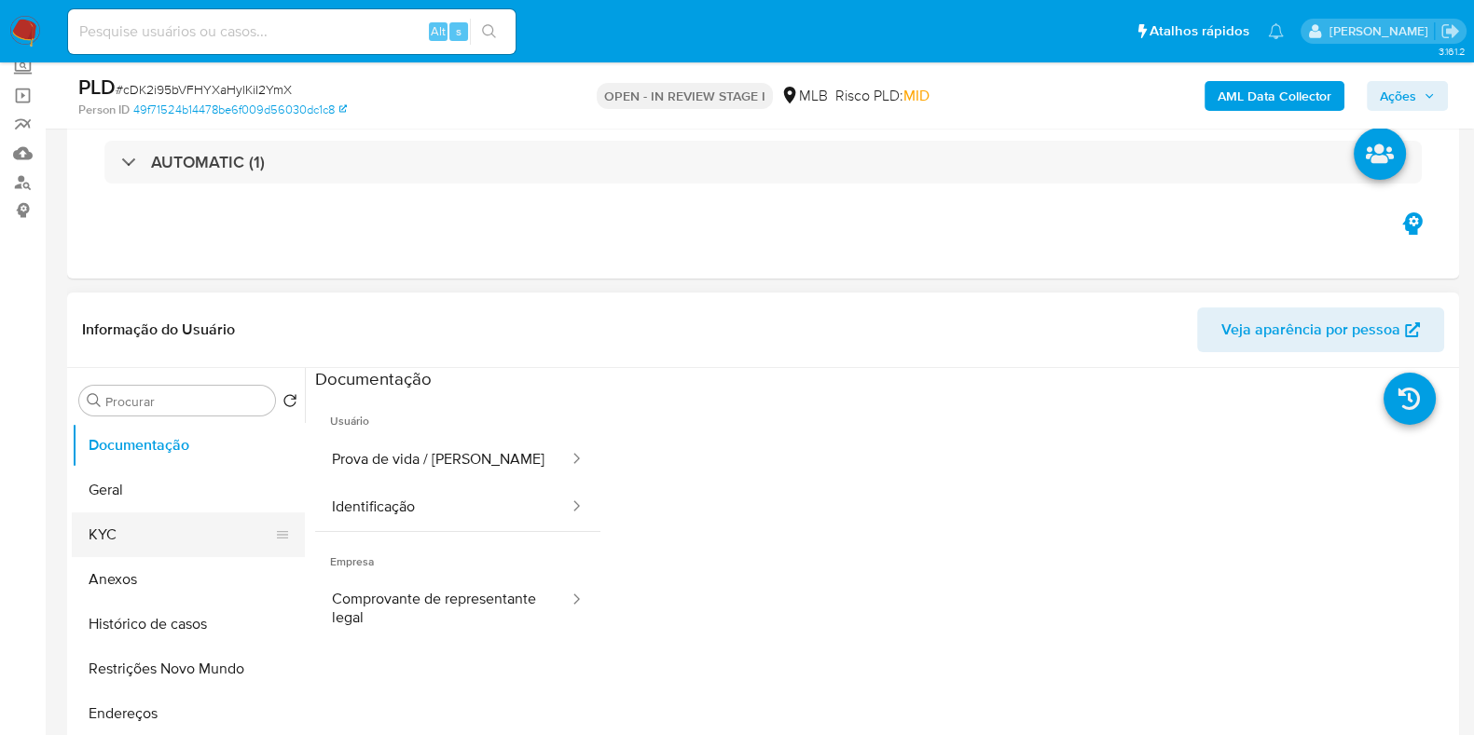
click at [149, 545] on button "KYC" at bounding box center [181, 535] width 218 height 45
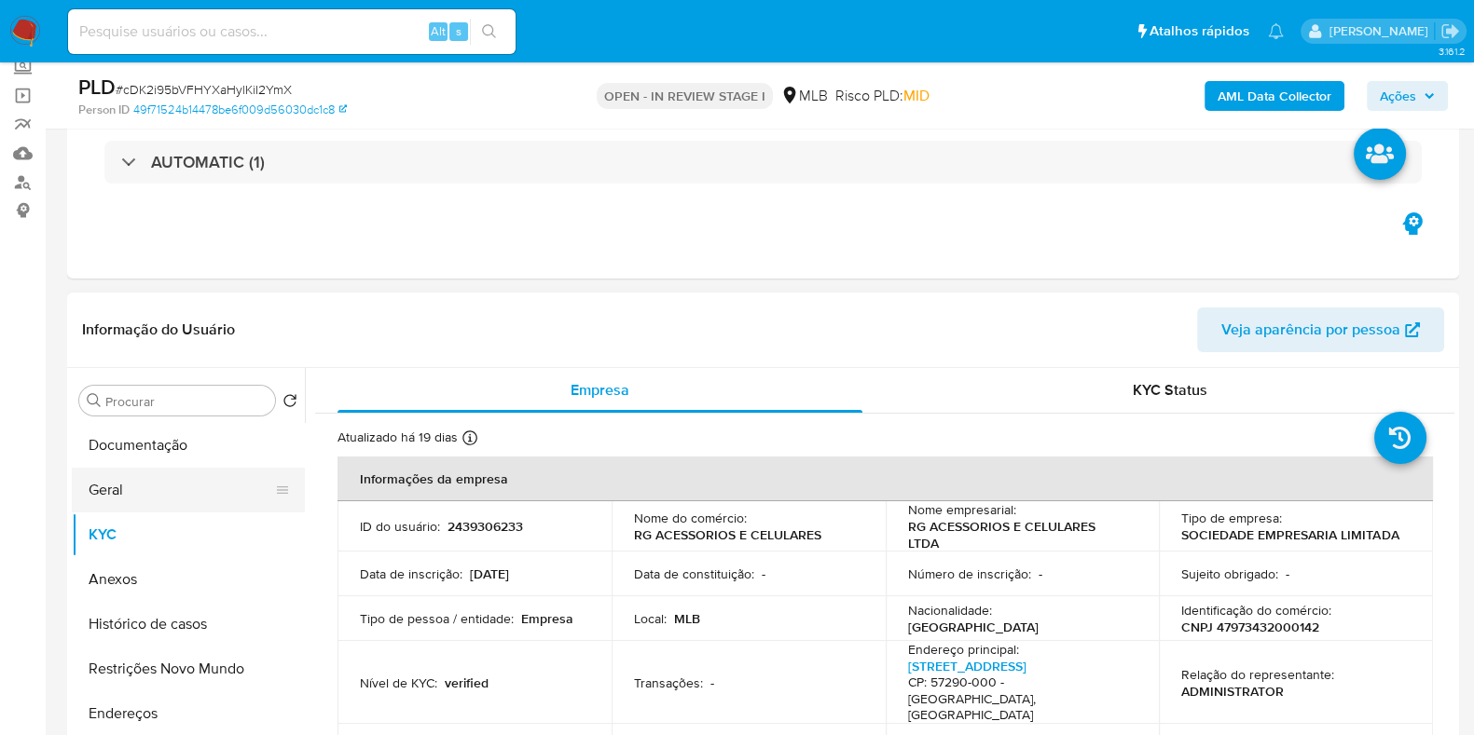
click at [160, 477] on button "Geral" at bounding box center [181, 490] width 218 height 45
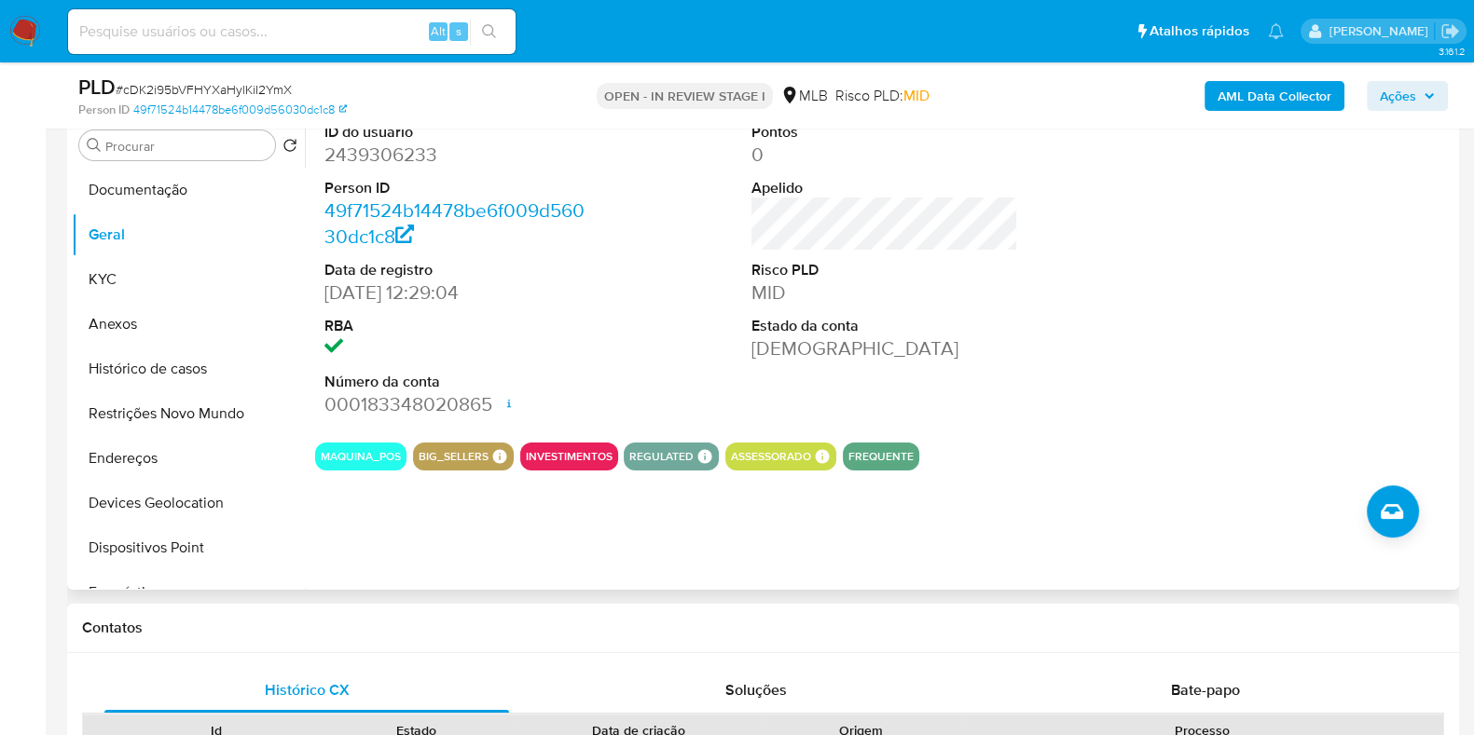
scroll to position [284, 0]
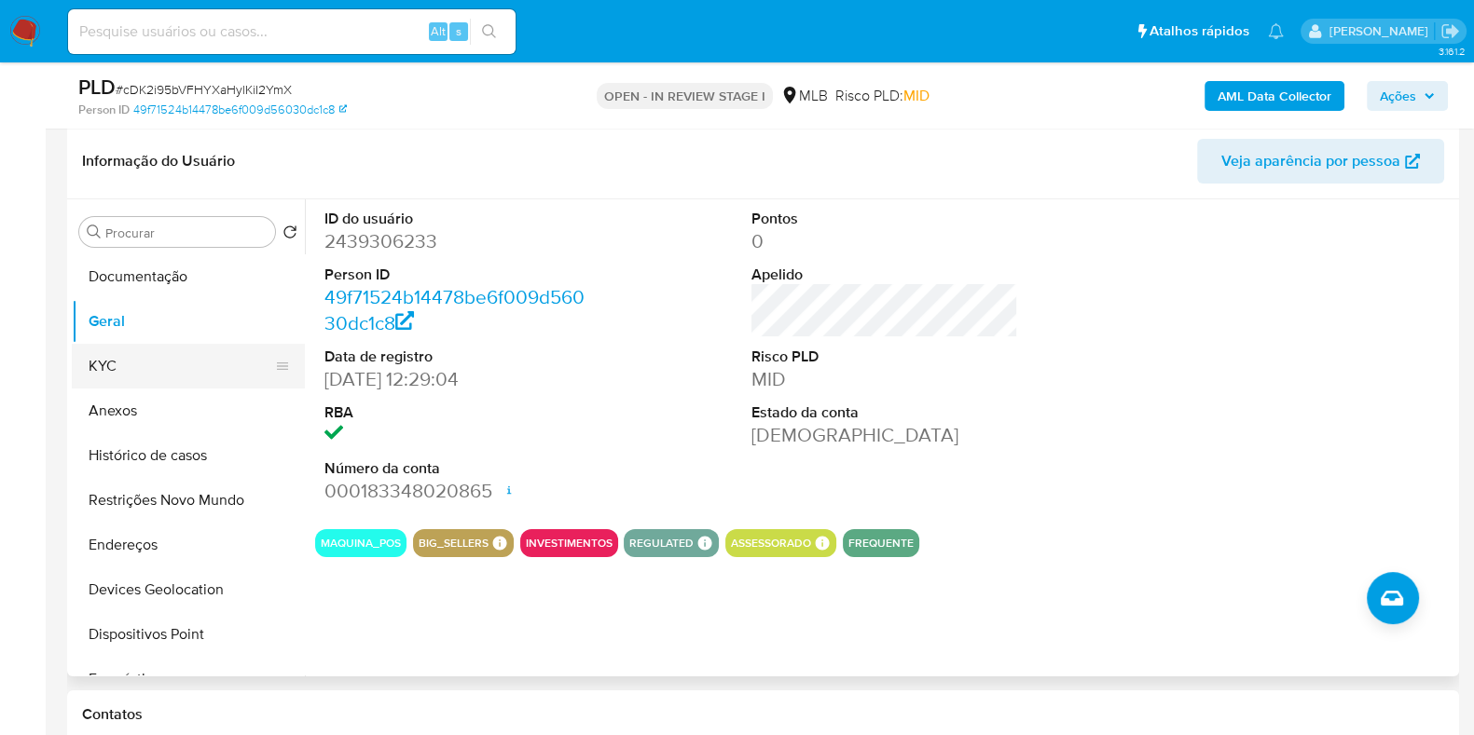
click at [124, 357] on button "KYC" at bounding box center [181, 366] width 218 height 45
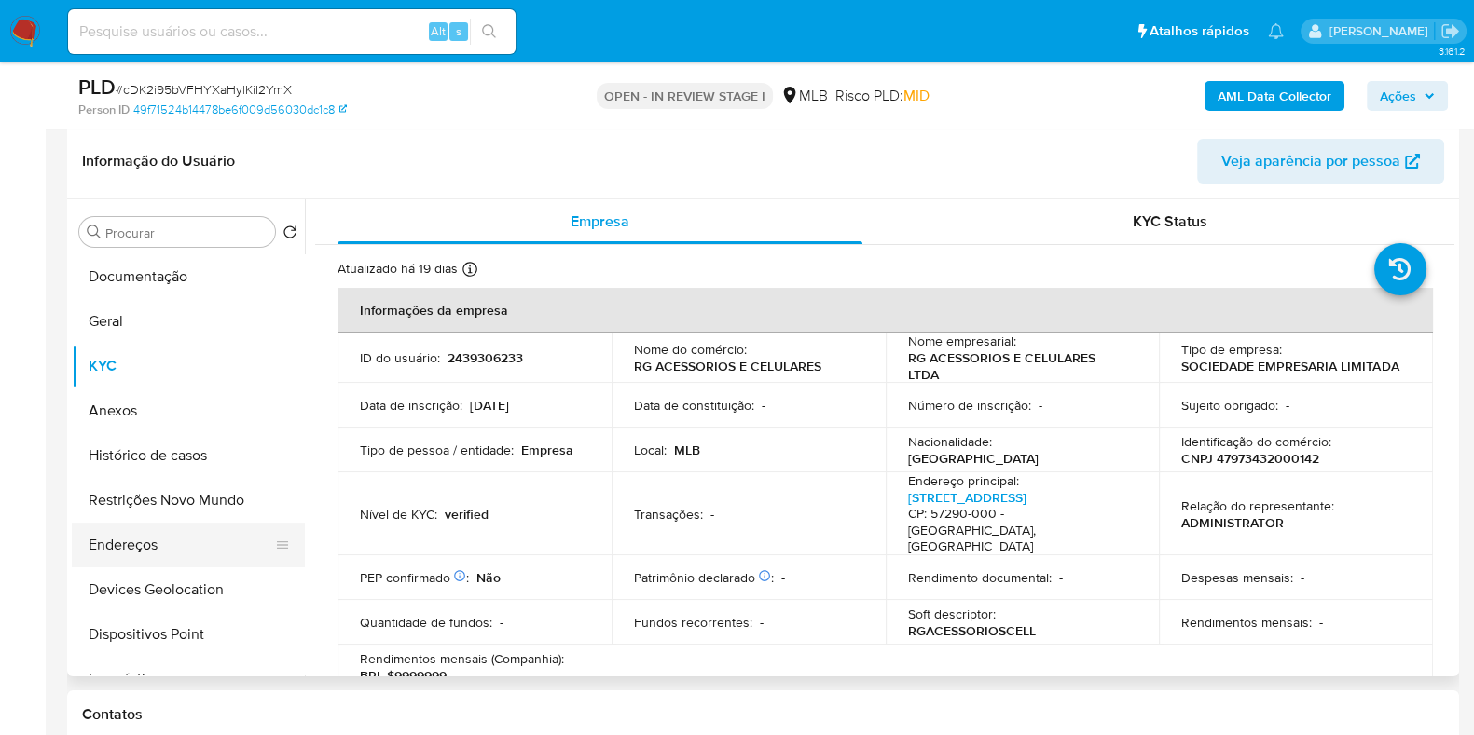
click at [165, 549] on button "Endereços" at bounding box center [181, 545] width 218 height 45
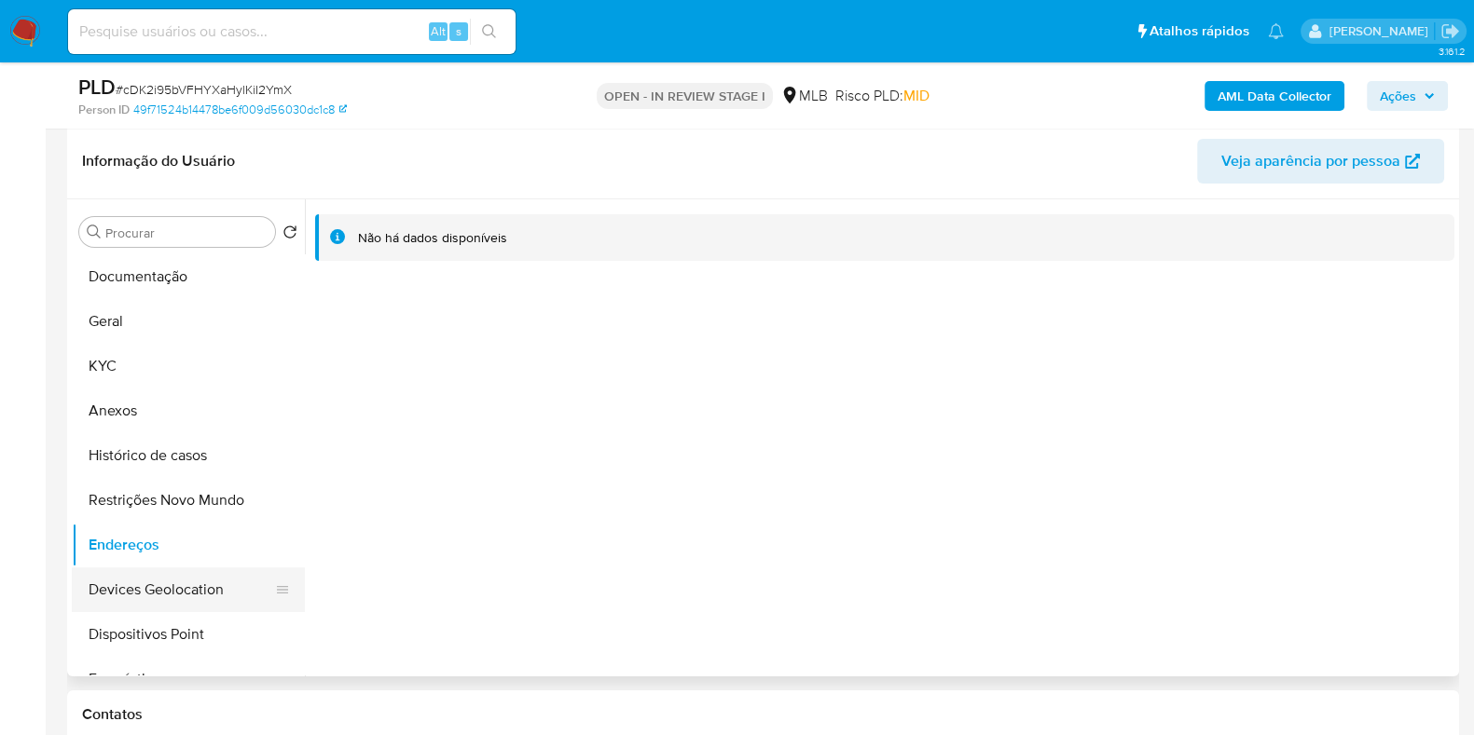
drag, startPoint x: 199, startPoint y: 585, endPoint x: 369, endPoint y: 546, distance: 174.1
click at [200, 584] on button "Devices Geolocation" at bounding box center [188, 590] width 233 height 45
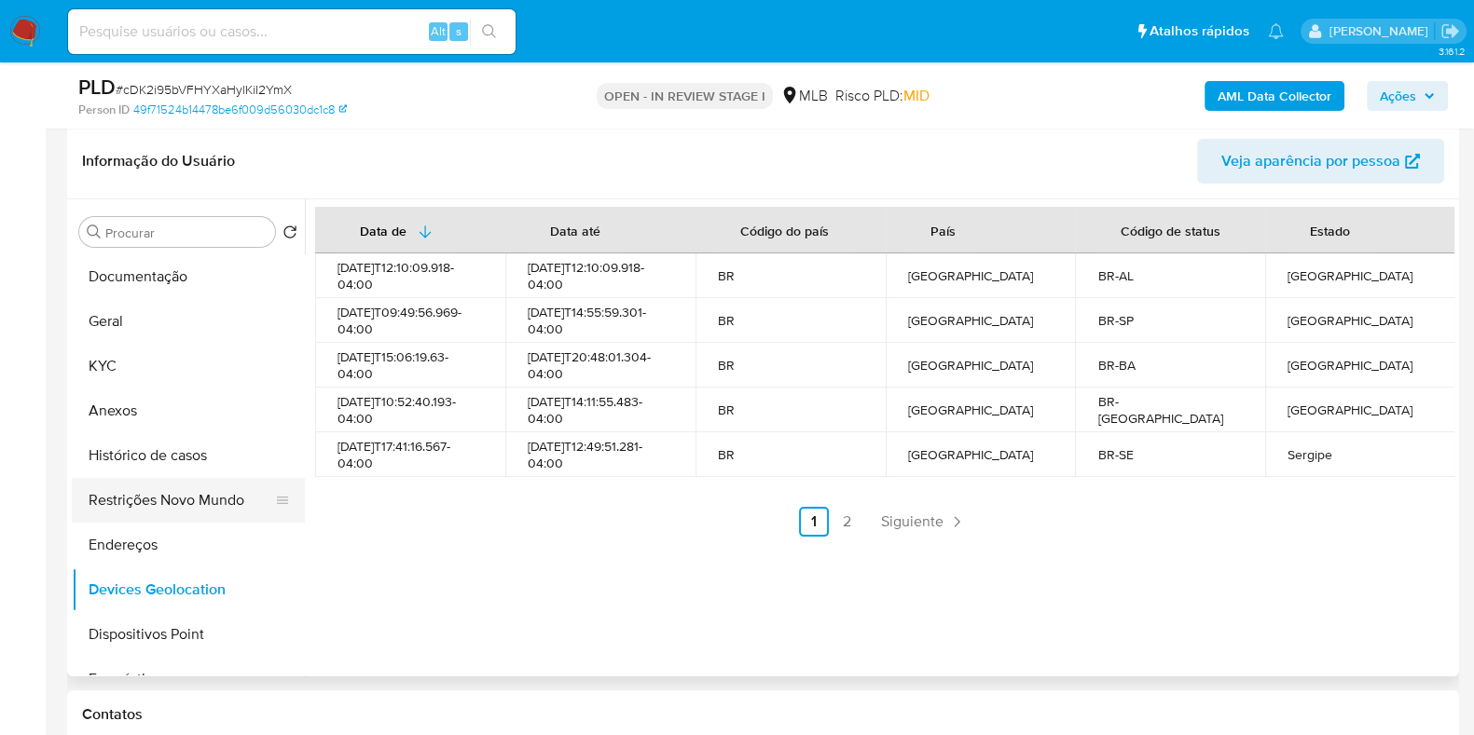
click at [162, 512] on button "Restrições Novo Mundo" at bounding box center [181, 500] width 218 height 45
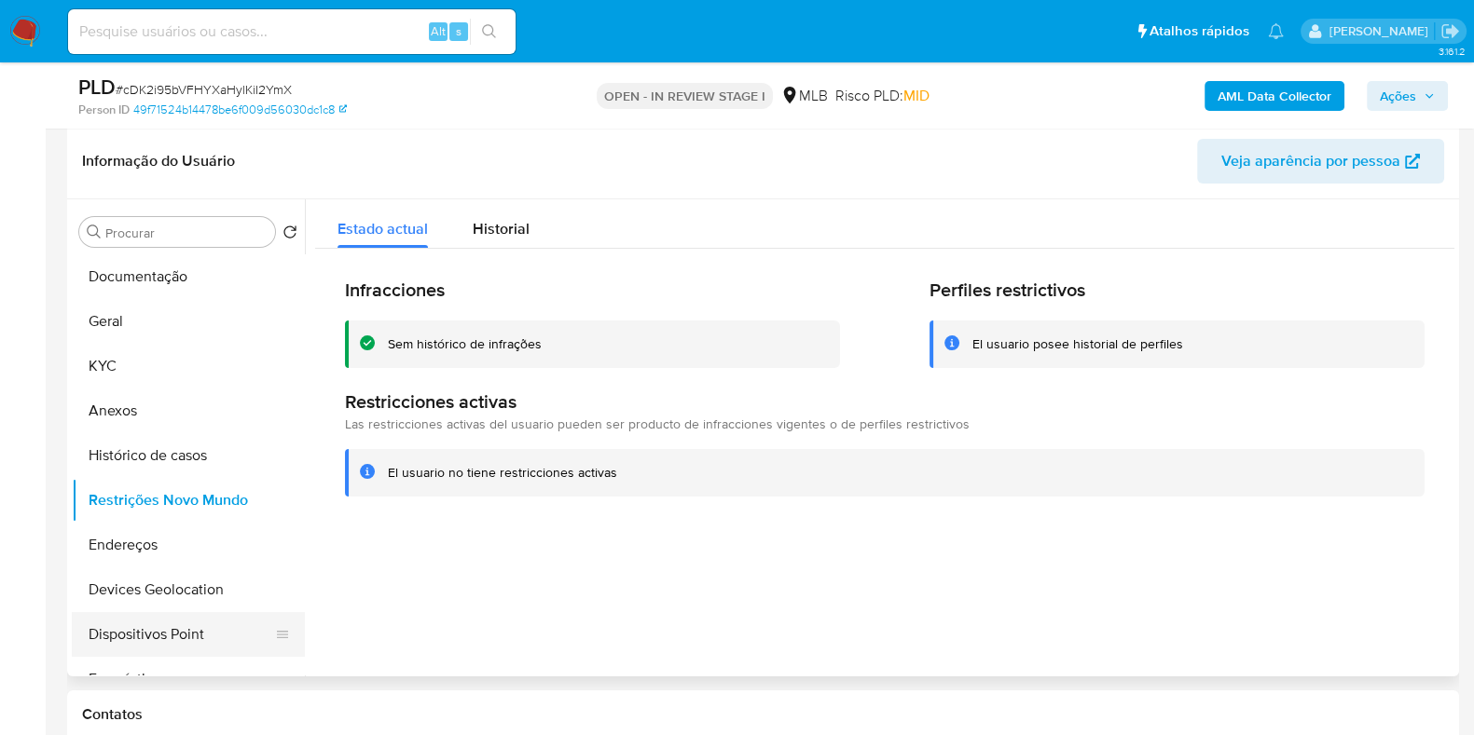
drag, startPoint x: 205, startPoint y: 637, endPoint x: 233, endPoint y: 635, distance: 28.1
click at [210, 637] on button "Dispositivos Point" at bounding box center [181, 634] width 218 height 45
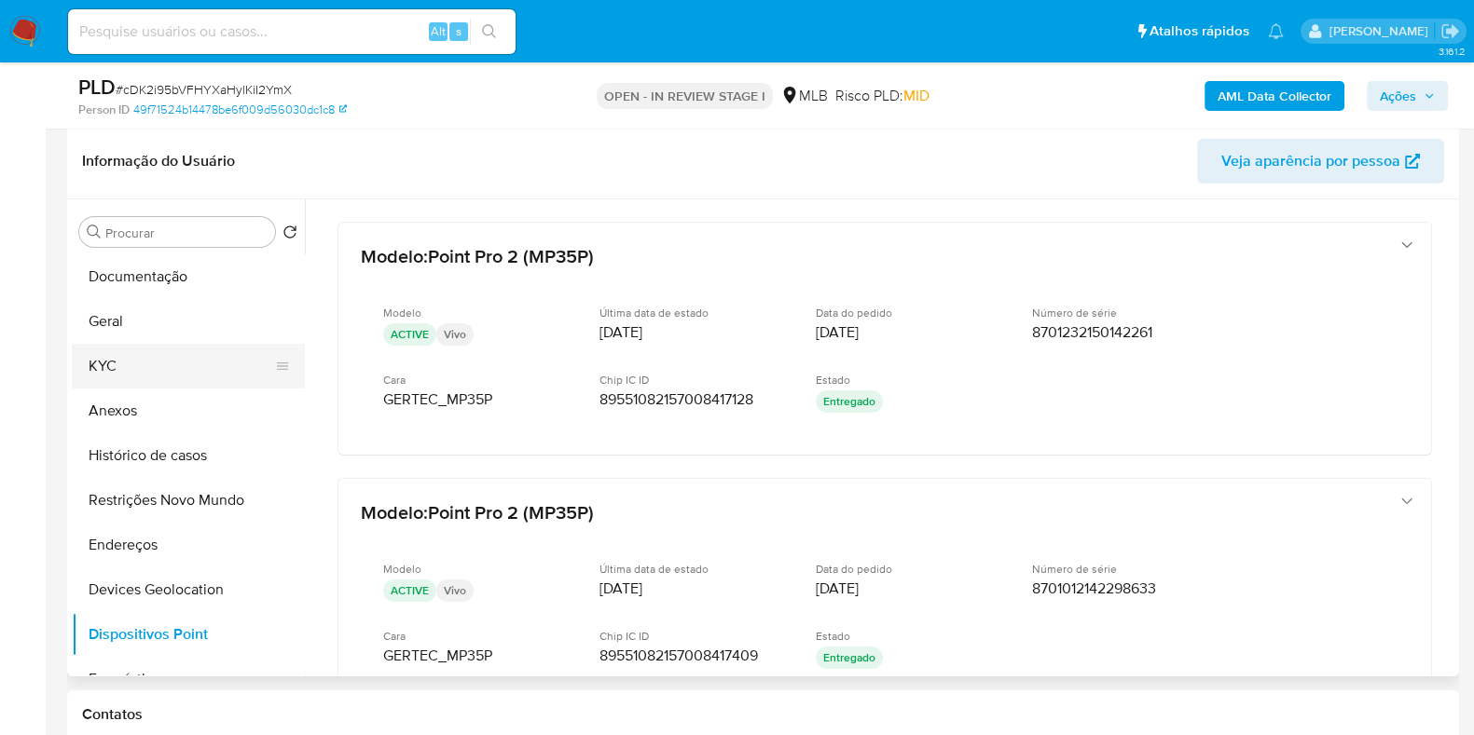
click at [130, 356] on button "KYC" at bounding box center [181, 366] width 218 height 45
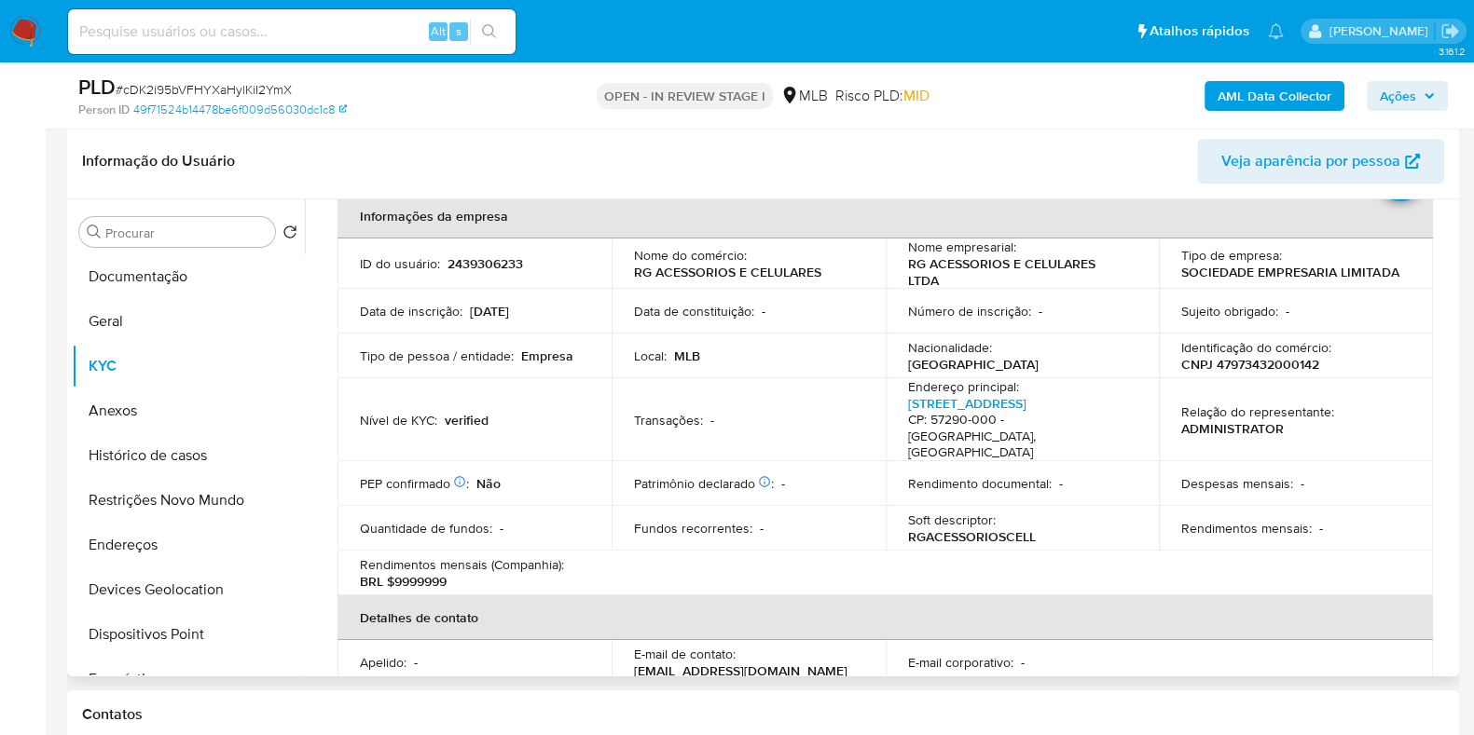
scroll to position [0, 0]
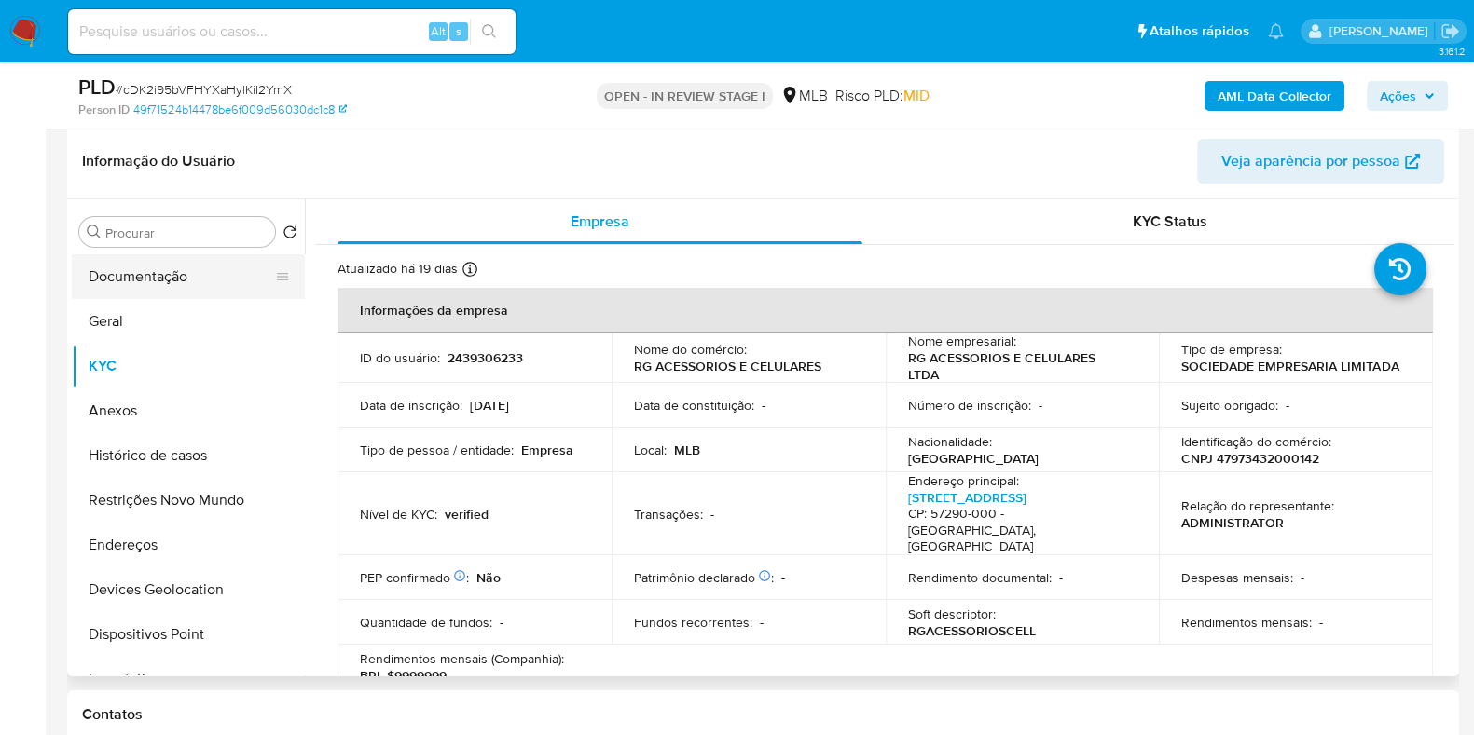
click at [141, 264] on button "Documentação" at bounding box center [181, 276] width 218 height 45
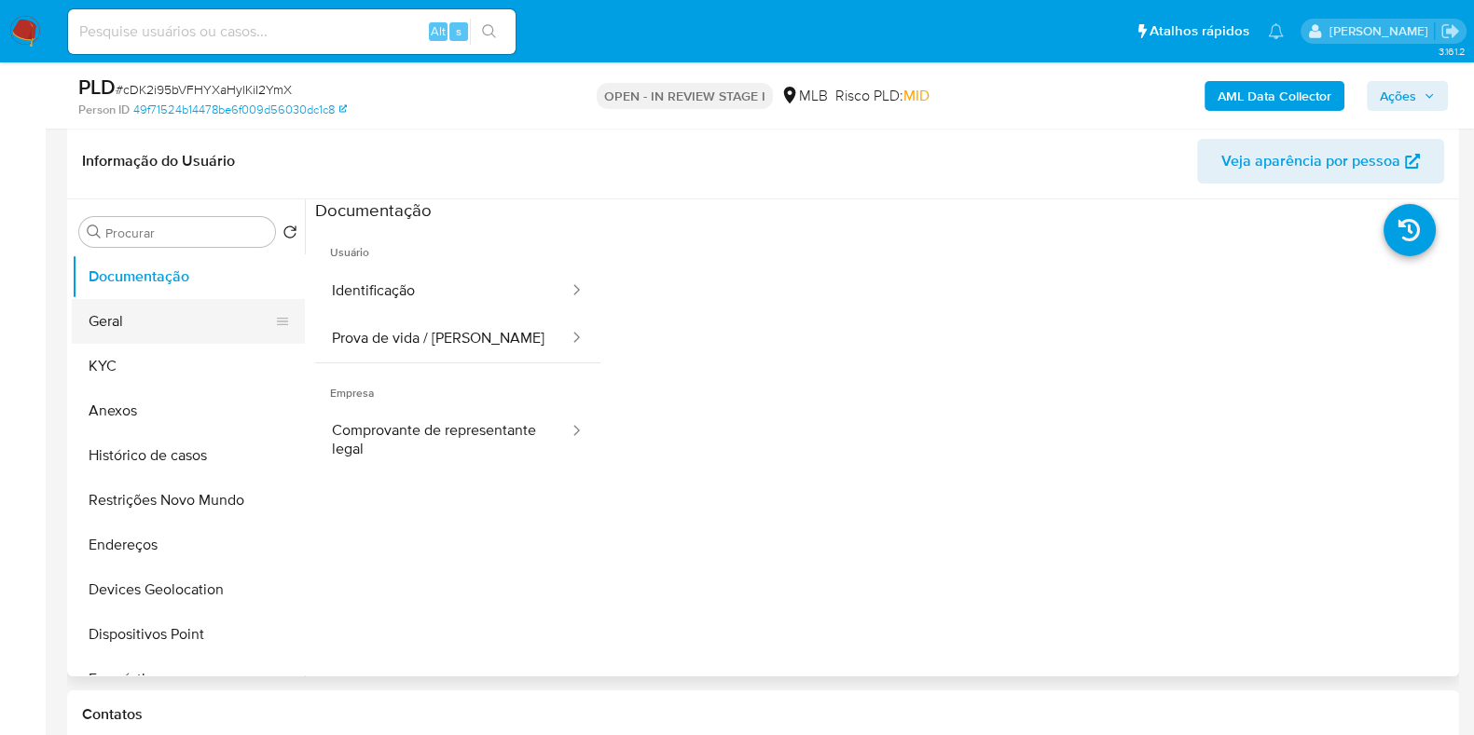
click at [168, 315] on button "Geral" at bounding box center [181, 321] width 218 height 45
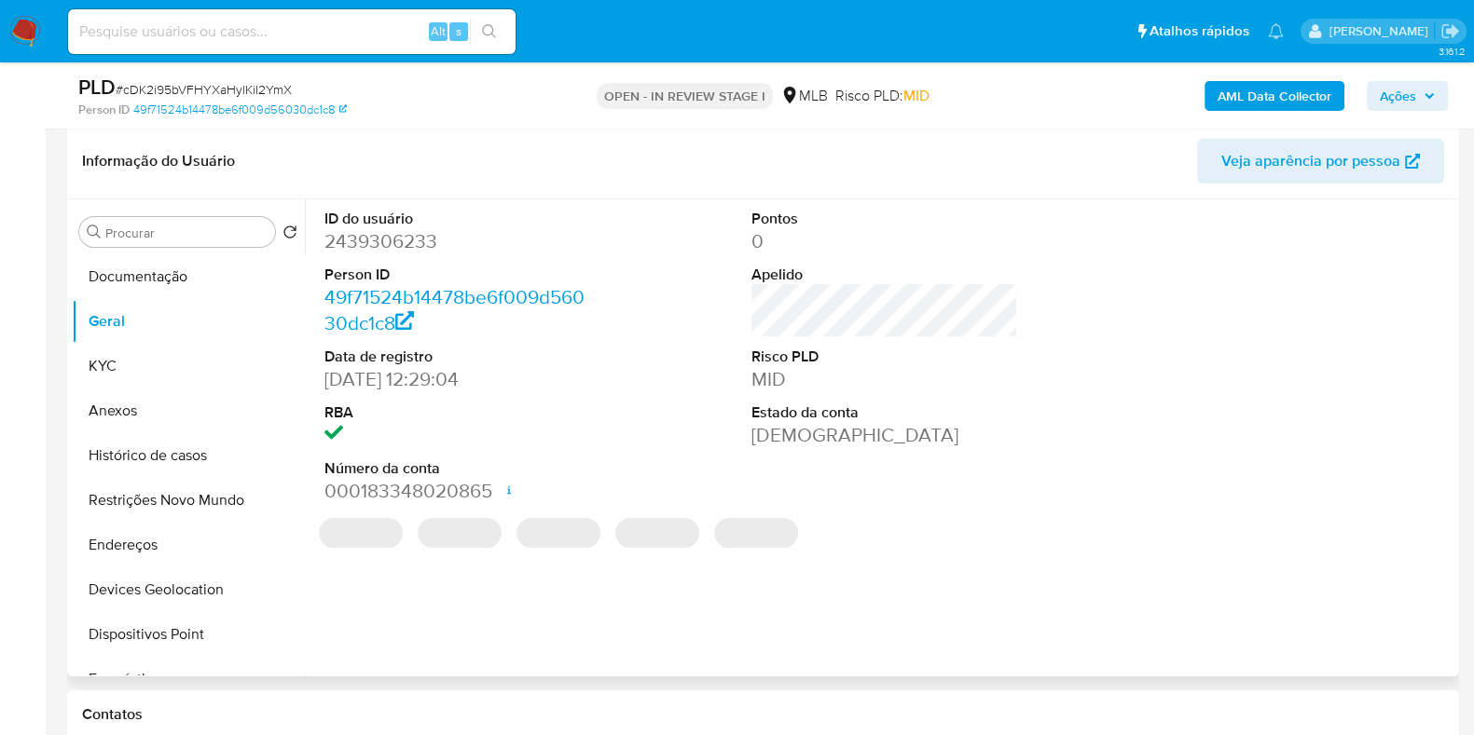
click at [387, 244] on dd "2439306233" at bounding box center [457, 241] width 267 height 26
copy dd "2439306233"
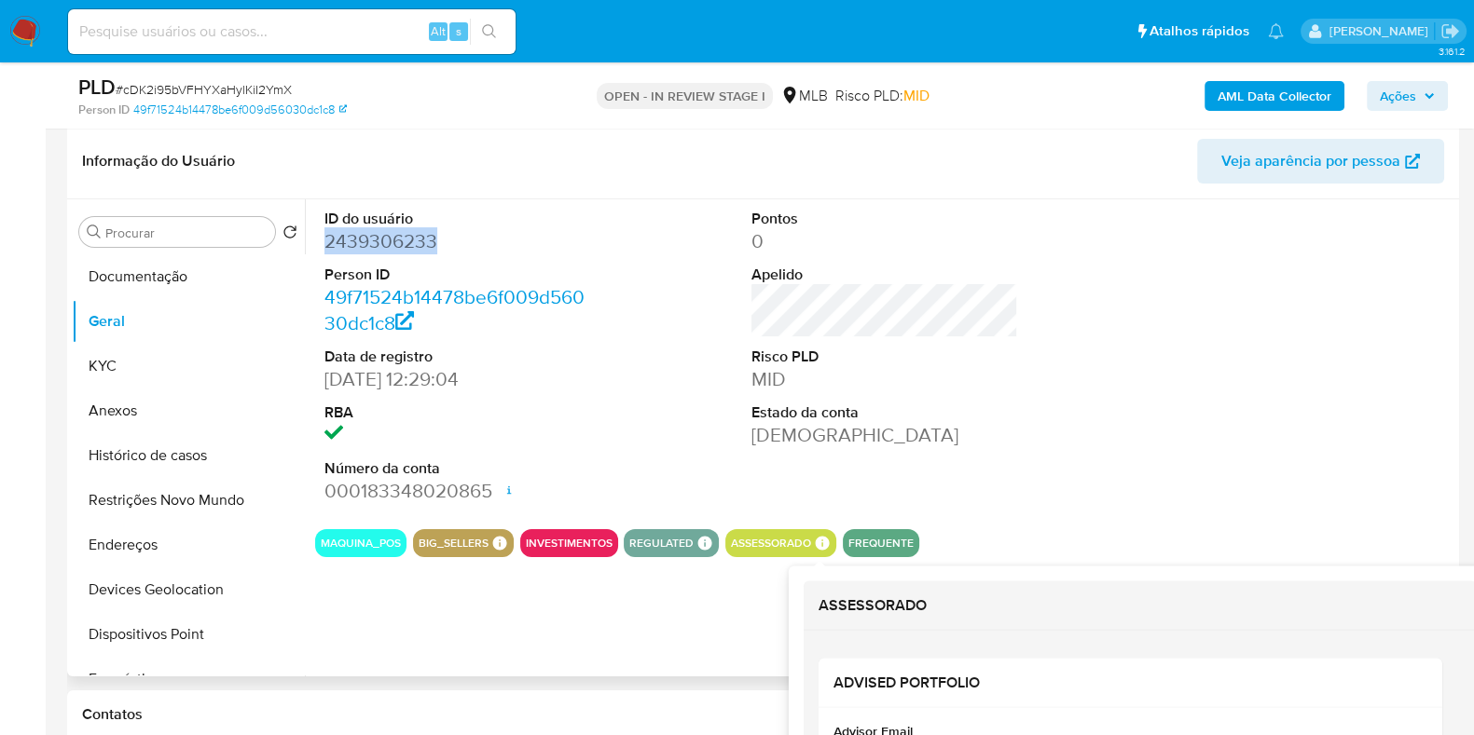
scroll to position [400, 0]
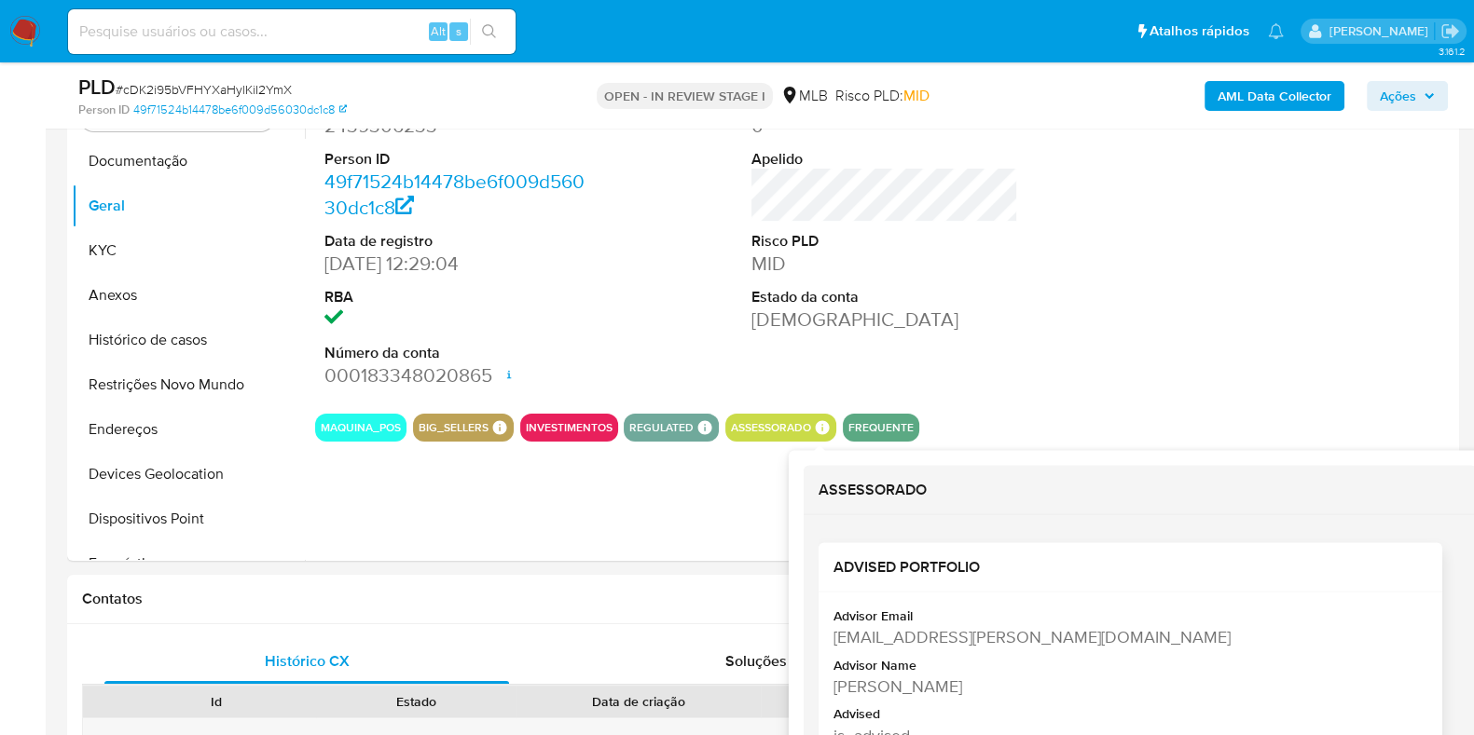
drag, startPoint x: 823, startPoint y: 421, endPoint x: 895, endPoint y: 605, distance: 197.1
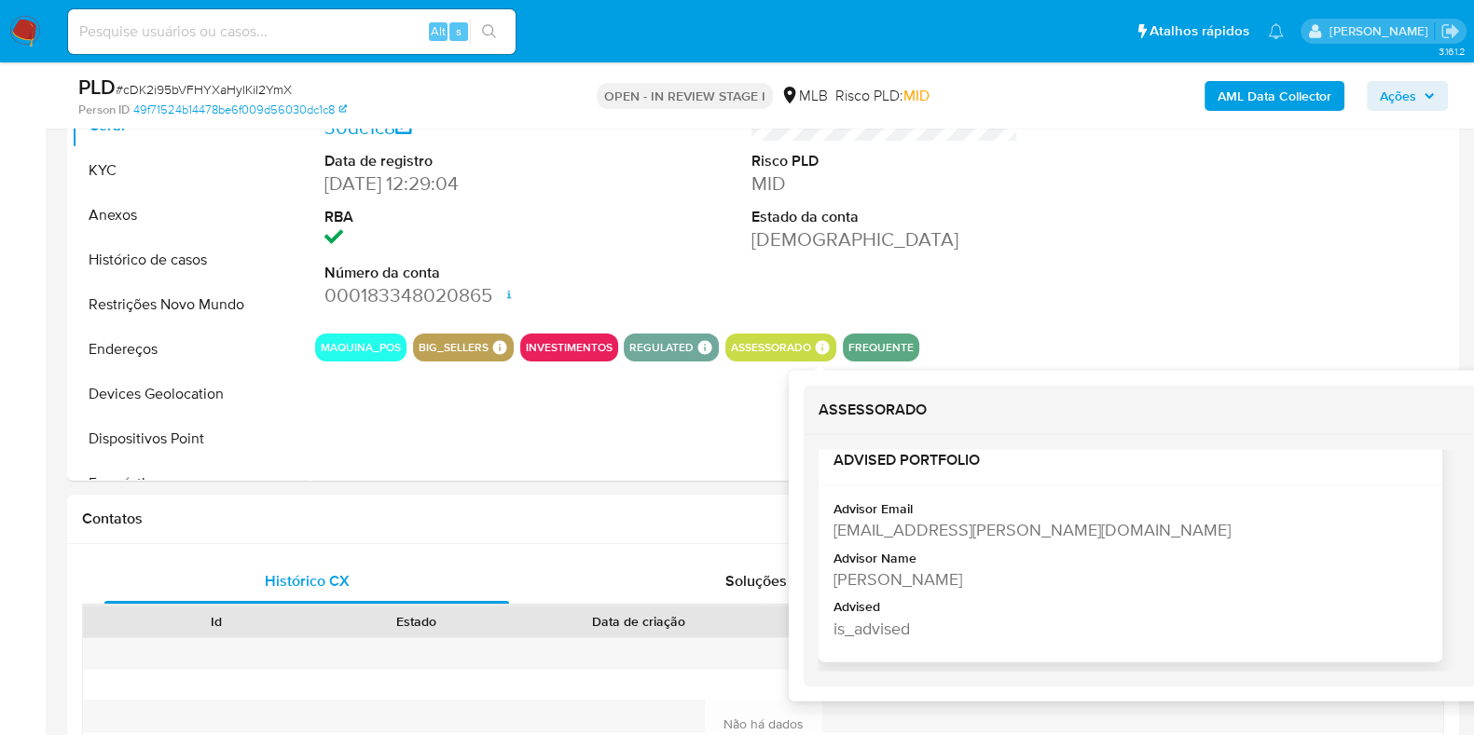
scroll to position [517, 0]
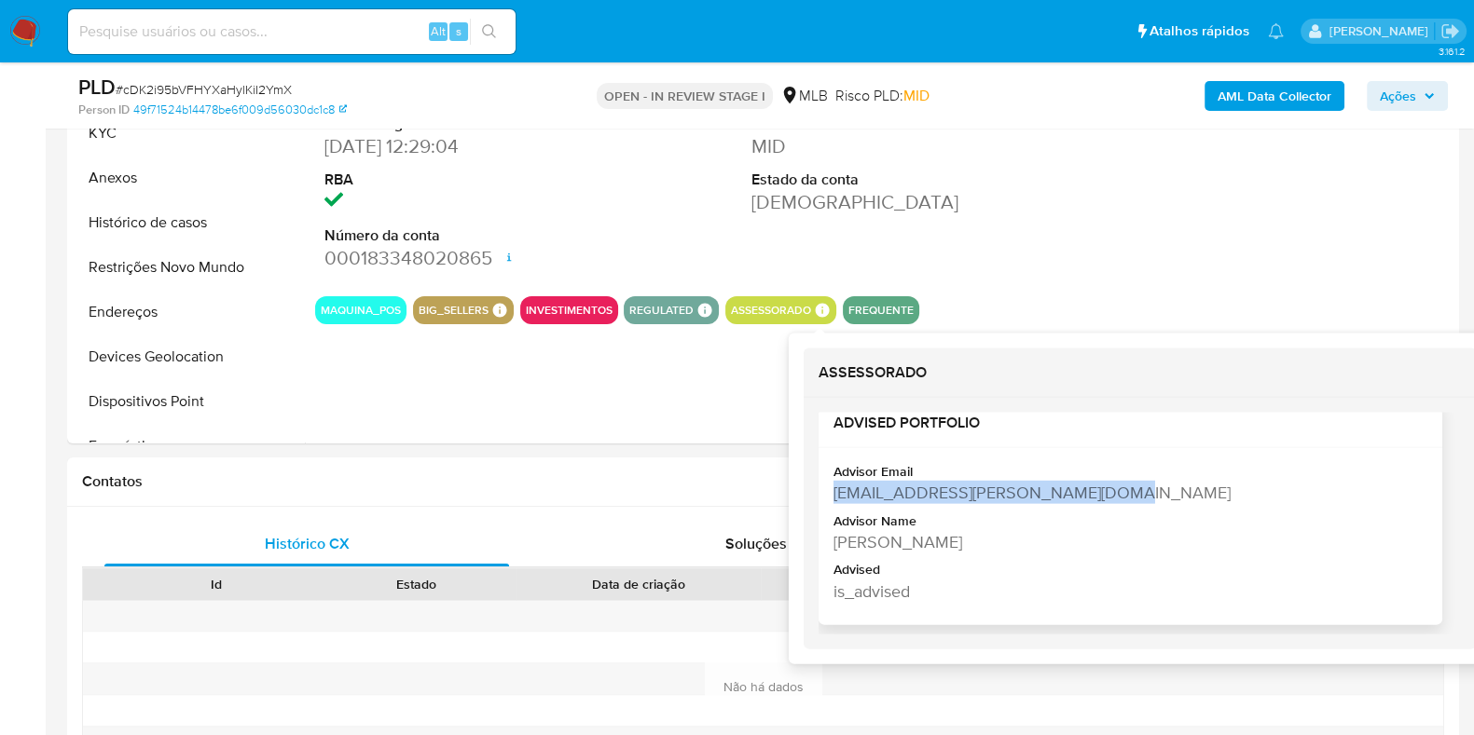
drag, startPoint x: 1104, startPoint y: 484, endPoint x: 835, endPoint y: 495, distance: 268.7
click at [835, 495] on div "kaialla.santos@mercadopago.com.br" at bounding box center [1128, 492] width 590 height 23
copy div "kaialla.santos@mercadopago.com.br"
drag, startPoint x: 1027, startPoint y: 536, endPoint x: 839, endPoint y: 542, distance: 188.4
click at [839, 542] on div "Kaialla Dos Santos Requiao" at bounding box center [1128, 541] width 590 height 23
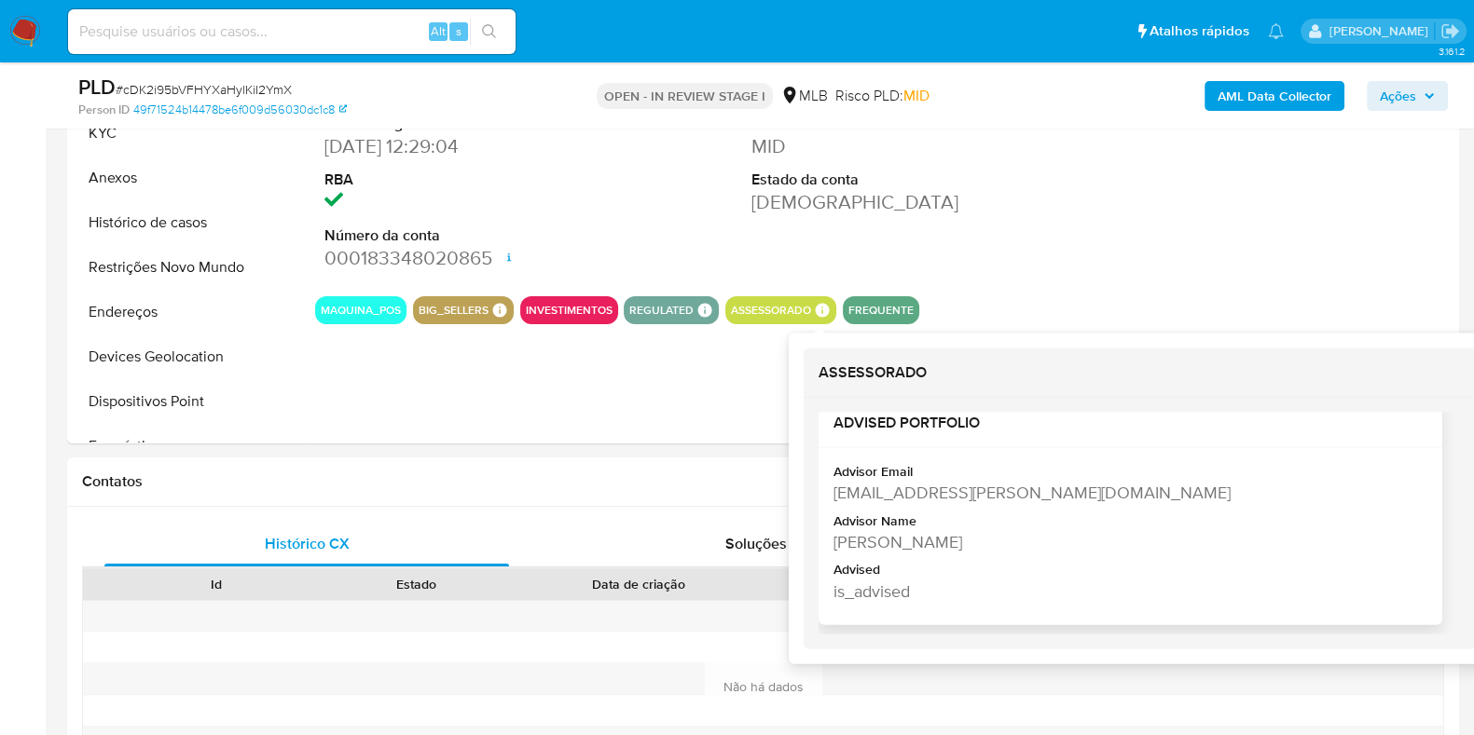
click at [836, 542] on div "Kaialla Dos Santos Requiao" at bounding box center [1128, 541] width 590 height 23
drag, startPoint x: 834, startPoint y: 542, endPoint x: 1018, endPoint y: 542, distance: 183.6
click at [1018, 542] on div "Kaialla Dos Santos Requiao" at bounding box center [1128, 541] width 590 height 23
copy div "Kaialla Dos Santos Requiao"
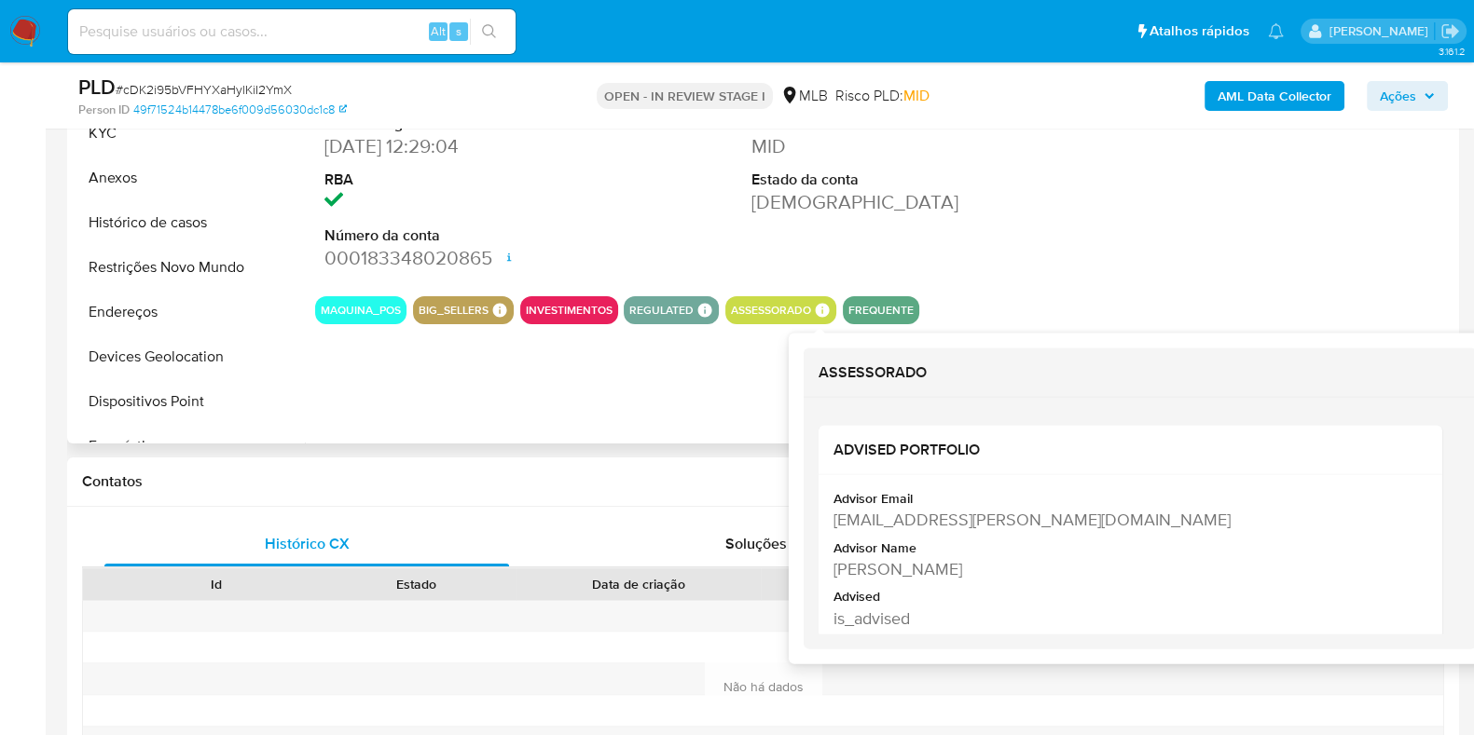
click at [822, 309] on icon at bounding box center [823, 310] width 14 height 14
click at [829, 569] on div "Advisor Email kaialla.santos@mercadopago.com.br Advisor Name Kaialla Dos Santos…" at bounding box center [1130, 562] width 624 height 177
drag, startPoint x: 831, startPoint y: 569, endPoint x: 1034, endPoint y: 569, distance: 202.2
click at [1034, 569] on div "Advisor Email kaialla.santos@mercadopago.com.br Advisor Name Kaialla Dos Santos…" at bounding box center [1130, 562] width 624 height 177
copy div "Kaialla Dos Santos Requiao"
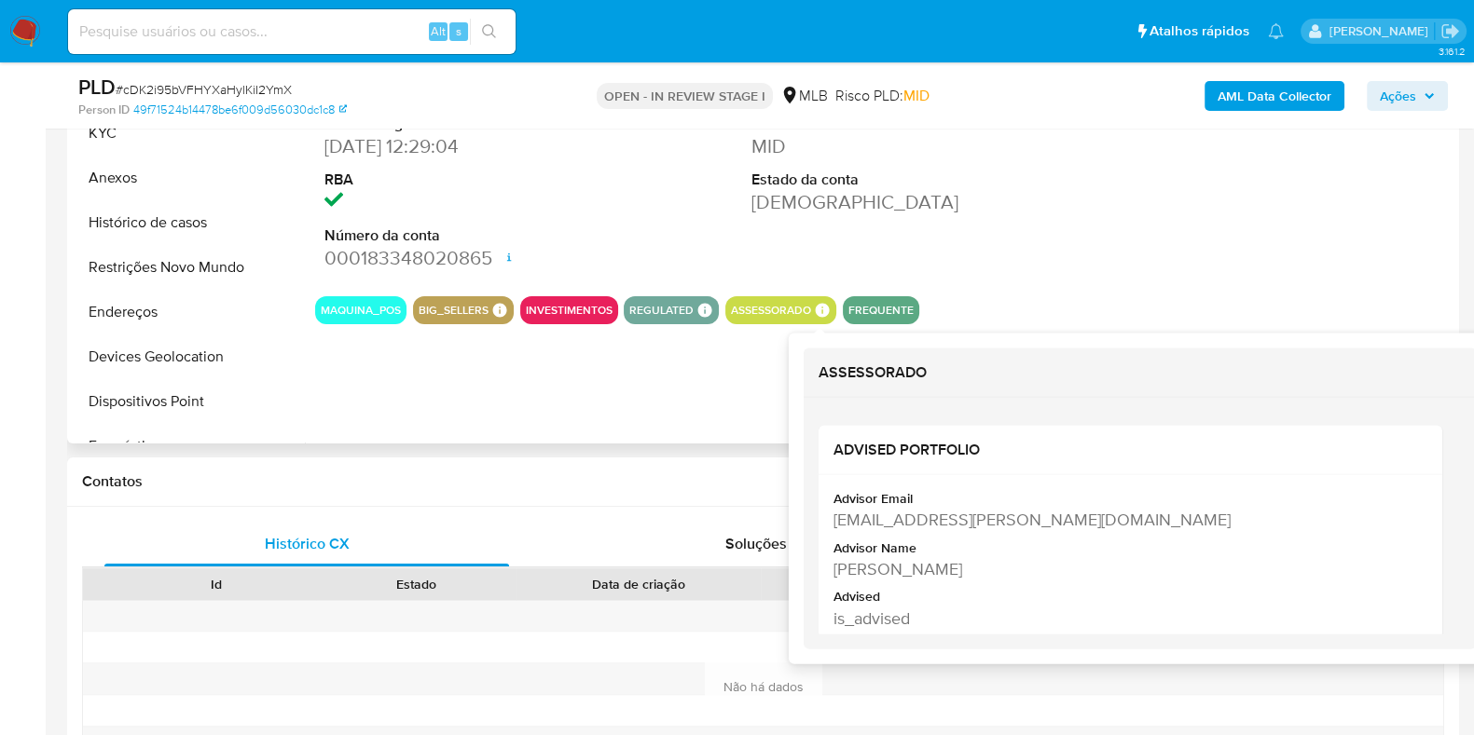
click at [822, 314] on icon at bounding box center [823, 310] width 14 height 14
drag, startPoint x: 834, startPoint y: 522, endPoint x: 1068, endPoint y: 477, distance: 238.2
click at [1104, 521] on div "kaialla.santos@mercadopago.com.br" at bounding box center [1128, 519] width 590 height 23
copy div "kaialla.santos@mercadopago.com.br"
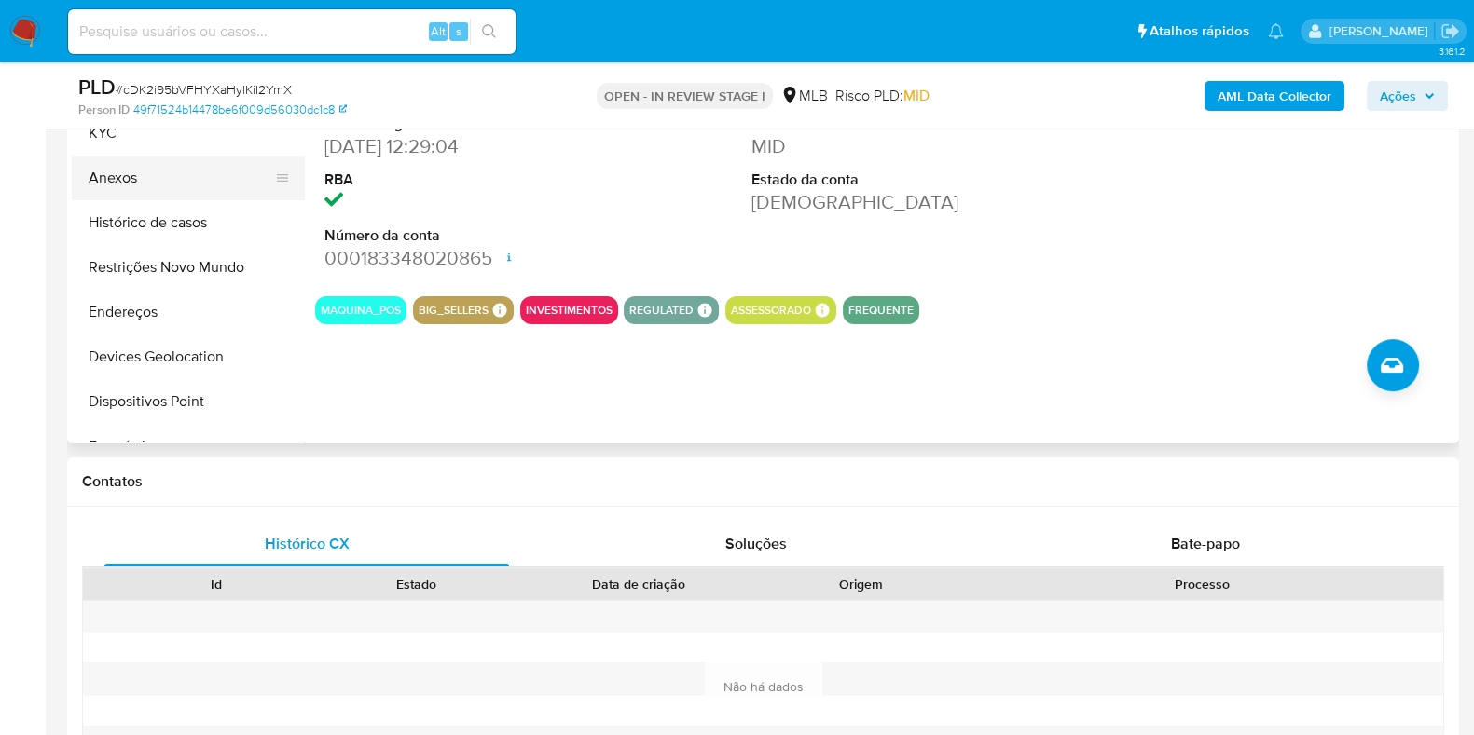
click at [154, 180] on button "Anexos" at bounding box center [181, 178] width 218 height 45
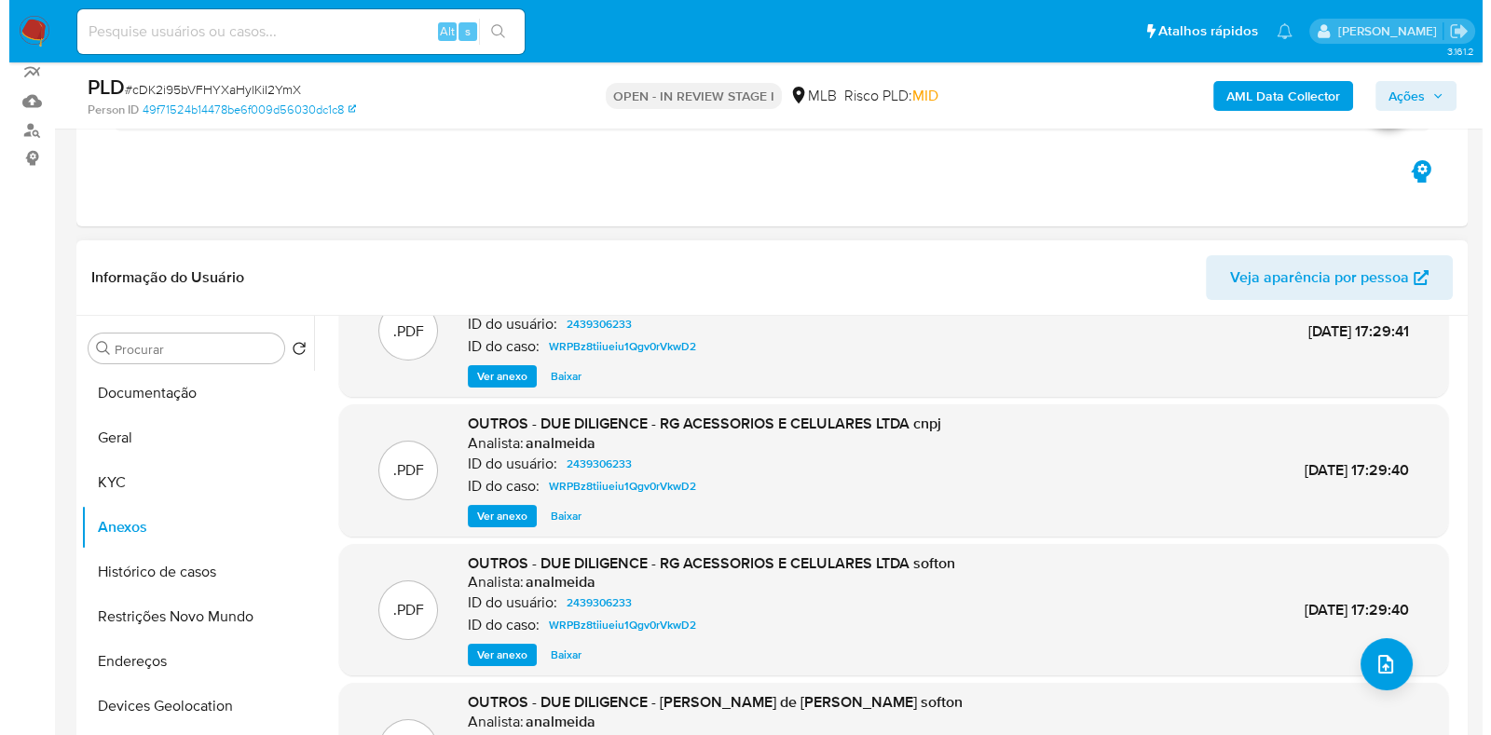
scroll to position [0, 0]
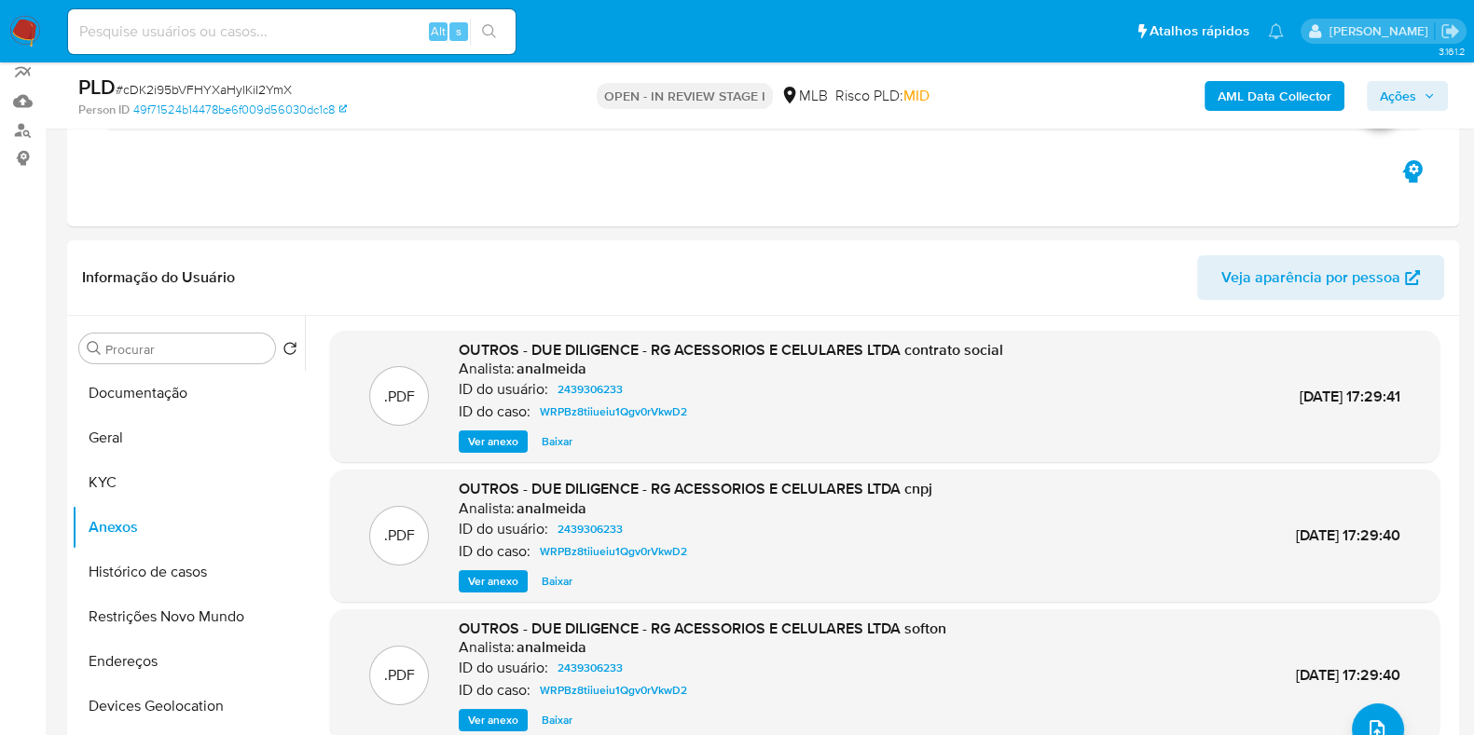
click at [1227, 97] on b "AML Data Collector" at bounding box center [1274, 96] width 114 height 30
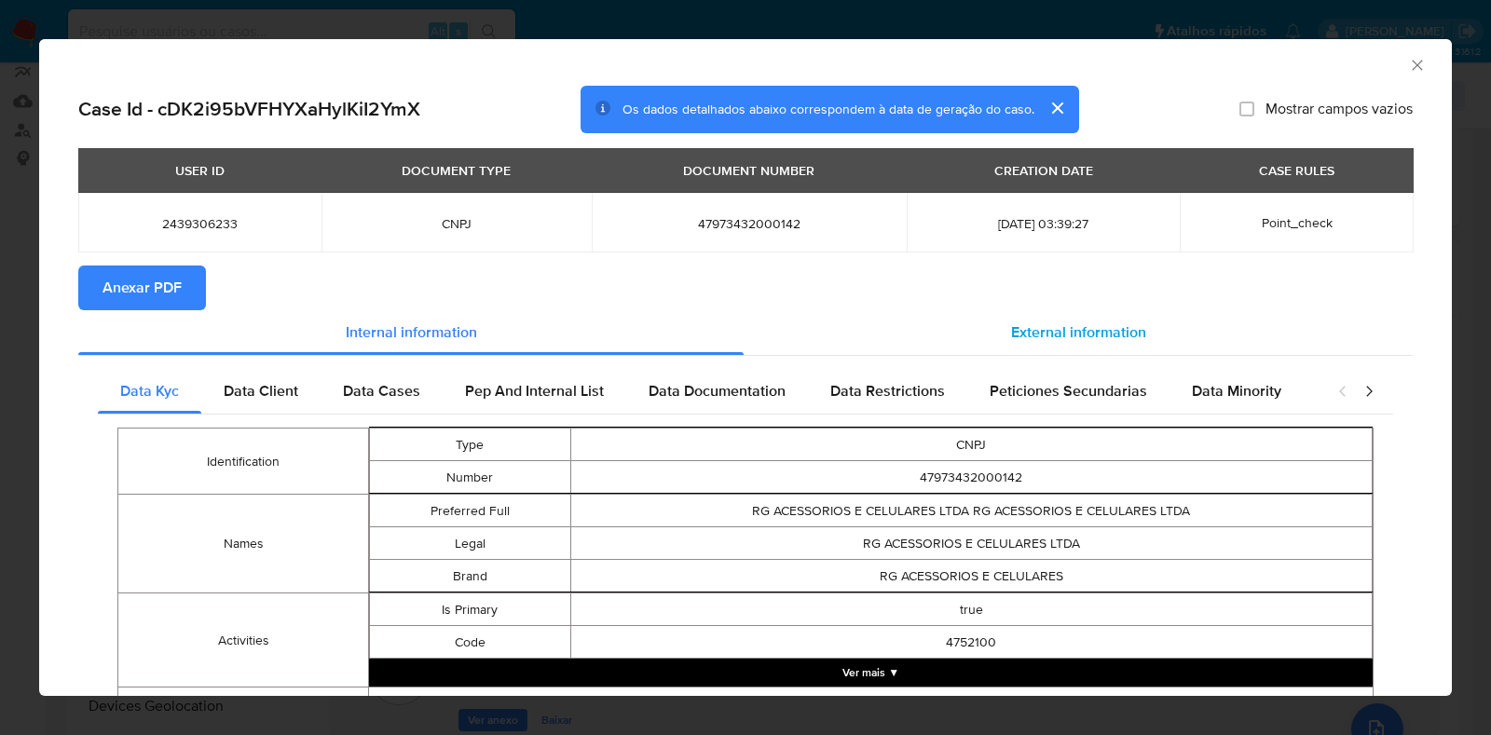
click at [1094, 316] on div "External information" at bounding box center [1078, 332] width 669 height 45
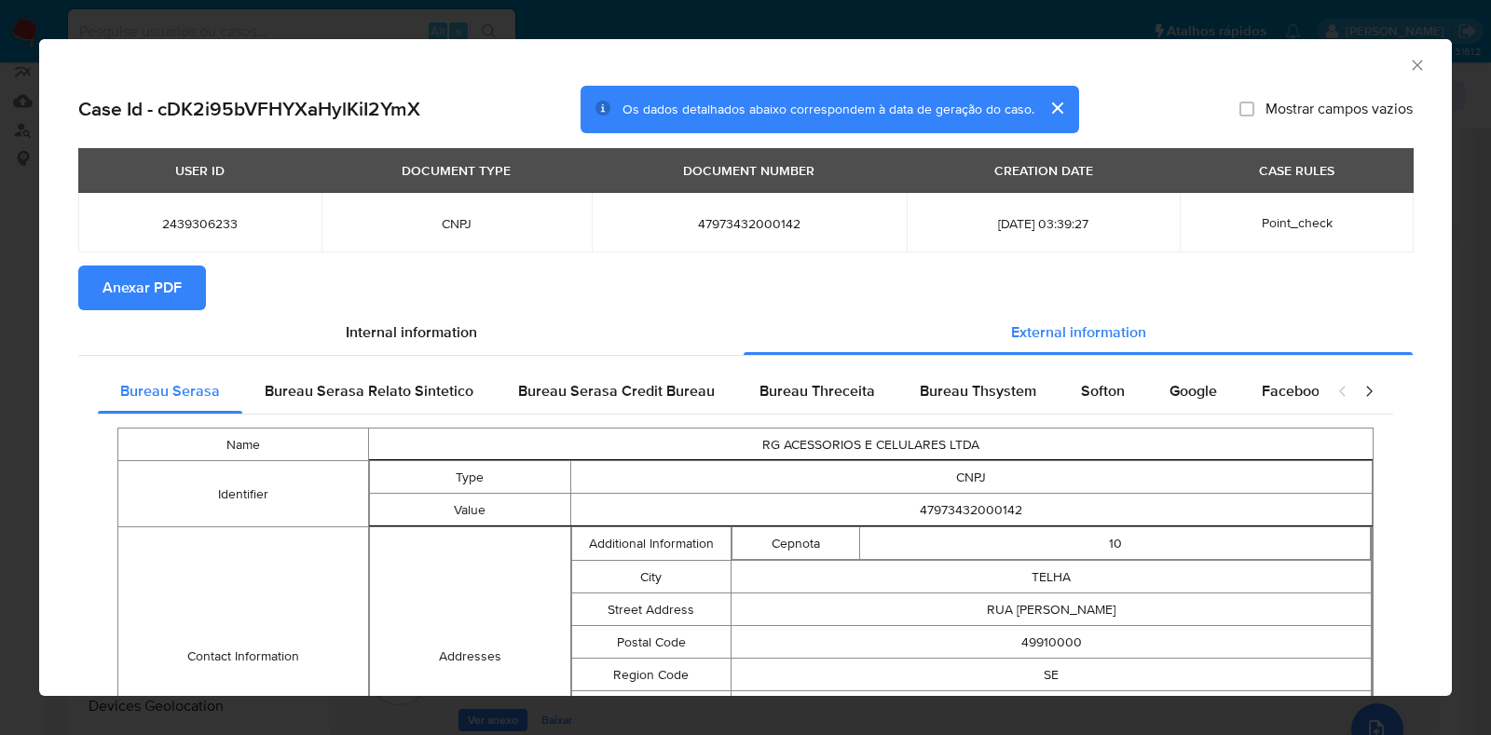
click at [1170, 389] on span "Google" at bounding box center [1194, 390] width 48 height 21
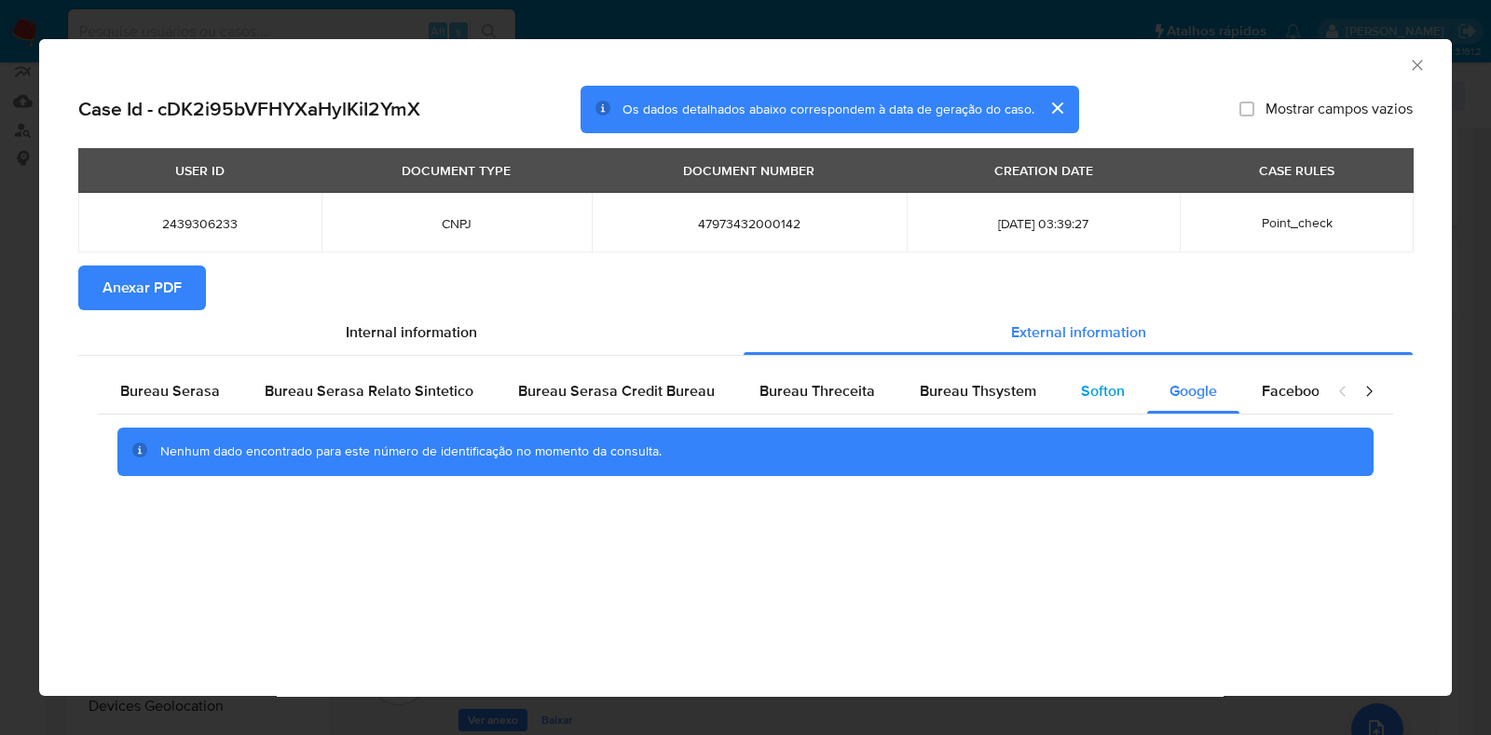
click at [1091, 394] on span "Softon" at bounding box center [1103, 390] width 44 height 21
click at [144, 282] on span "Anexar PDF" at bounding box center [142, 287] width 79 height 41
click at [1414, 65] on icon "Fechar a janela" at bounding box center [1417, 65] width 19 height 19
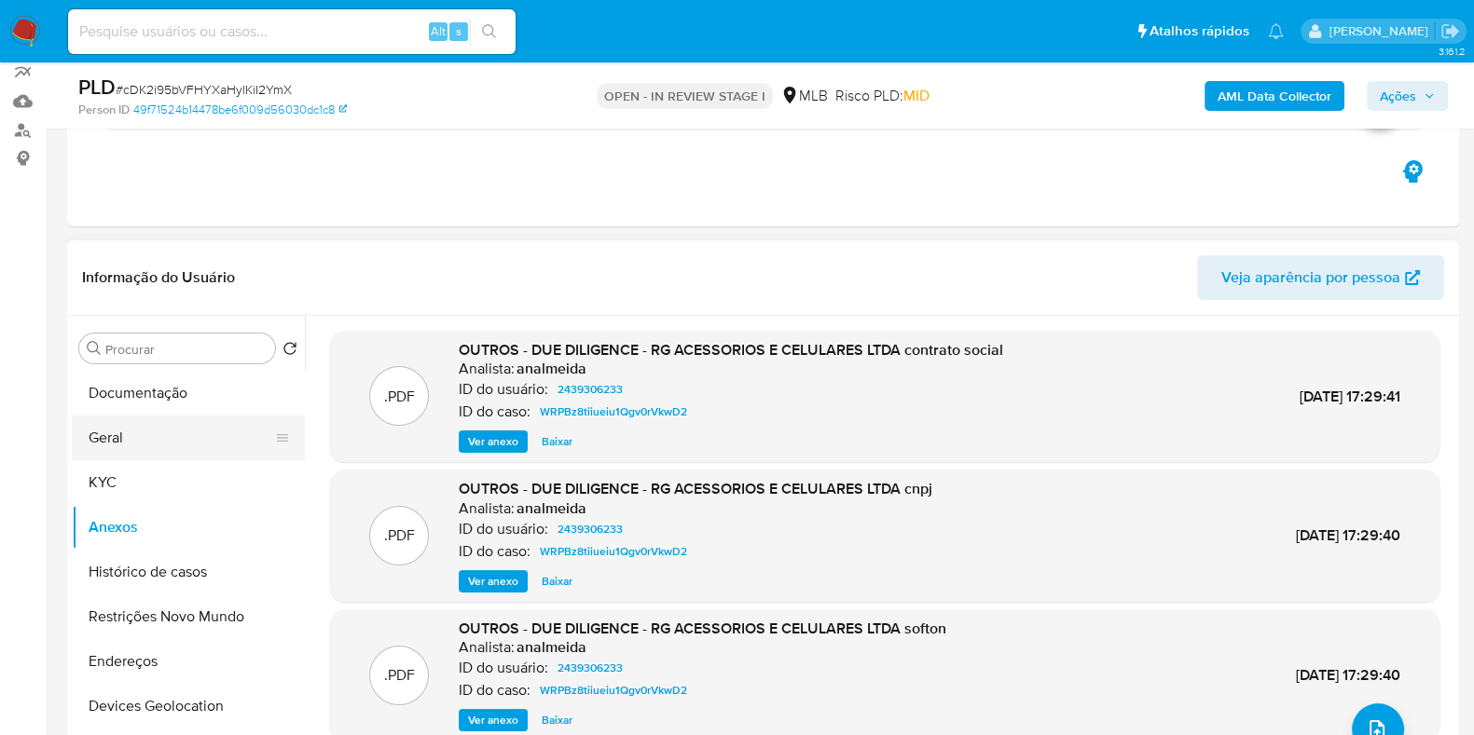
drag, startPoint x: 148, startPoint y: 457, endPoint x: 131, endPoint y: 498, distance: 44.3
click at [147, 457] on button "Geral" at bounding box center [188, 438] width 233 height 45
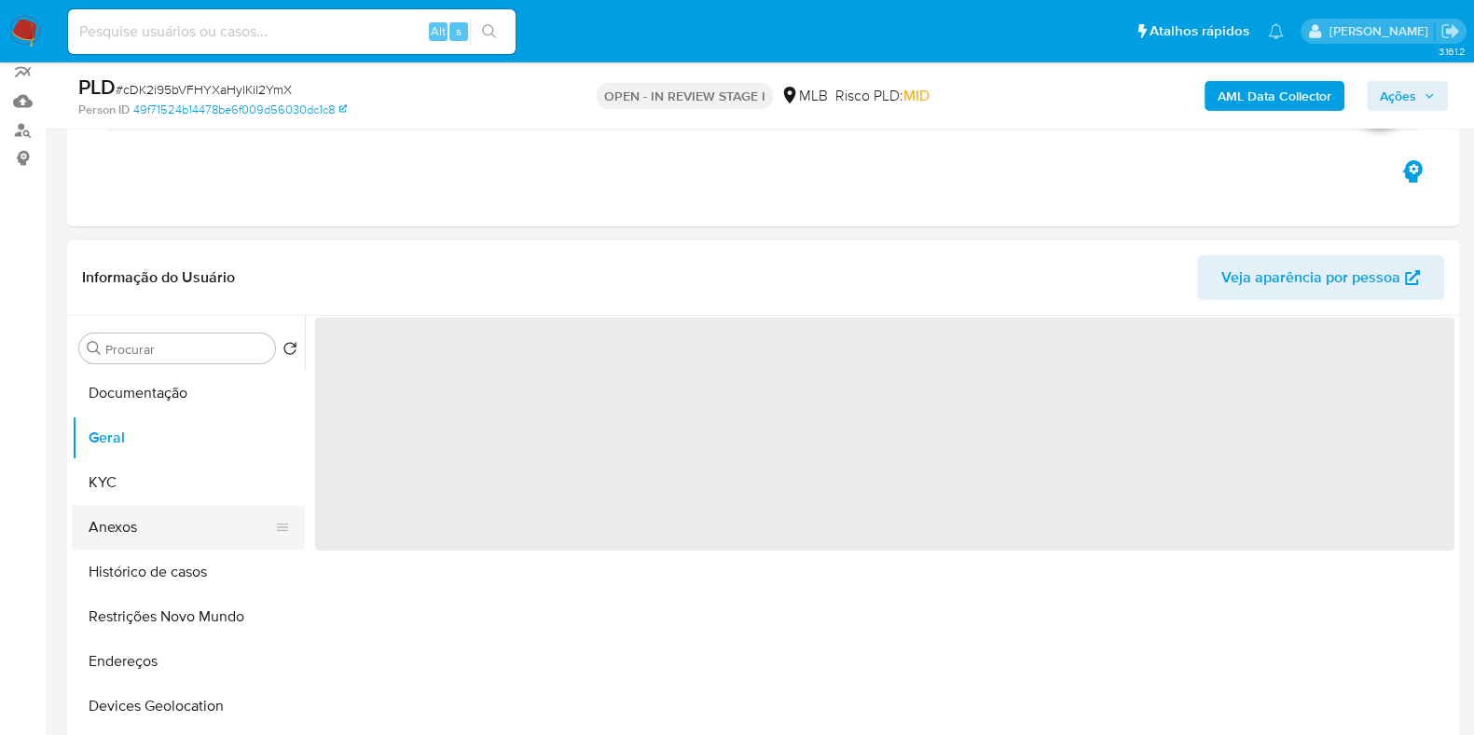
click at [113, 547] on button "Anexos" at bounding box center [181, 527] width 218 height 45
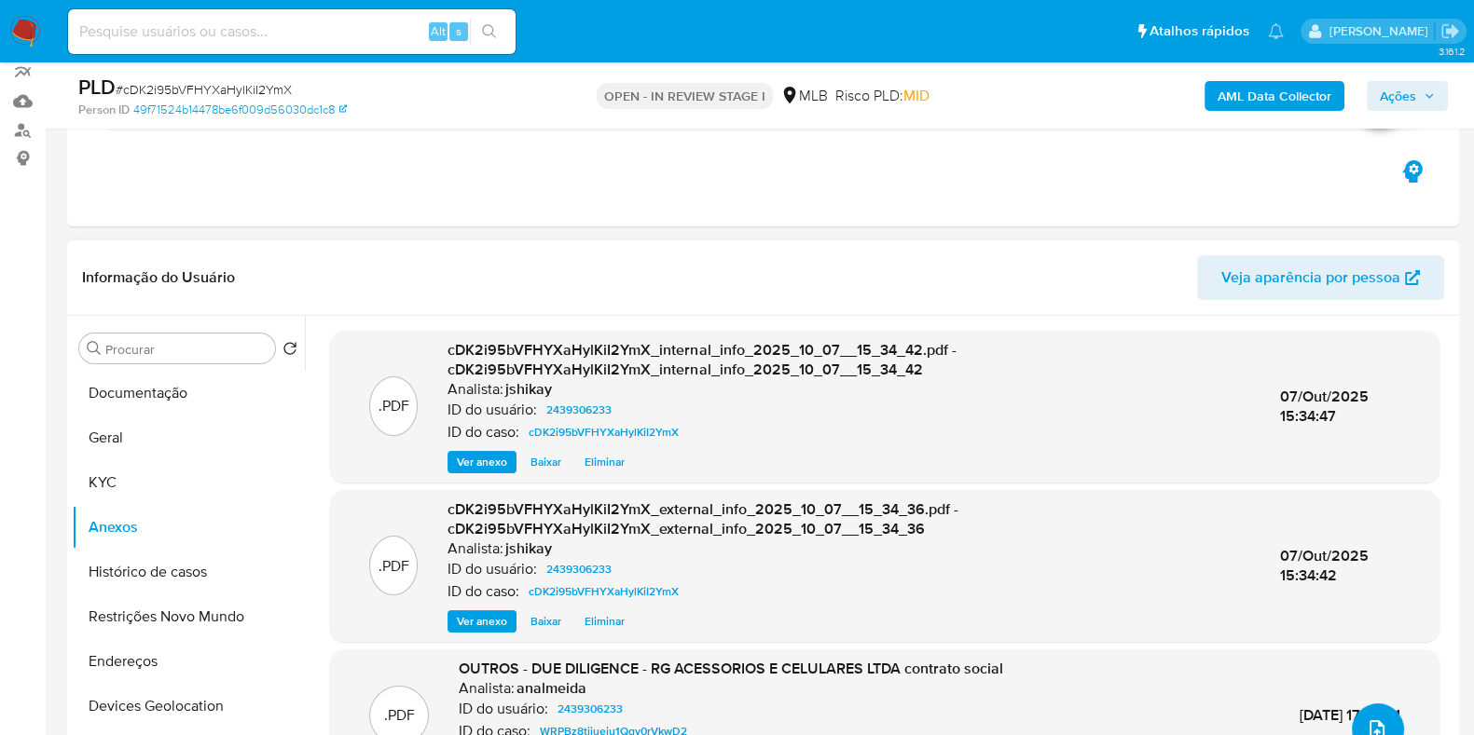
click at [1378, 720] on span "upload-file" at bounding box center [1376, 730] width 22 height 22
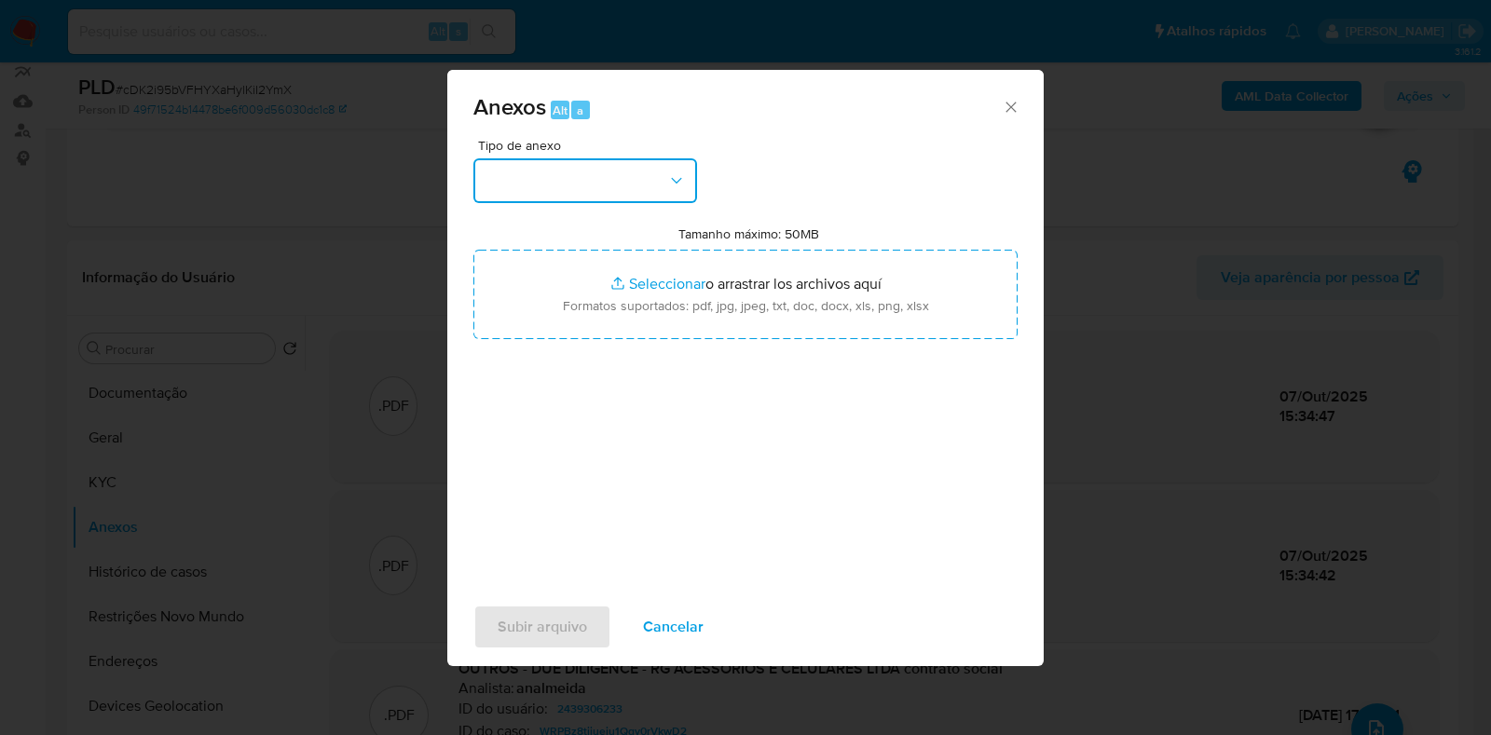
click at [517, 173] on button "button" at bounding box center [585, 180] width 224 height 45
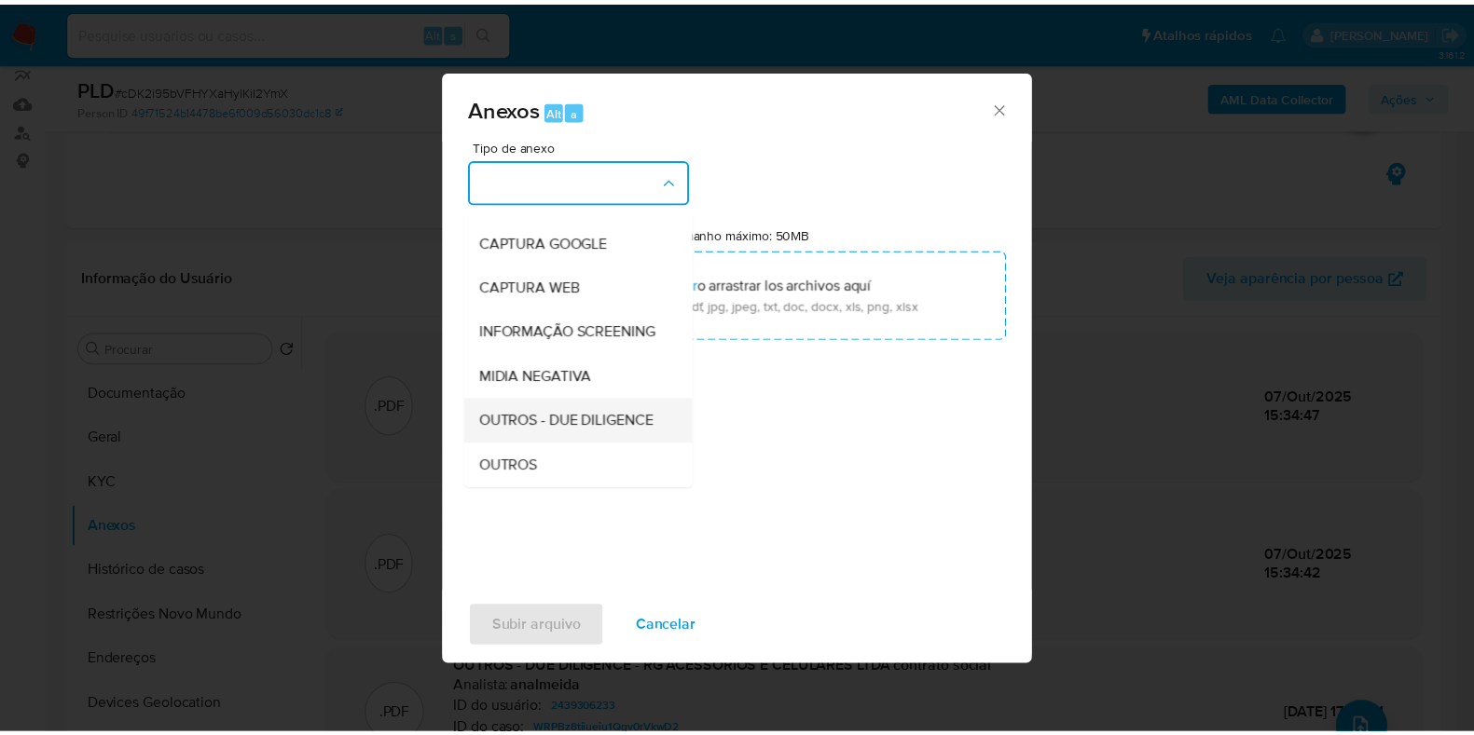
scroll to position [116, 0]
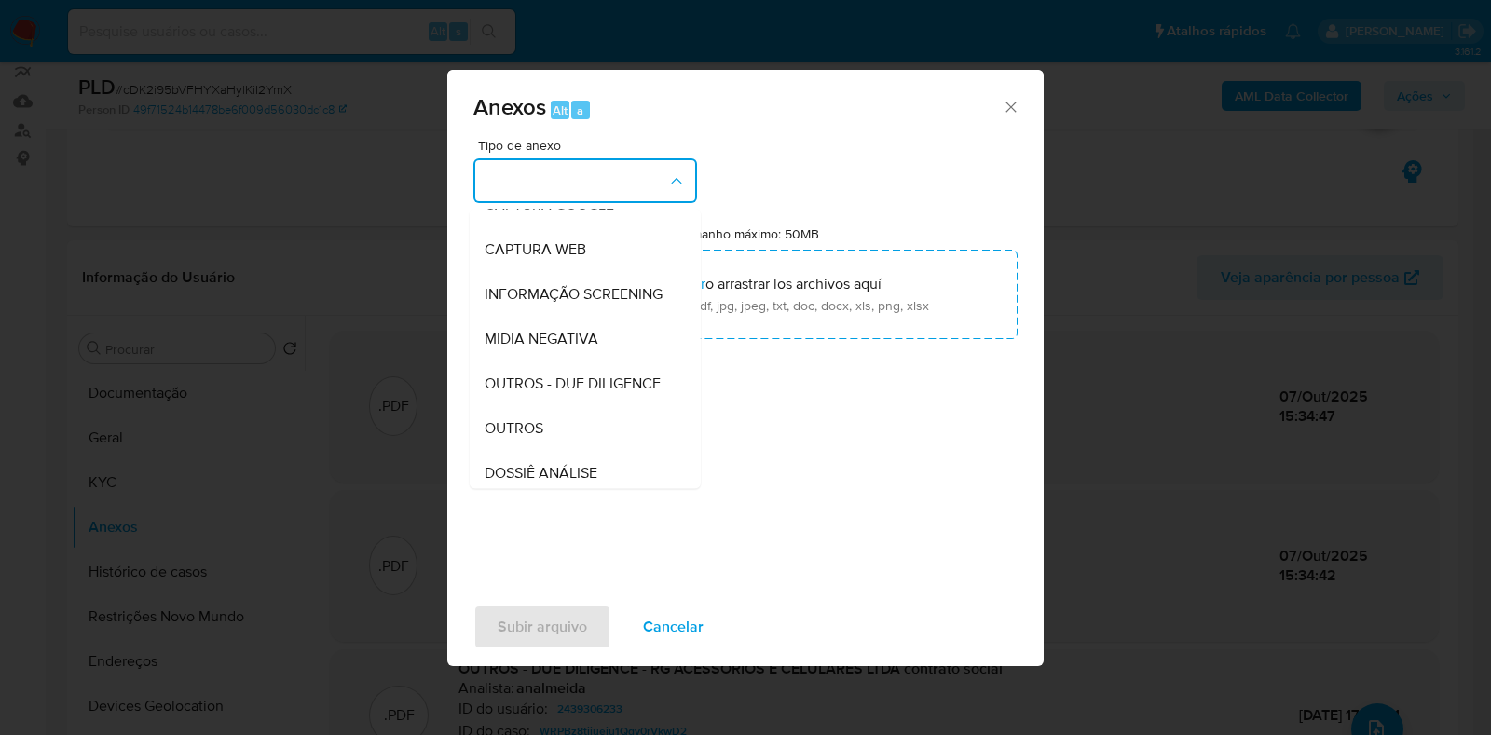
drag, startPoint x: 510, startPoint y: 471, endPoint x: 537, endPoint y: 439, distance: 41.6
click at [512, 438] on span "OUTROS" at bounding box center [514, 428] width 59 height 19
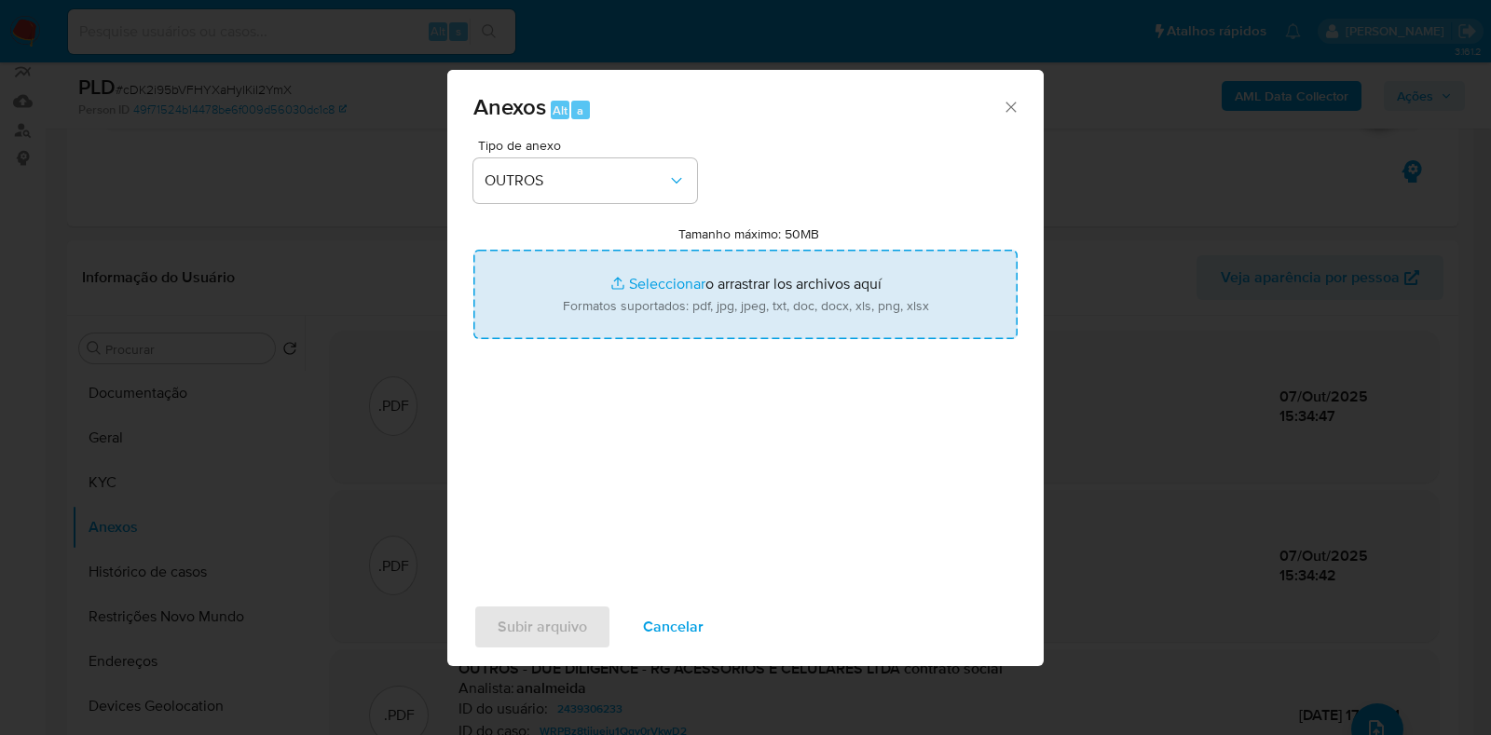
click at [608, 291] on input "Tamanho máximo: 50MB Seleccionar archivos" at bounding box center [745, 294] width 544 height 89
type input "C:\fakepath\Mulan 2439306233_2025_10_06_17_15_33 - Resumen TX.pdf"
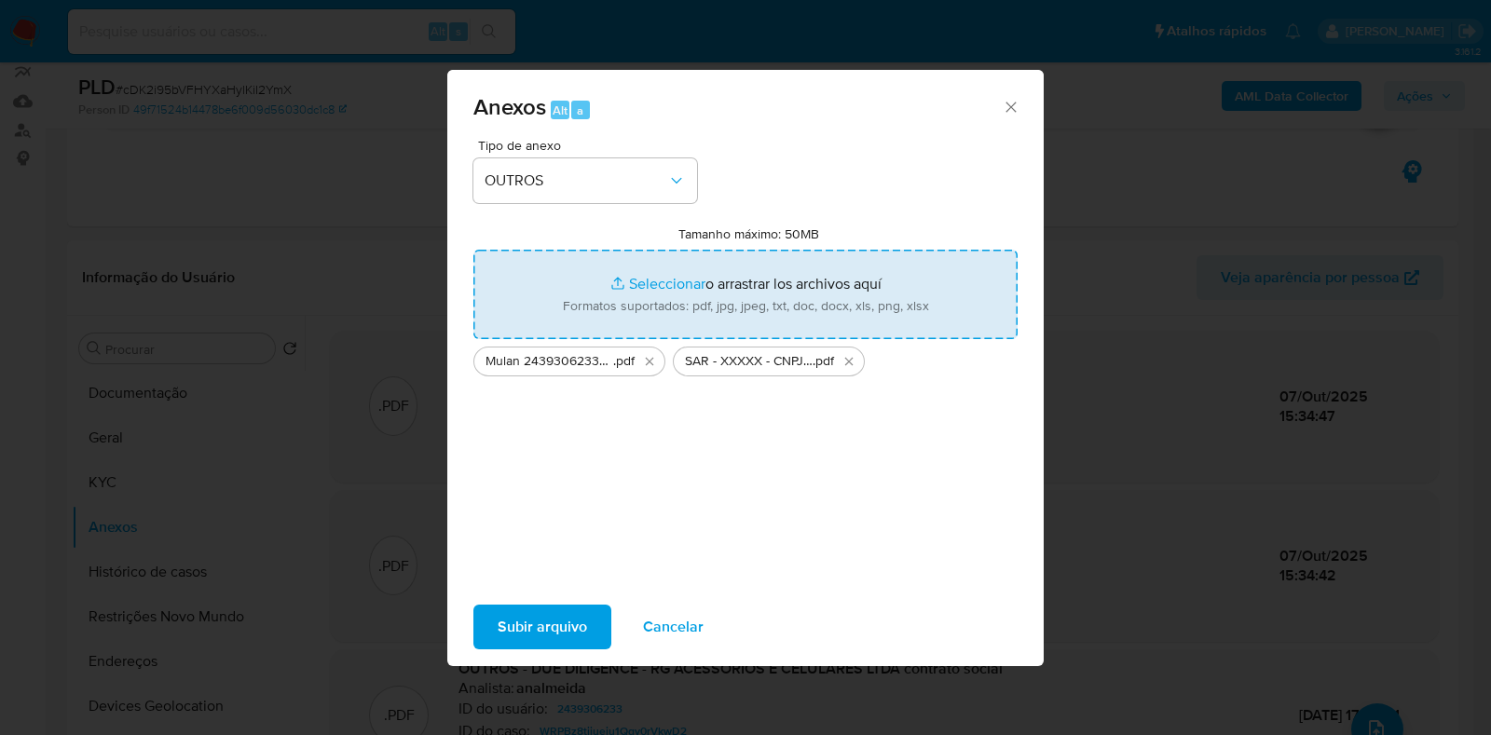
click at [546, 620] on span "Subir arquivo" at bounding box center [542, 627] width 89 height 41
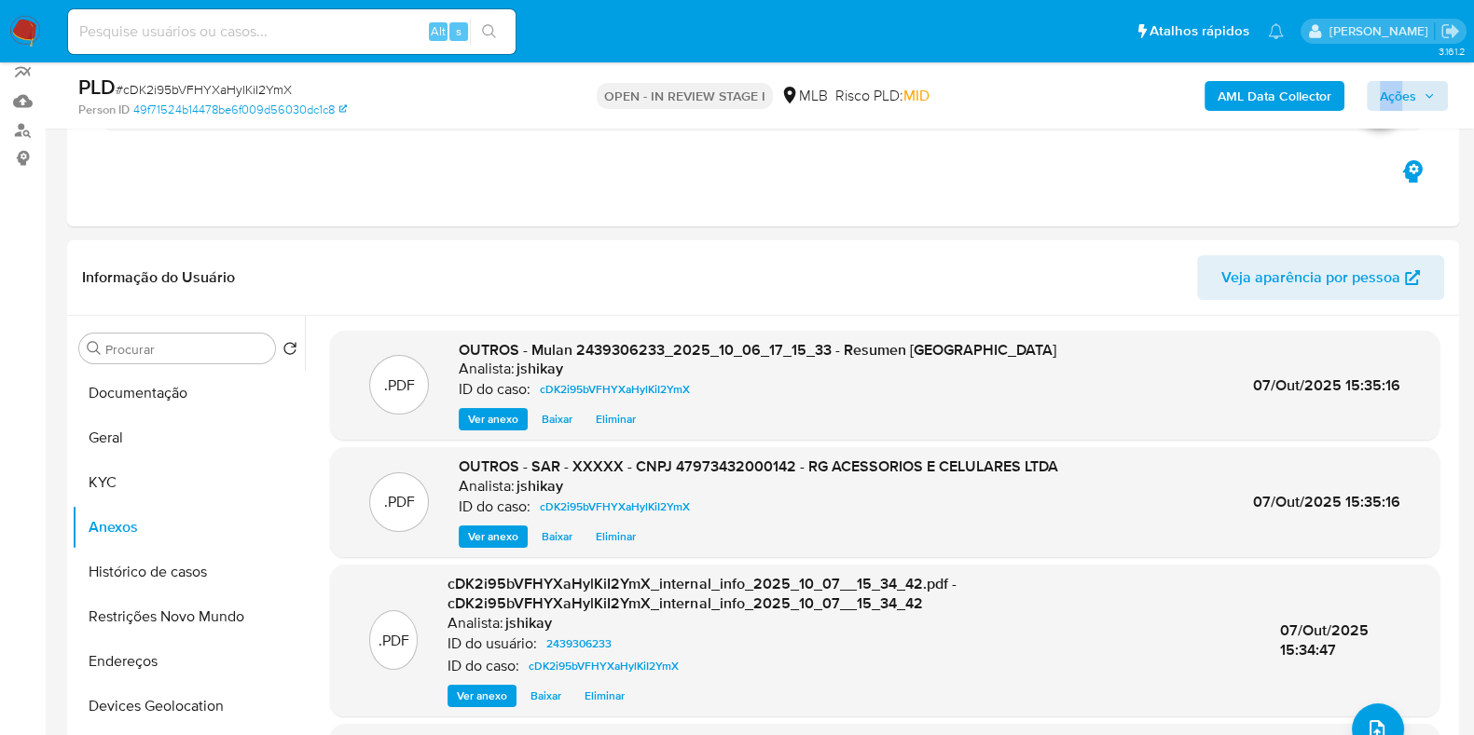
click at [1398, 81] on div "AML Data Collector Ações" at bounding box center [1221, 96] width 451 height 44
click at [1402, 90] on span "Ações" at bounding box center [1397, 96] width 36 height 30
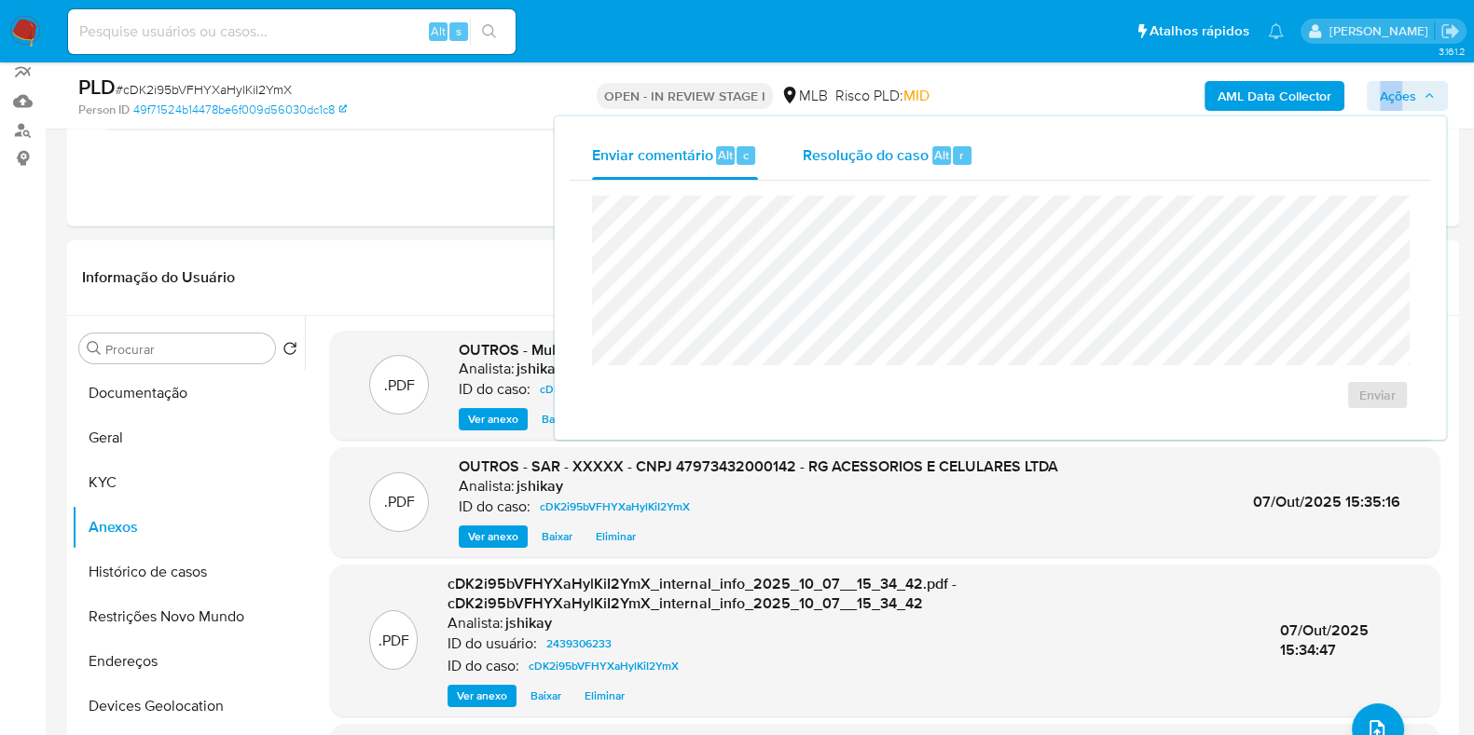
click at [885, 157] on span "Resolução do caso" at bounding box center [865, 154] width 126 height 21
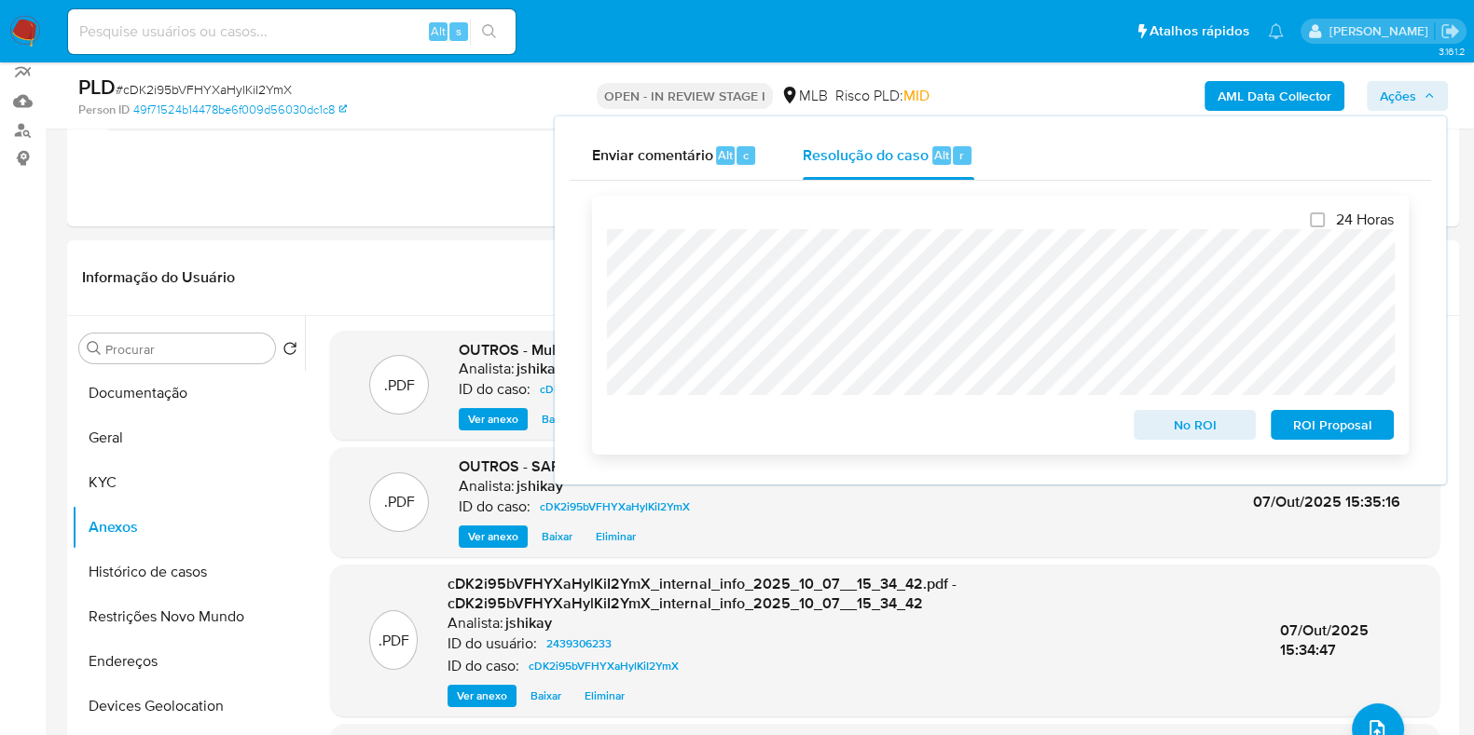
click at [1303, 425] on span "ROI Proposal" at bounding box center [1331, 425] width 97 height 26
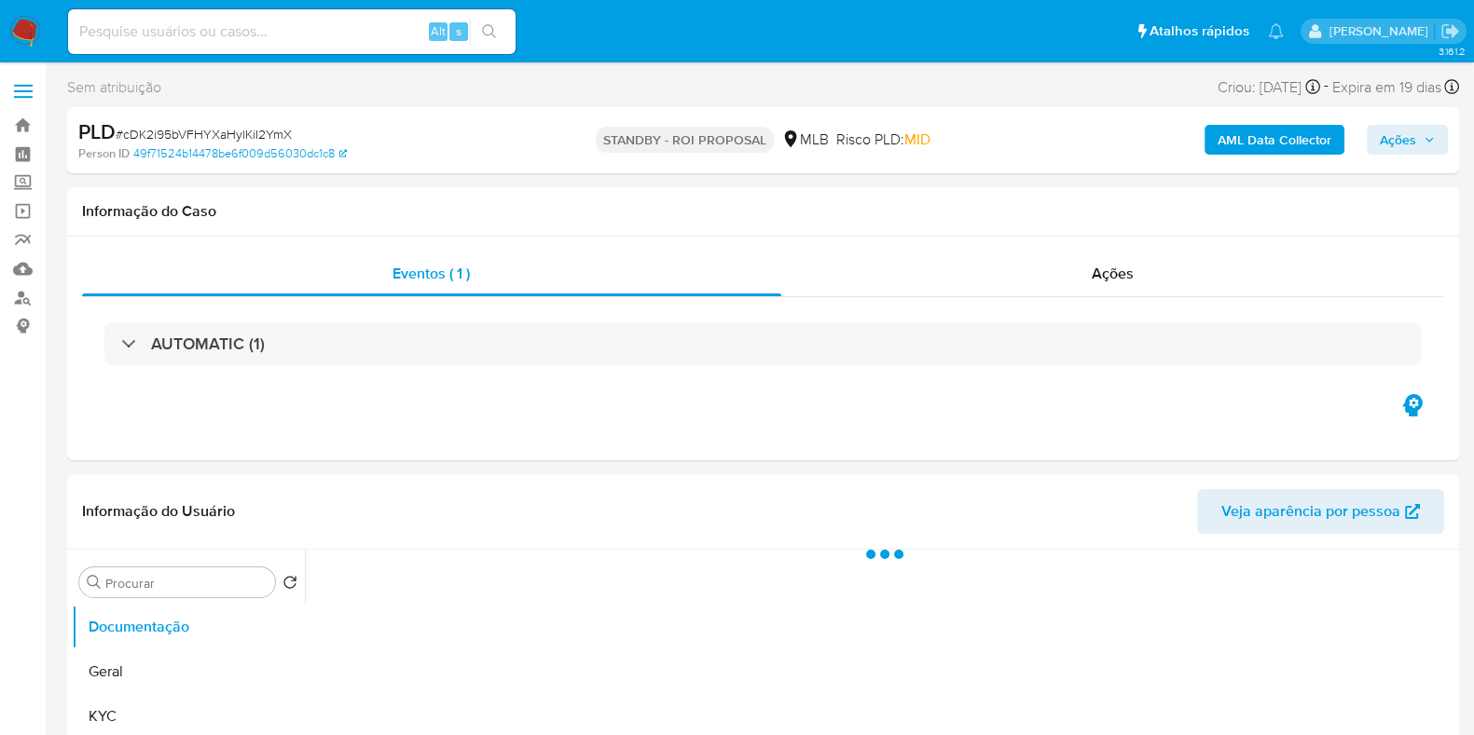
select select "10"
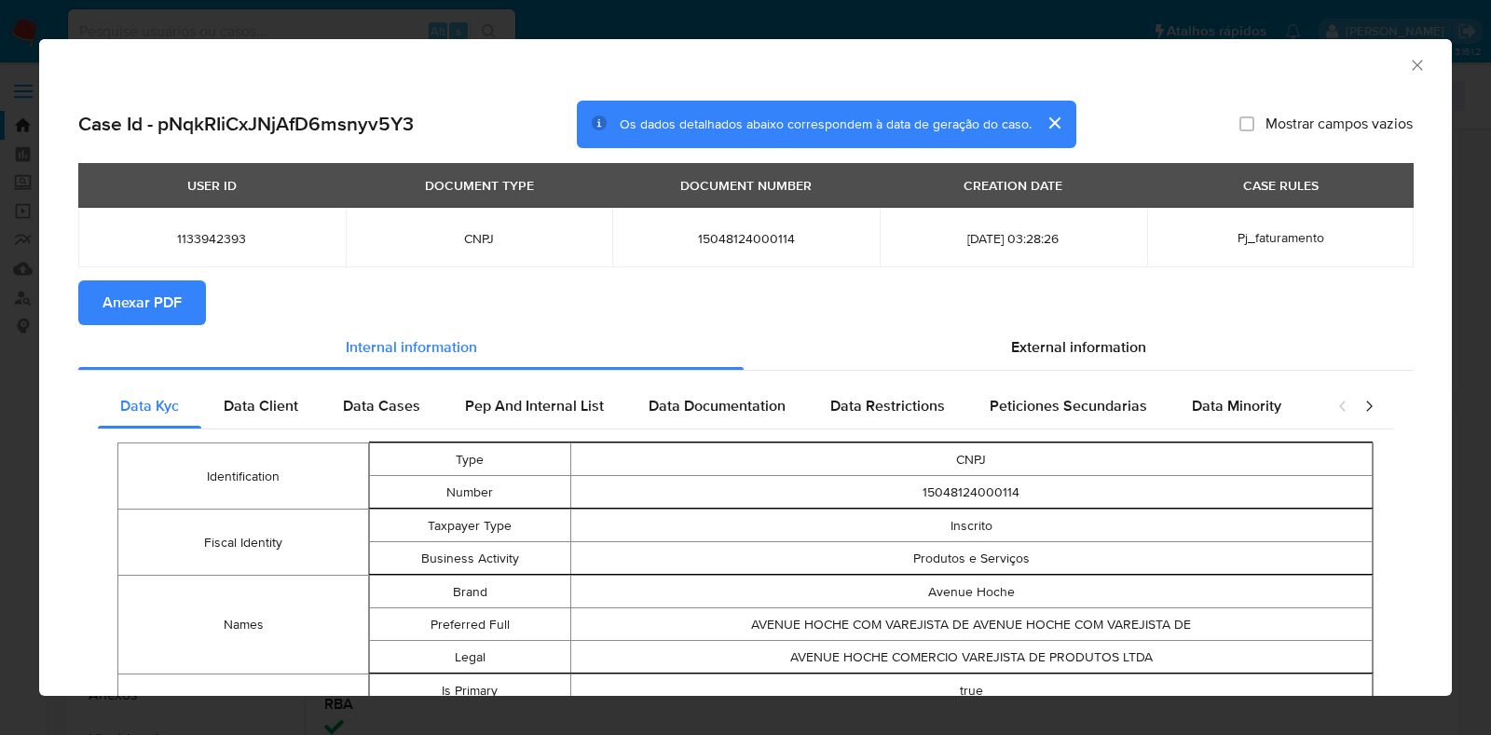
select select "10"
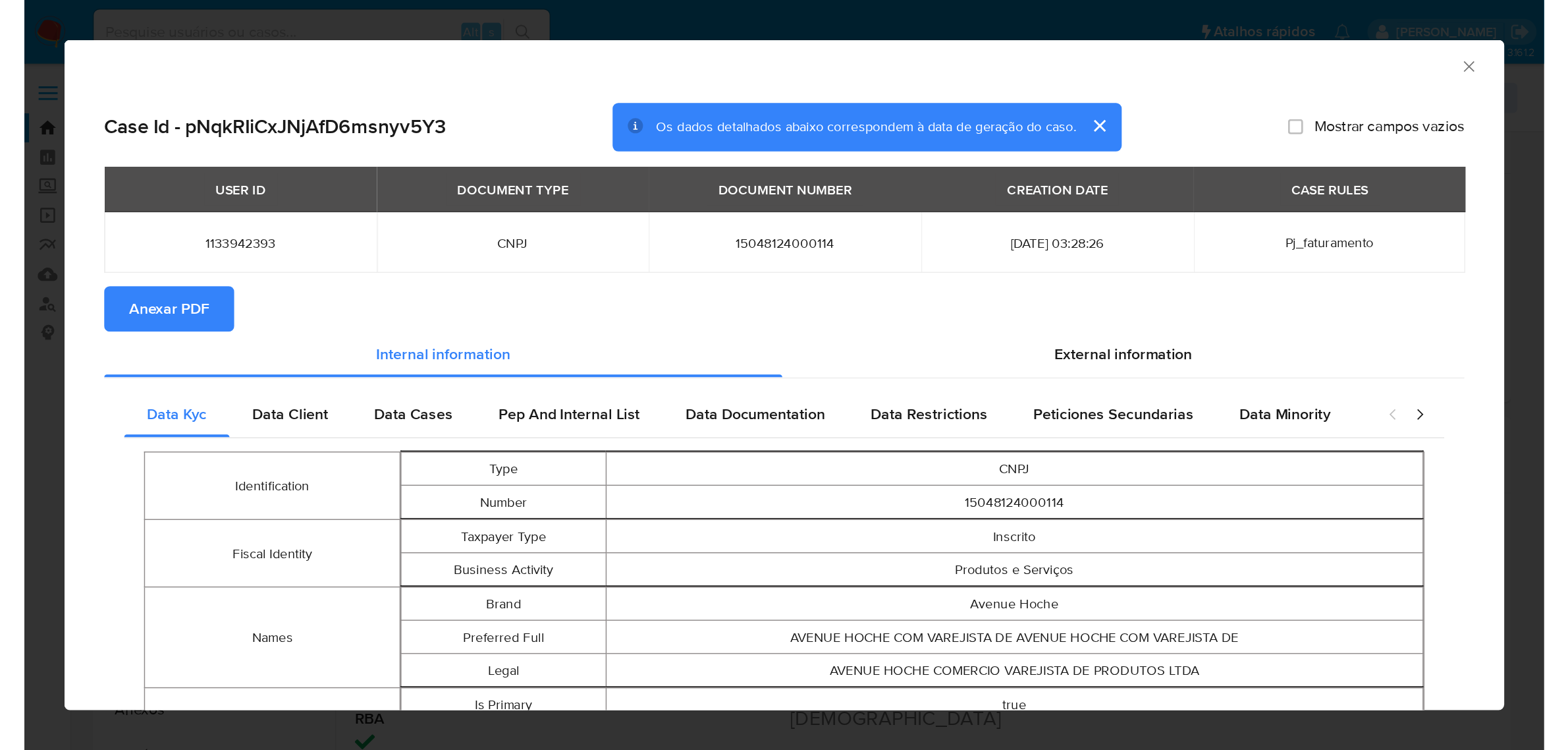
scroll to position [247, 0]
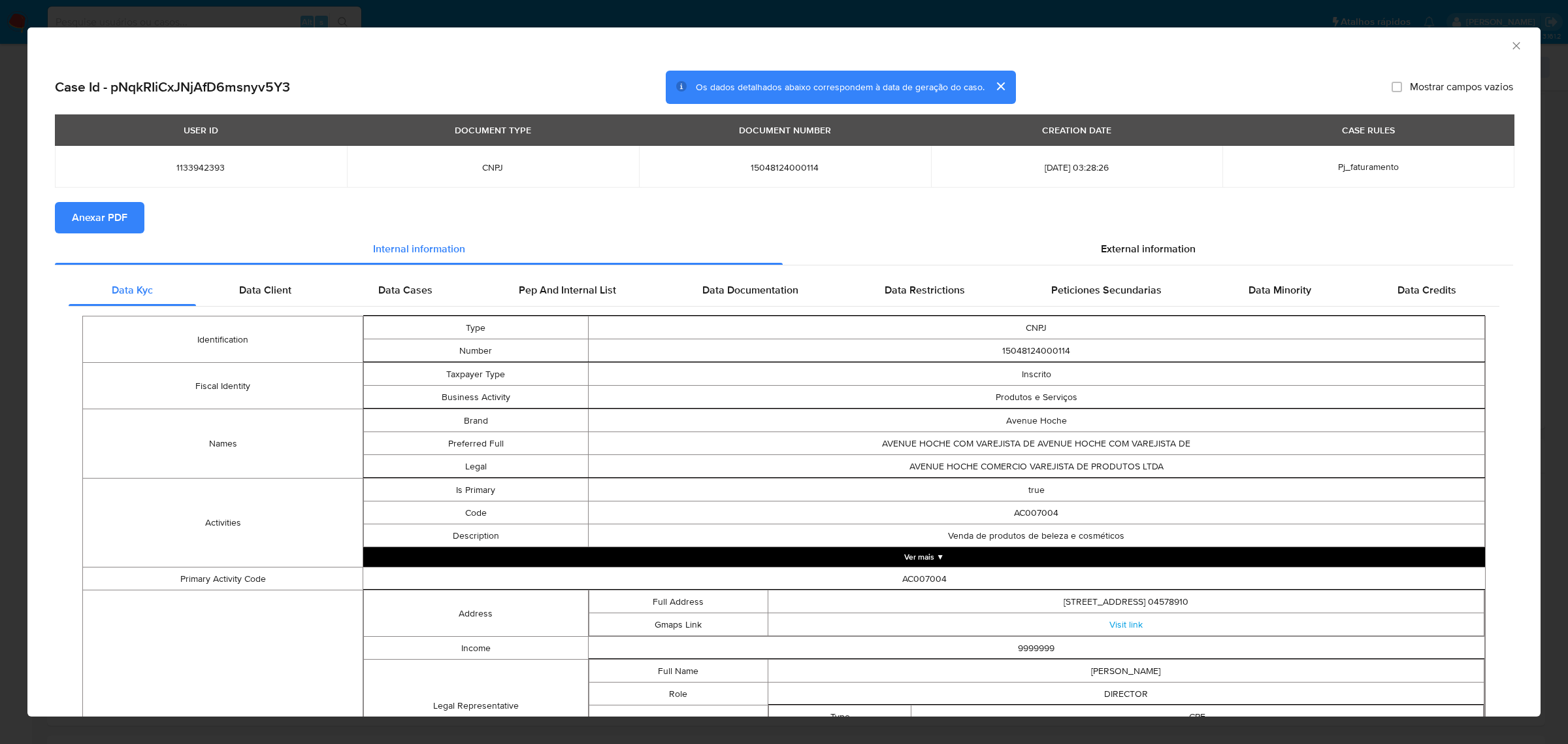
click at [1044, 43] on icon "Fechar a janela" at bounding box center [1516, 46] width 13 height 13
